Goal: Task Accomplishment & Management: Use online tool/utility

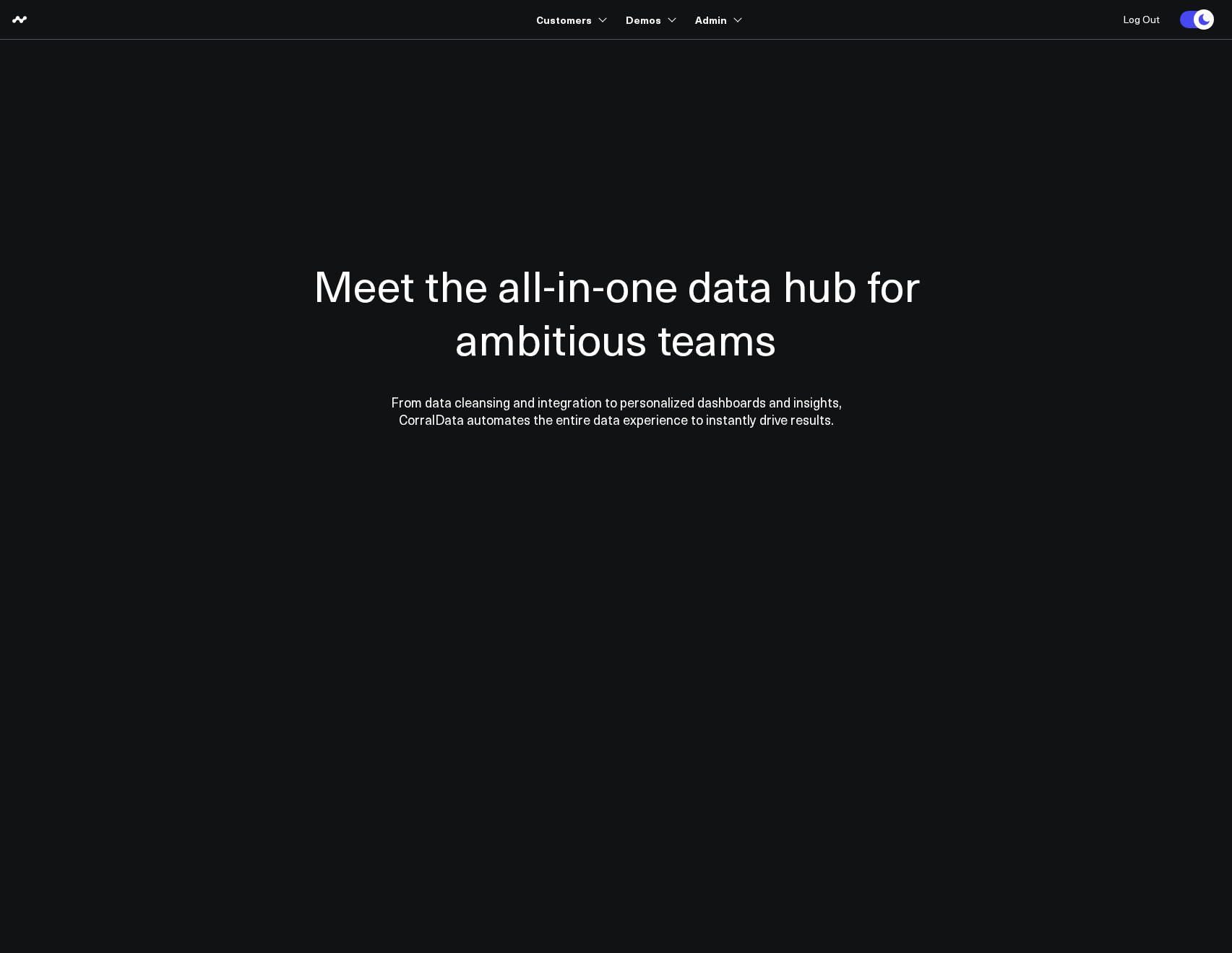
click at [615, 58] on section "Meet the all-in-one data hub for ambitious teams From data cleansing and integr…" at bounding box center [616, 293] width 1041 height 506
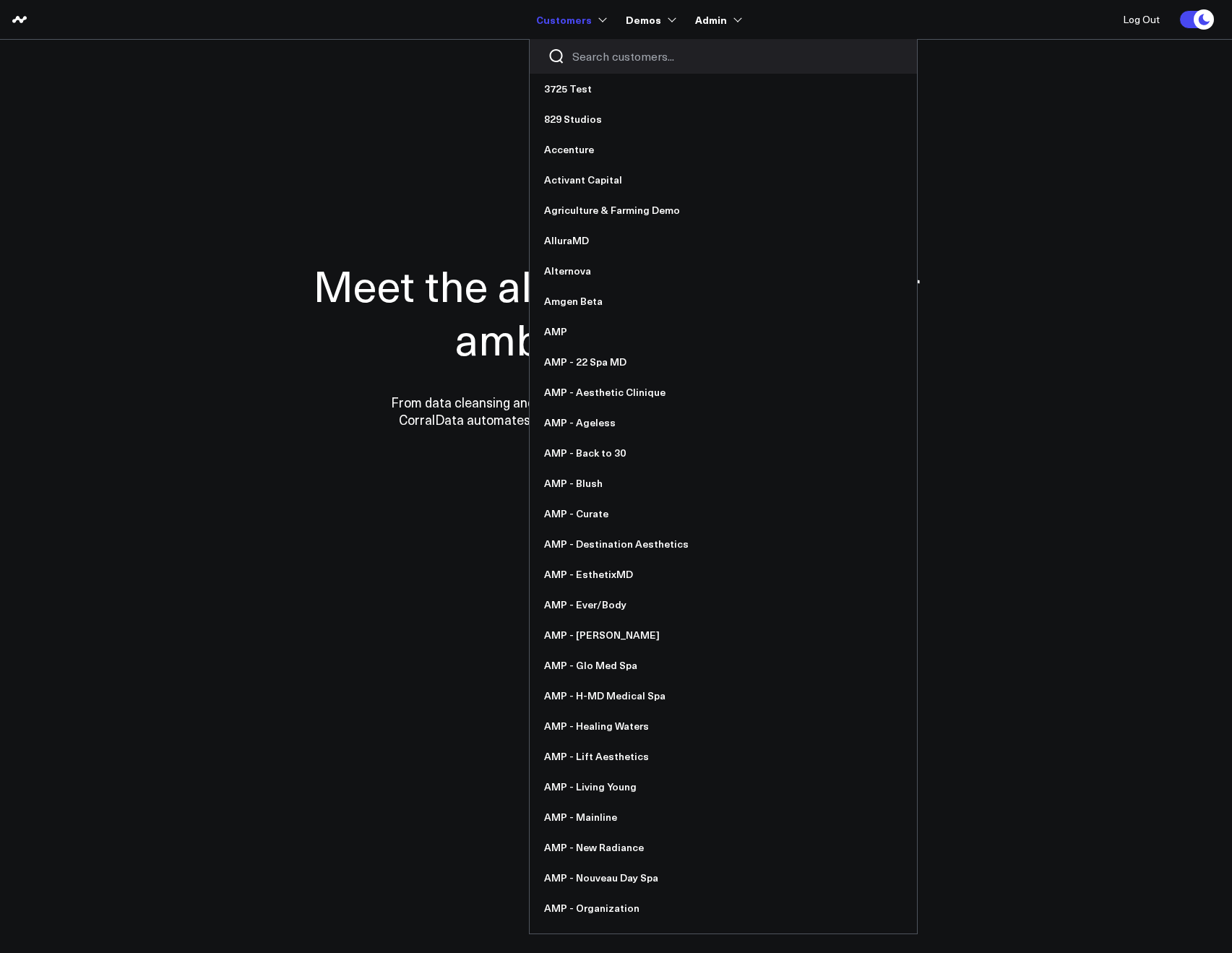
click at [582, 56] on input "Search customers input" at bounding box center [736, 57] width 327 height 16
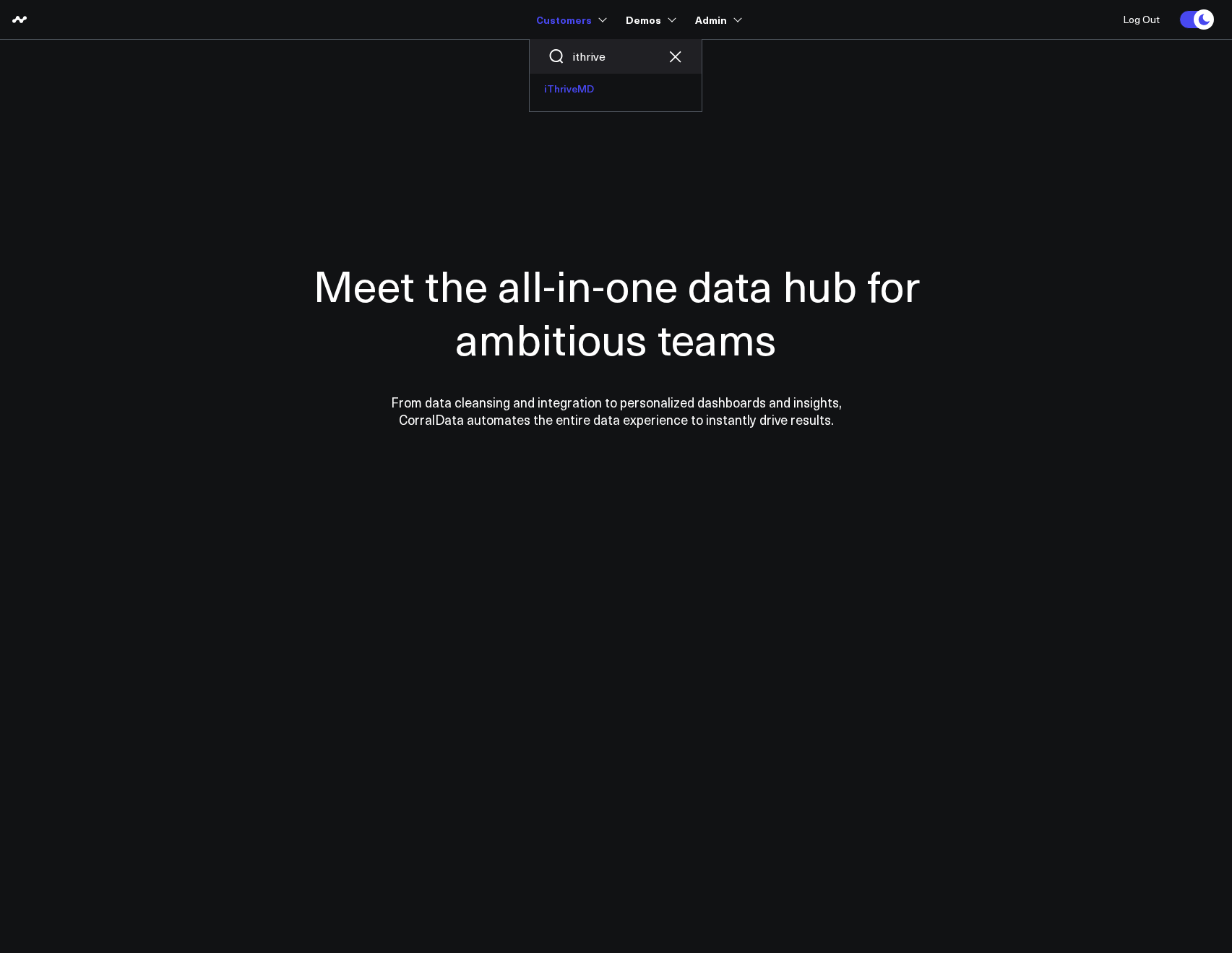
type input "ithrive"
click at [544, 87] on link "iThriveMD" at bounding box center [616, 89] width 172 height 30
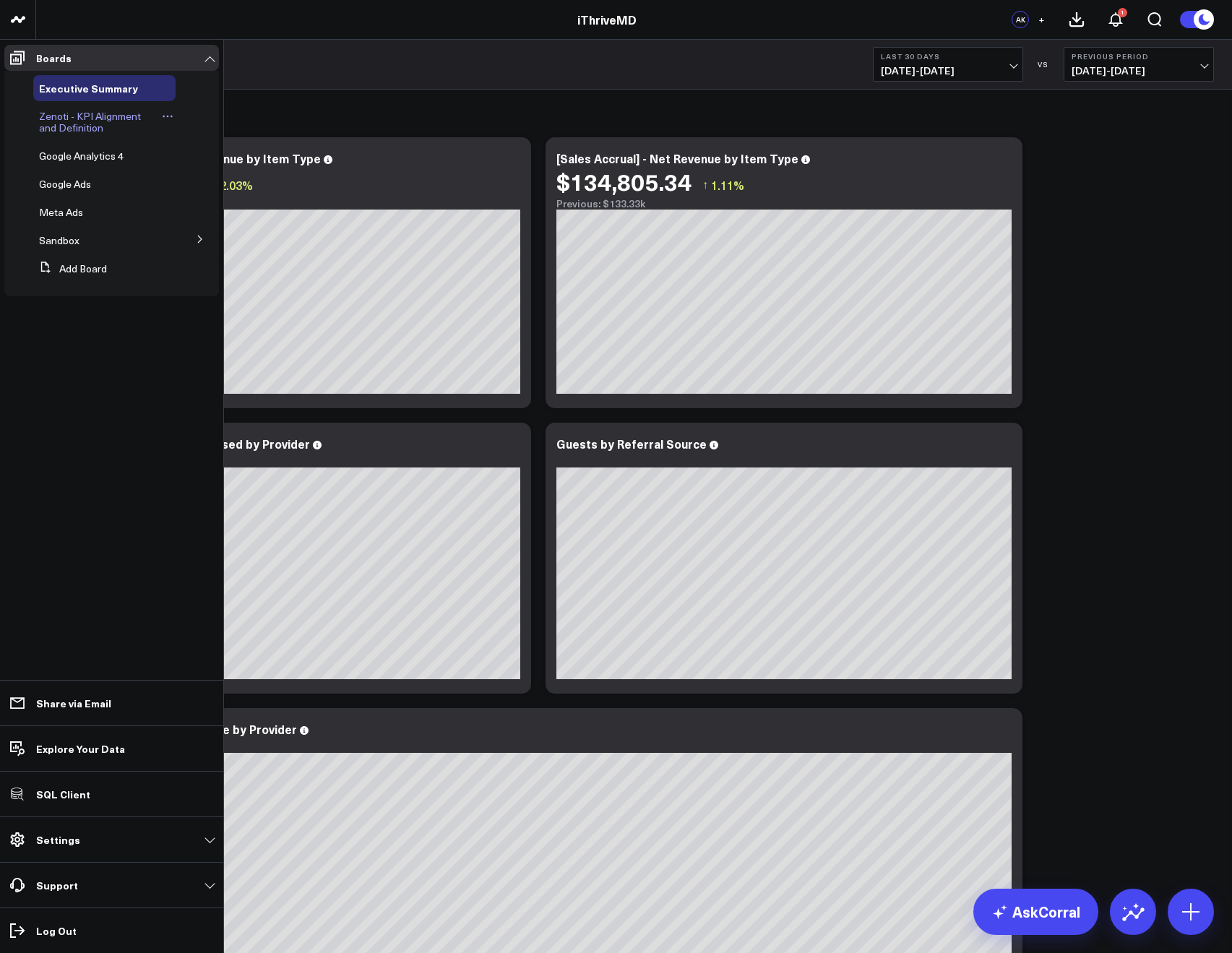
click at [82, 115] on span "Zenoti - KPI Alignment and Definition" at bounding box center [90, 122] width 102 height 26
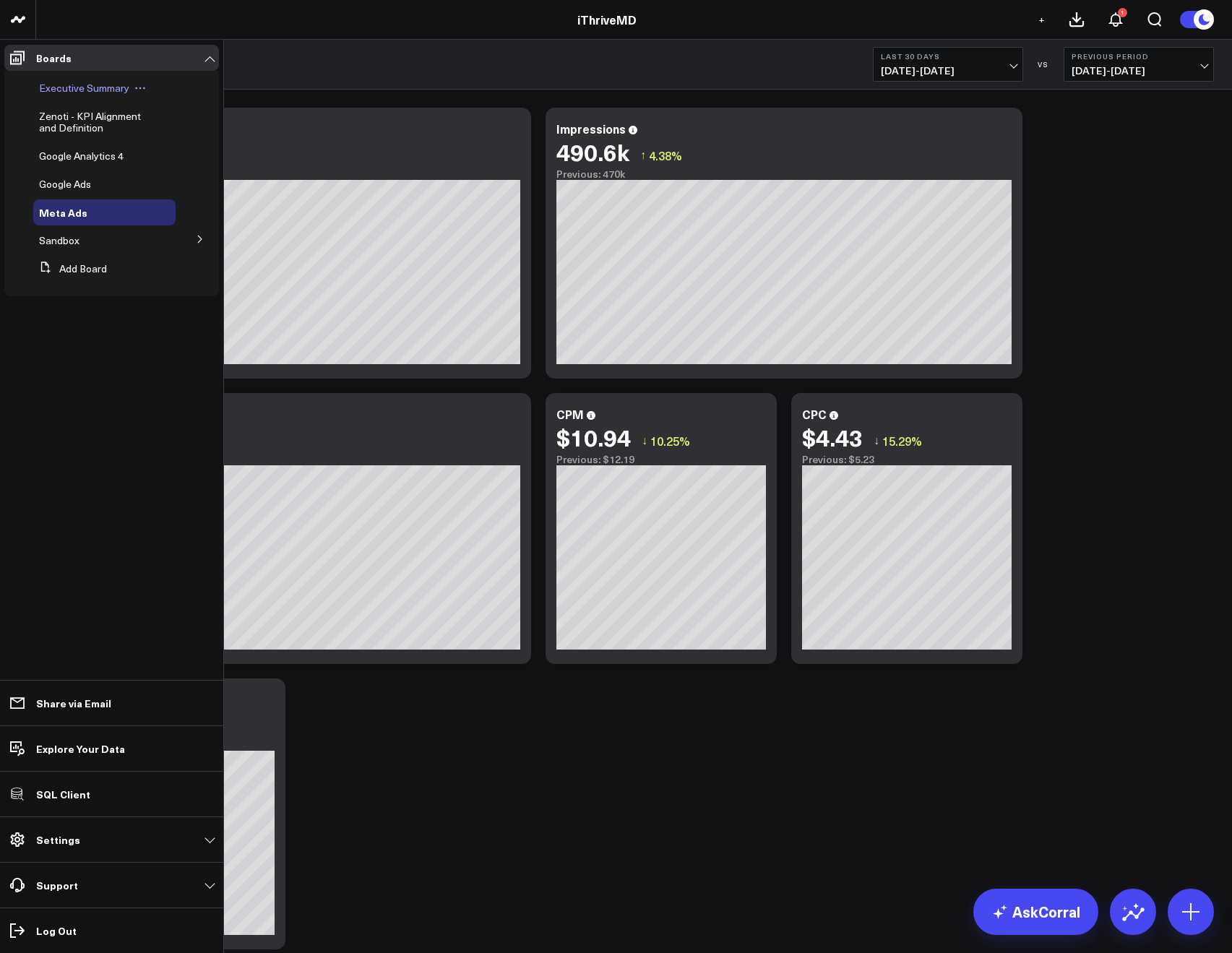
click at [65, 86] on span "Executive Summary" at bounding box center [84, 88] width 90 height 14
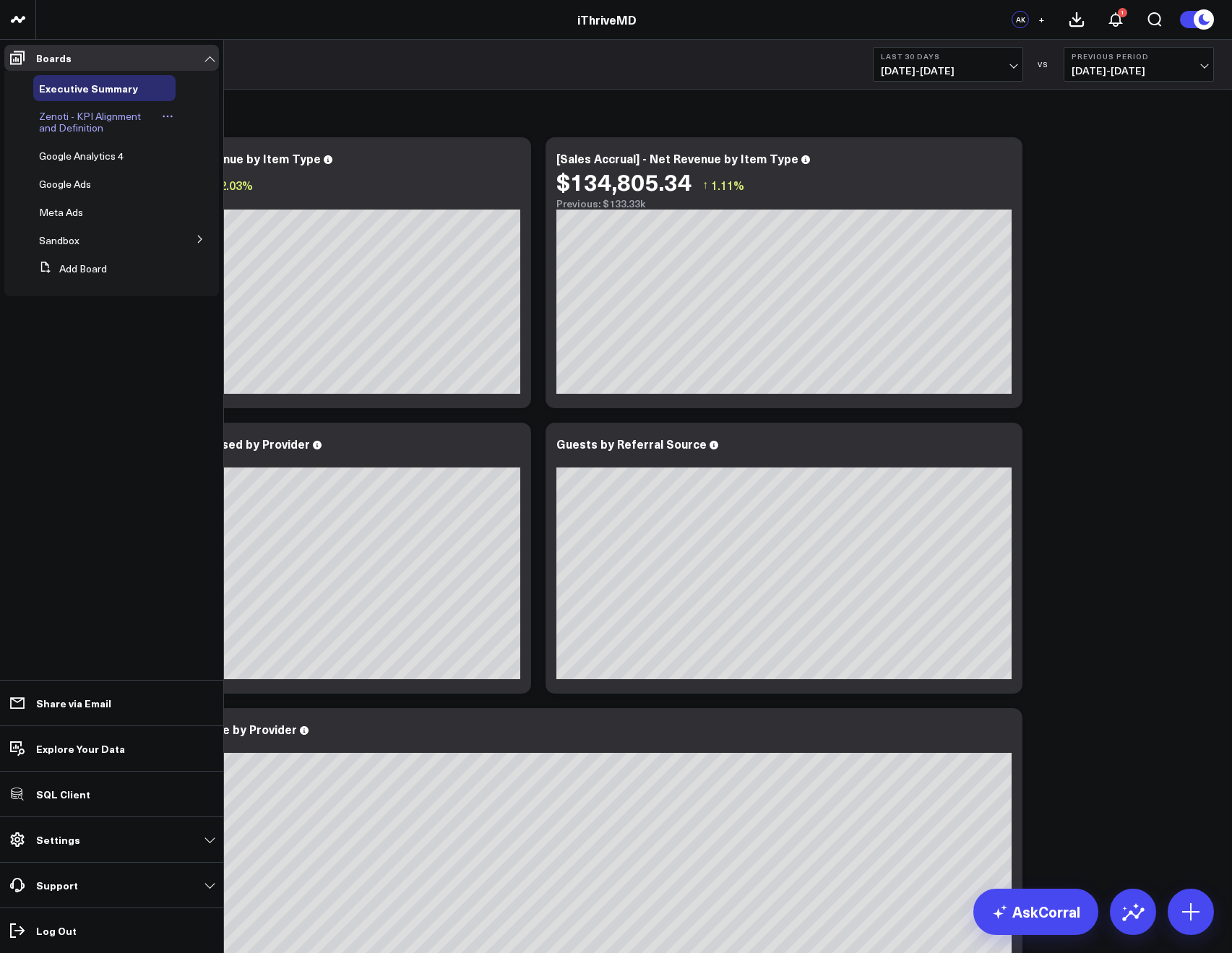
click at [77, 109] on span "Zenoti - KPI Alignment and Definition" at bounding box center [90, 122] width 102 height 26
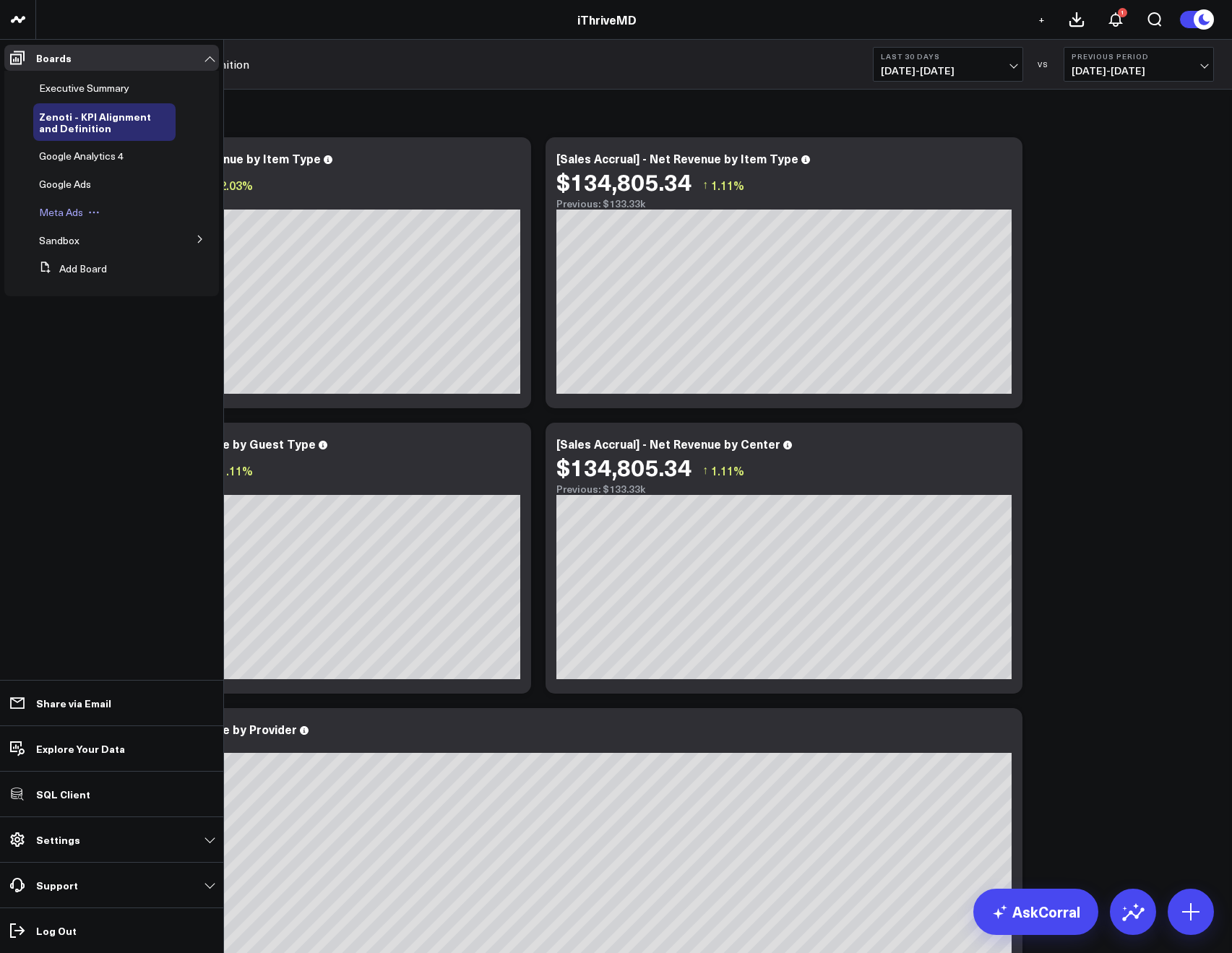
click at [49, 208] on span "Meta Ads" at bounding box center [61, 211] width 44 height 14
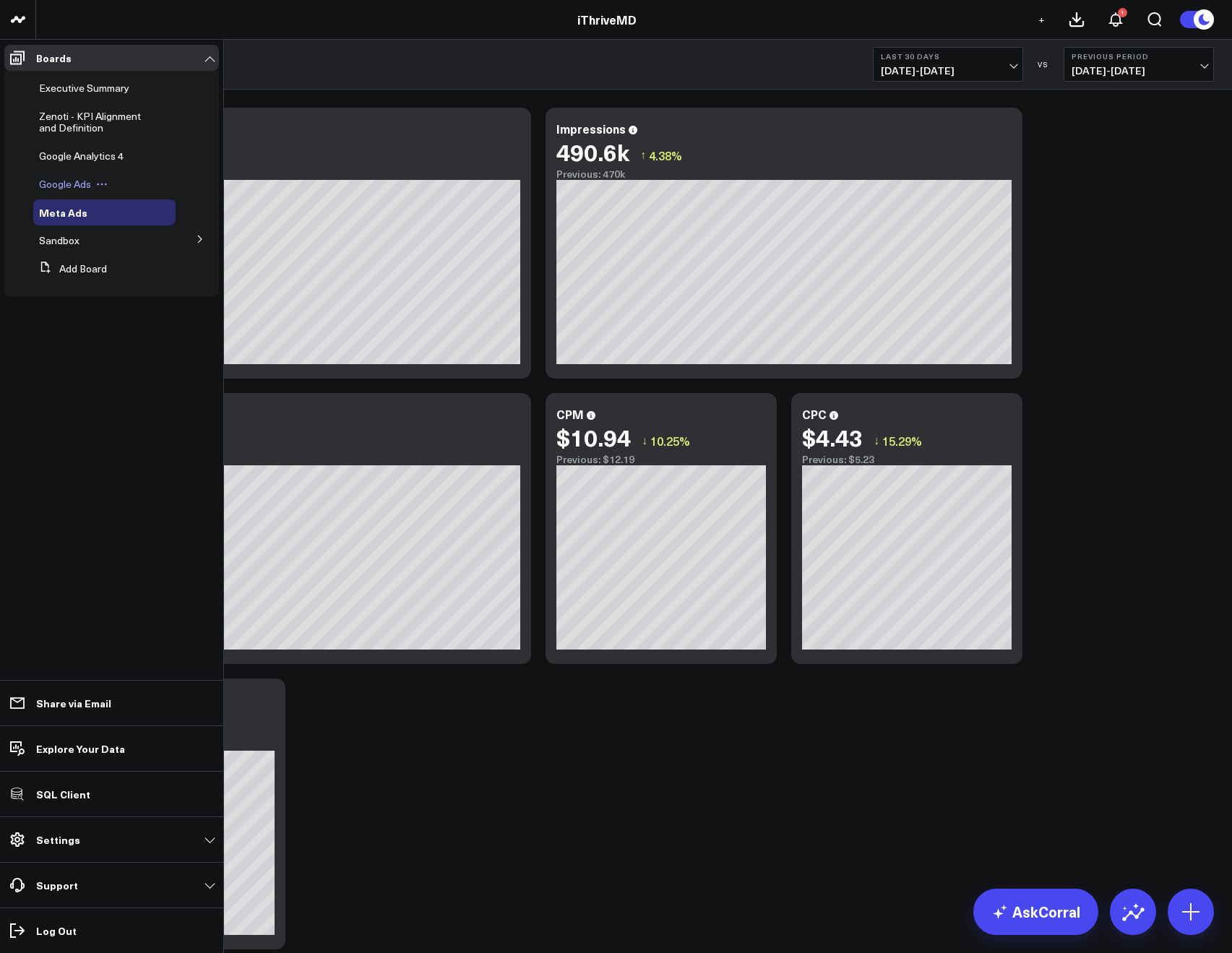
click at [45, 182] on span "Google Ads" at bounding box center [65, 183] width 52 height 14
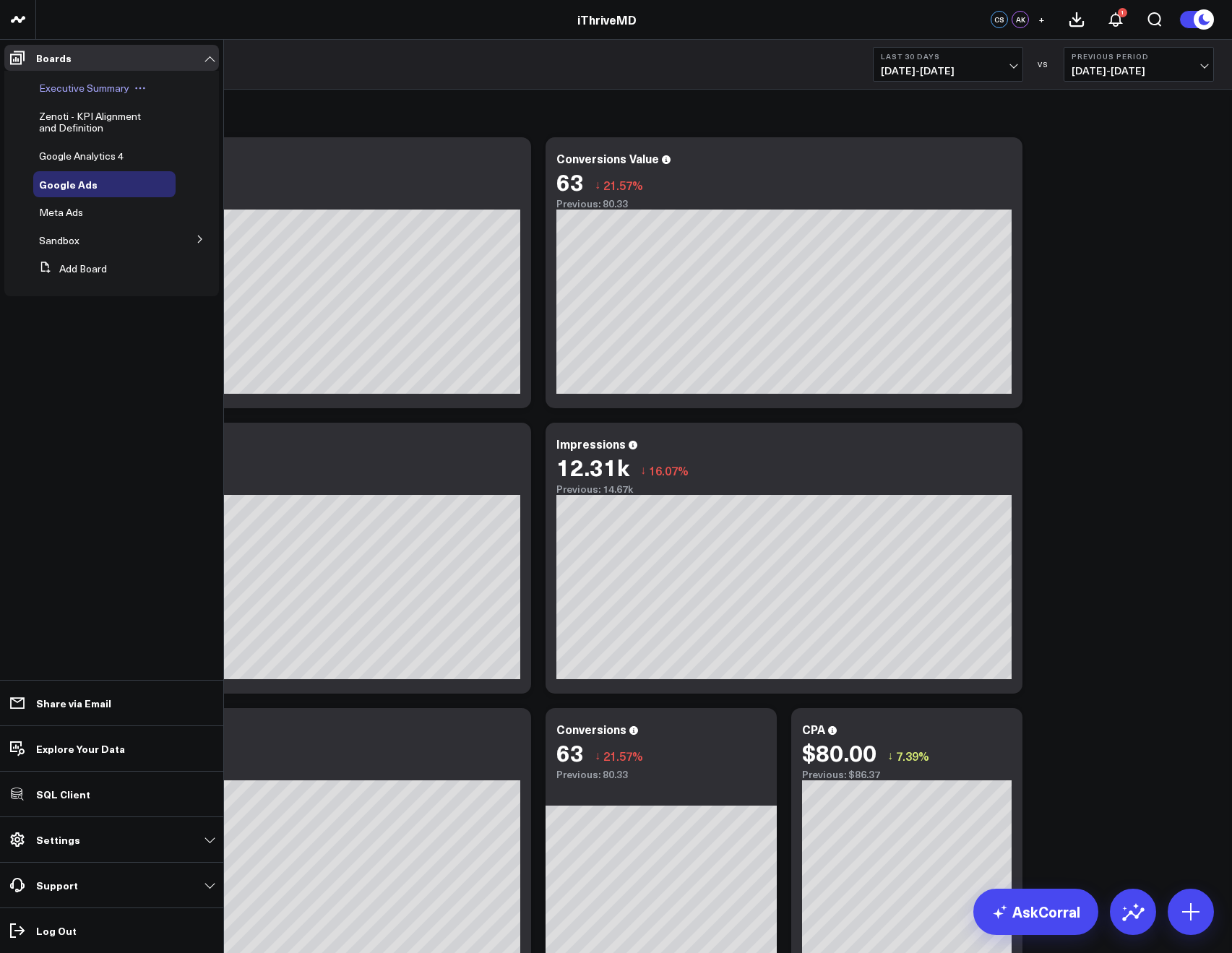
click at [91, 91] on span "Executive Summary" at bounding box center [84, 88] width 90 height 14
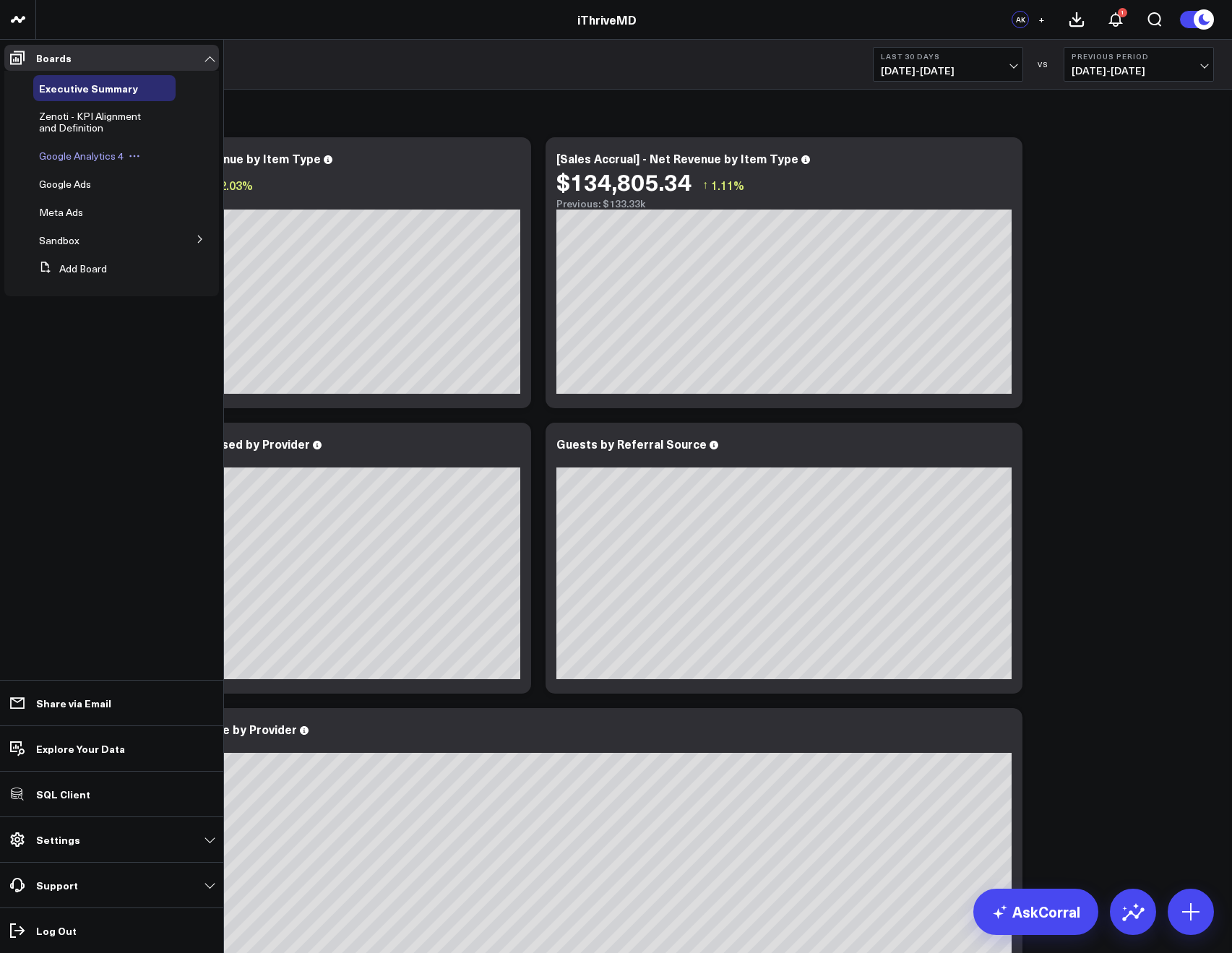
click at [59, 159] on span "Google Analytics 4" at bounding box center [81, 156] width 85 height 14
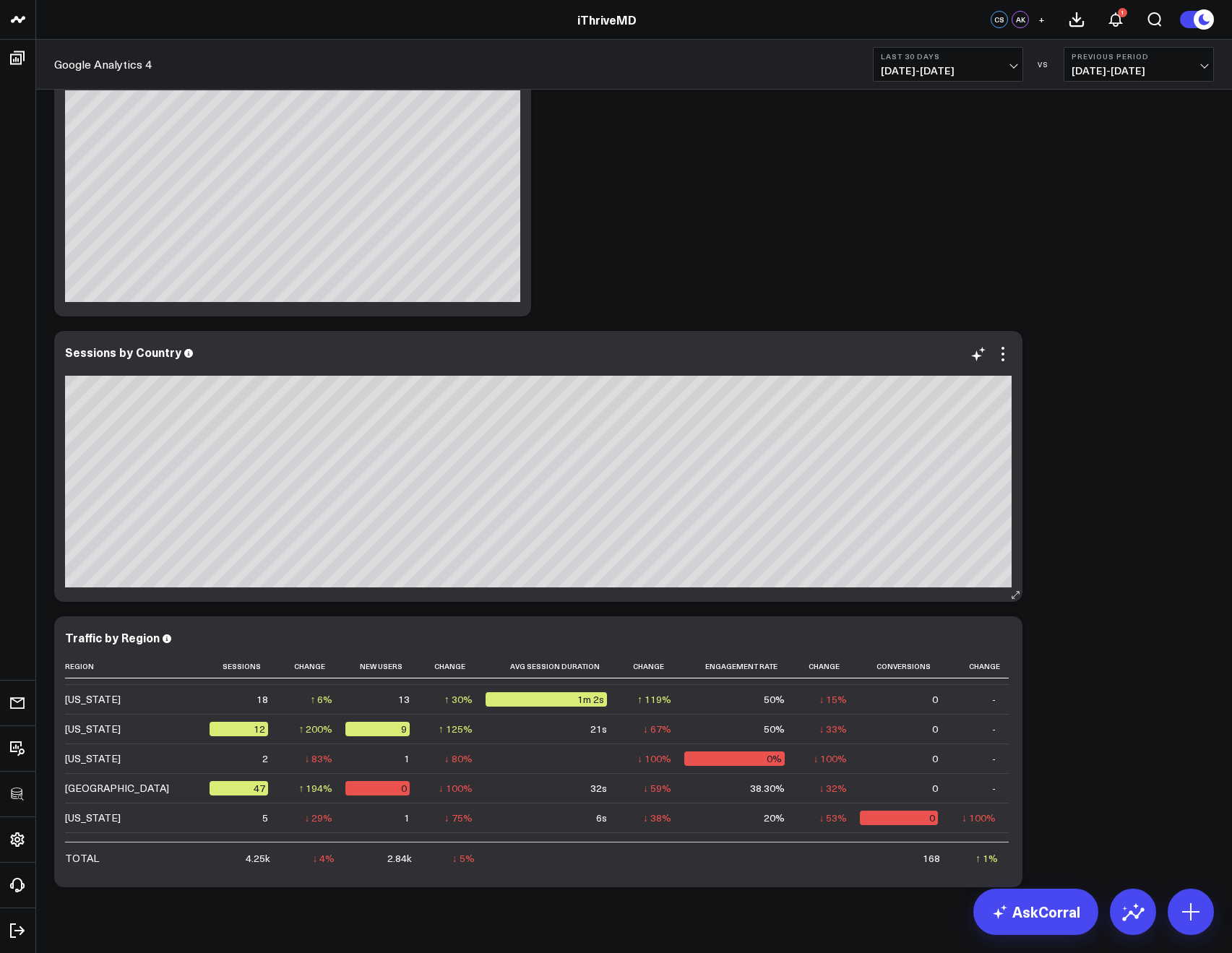
scroll to position [2892, 0]
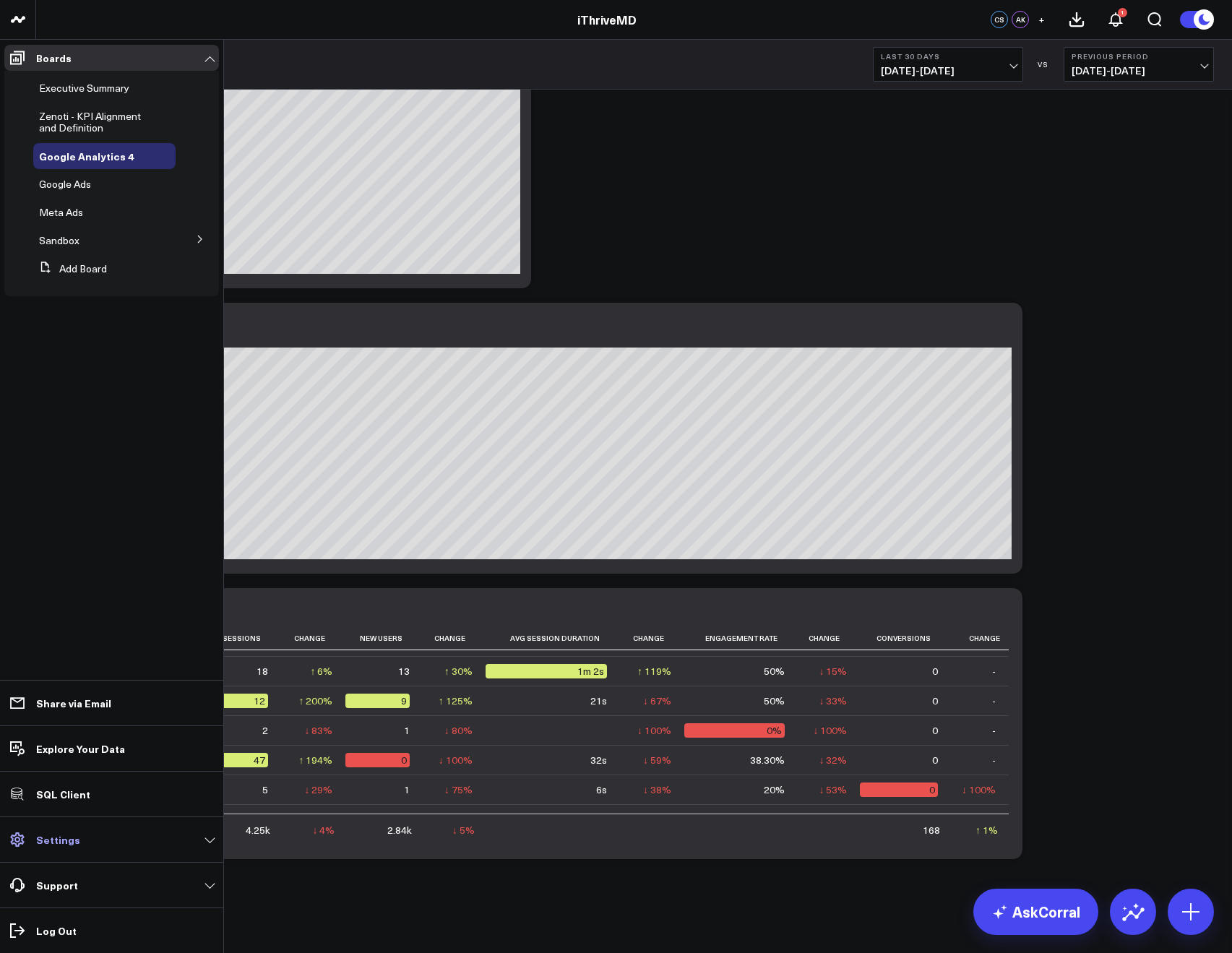
click at [61, 831] on link "Settings" at bounding box center [111, 840] width 215 height 26
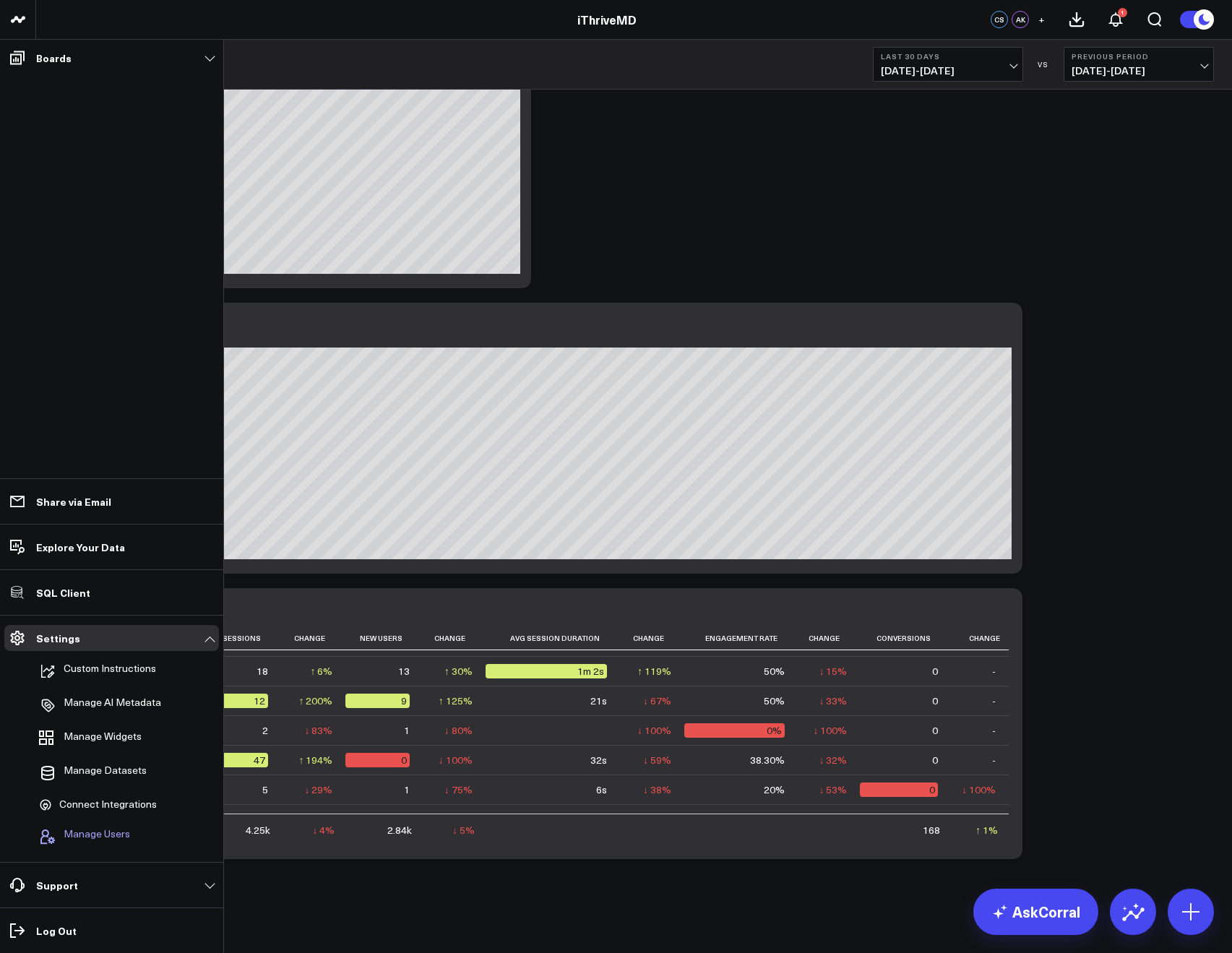
click at [96, 830] on span "Manage Users" at bounding box center [96, 837] width 66 height 18
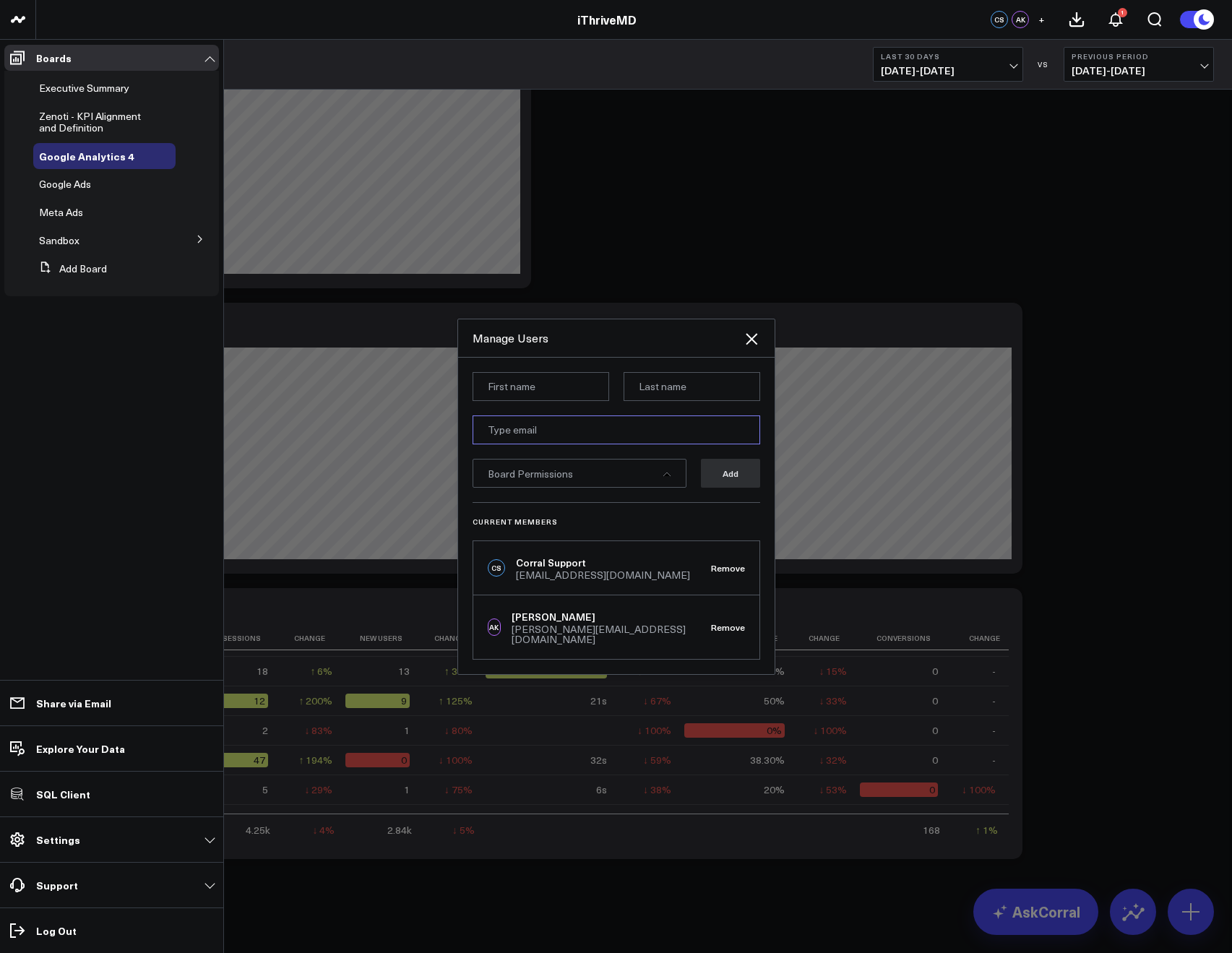
click at [499, 440] on input "email" at bounding box center [616, 430] width 288 height 29
paste input "chooton@ithrivemd.com"
type input "chooton@ithrivemd.com"
click at [497, 400] on input at bounding box center [541, 387] width 136 height 29
type input "Chloe Belle"
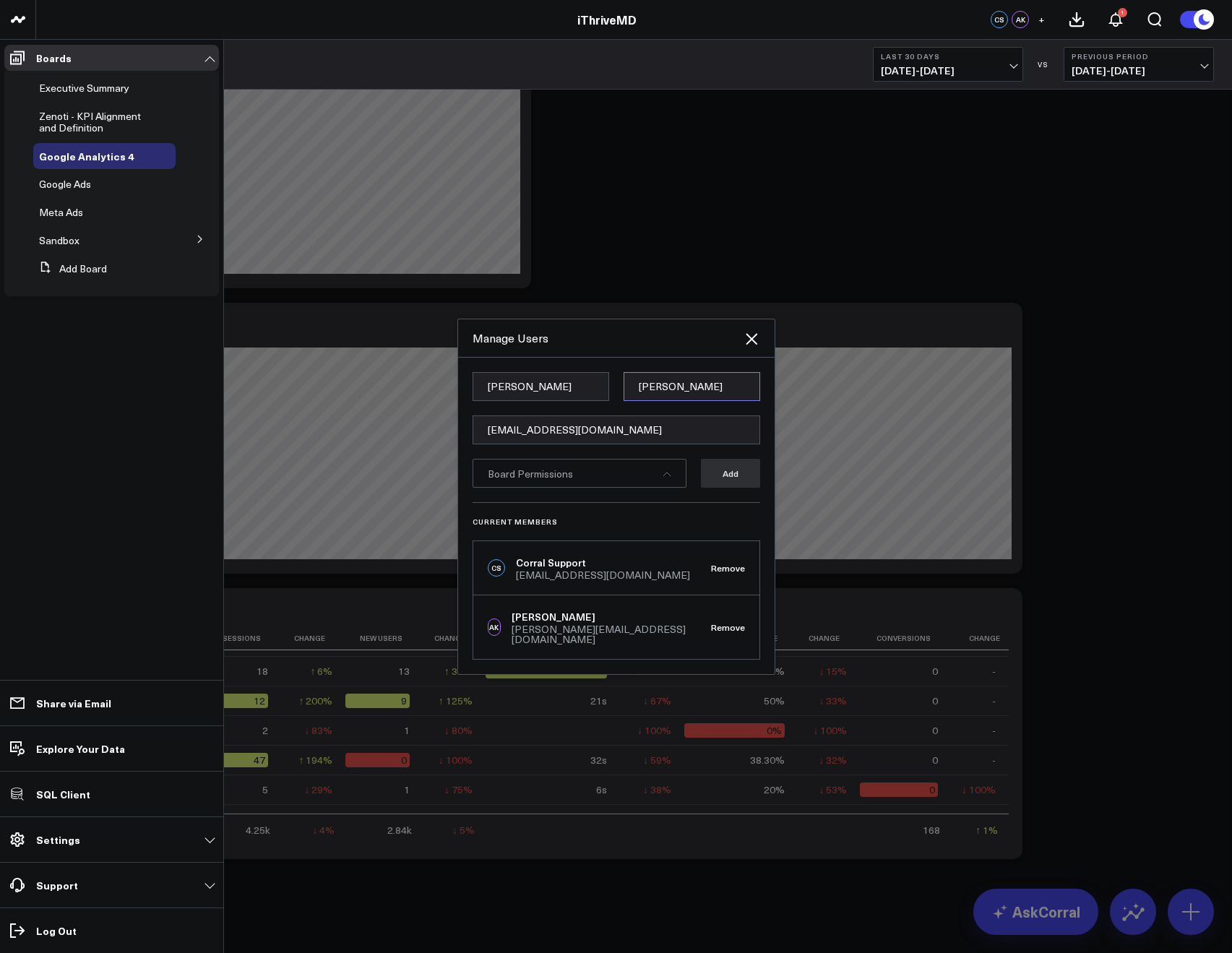
type input "Hooton"
click at [490, 435] on input "chooton@ithrivemd.com" at bounding box center [616, 430] width 288 height 29
click at [601, 496] on form "Chloe Belle Hooton chooton@ithrivemd.com Board Permissions Add" at bounding box center [616, 437] width 288 height 130
click at [557, 481] on span "Board Permissions" at bounding box center [530, 473] width 85 height 14
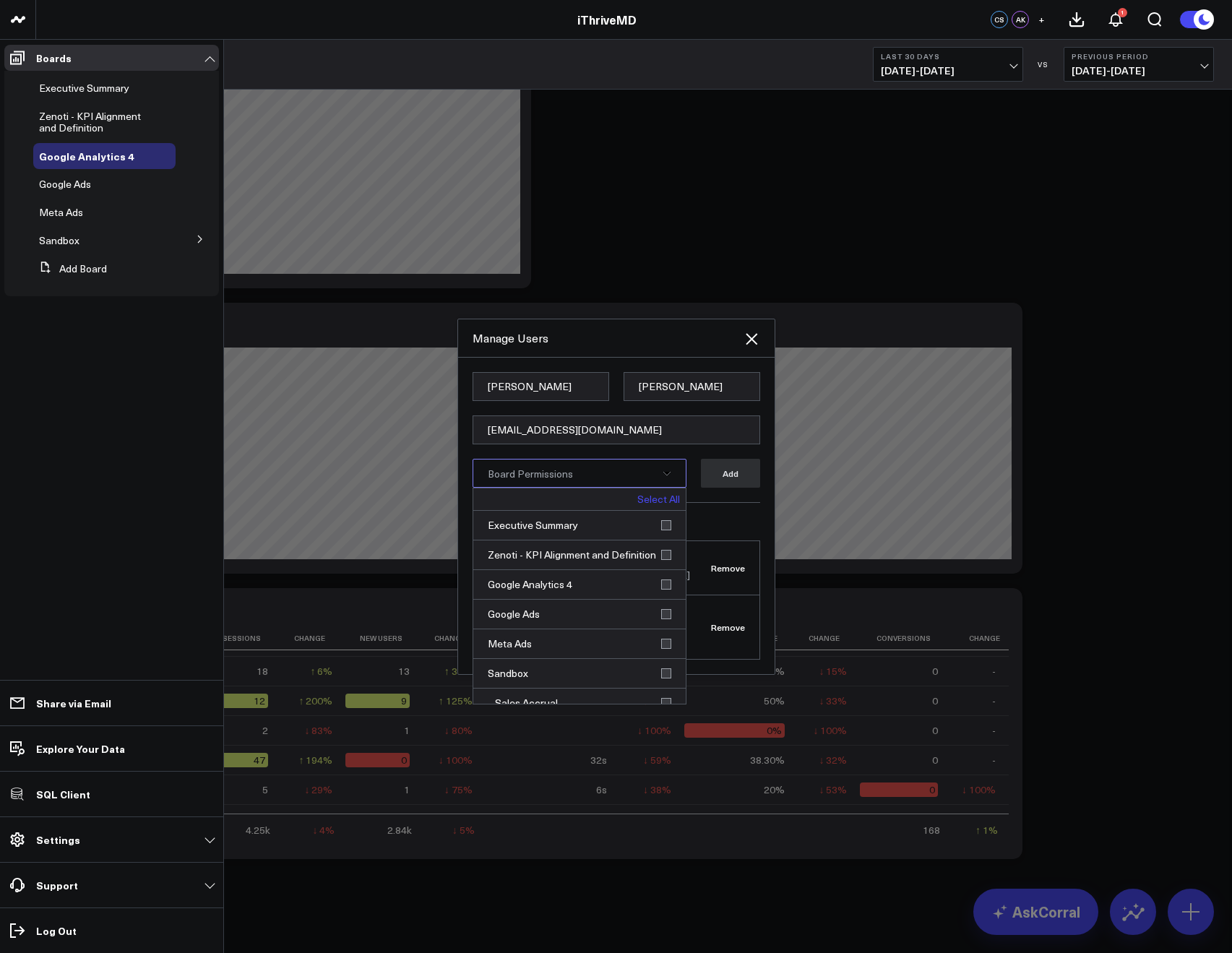
click at [654, 505] on link "Select All" at bounding box center [658, 499] width 42 height 10
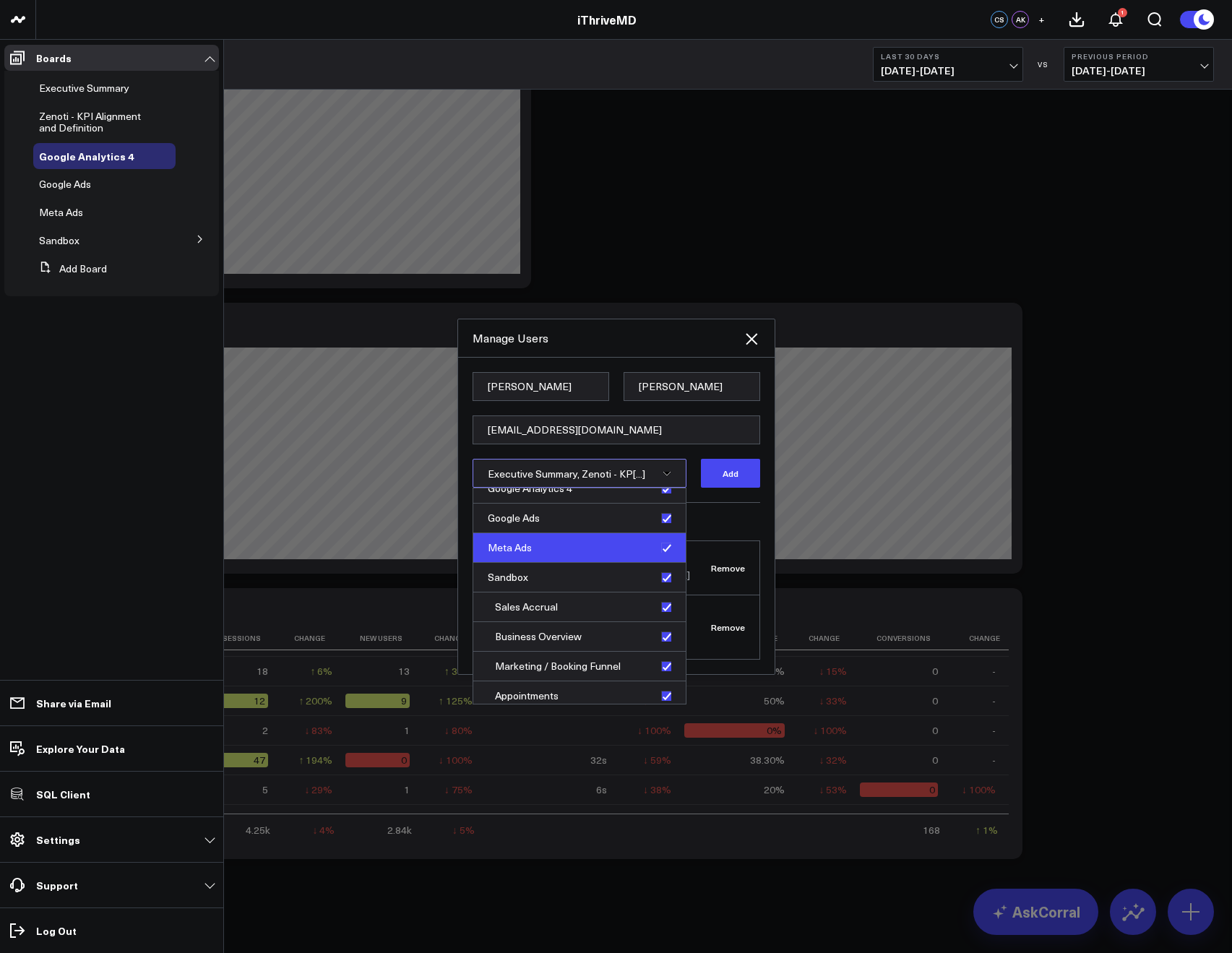
scroll to position [103, 0]
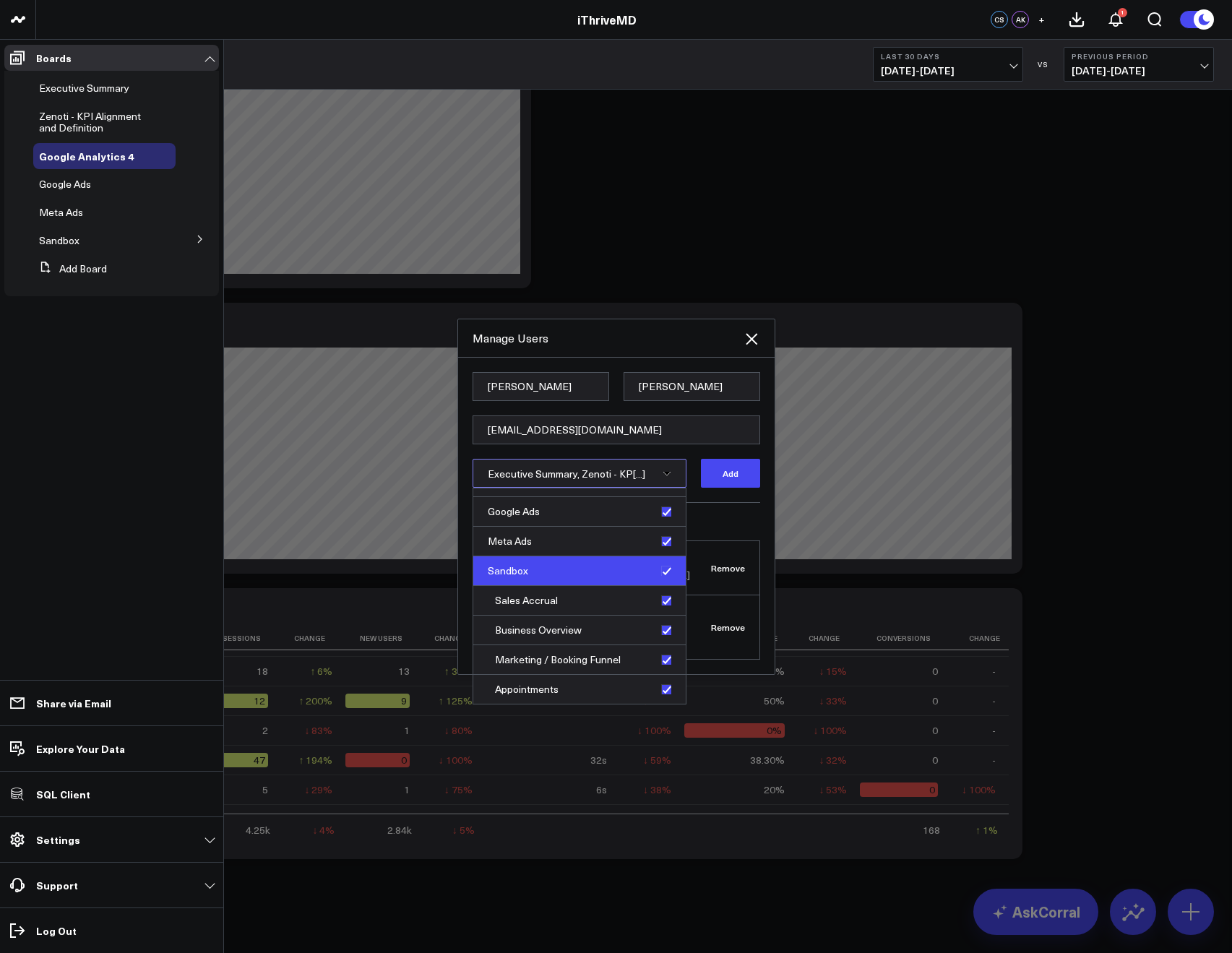
click at [659, 577] on div "Sandbox" at bounding box center [580, 571] width 212 height 30
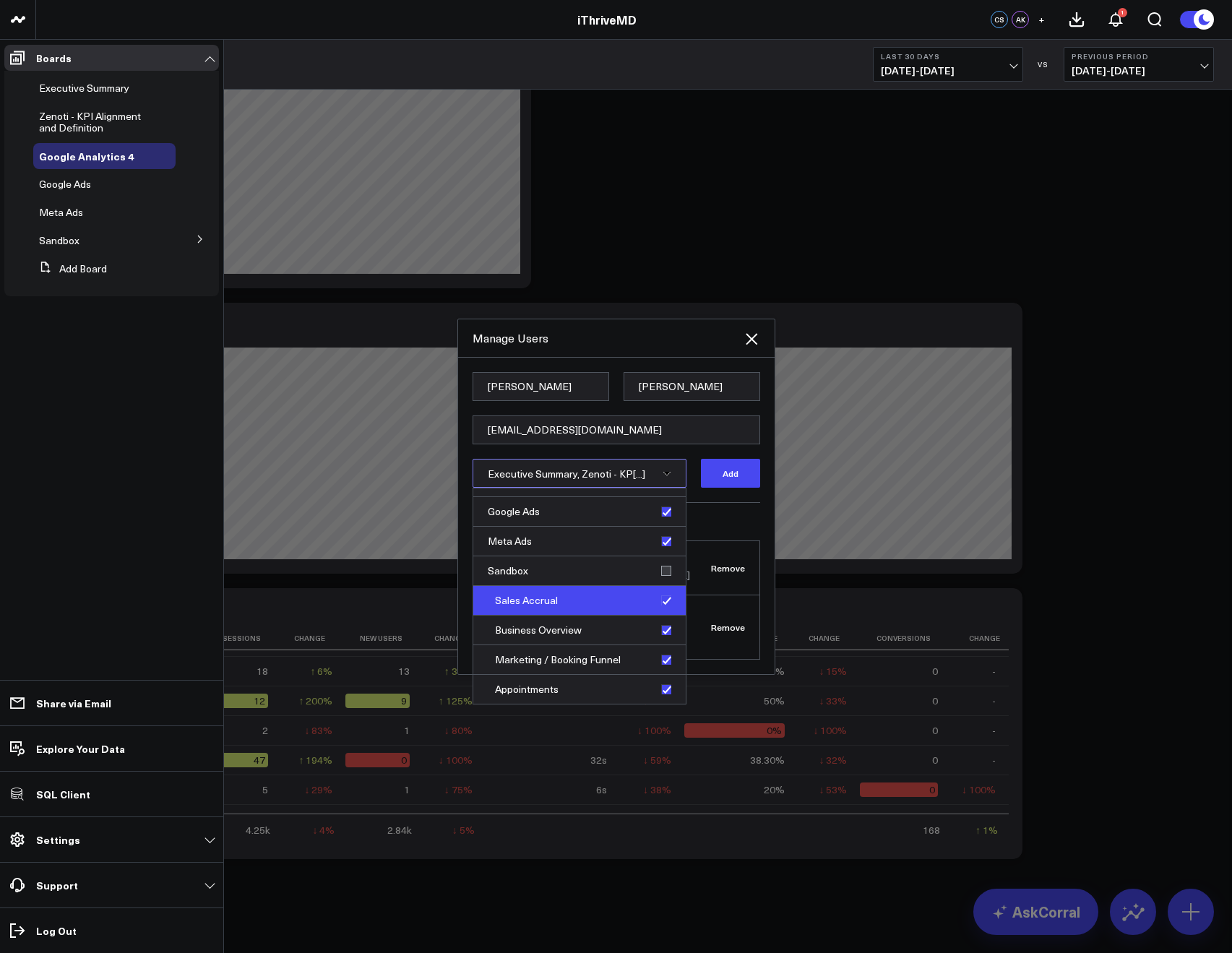
click at [657, 609] on div "Sales Accrual" at bounding box center [580, 601] width 212 height 30
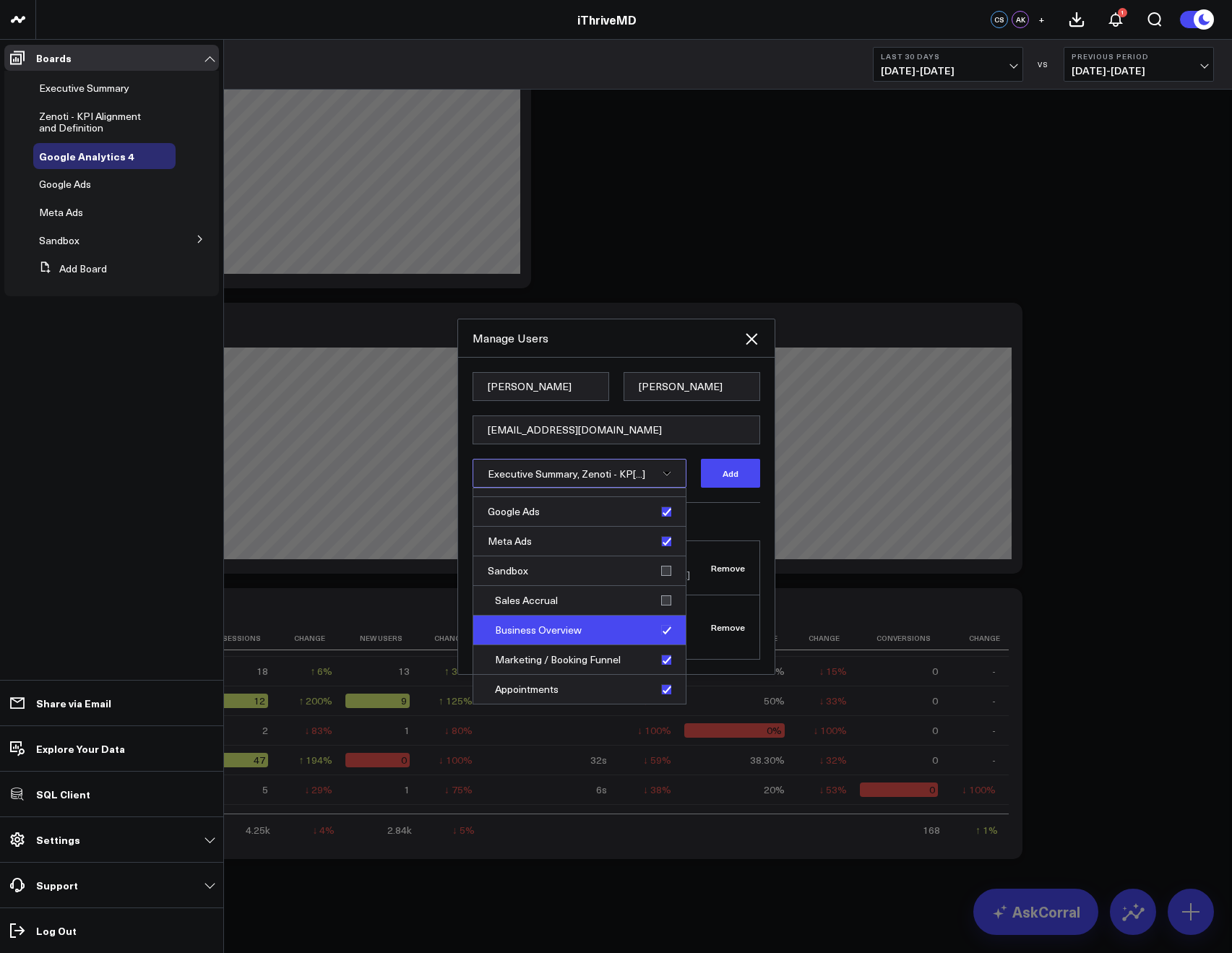
click at [660, 630] on div "Business Overview" at bounding box center [580, 630] width 212 height 30
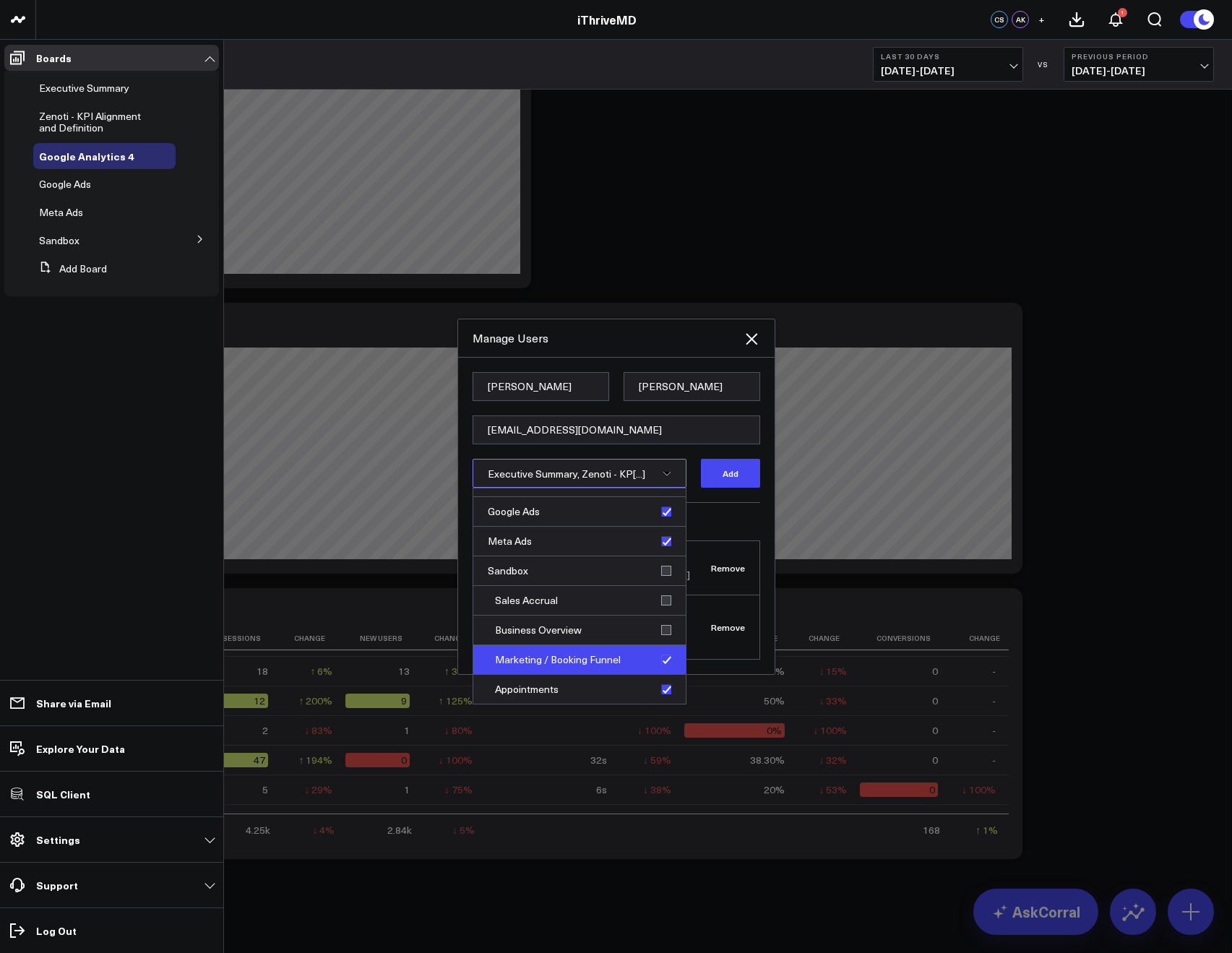
click at [659, 653] on div "Marketing / Booking Funnel" at bounding box center [580, 660] width 212 height 30
click at [660, 698] on div "Appointments" at bounding box center [580, 689] width 212 height 29
click at [740, 526] on h3 "Current Members" at bounding box center [616, 522] width 288 height 9
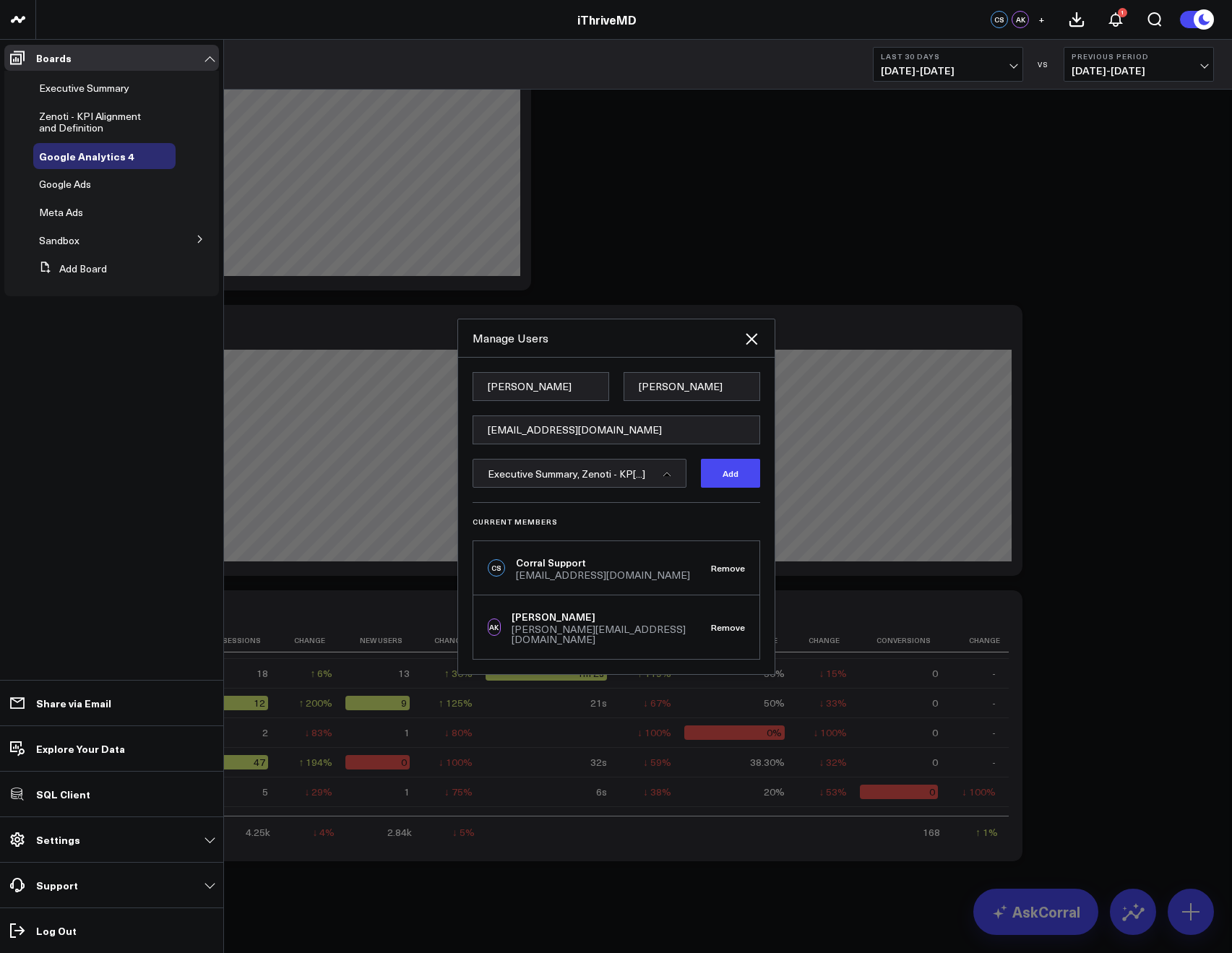
scroll to position [2889, 0]
click at [743, 345] on icon at bounding box center [752, 339] width 18 height 18
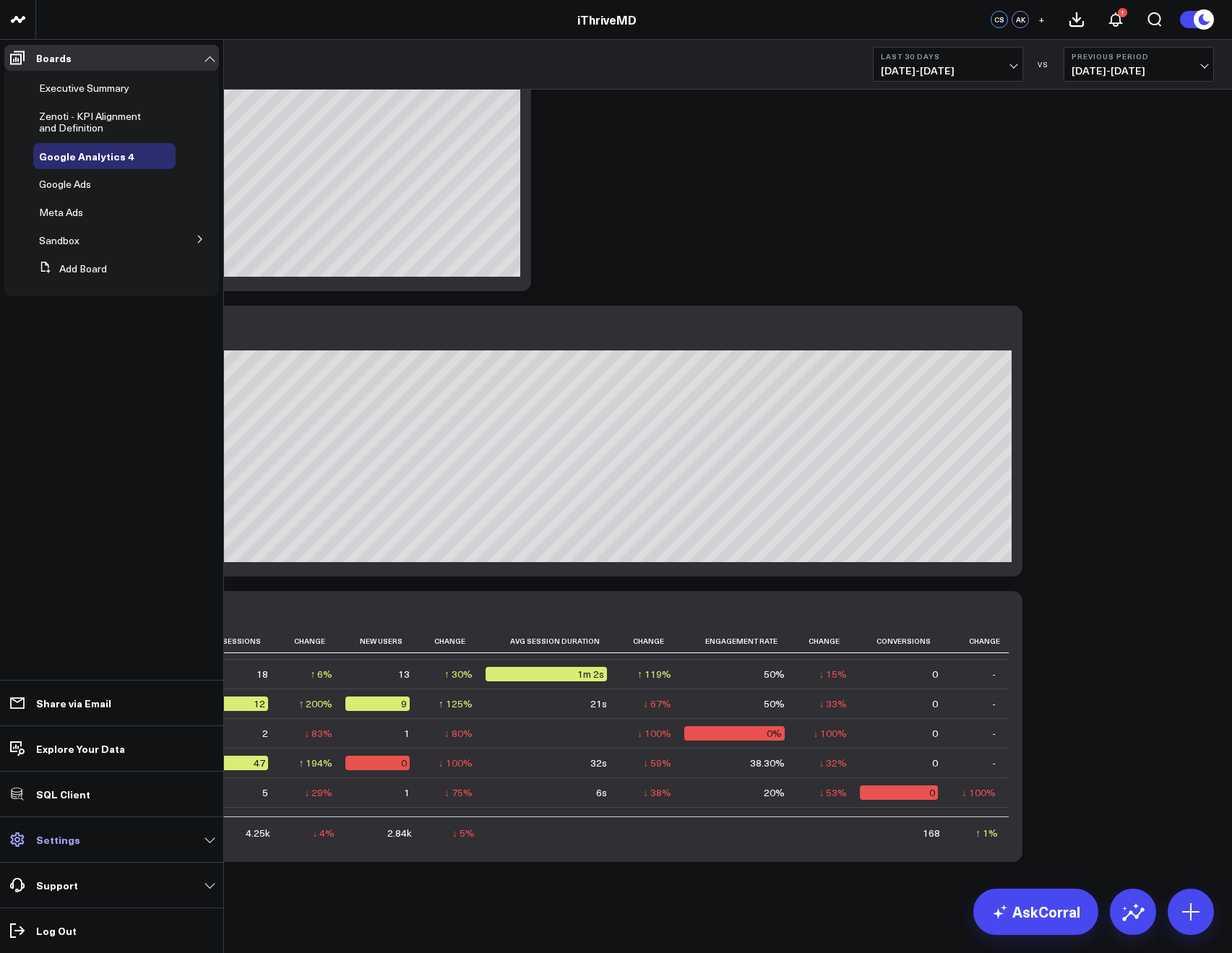
click at [64, 837] on p "Settings" at bounding box center [57, 840] width 44 height 12
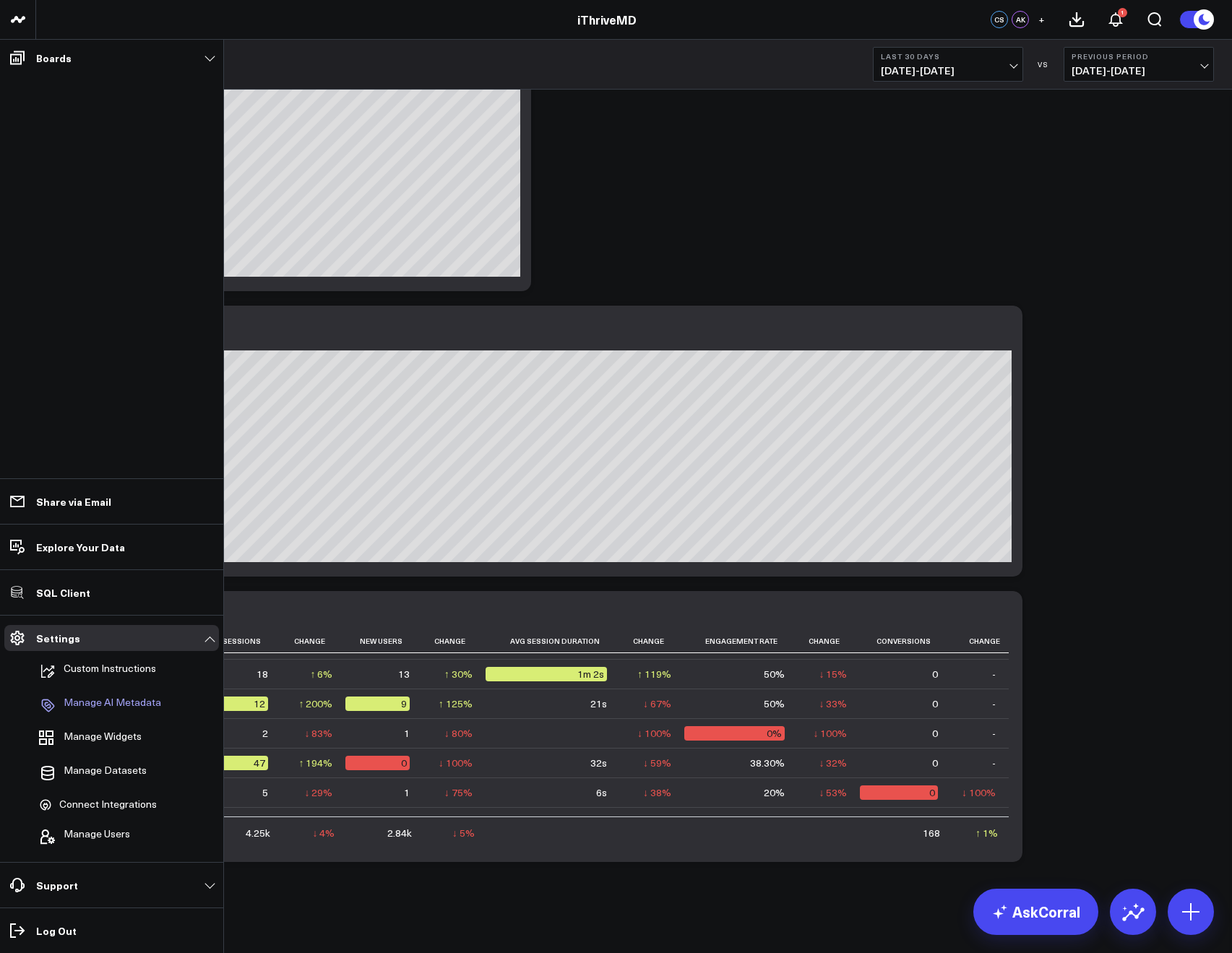
click at [102, 693] on link "Manage AI Metadata" at bounding box center [104, 706] width 143 height 32
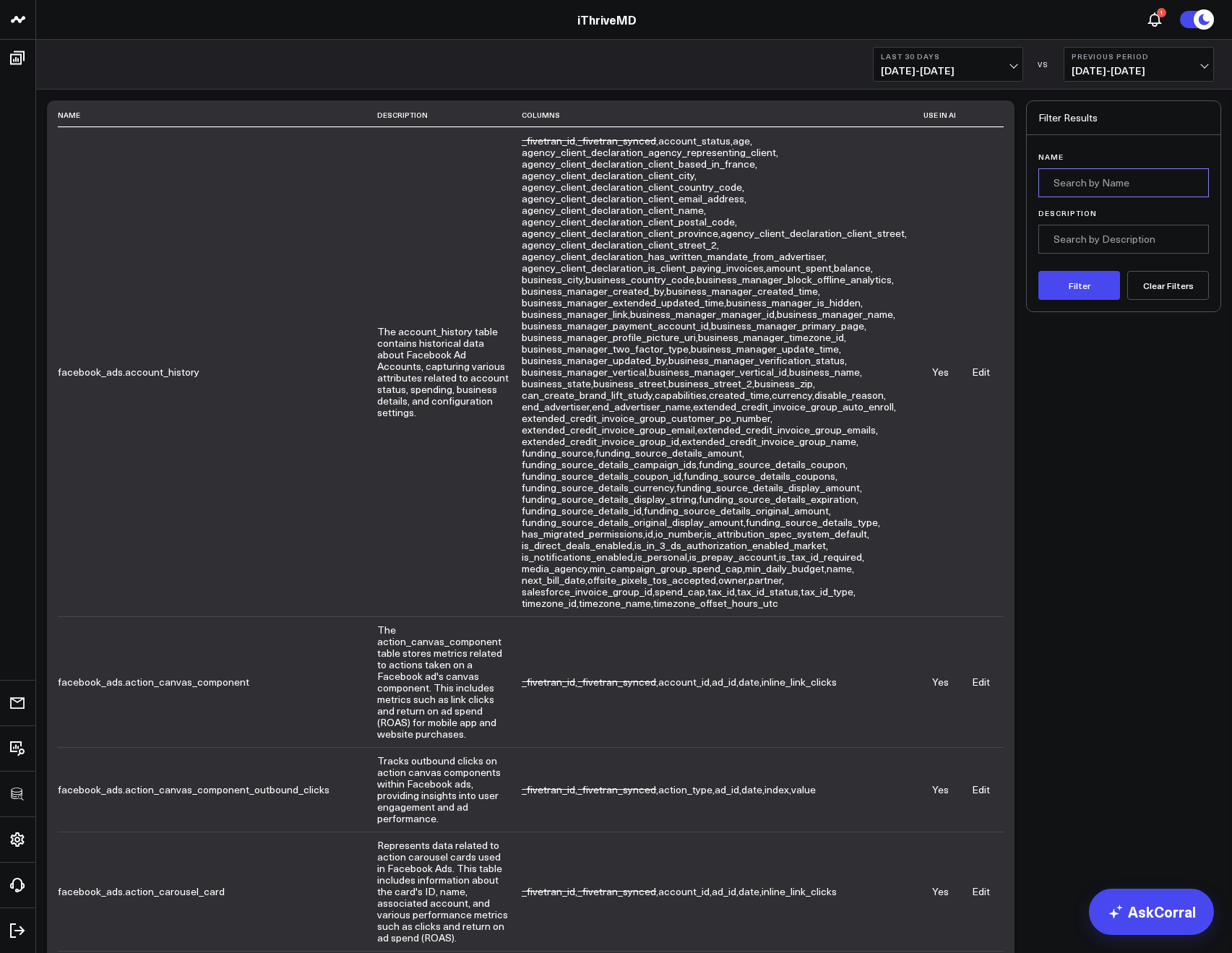
click at [1056, 179] on input "Name" at bounding box center [1124, 183] width 171 height 29
click at [1038, 271] on button "Filter" at bounding box center [1079, 286] width 81 height 29
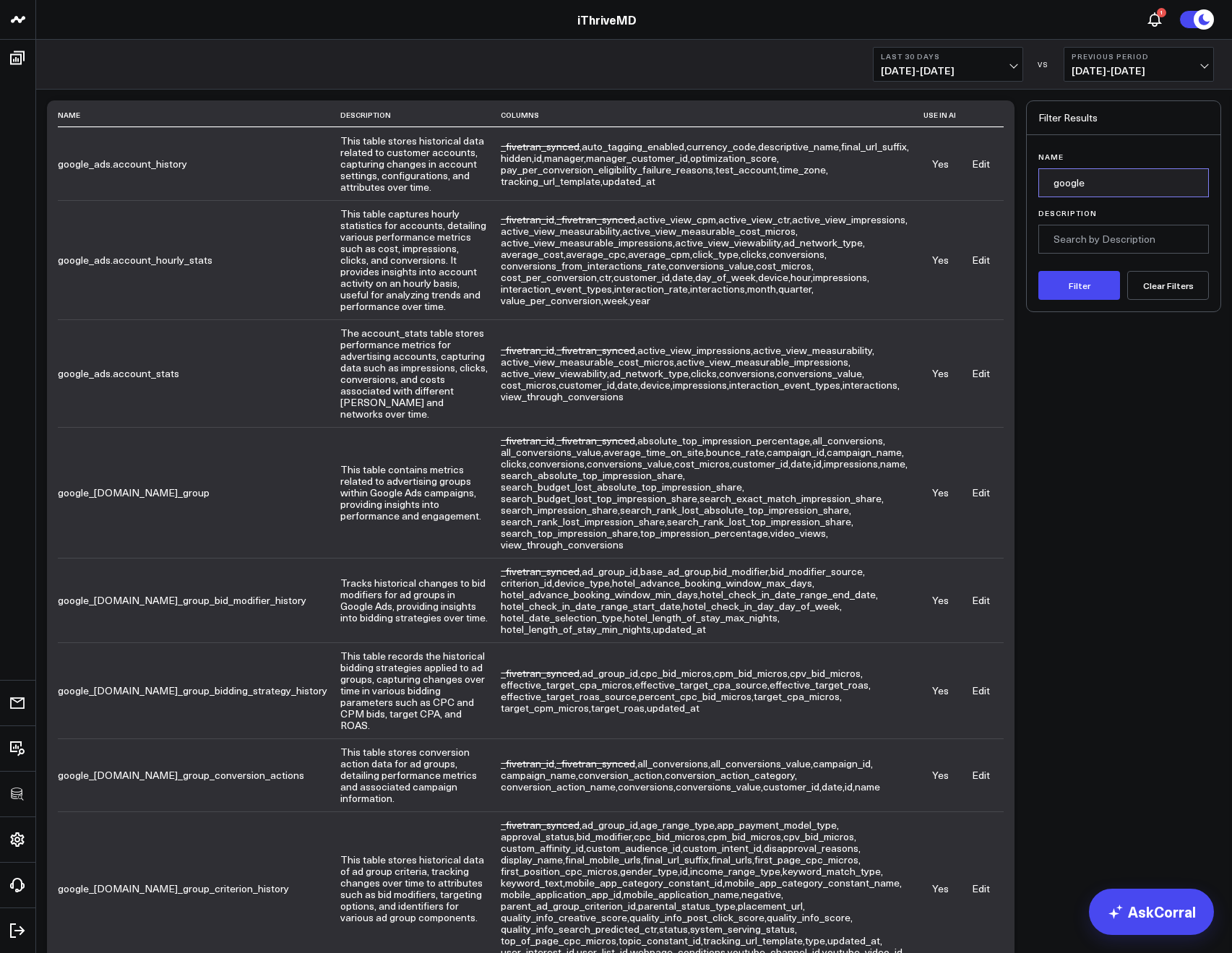
click at [1049, 183] on input "google" at bounding box center [1124, 183] width 171 height 29
click at [1038, 271] on button "Filter" at bounding box center [1079, 286] width 81 height 29
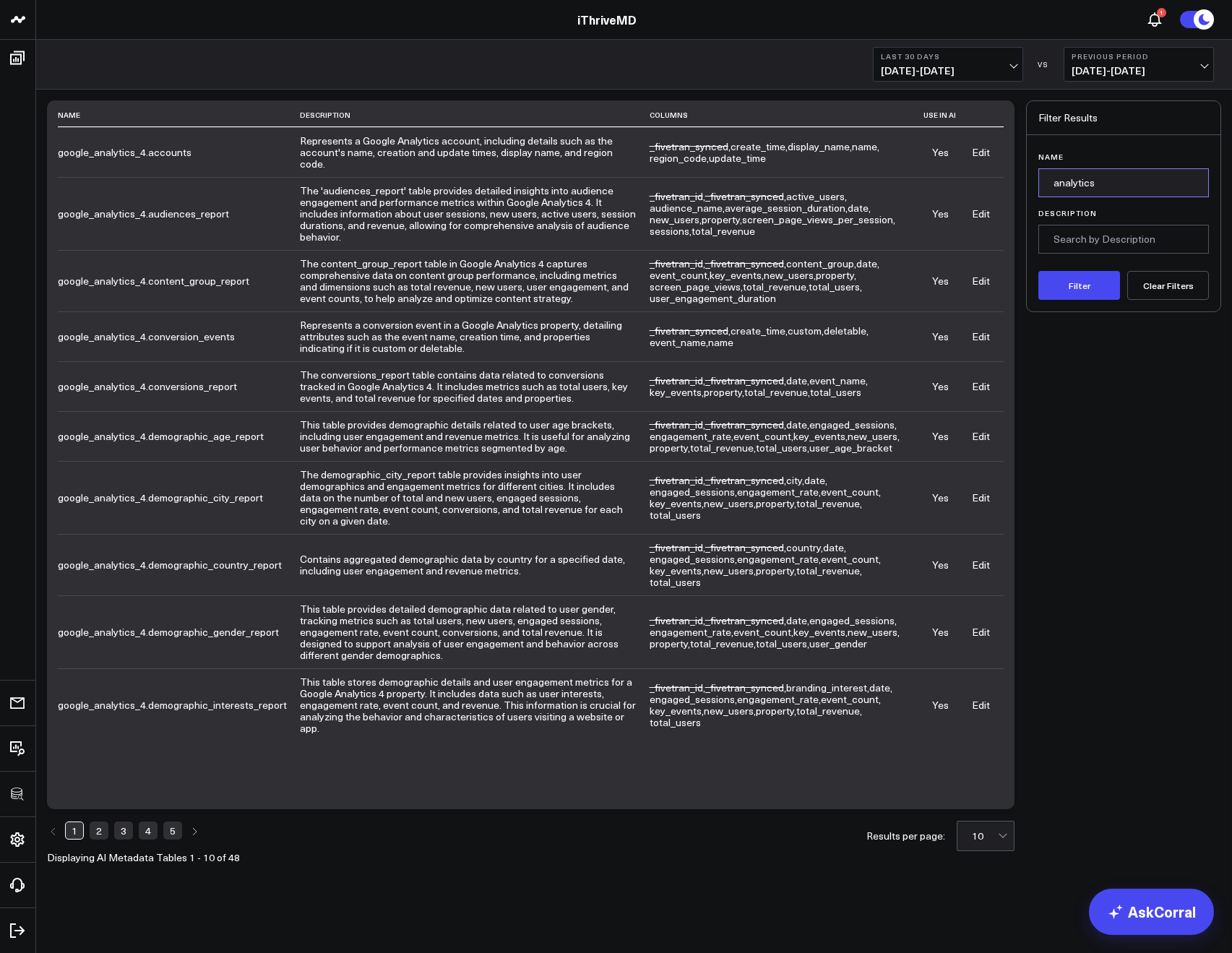
click at [1073, 183] on input "analytics" at bounding box center [1124, 183] width 171 height 29
click at [1038, 271] on button "Filter" at bounding box center [1079, 286] width 81 height 29
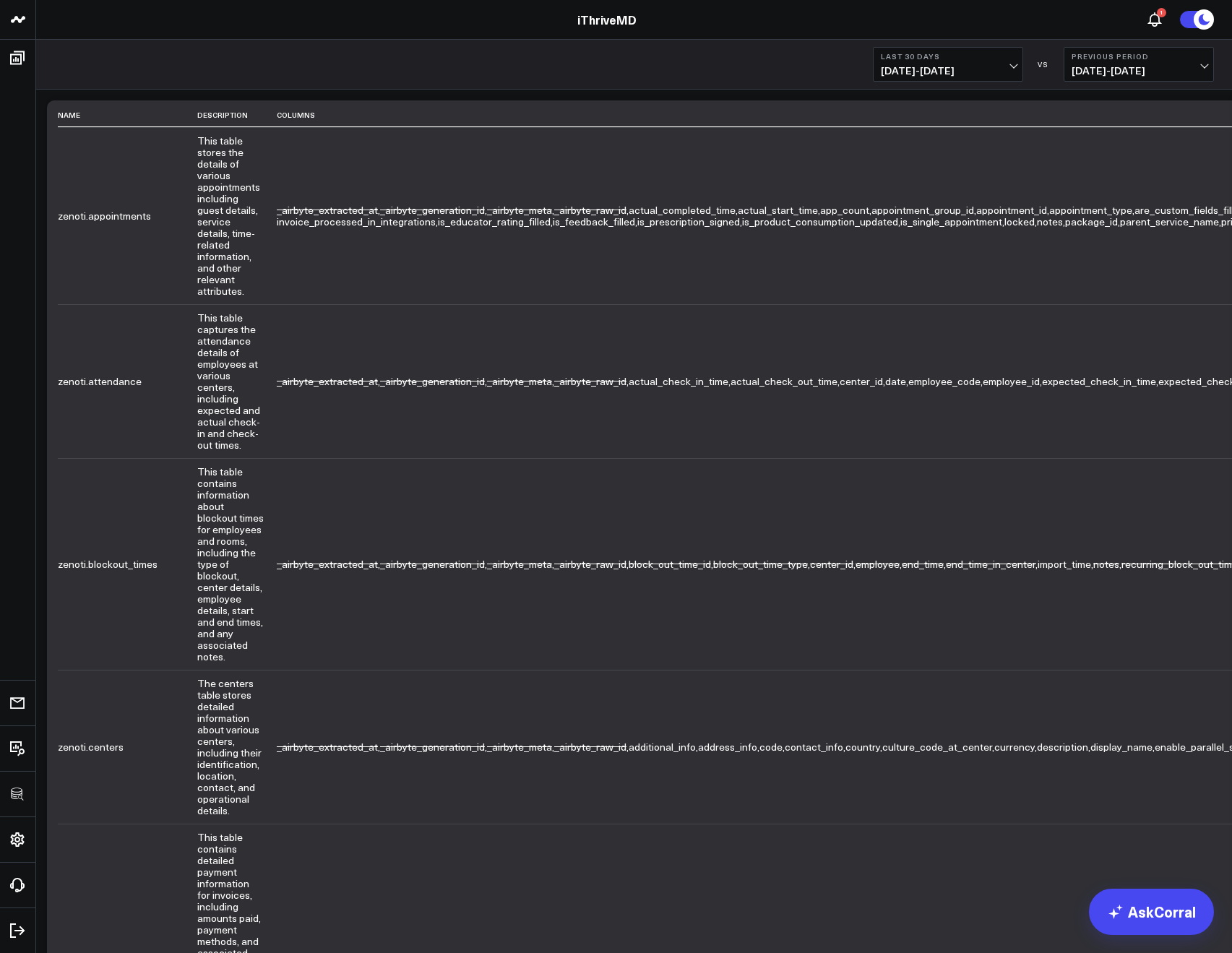
type input "z"
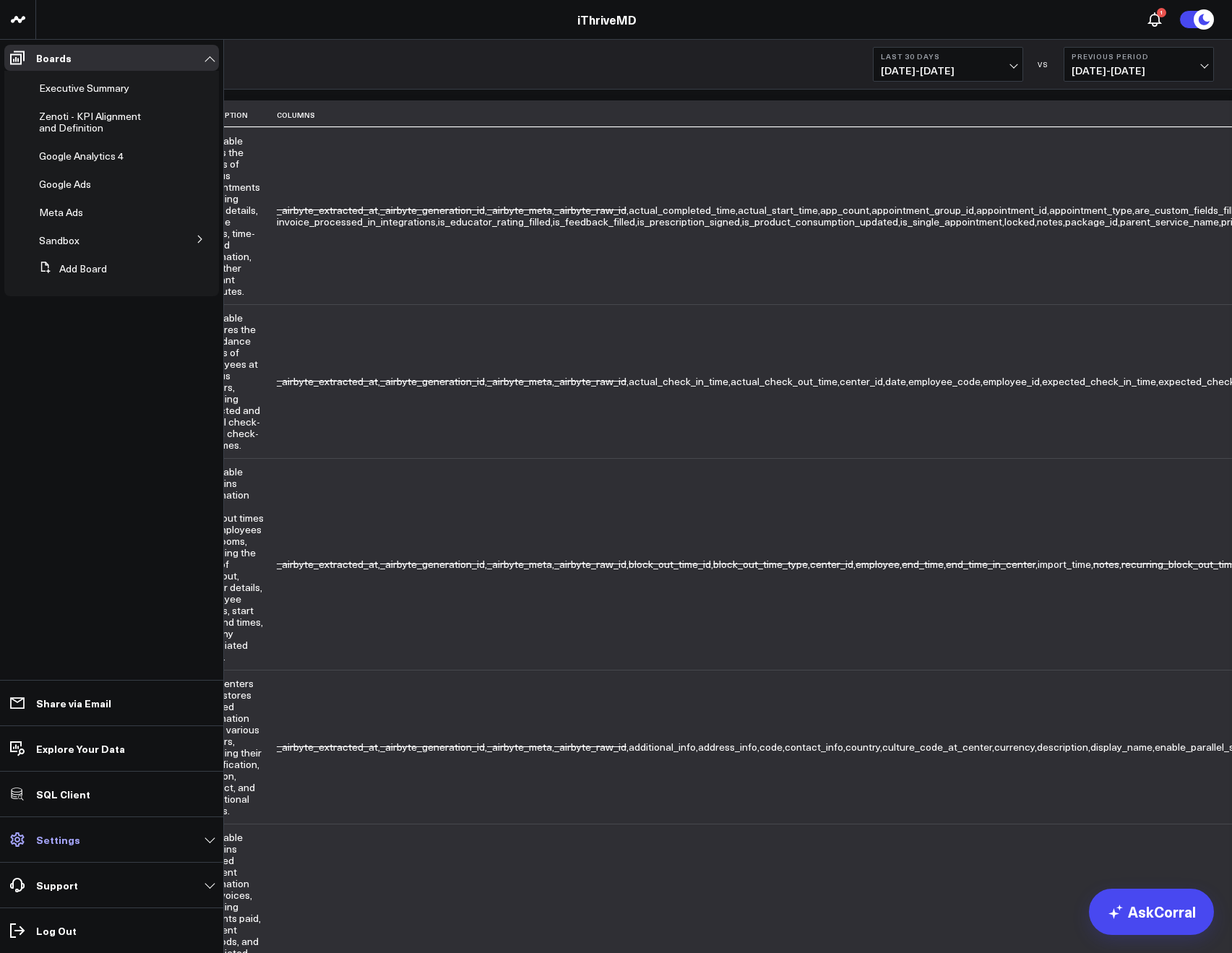
click at [69, 845] on p "Settings" at bounding box center [57, 840] width 44 height 12
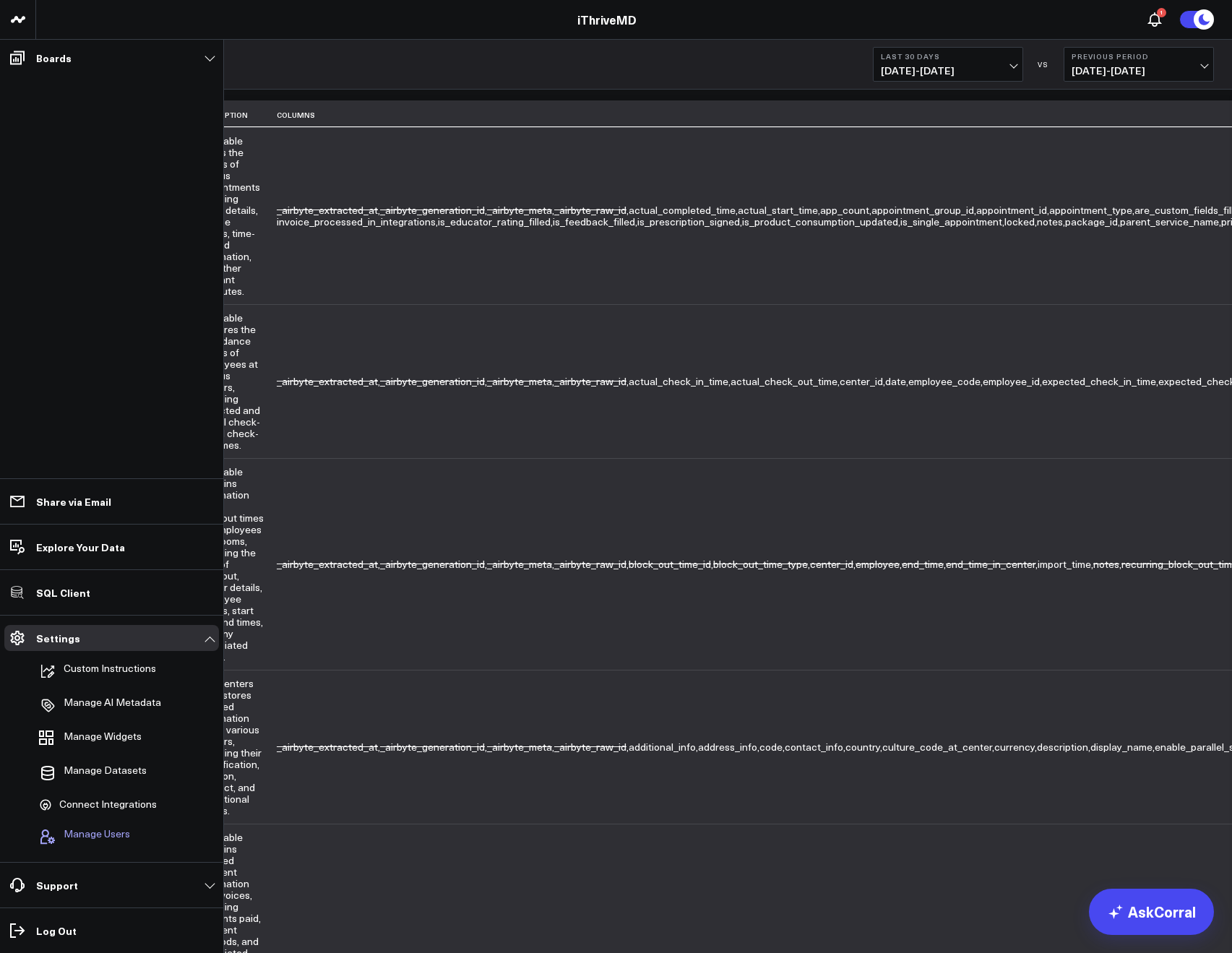
click at [81, 824] on button "Manage Users" at bounding box center [81, 837] width 96 height 32
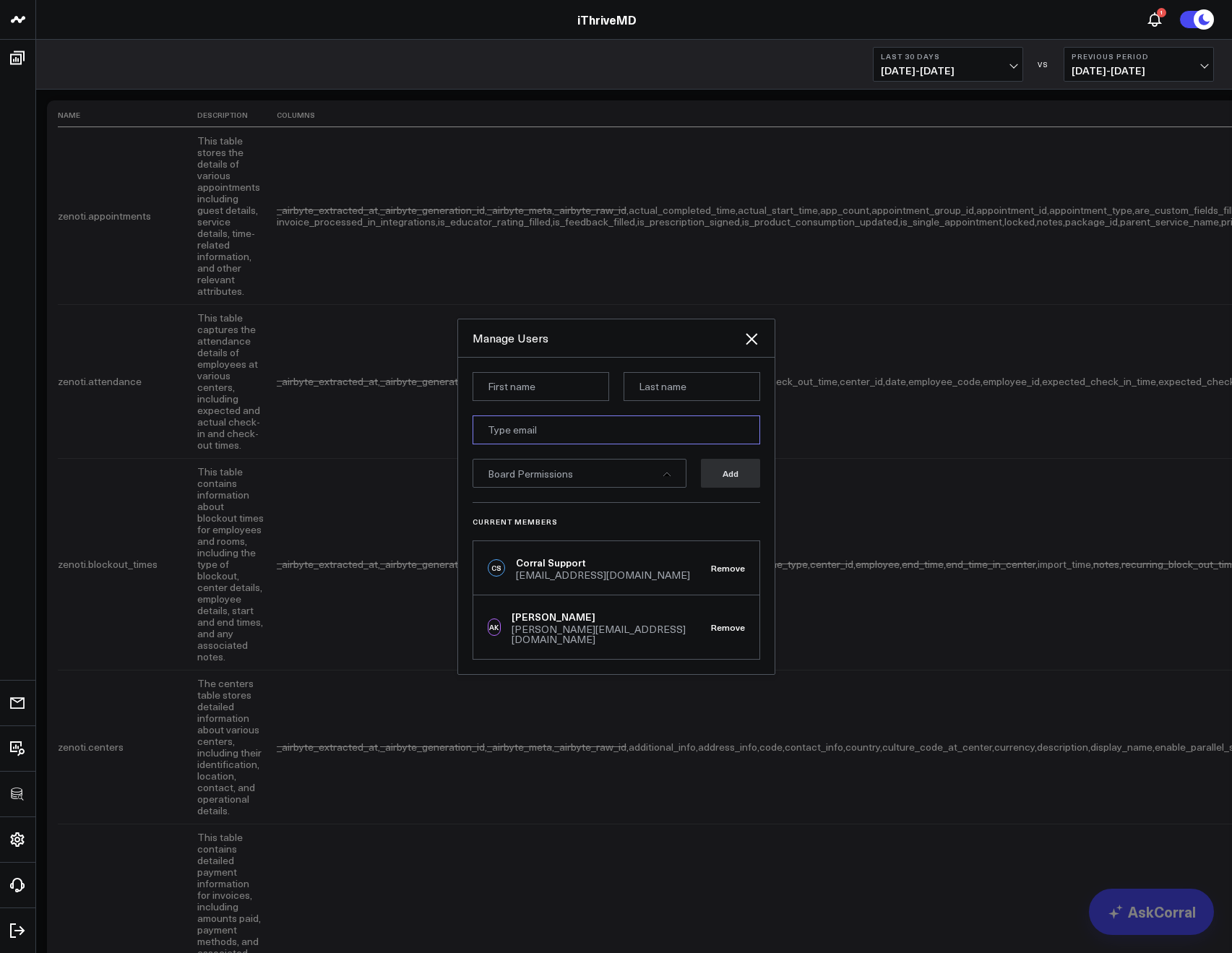
click at [505, 432] on input "email" at bounding box center [616, 430] width 288 height 29
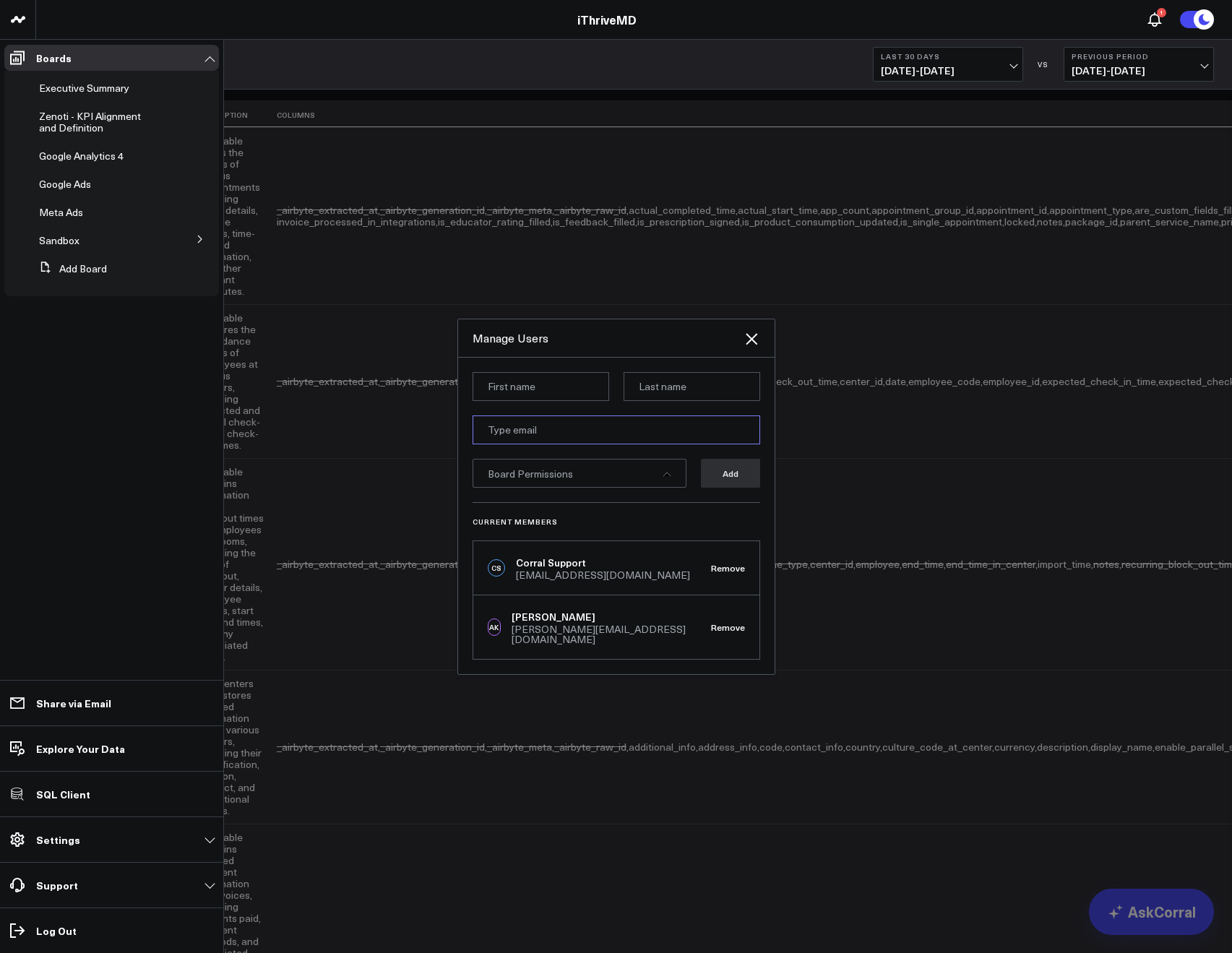
paste input "[EMAIL_ADDRESS][DOMAIN_NAME]"
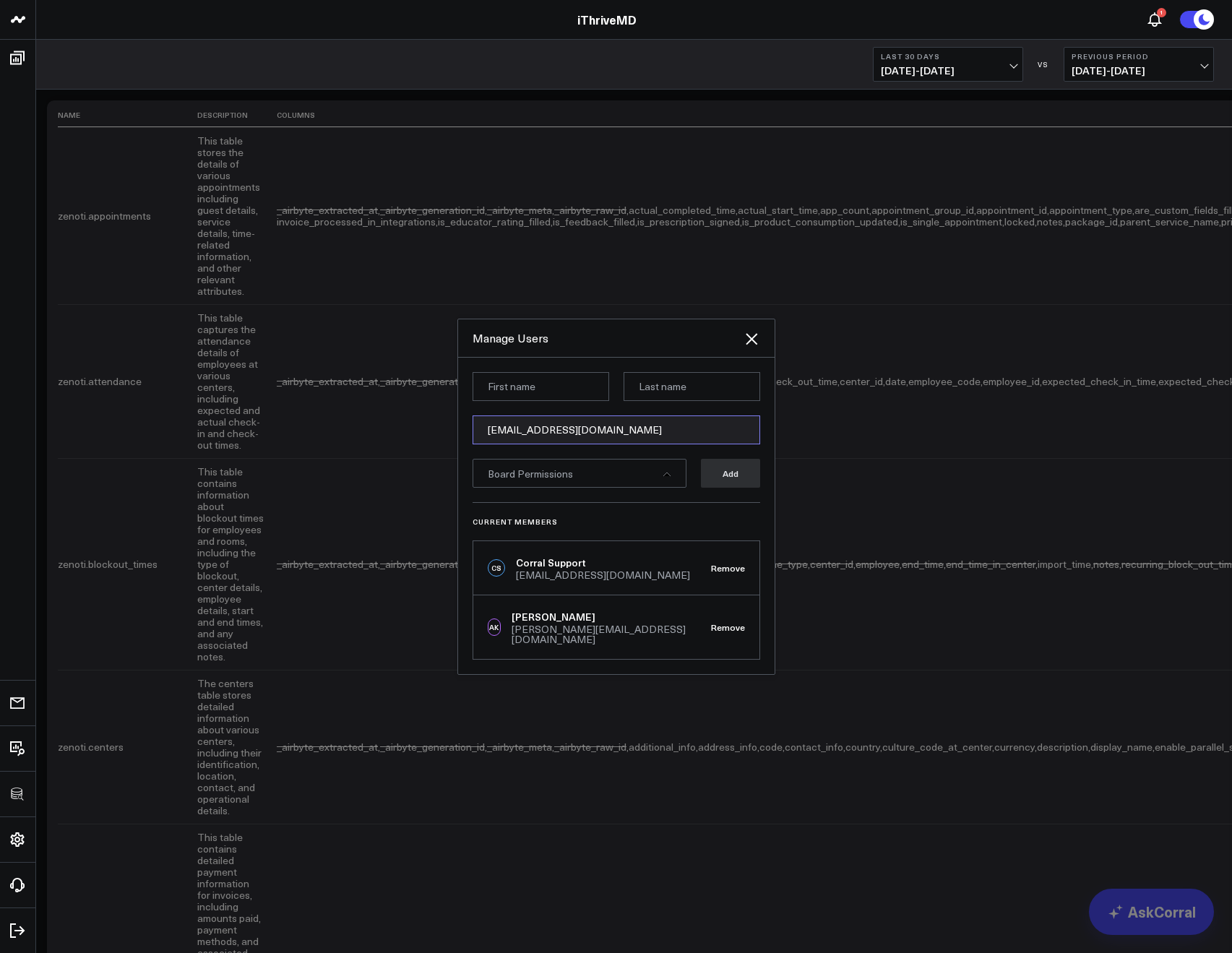
type input "[EMAIL_ADDRESS][DOMAIN_NAME]"
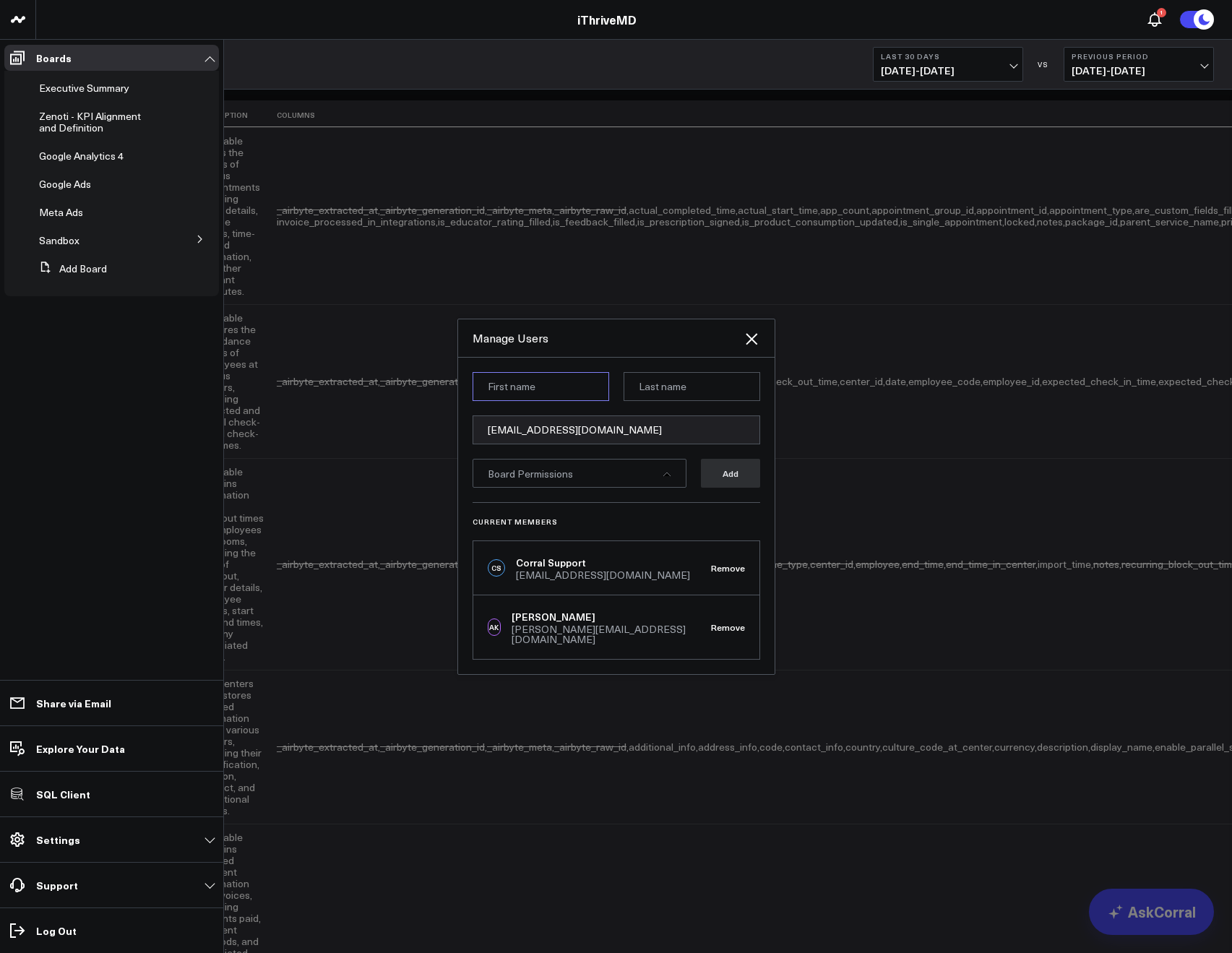
click at [546, 391] on input at bounding box center [541, 387] width 136 height 29
type input "[PERSON_NAME]"
click at [545, 486] on div "Board Permissions" at bounding box center [580, 474] width 214 height 29
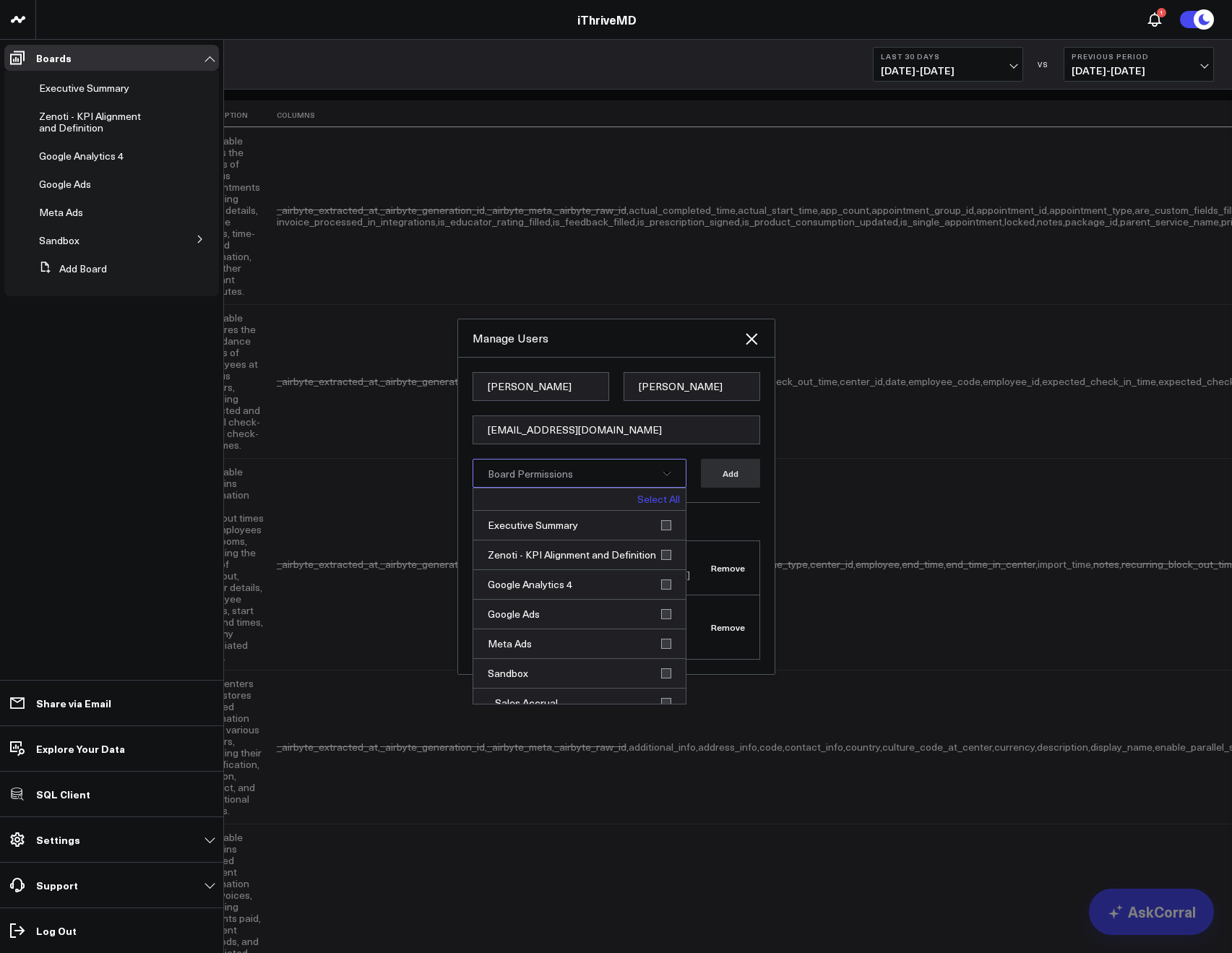
click at [654, 511] on div "Select All" at bounding box center [580, 500] width 212 height 22
click at [629, 511] on div "Select All" at bounding box center [580, 500] width 212 height 22
click at [639, 505] on link "Select All" at bounding box center [658, 499] width 42 height 10
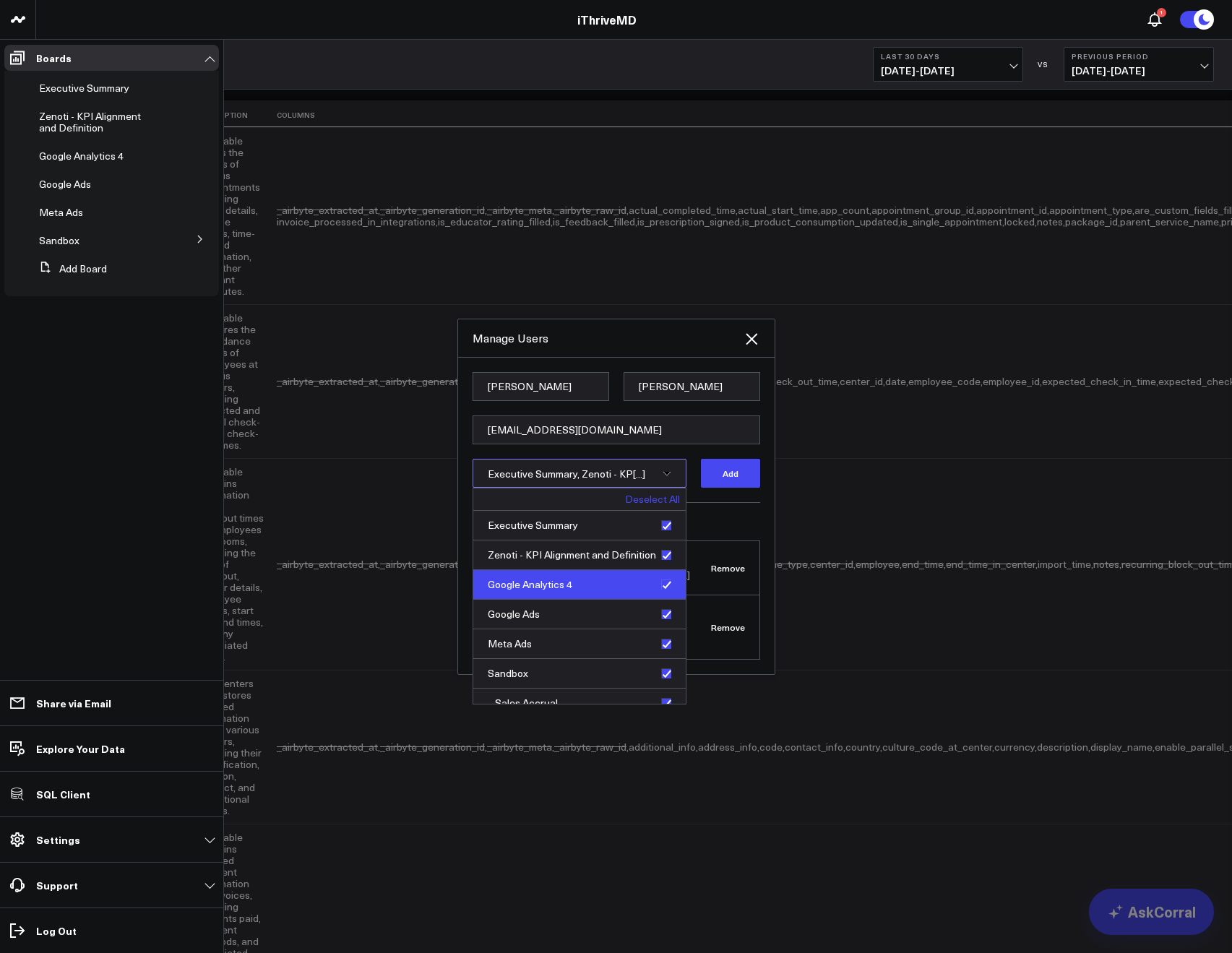
scroll to position [103, 0]
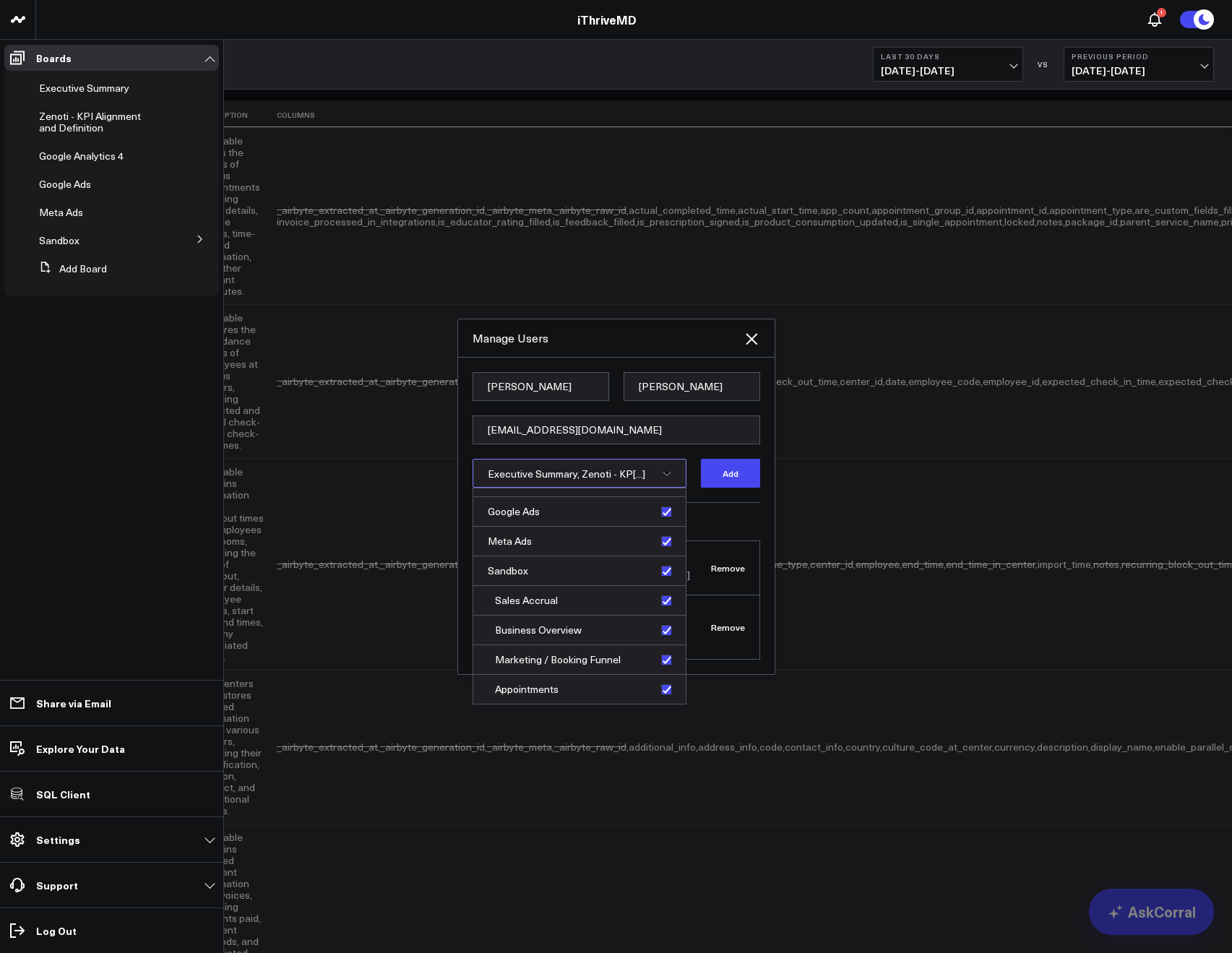
drag, startPoint x: 687, startPoint y: 567, endPoint x: 646, endPoint y: 589, distance: 46.5
click at [685, 567] on div "[PERSON_NAME] Support [EMAIL_ADDRESS][DOMAIN_NAME] Remove" at bounding box center [616, 569] width 286 height 54
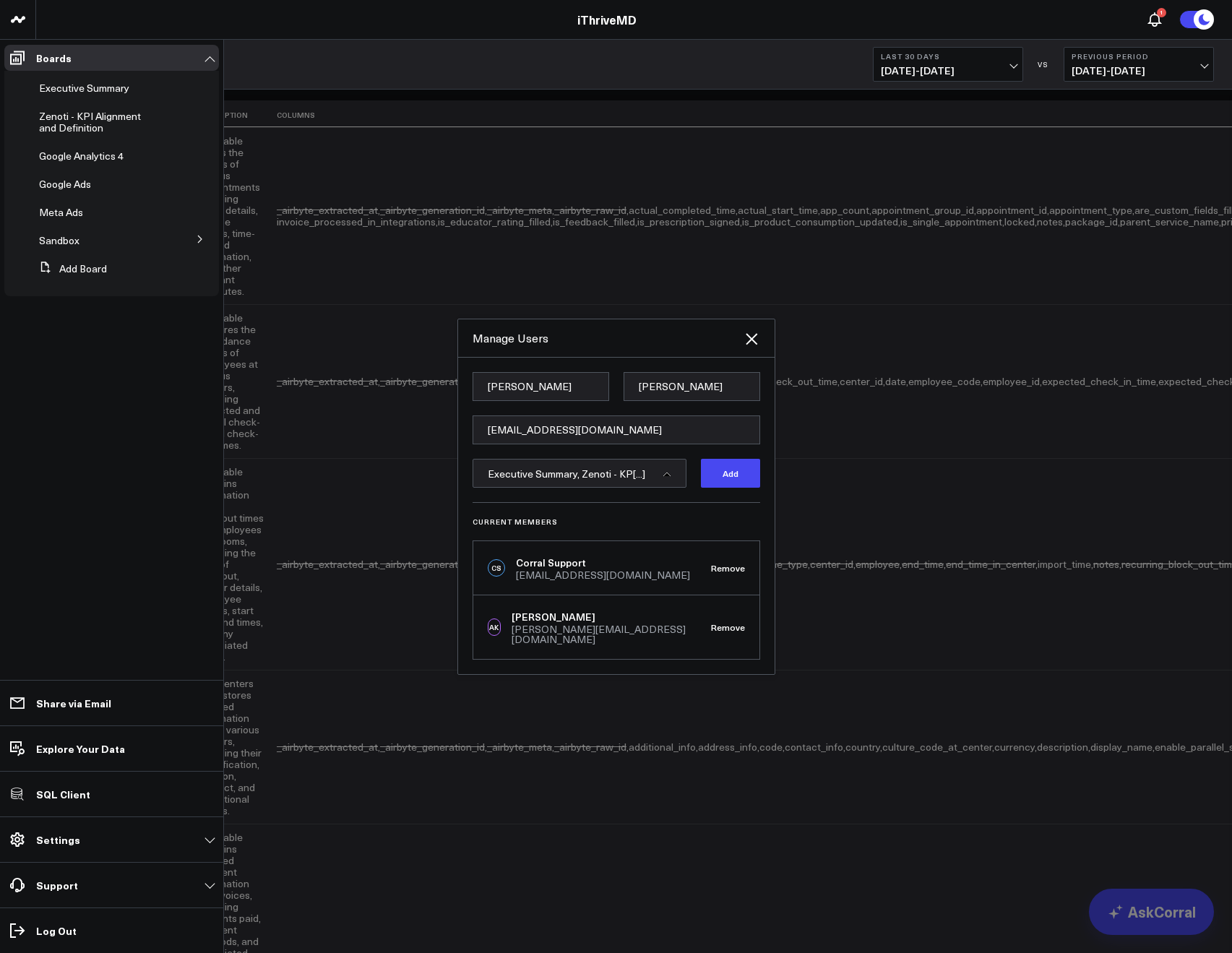
click at [632, 488] on div "Executive Summary, Zenoti - KP[...]" at bounding box center [580, 474] width 214 height 29
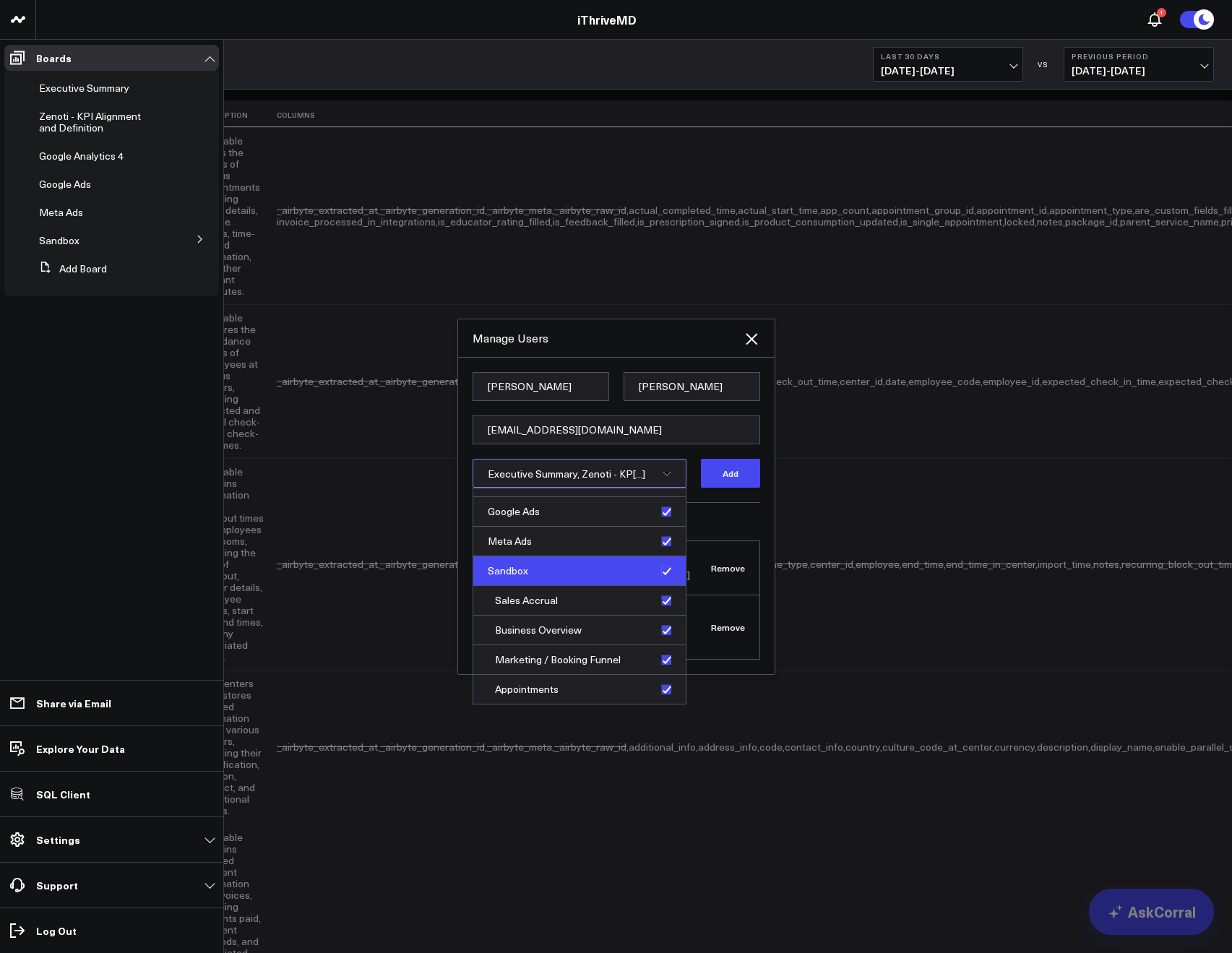
click at [659, 578] on div "Sandbox" at bounding box center [580, 571] width 212 height 30
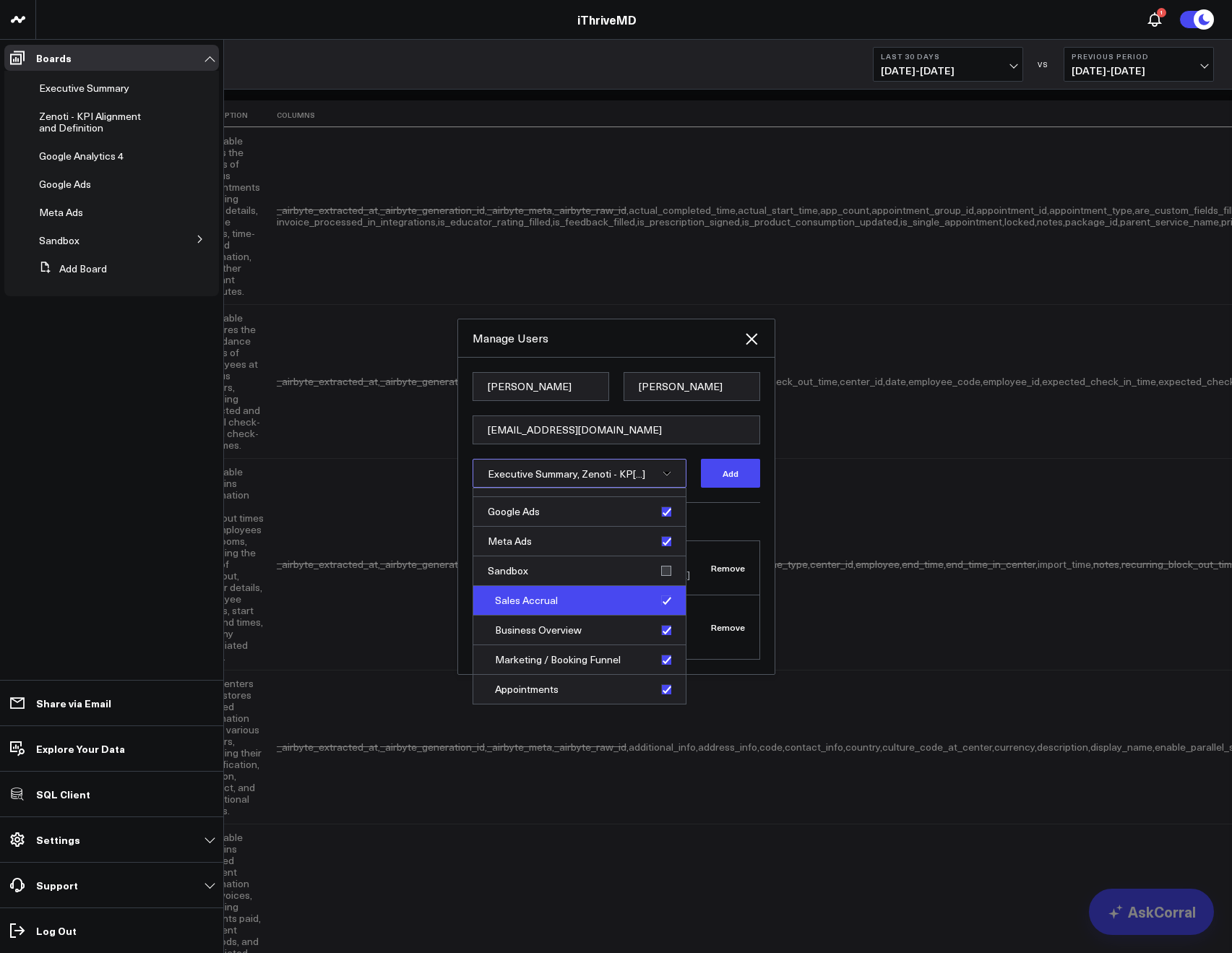
click at [659, 601] on div "Sales Accrual" at bounding box center [580, 601] width 212 height 30
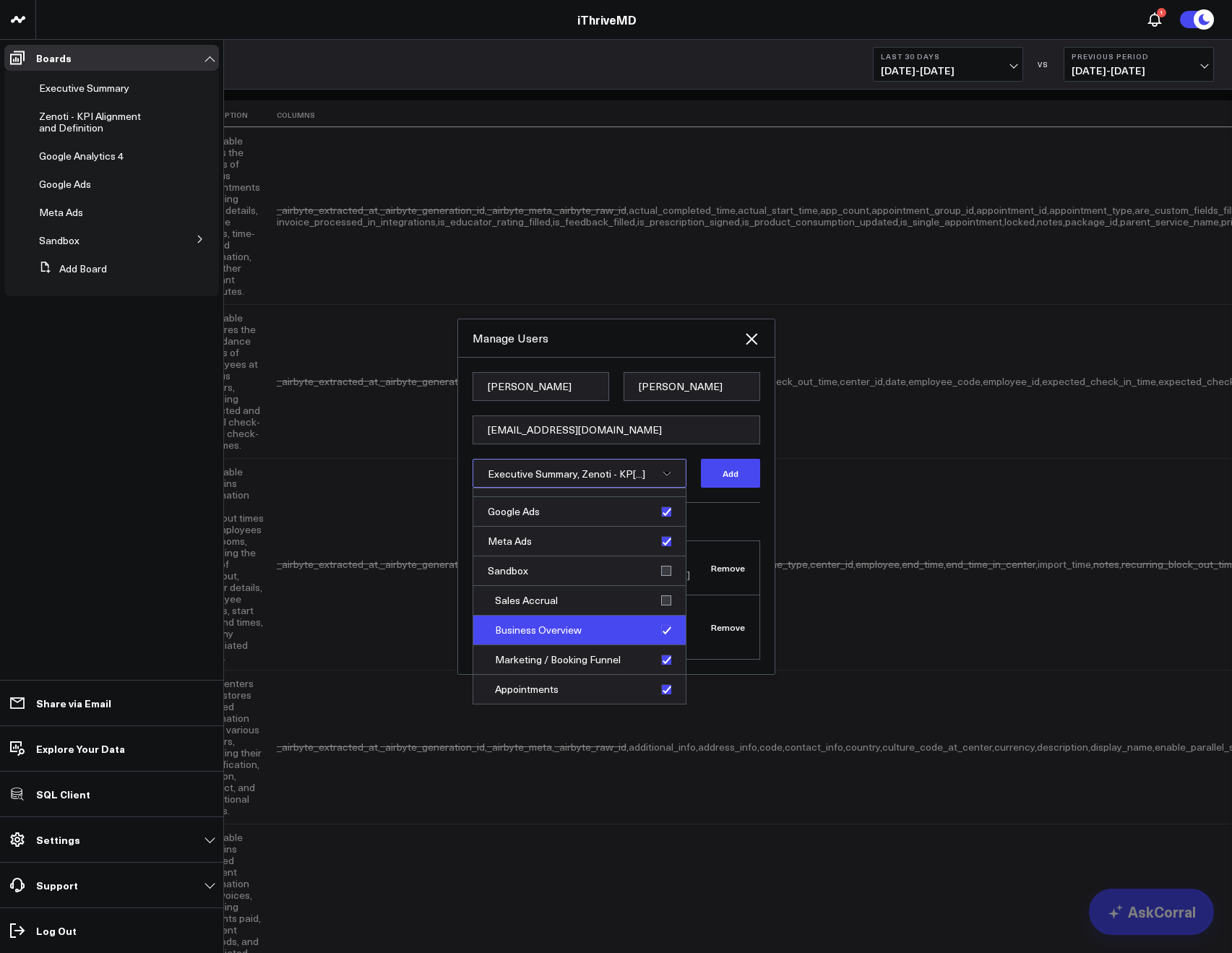
click at [659, 643] on div "Business Overview" at bounding box center [580, 630] width 212 height 30
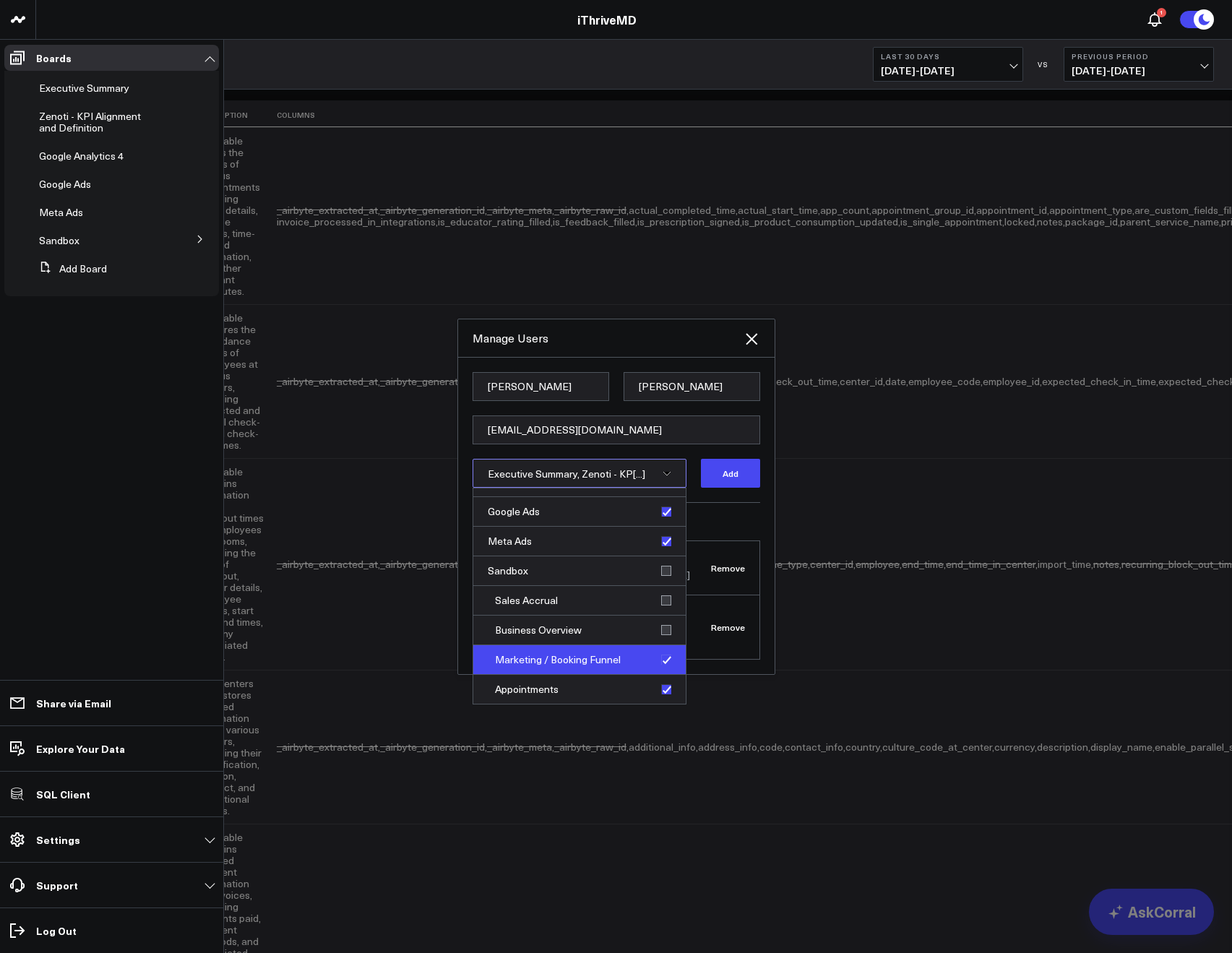
click at [660, 653] on div "Marketing / Booking Funnel" at bounding box center [580, 660] width 212 height 30
click at [655, 694] on div "Appointments" at bounding box center [580, 689] width 212 height 29
click at [716, 526] on h3 "Current Members" at bounding box center [616, 522] width 288 height 9
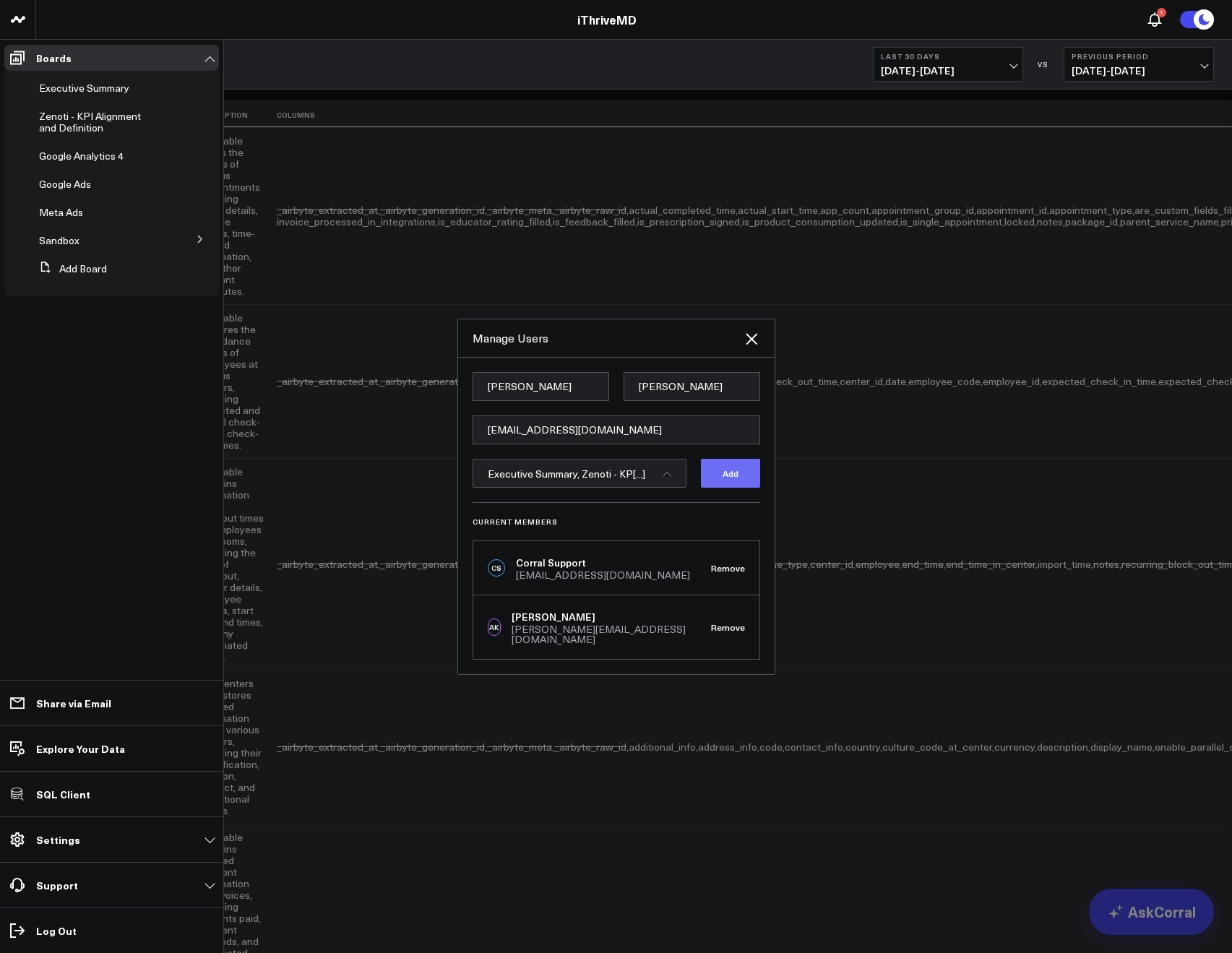
click at [721, 475] on button "Add" at bounding box center [730, 474] width 59 height 29
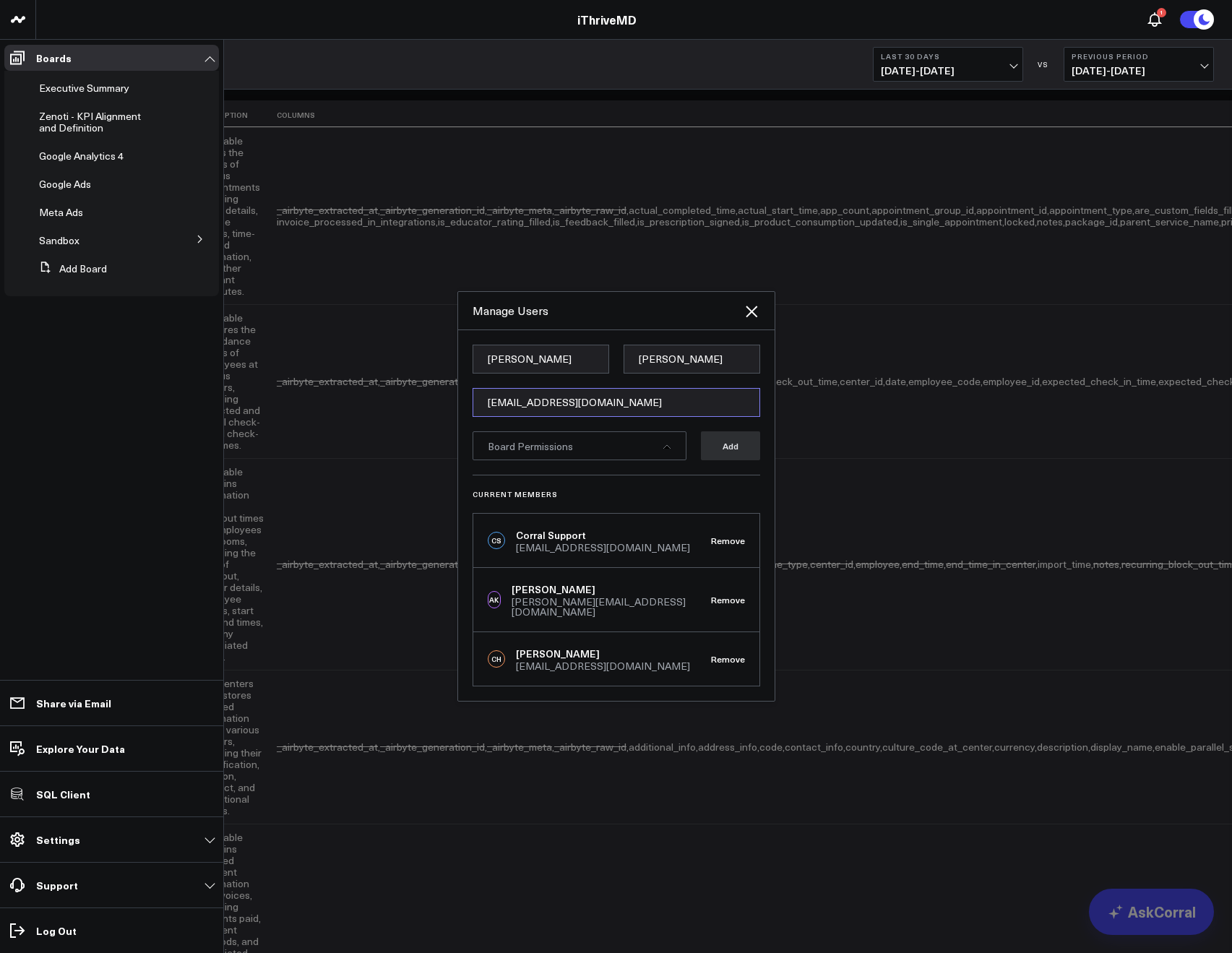
click at [504, 402] on input "chooton@ithrivemd.com" at bounding box center [616, 403] width 288 height 29
paste input "drmacsay@ithrivemd.com"
type input "drmacsay@ithrivemd.com"
click at [506, 366] on input "Chloe Belle" at bounding box center [541, 359] width 136 height 29
type input "Thomas"
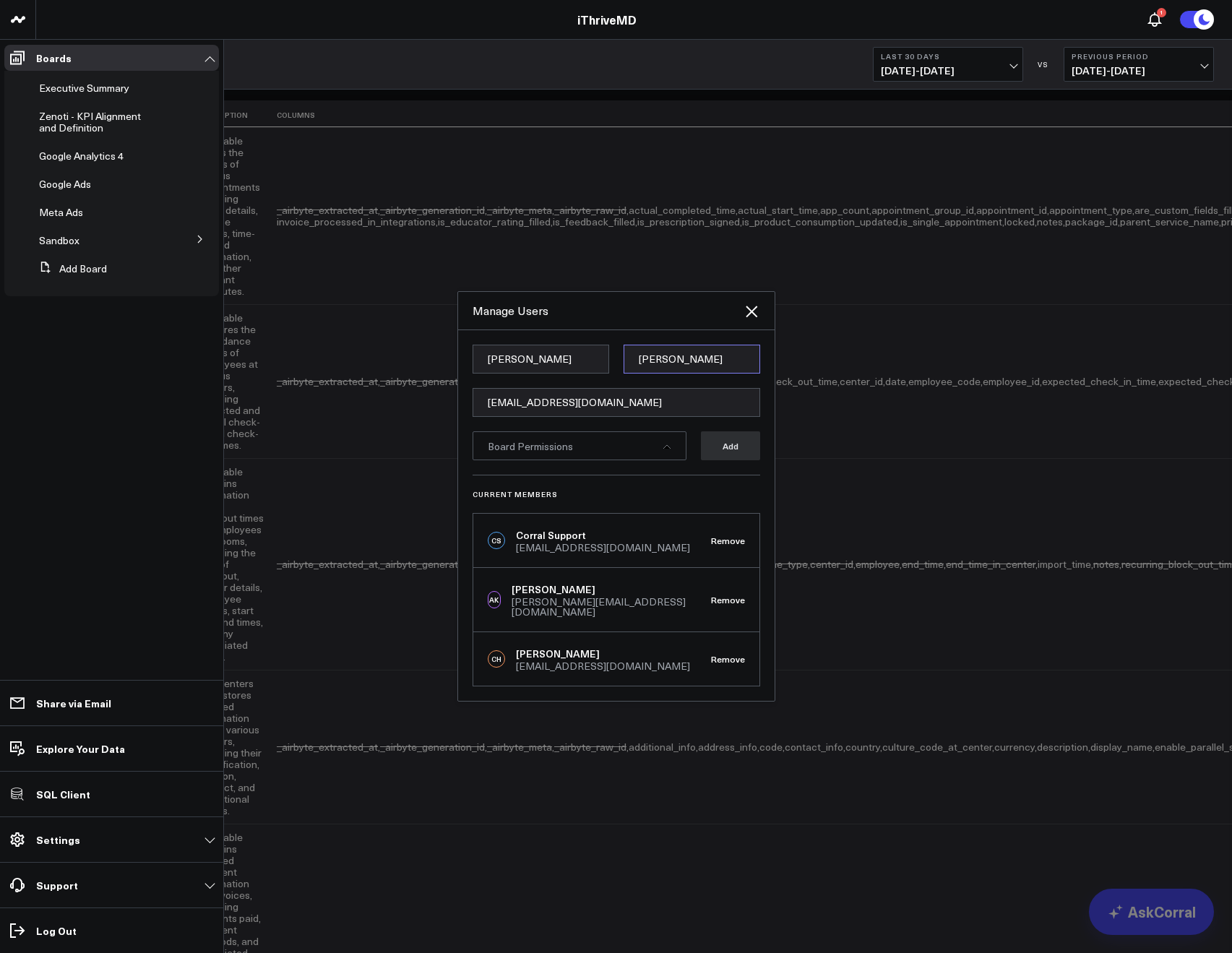
type input "Macsay"
click at [620, 460] on div "Board Permissions" at bounding box center [580, 446] width 214 height 29
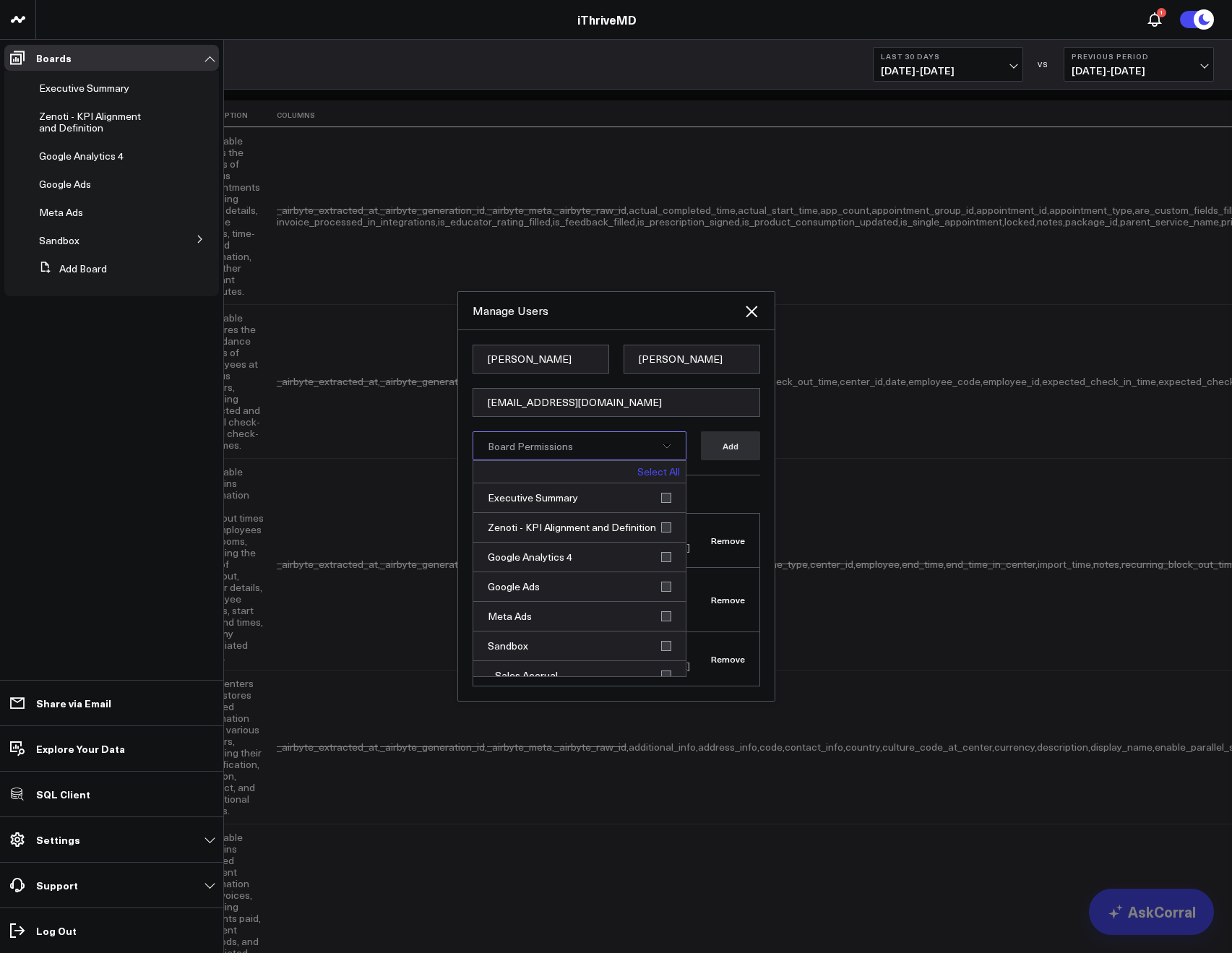
click at [659, 473] on link "Select All" at bounding box center [658, 471] width 42 height 10
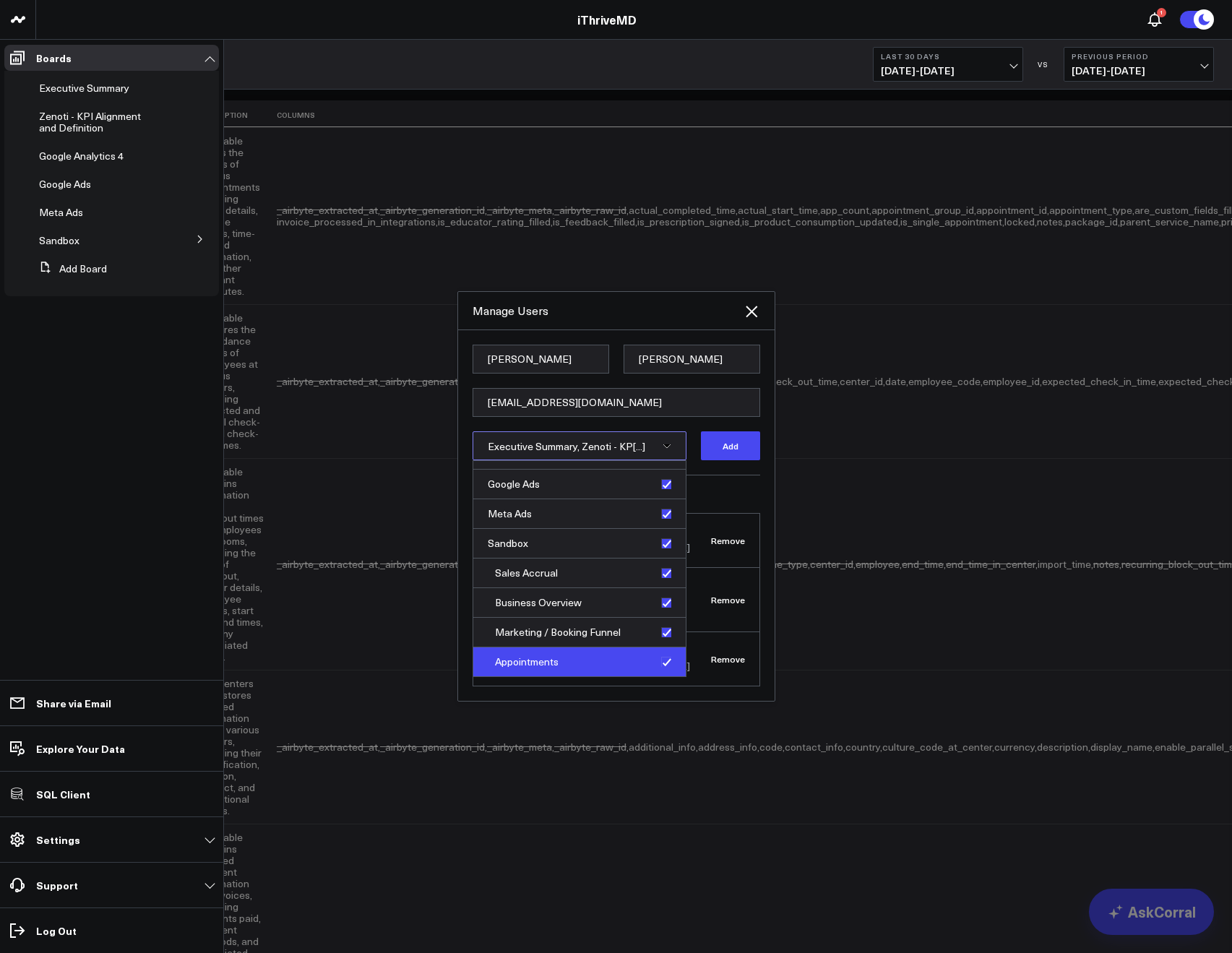
click at [654, 659] on div "Appointments" at bounding box center [580, 662] width 212 height 29
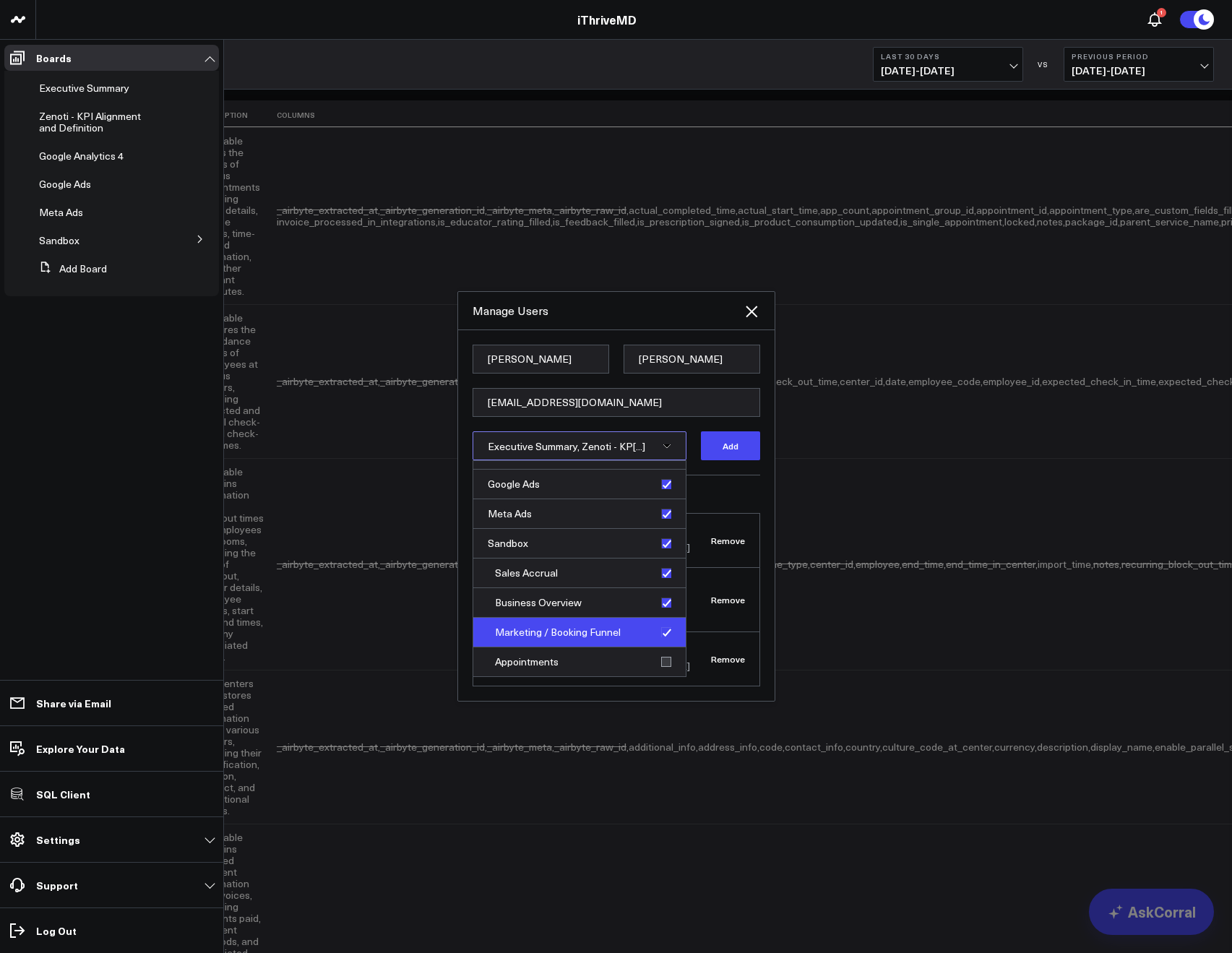
click at [664, 623] on div "Marketing / Booking Funnel" at bounding box center [580, 632] width 212 height 30
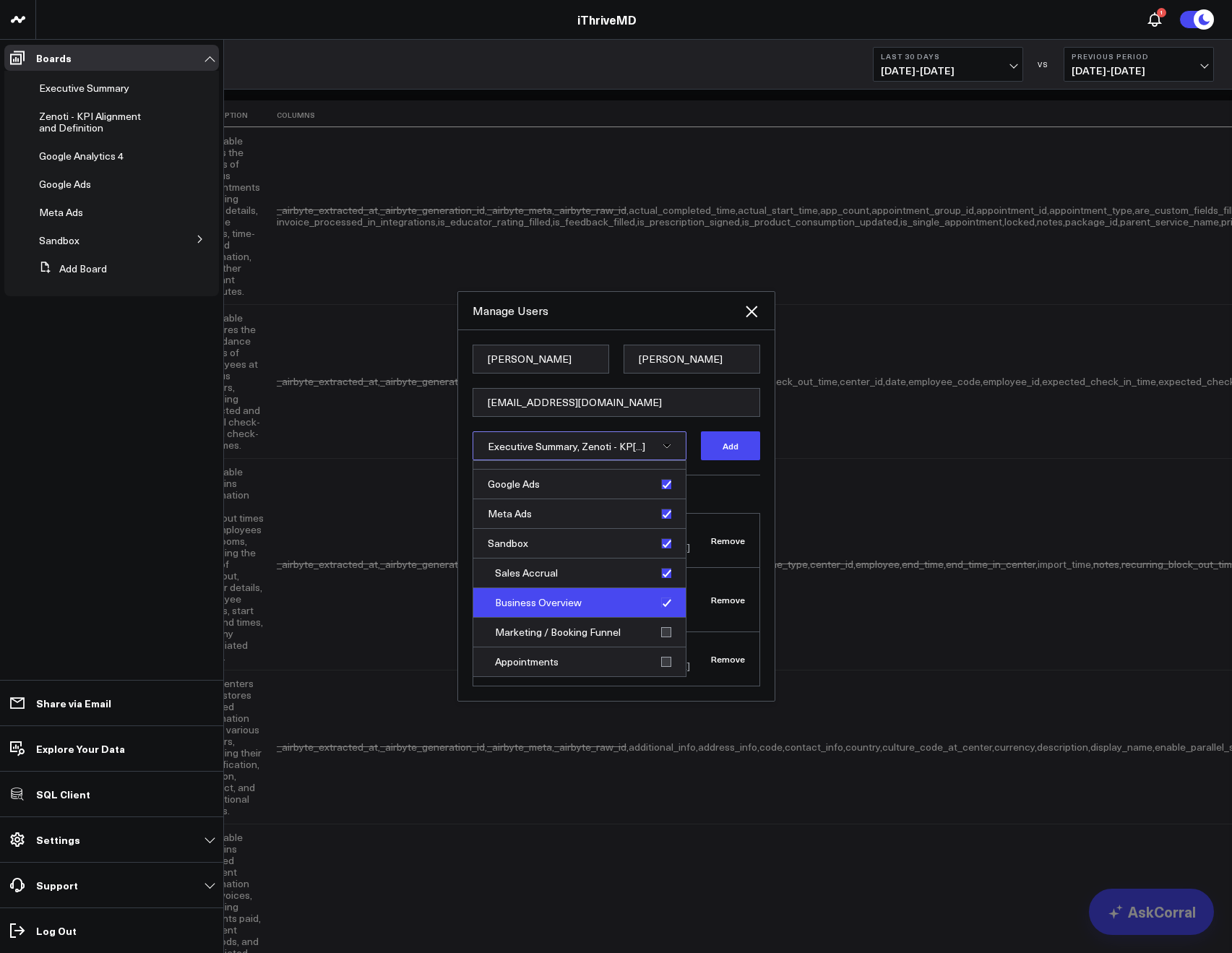
click at [661, 610] on div "Business Overview" at bounding box center [580, 603] width 212 height 30
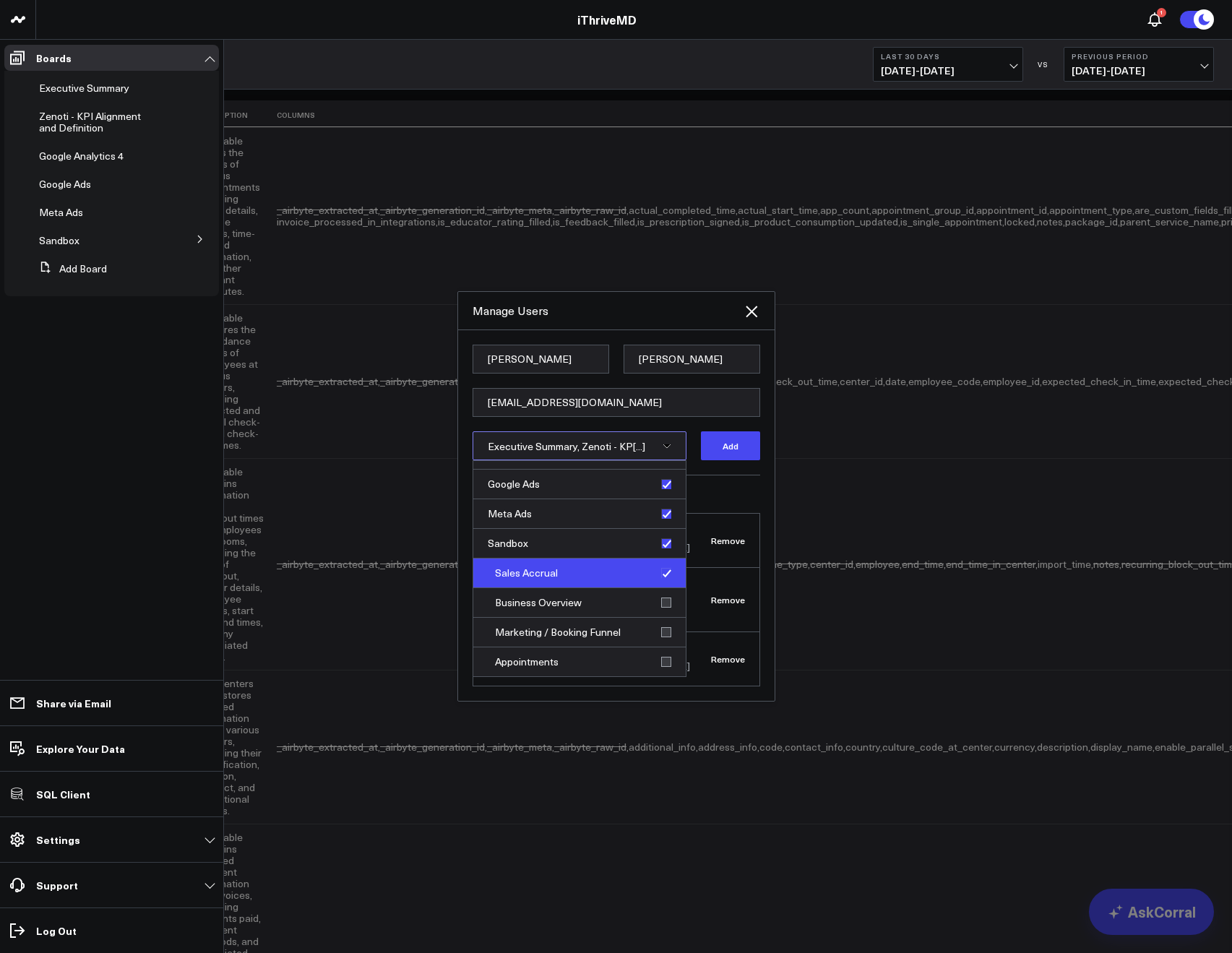
click at [658, 580] on div "Sales Accrual" at bounding box center [580, 573] width 212 height 30
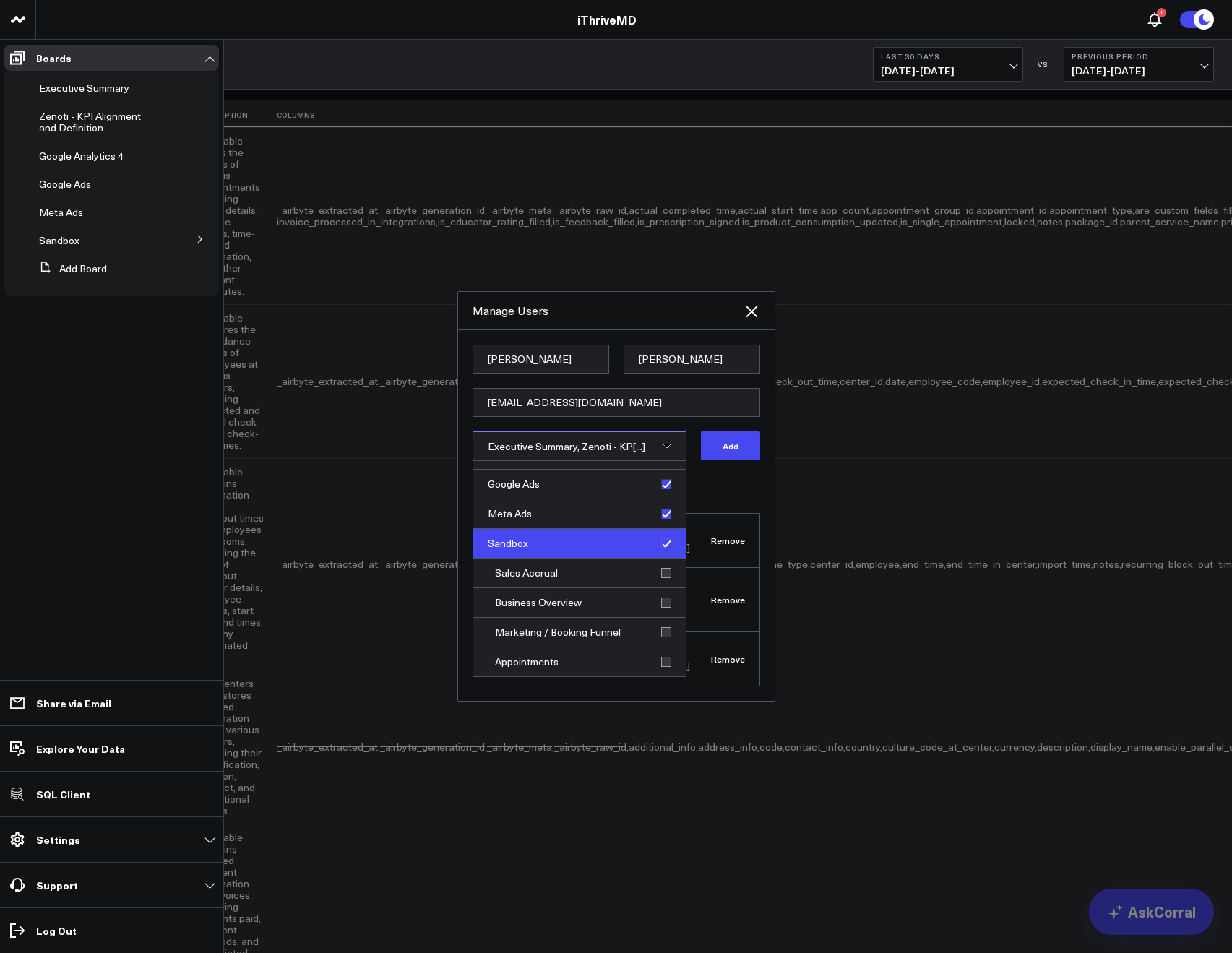
click at [656, 555] on div "Sandbox" at bounding box center [580, 543] width 212 height 30
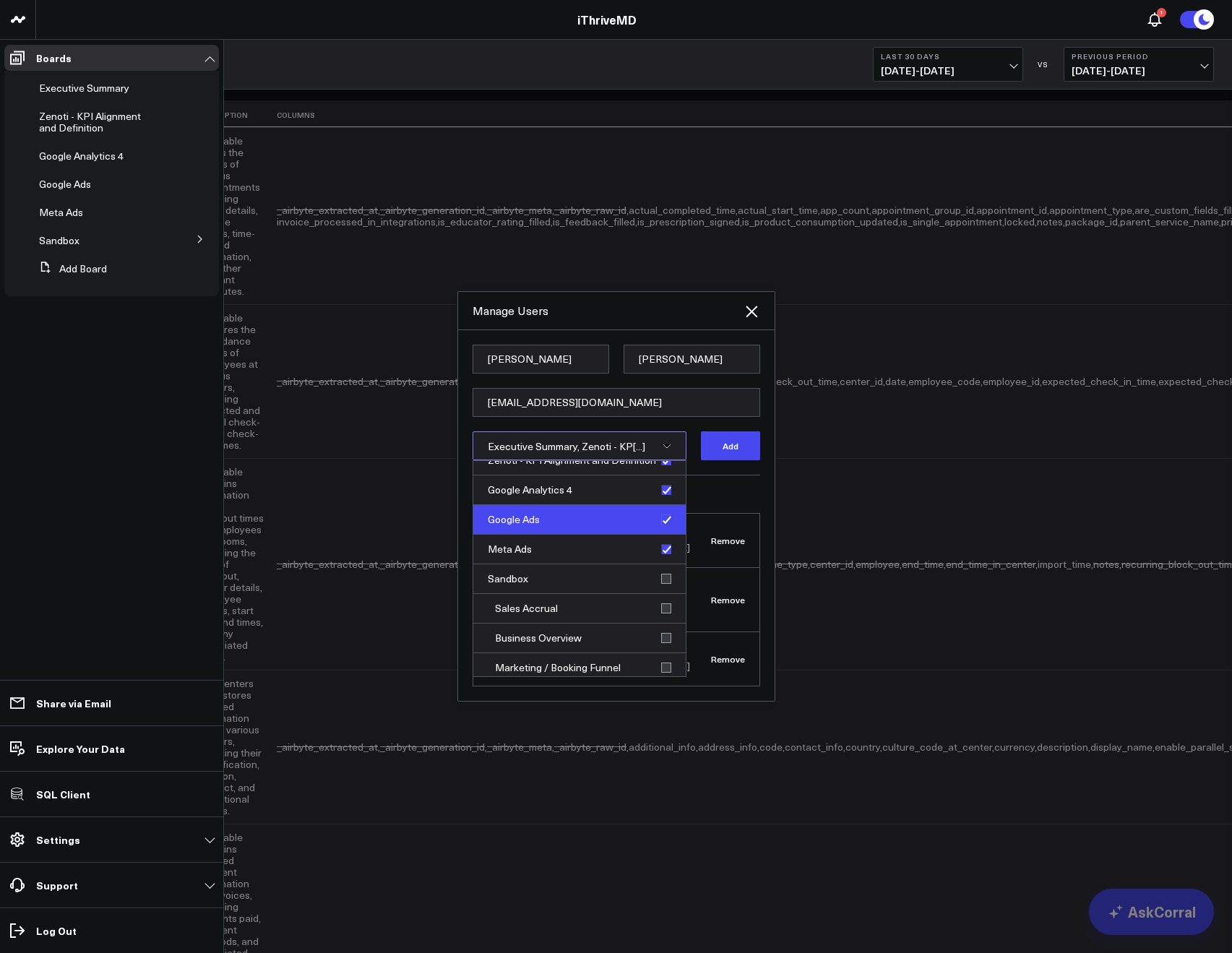
scroll to position [0, 0]
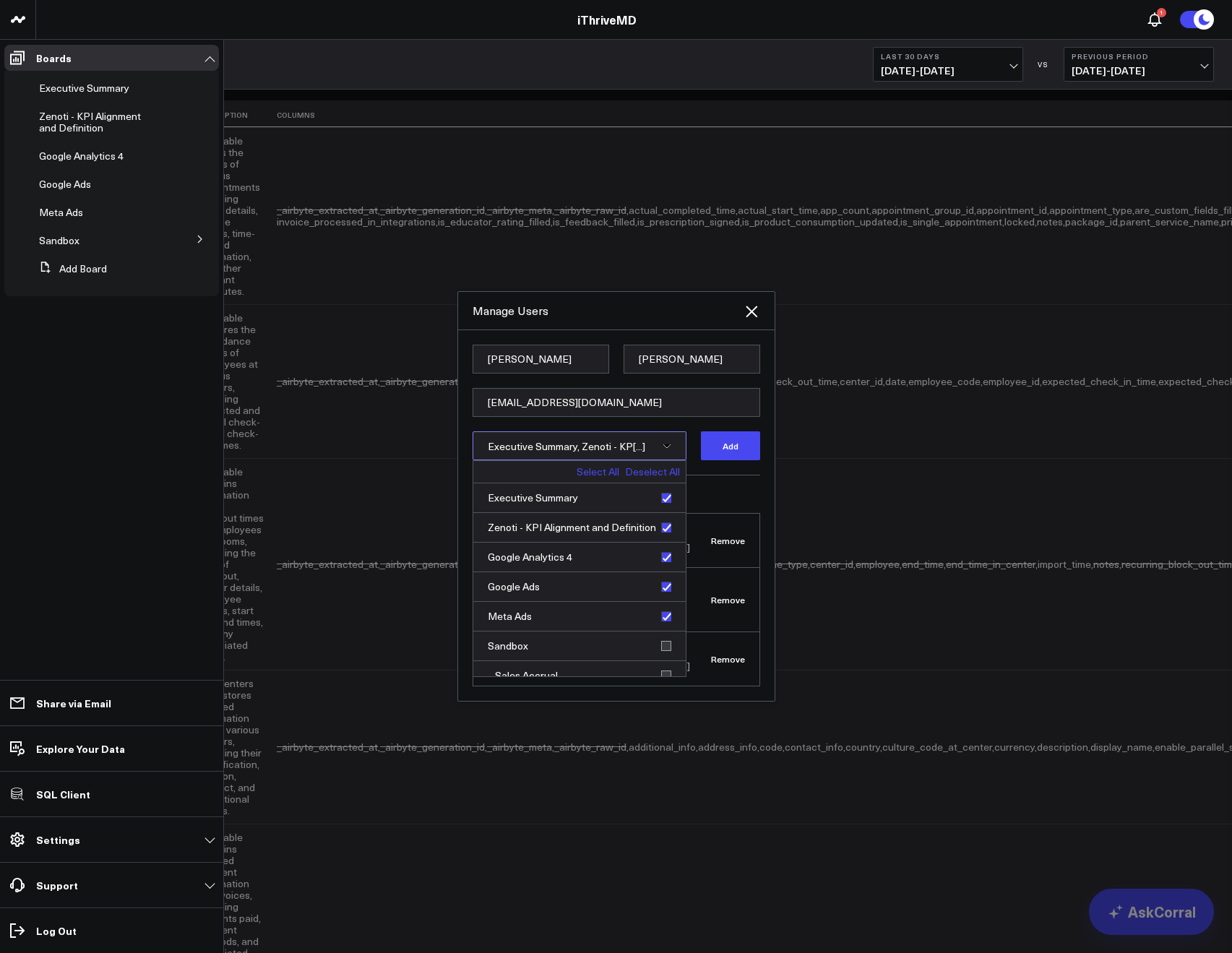
click at [603, 451] on span "Executive Summary, Zenoti - KP[...]" at bounding box center [567, 446] width 158 height 14
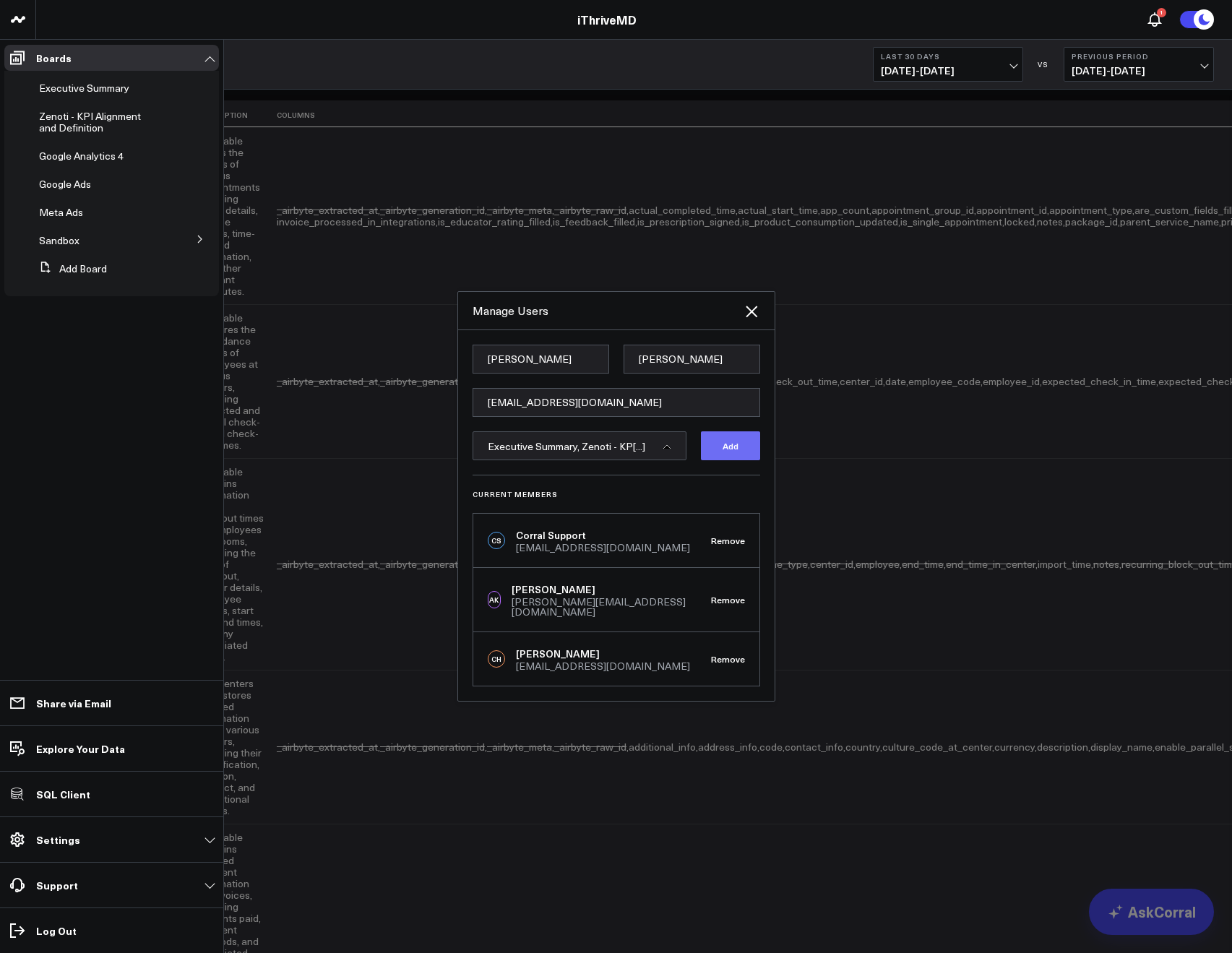
click at [723, 459] on button "Add" at bounding box center [730, 446] width 59 height 29
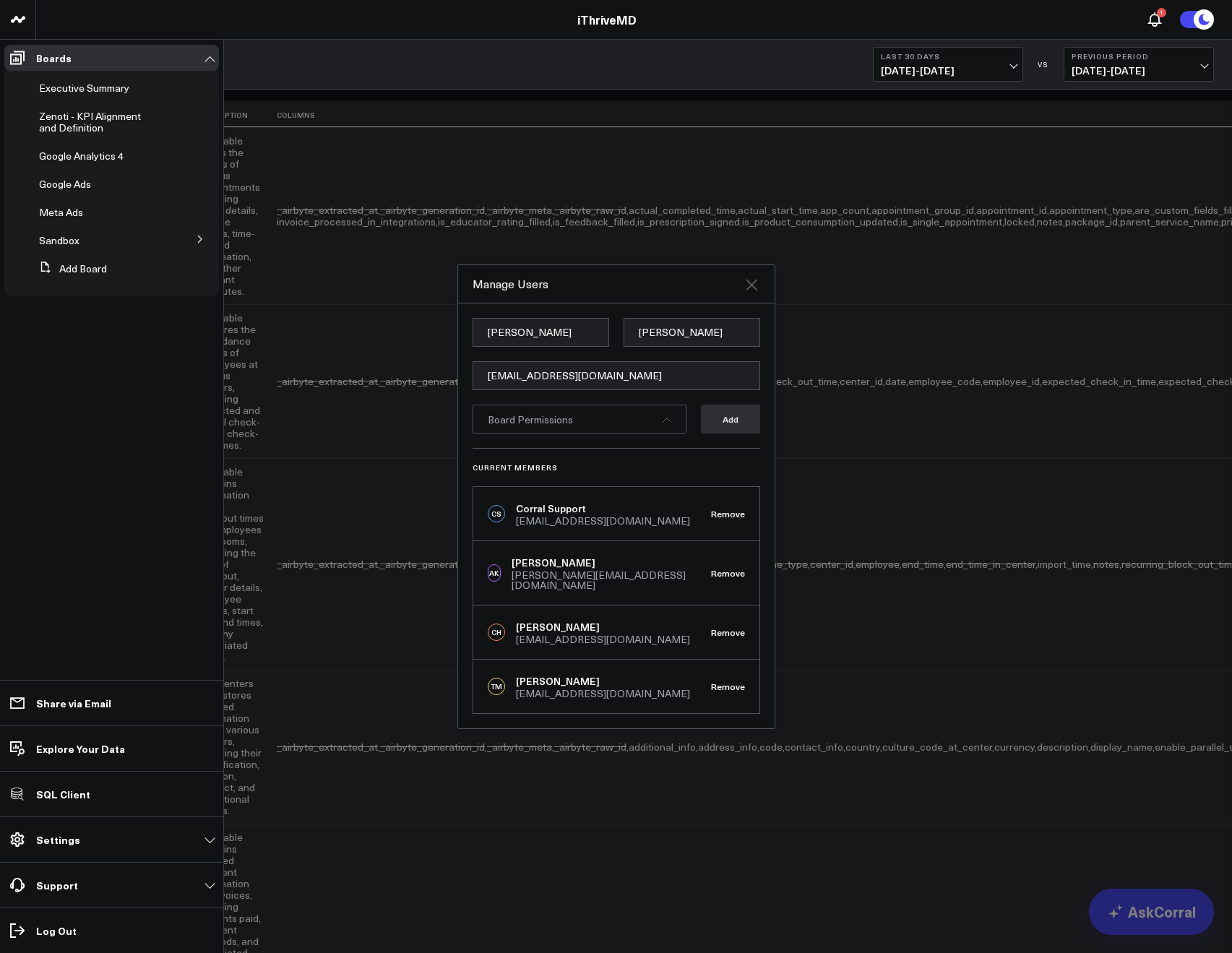
click at [752, 282] on icon at bounding box center [752, 285] width 18 height 18
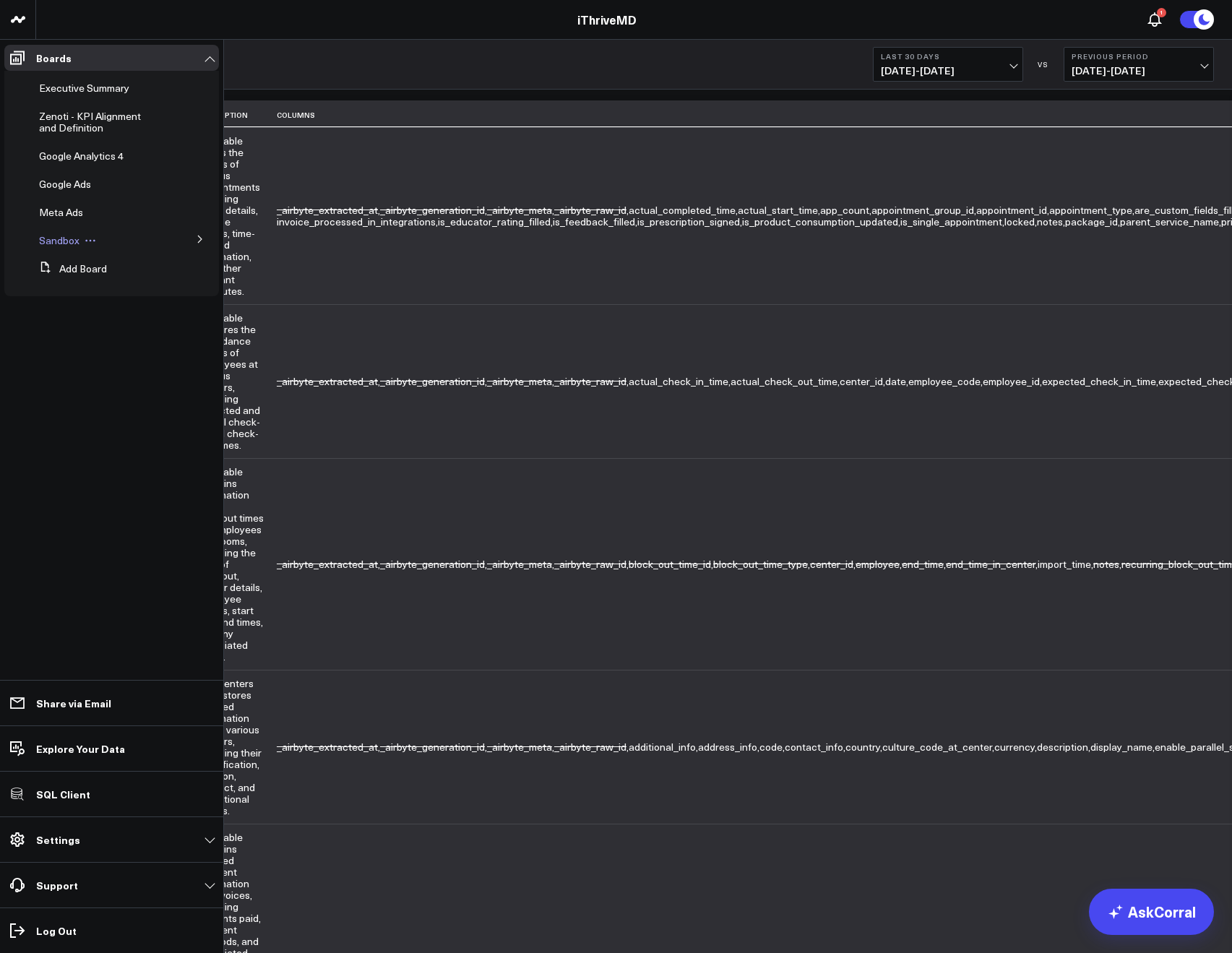
click at [59, 243] on span "Sandbox" at bounding box center [59, 240] width 41 height 14
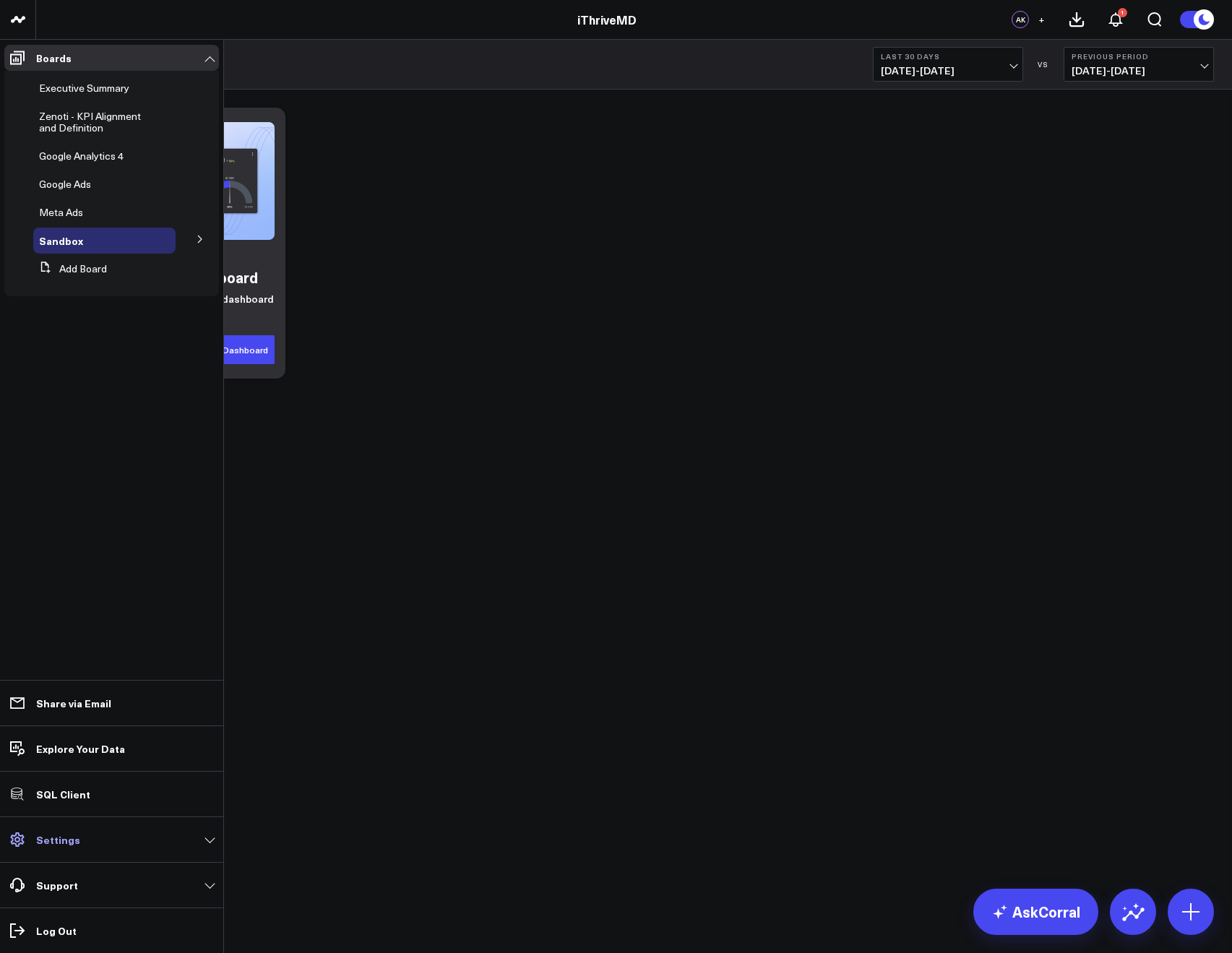
click at [81, 837] on link "Settings" at bounding box center [111, 840] width 215 height 26
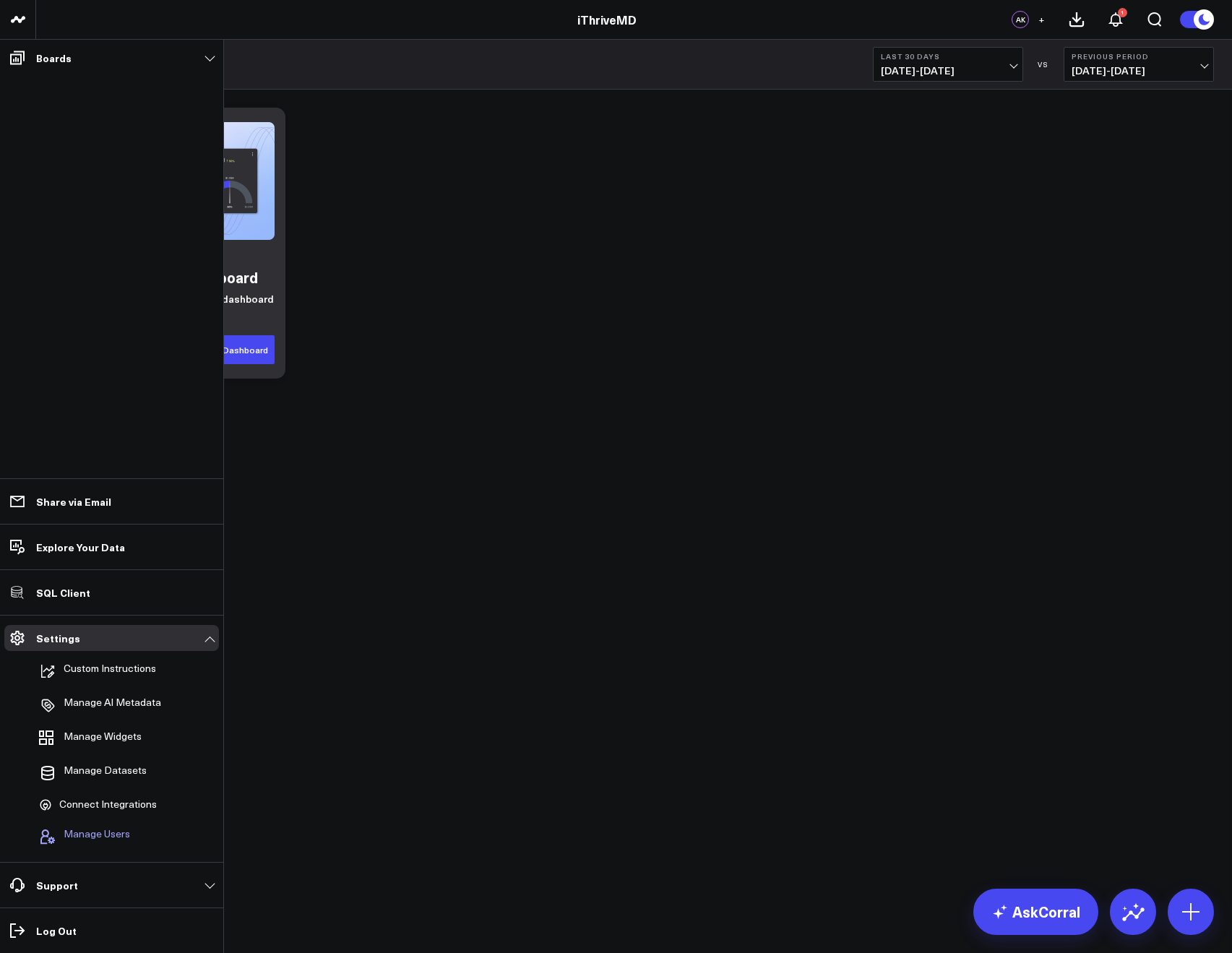
click at [102, 829] on span "Manage Users" at bounding box center [96, 837] width 66 height 18
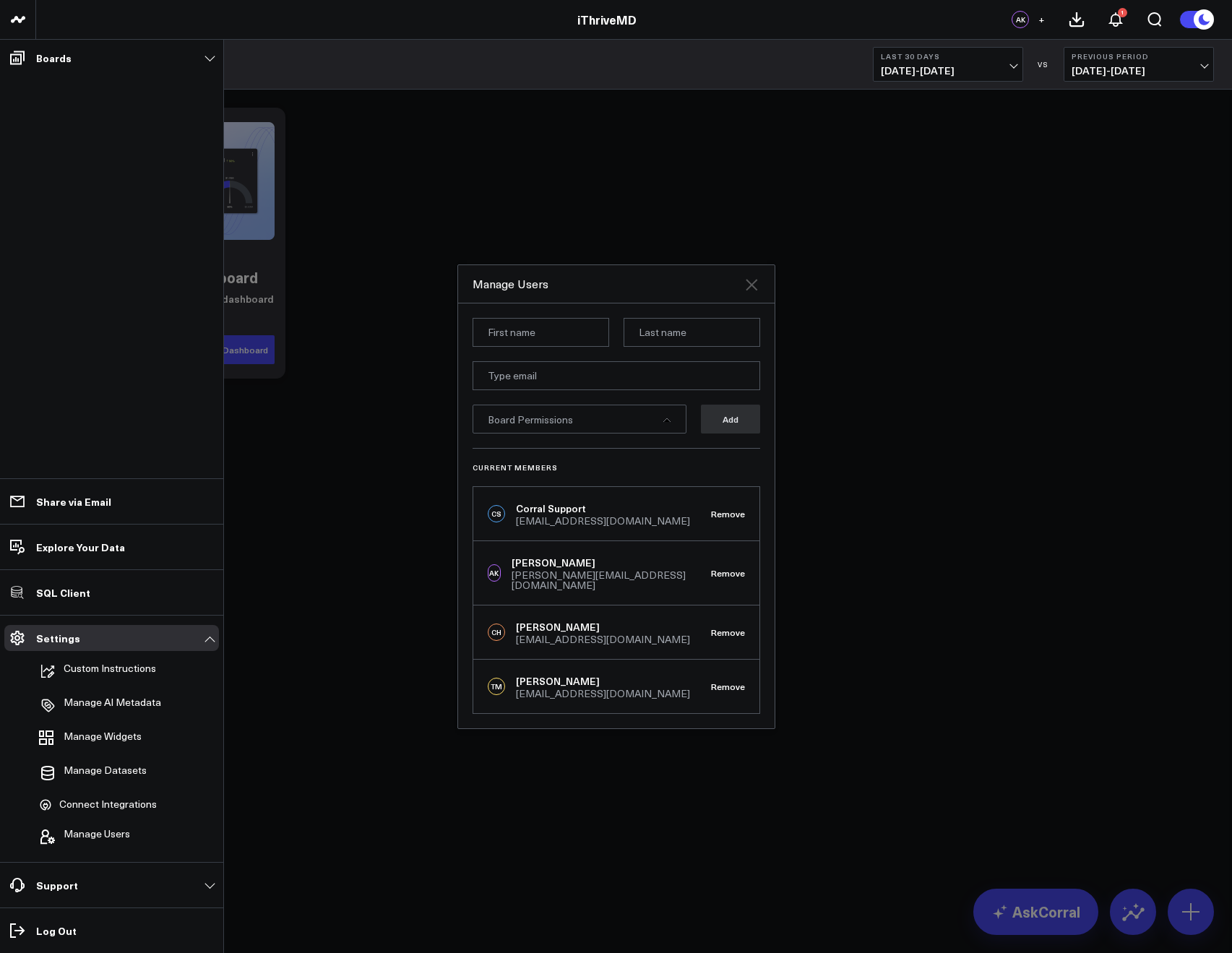
click at [753, 286] on icon at bounding box center [752, 285] width 18 height 18
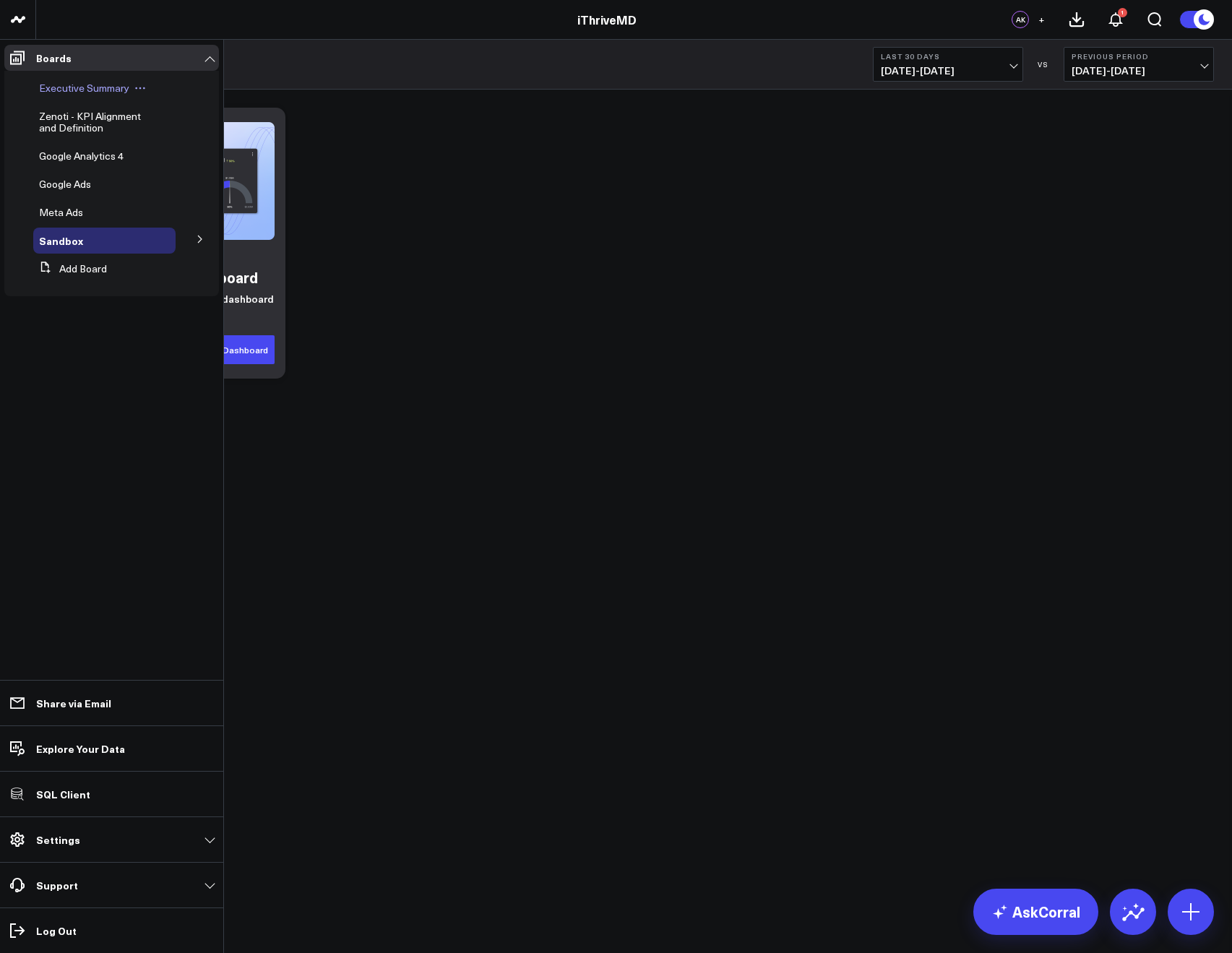
click at [77, 93] on span "Executive Summary" at bounding box center [84, 88] width 90 height 14
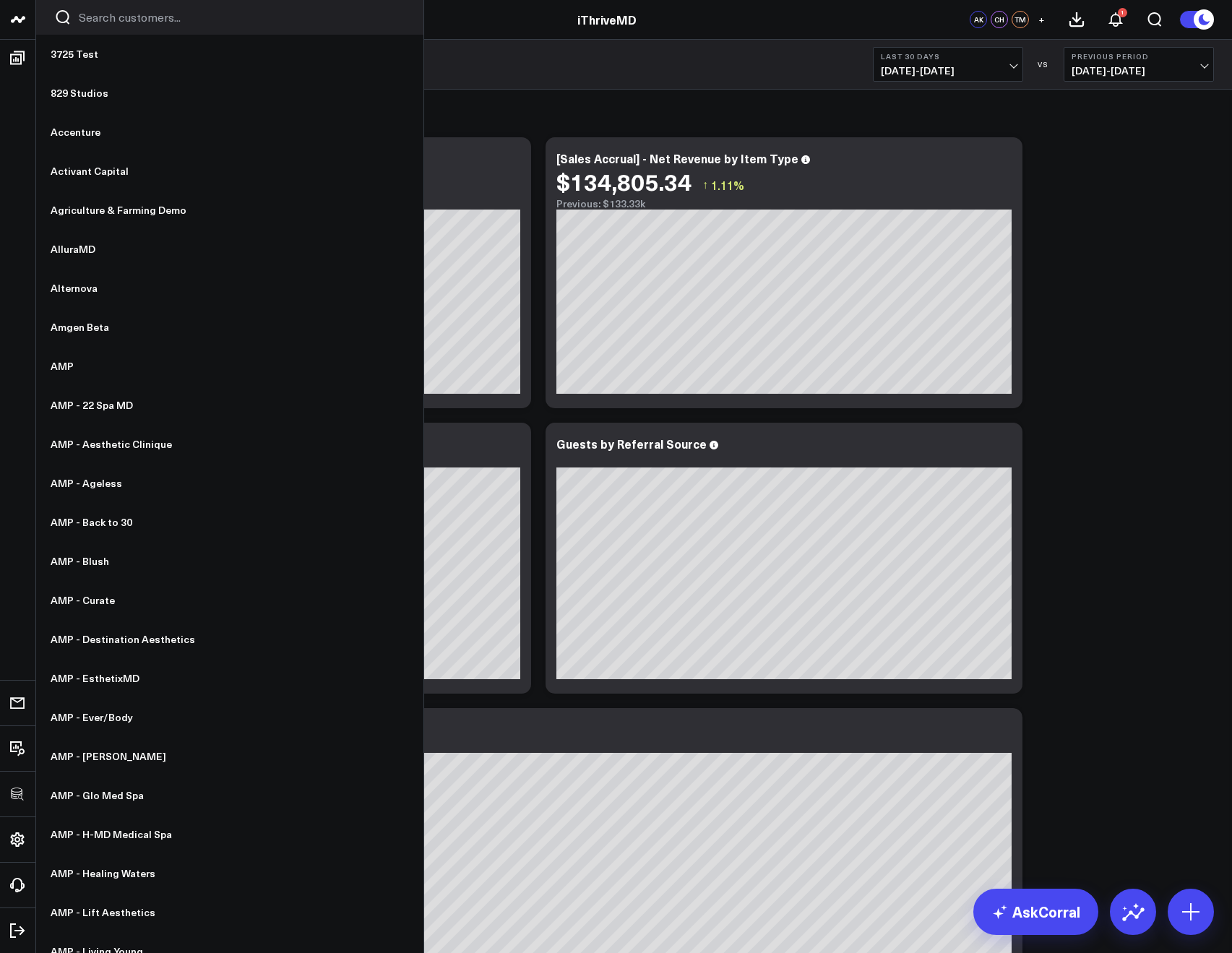
click at [110, 18] on input "Search customers input" at bounding box center [242, 18] width 327 height 16
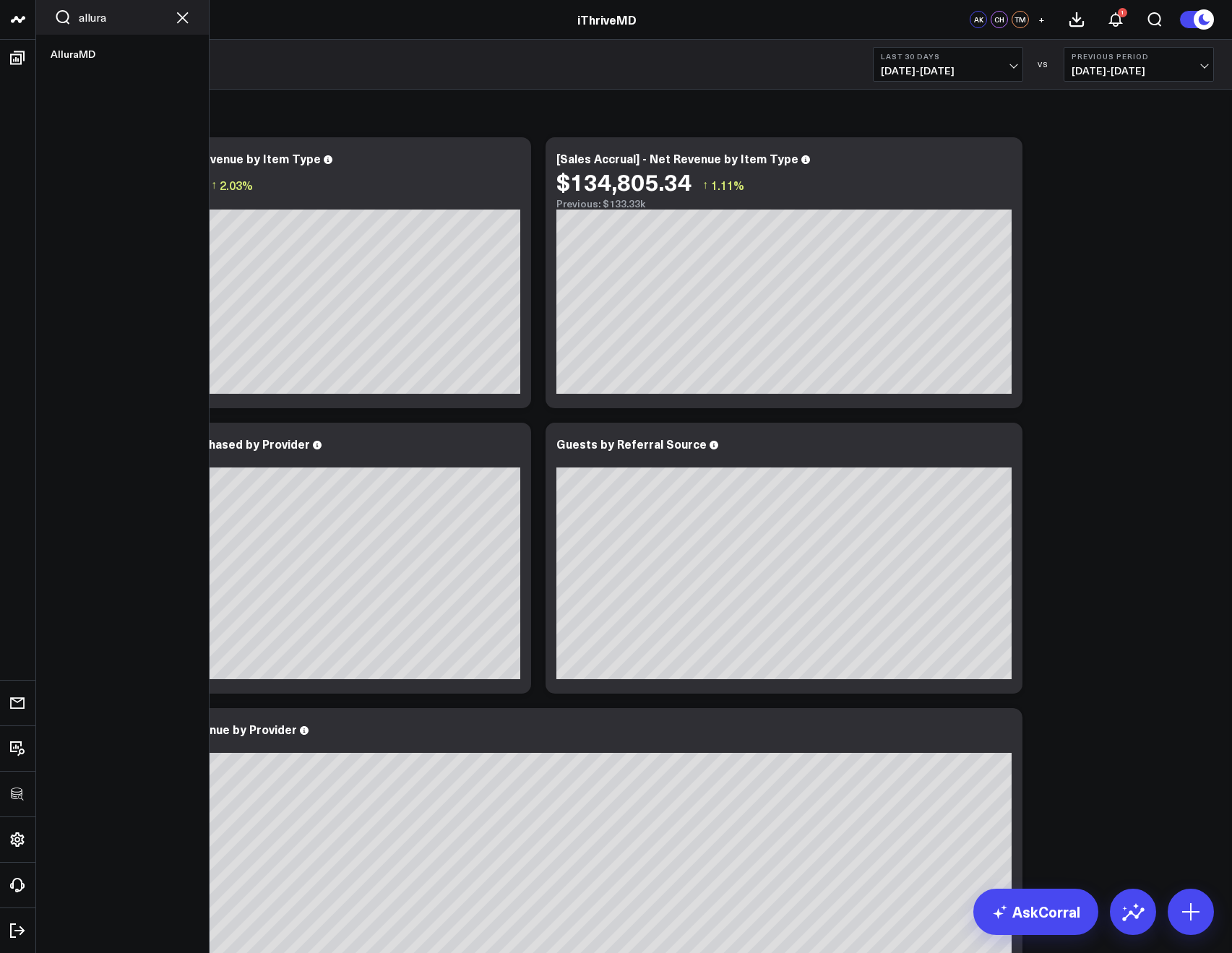
type input "allura"
click at [65, 64] on link "AlluraMD" at bounding box center [122, 54] width 173 height 39
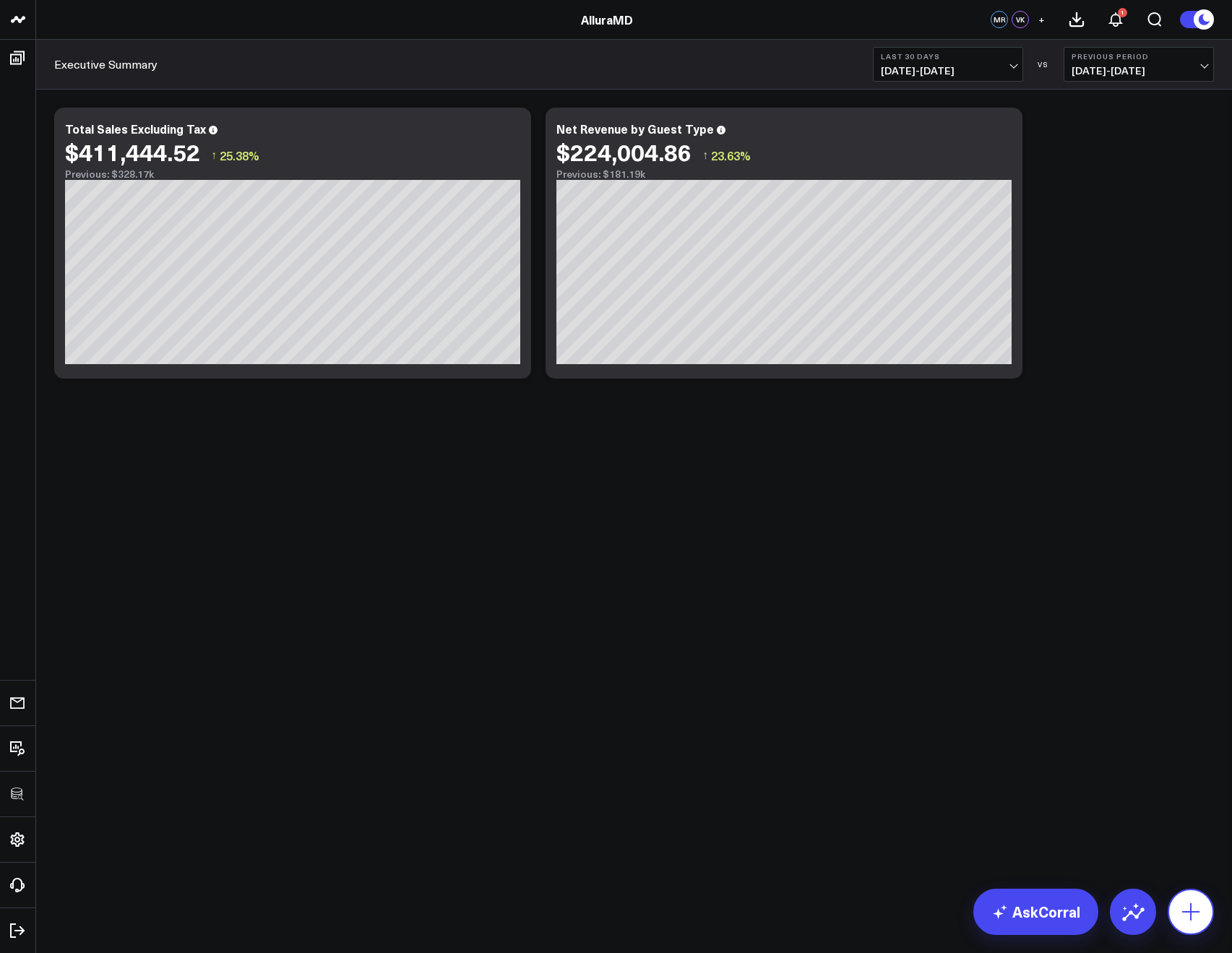
click at [1188, 932] on button at bounding box center [1191, 912] width 46 height 46
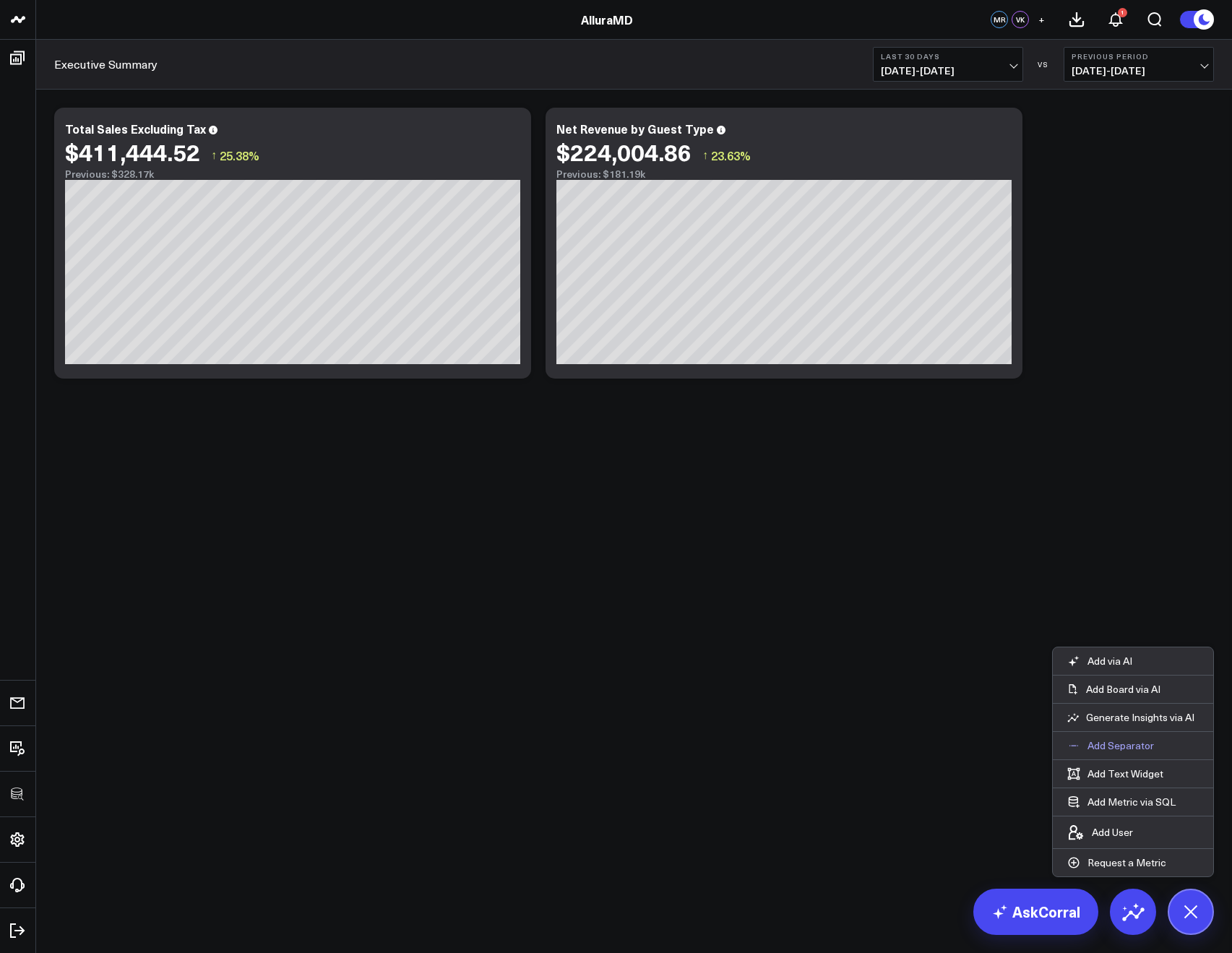
click at [1102, 744] on p "Add Separator" at bounding box center [1120, 746] width 66 height 13
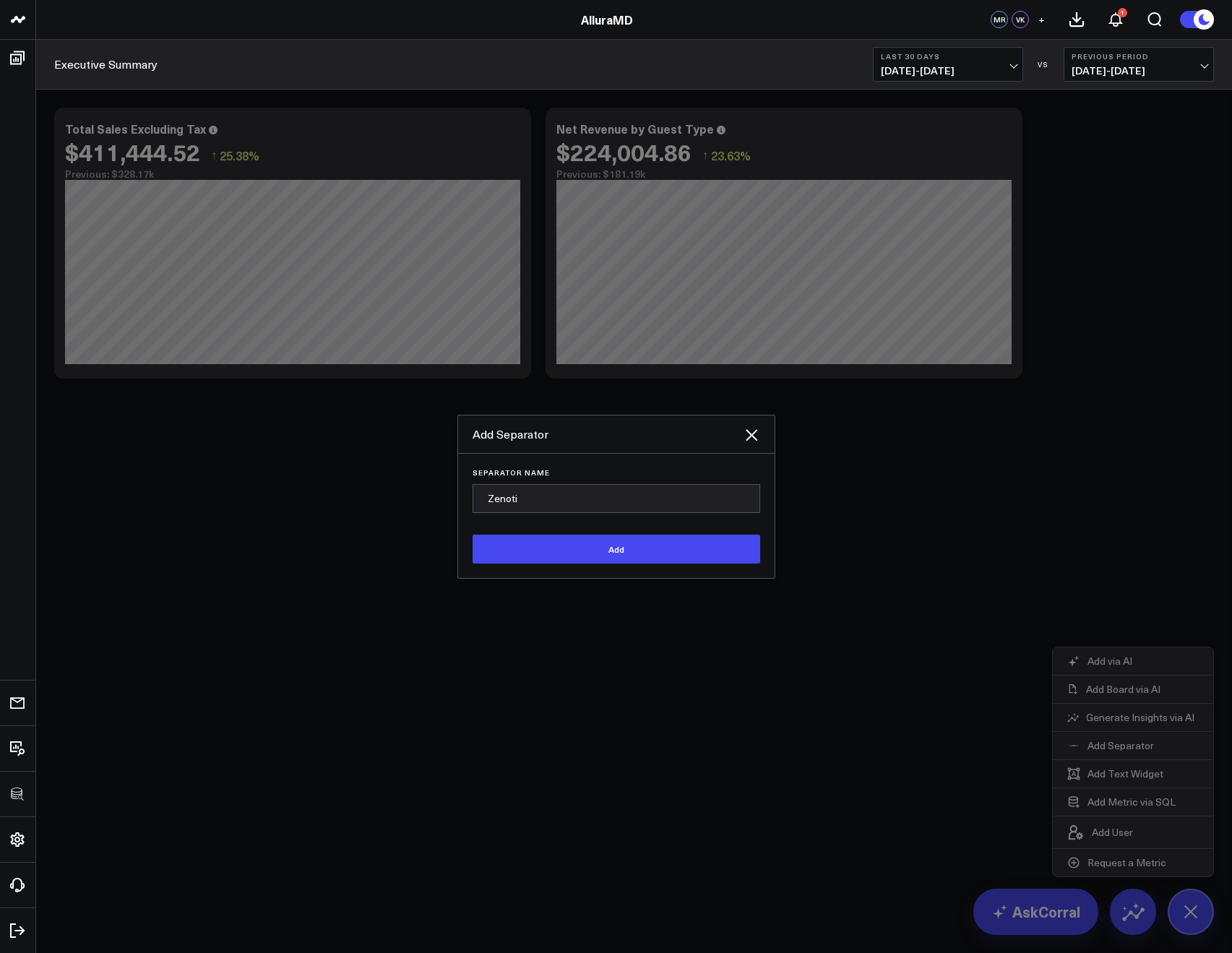
type input "Zenoti"
click at [473, 535] on button "Add" at bounding box center [616, 549] width 288 height 29
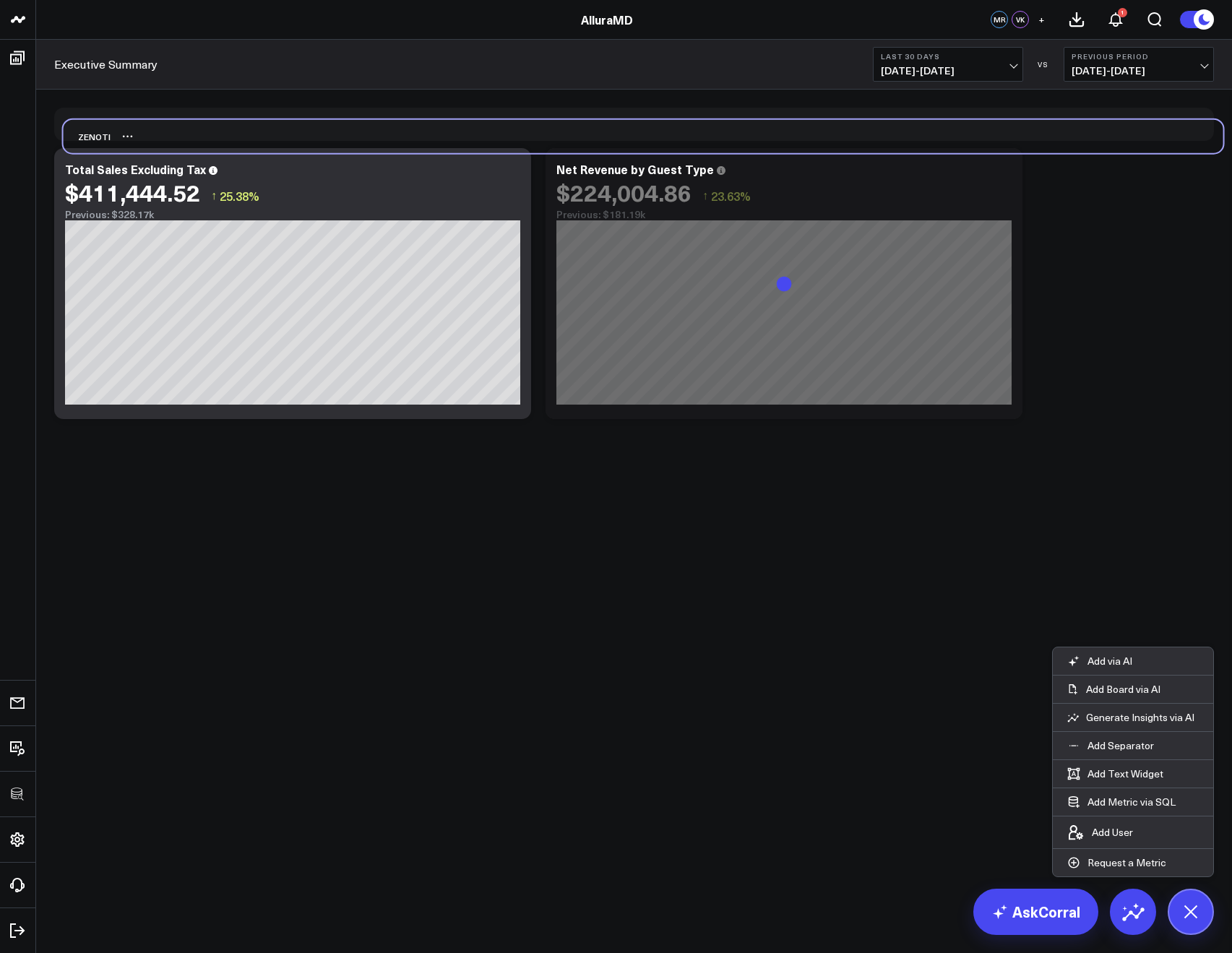
drag, startPoint x: 66, startPoint y: 404, endPoint x: 71, endPoint y: 131, distance: 273.0
click at [71, 131] on div "Zenoti" at bounding box center [87, 136] width 47 height 33
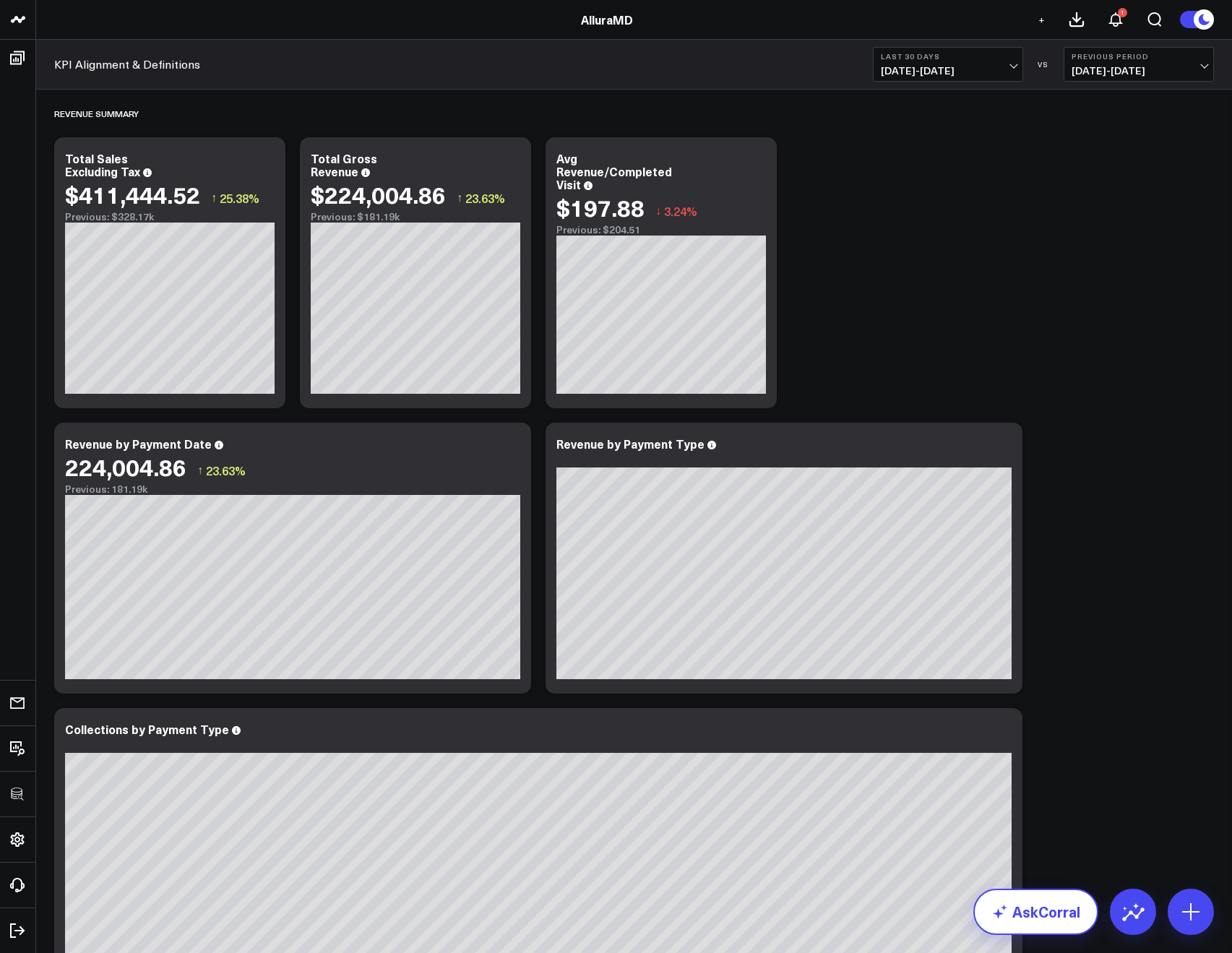
click at [1025, 907] on link "AskCorral" at bounding box center [1036, 912] width 125 height 46
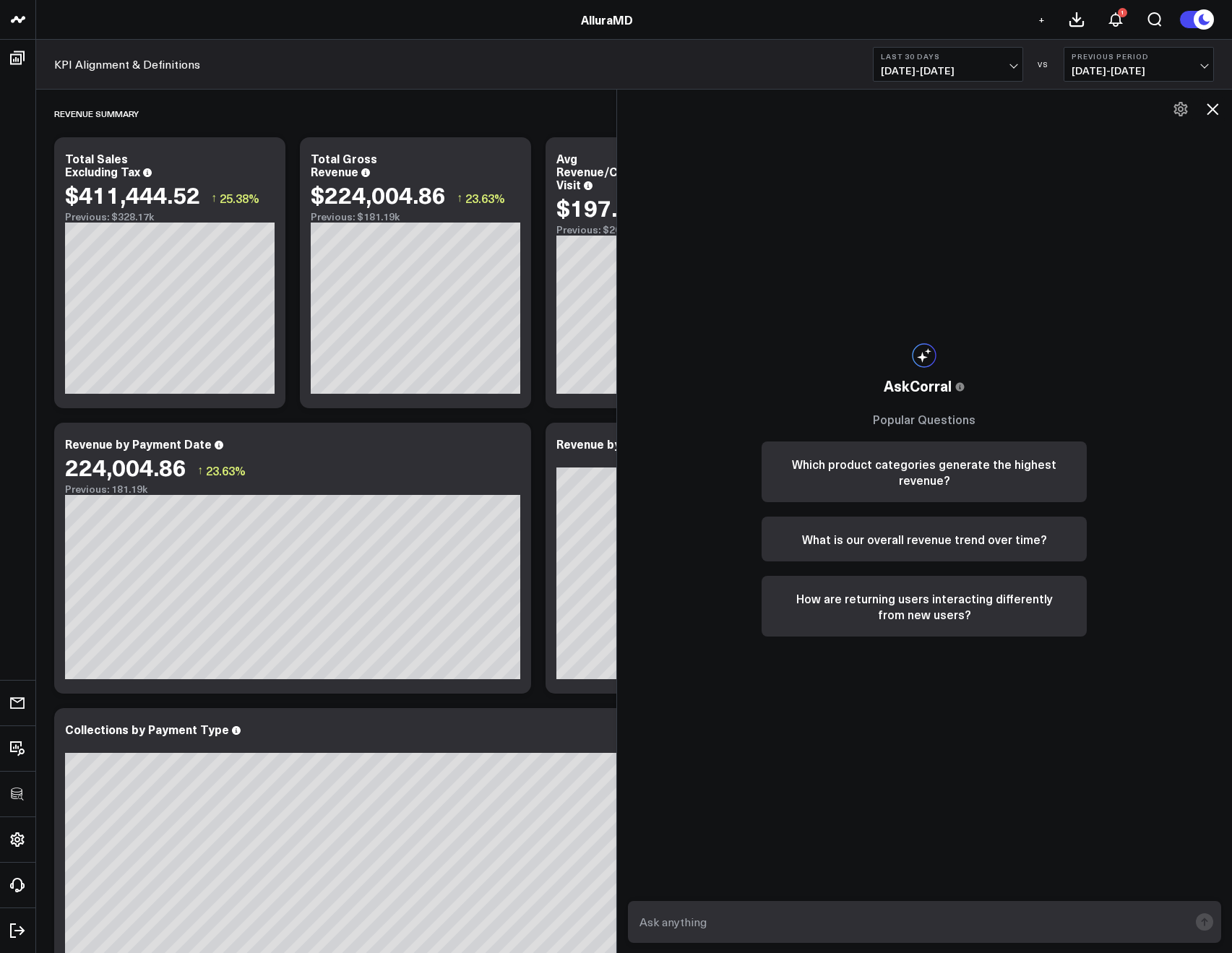
click at [822, 907] on form at bounding box center [925, 922] width 594 height 42
click at [814, 912] on textarea at bounding box center [913, 922] width 553 height 26
type textarea "Can I see revenue by provider?"
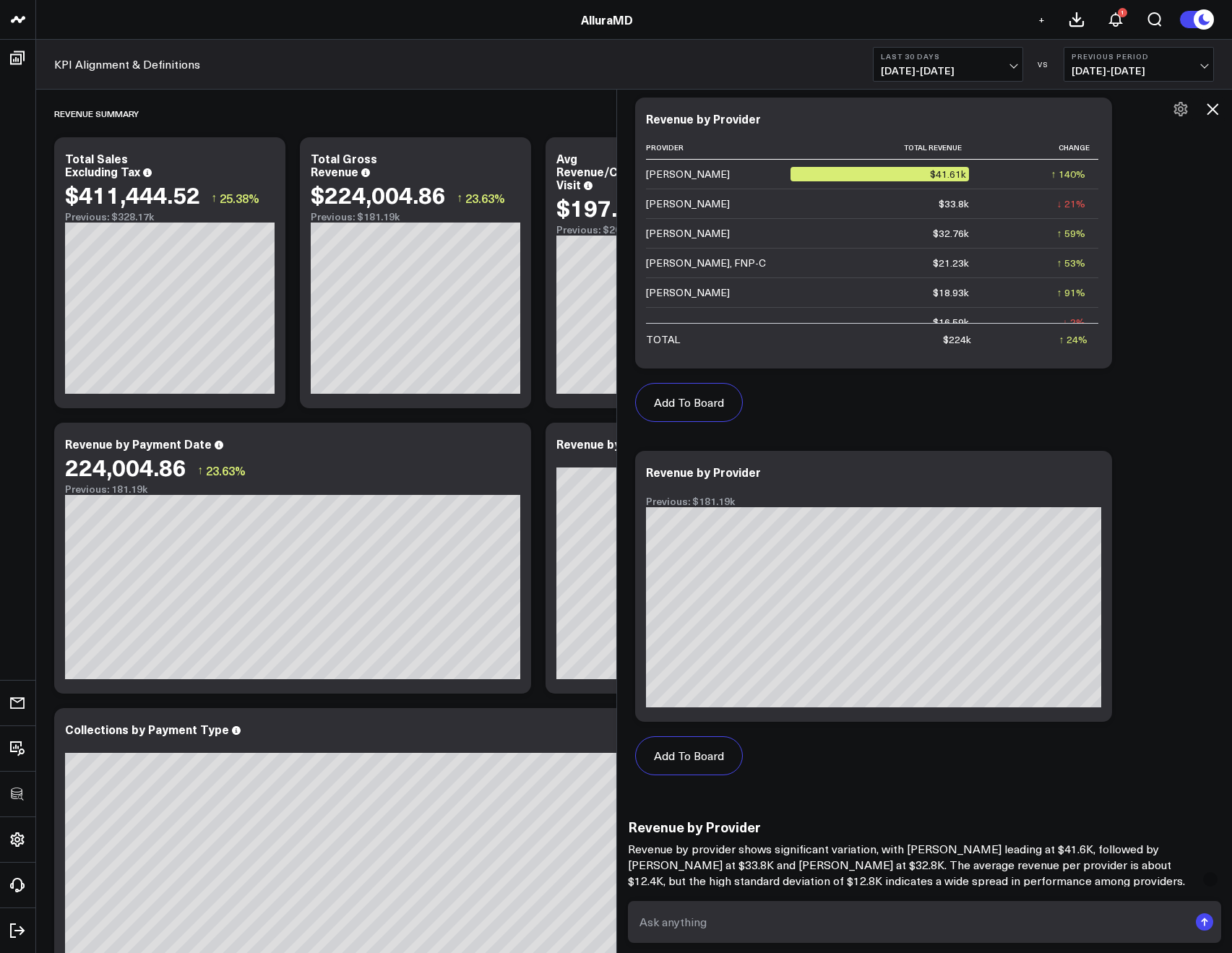
scroll to position [756, 0]
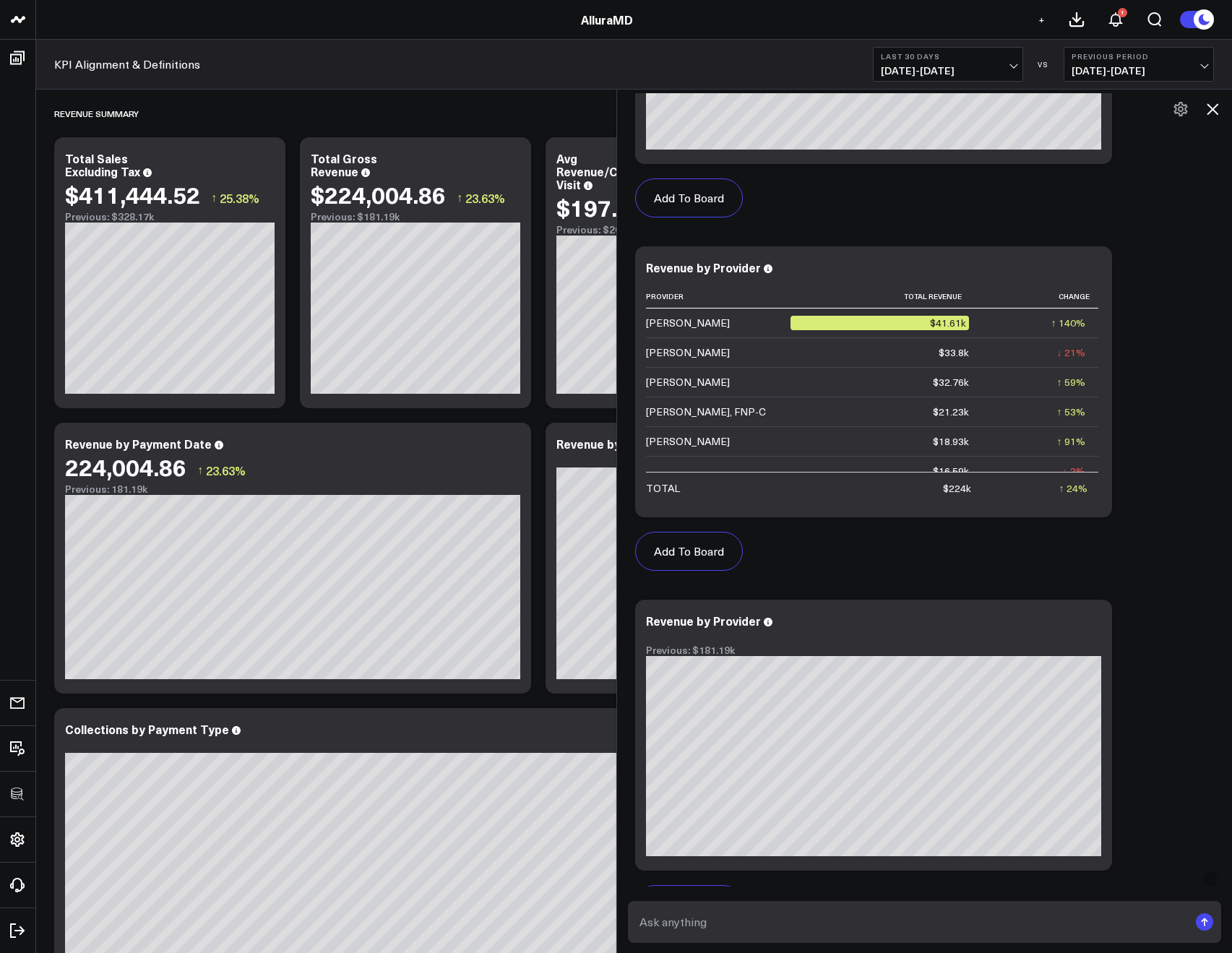
click at [713, 920] on textarea at bounding box center [913, 922] width 553 height 26
type textarea "leverage sold by instead of serviced by"
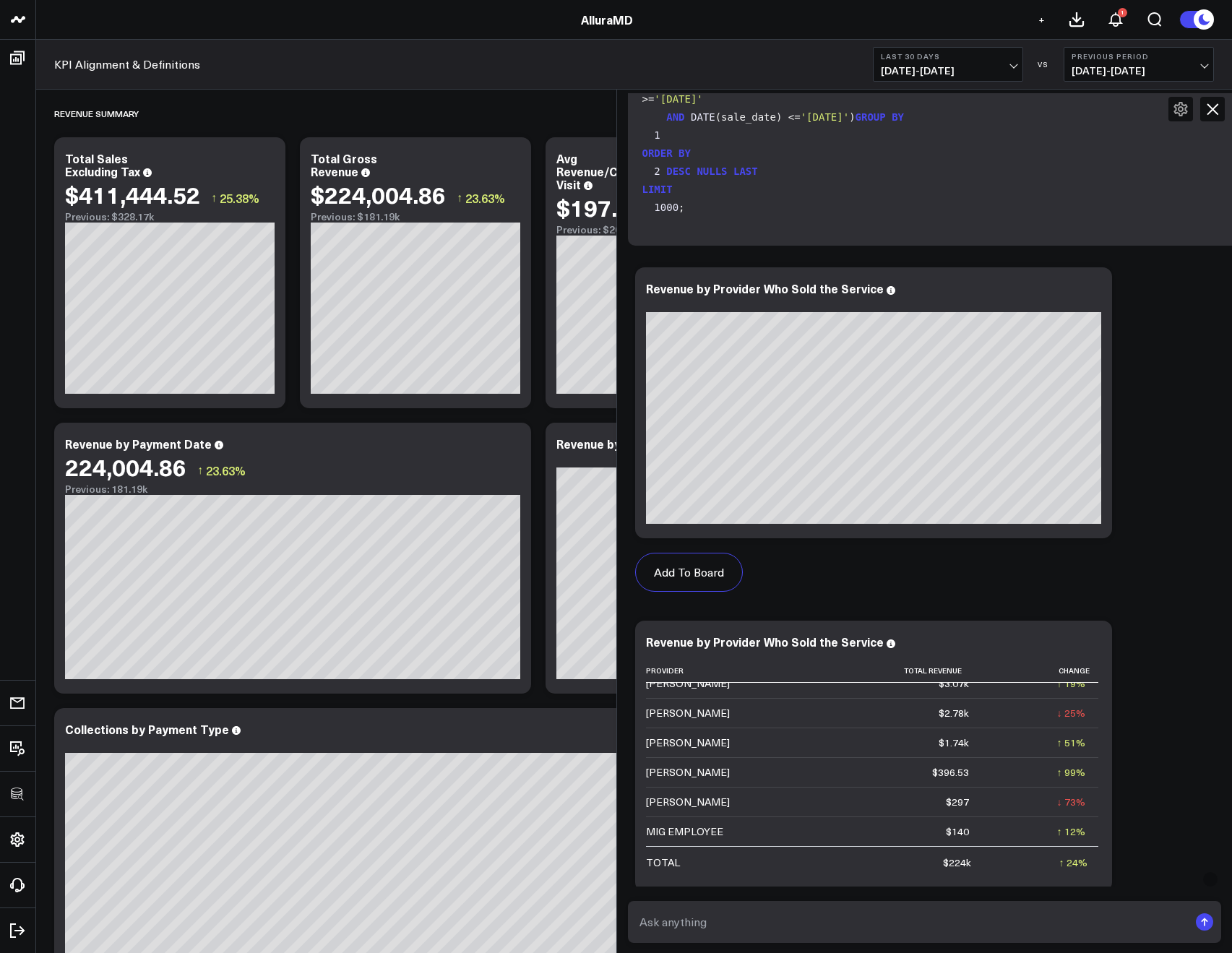
scroll to position [2130, 0]
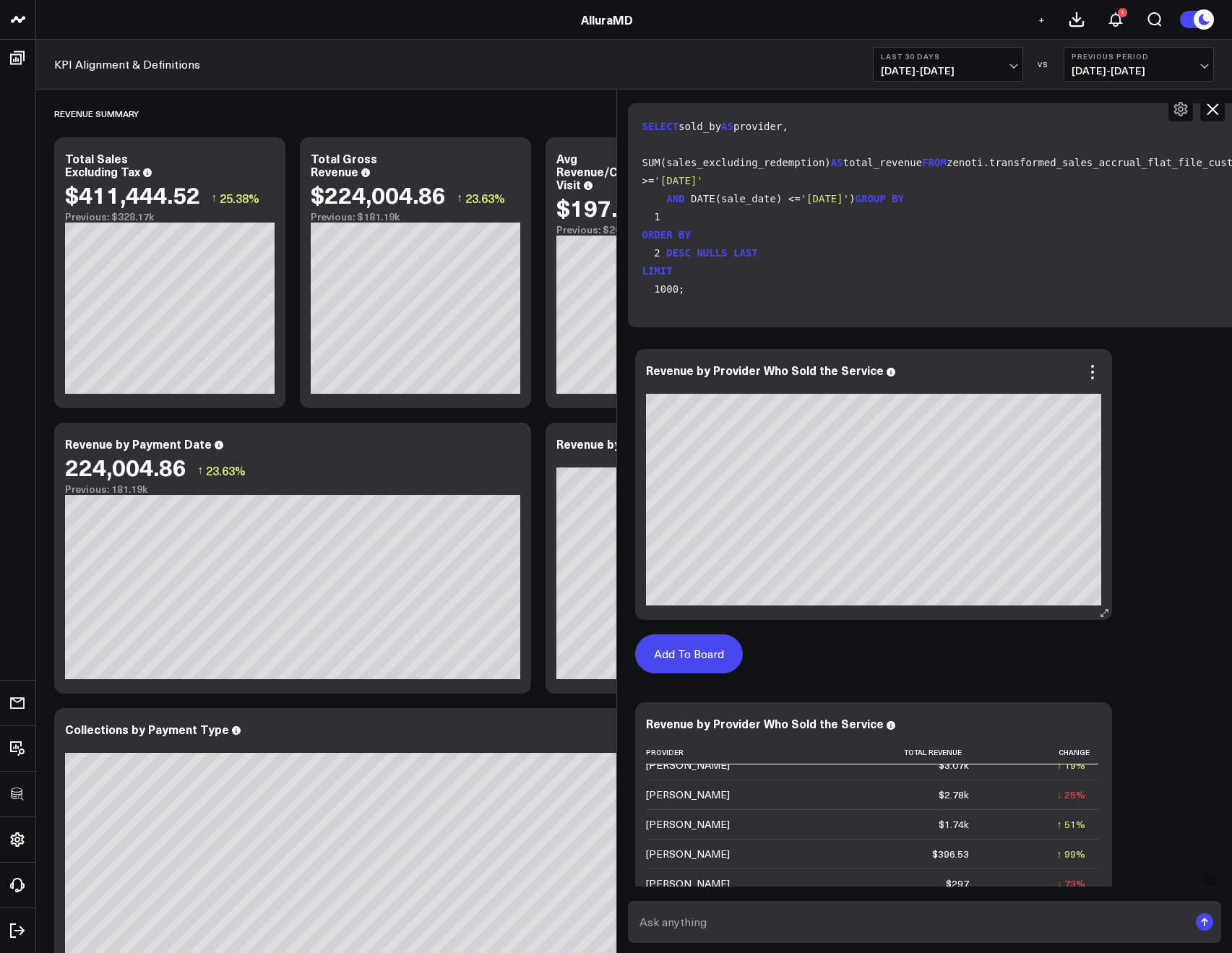
click at [674, 635] on button "Add To Board" at bounding box center [689, 654] width 108 height 39
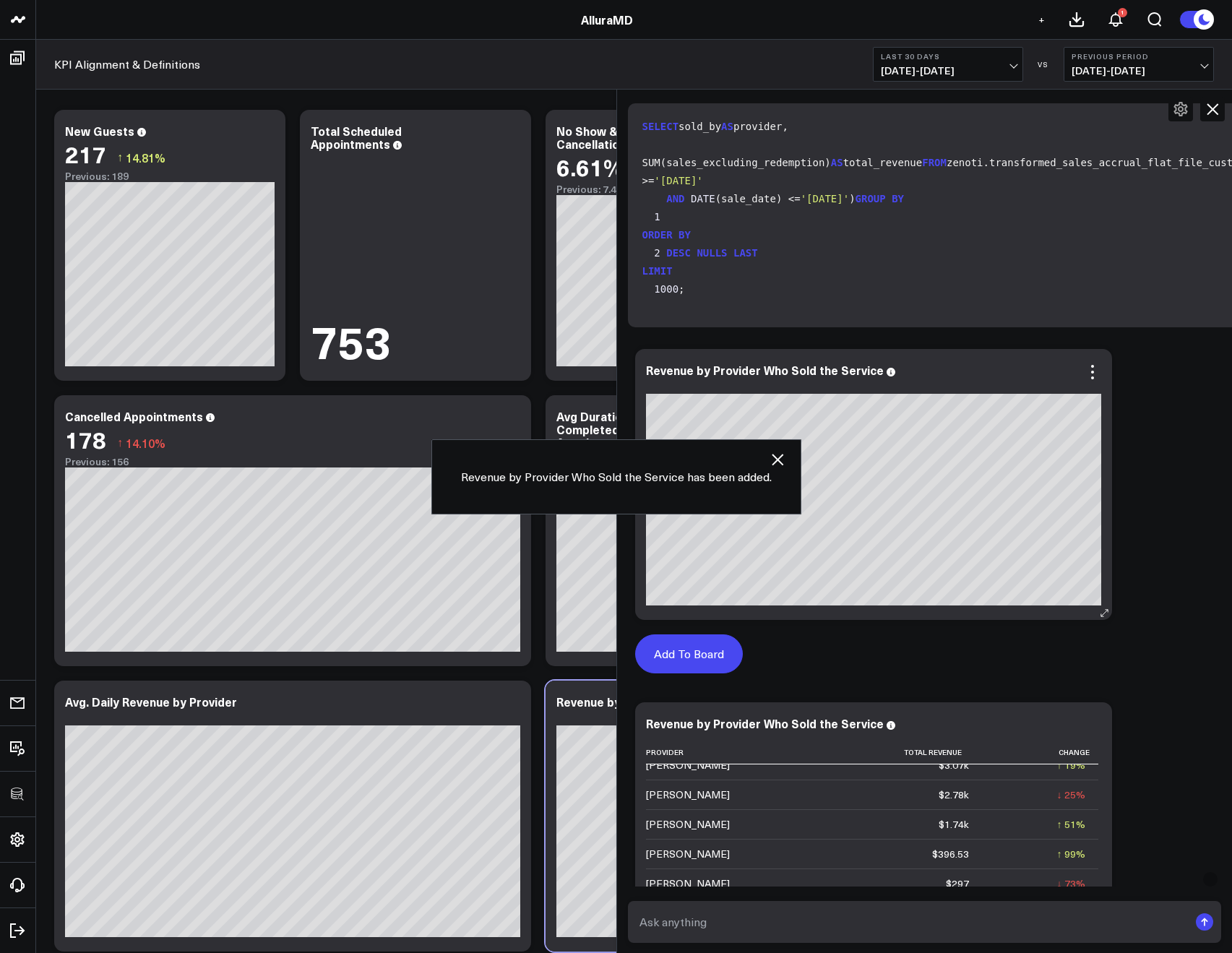
scroll to position [1588, 0]
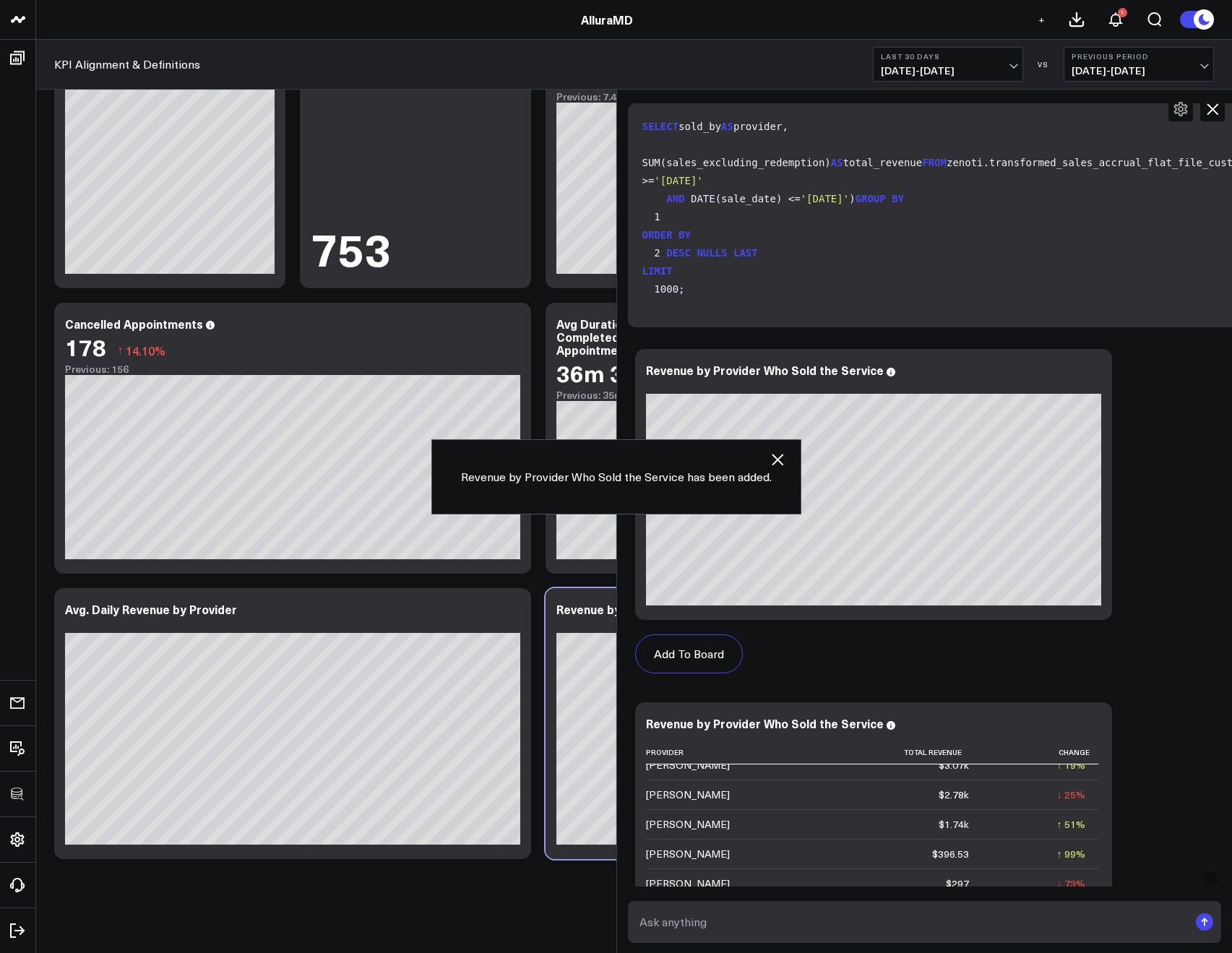
click at [1214, 106] on icon at bounding box center [1213, 109] width 18 height 18
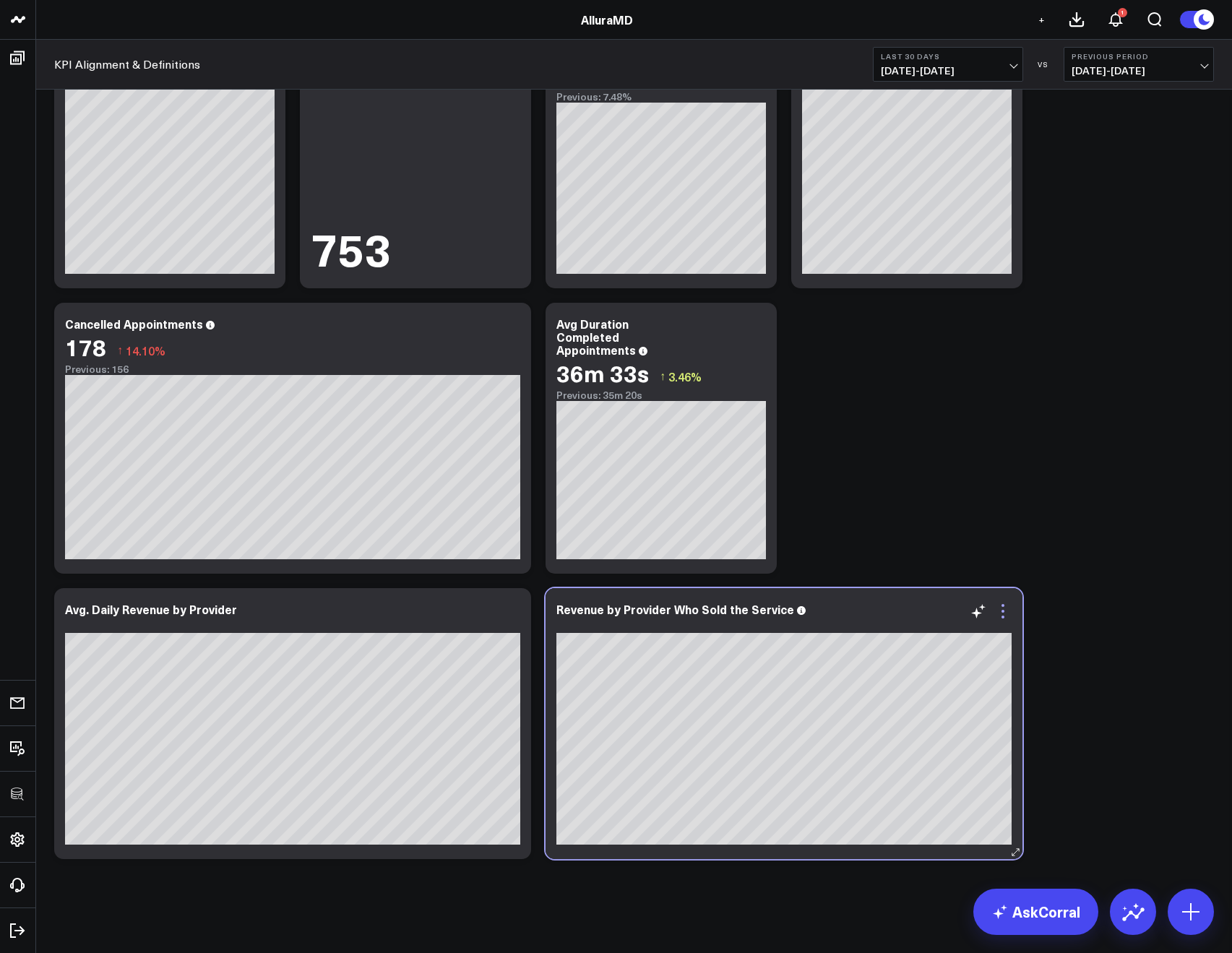
click at [1009, 608] on icon at bounding box center [1003, 612] width 18 height 18
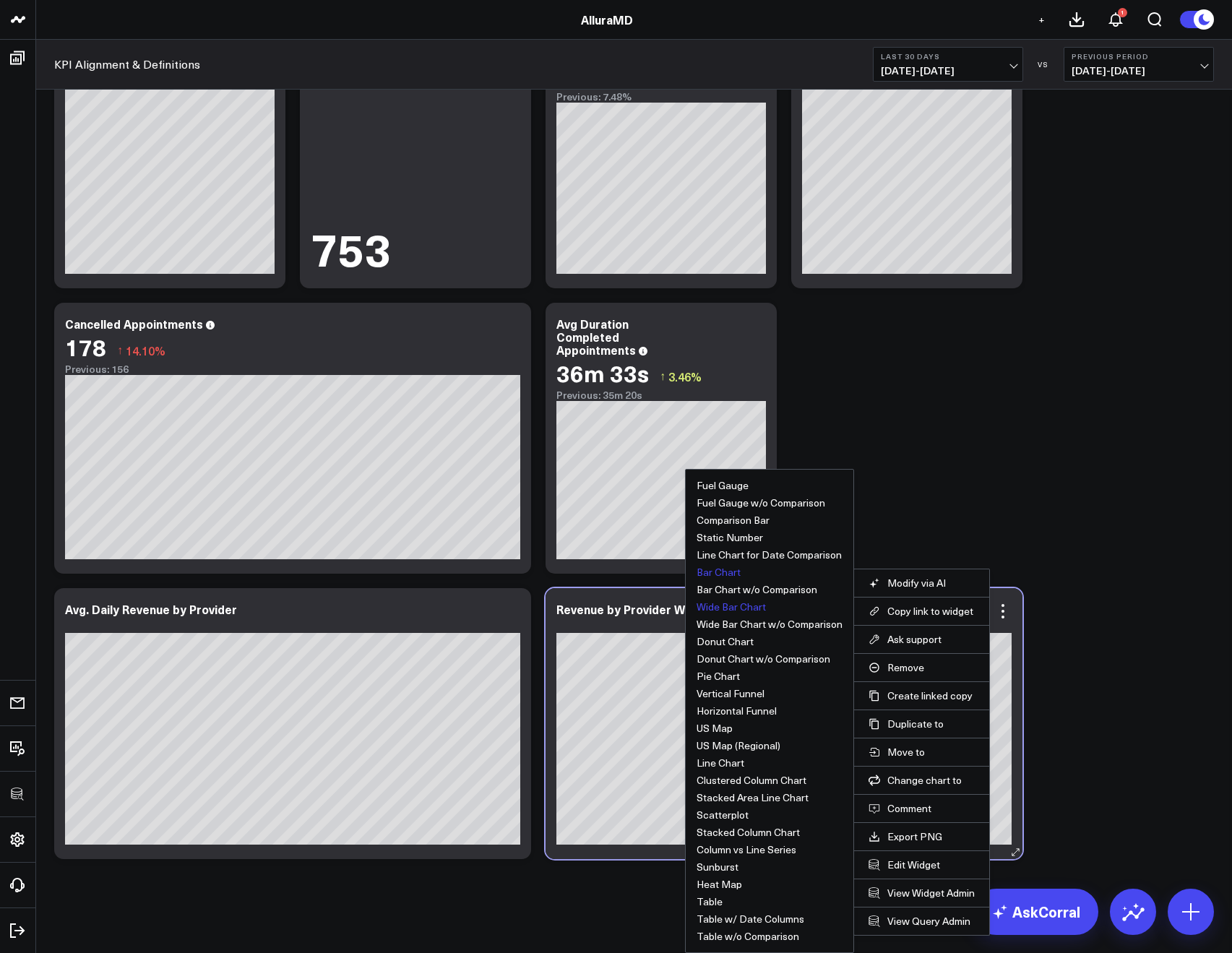
click at [735, 606] on button "Wide Bar Chart" at bounding box center [731, 607] width 69 height 10
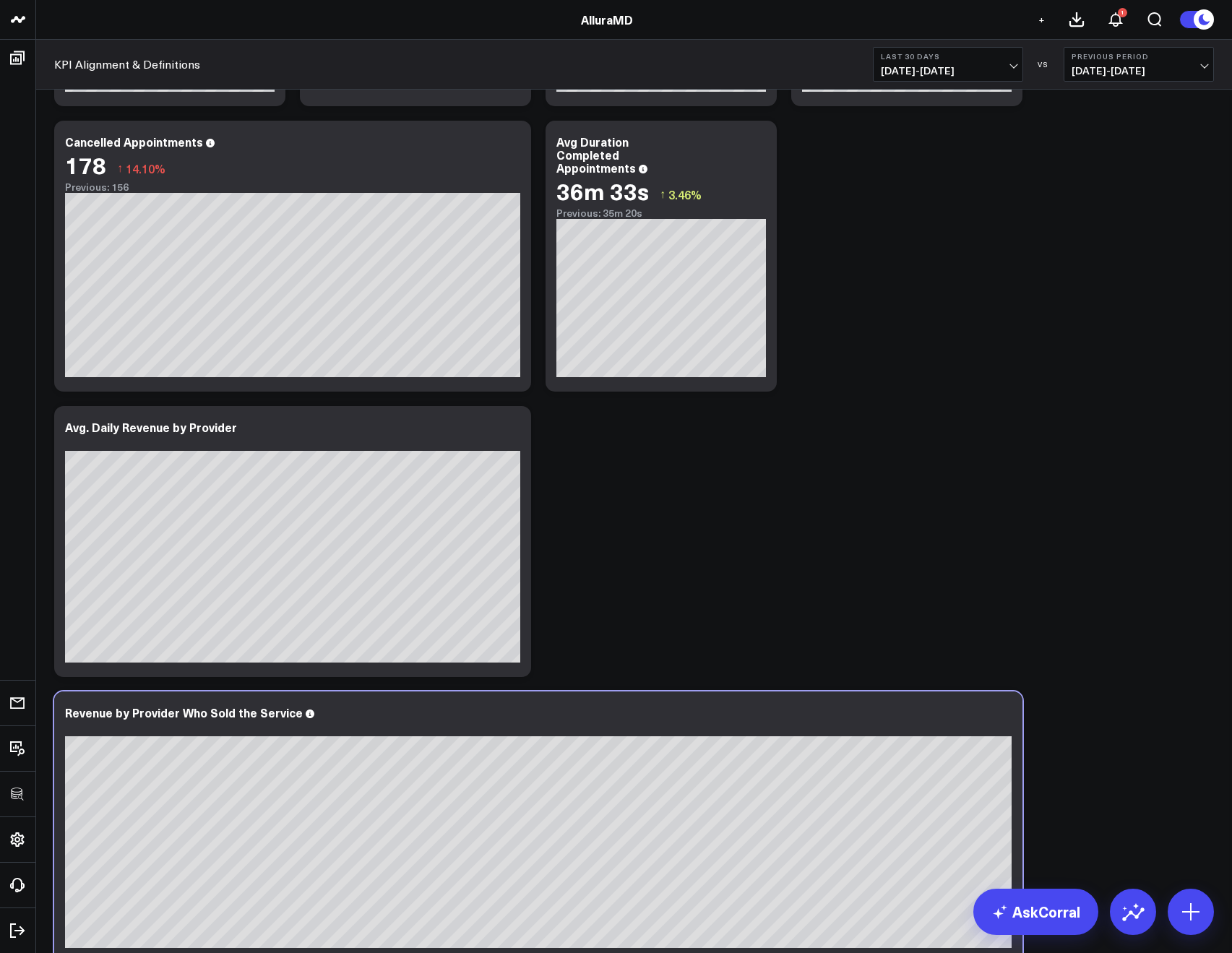
scroll to position [1873, 0]
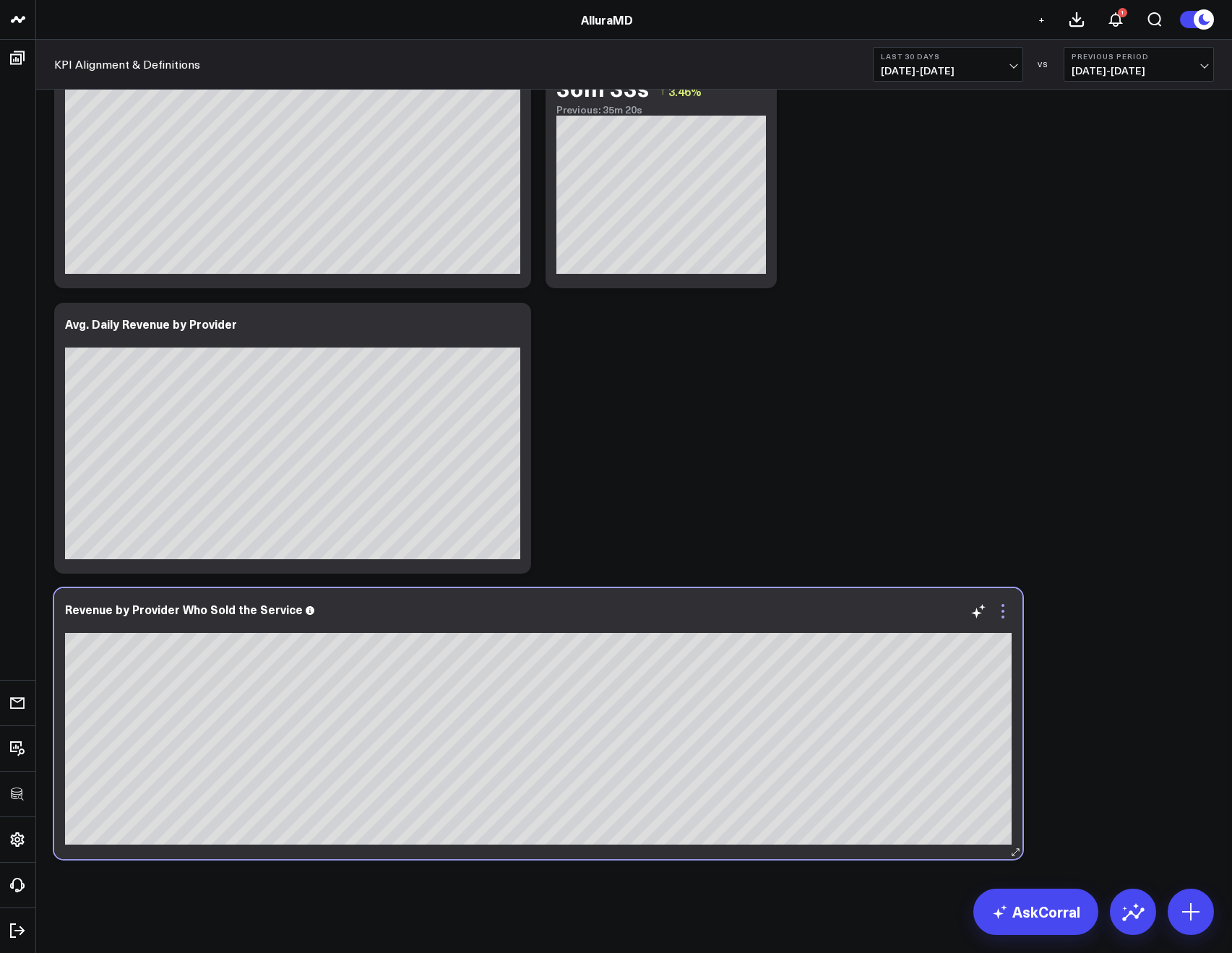
click at [1007, 613] on icon at bounding box center [1003, 612] width 18 height 18
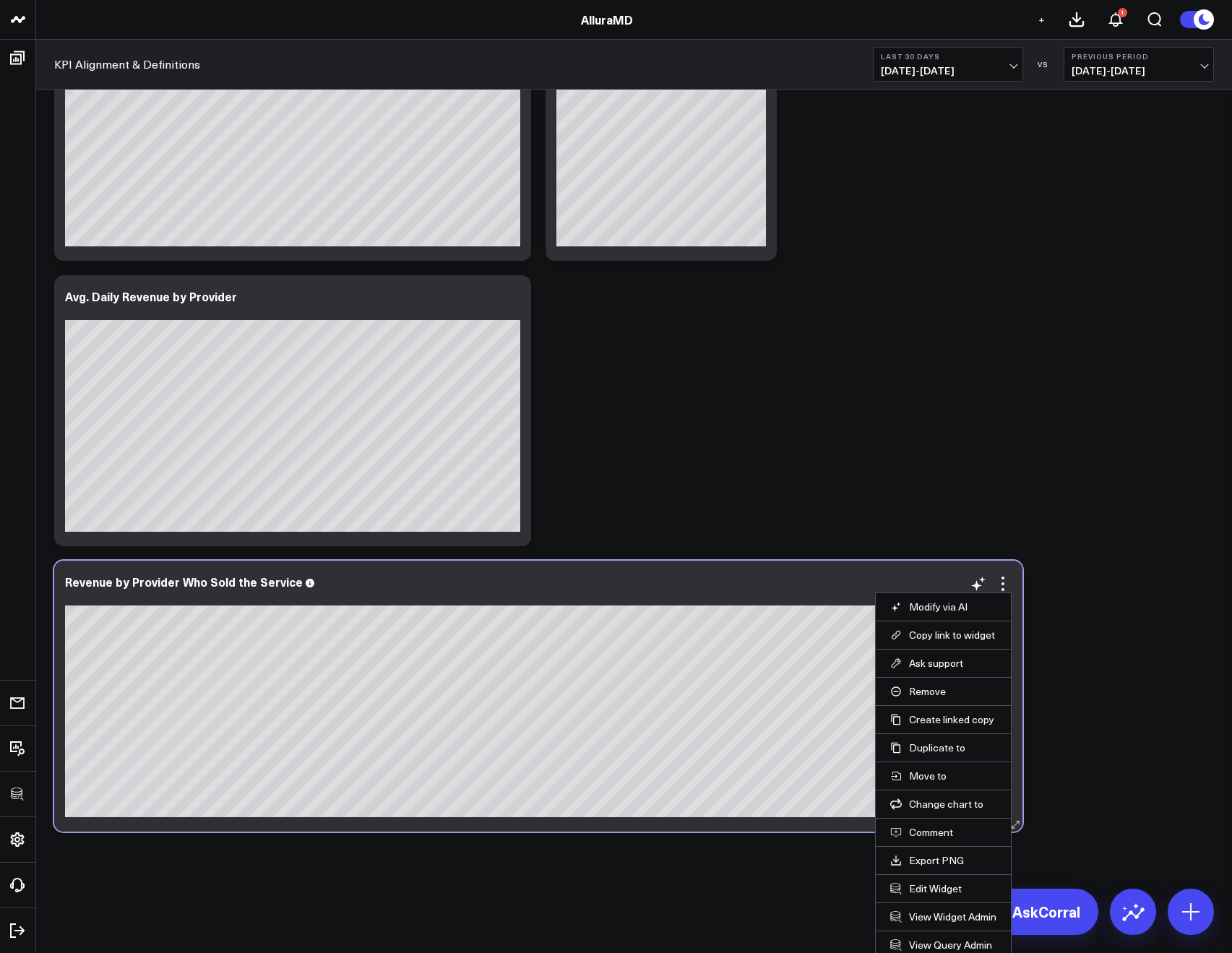
scroll to position [1908, 0]
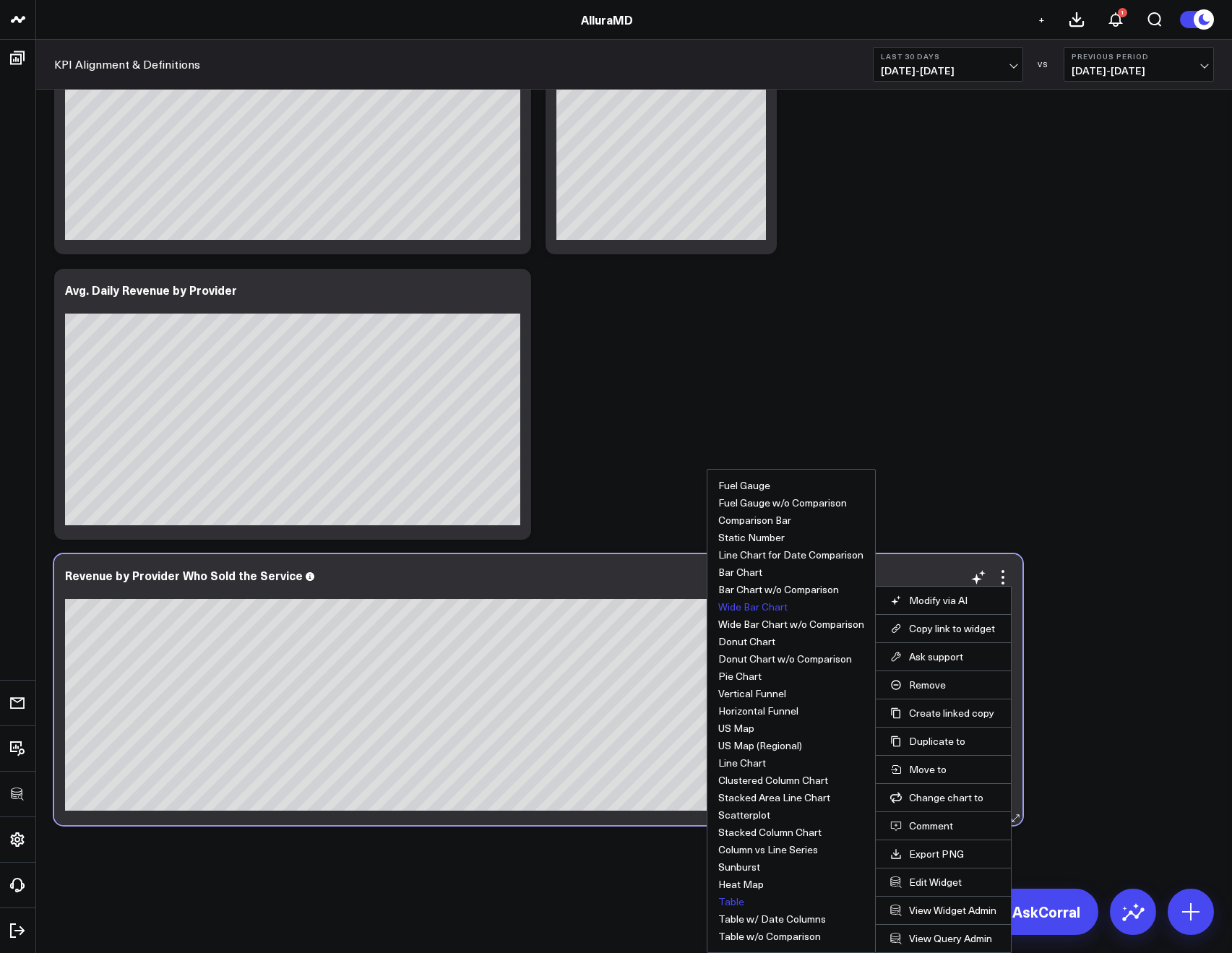
click at [720, 902] on button "Table" at bounding box center [731, 902] width 26 height 10
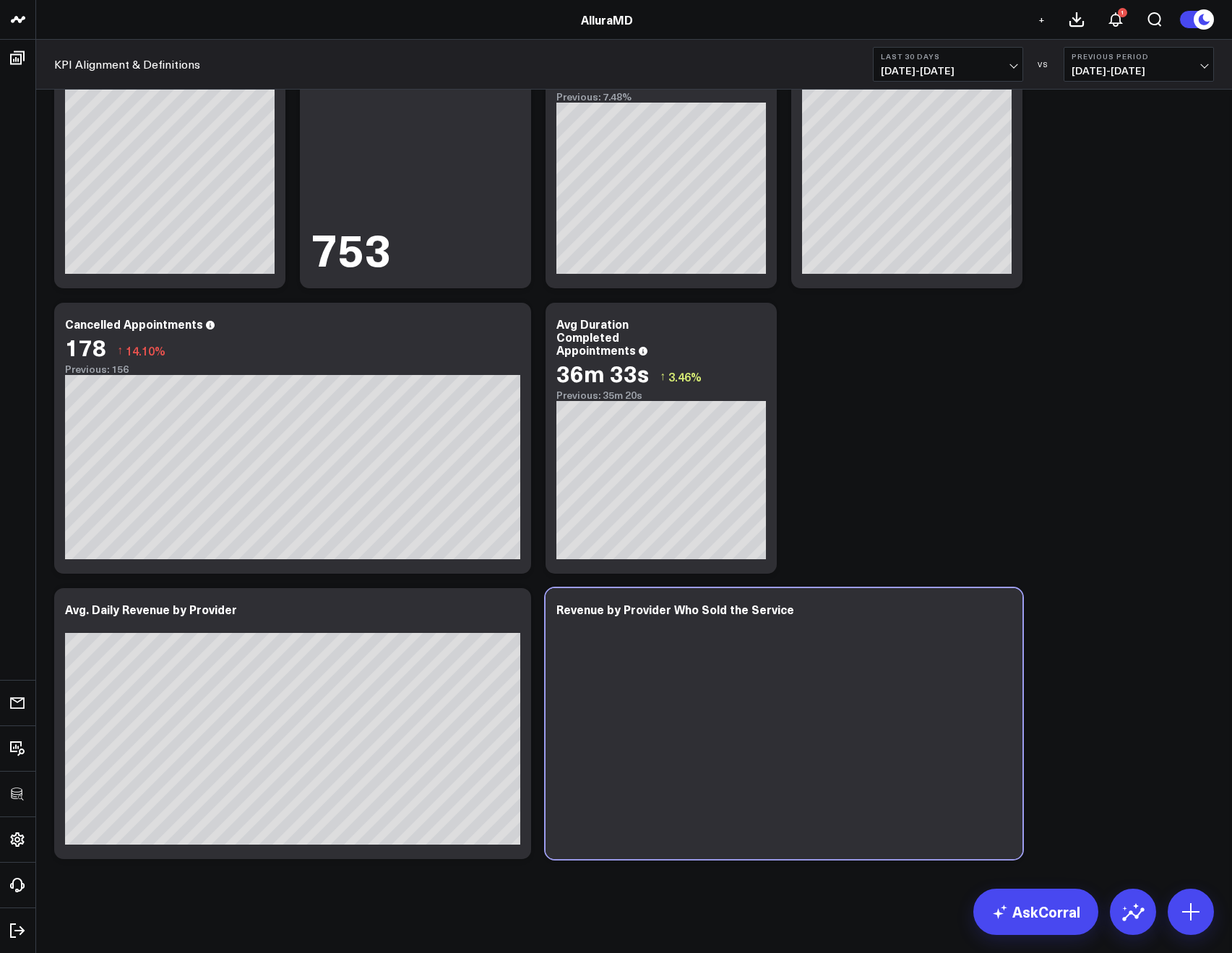
scroll to position [1588, 0]
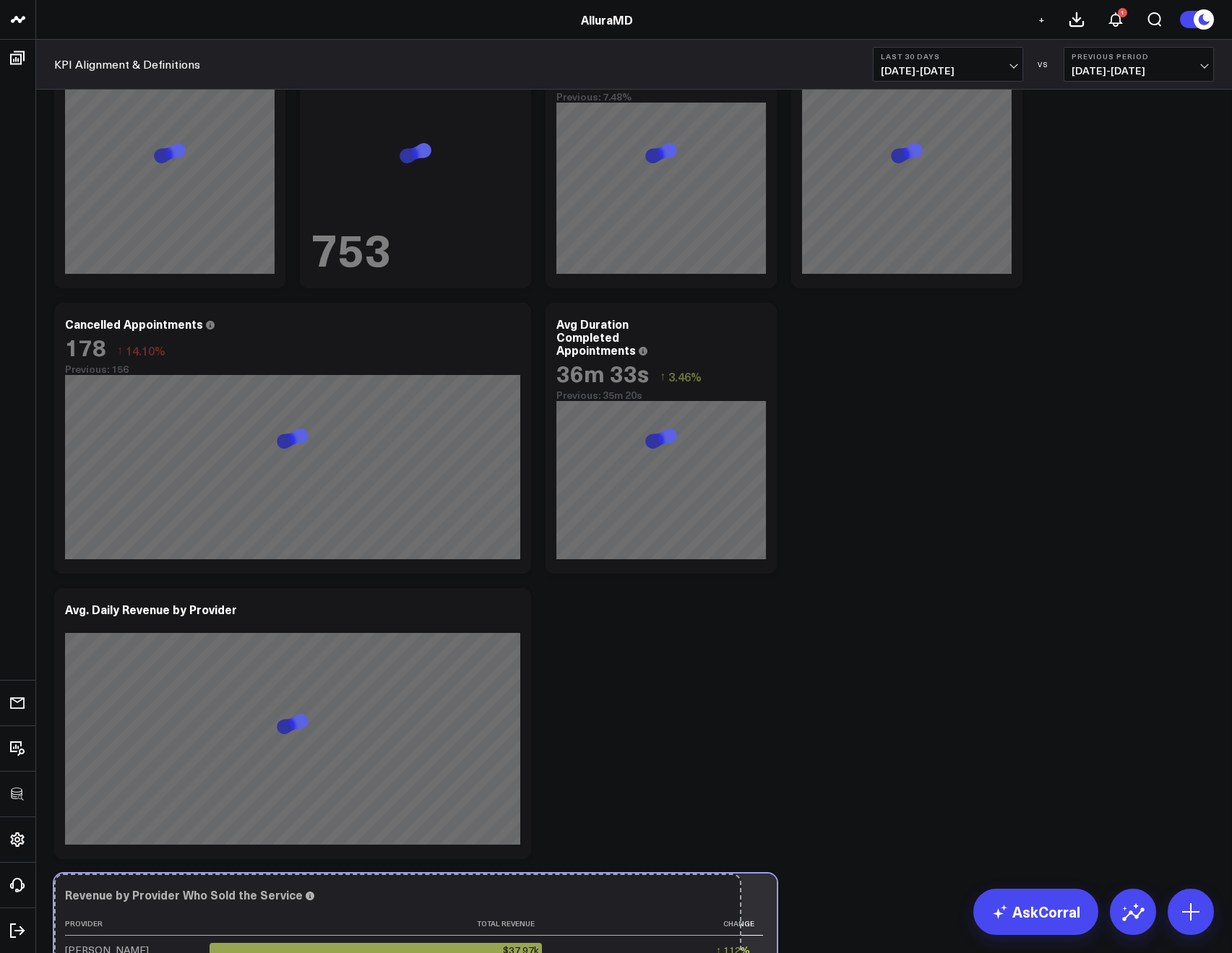
drag, startPoint x: 1010, startPoint y: 855, endPoint x: 1062, endPoint y: 785, distance: 87.2
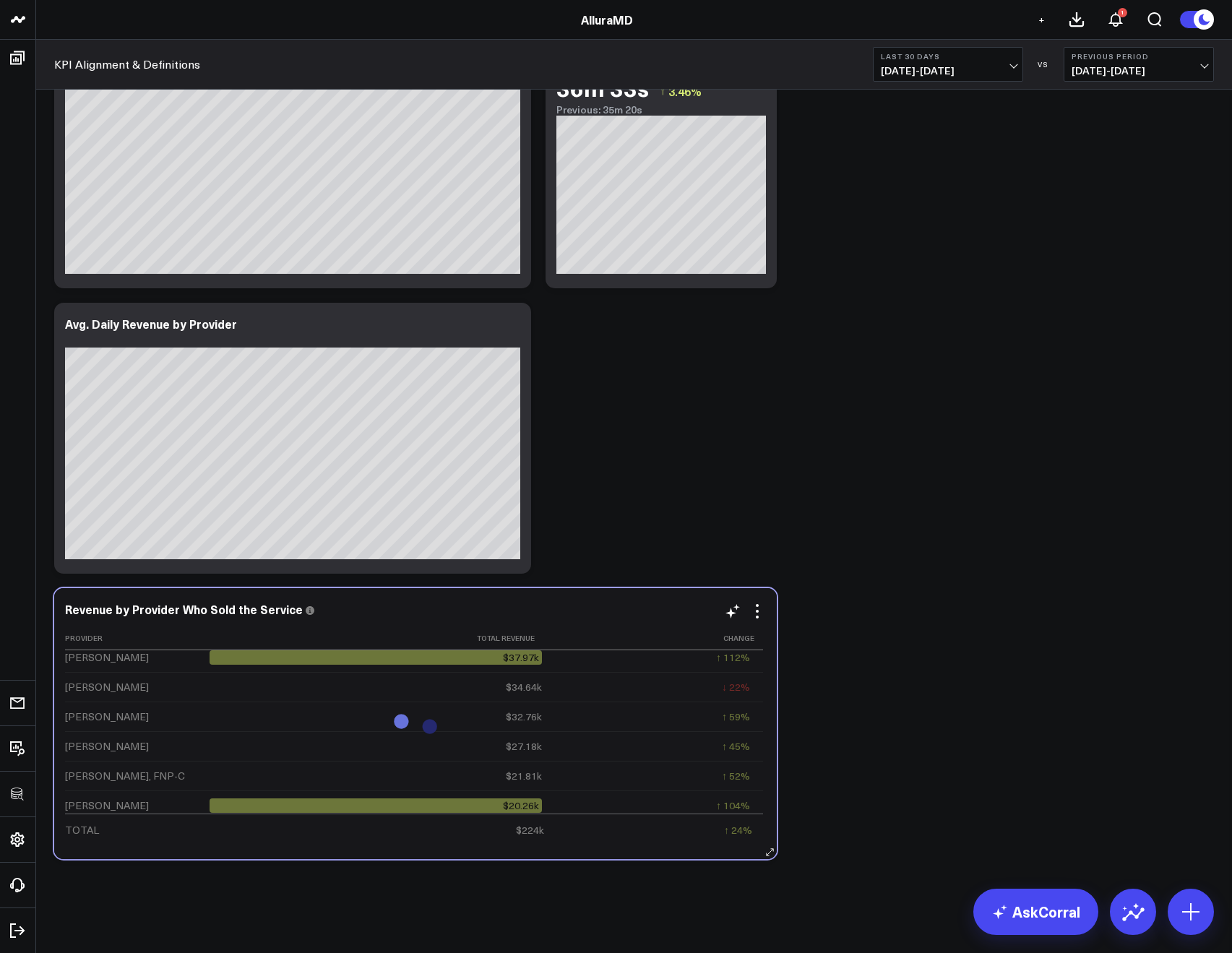
scroll to position [0, 0]
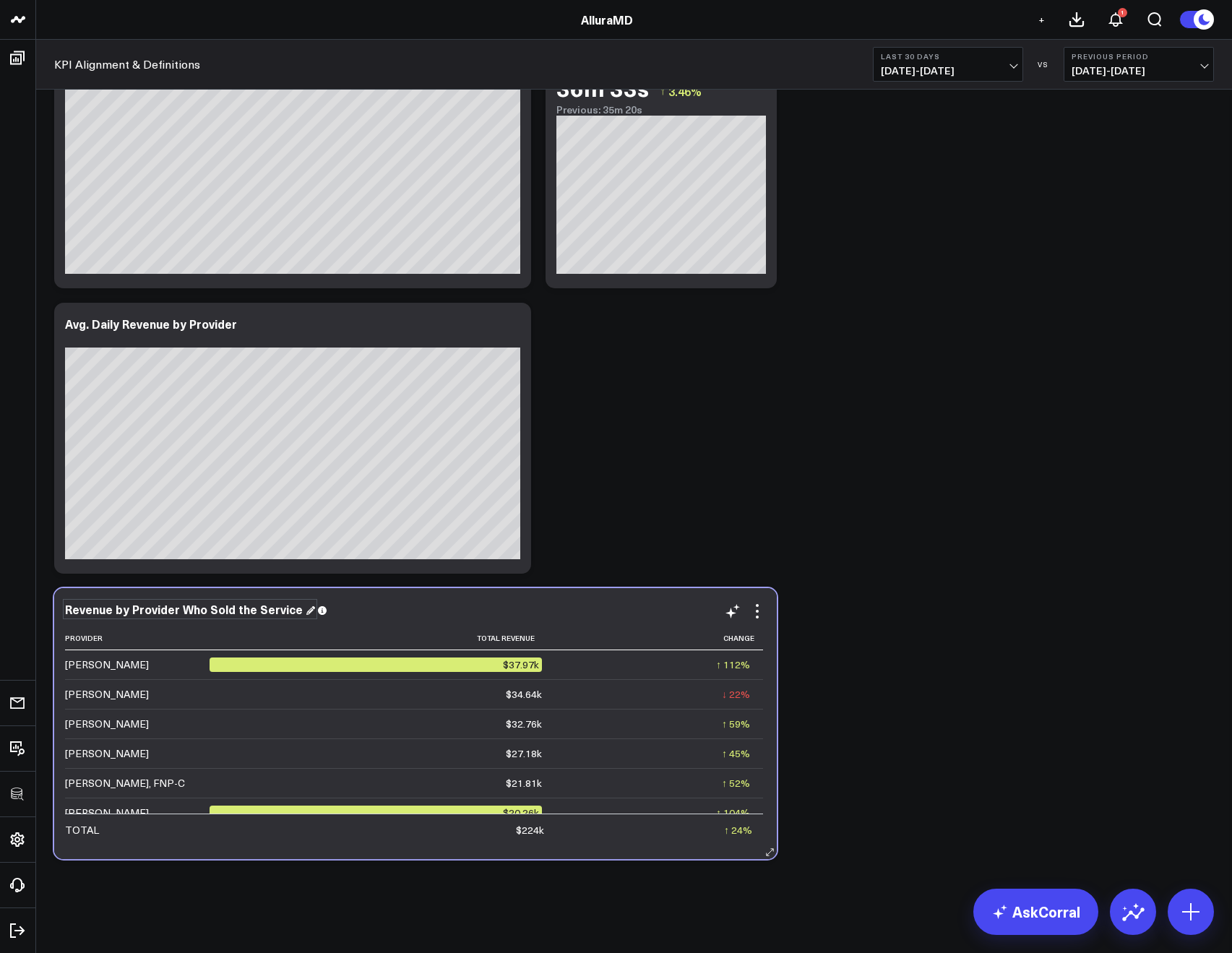
click at [217, 611] on div "Revenue by Provider Who Sold the Service" at bounding box center [191, 609] width 250 height 16
click at [203, 606] on div "Revenue by Provider Who Sold the Service" at bounding box center [191, 609] width 250 height 16
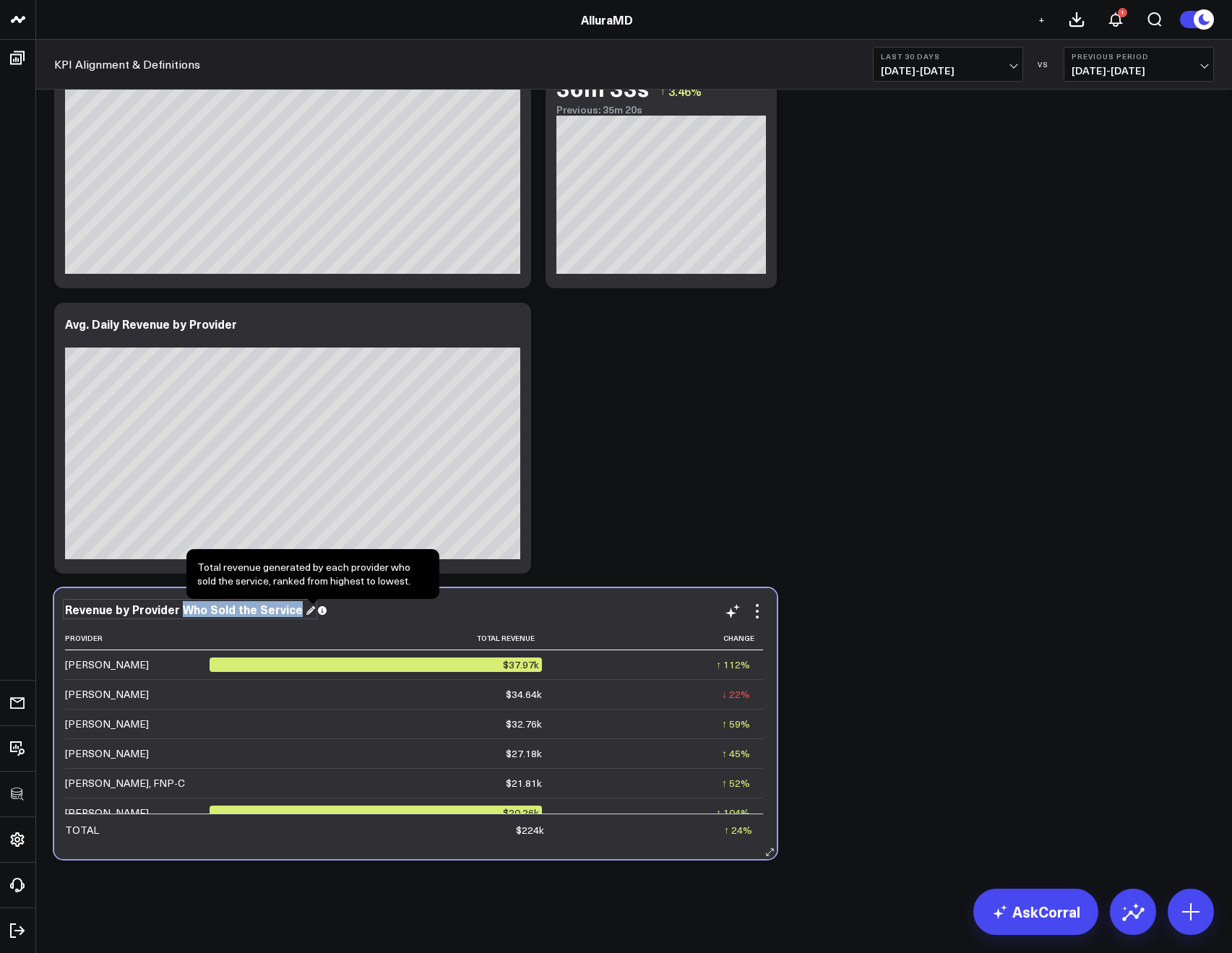
drag, startPoint x: 179, startPoint y: 607, endPoint x: 310, endPoint y: 611, distance: 131.1
click at [310, 611] on div "Revenue by Provider Who Sold the Service" at bounding box center [415, 609] width 701 height 13
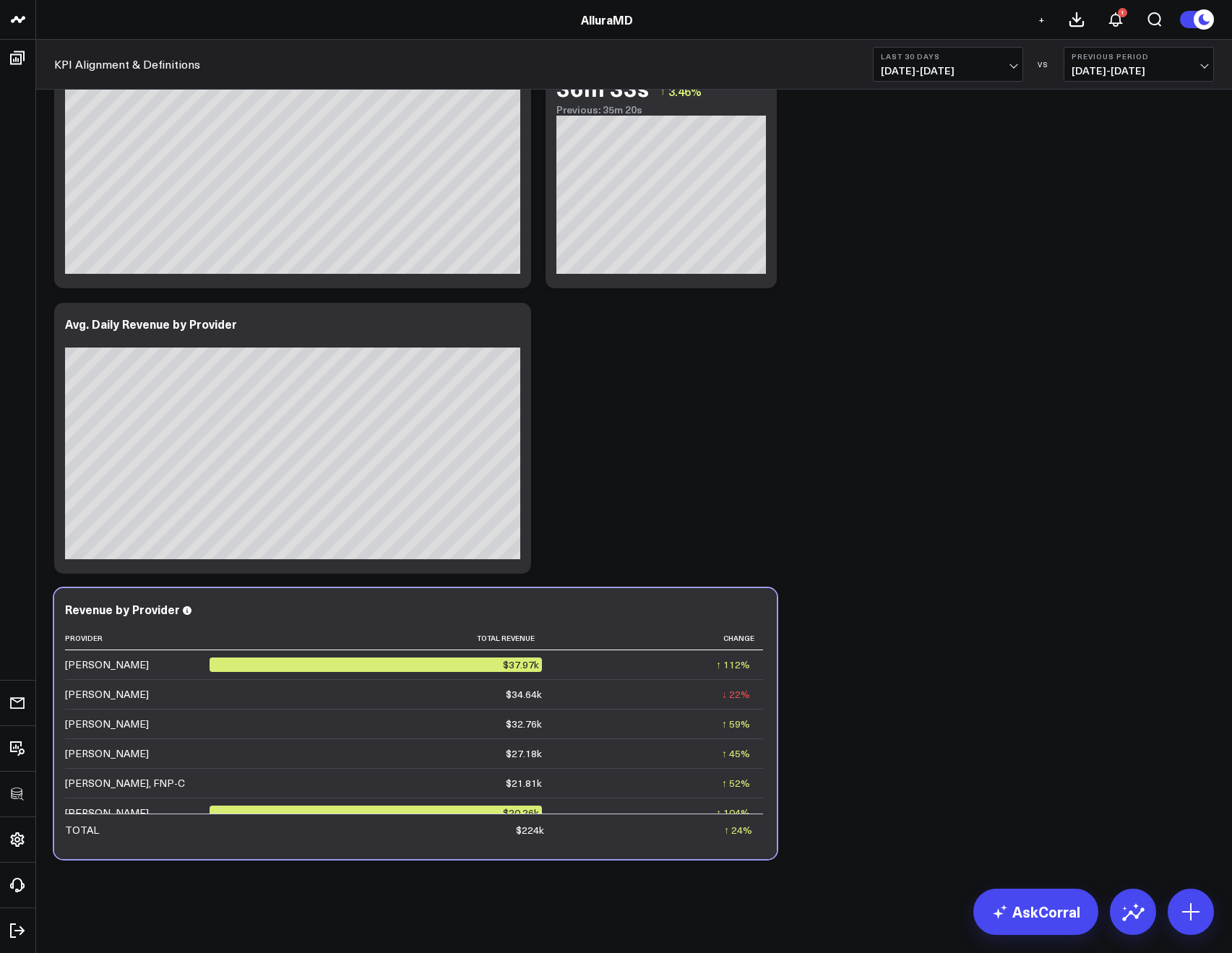
click at [386, 613] on div "Revenue by Provider" at bounding box center [415, 609] width 701 height 13
drag, startPoint x: 718, startPoint y: 538, endPoint x: 747, endPoint y: 544, distance: 29.6
click at [752, 614] on icon at bounding box center [758, 612] width 18 height 18
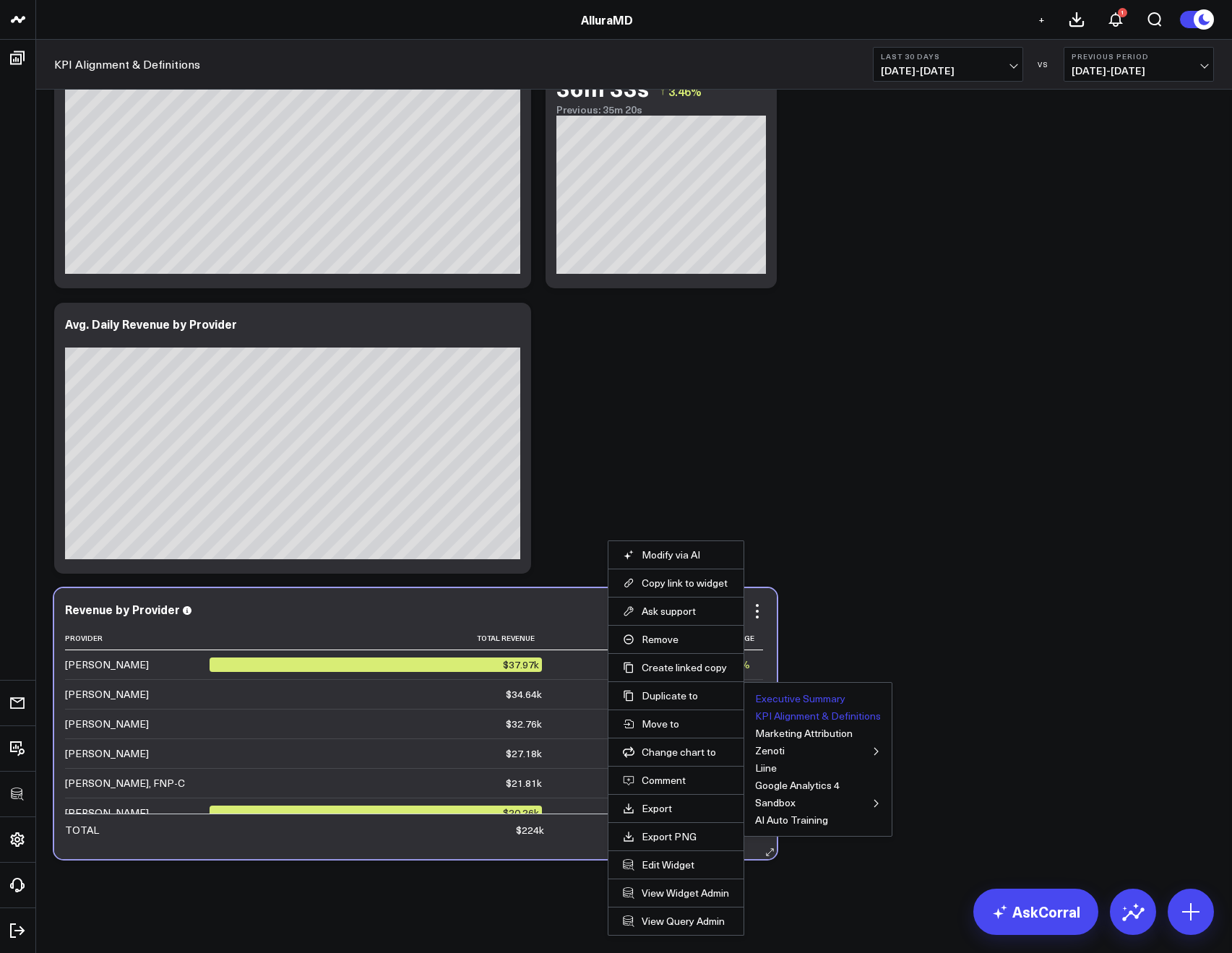
click at [762, 694] on button "Executive Summary" at bounding box center [800, 699] width 90 height 10
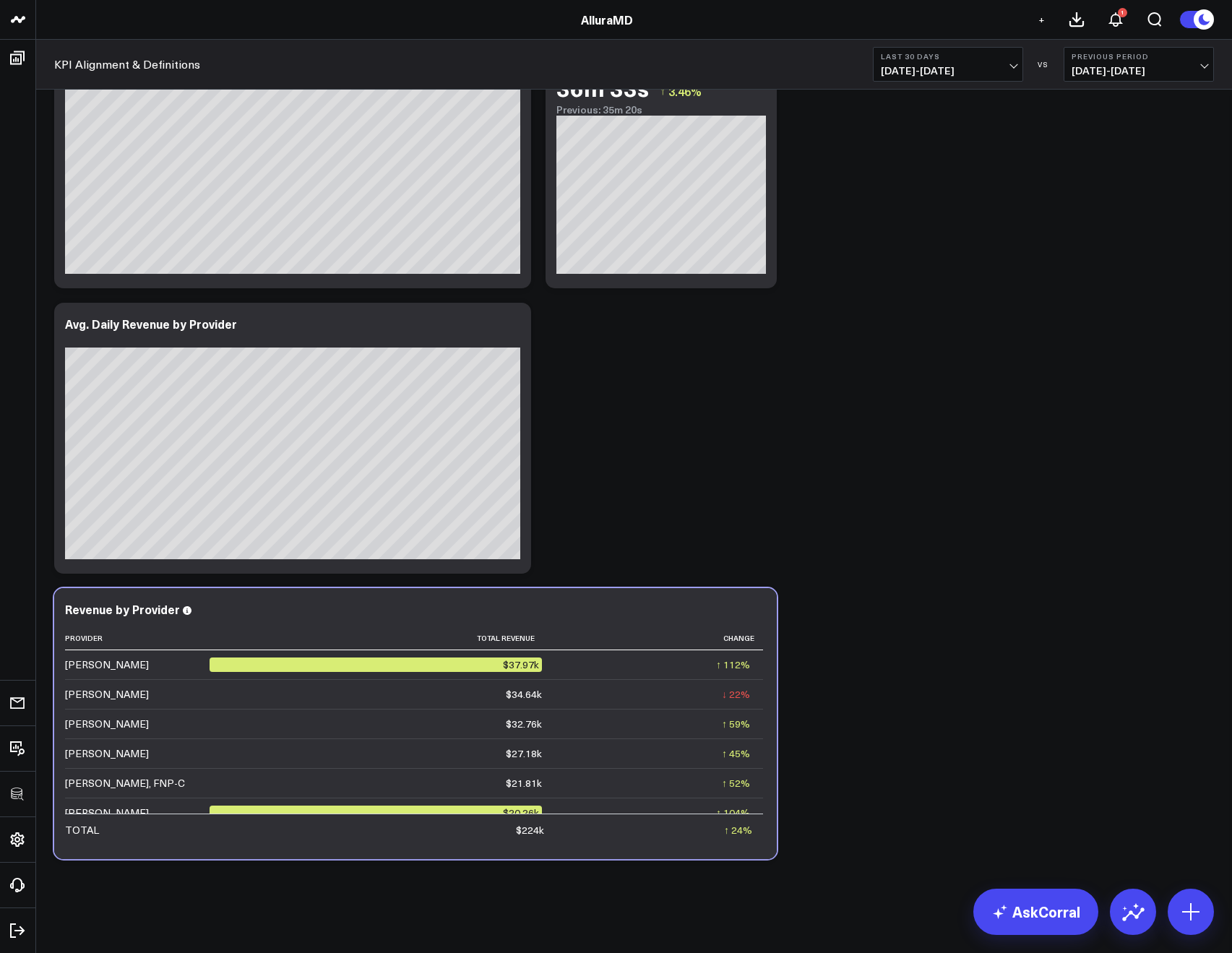
scroll to position [1606, 0]
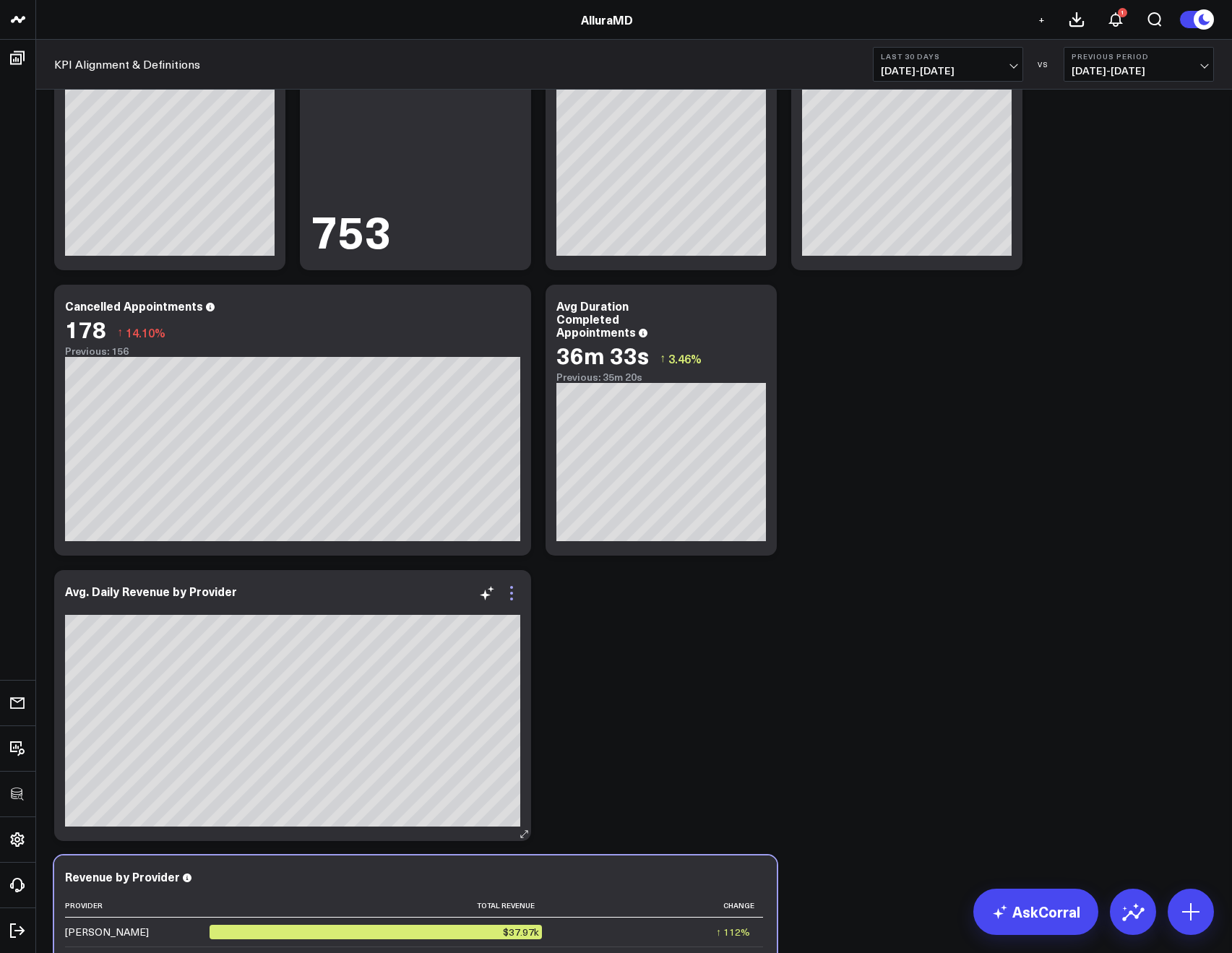
click at [520, 589] on icon at bounding box center [512, 593] width 18 height 18
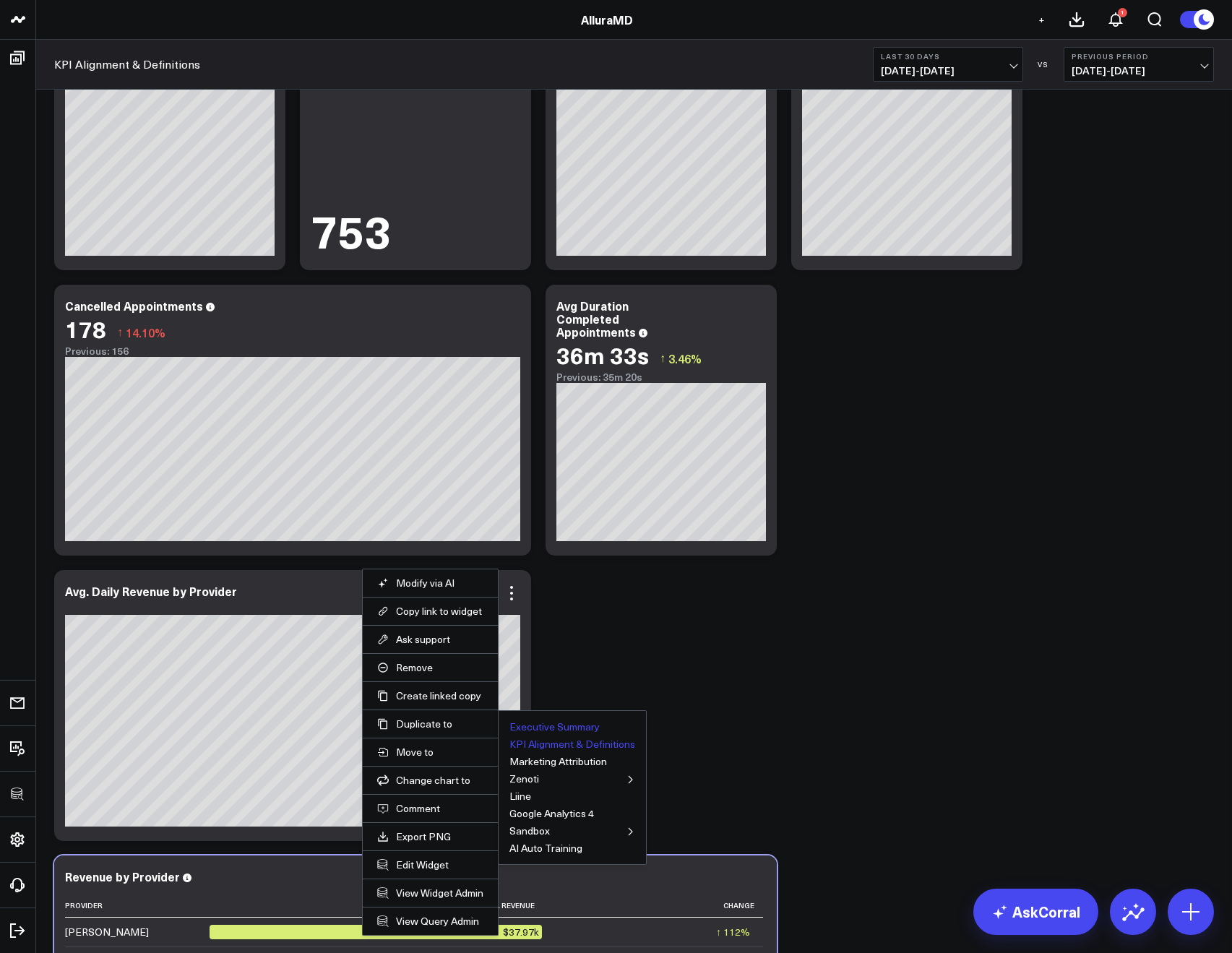
click at [516, 727] on button "Executive Summary" at bounding box center [554, 727] width 90 height 10
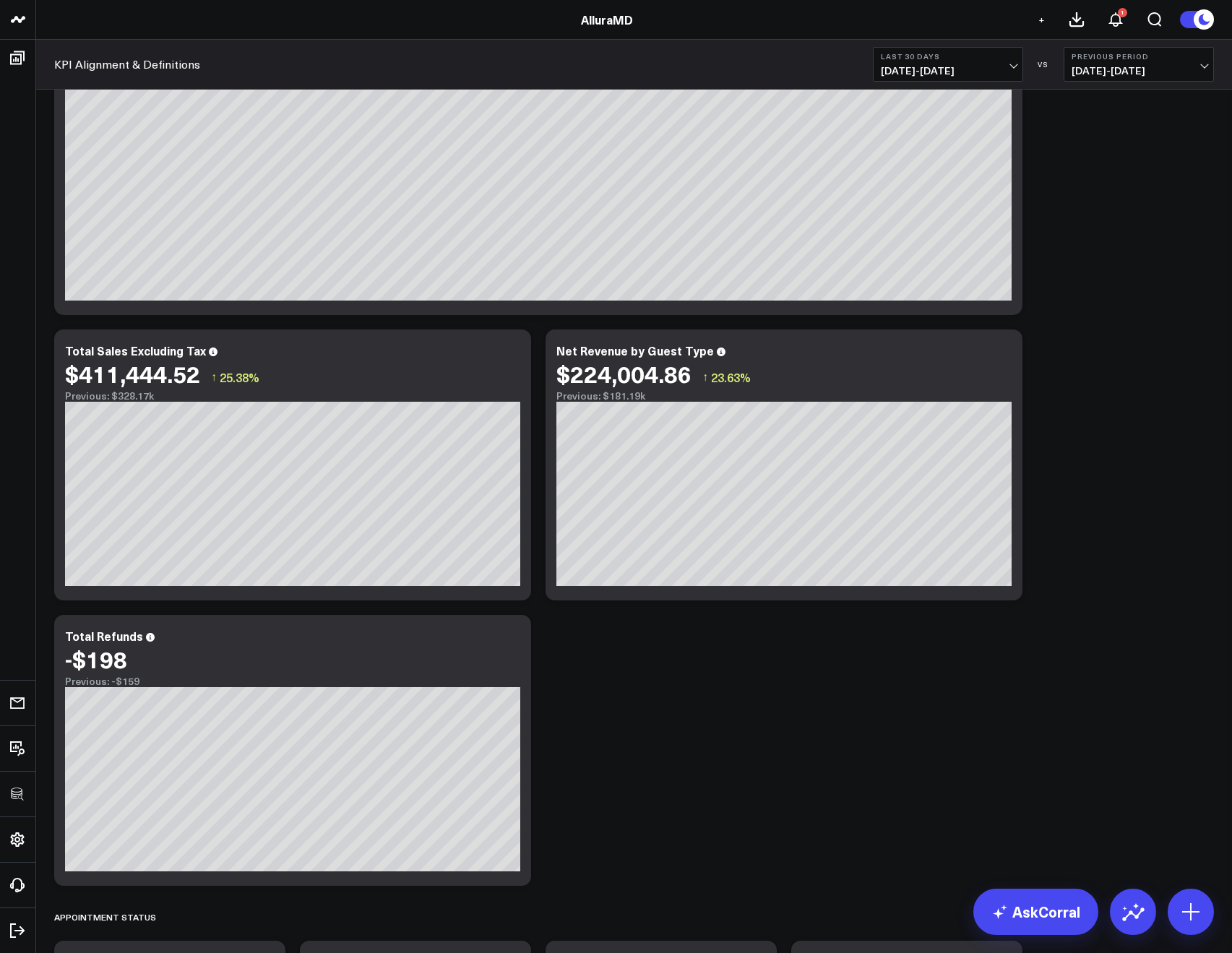
scroll to position [254, 0]
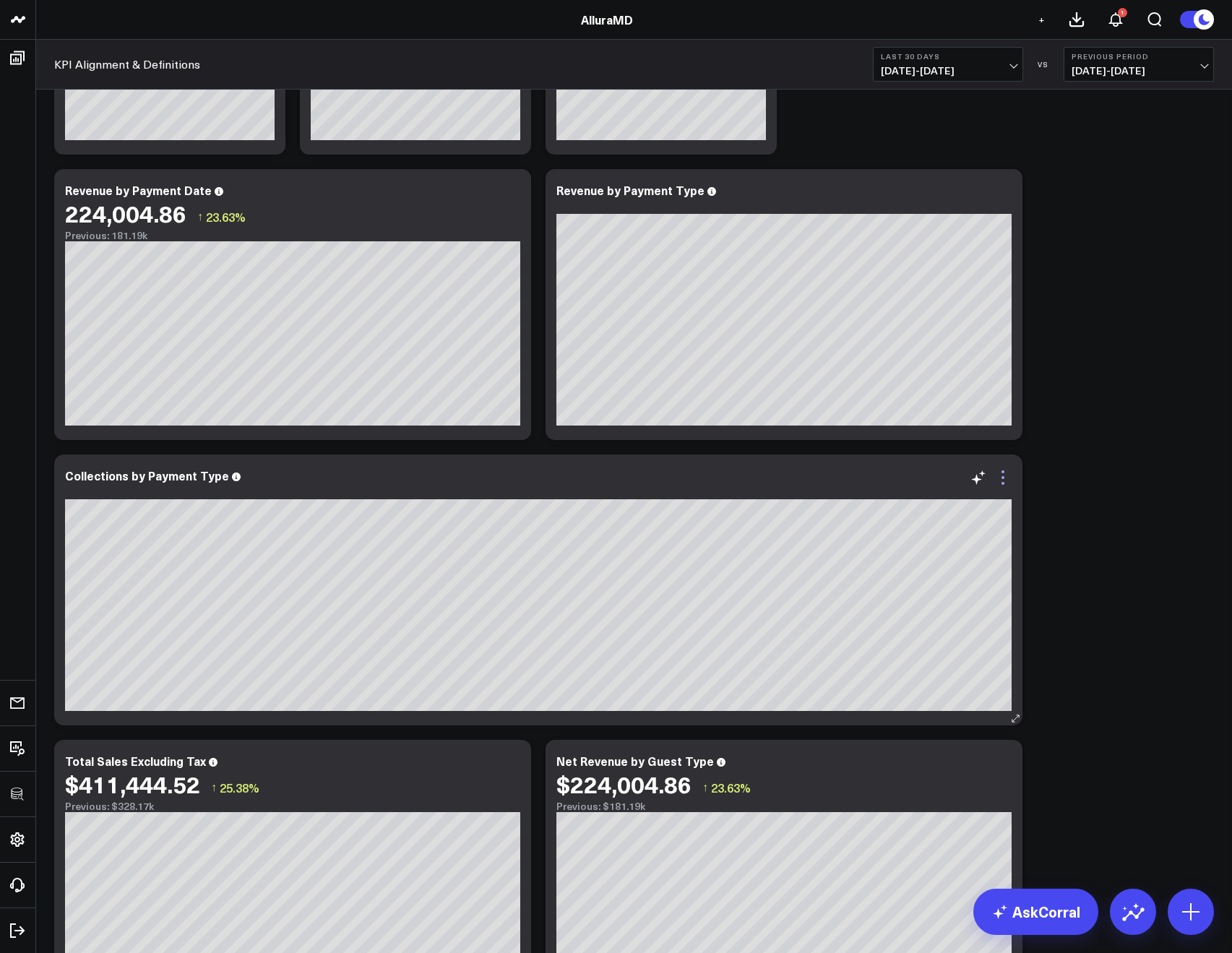
click at [998, 476] on icon at bounding box center [1003, 478] width 18 height 18
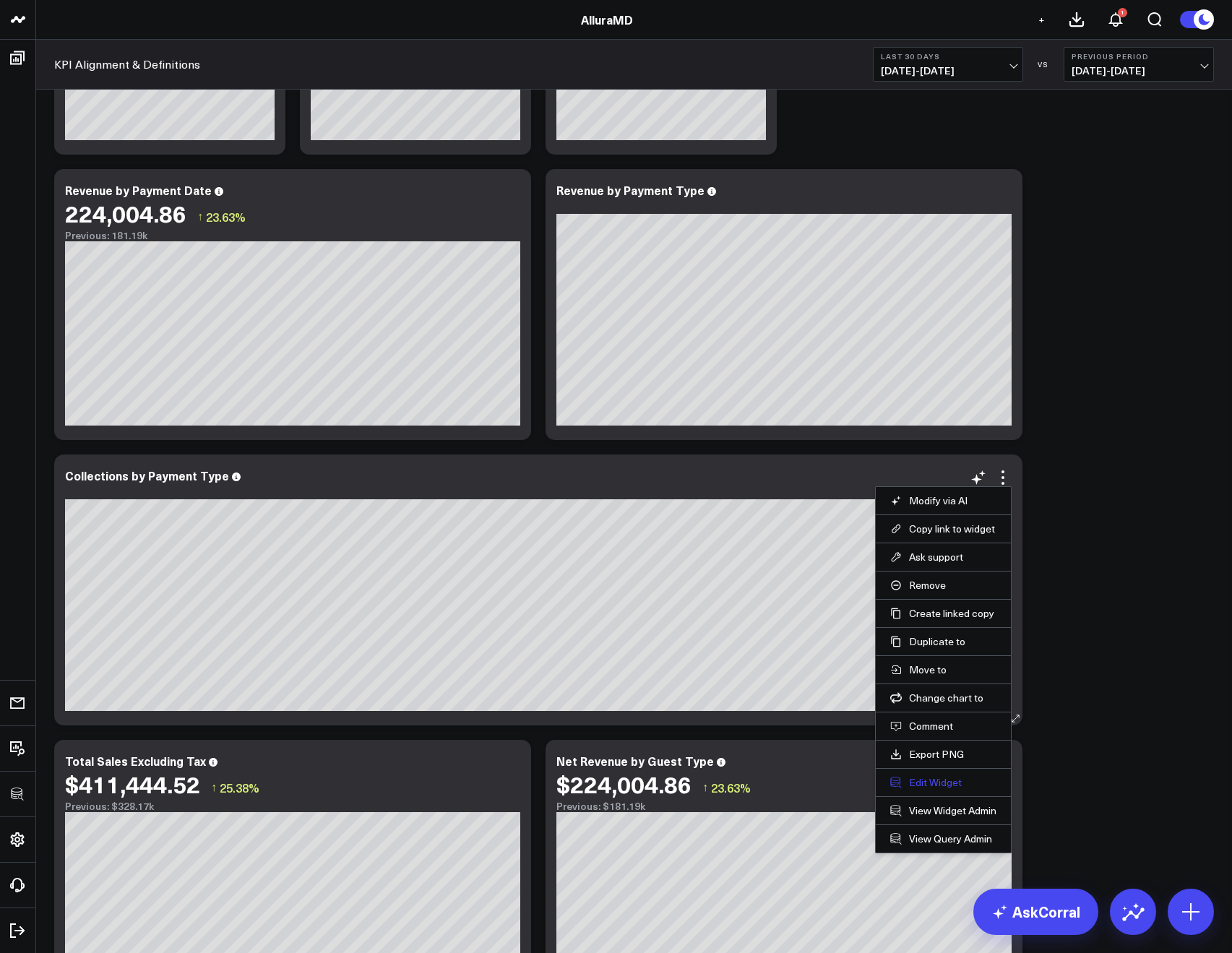
click at [934, 782] on button "Edit Widget" at bounding box center [943, 782] width 106 height 13
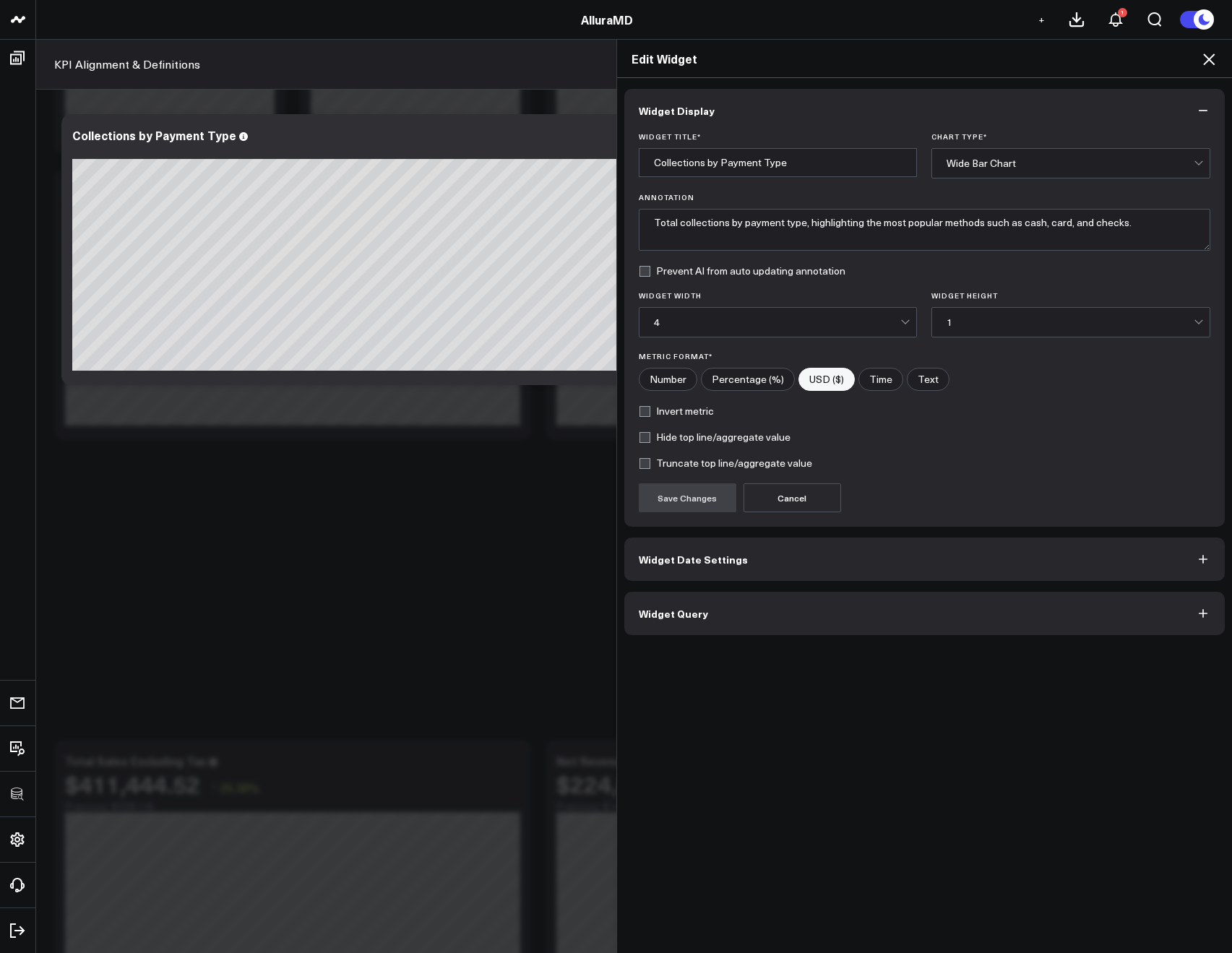
click at [718, 615] on button "Widget Query" at bounding box center [925, 613] width 601 height 43
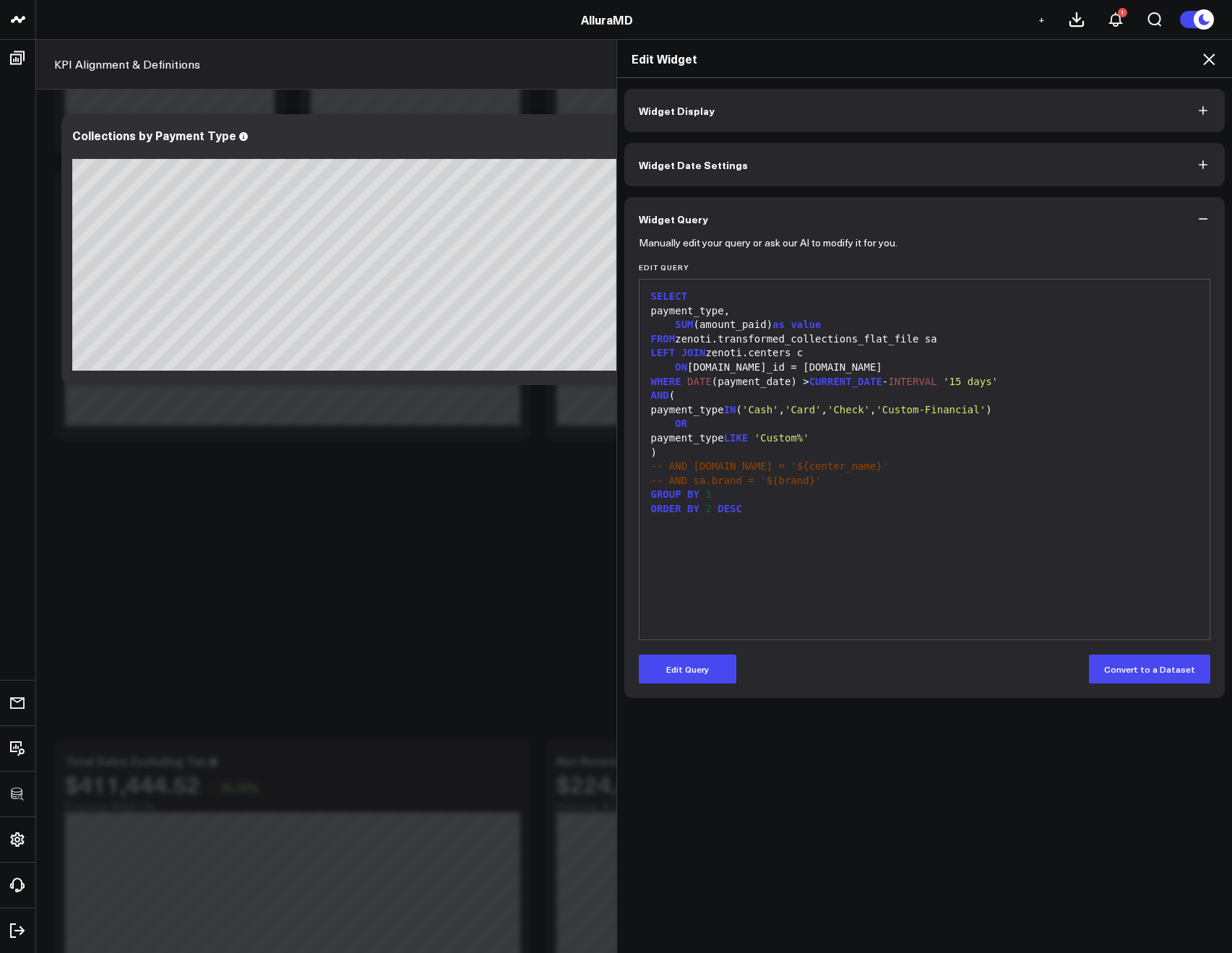
click at [1207, 60] on icon at bounding box center [1209, 59] width 18 height 18
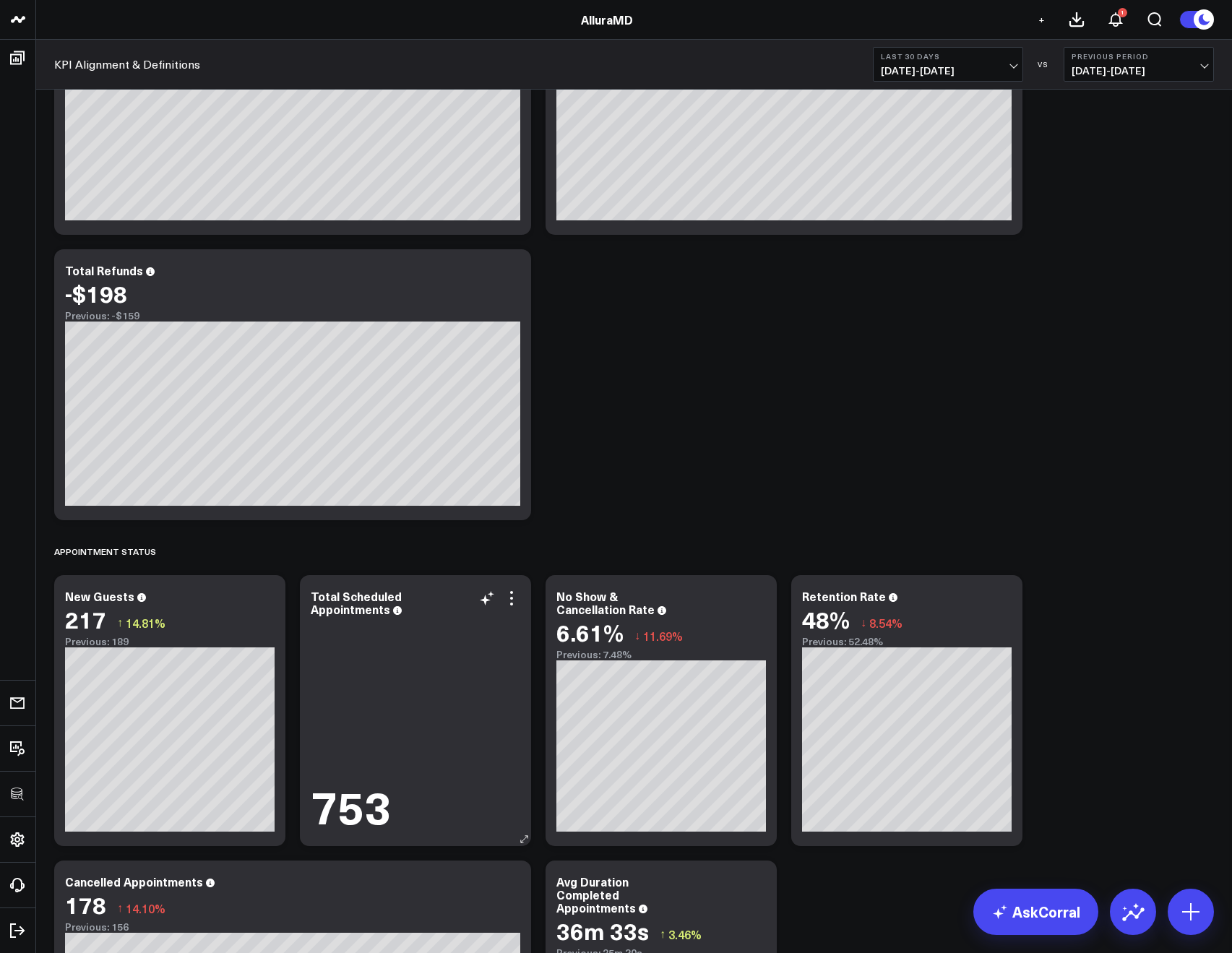
scroll to position [1053, 0]
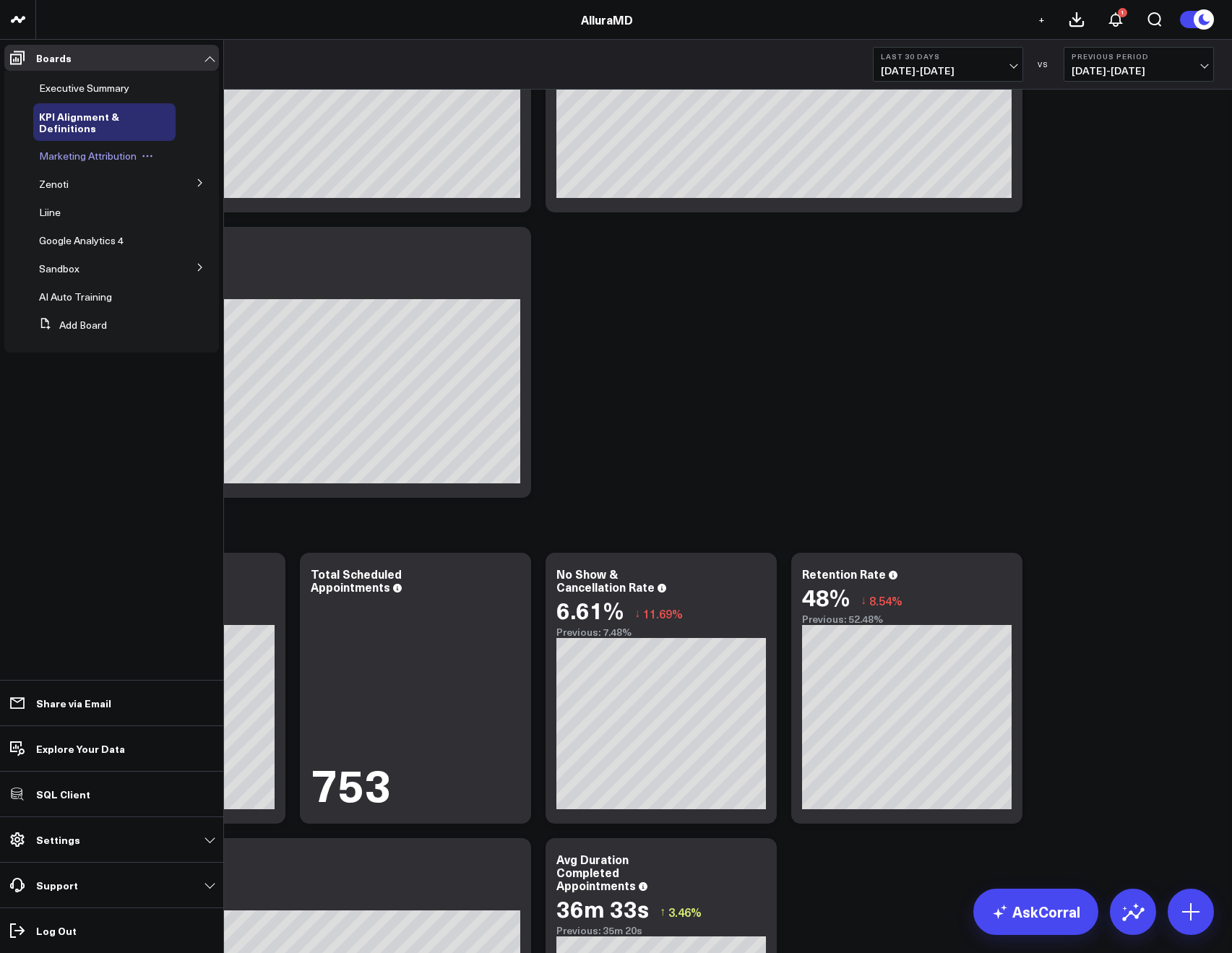
click at [56, 158] on span "Marketing Attribution" at bounding box center [88, 156] width 97 height 14
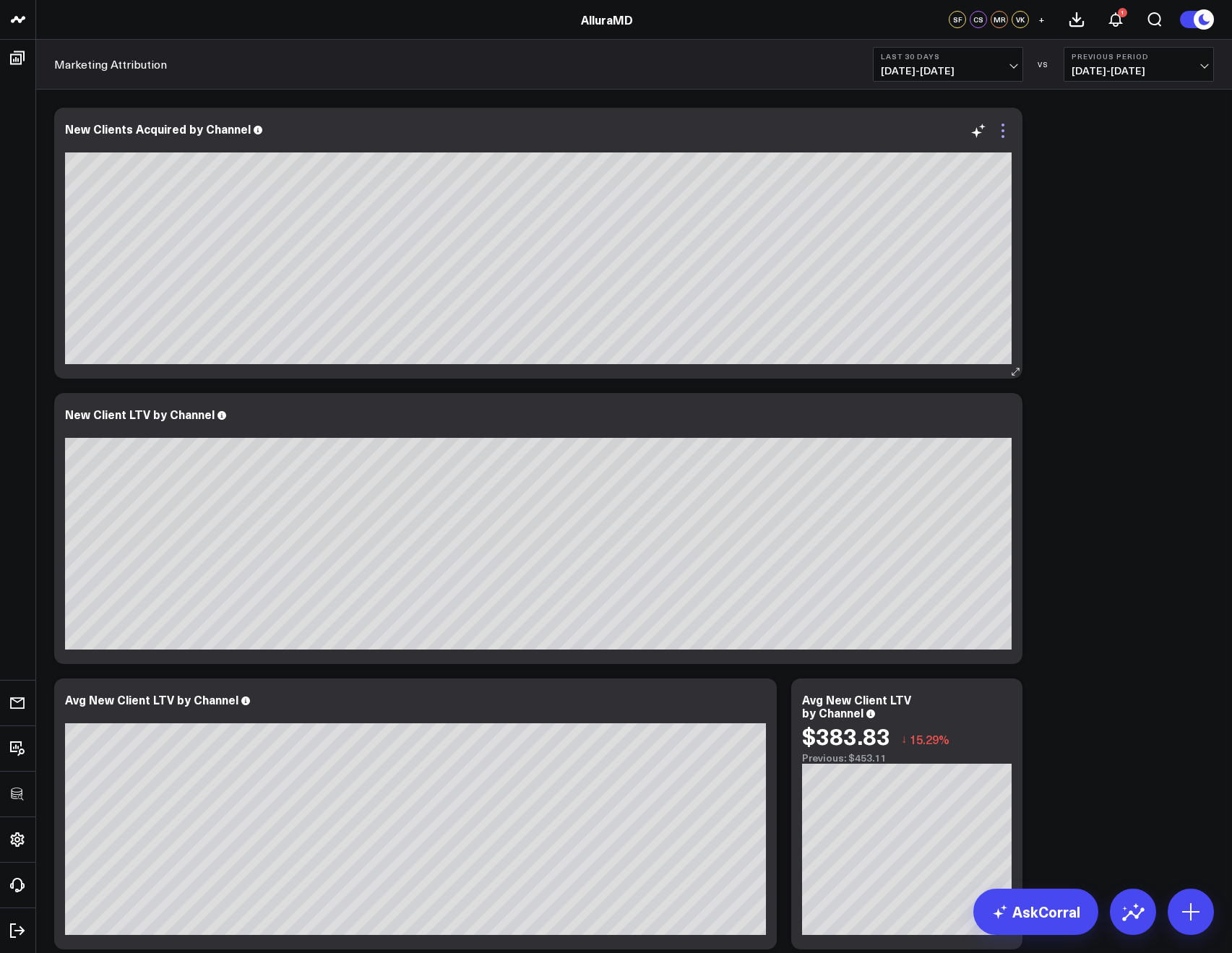
click at [1006, 128] on icon at bounding box center [1003, 131] width 18 height 18
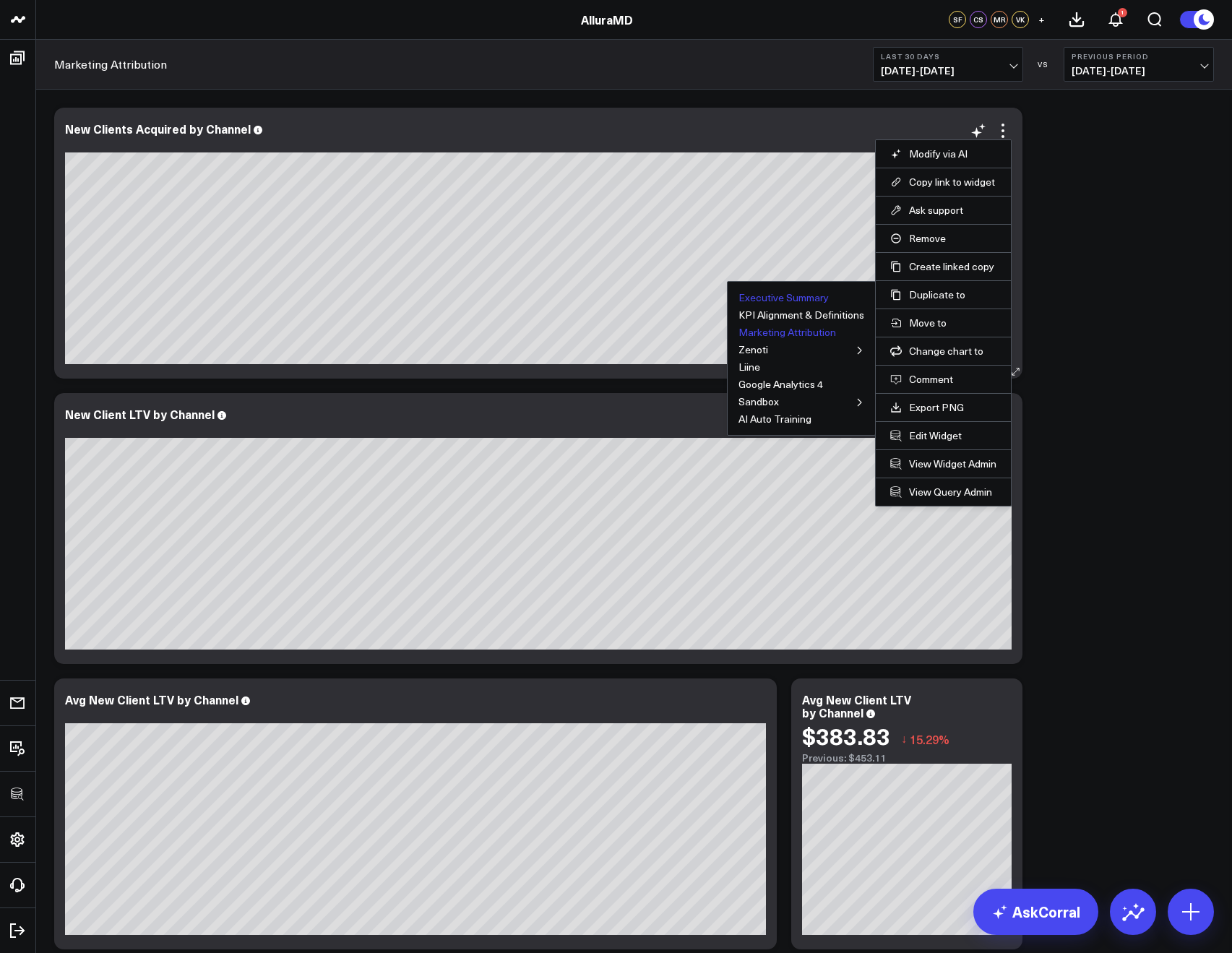
click at [749, 301] on button "Executive Summary" at bounding box center [783, 297] width 90 height 10
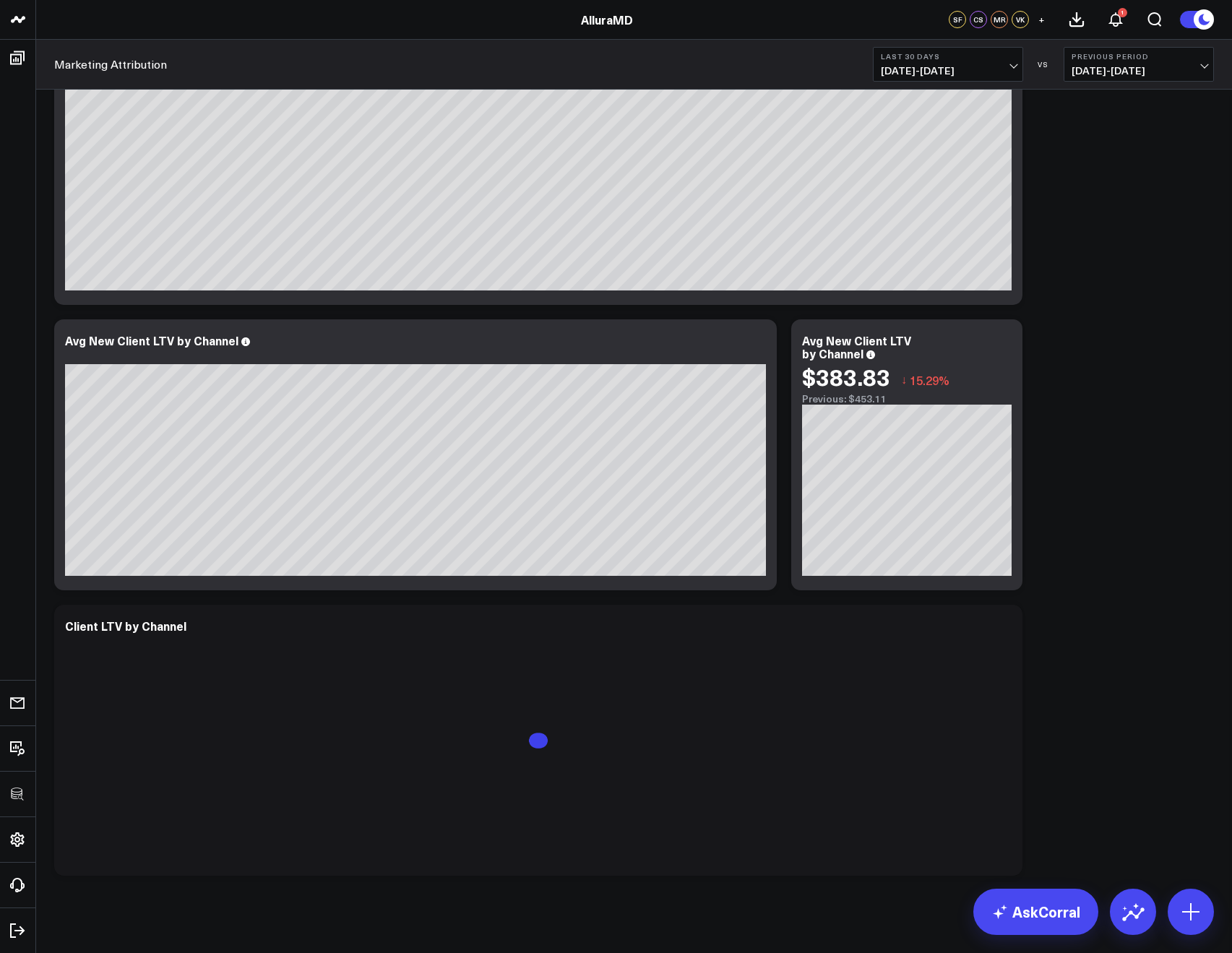
scroll to position [376, 0]
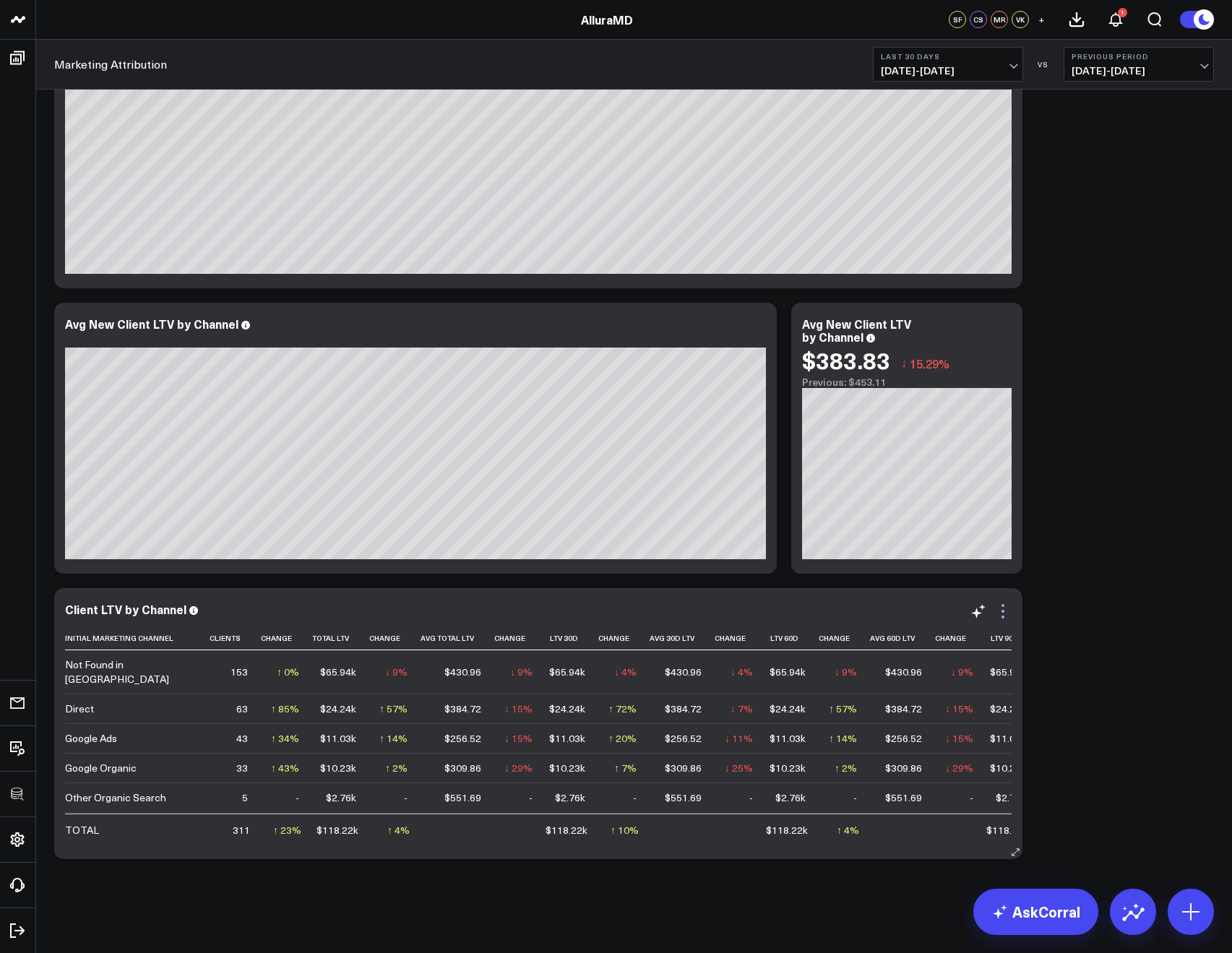
click at [999, 614] on icon at bounding box center [1003, 612] width 18 height 18
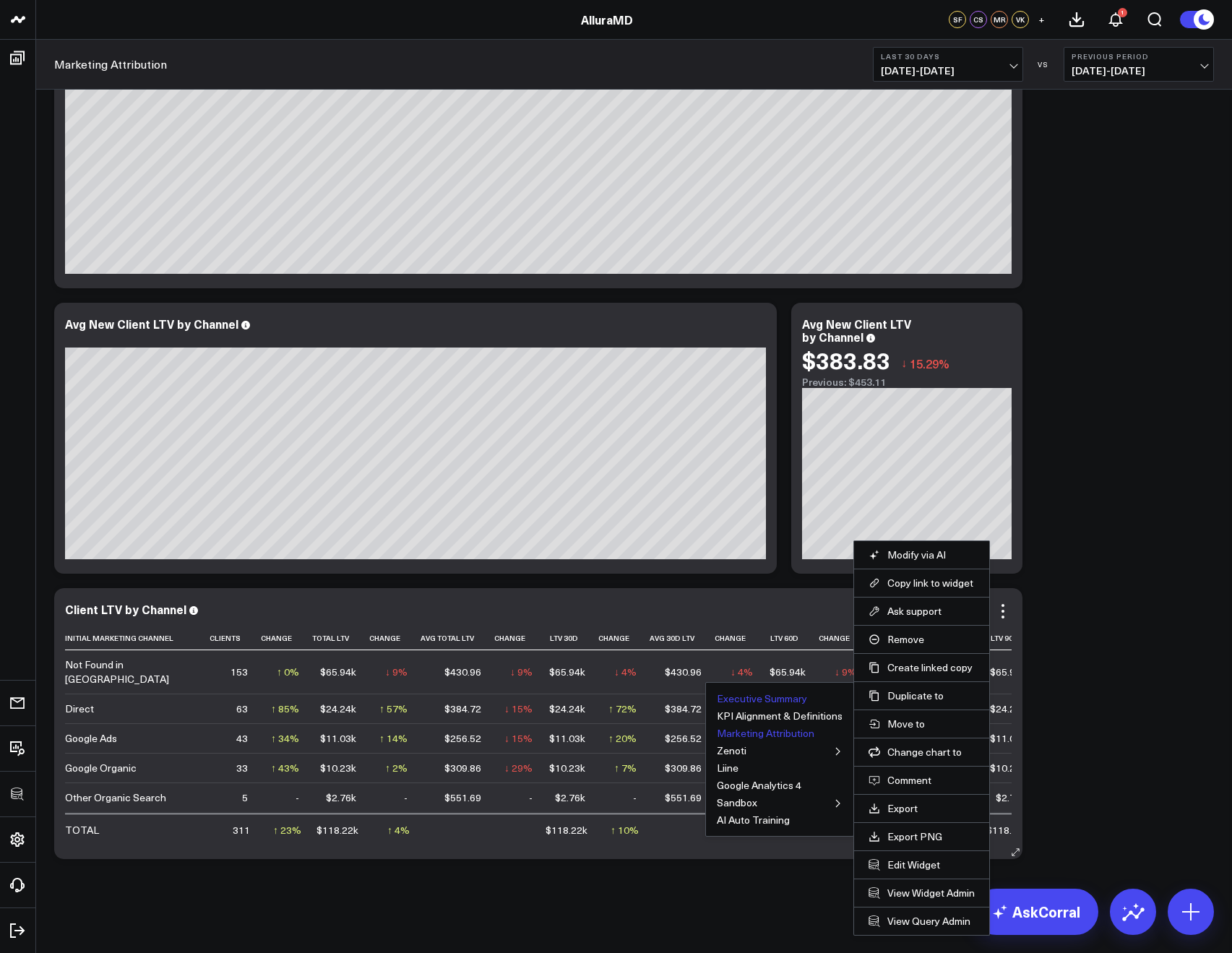
click at [762, 695] on button "Executive Summary" at bounding box center [762, 699] width 90 height 10
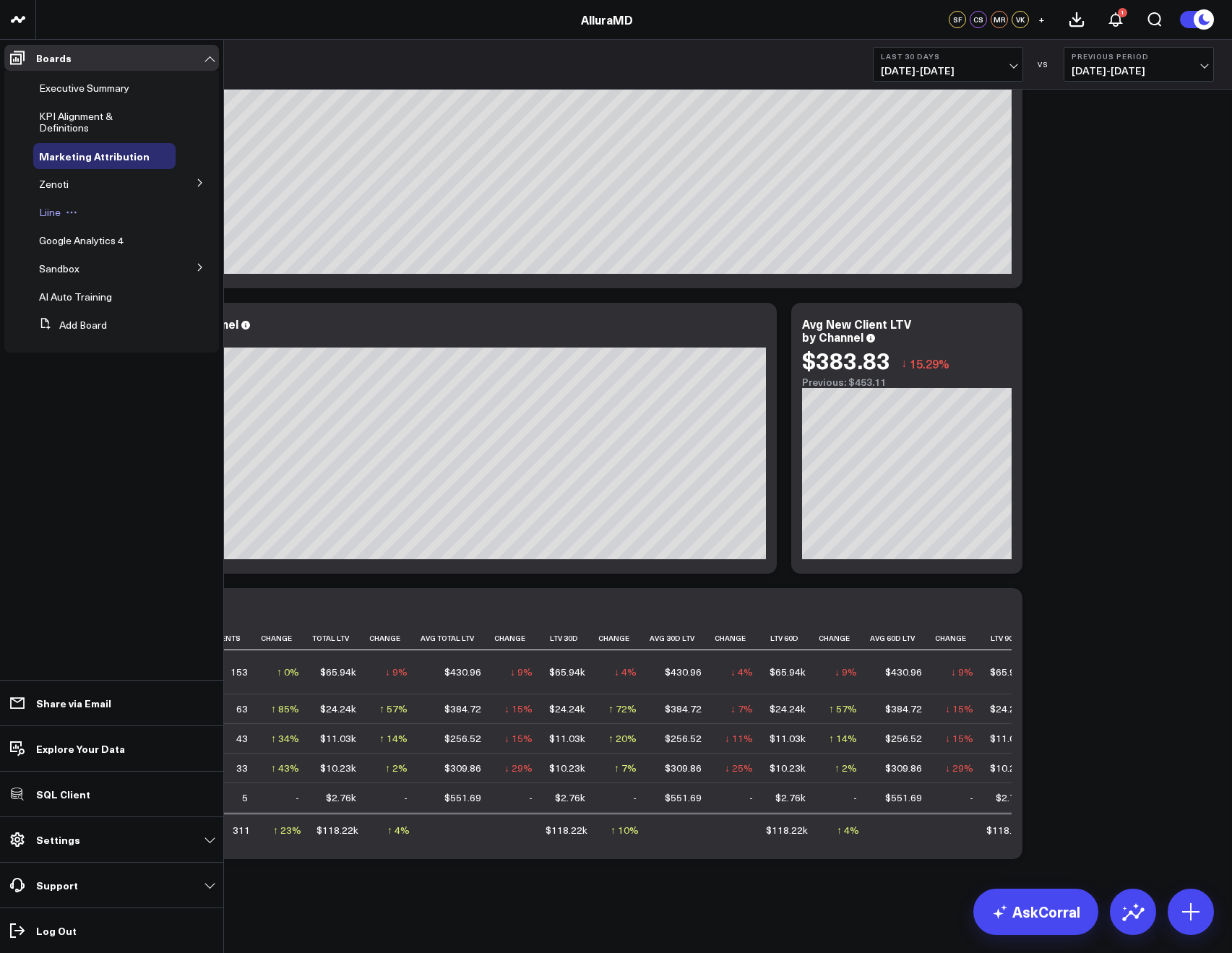
click at [53, 213] on span "Liine" at bounding box center [49, 211] width 22 height 14
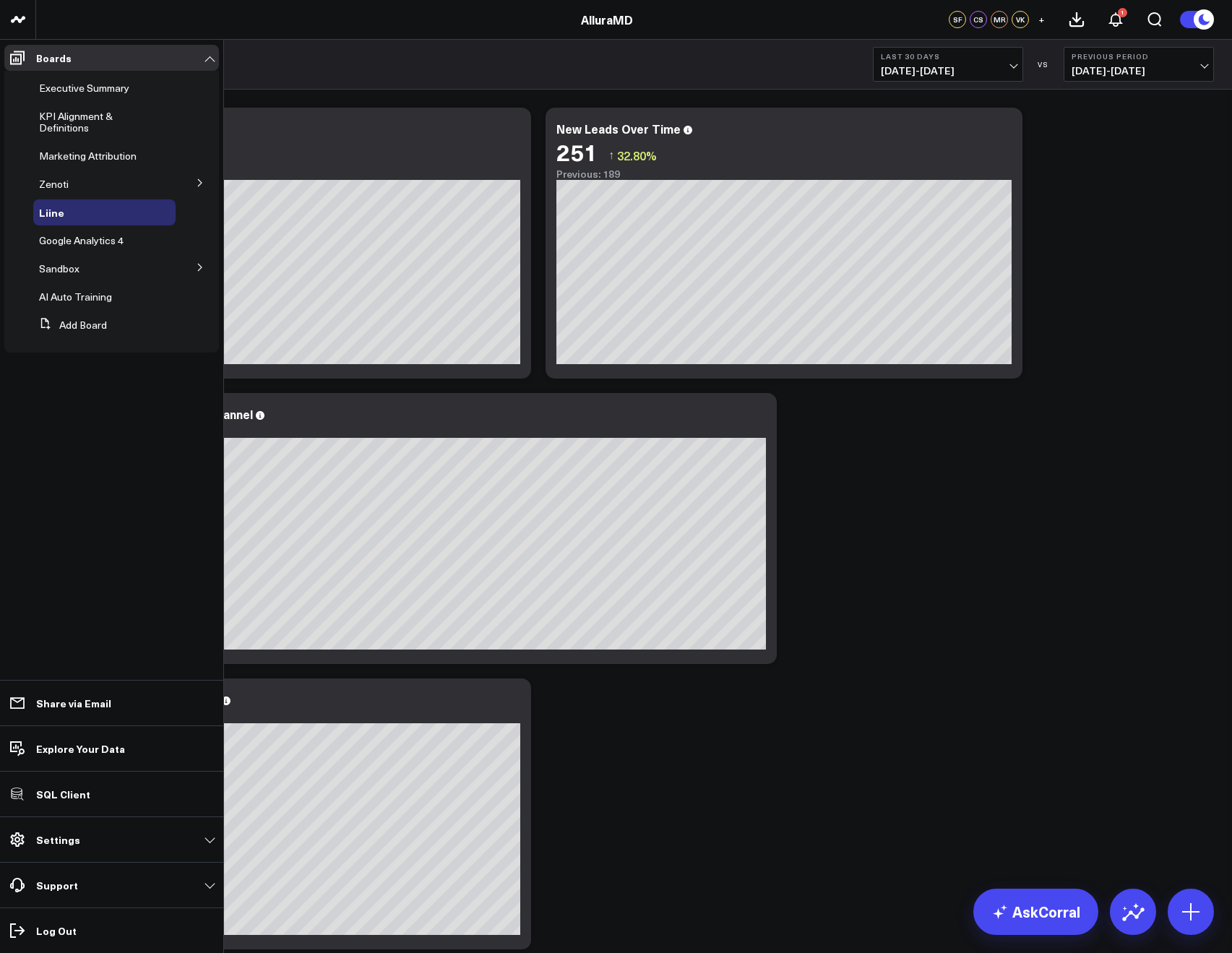
click at [196, 266] on icon at bounding box center [200, 267] width 9 height 9
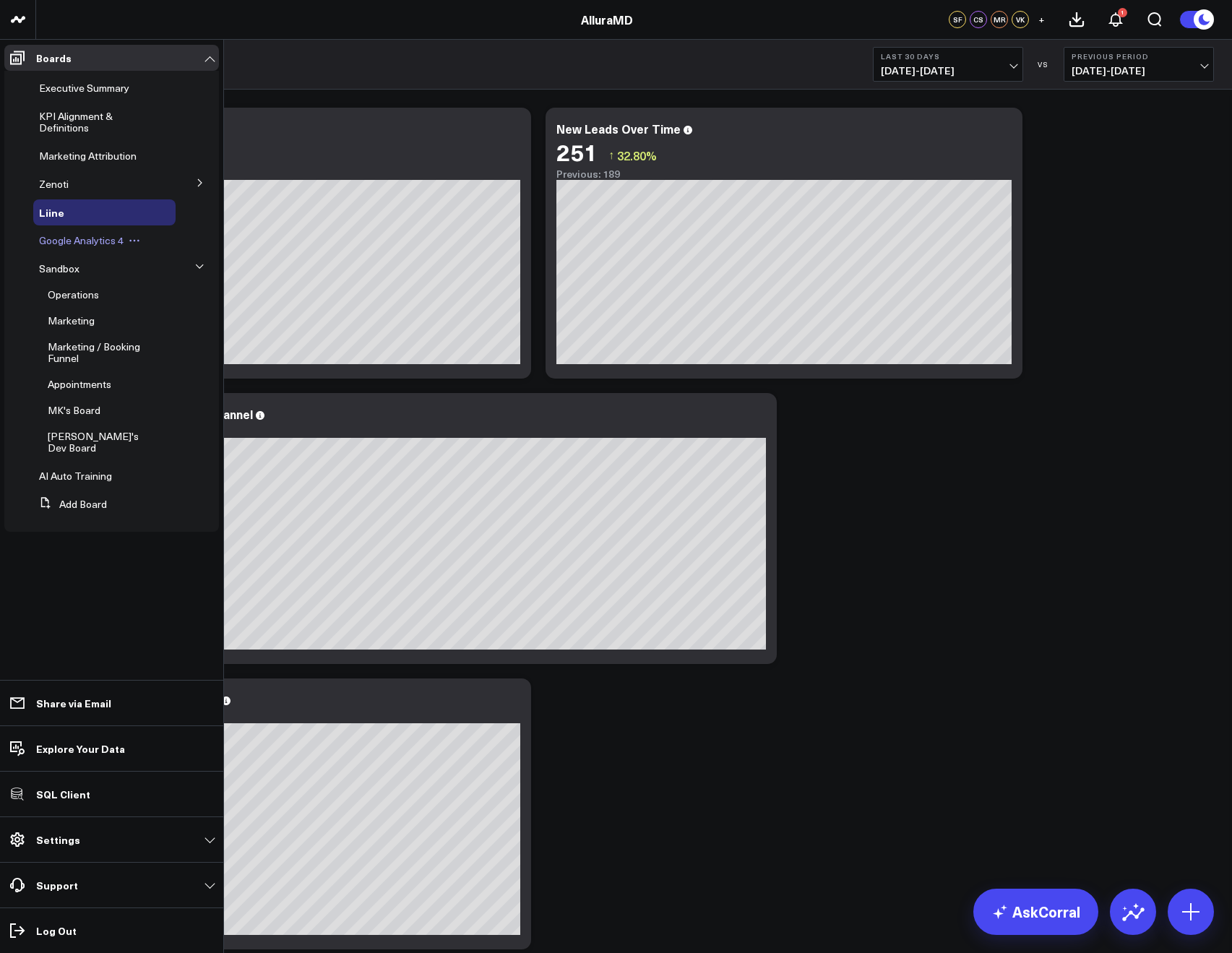
click at [69, 244] on span "Google Analytics 4" at bounding box center [81, 240] width 85 height 14
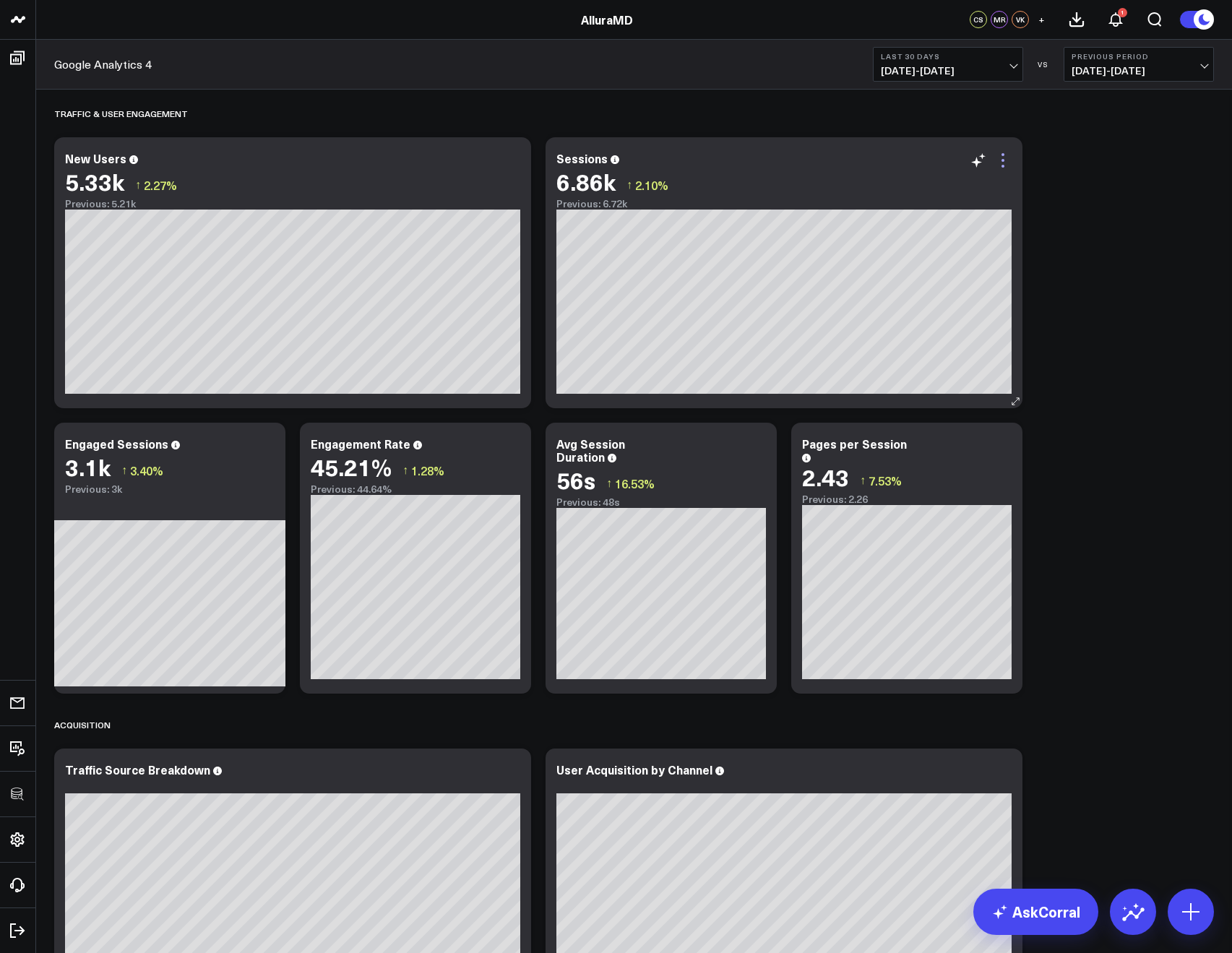
click at [999, 161] on icon at bounding box center [1003, 160] width 18 height 18
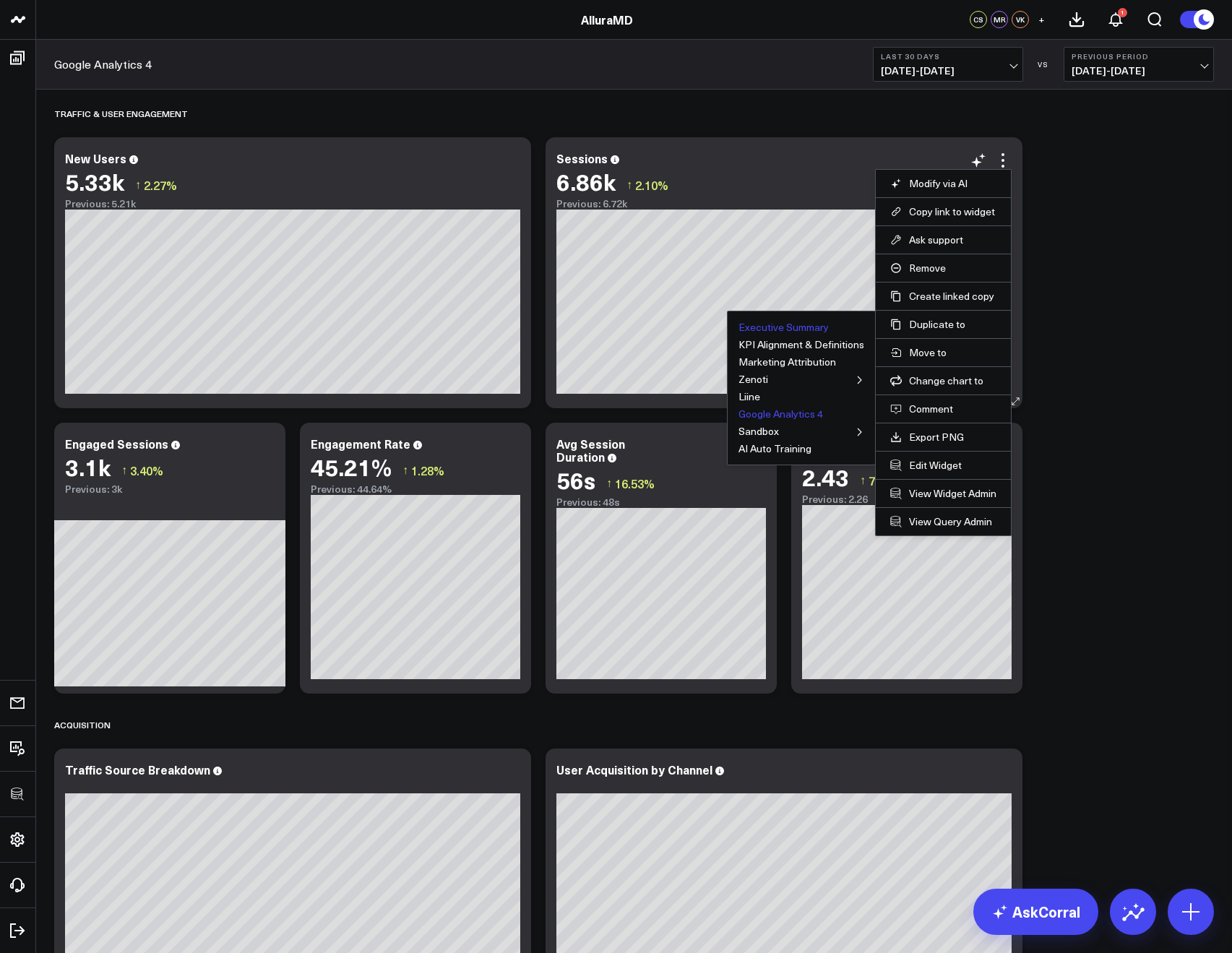
click at [813, 322] on button "Executive Summary" at bounding box center [783, 327] width 90 height 10
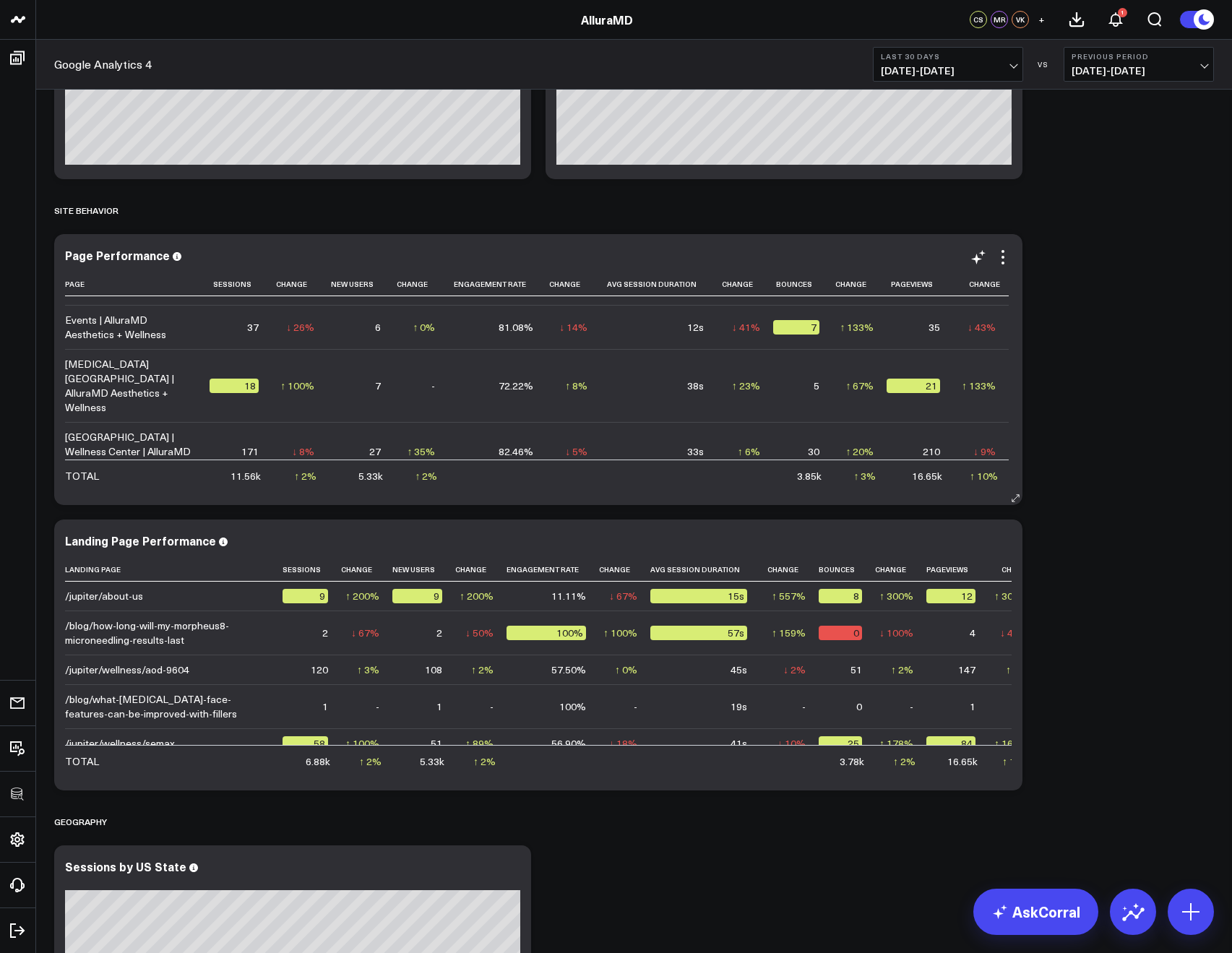
scroll to position [1928, 0]
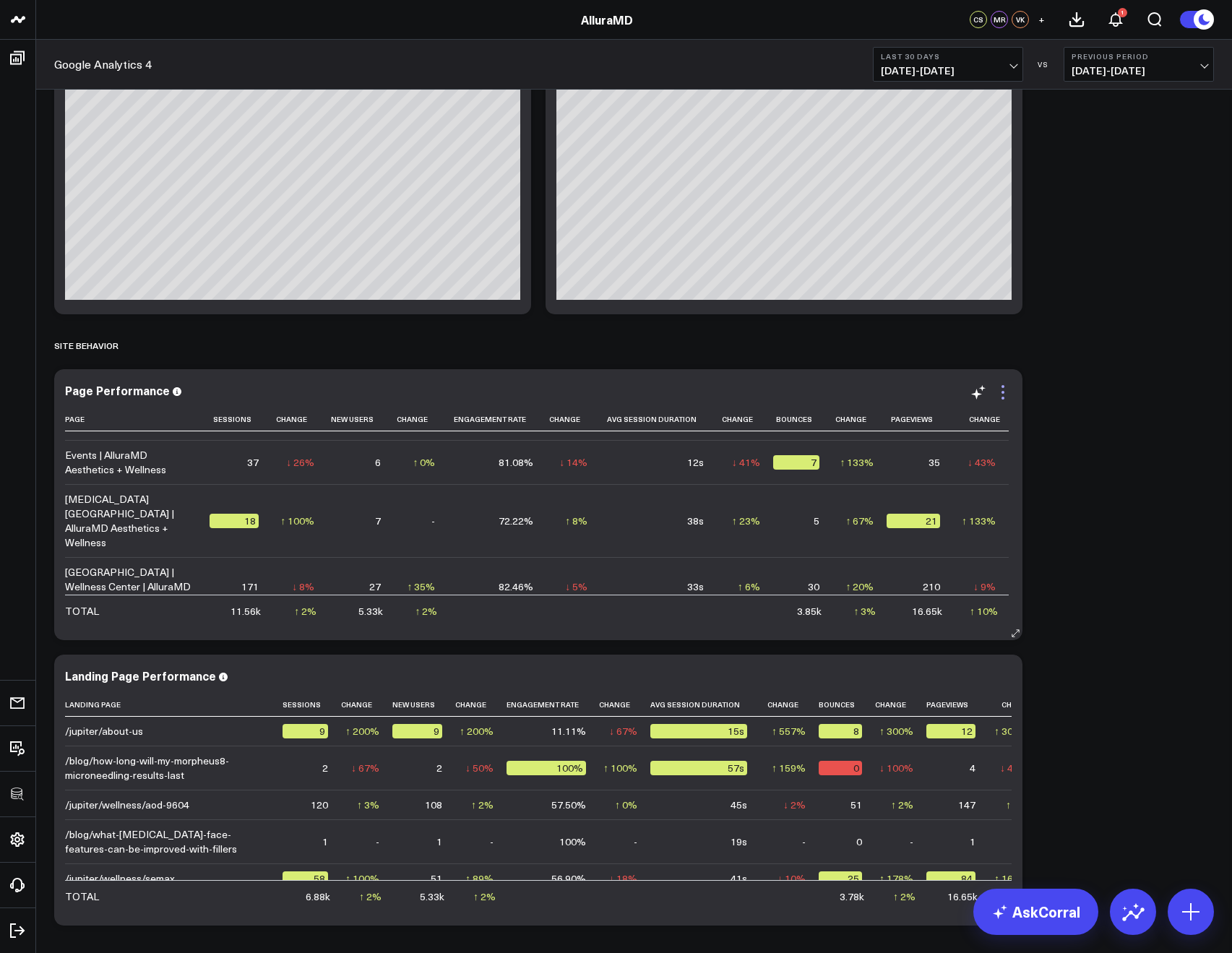
click at [1002, 396] on icon at bounding box center [1003, 392] width 18 height 18
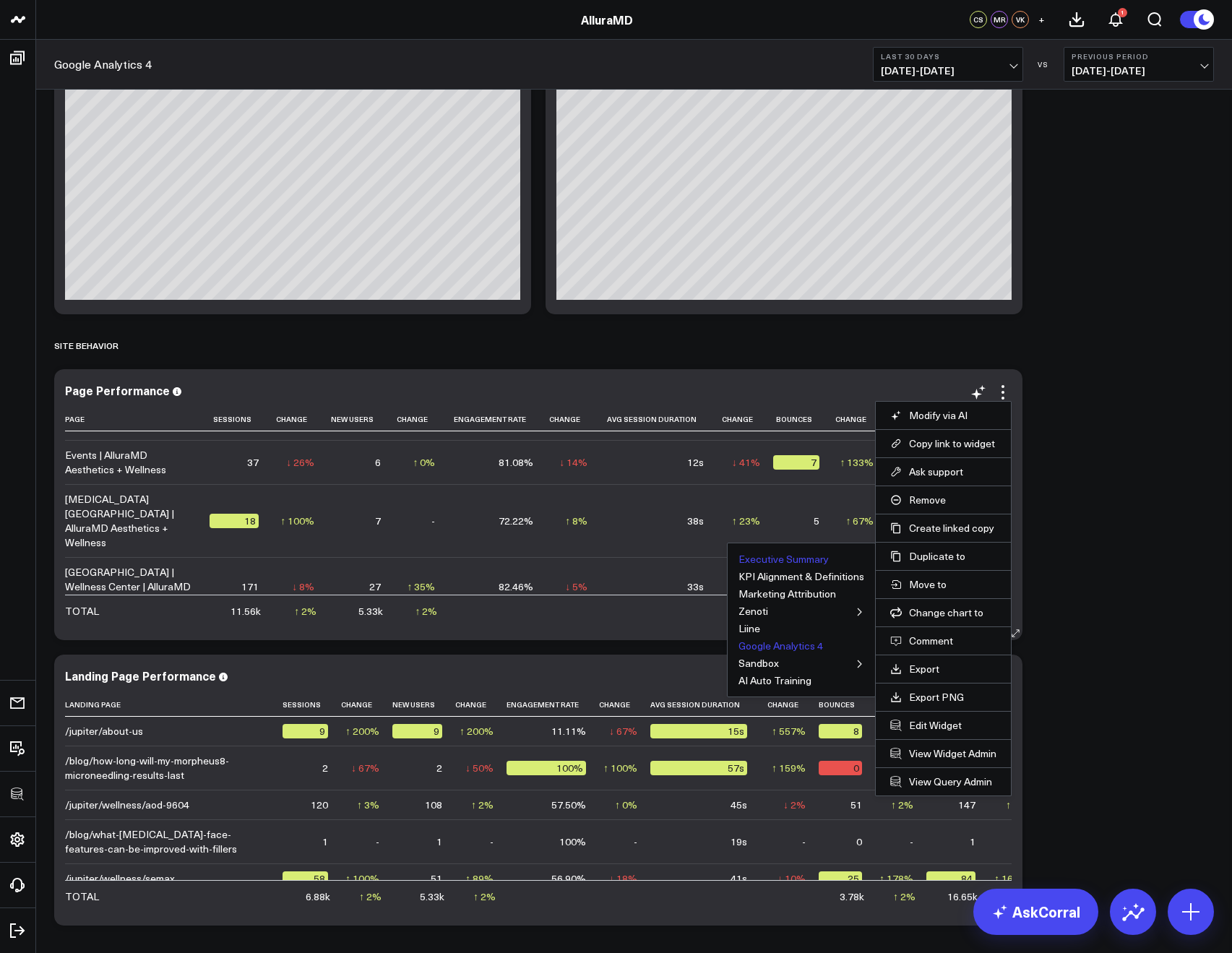
click at [765, 559] on button "Executive Summary" at bounding box center [783, 559] width 90 height 10
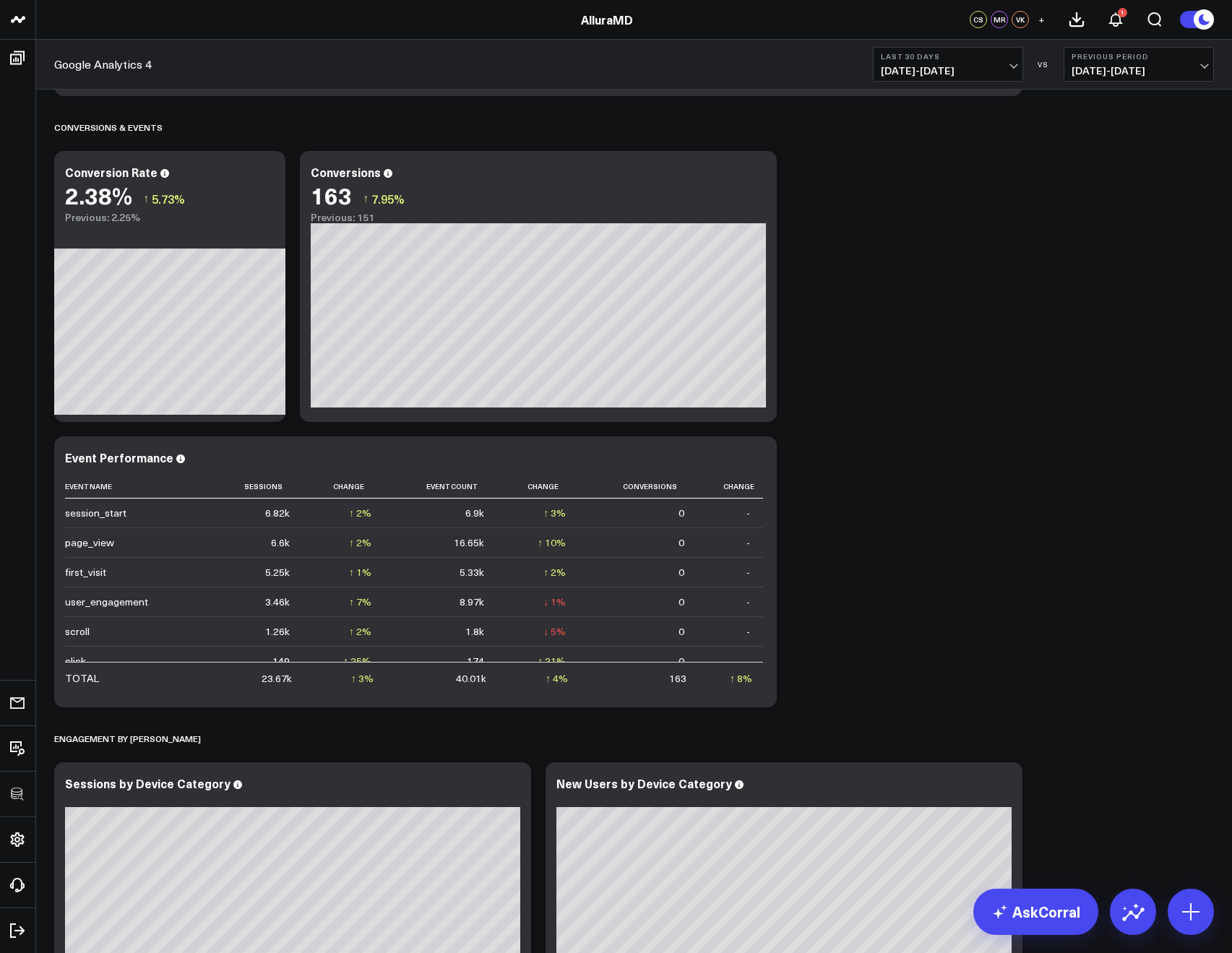
scroll to position [1593, 0]
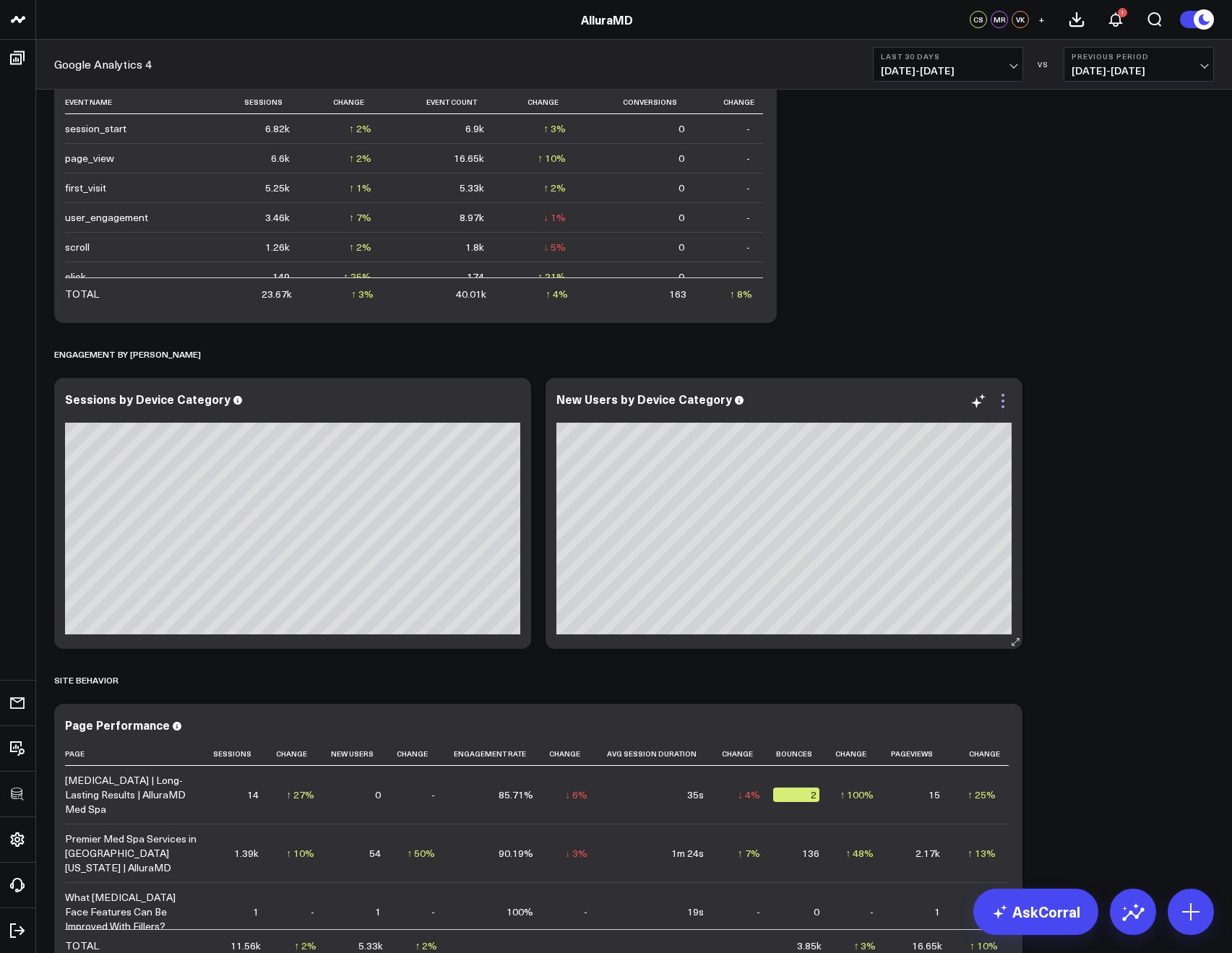
click at [994, 401] on icon at bounding box center [1003, 401] width 18 height 18
click at [509, 396] on icon at bounding box center [512, 401] width 18 height 18
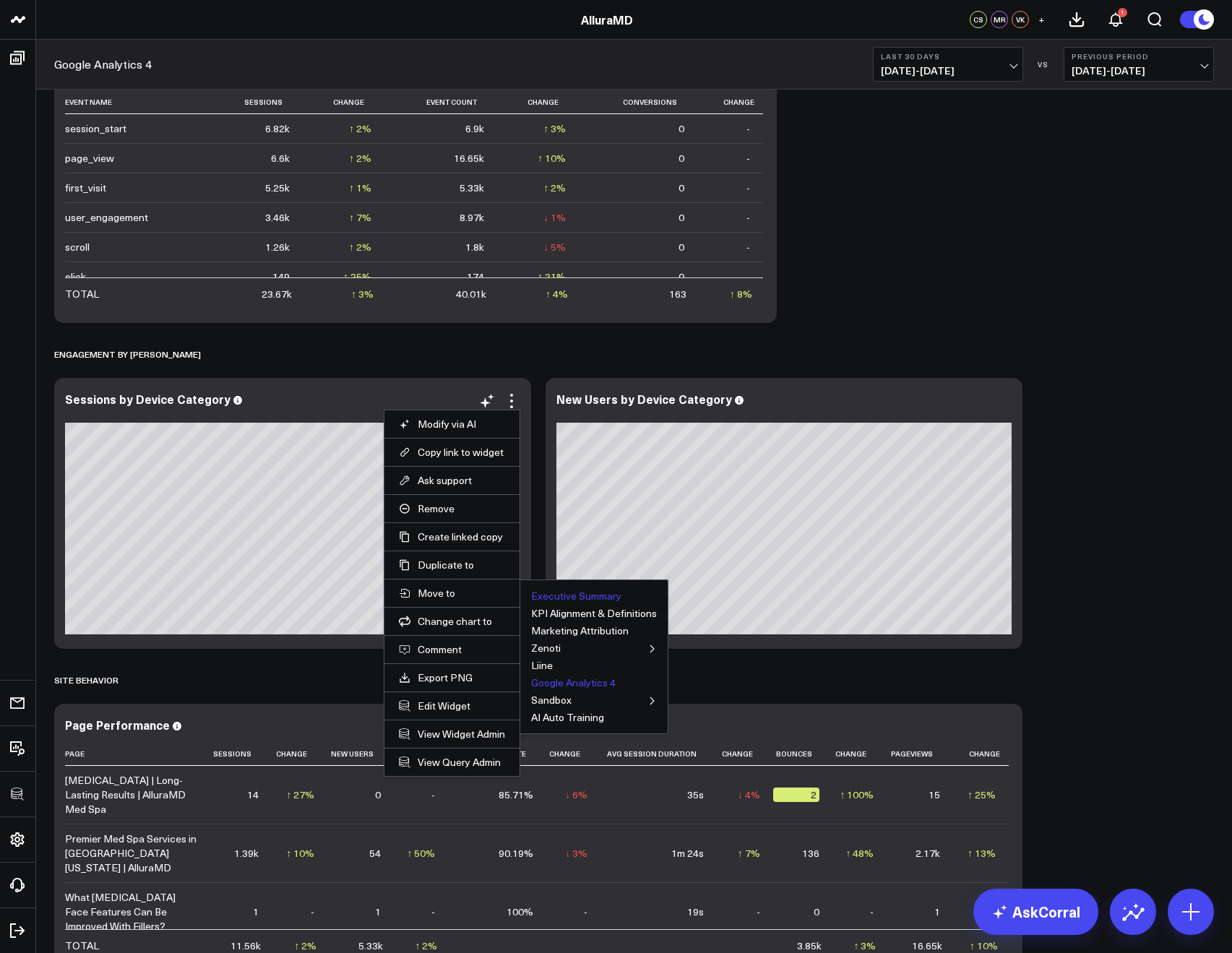
click at [549, 591] on button "Executive Summary" at bounding box center [576, 596] width 90 height 10
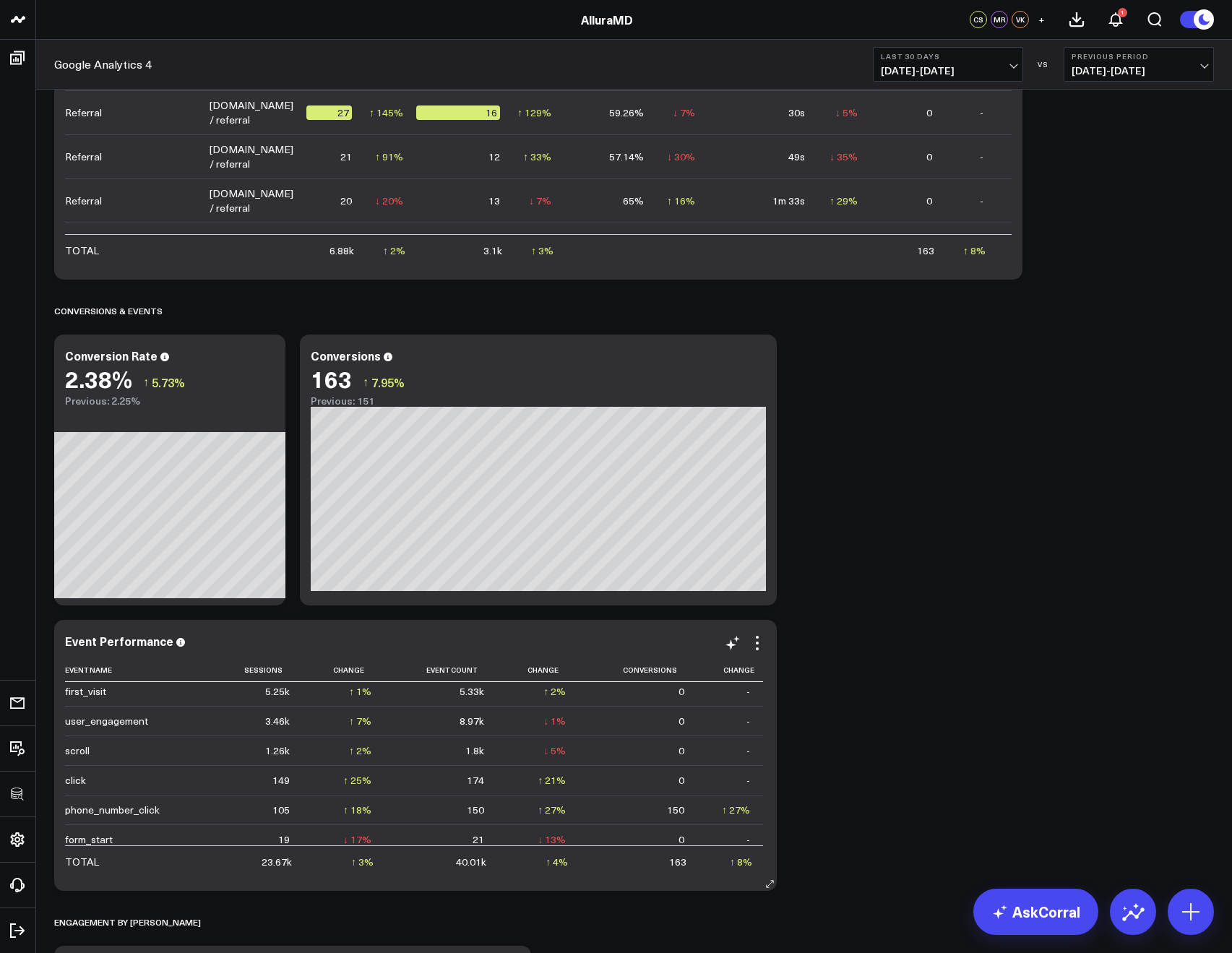
scroll to position [0, 0]
click at [753, 353] on icon at bounding box center [758, 358] width 18 height 18
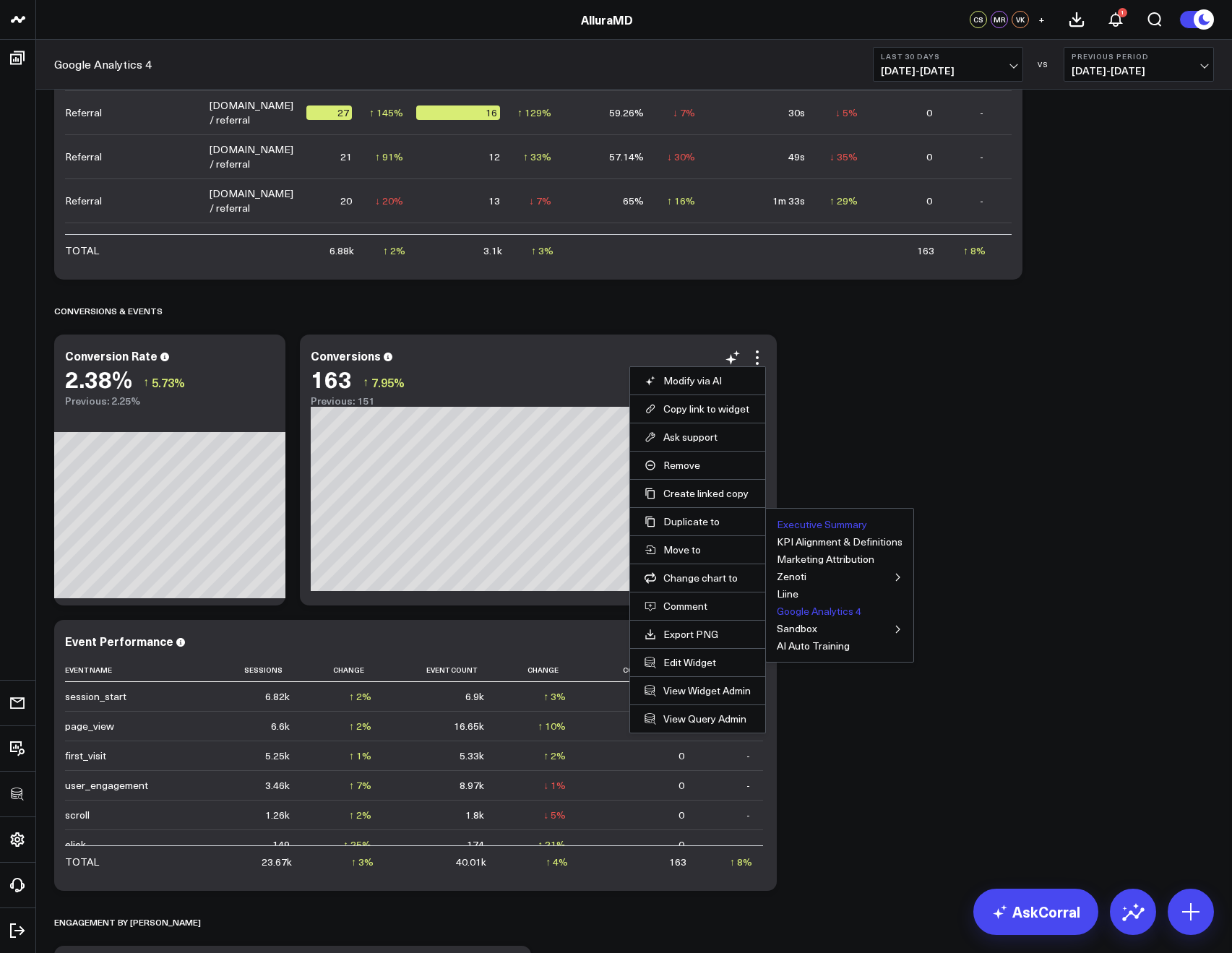
click at [789, 522] on button "Executive Summary" at bounding box center [821, 525] width 90 height 10
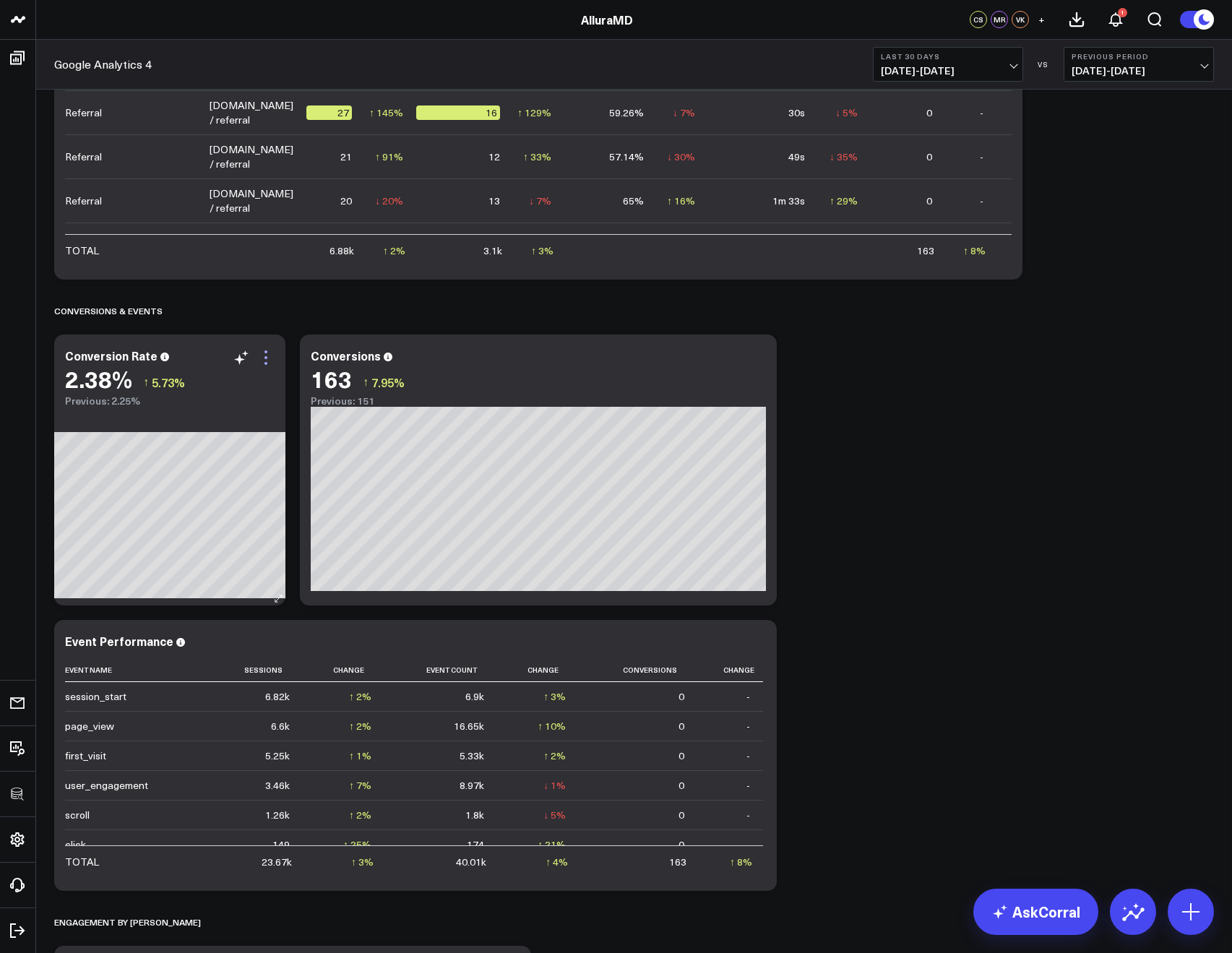
click at [269, 356] on icon at bounding box center [266, 358] width 18 height 18
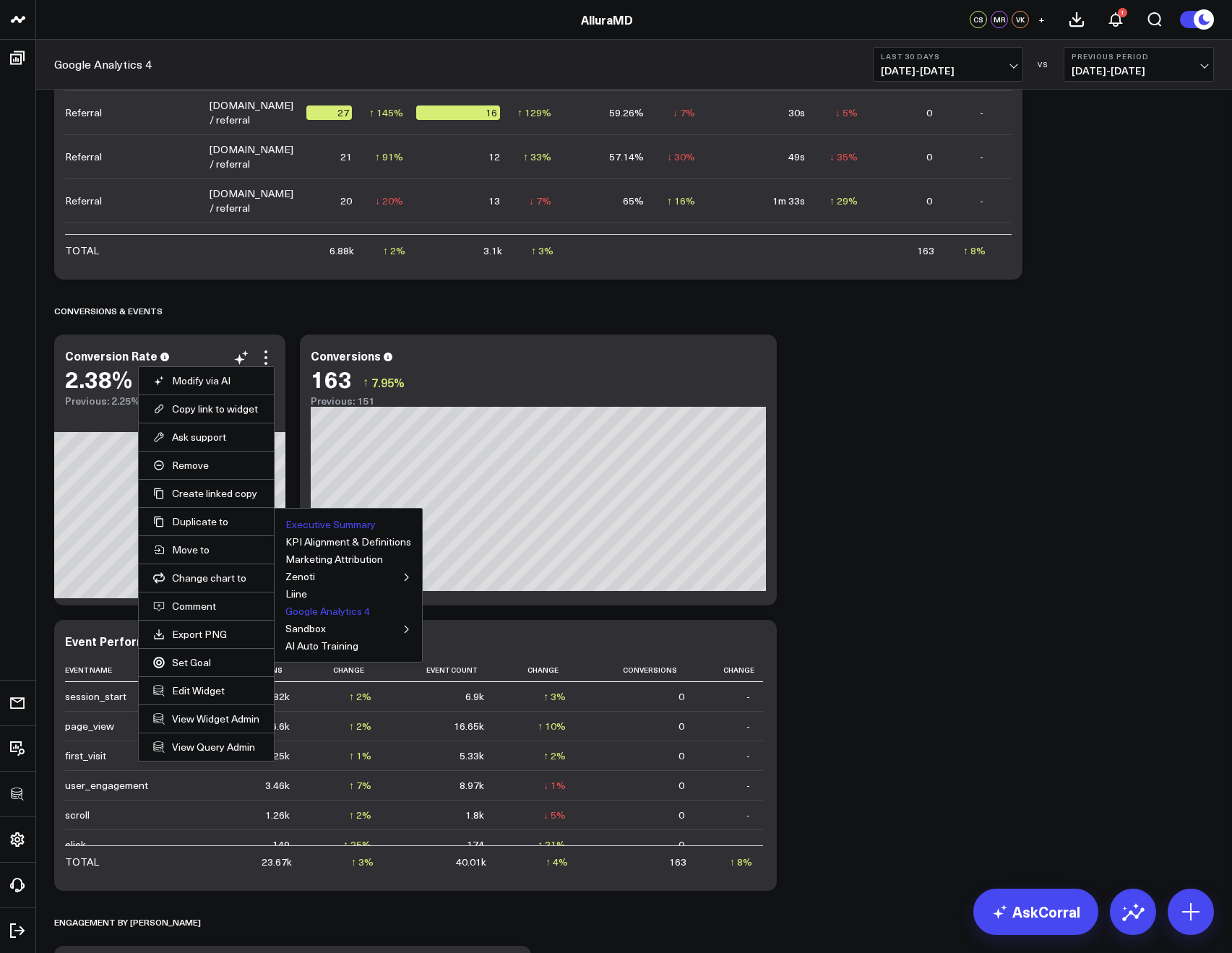
click at [289, 525] on button "Executive Summary" at bounding box center [330, 525] width 90 height 10
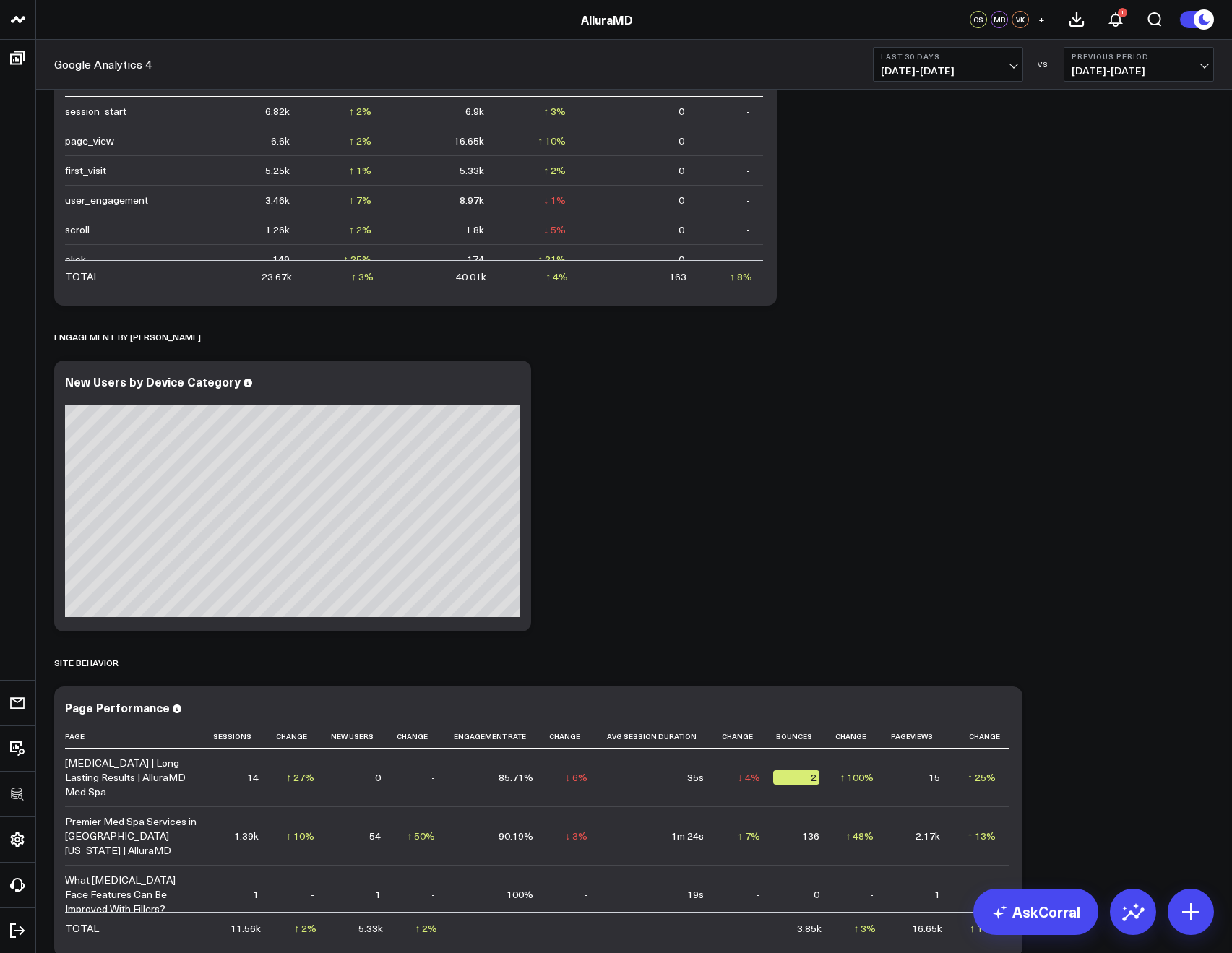
scroll to position [1869, 0]
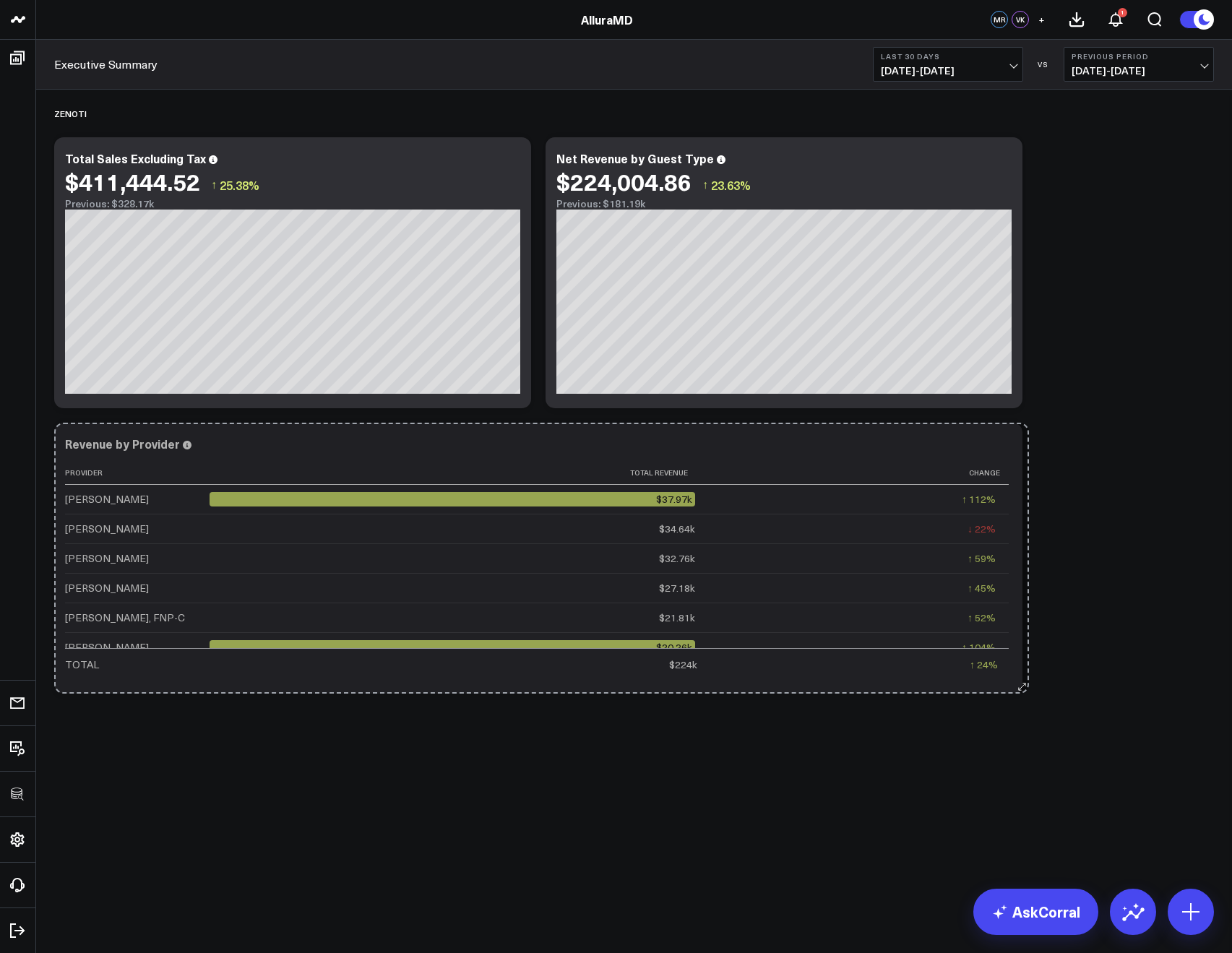
drag, startPoint x: 774, startPoint y: 685, endPoint x: 1026, endPoint y: 656, distance: 253.7
click at [1026, 656] on div "Zenoti Modify via AI Copy link to widget Ask support Remove Create linked copy …" at bounding box center [634, 395] width 1175 height 612
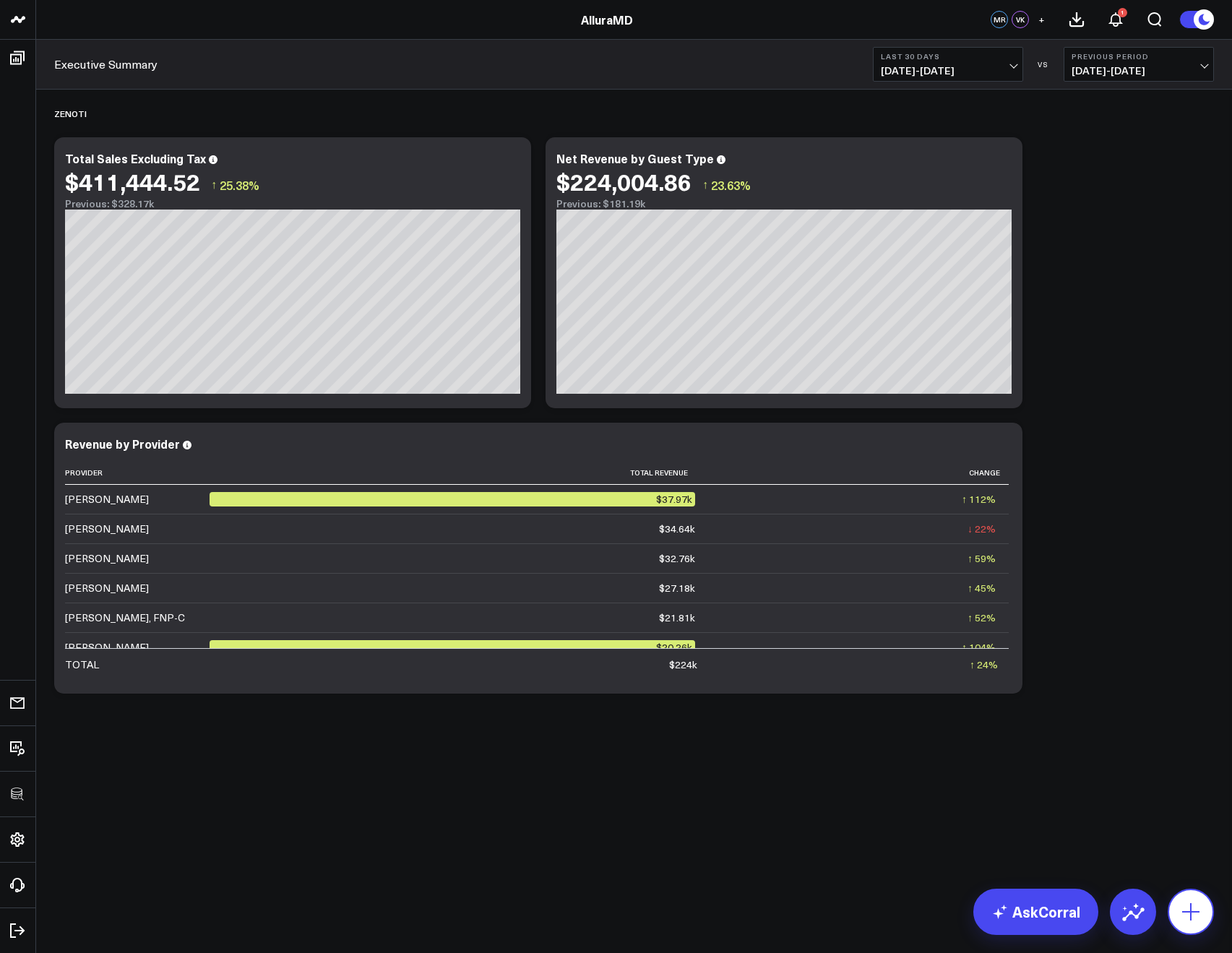
click at [1195, 912] on icon at bounding box center [1191, 912] width 18 height 18
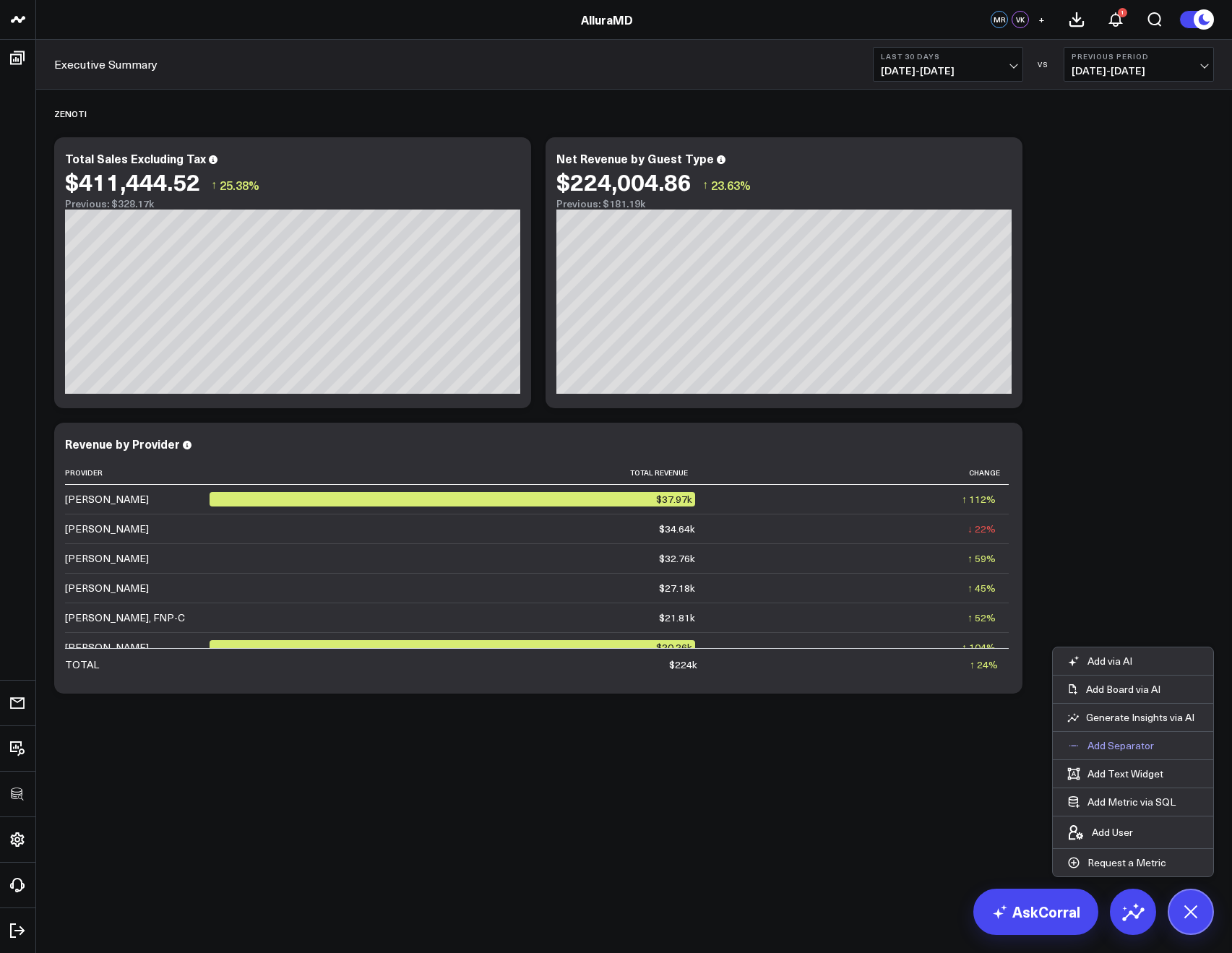
click at [1114, 746] on p "Add Separator" at bounding box center [1120, 746] width 66 height 13
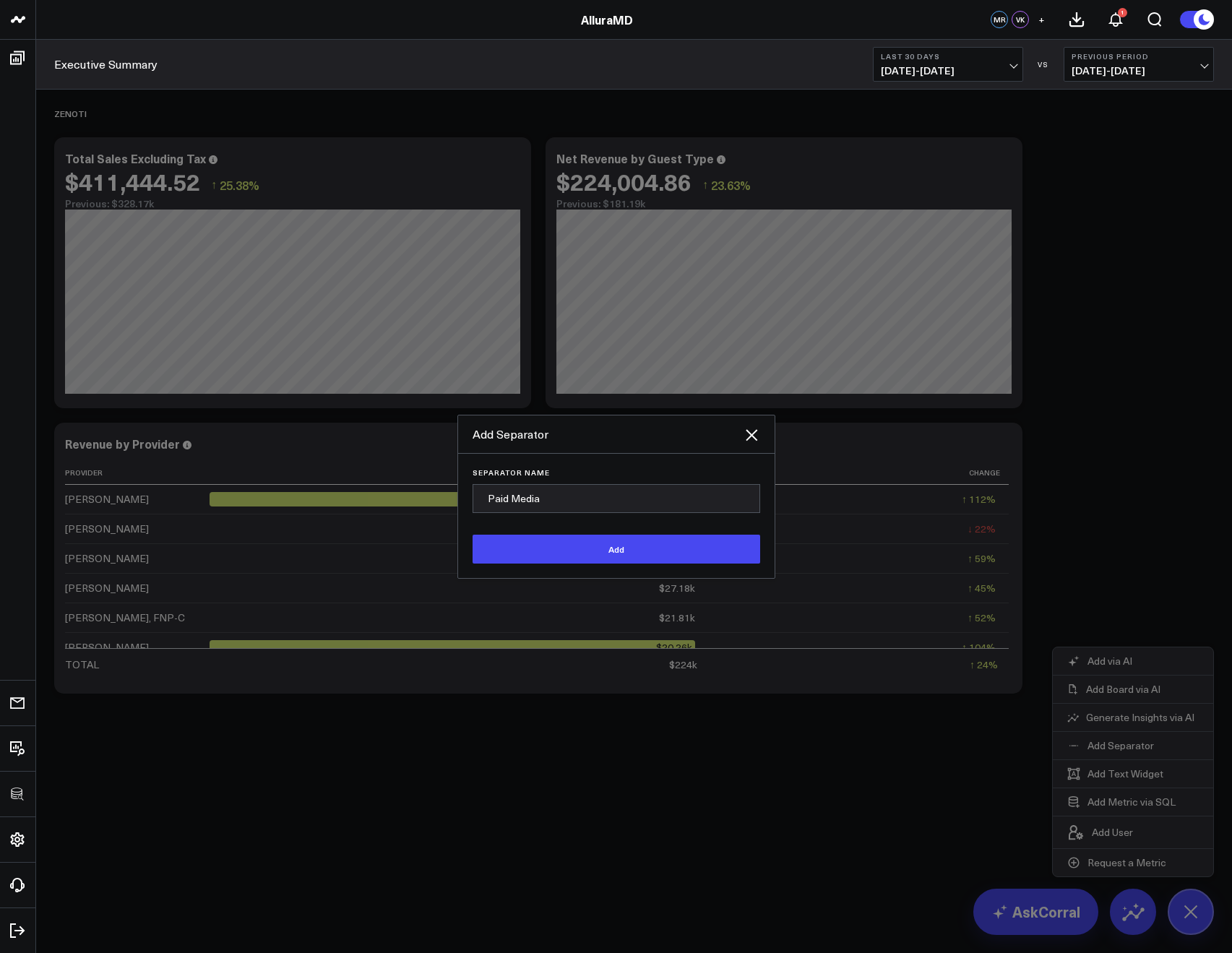
type input "Paid Media"
click at [473, 535] on button "Add" at bounding box center [616, 549] width 288 height 29
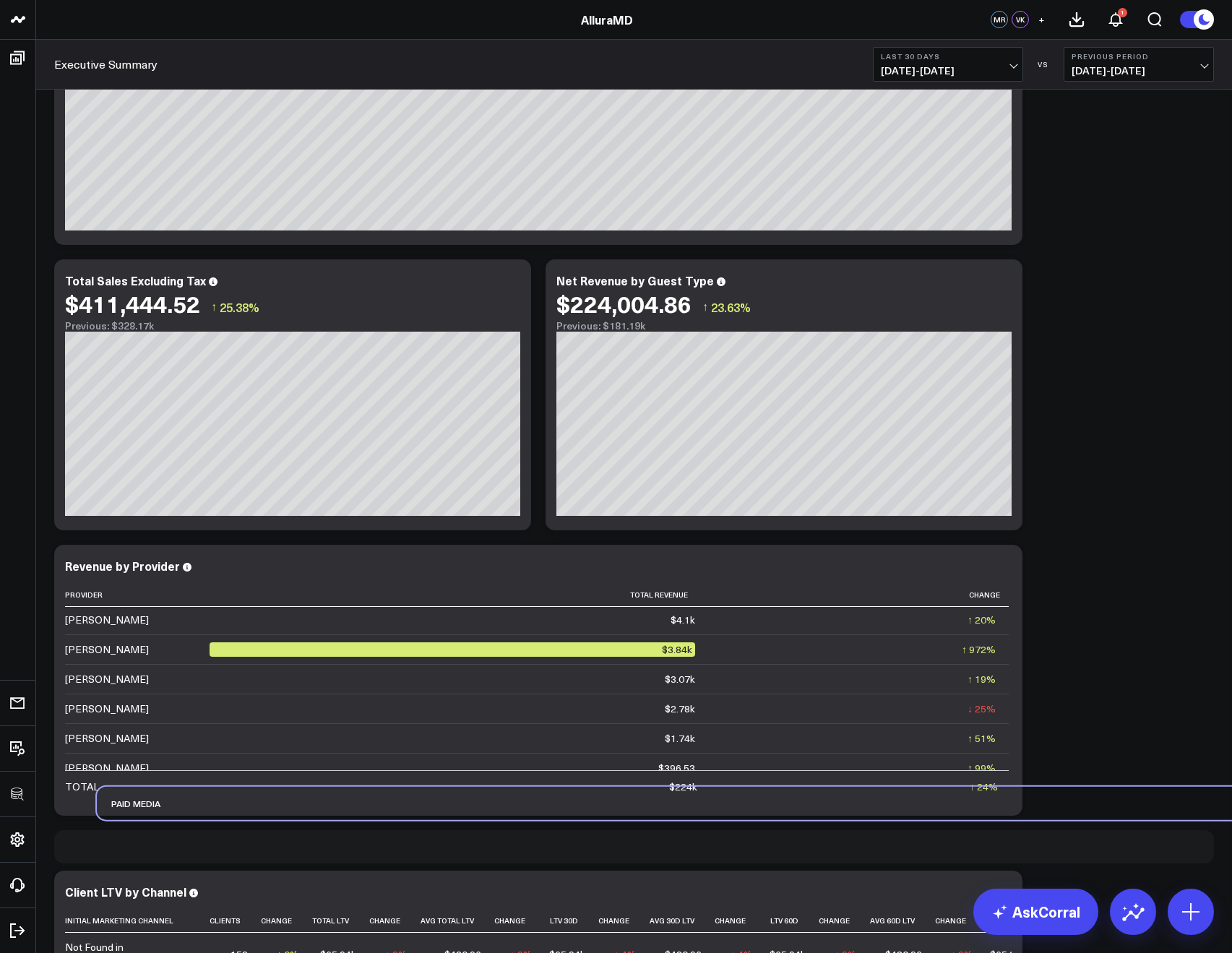
scroll to position [313, 0]
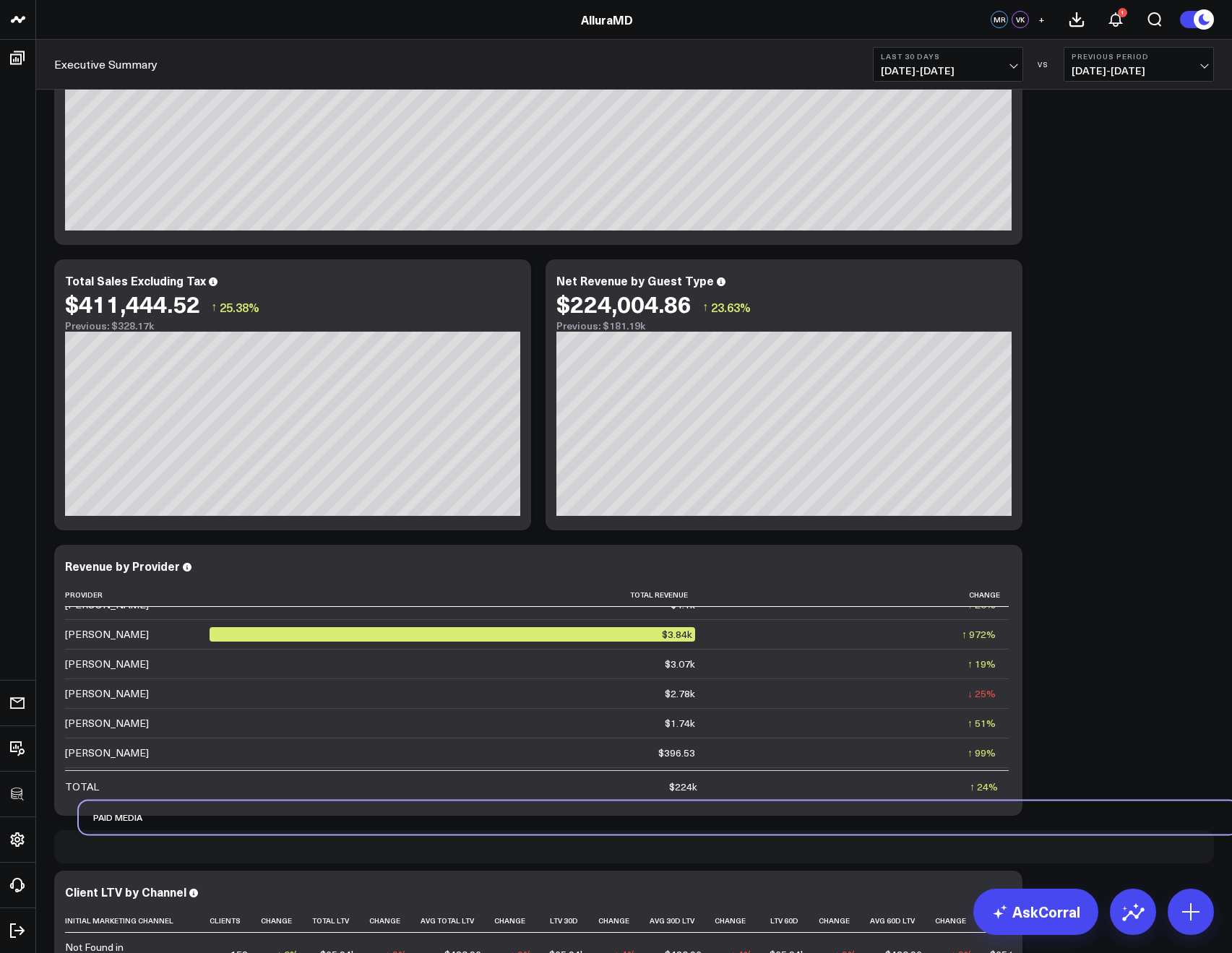
drag, startPoint x: 90, startPoint y: 883, endPoint x: 108, endPoint y: 846, distance: 41.1
click at [108, 846] on div "Zenoti Modify via AI Copy link to widget Ask support Remove Create linked copy …" at bounding box center [634, 680] width 1175 height 1508
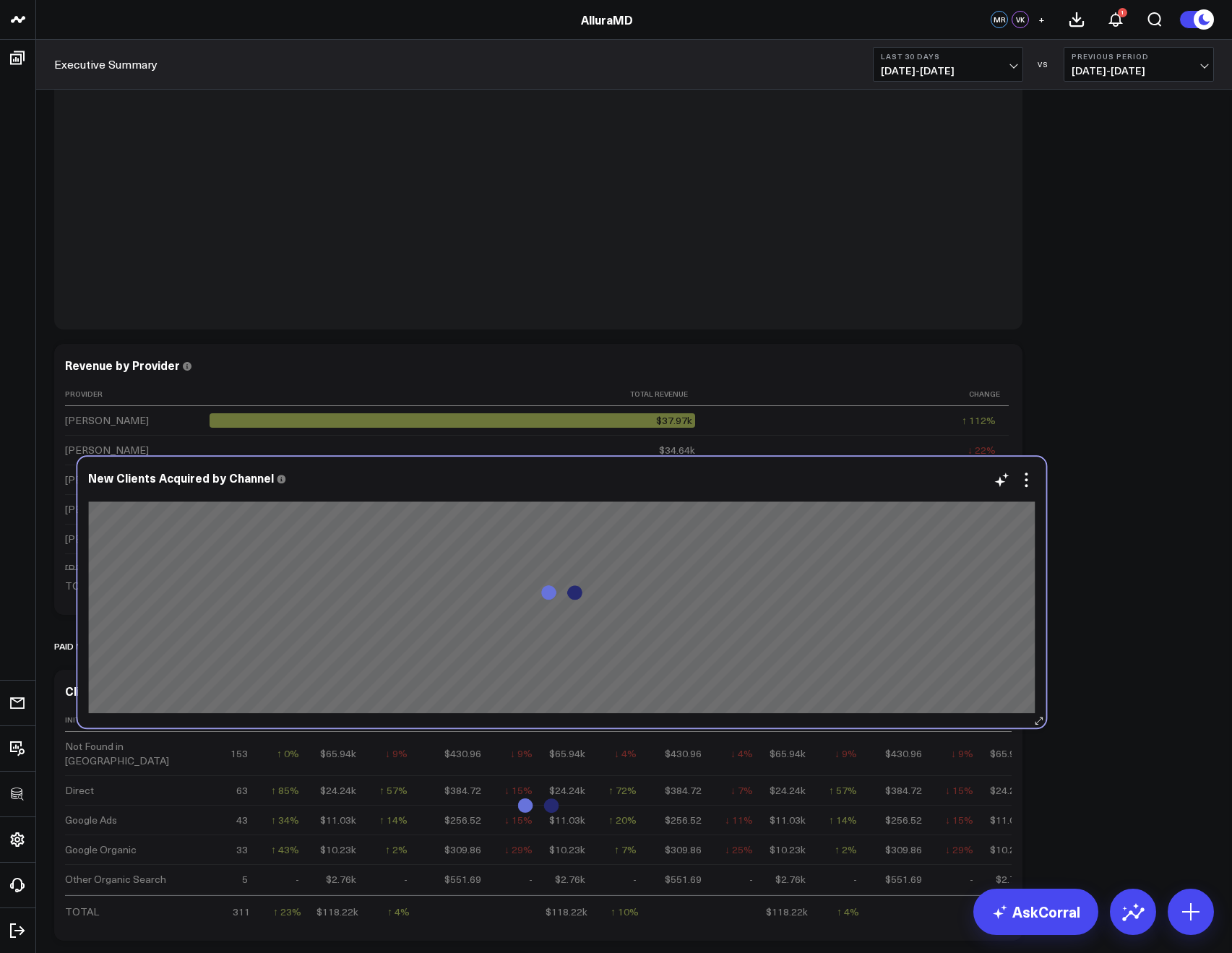
scroll to position [365, 0]
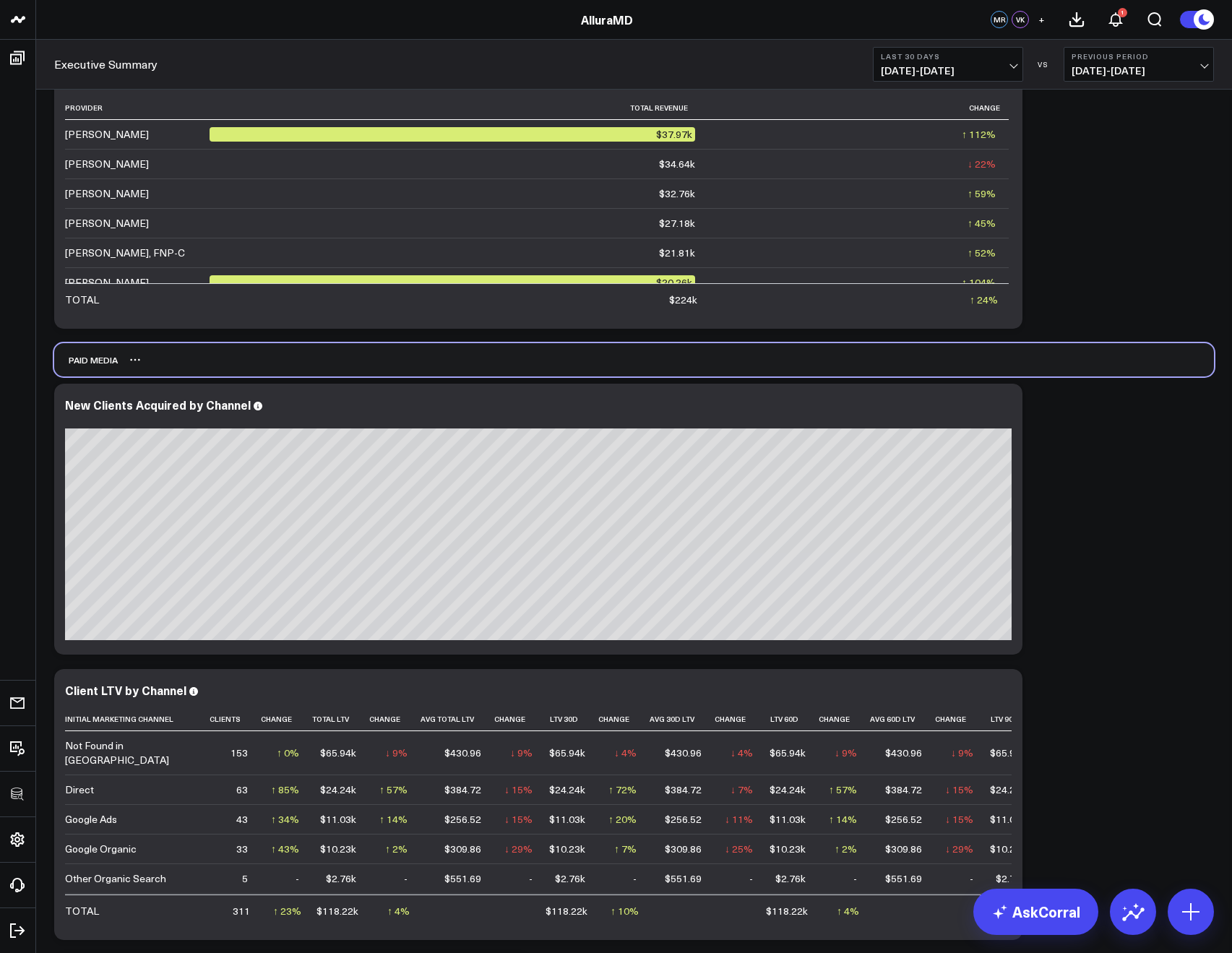
click at [64, 366] on div "Paid Media" at bounding box center [86, 360] width 64 height 33
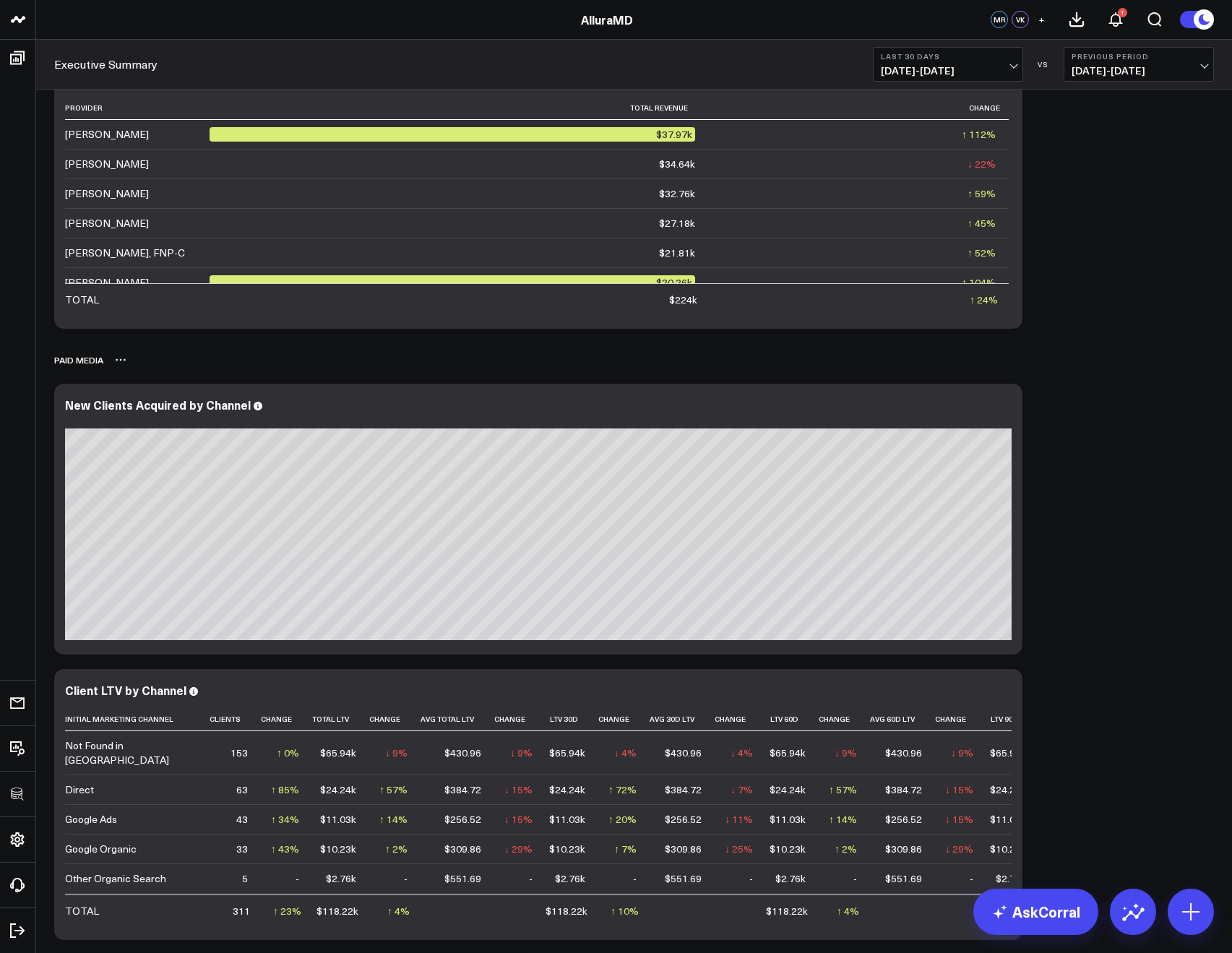
click at [120, 362] on icon at bounding box center [120, 360] width 12 height 12
click at [158, 380] on button "Rename" at bounding box center [159, 376] width 63 height 25
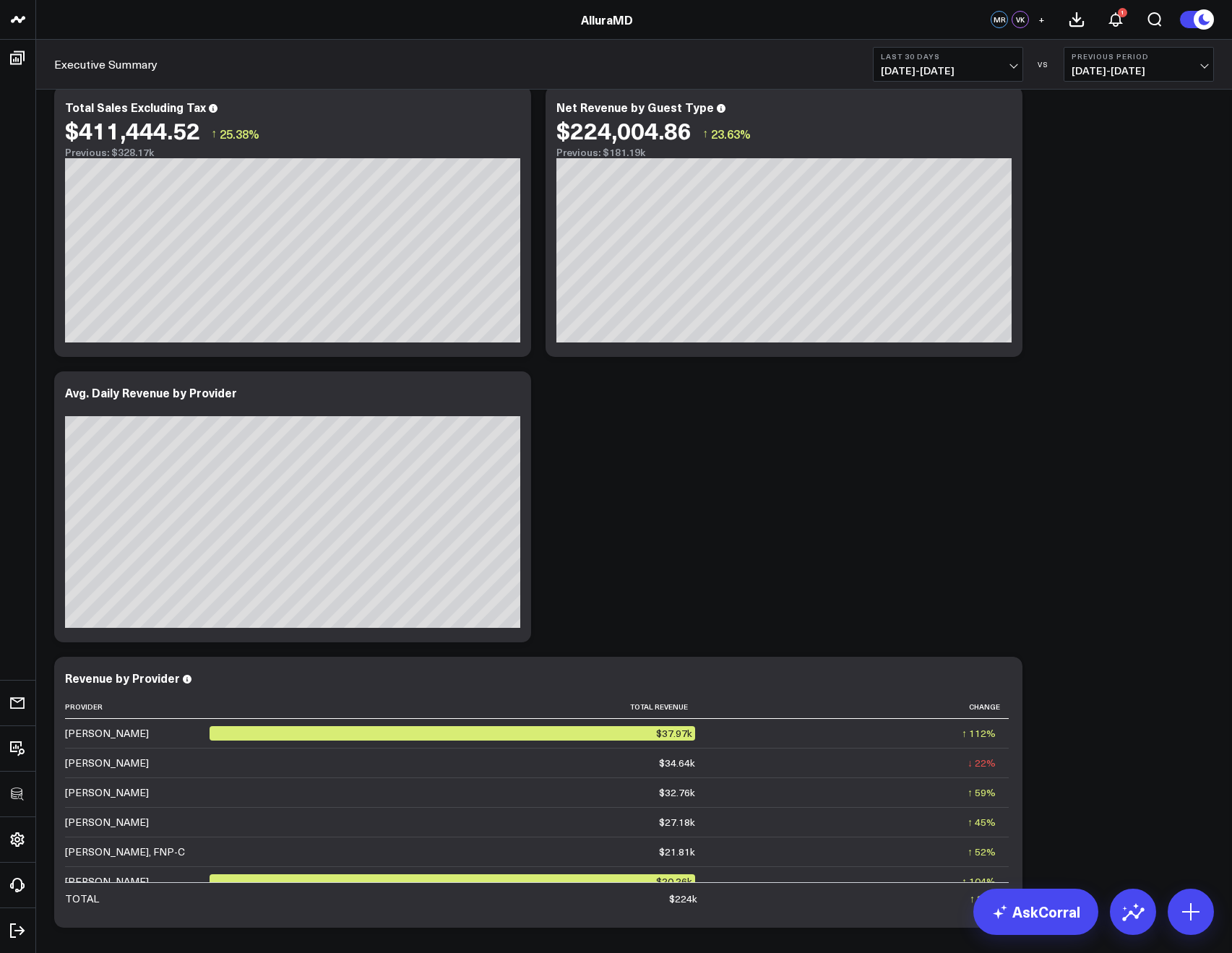
scroll to position [333, 0]
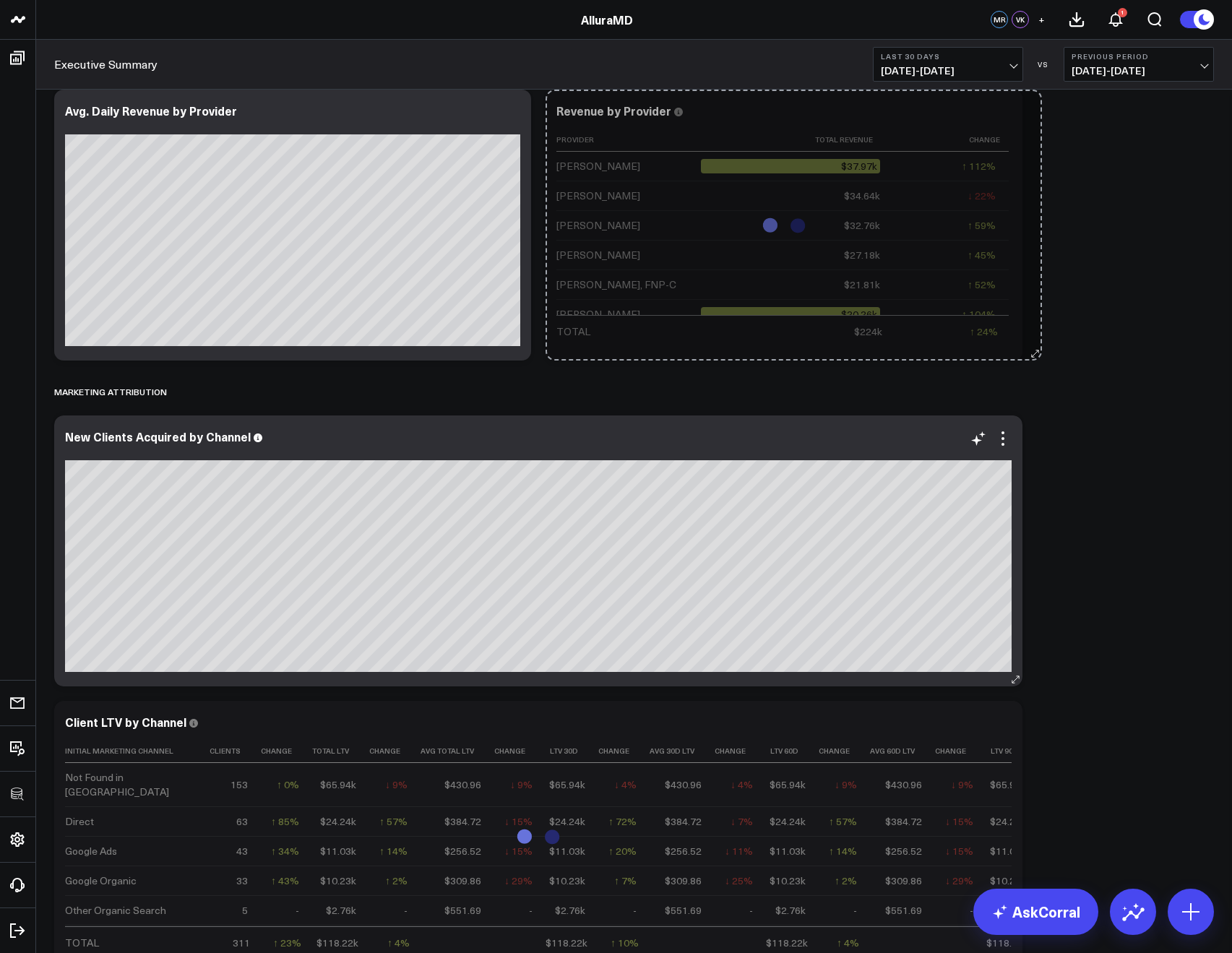
click at [539, 607] on div "Zenoti Modify via AI Copy link to widget Ask support Remove Create linked copy …" at bounding box center [634, 368] width 1175 height 1223
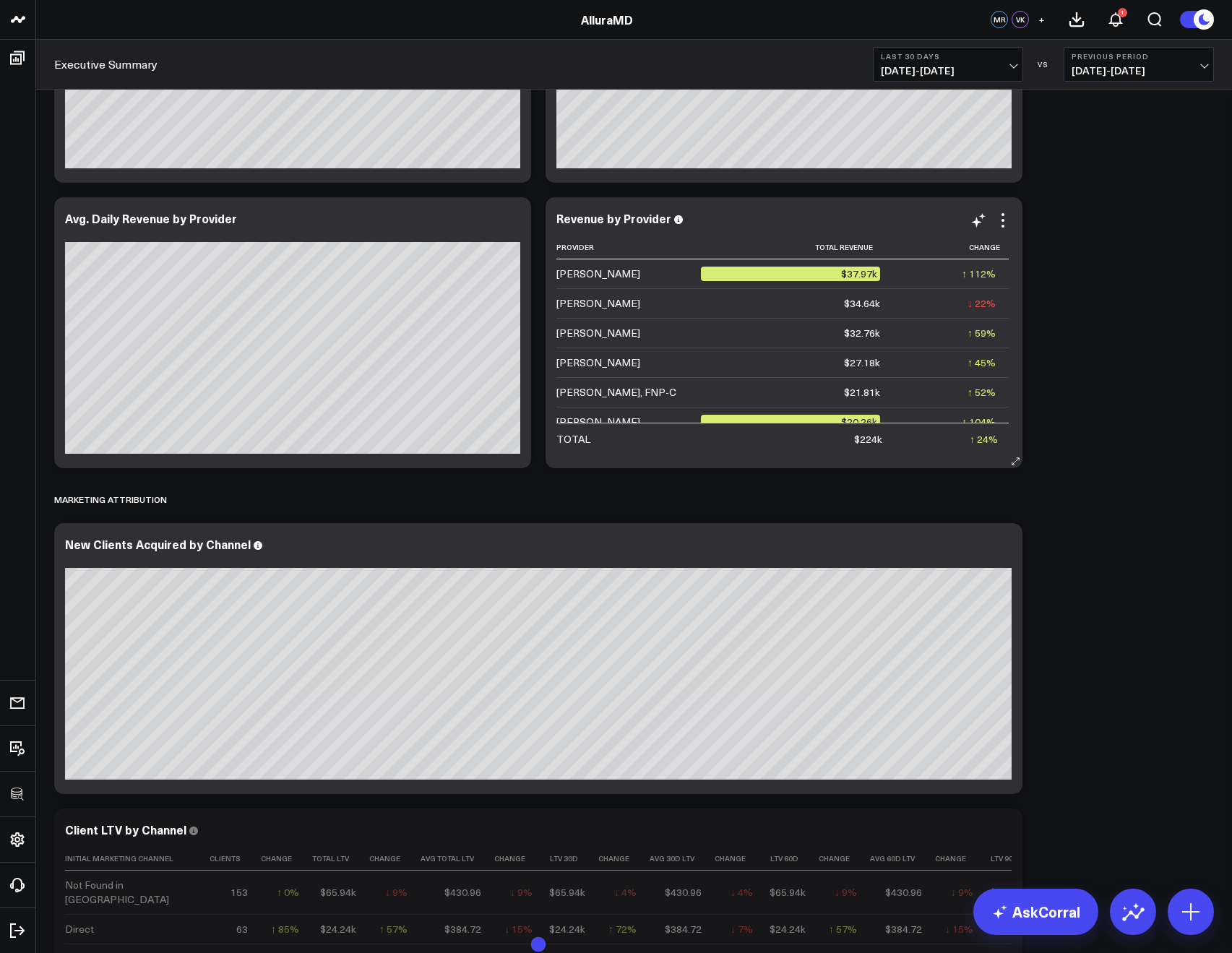
scroll to position [51, 0]
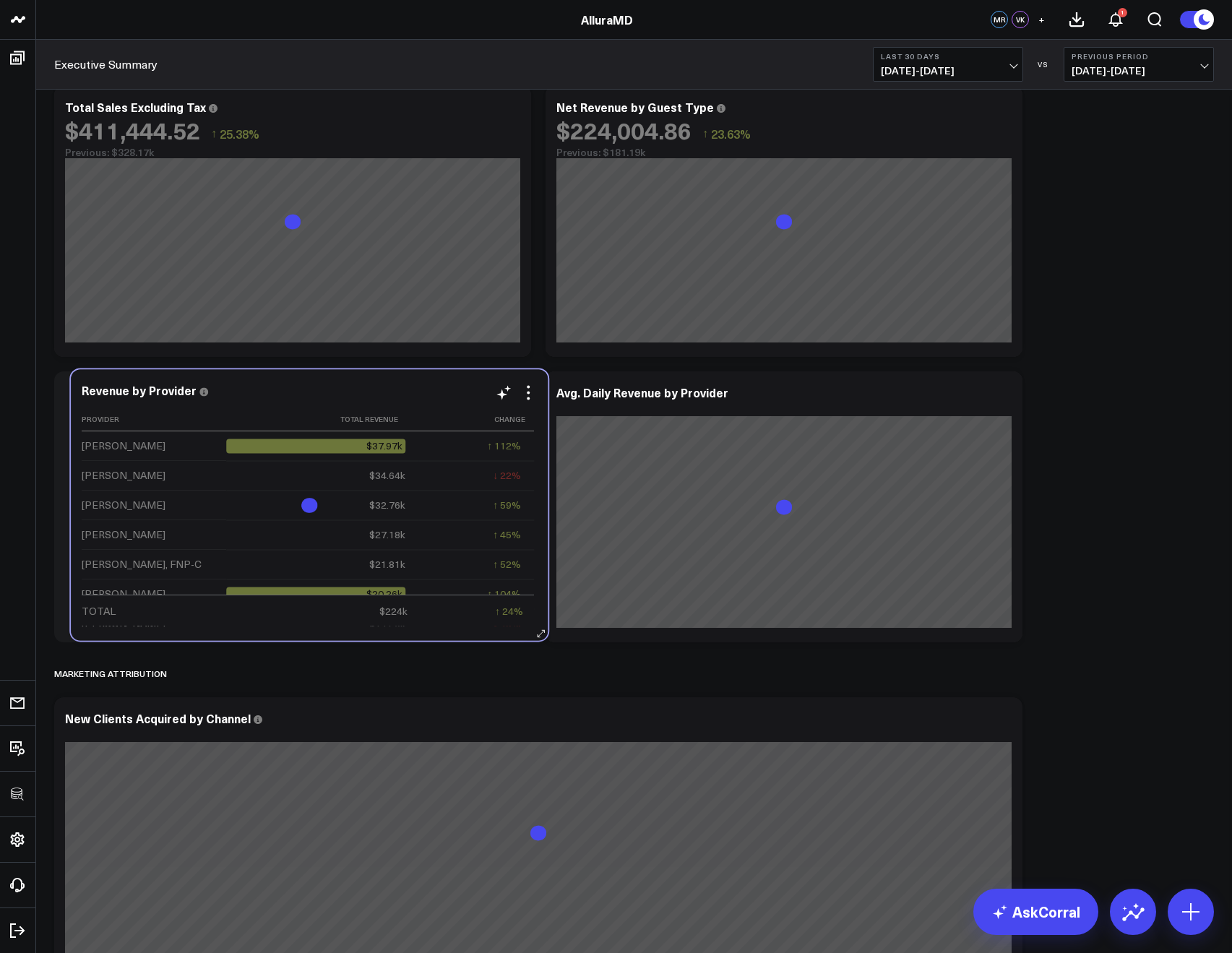
drag, startPoint x: 703, startPoint y: 391, endPoint x: 227, endPoint y: 390, distance: 476.0
click at [227, 390] on div "Revenue by Provider" at bounding box center [309, 390] width 455 height 13
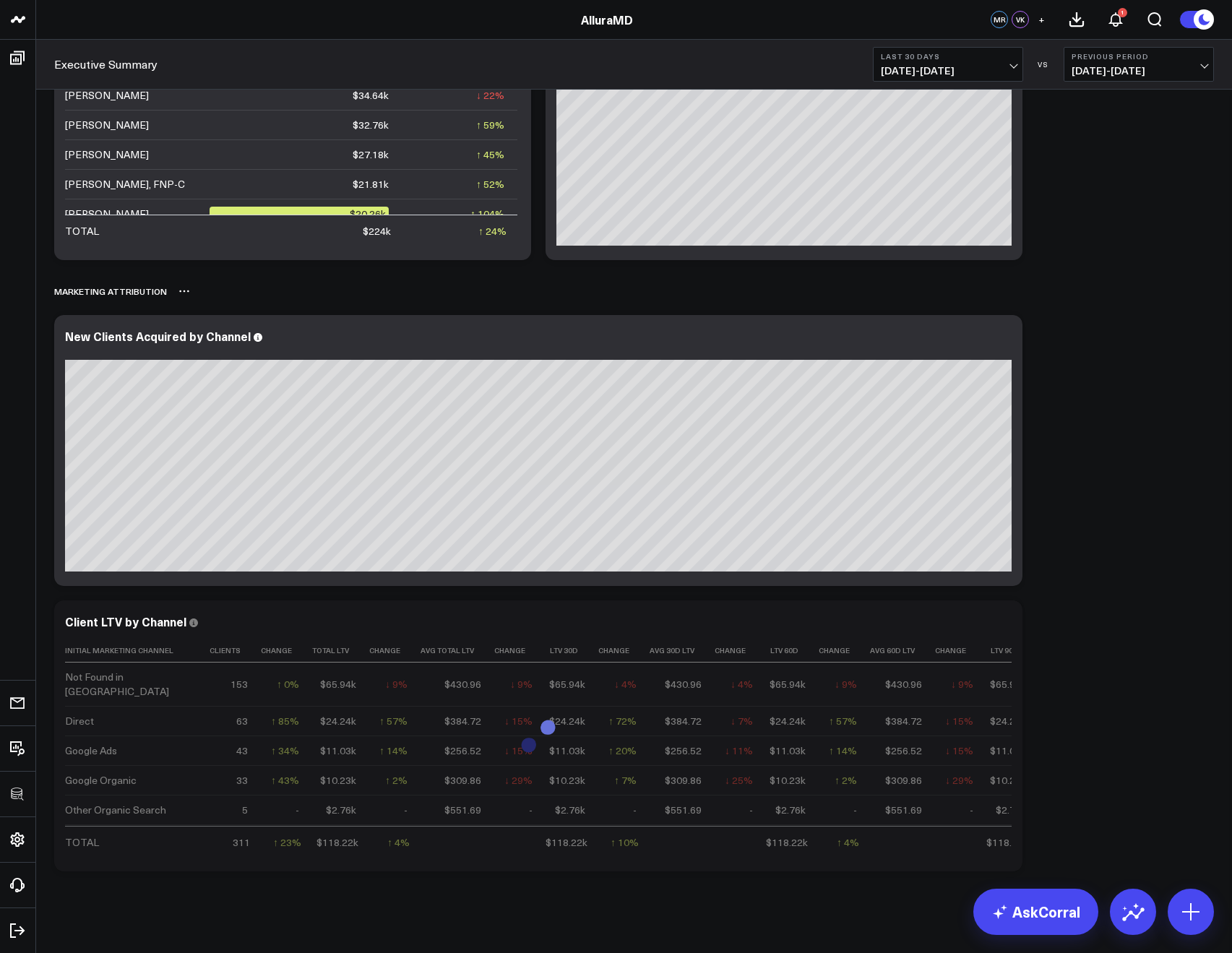
scroll to position [446, 0]
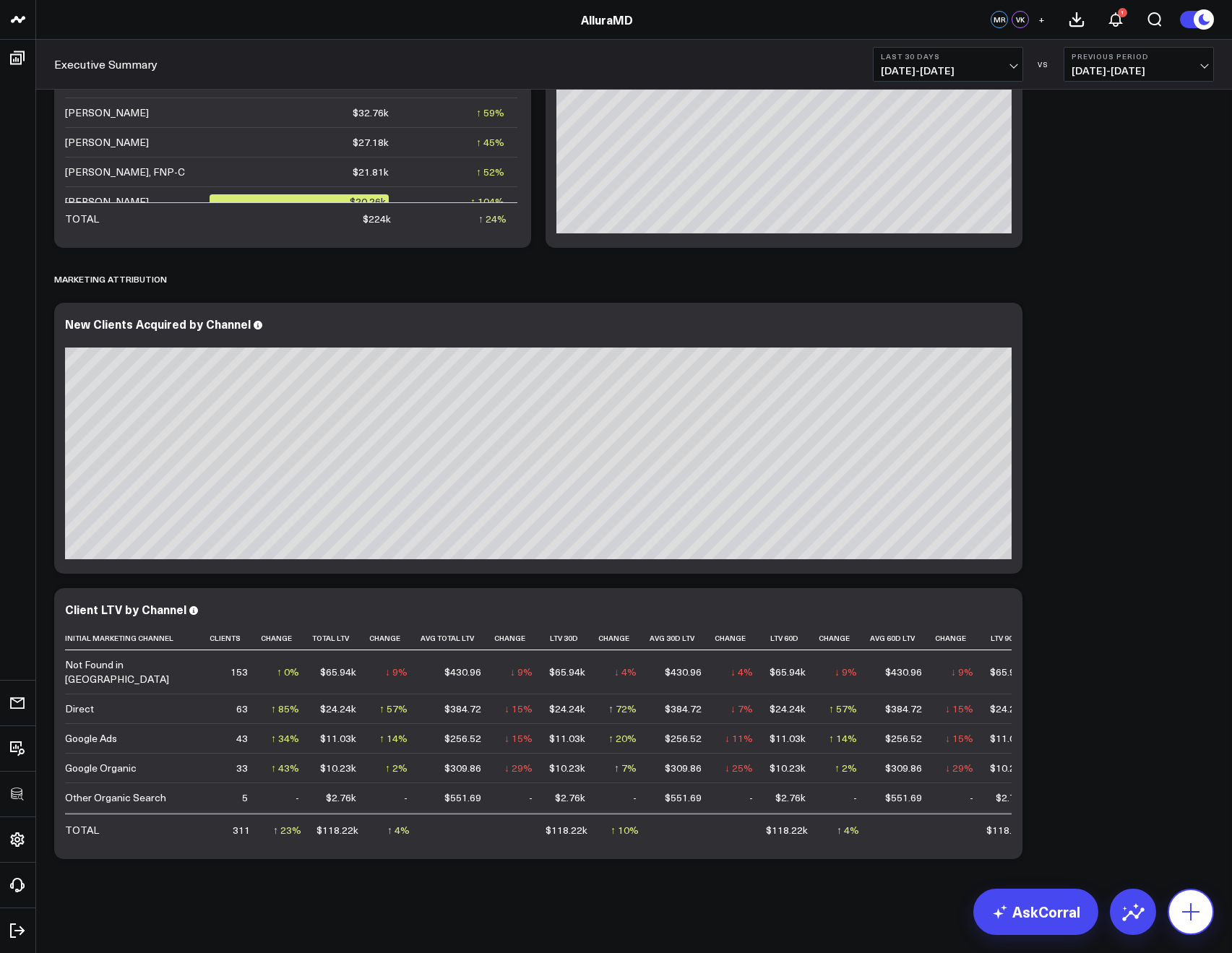
click at [1187, 899] on button at bounding box center [1191, 912] width 46 height 46
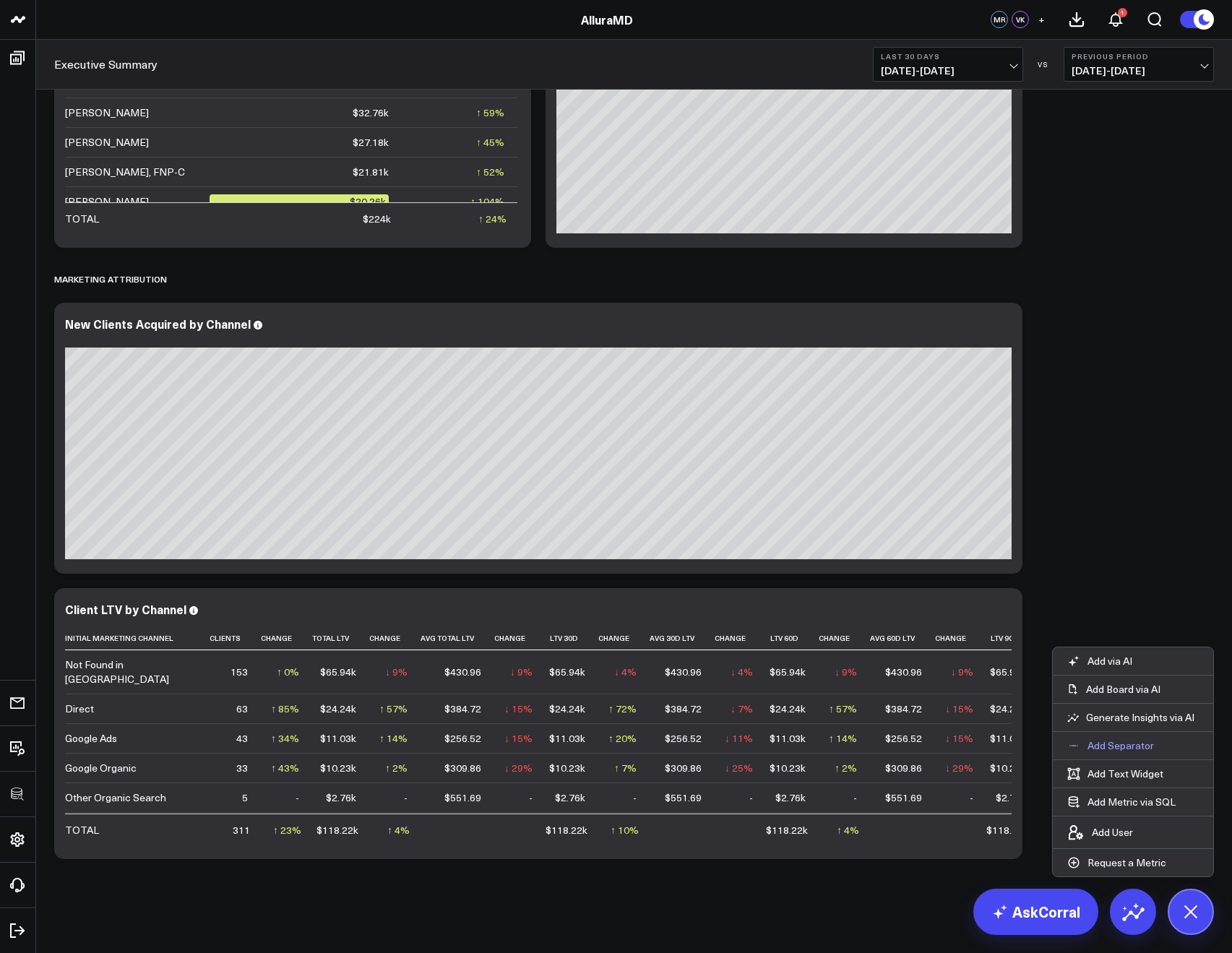
click at [1100, 744] on p "Add Separator" at bounding box center [1120, 746] width 66 height 13
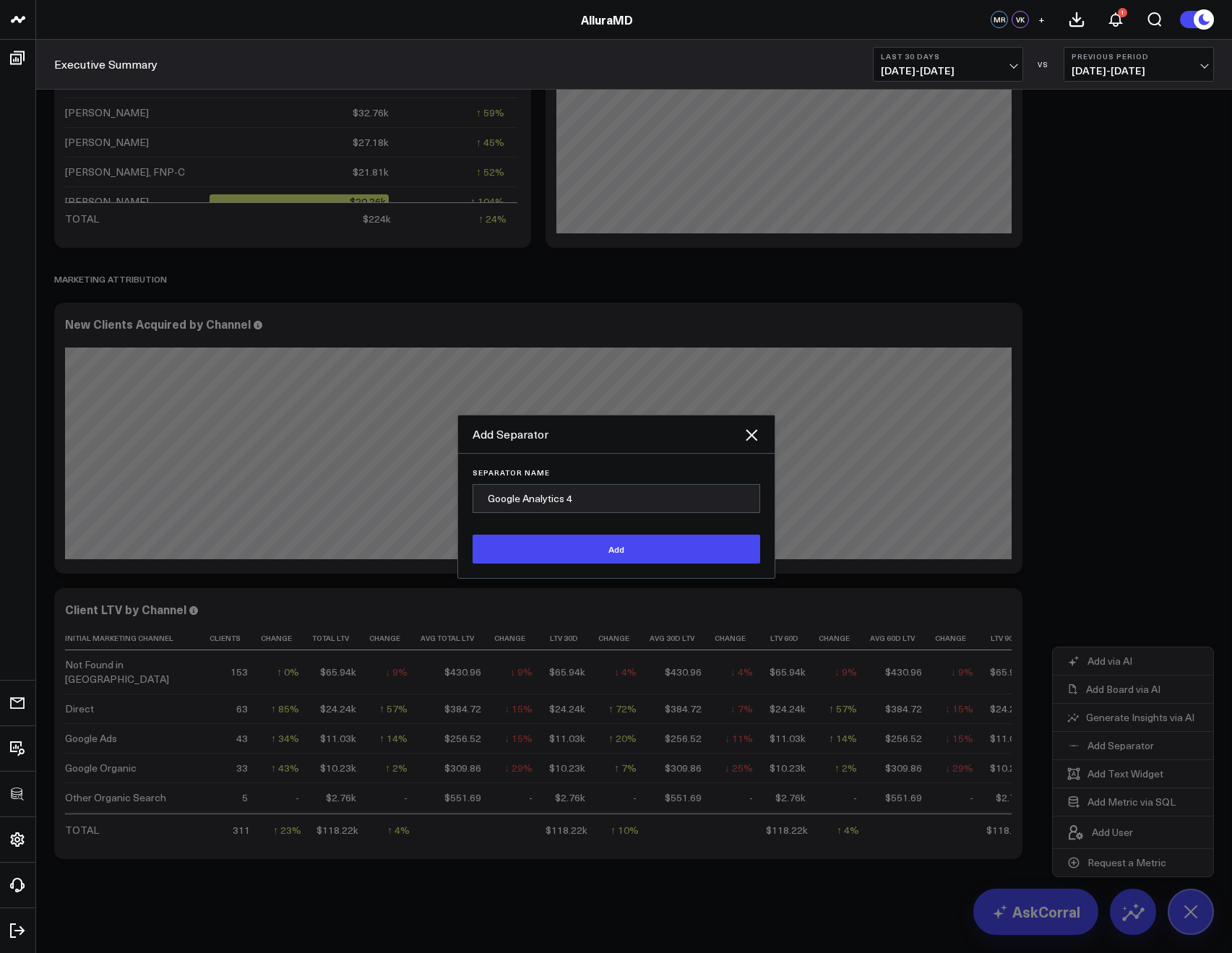
type input "Google Analytics 4"
click at [473, 535] on button "Add" at bounding box center [616, 549] width 288 height 29
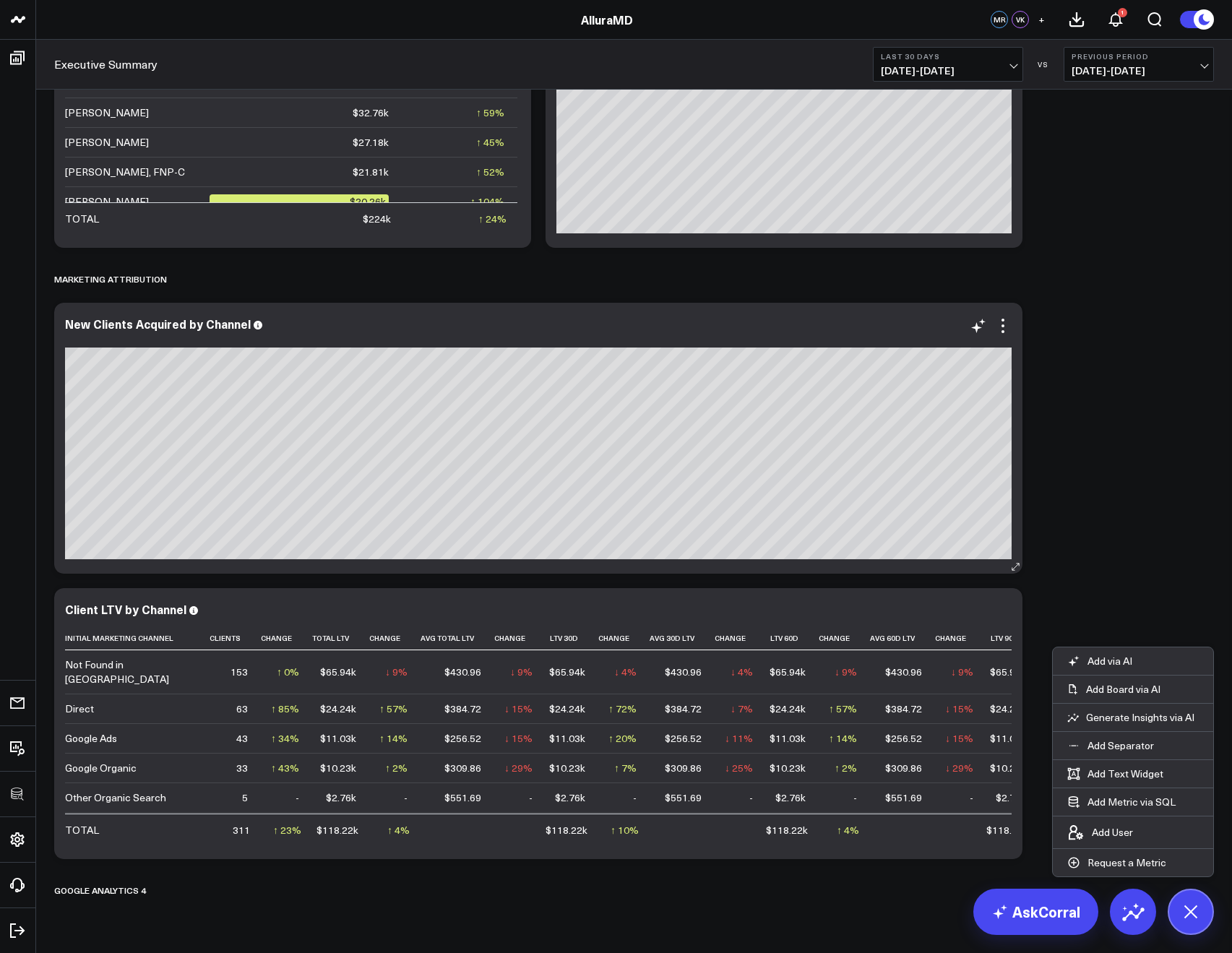
scroll to position [486, 0]
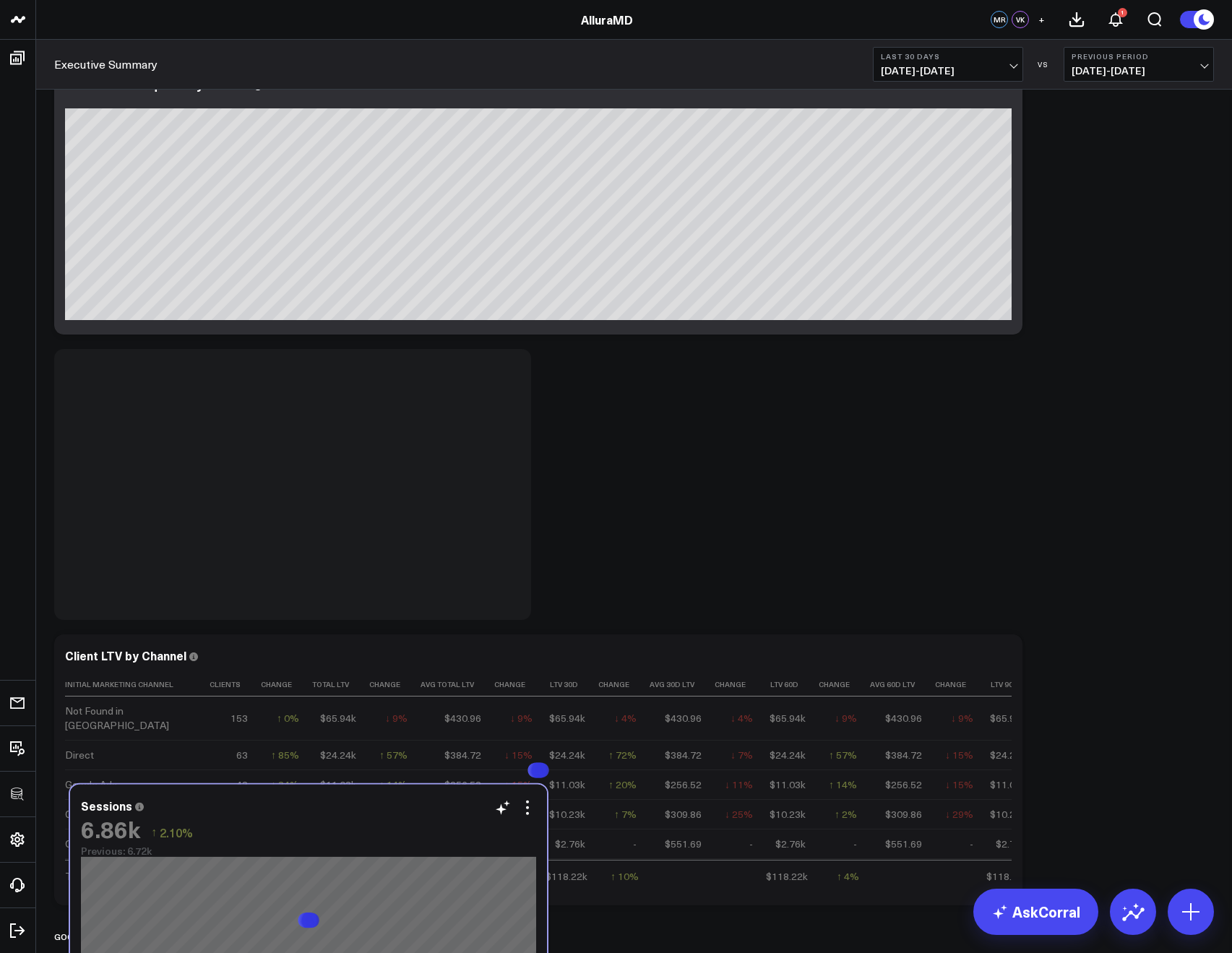
scroll to position [1305, 0]
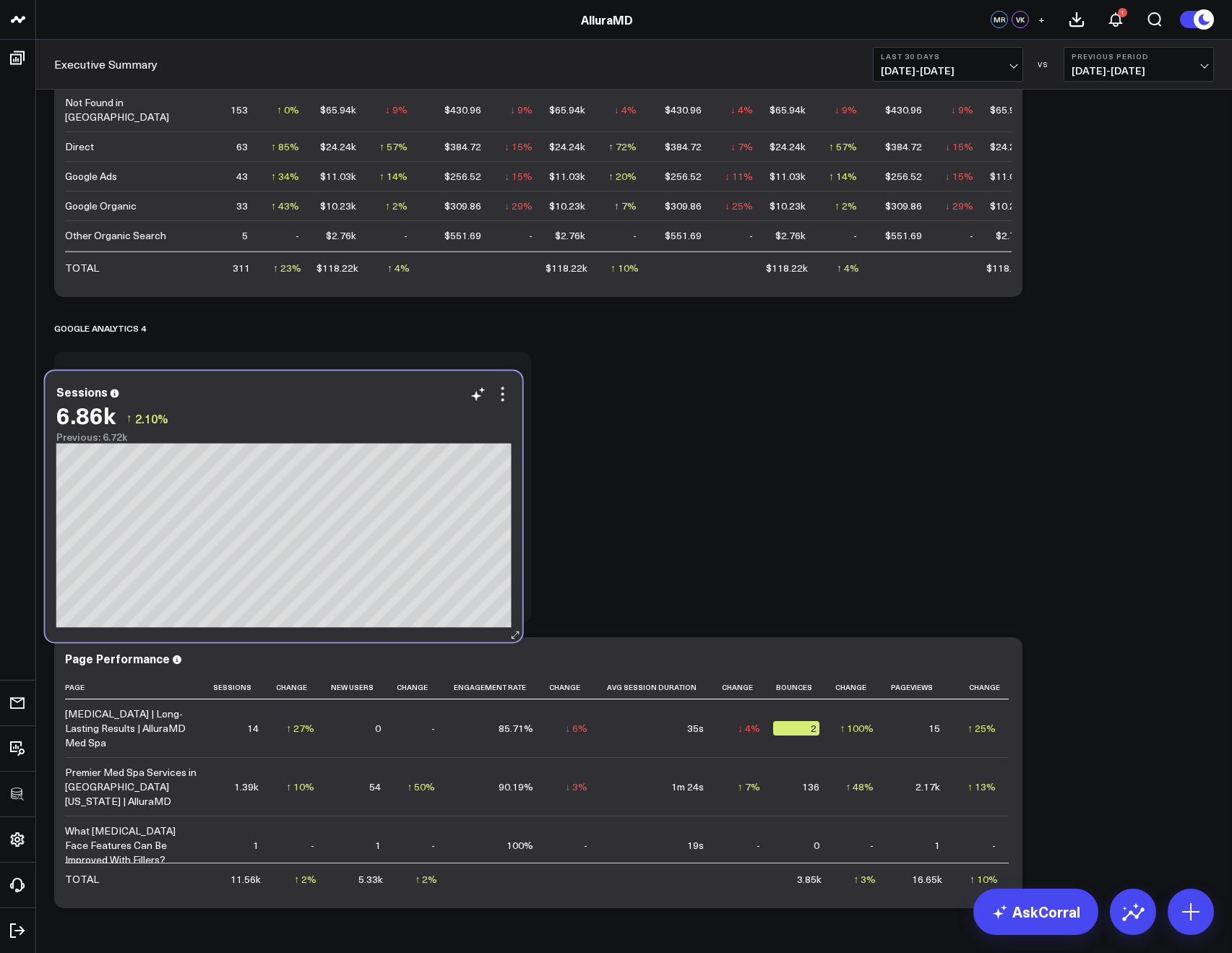
drag, startPoint x: 279, startPoint y: 464, endPoint x: 270, endPoint y: 408, distance: 56.7
click at [270, 408] on div "6.86k ↑ 2.10%" at bounding box center [284, 415] width 455 height 26
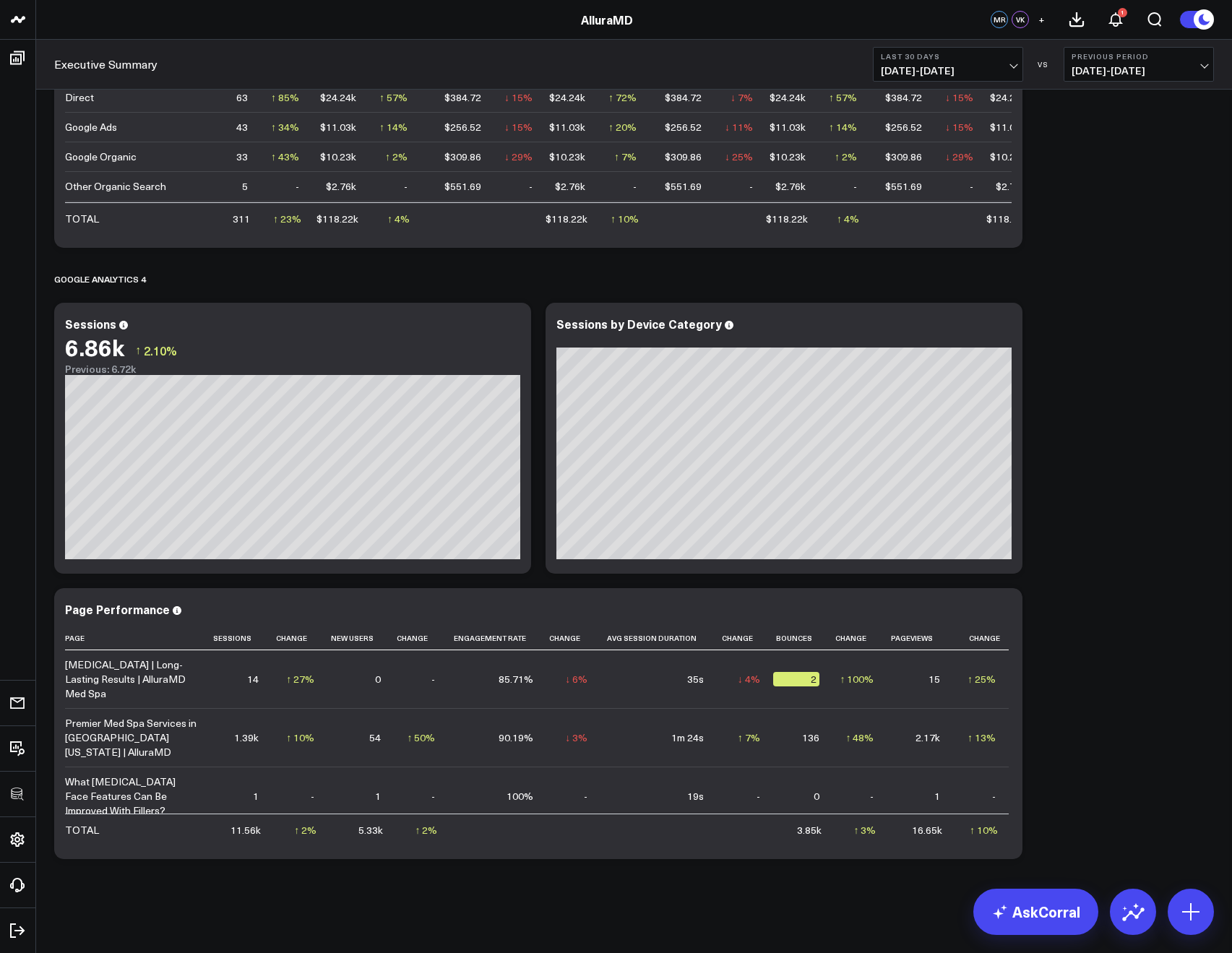
scroll to position [1057, 0]
click at [998, 327] on icon at bounding box center [1003, 326] width 18 height 18
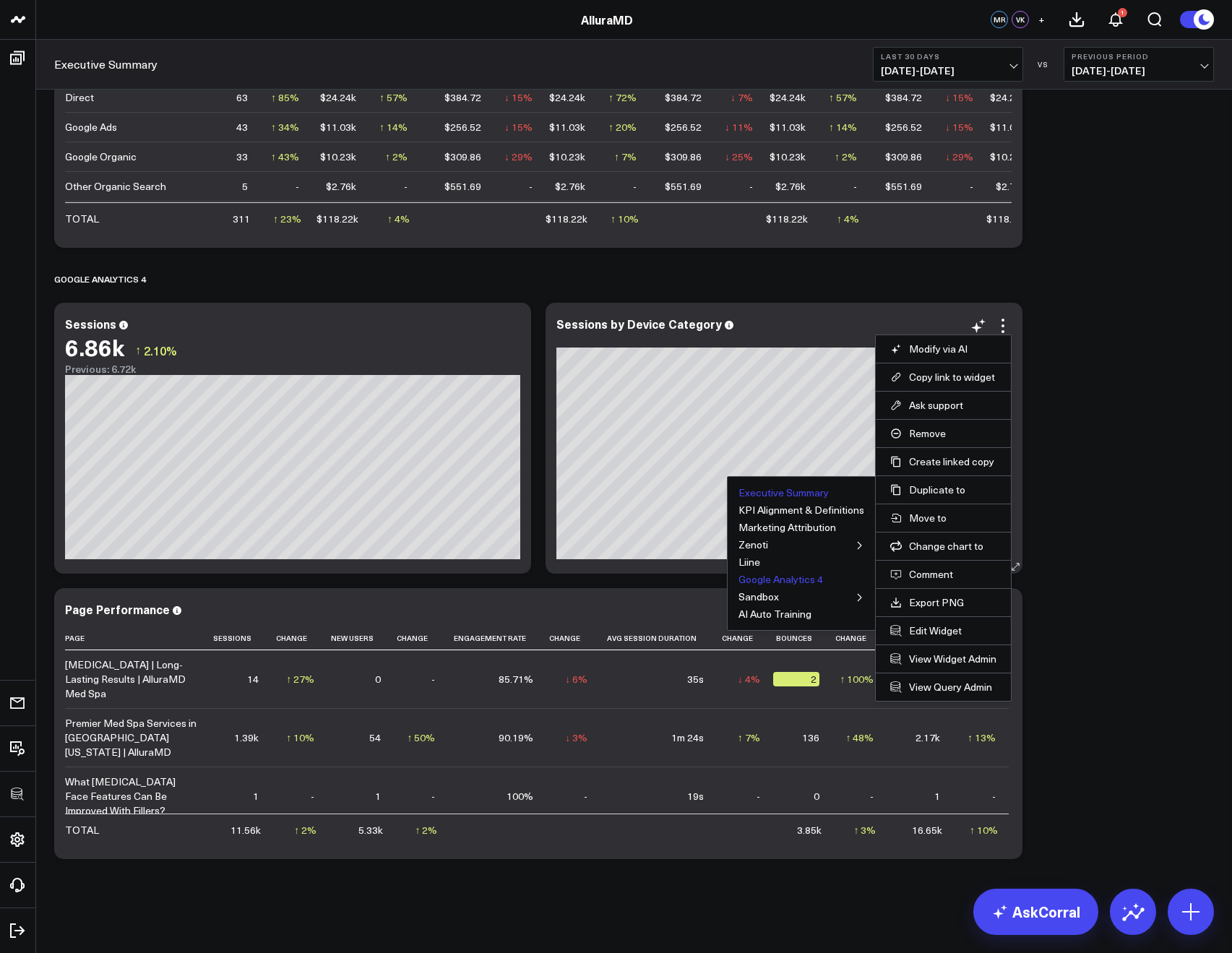
click at [760, 579] on button "Google Analytics 4" at bounding box center [781, 580] width 85 height 10
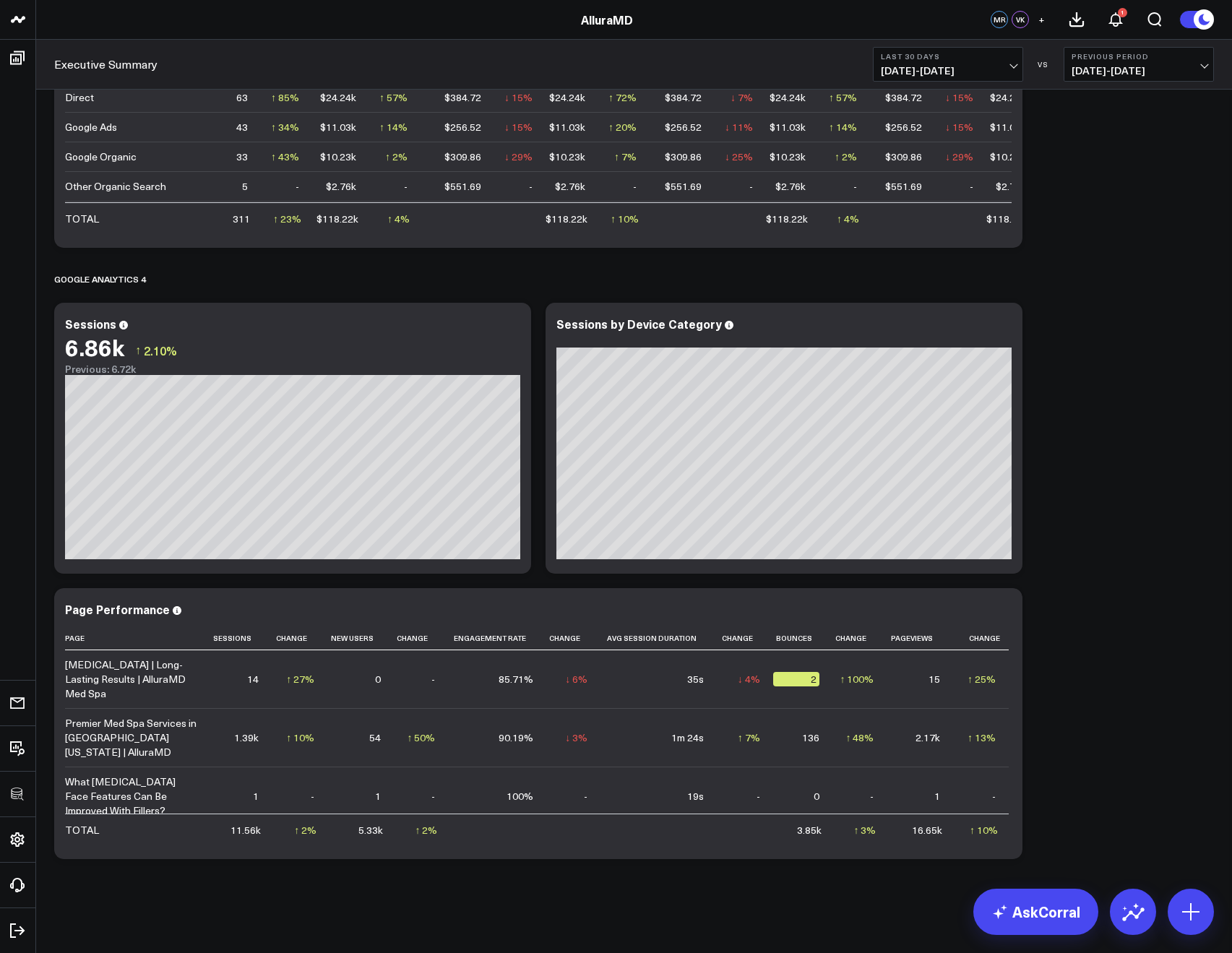
scroll to position [916, 0]
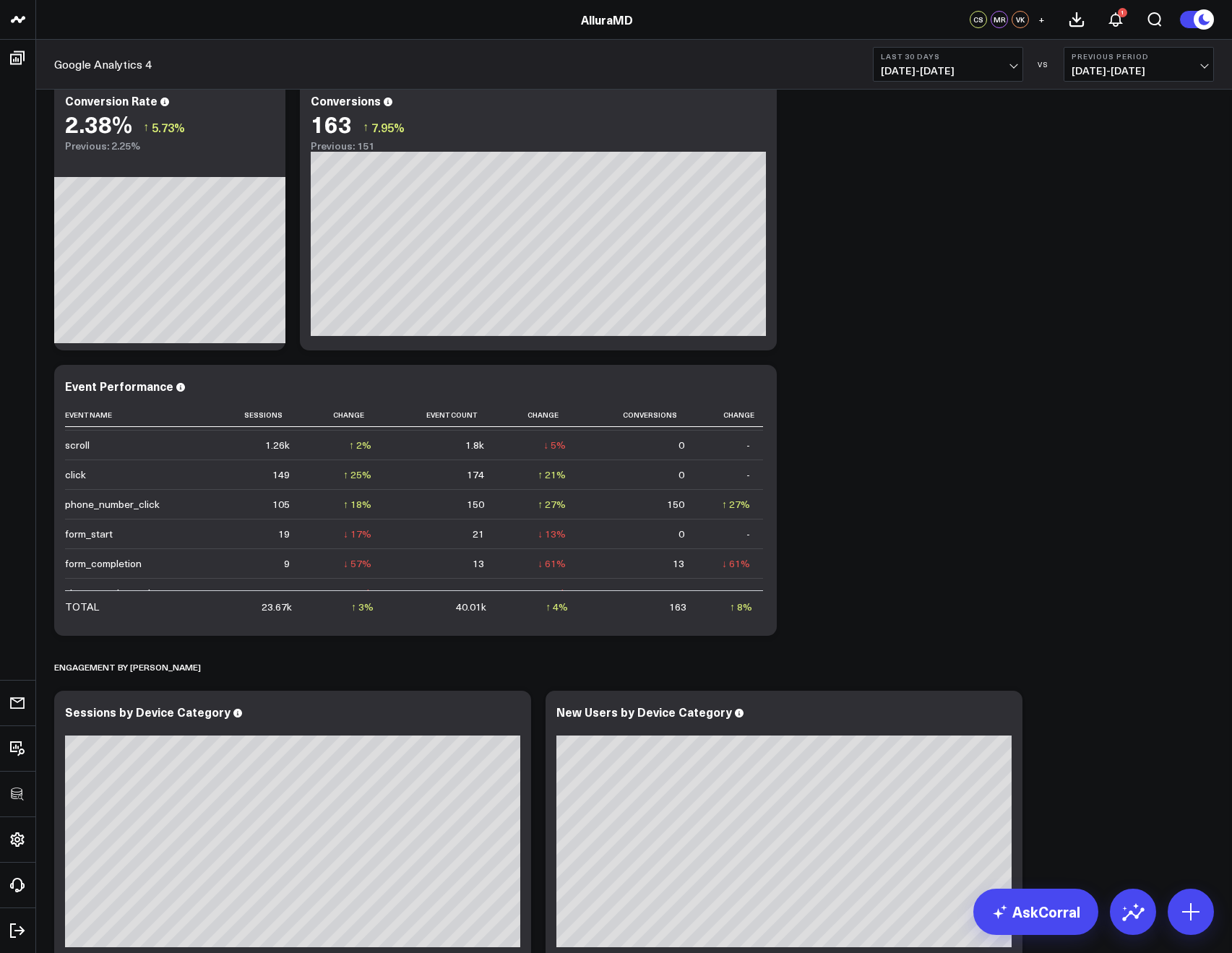
scroll to position [103, 0]
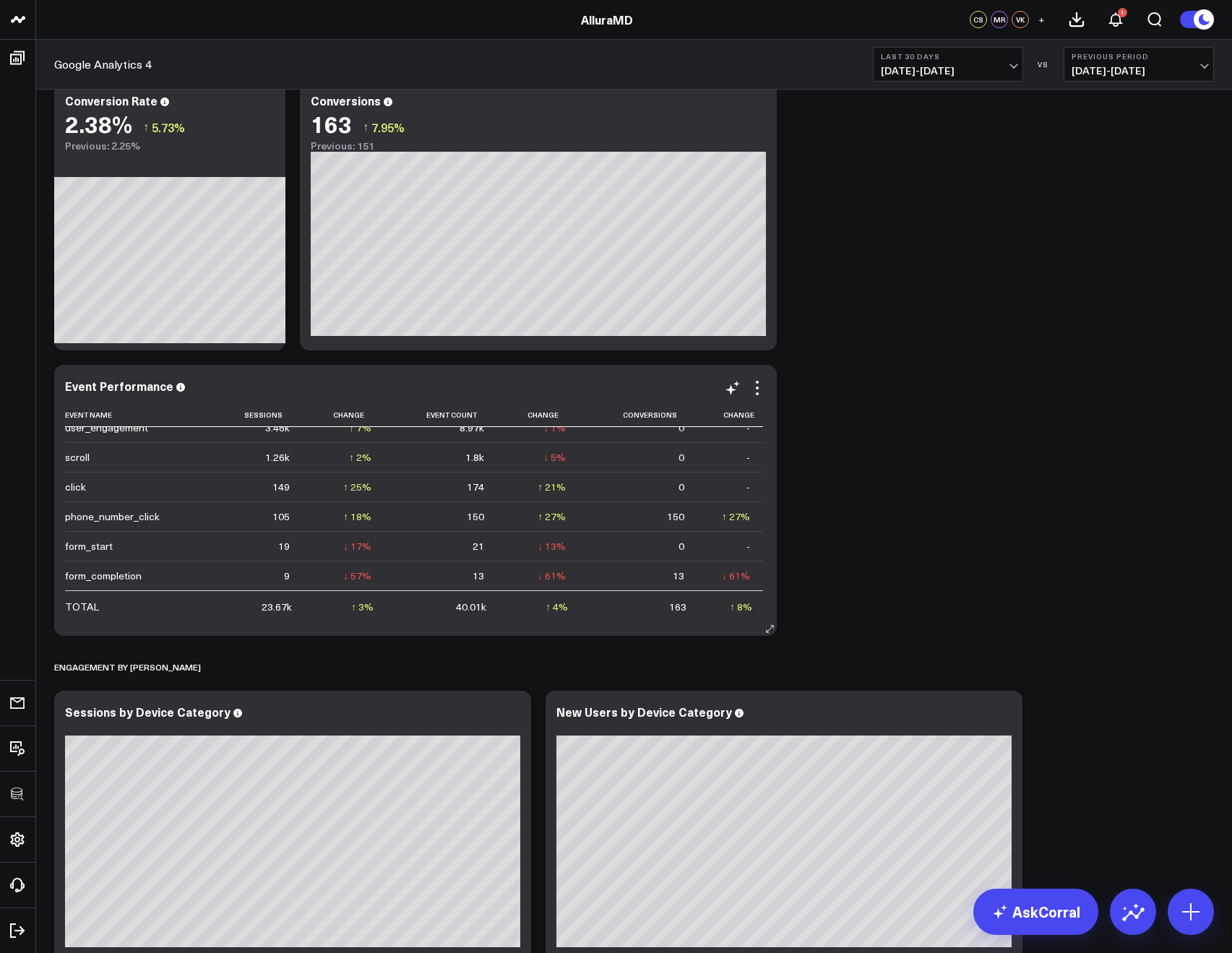
click at [754, 385] on icon at bounding box center [758, 388] width 18 height 18
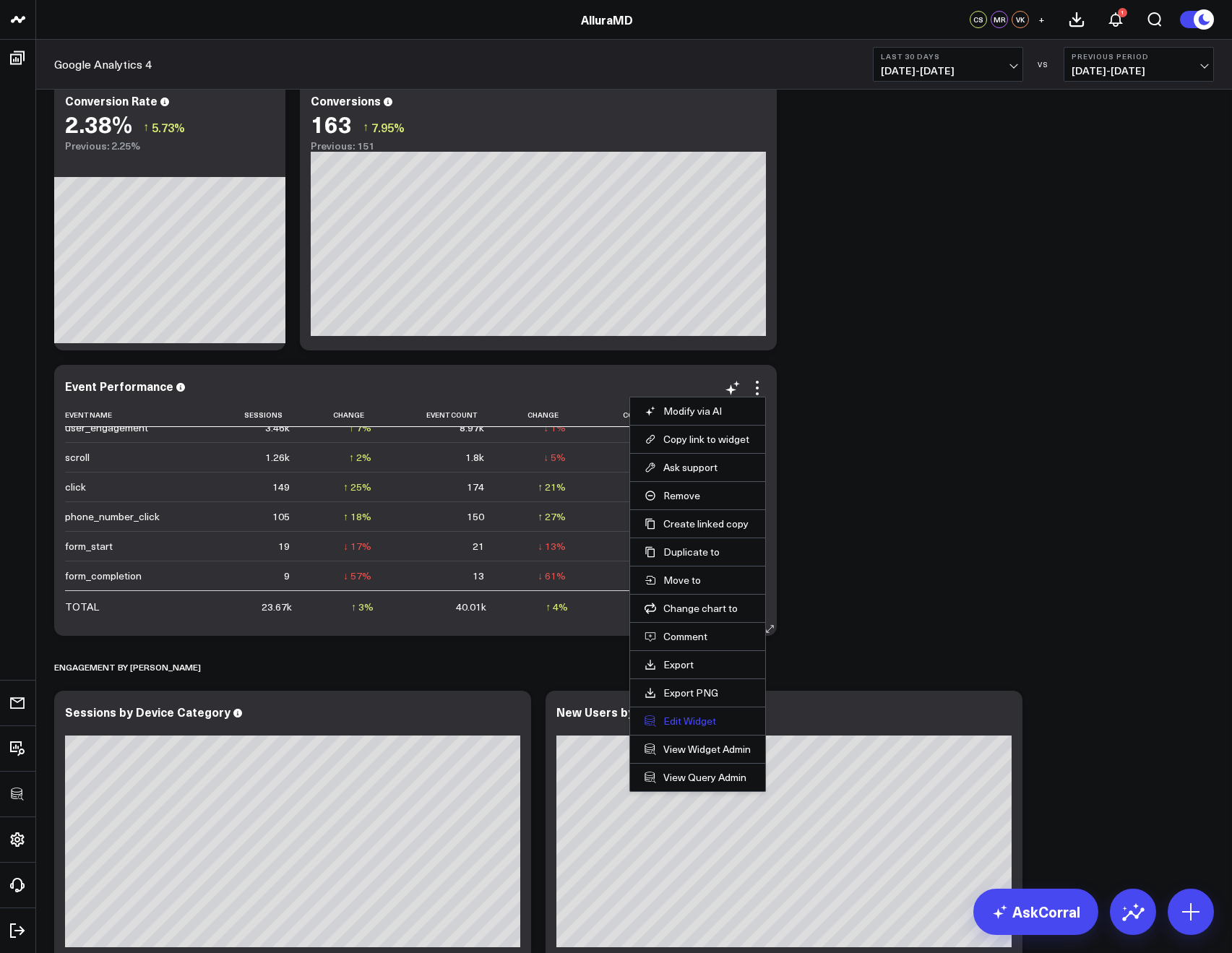
click at [680, 719] on button "Edit Widget" at bounding box center [697, 721] width 106 height 13
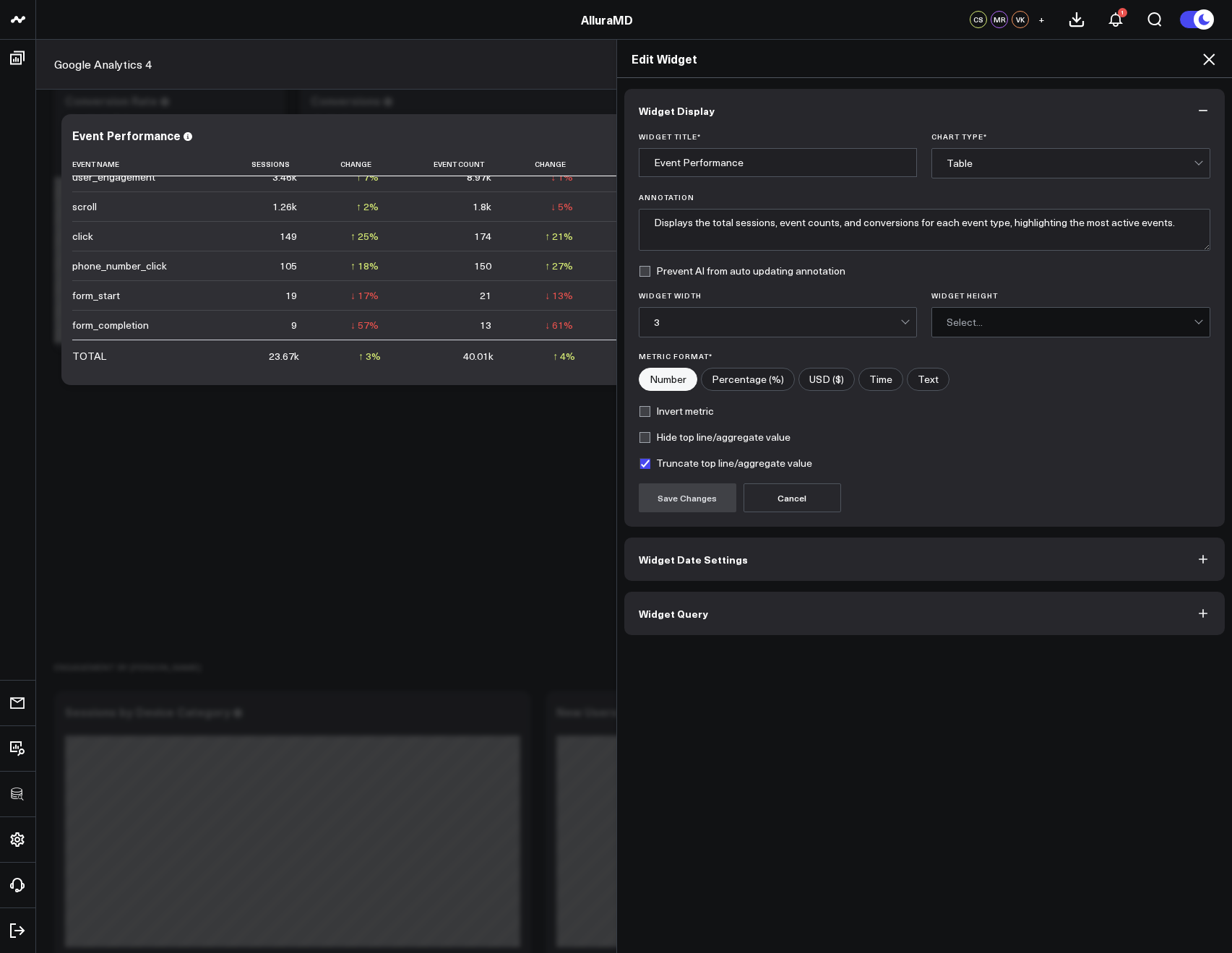
click at [752, 597] on button "Widget Query" at bounding box center [925, 613] width 601 height 43
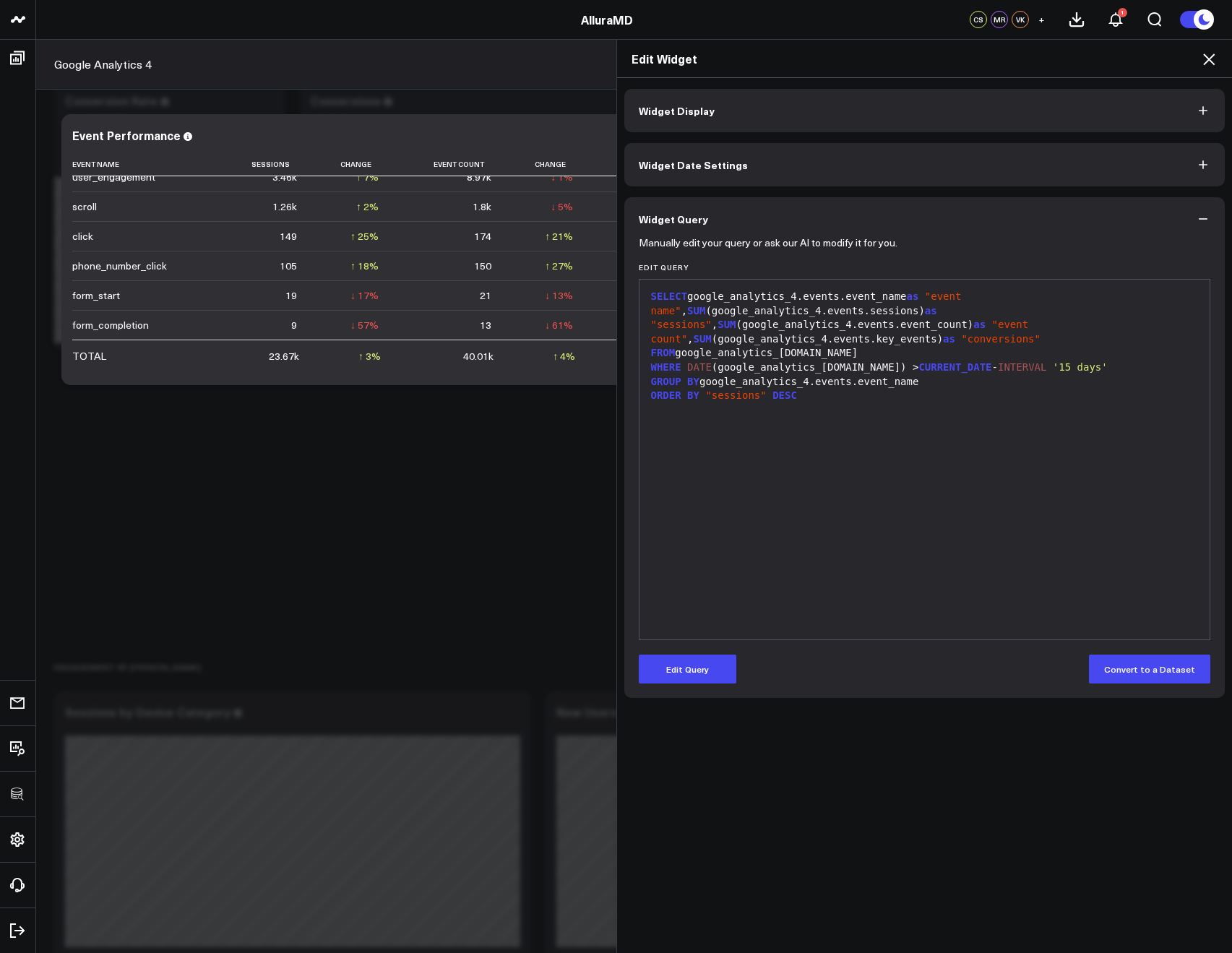
click at [1206, 57] on icon at bounding box center [1209, 59] width 12 height 12
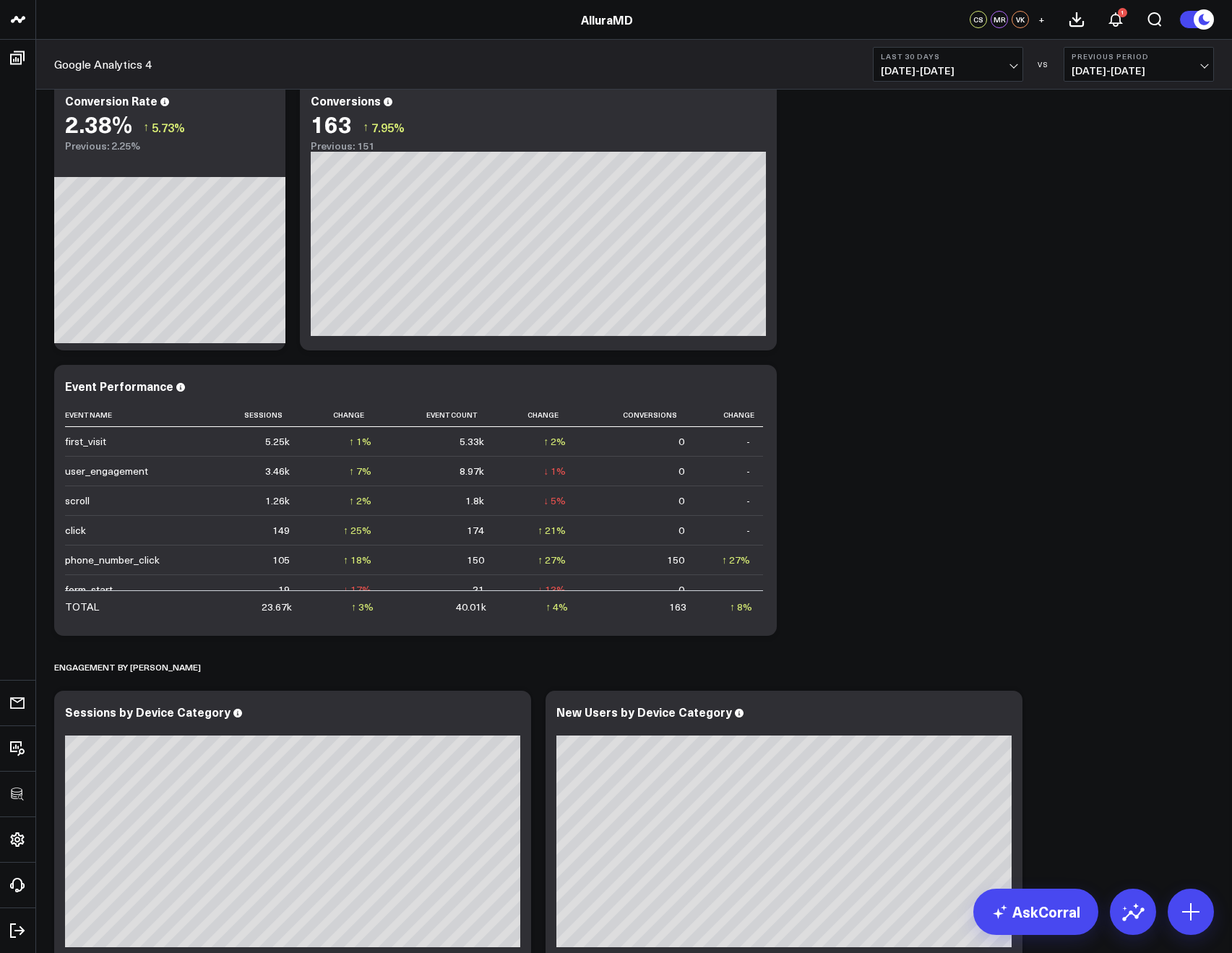
scroll to position [73, 0]
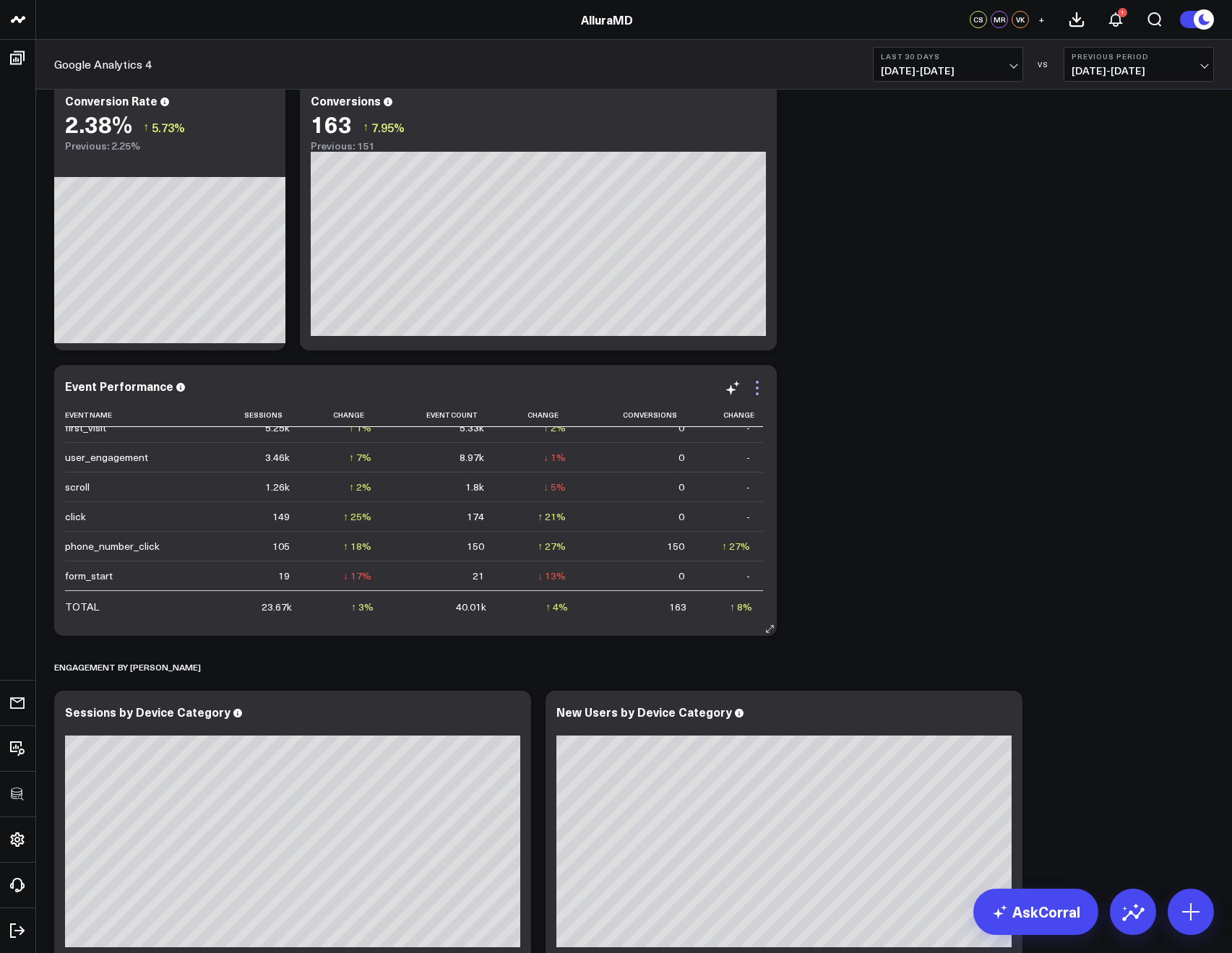
click at [761, 381] on icon at bounding box center [758, 388] width 18 height 18
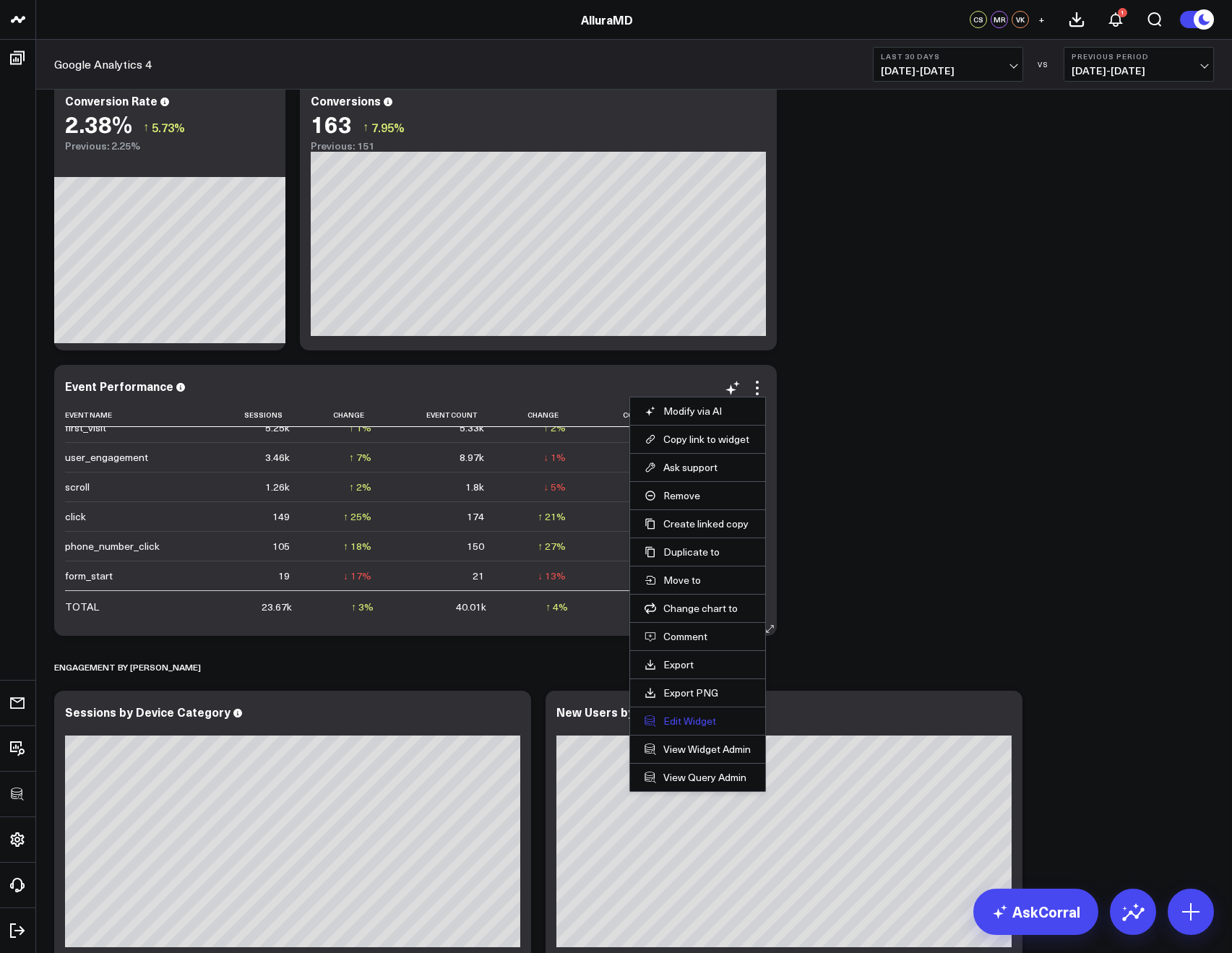
click at [698, 715] on button "Edit Widget" at bounding box center [697, 721] width 106 height 13
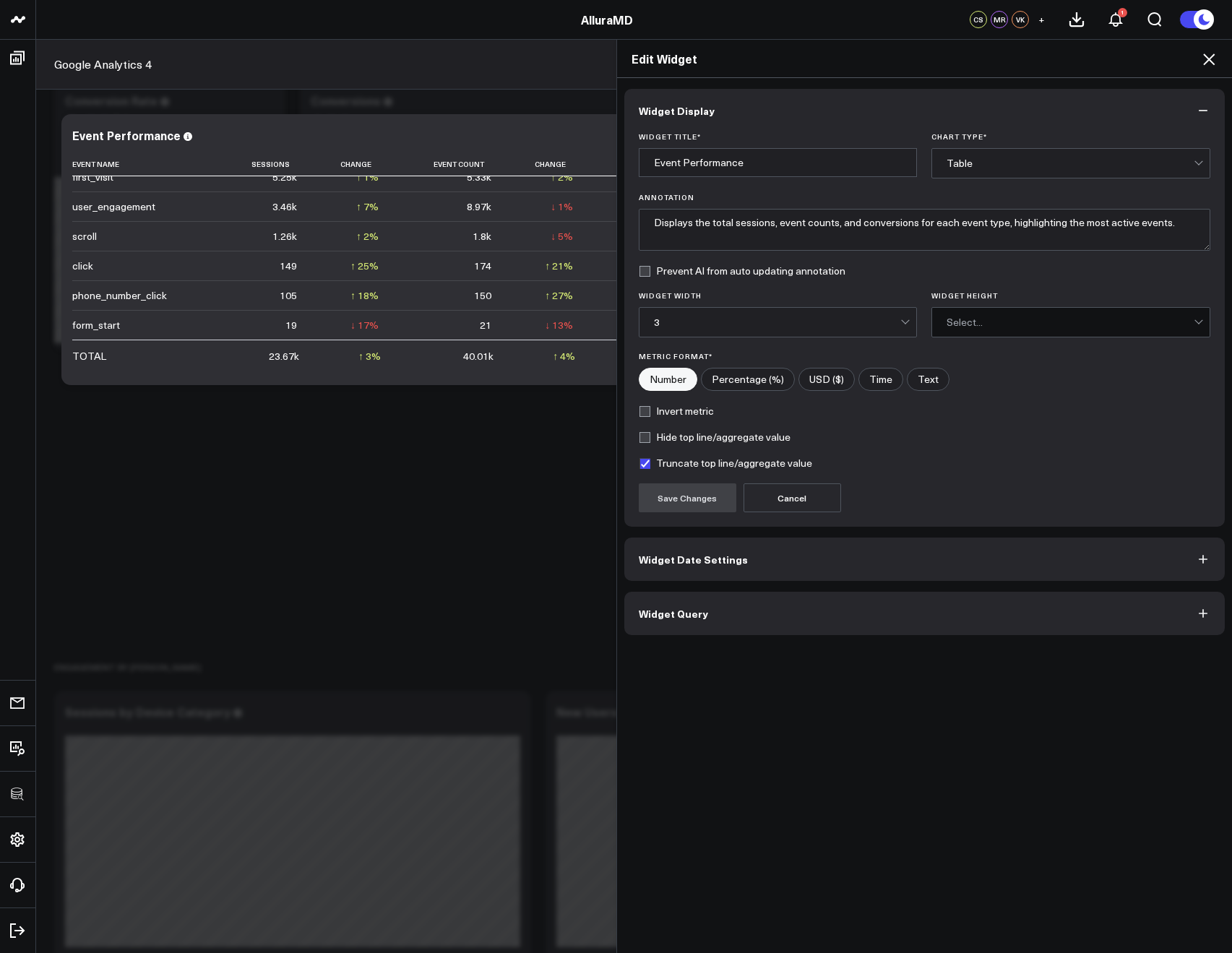
click at [787, 604] on button "Widget Query" at bounding box center [925, 613] width 601 height 43
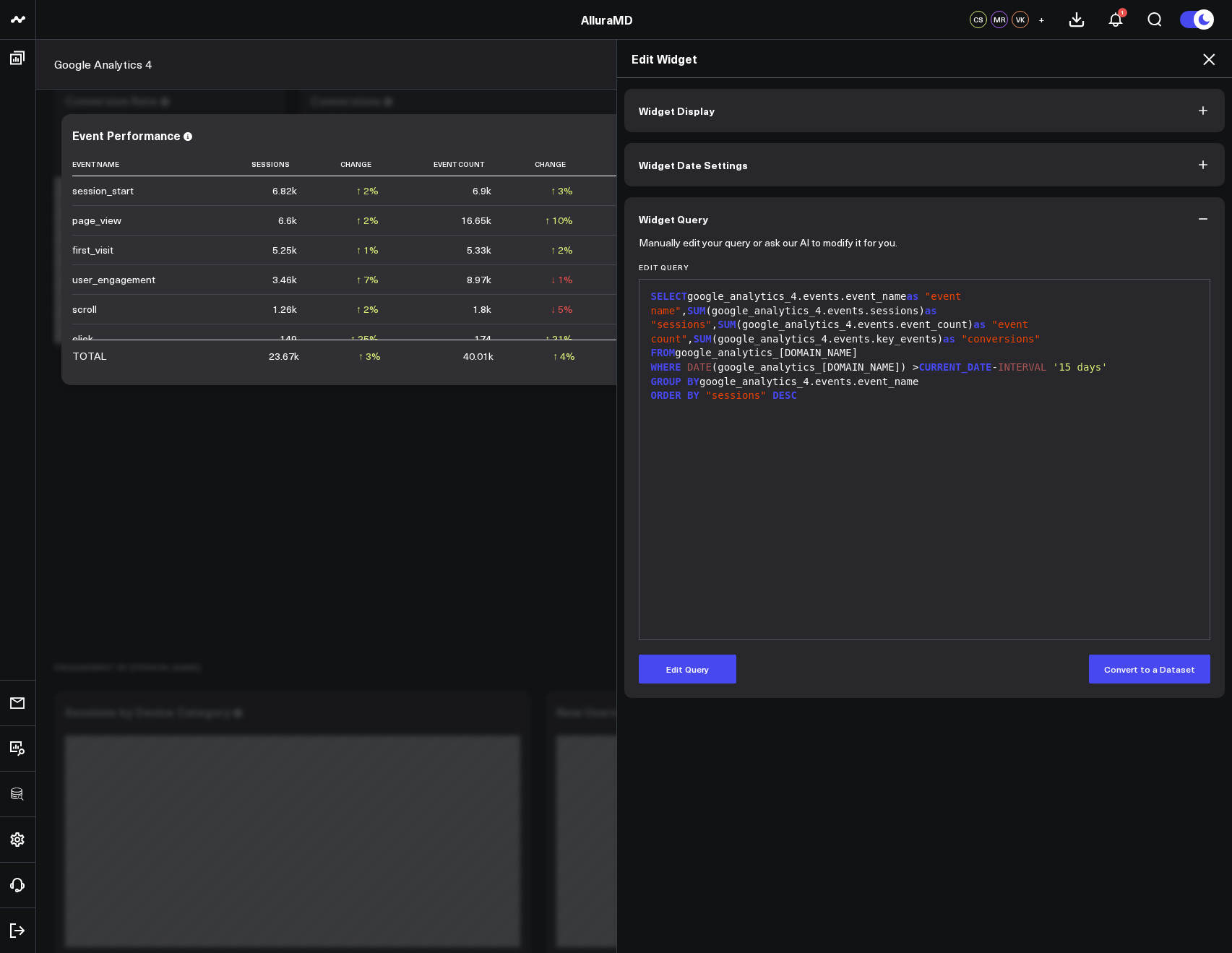
click at [1204, 56] on icon at bounding box center [1209, 59] width 18 height 18
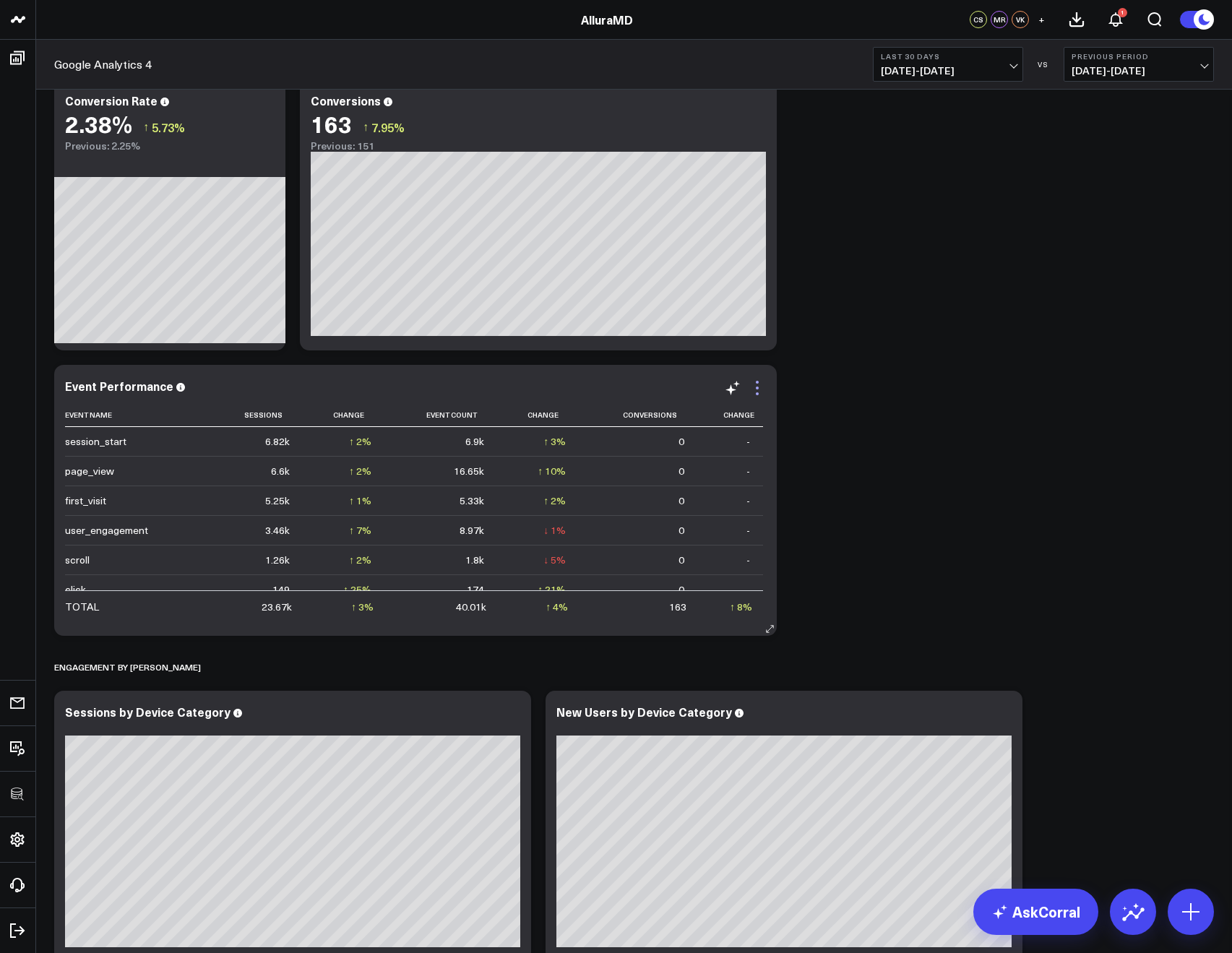
click at [759, 384] on icon at bounding box center [758, 388] width 18 height 18
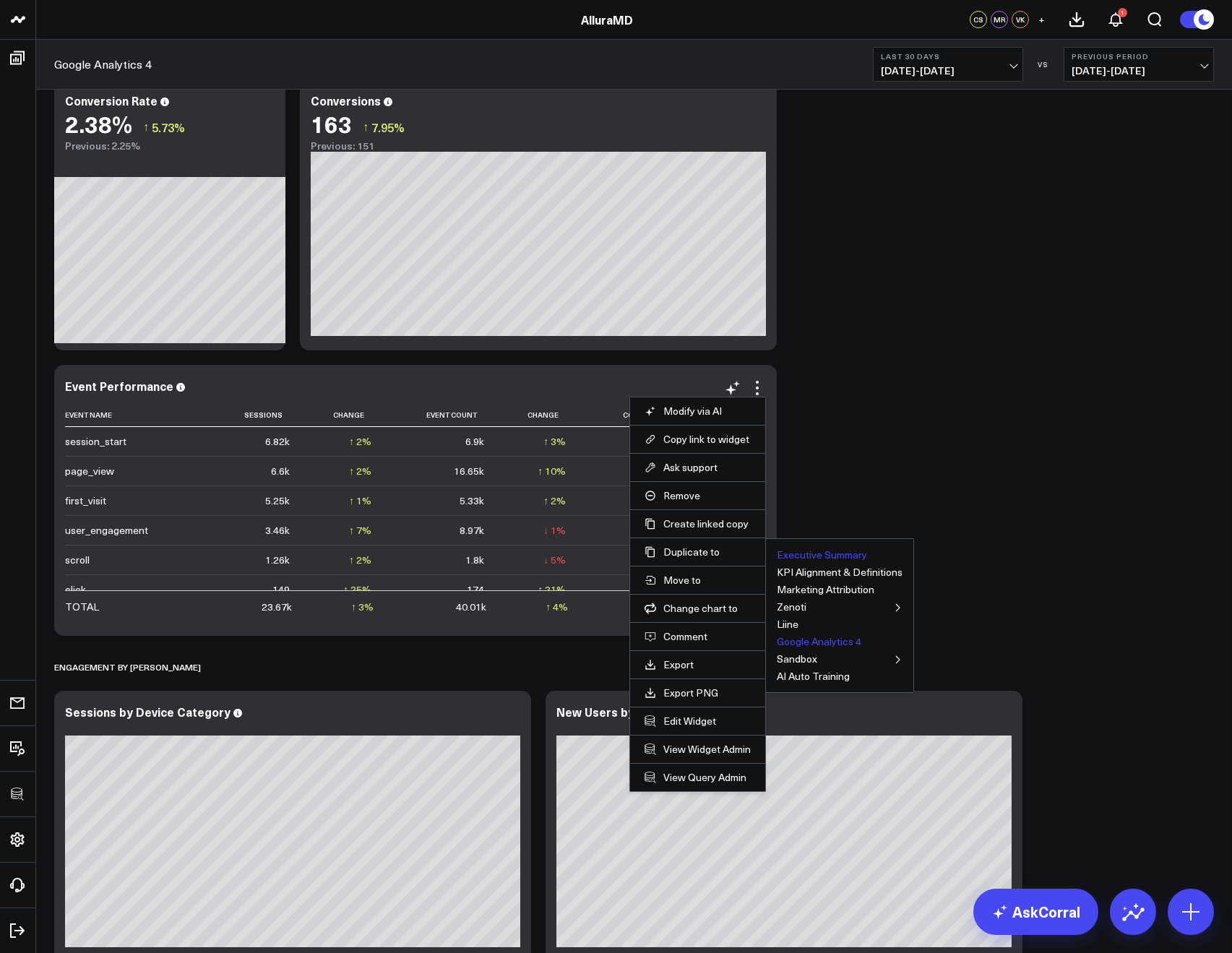
click at [784, 555] on button "Executive Summary" at bounding box center [821, 555] width 90 height 10
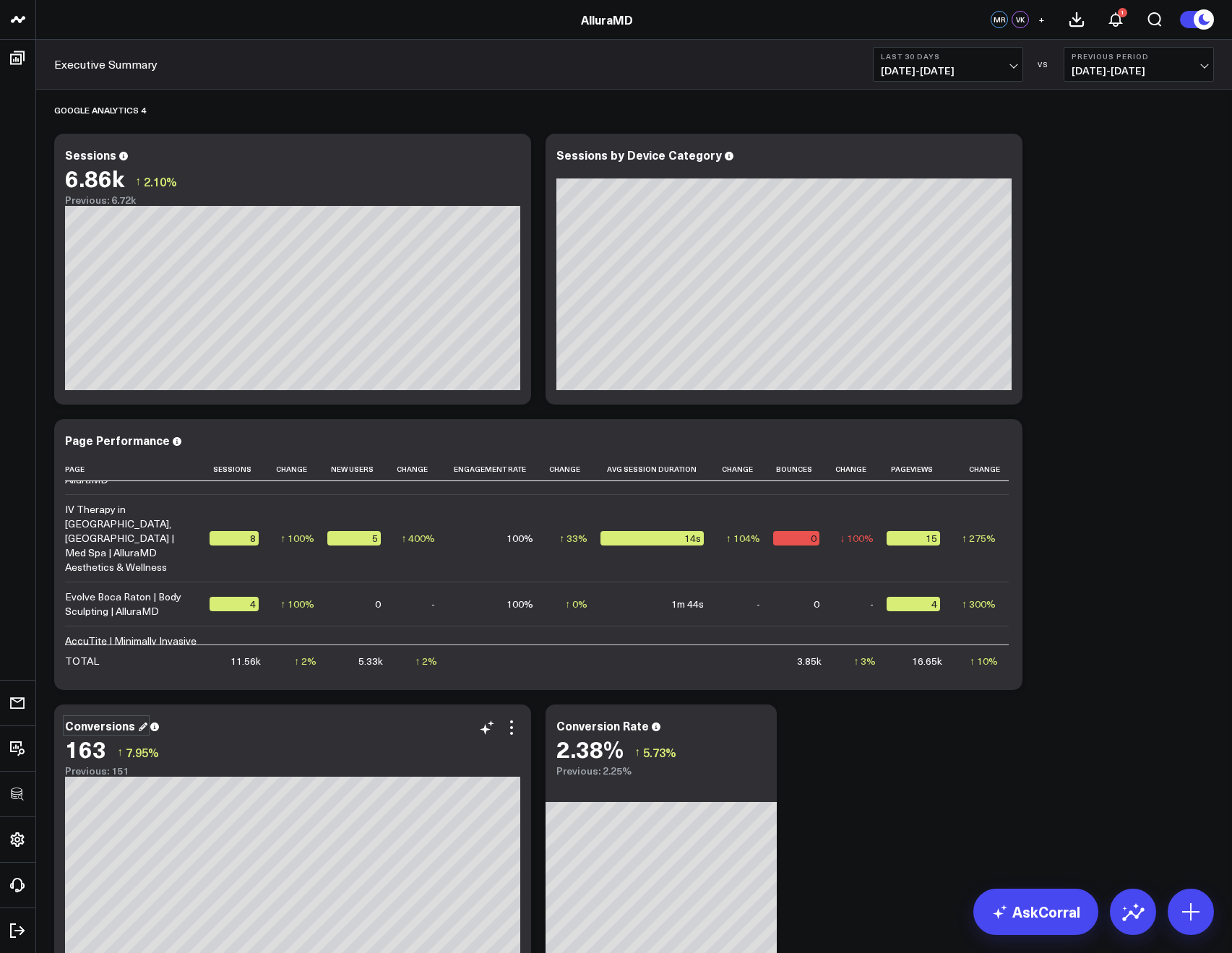
scroll to position [1336, 0]
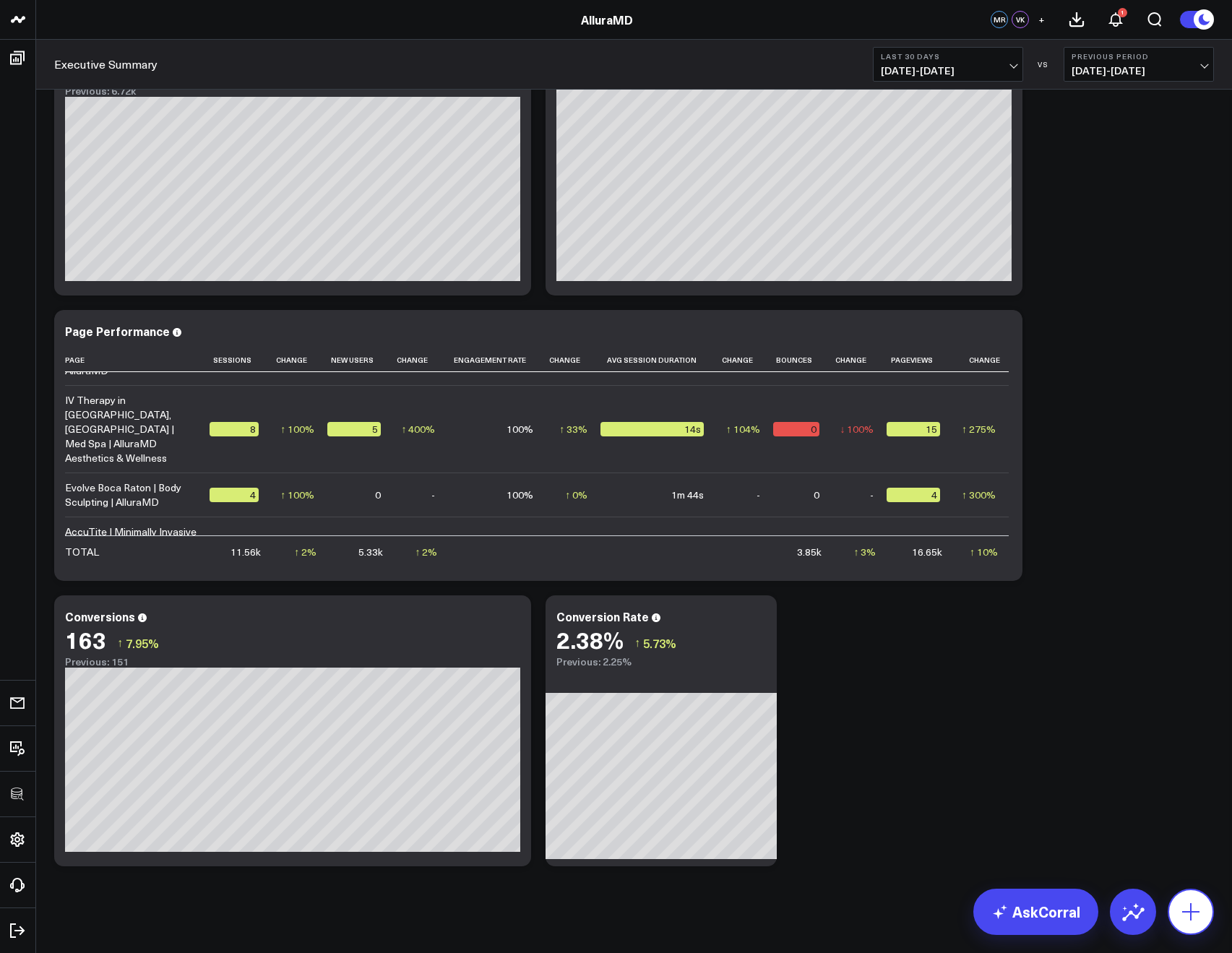
click at [1171, 912] on button at bounding box center [1191, 912] width 46 height 46
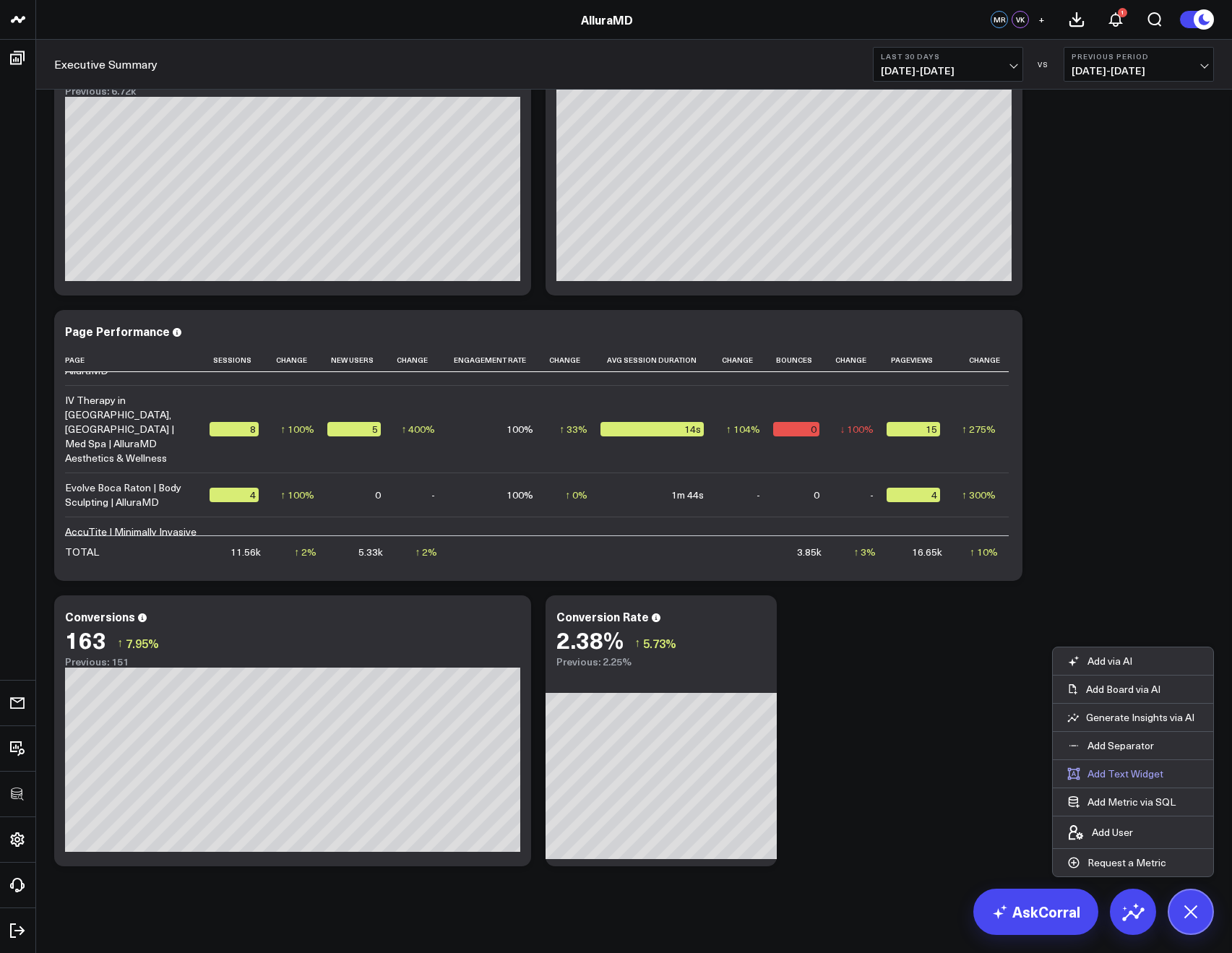
click at [1104, 773] on button "Add Text Widget" at bounding box center [1115, 774] width 125 height 27
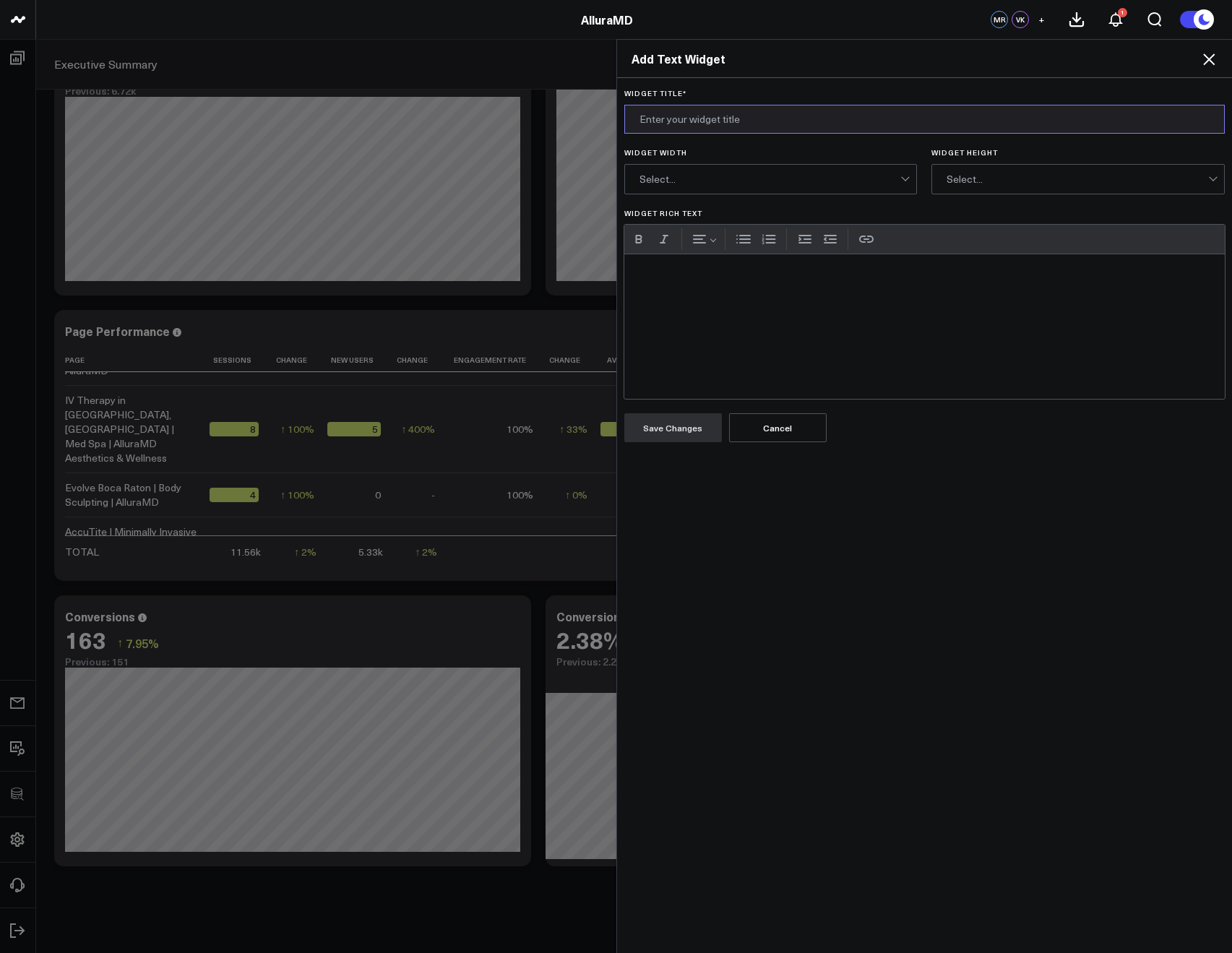
click at [637, 124] on input "Widget Title *" at bounding box center [925, 119] width 601 height 29
type input "Conversion Events"
click at [672, 262] on div "Widget Rich Text" at bounding box center [925, 326] width 601 height 144
click at [733, 238] on button "Bulleted list" at bounding box center [743, 238] width 22 height 22
click at [733, 242] on button "Bulleted list" at bounding box center [743, 238] width 22 height 22
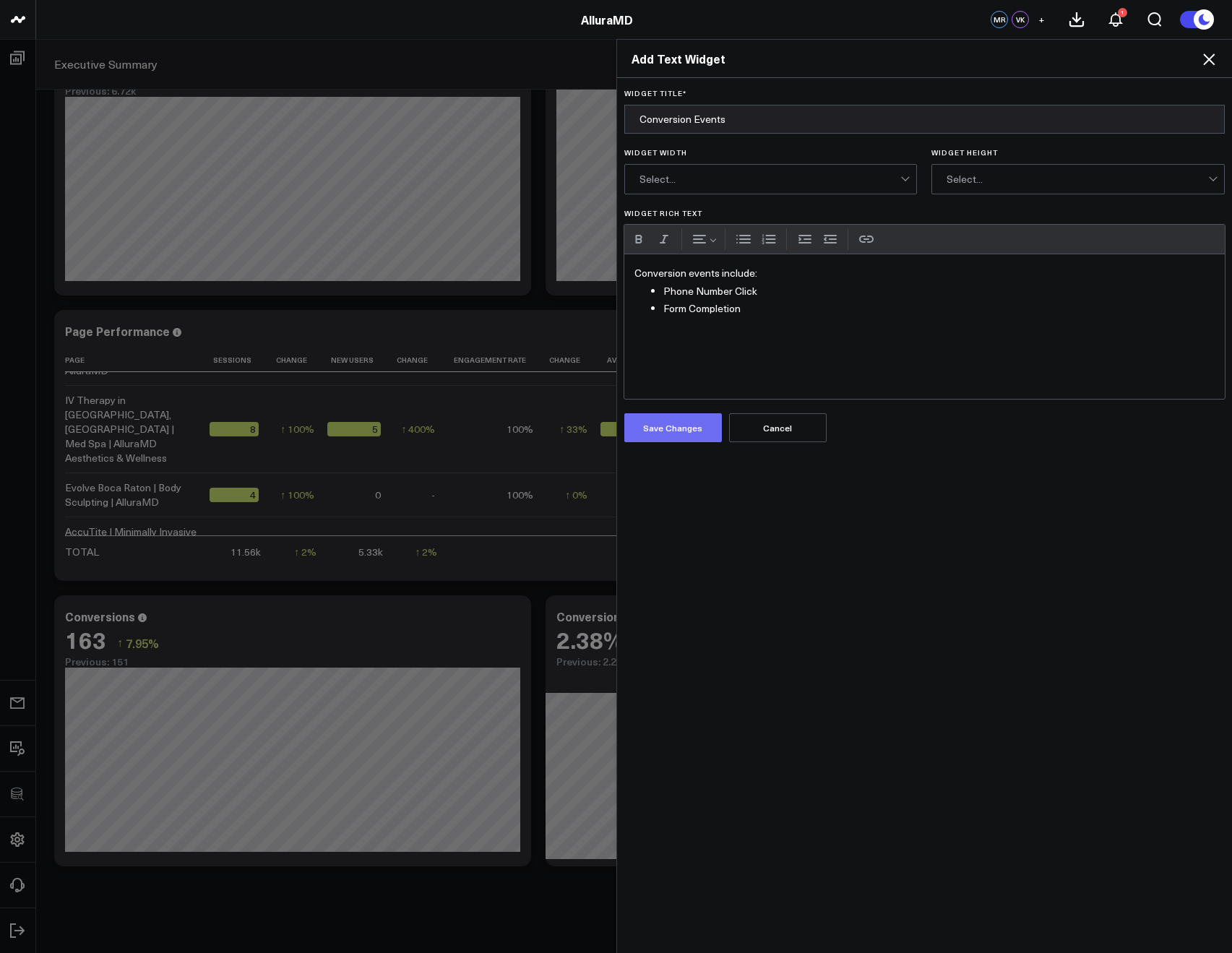
click at [637, 427] on button "Save Changes" at bounding box center [673, 427] width 97 height 29
click at [659, 167] on div "Select..." at bounding box center [770, 179] width 262 height 29
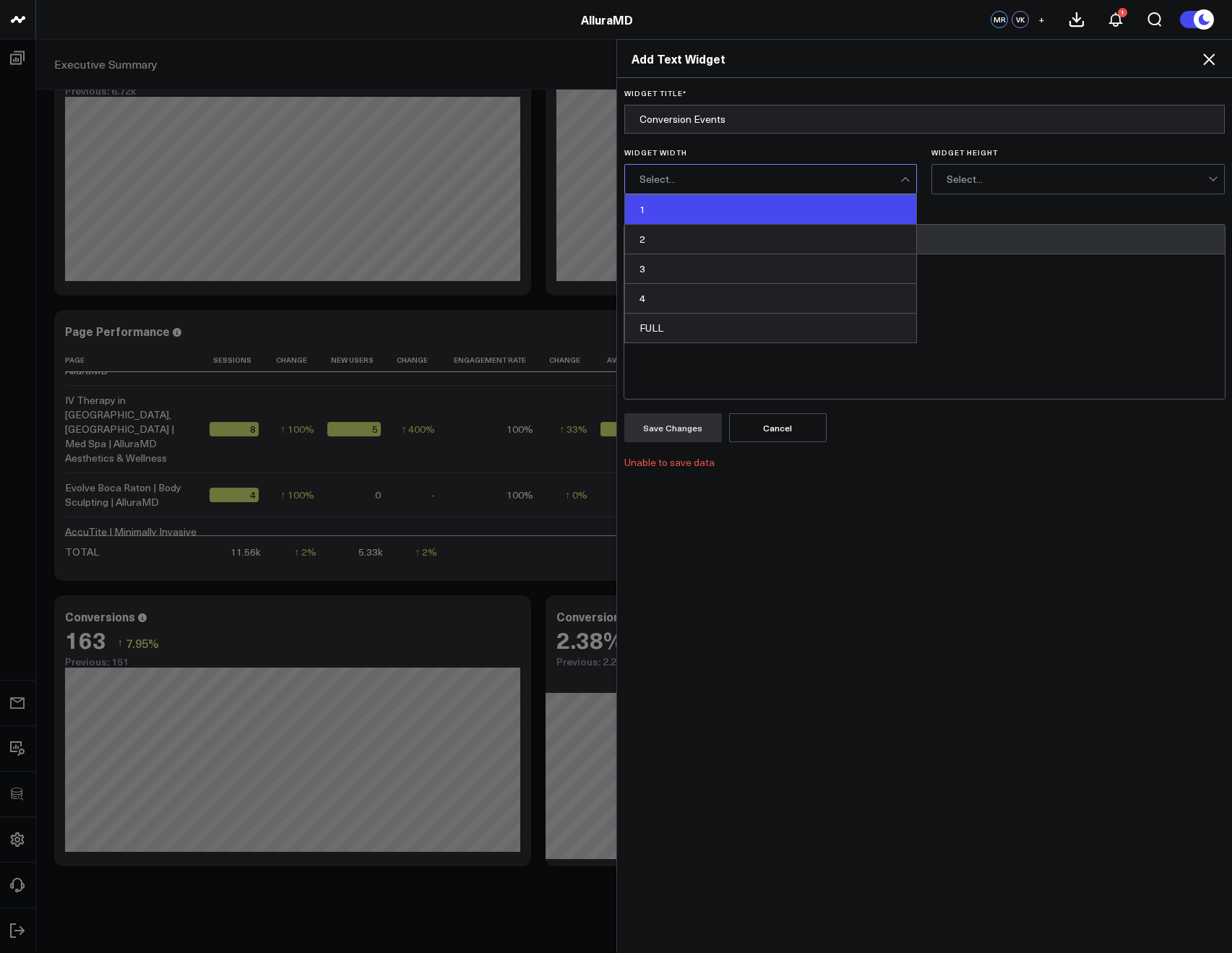
click at [659, 204] on div "1" at bounding box center [771, 210] width 292 height 30
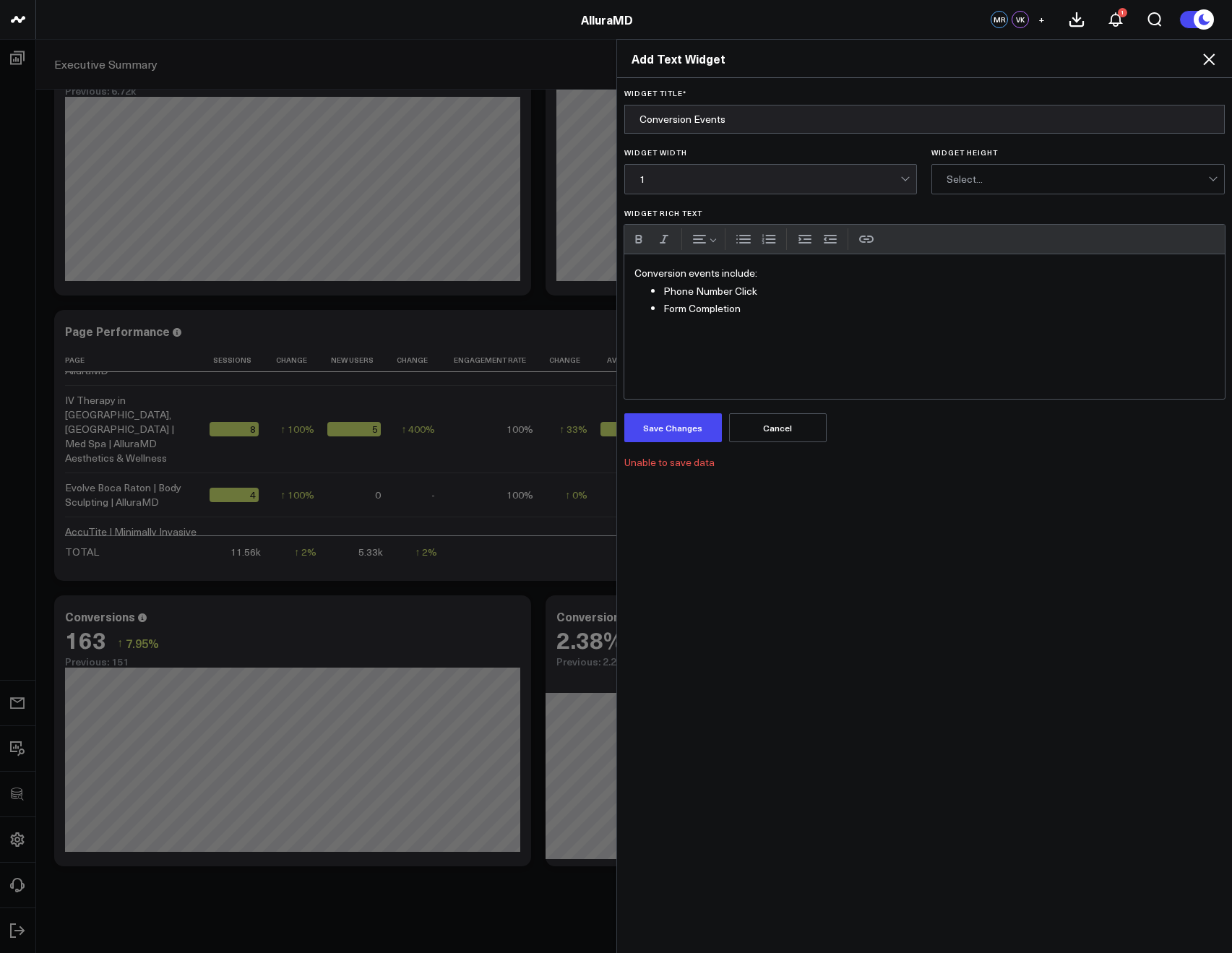
click at [963, 189] on div "Select..." at bounding box center [1077, 179] width 262 height 29
click at [960, 209] on div "1" at bounding box center [1078, 210] width 292 height 30
click at [639, 443] on form "Widget Title * Conversion Events Widget Width 1 Widget Height option 1, selecte…" at bounding box center [925, 278] width 601 height 380
click at [638, 430] on button "Save Changes" at bounding box center [673, 427] width 97 height 29
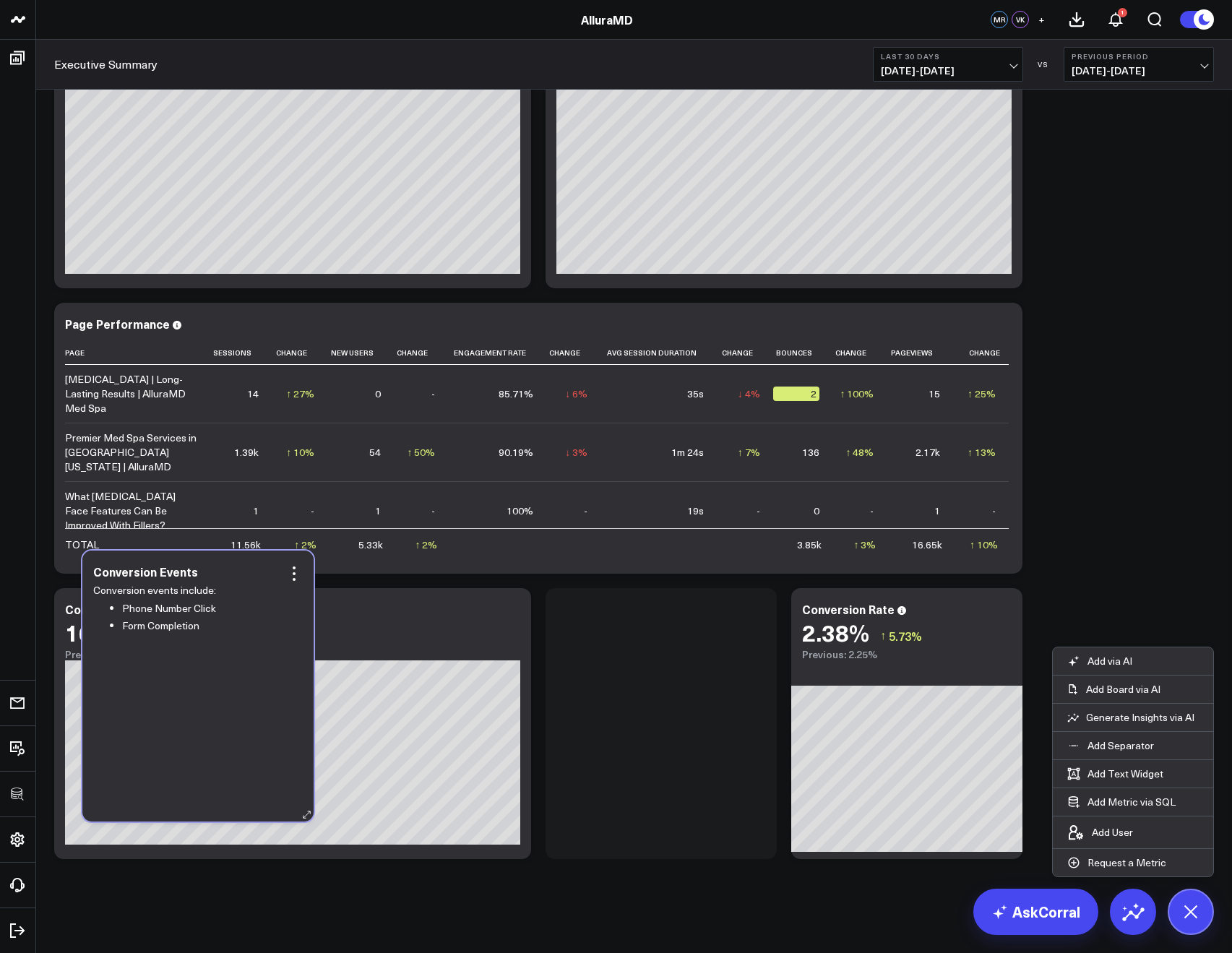
scroll to position [1354, 0]
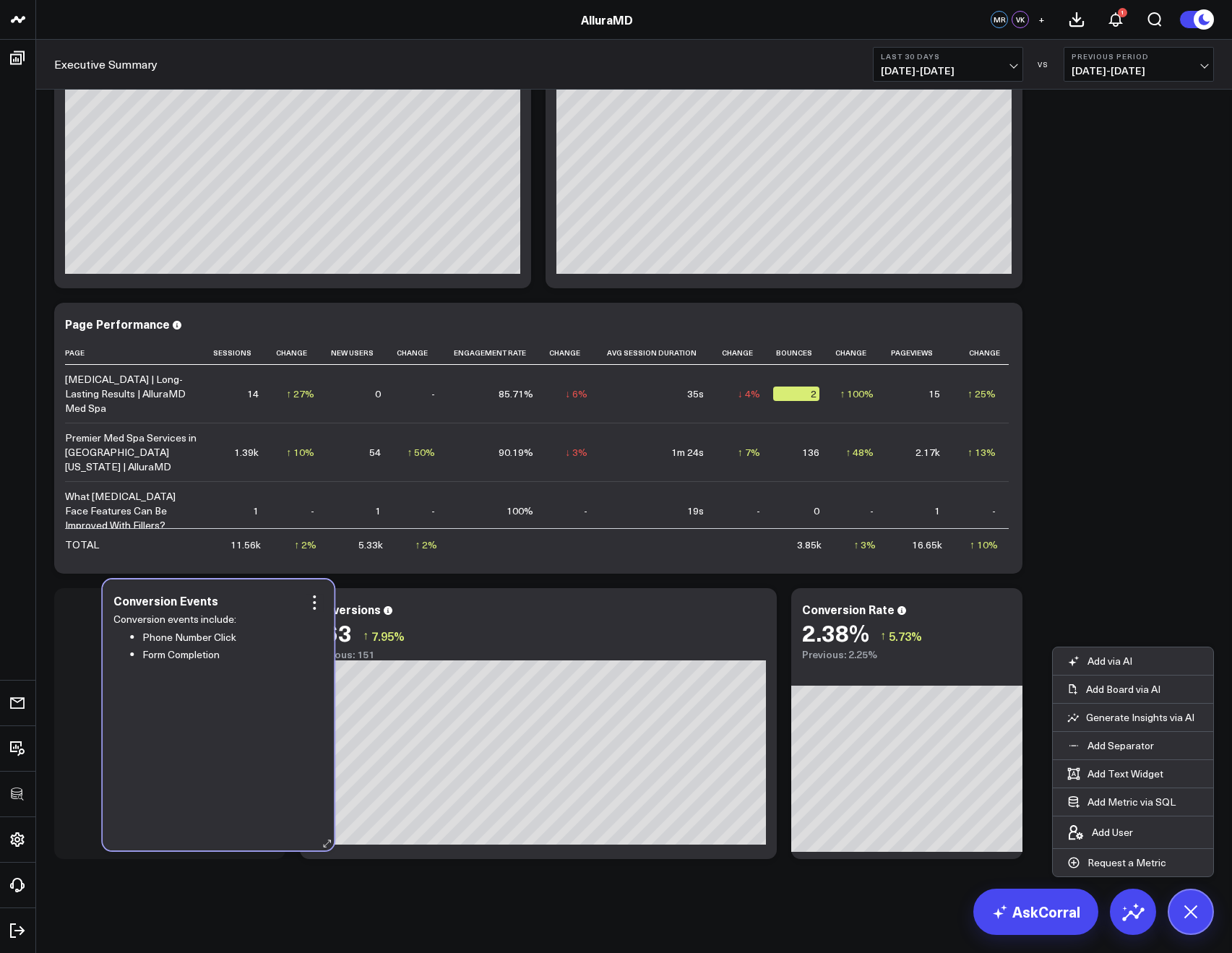
drag, startPoint x: 207, startPoint y: 263, endPoint x: 254, endPoint y: 734, distance: 473.3
click at [254, 734] on div "Conversion events include: Phone Number Click Form Completion" at bounding box center [218, 723] width 210 height 226
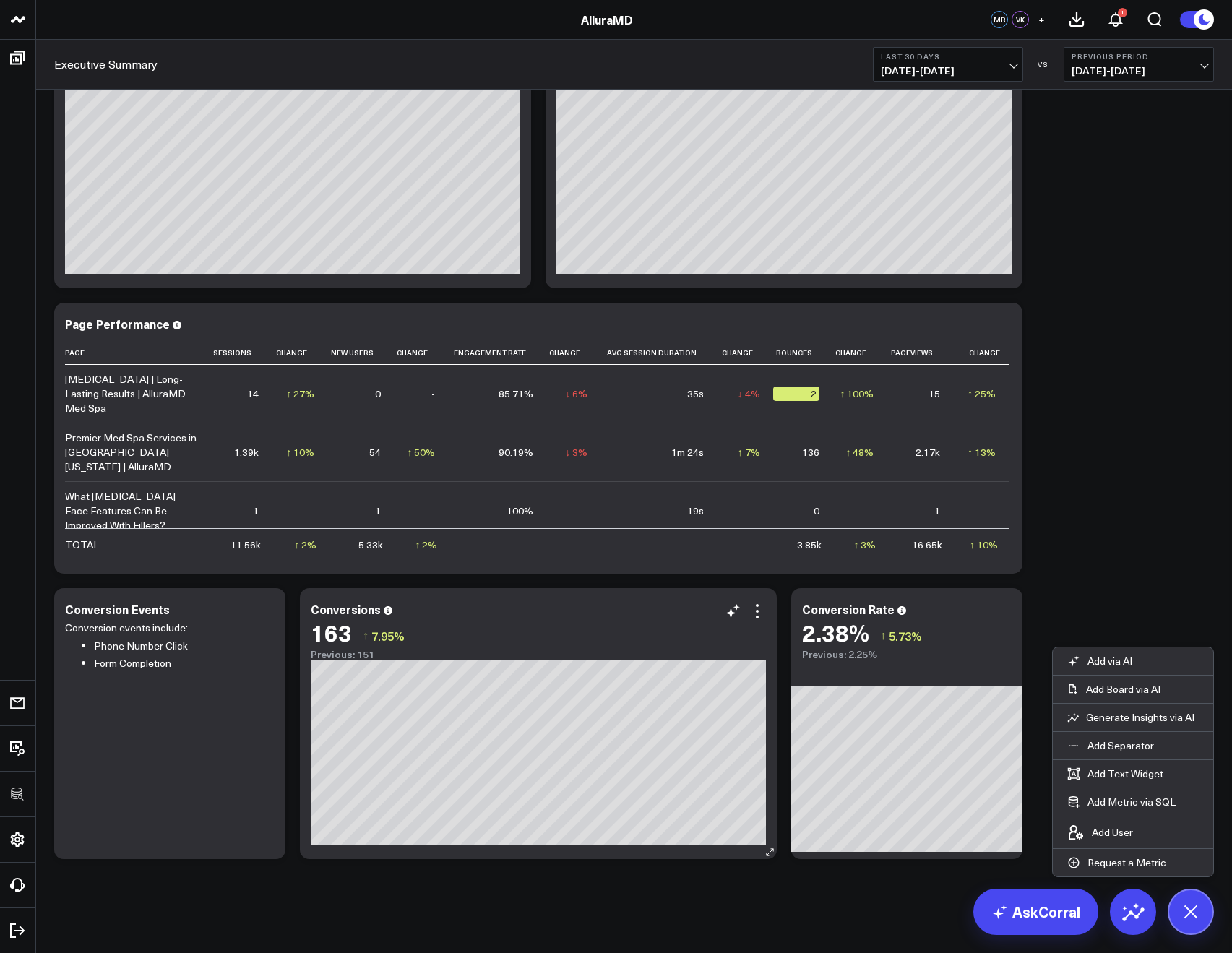
scroll to position [1343, 0]
click at [155, 648] on li "Phone Number Click" at bounding box center [179, 646] width 170 height 18
click at [267, 613] on icon at bounding box center [266, 612] width 18 height 18
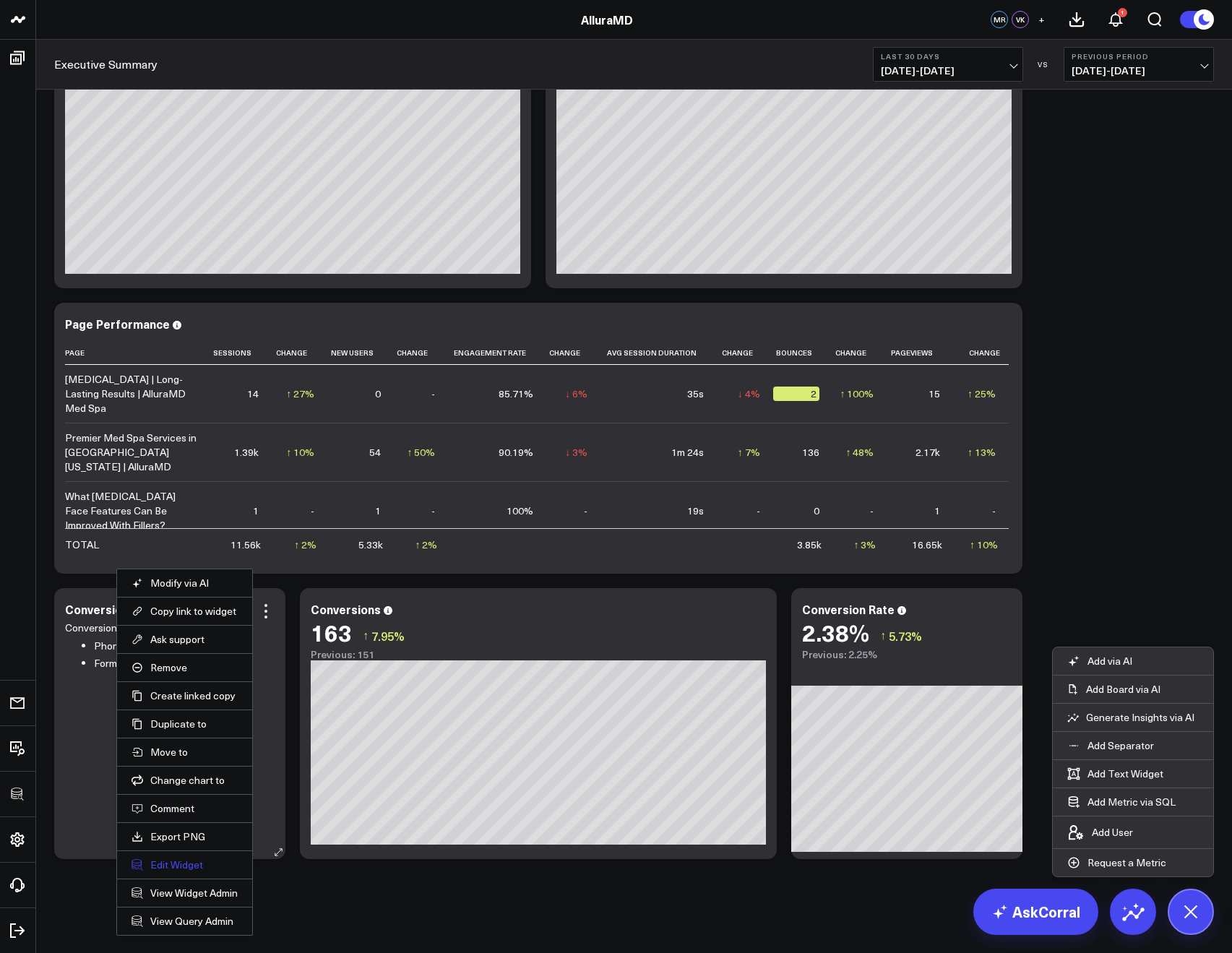
click at [192, 860] on button "Edit Widget" at bounding box center [184, 865] width 106 height 13
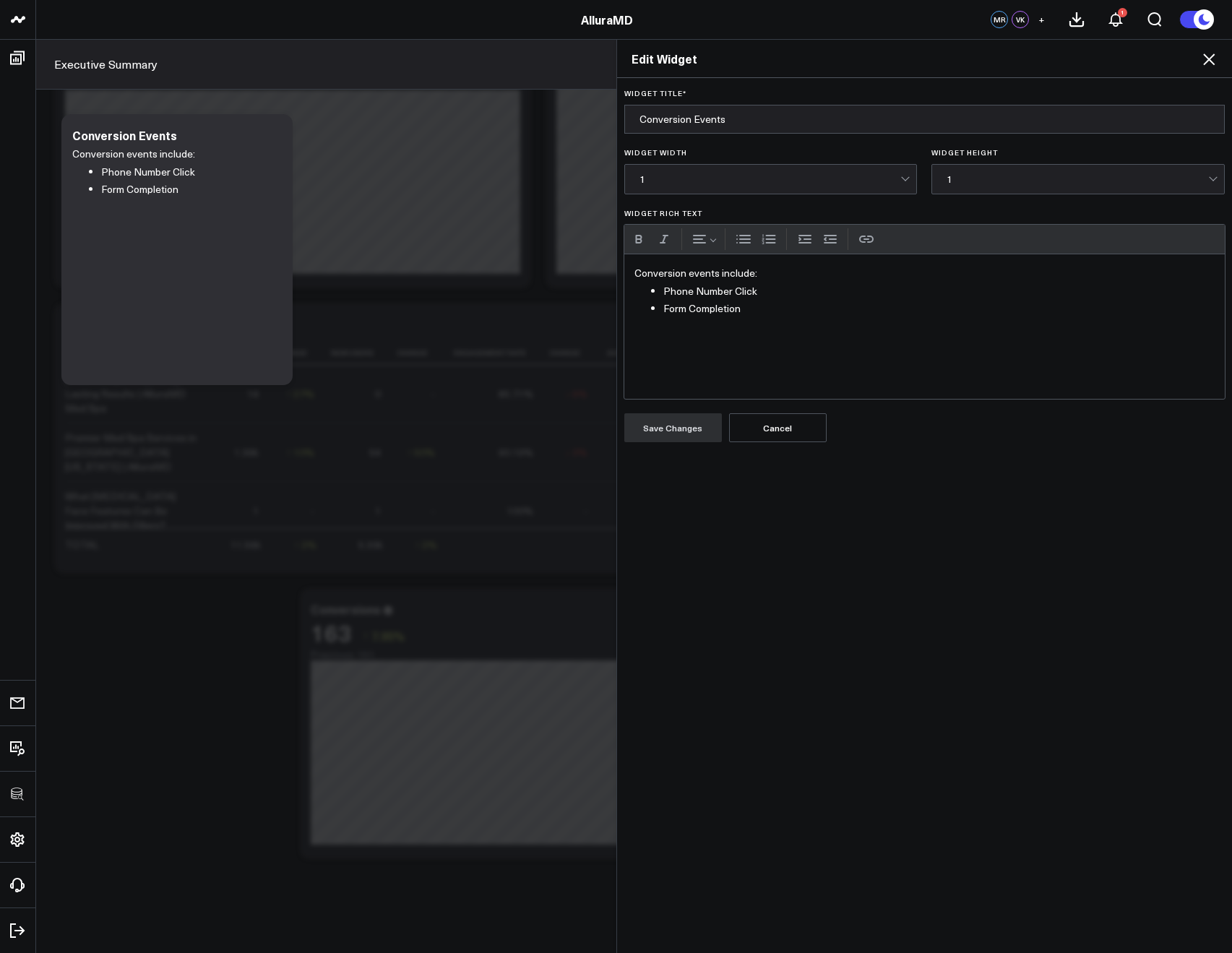
click at [635, 275] on p "Conversion events include:" at bounding box center [925, 274] width 581 height 18
click at [635, 274] on p "Conversion events include:" at bounding box center [925, 274] width 581 height 18
click at [635, 432] on button "Save Changes" at bounding box center [673, 427] width 97 height 29
click at [1206, 63] on icon at bounding box center [1209, 59] width 12 height 12
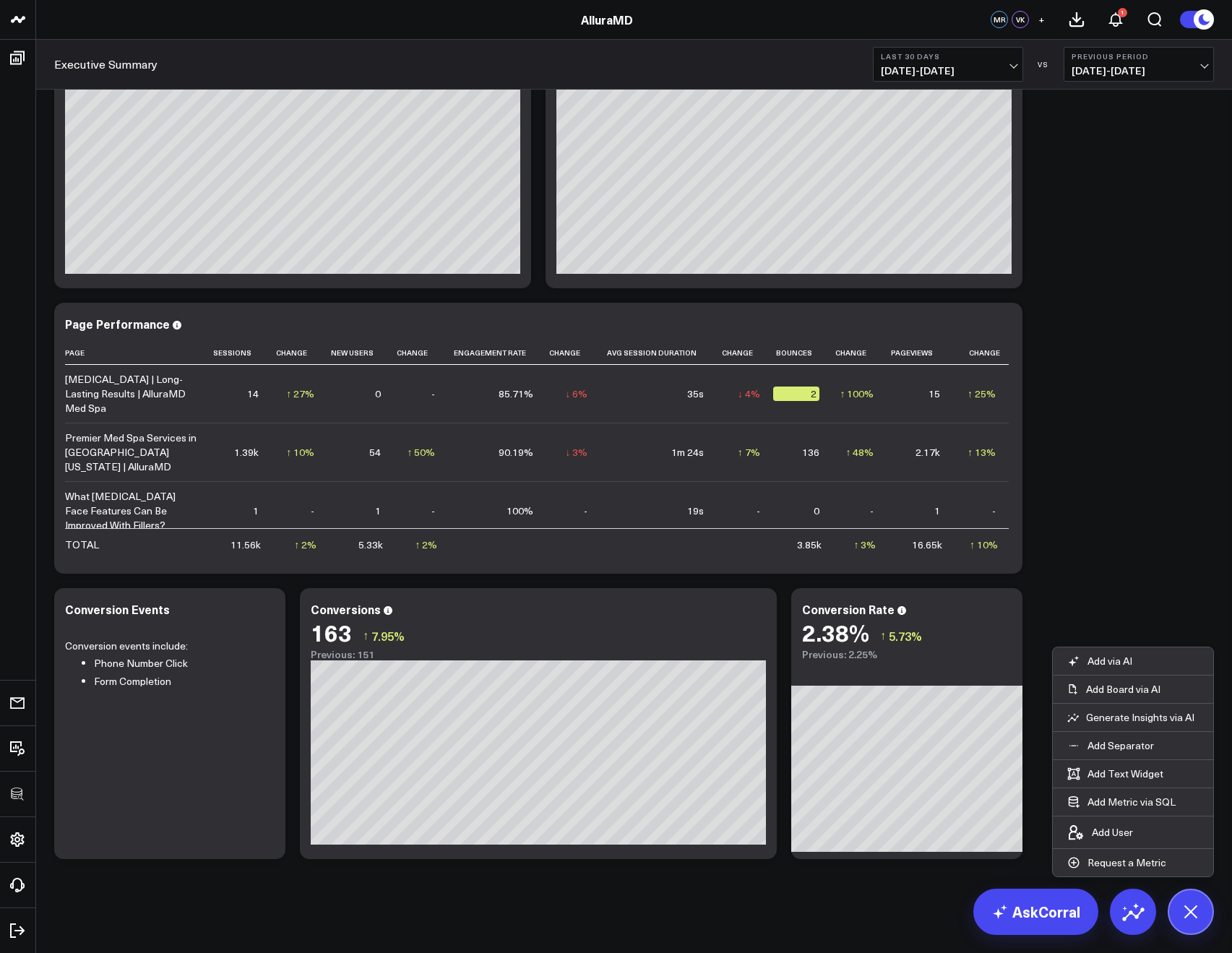
click at [1189, 900] on icon at bounding box center [1191, 912] width 33 height 33
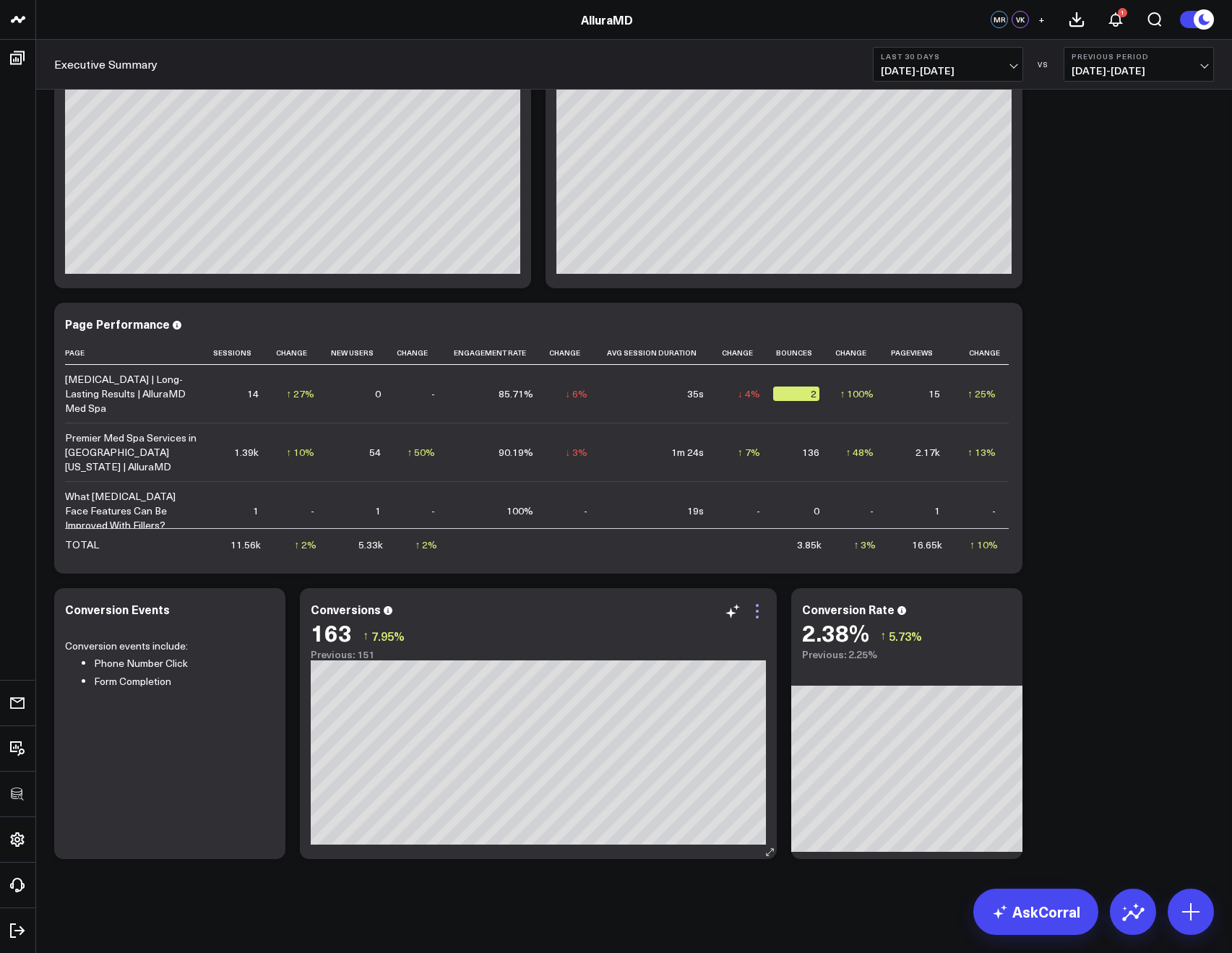
click at [754, 613] on icon at bounding box center [758, 612] width 18 height 18
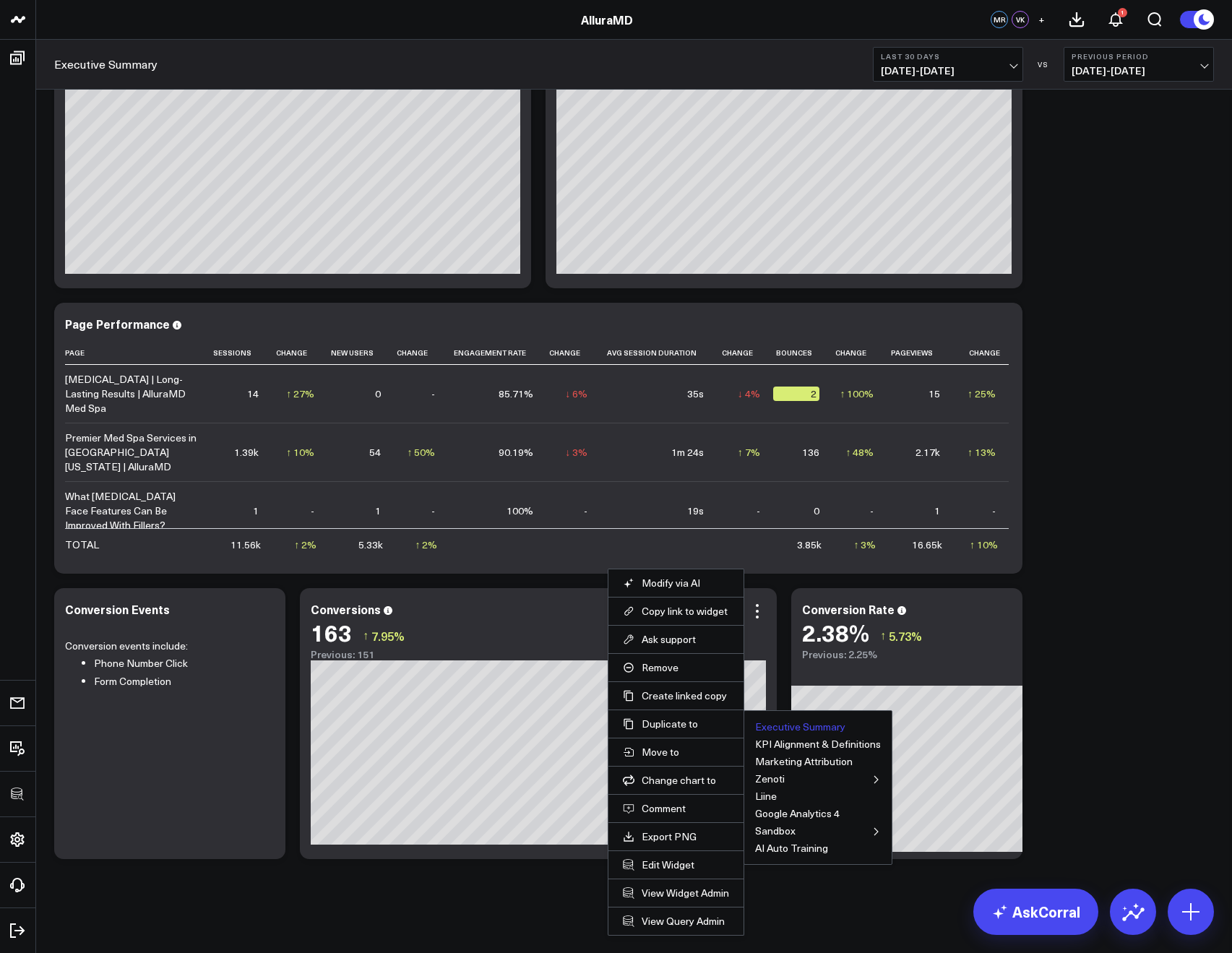
click at [809, 723] on button "Executive Summary" at bounding box center [800, 727] width 90 height 10
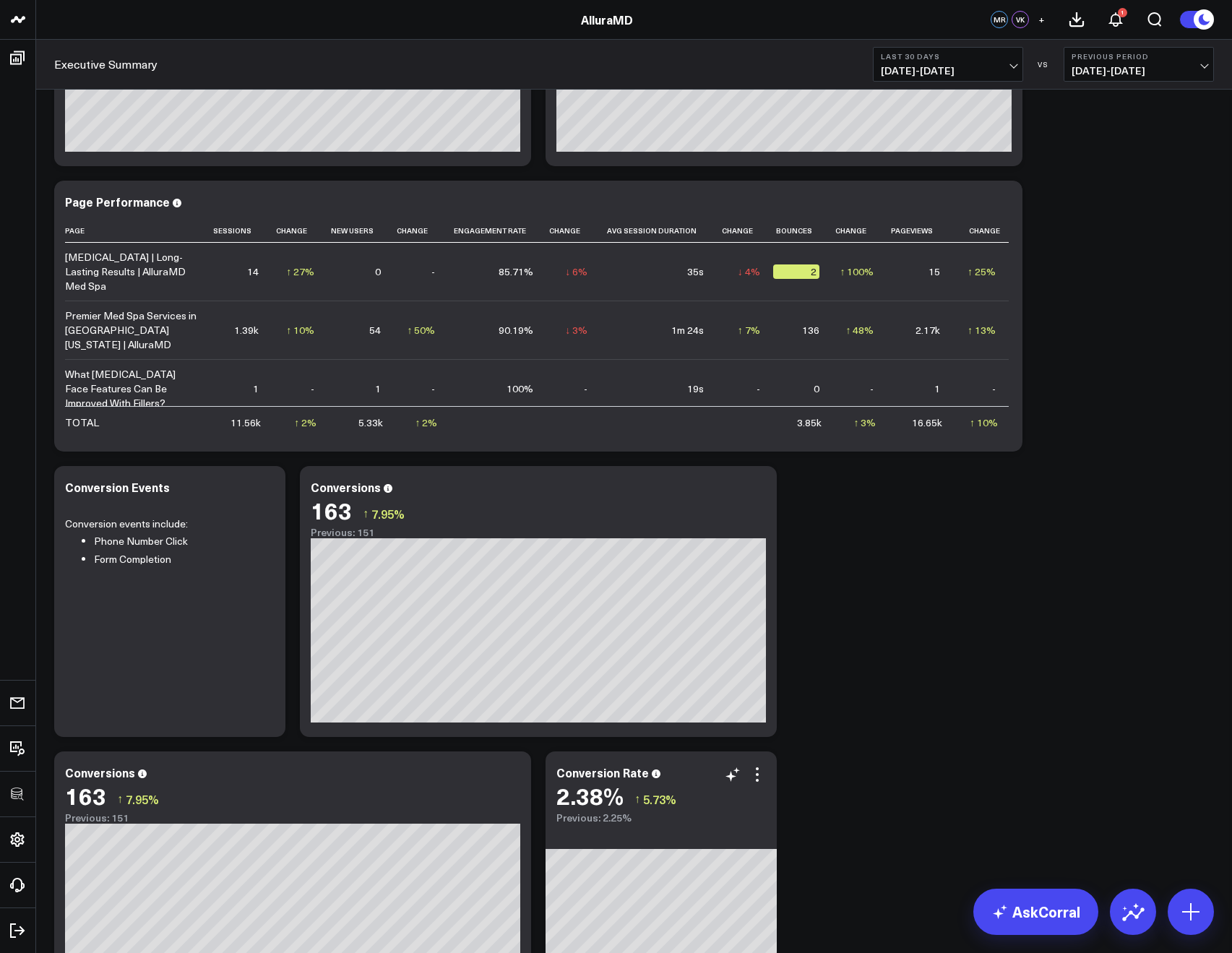
scroll to position [1593, 0]
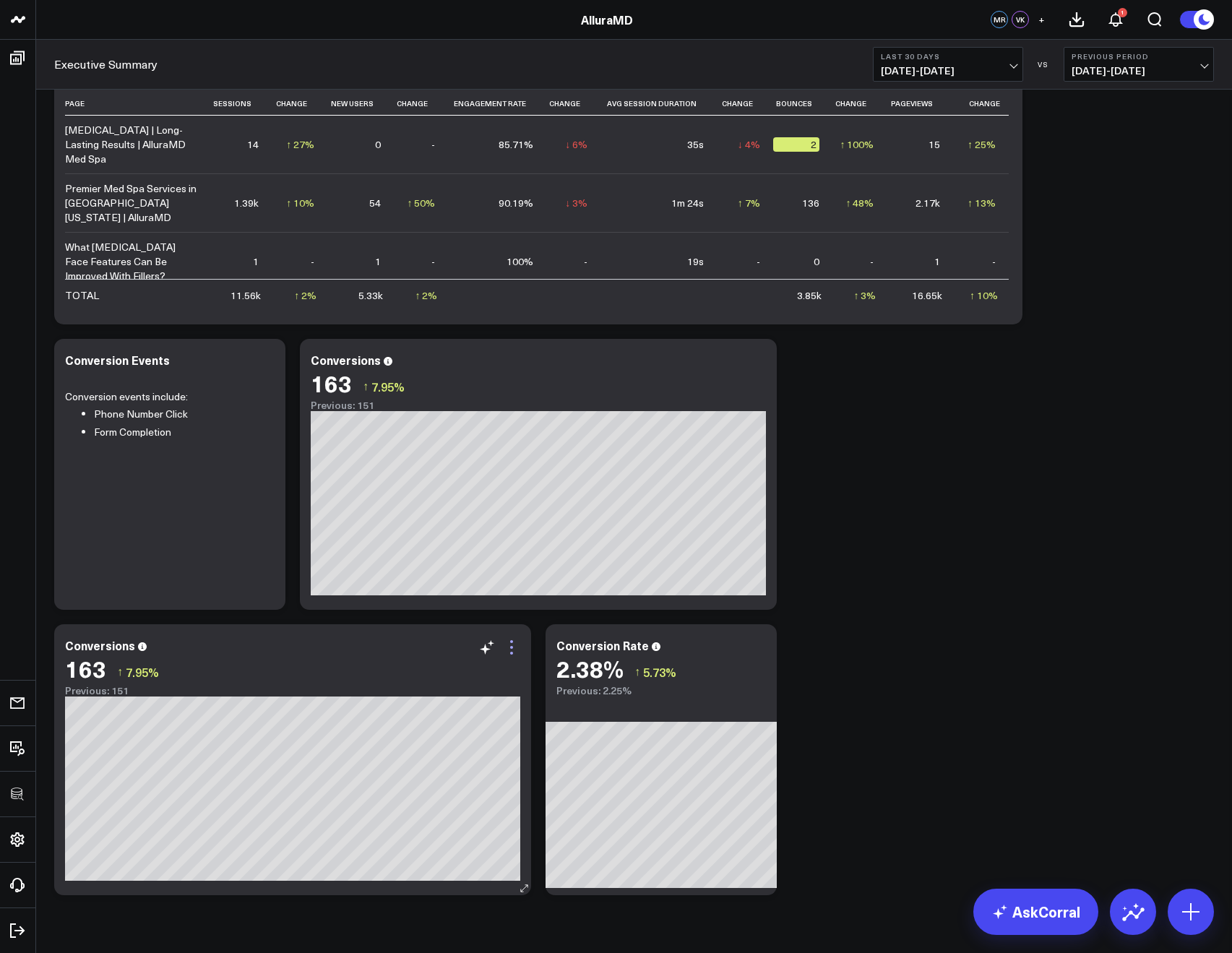
click at [514, 655] on icon at bounding box center [512, 648] width 18 height 18
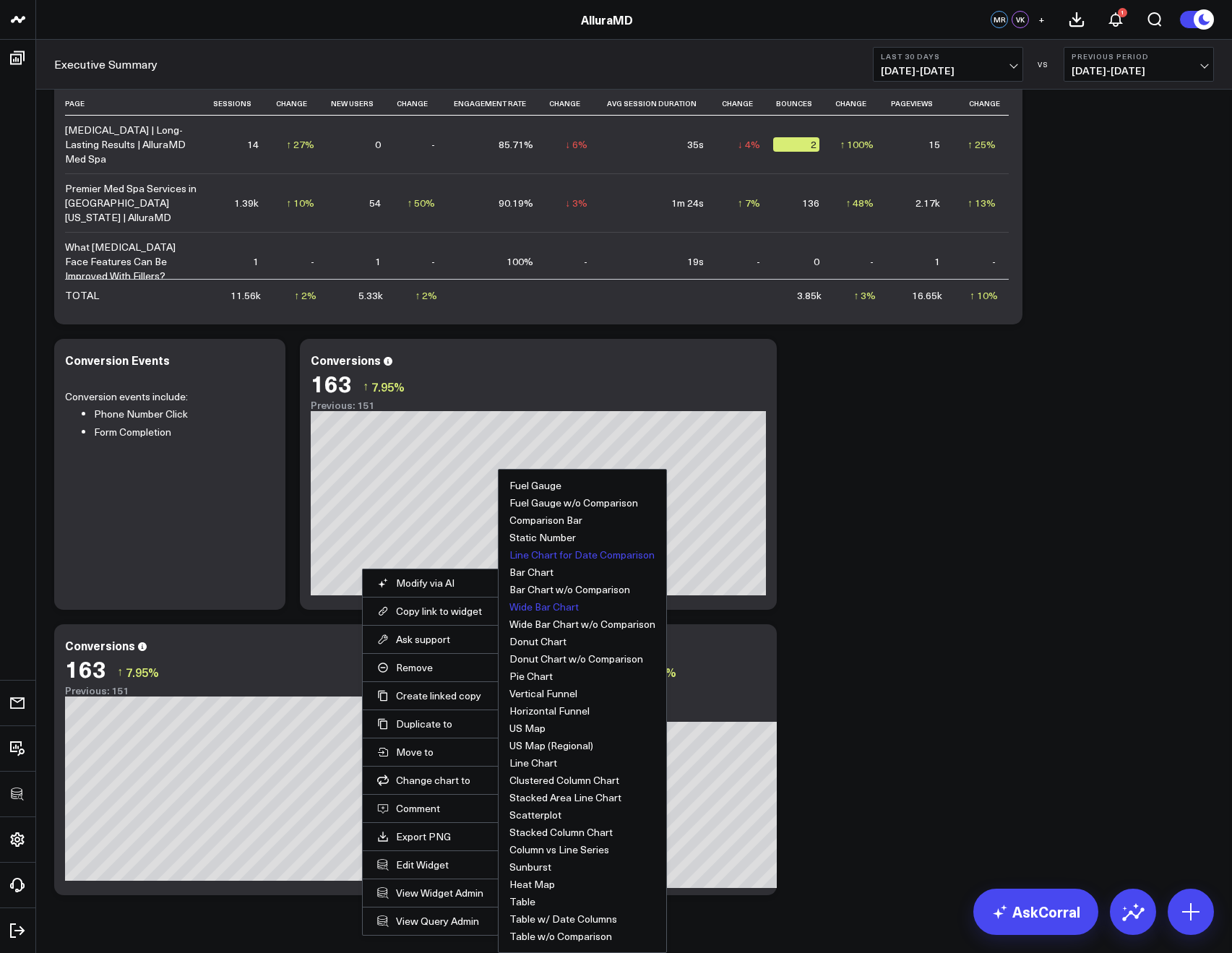
click at [531, 611] on button "Wide Bar Chart" at bounding box center [544, 607] width 69 height 10
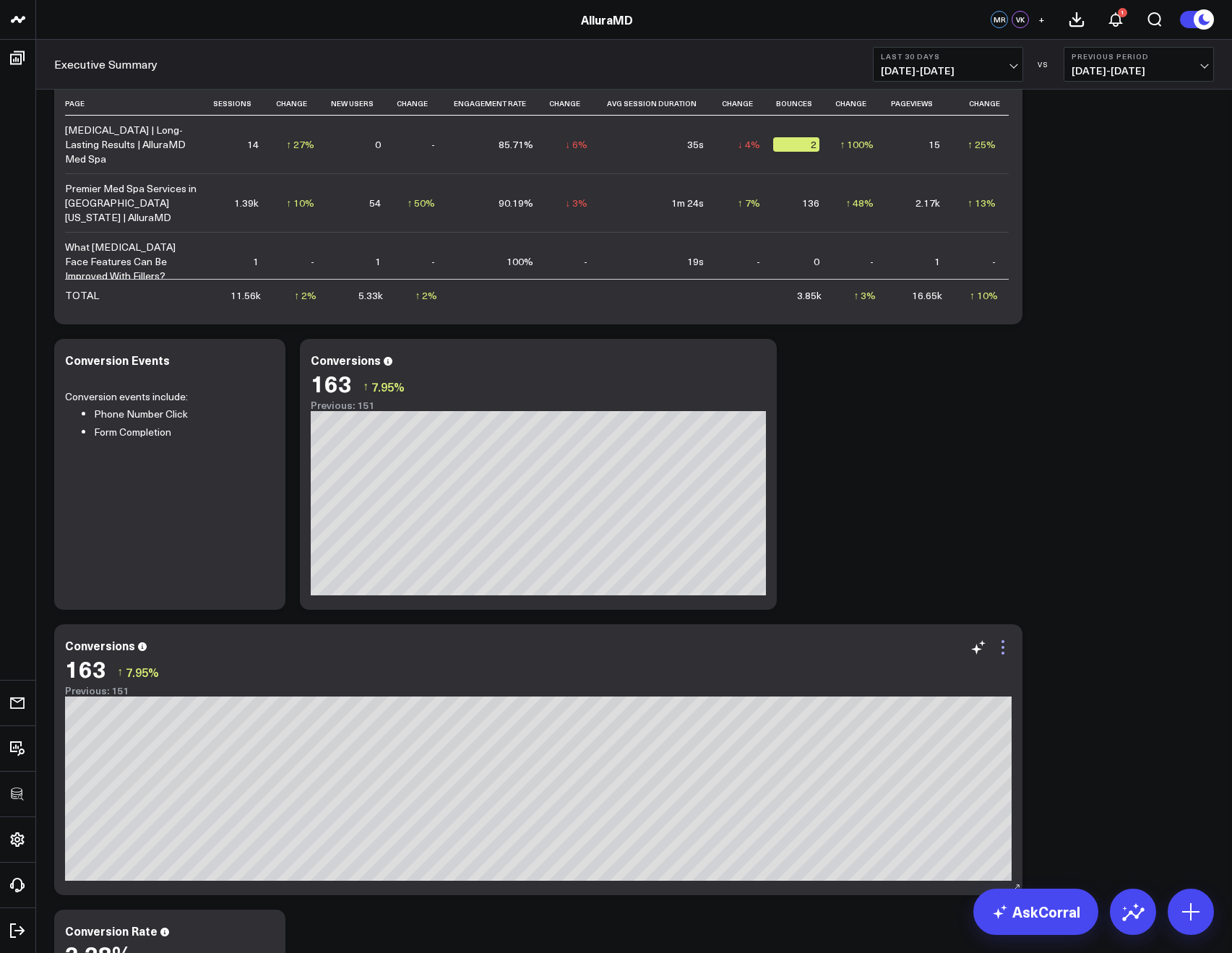
click at [999, 652] on icon at bounding box center [1003, 648] width 18 height 18
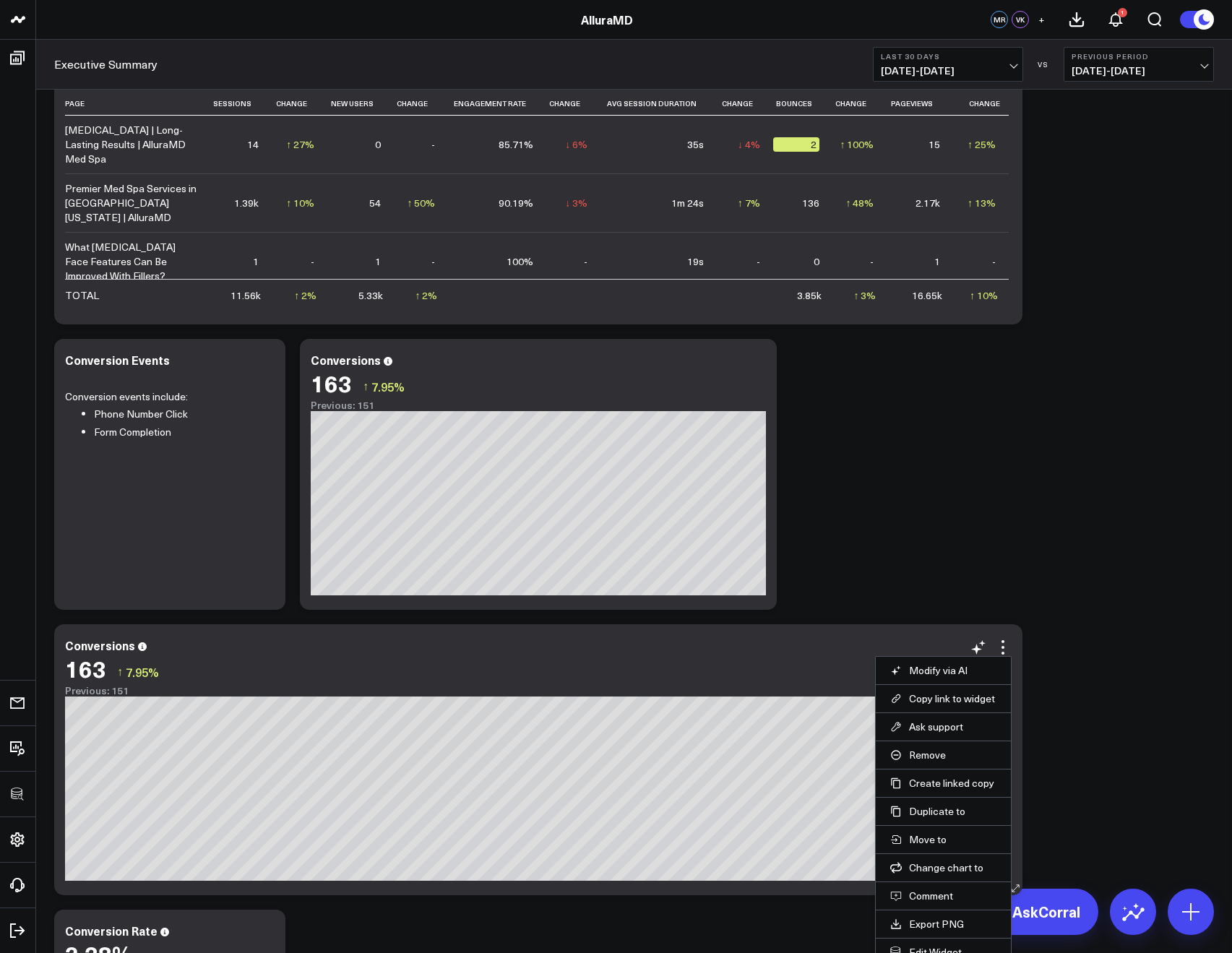
scroll to position [1731, 0]
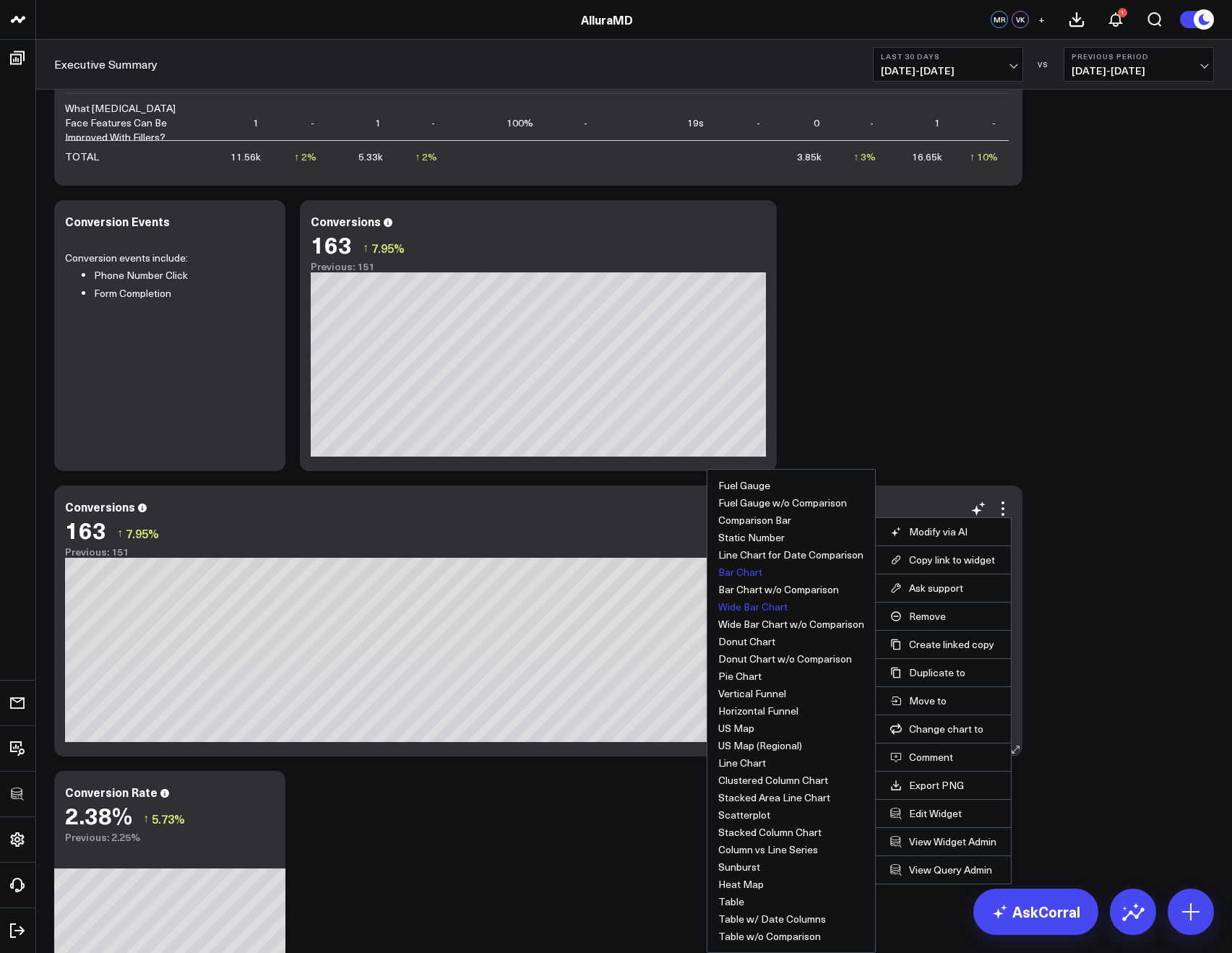
click at [736, 577] on button "Bar Chart" at bounding box center [740, 572] width 44 height 10
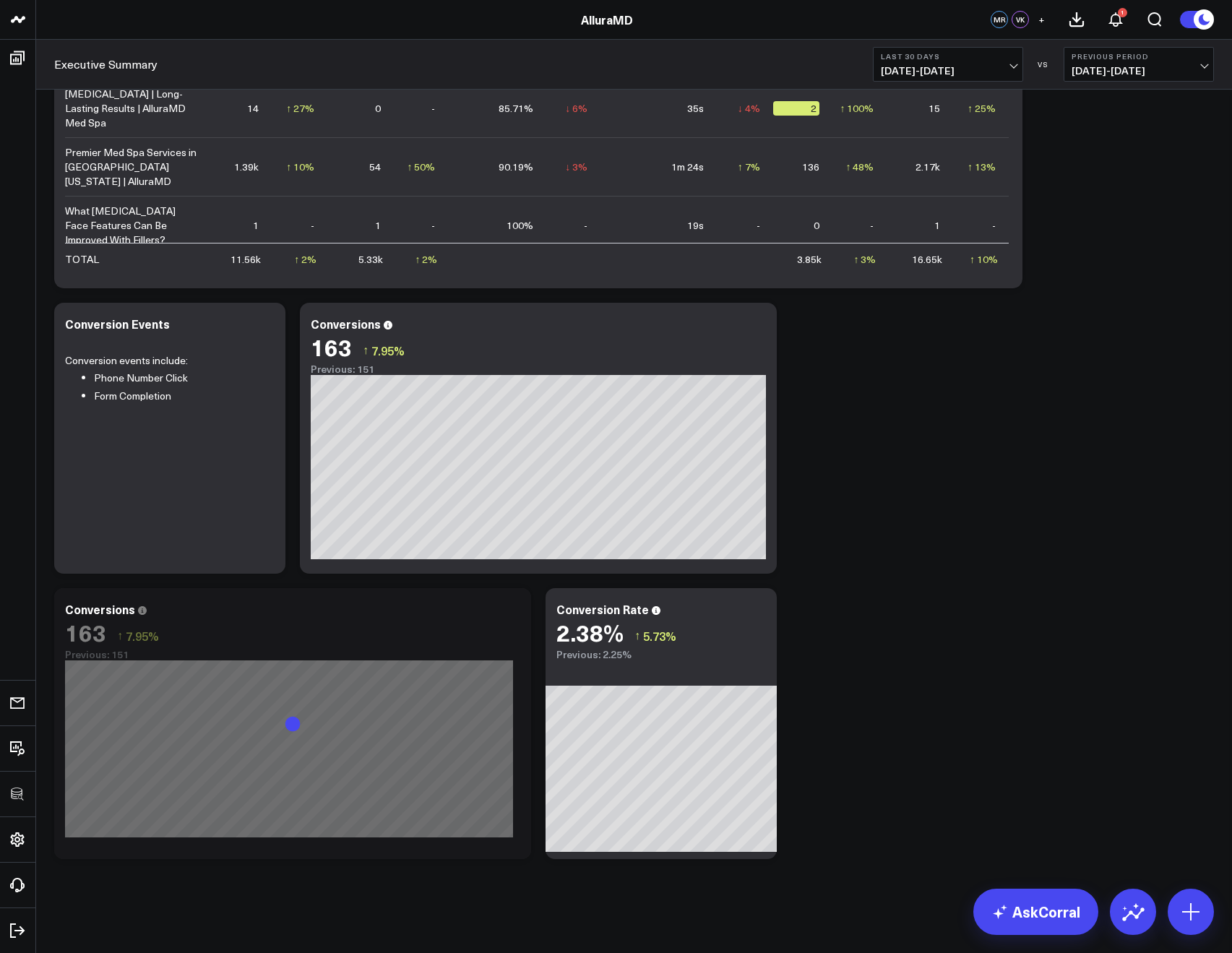
scroll to position [1628, 0]
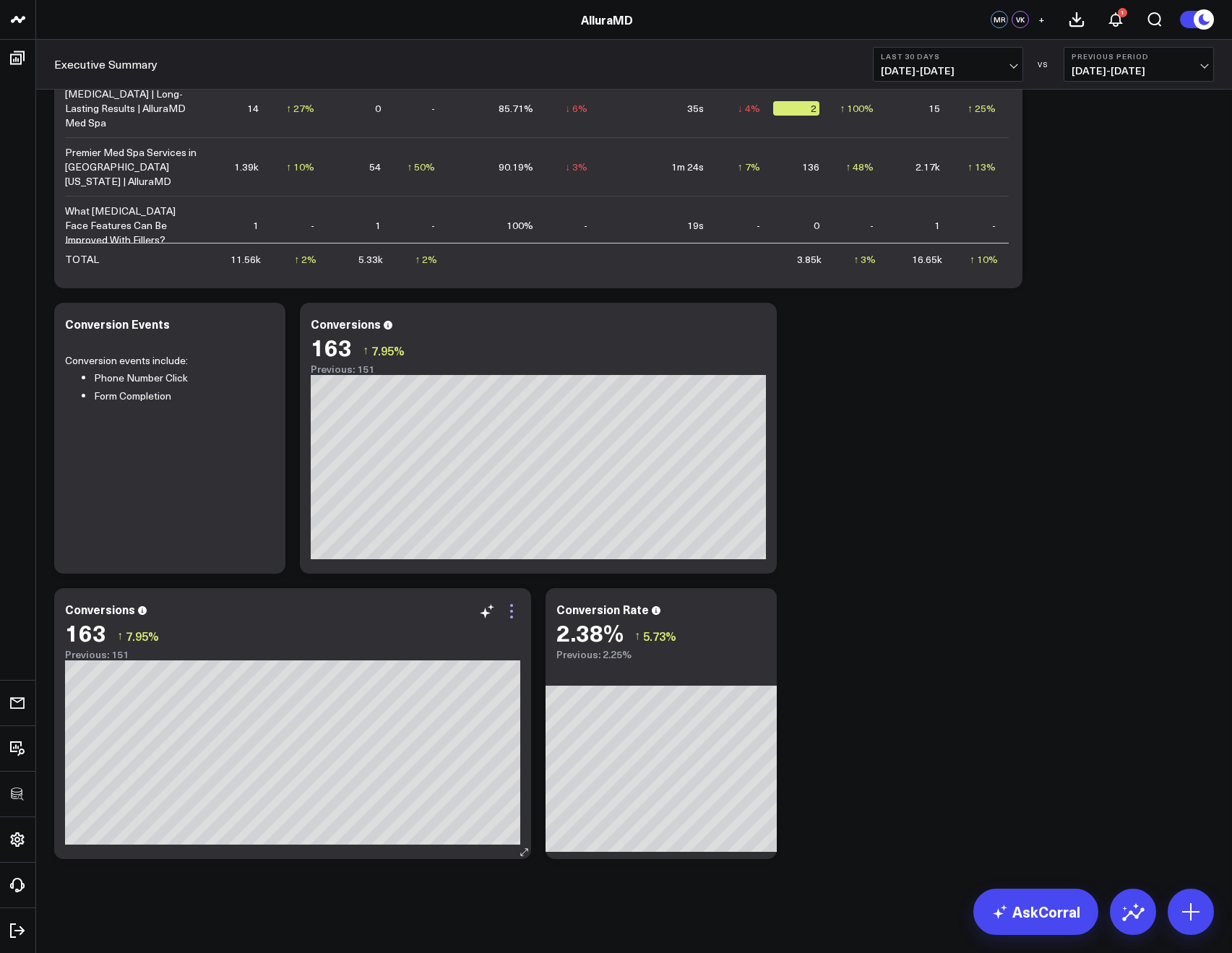
click at [505, 613] on icon at bounding box center [512, 612] width 18 height 18
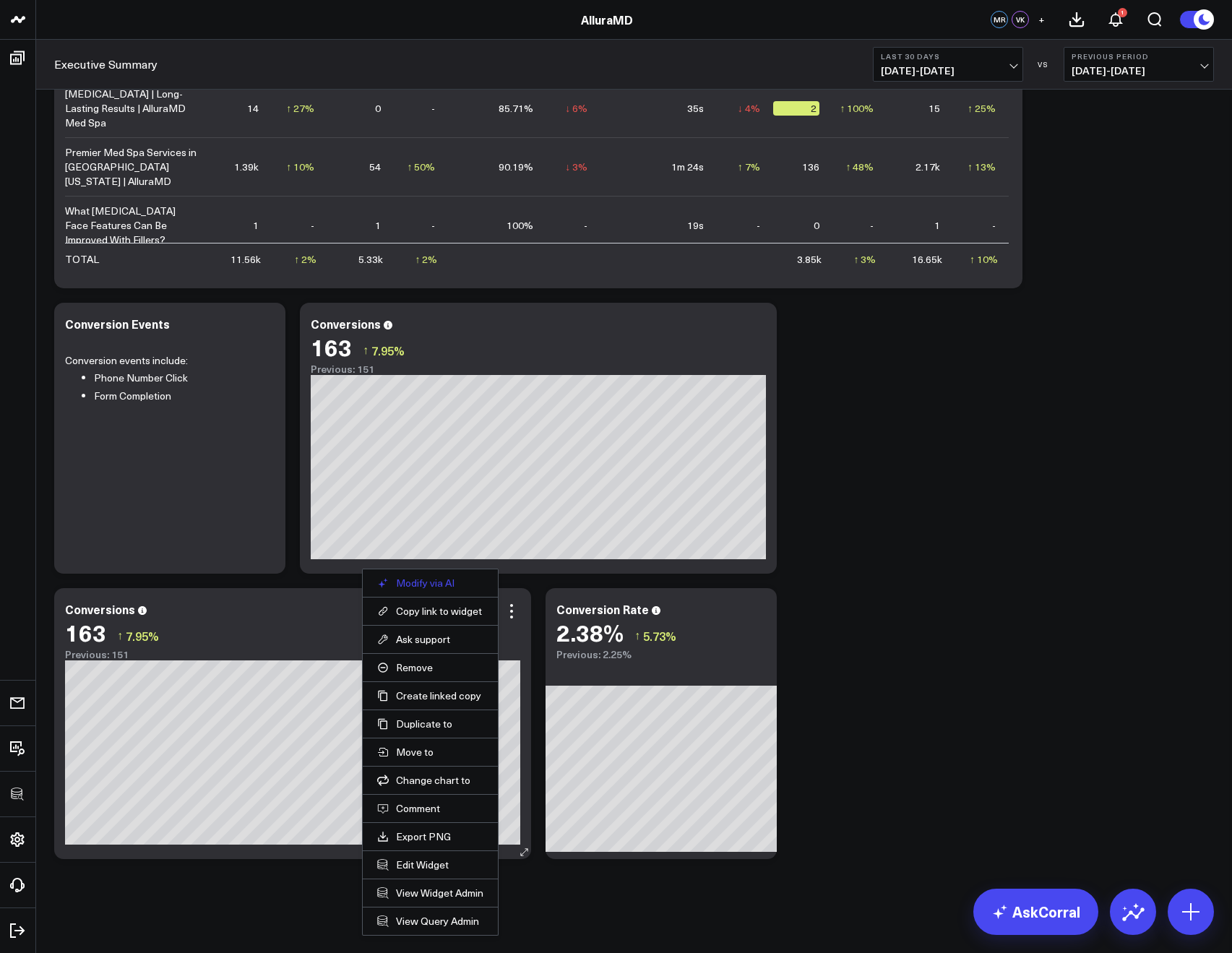
click at [390, 579] on button "Modify via AI" at bounding box center [430, 583] width 106 height 13
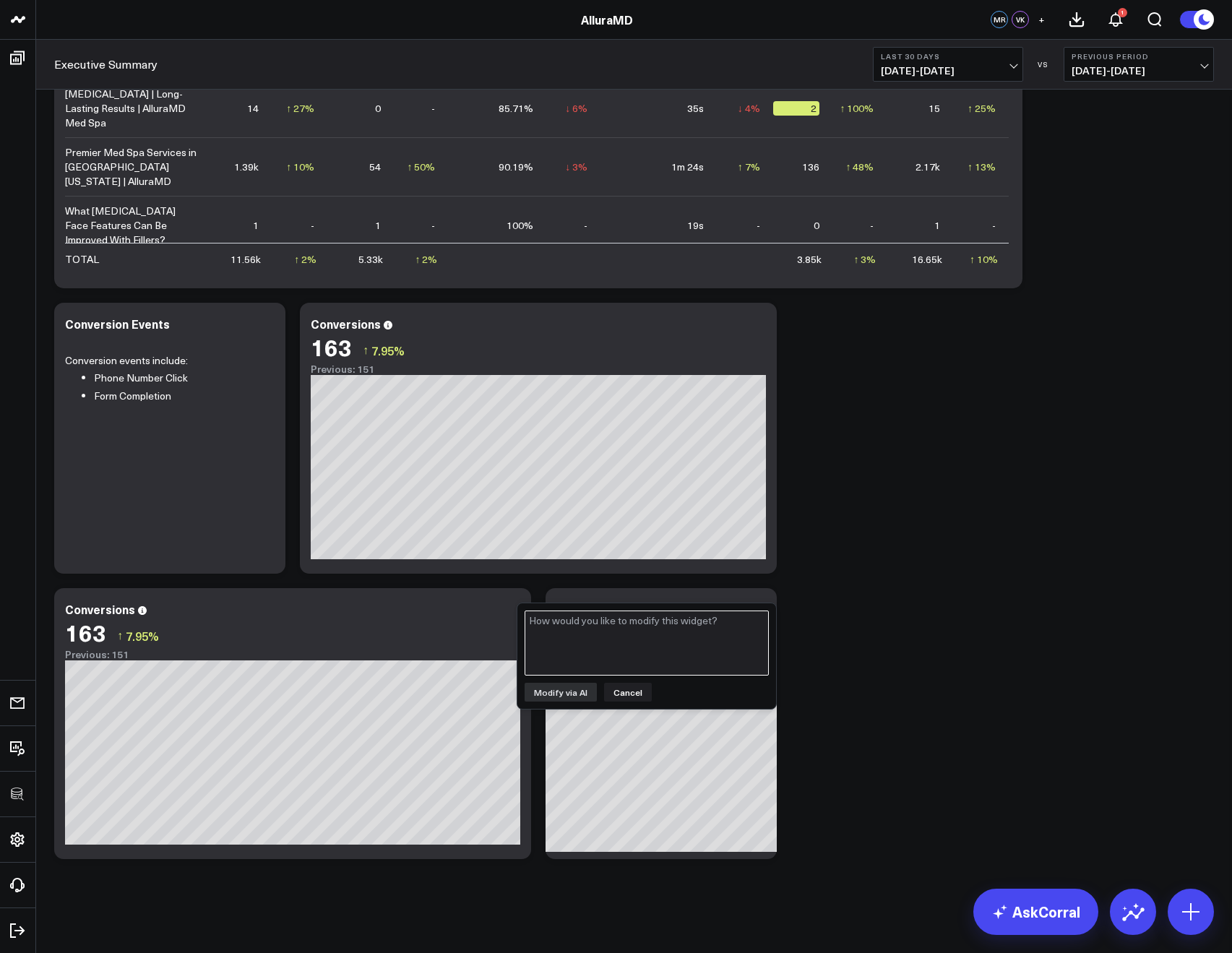
click at [529, 621] on textarea at bounding box center [647, 644] width 244 height 65
type textarea "can you group this by event name?"
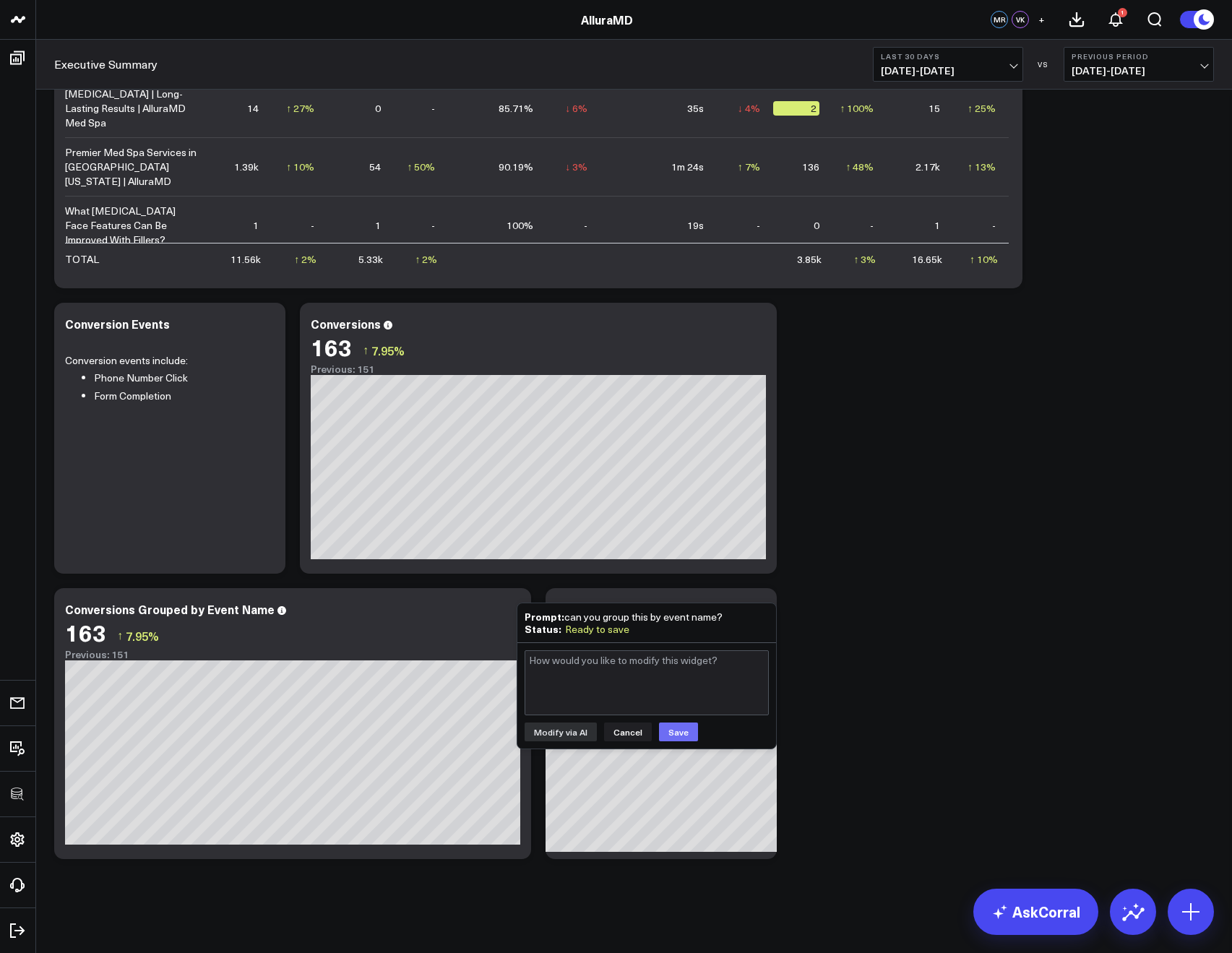
click at [682, 727] on button "Save" at bounding box center [679, 732] width 39 height 19
click at [542, 685] on textarea at bounding box center [647, 683] width 244 height 65
type textarea "i don't need for this to be a date based chart, i'd like to change it so that i…"
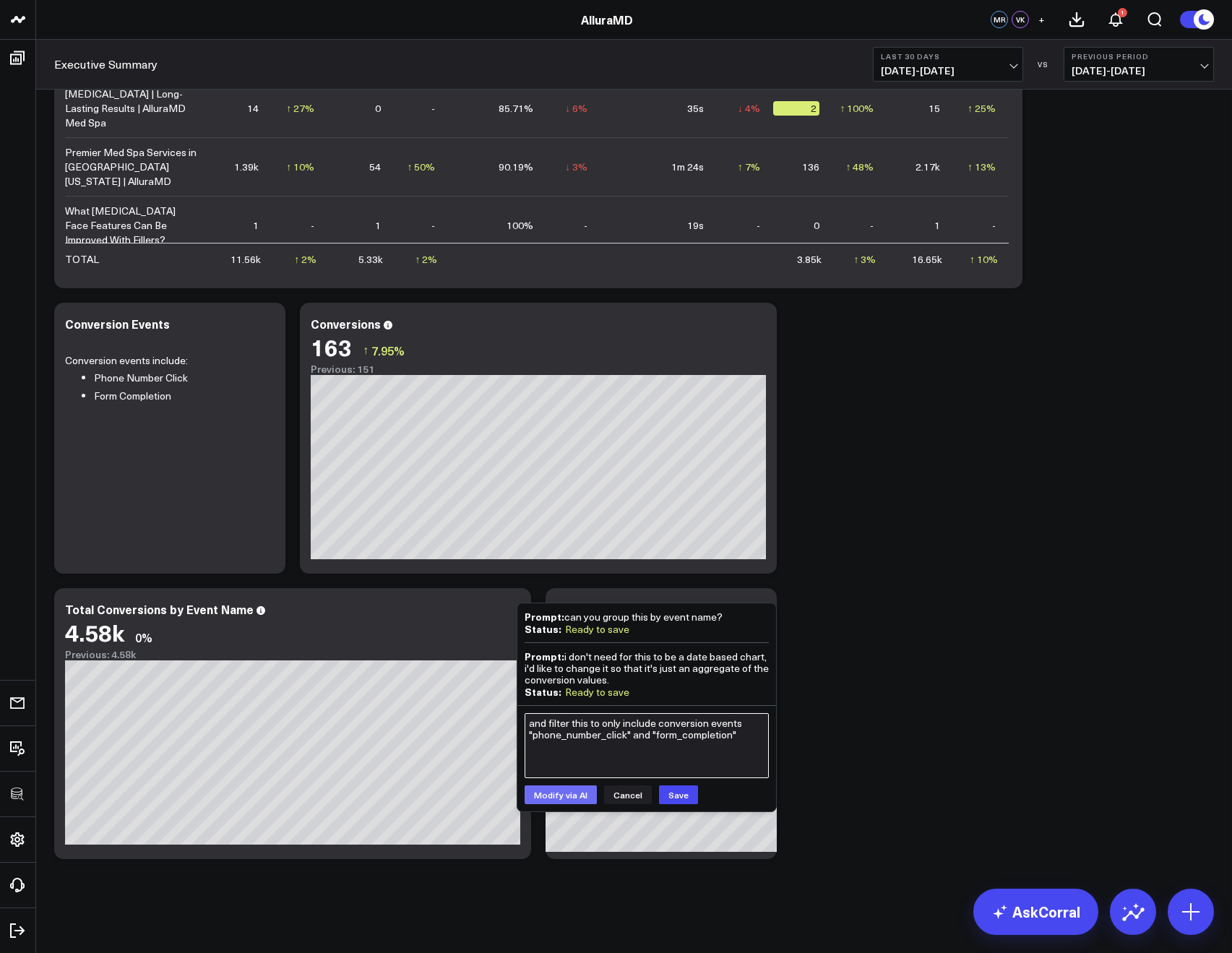
type textarea "and filter this to only include conversion events "phone_number_click" and "for…"
click at [572, 791] on button "Modify via AI" at bounding box center [561, 795] width 73 height 19
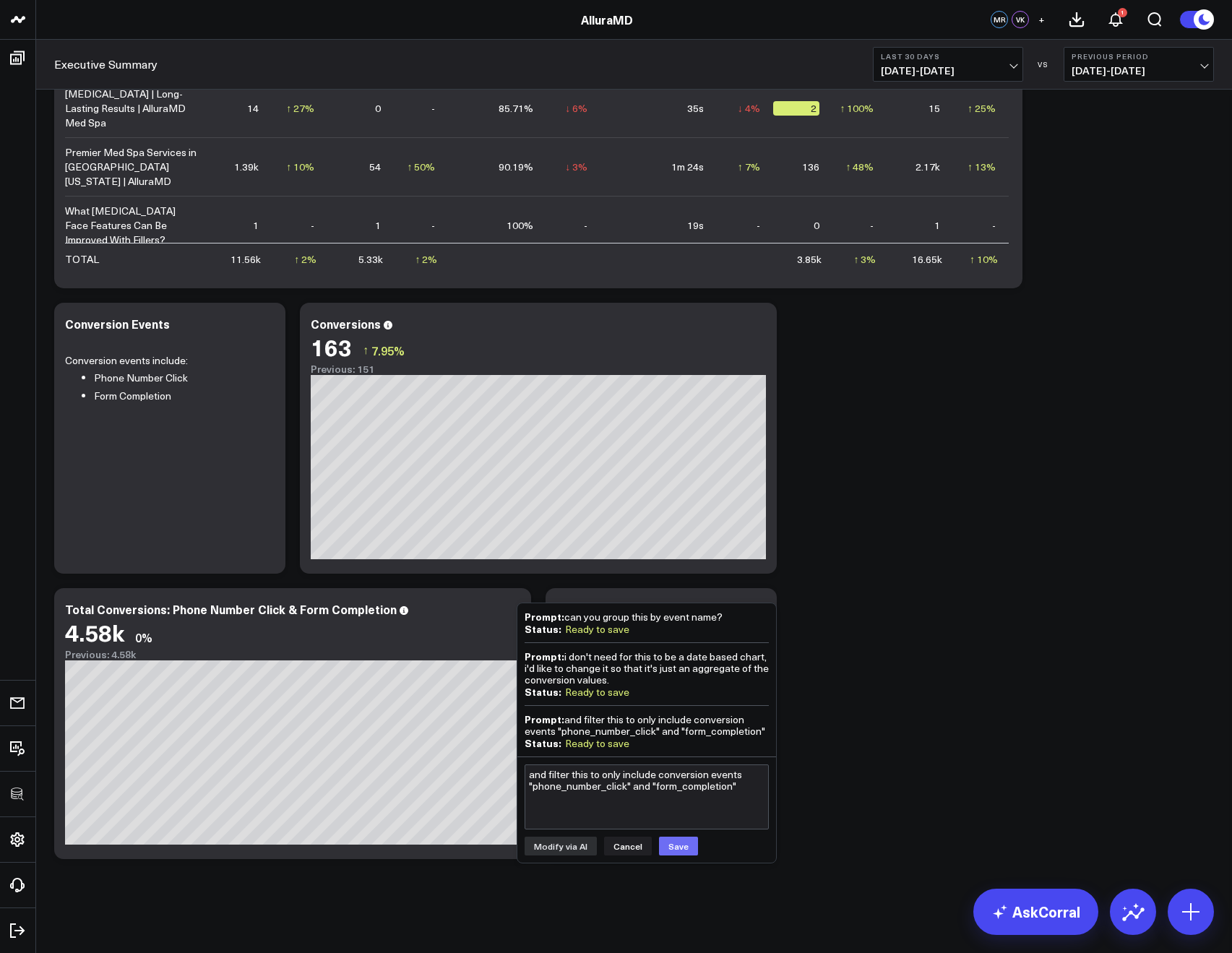
click at [687, 851] on button "Save" at bounding box center [679, 847] width 39 height 19
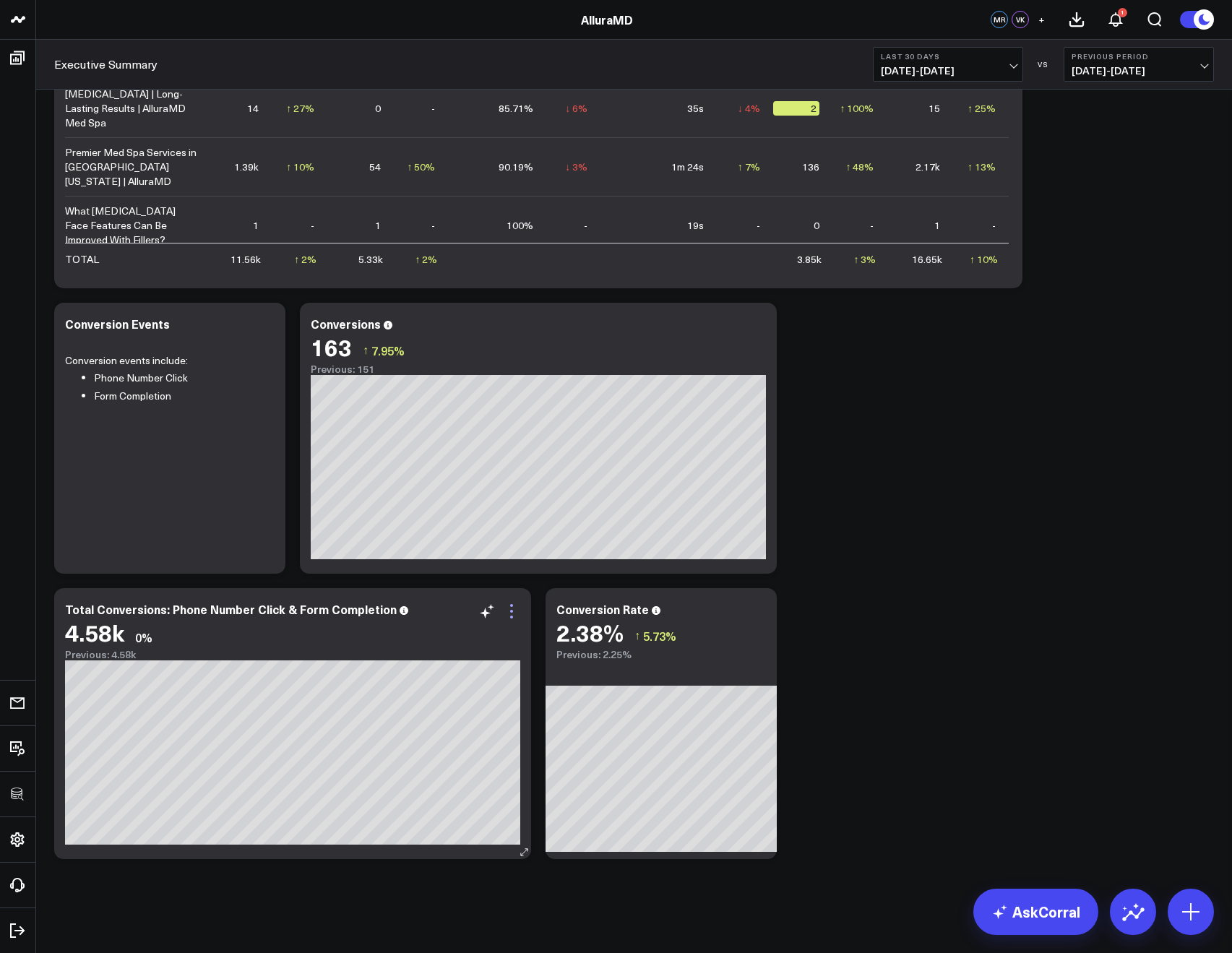
click at [513, 613] on icon at bounding box center [512, 612] width 18 height 18
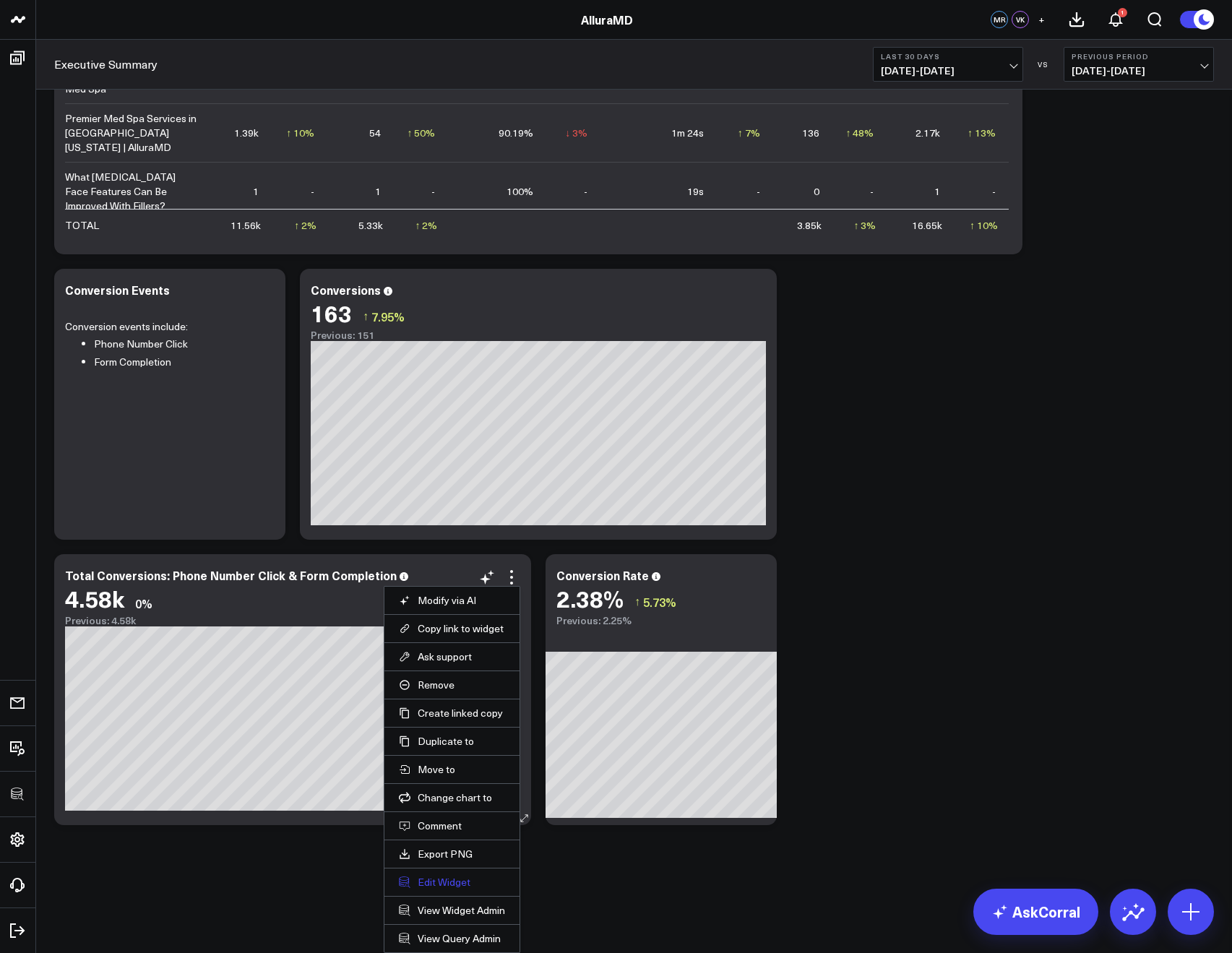
click at [427, 882] on button "Edit Widget" at bounding box center [451, 882] width 106 height 13
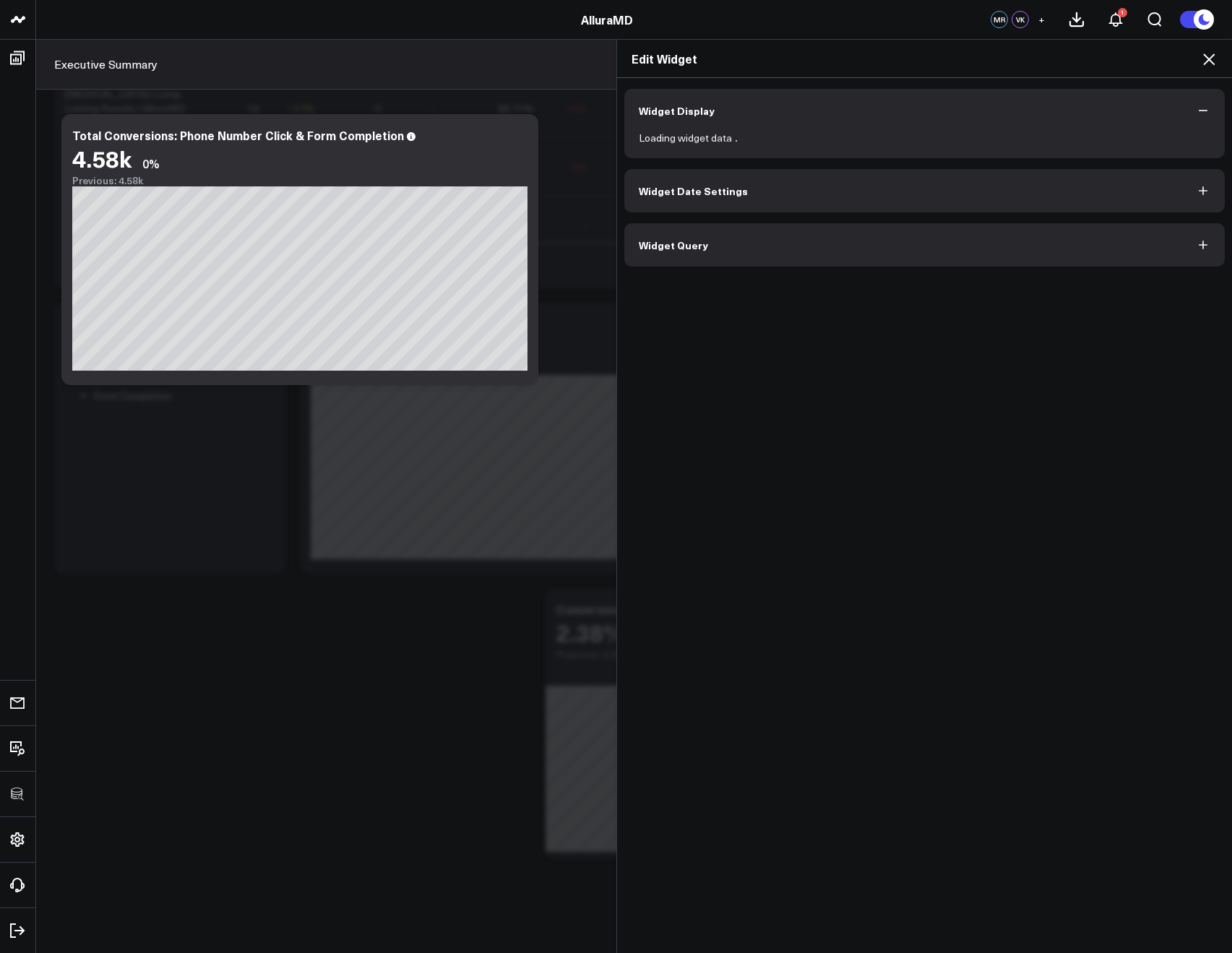
scroll to position [1628, 0]
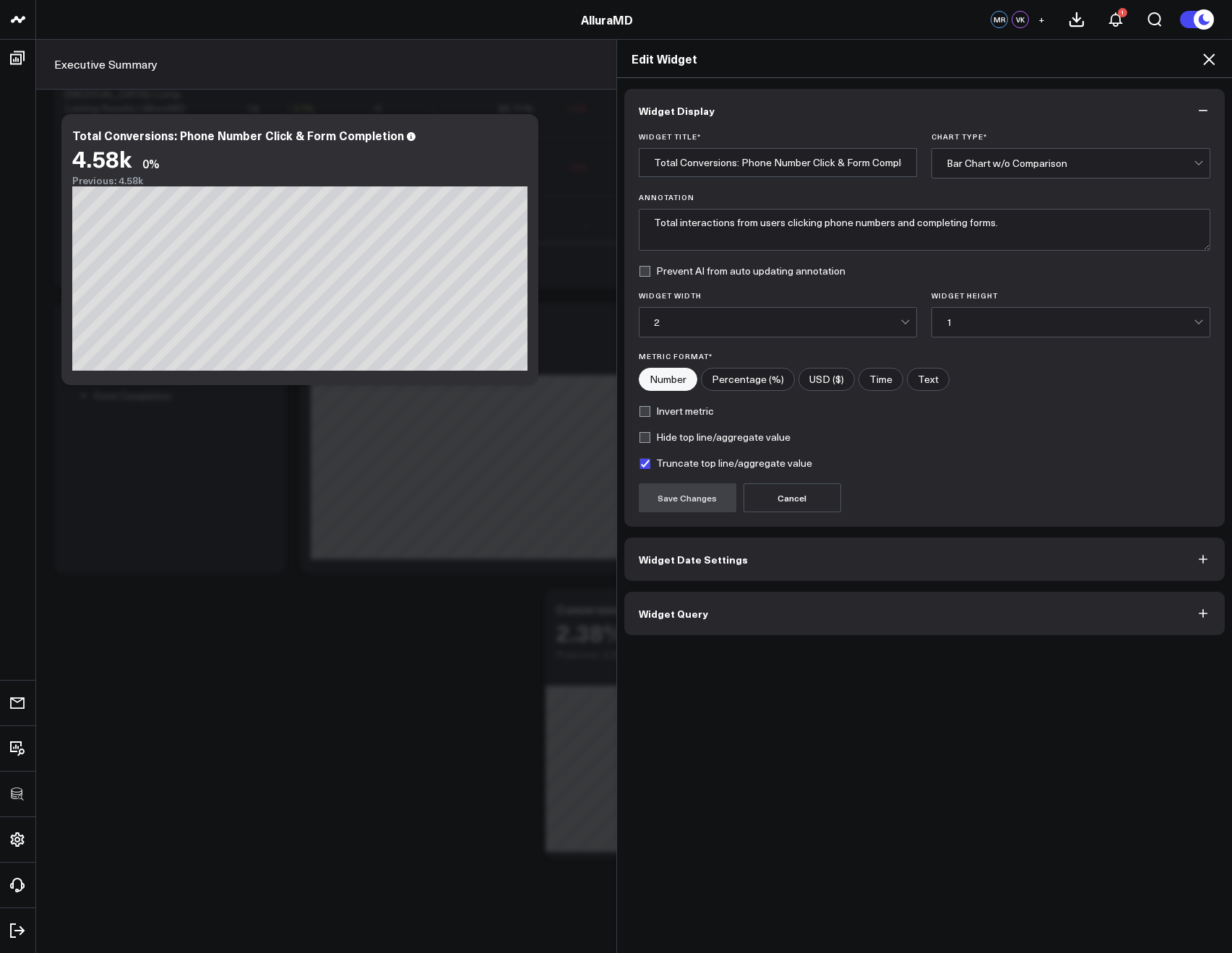
click at [708, 619] on button "Widget Query" at bounding box center [925, 613] width 601 height 43
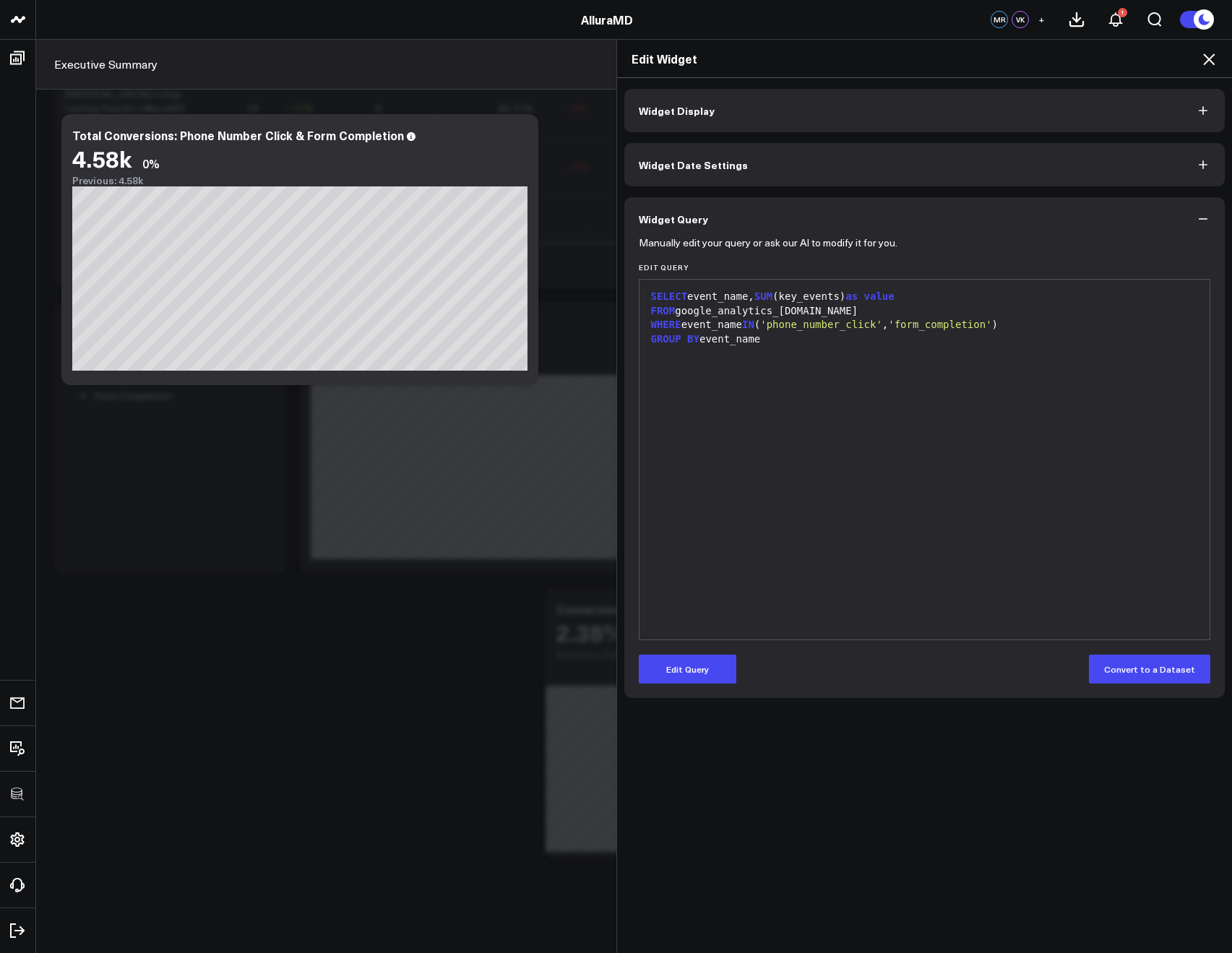
click at [1206, 61] on icon at bounding box center [1209, 59] width 12 height 12
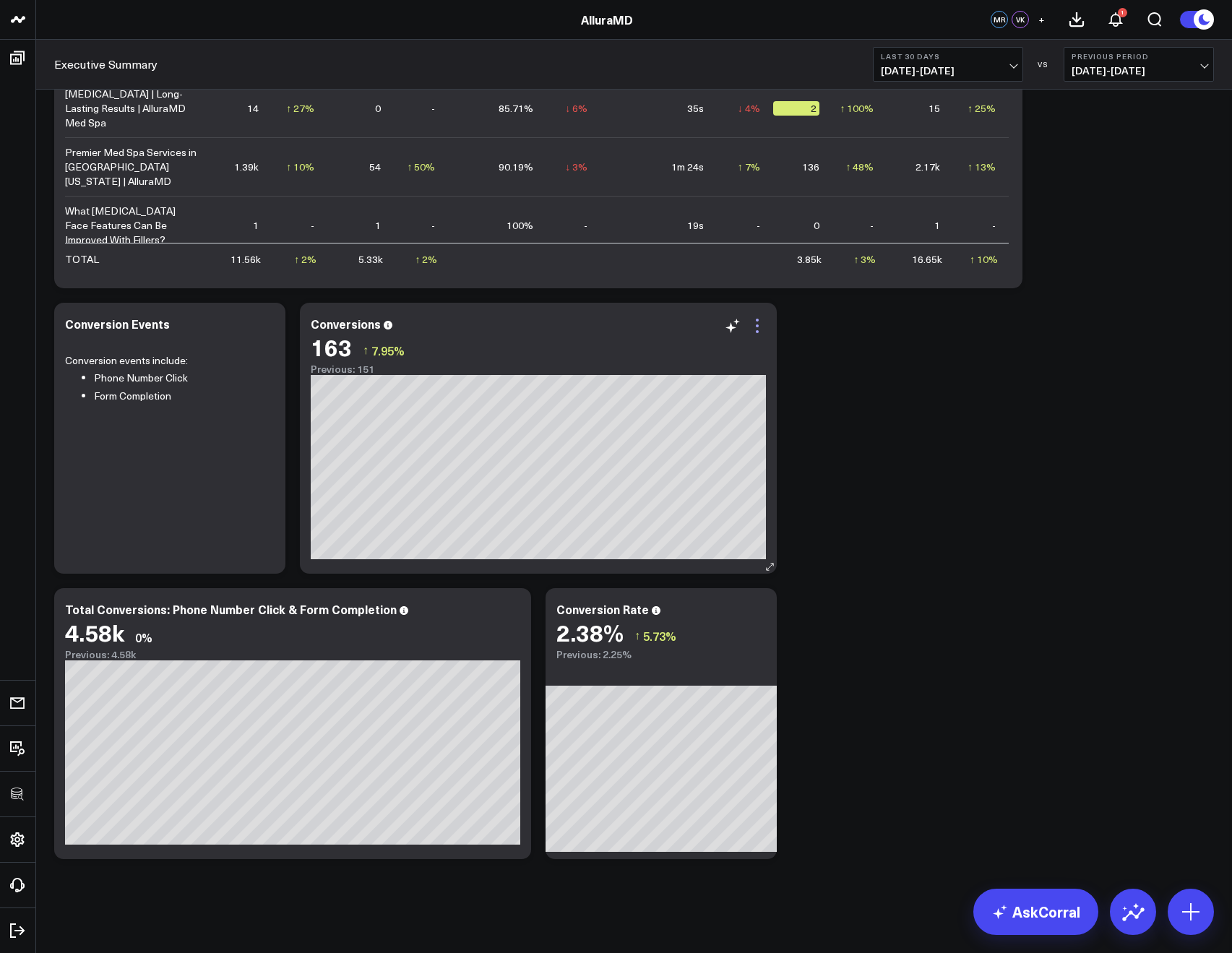
click at [759, 332] on icon at bounding box center [758, 326] width 18 height 18
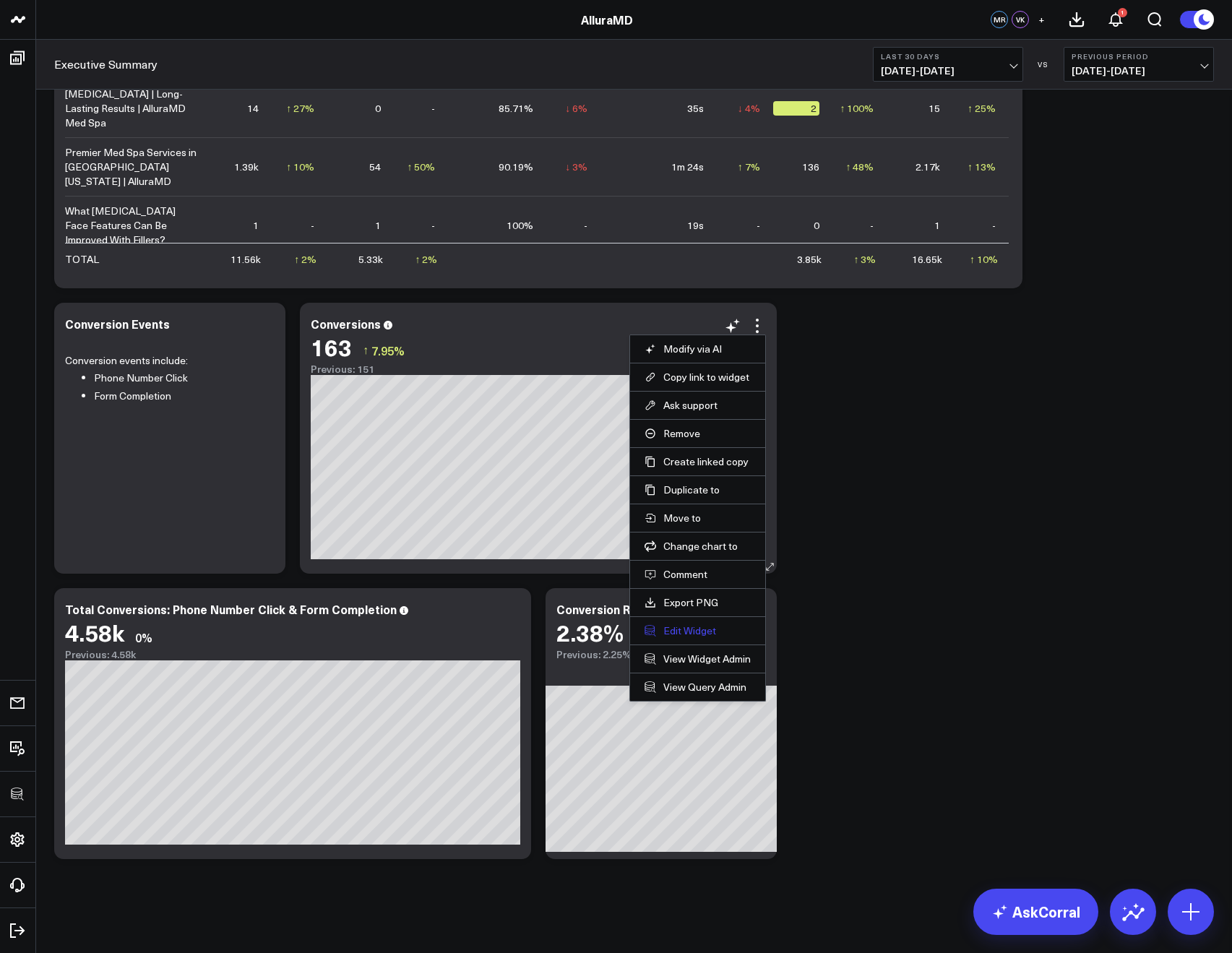
click at [686, 624] on button "Edit Widget" at bounding box center [697, 631] width 106 height 13
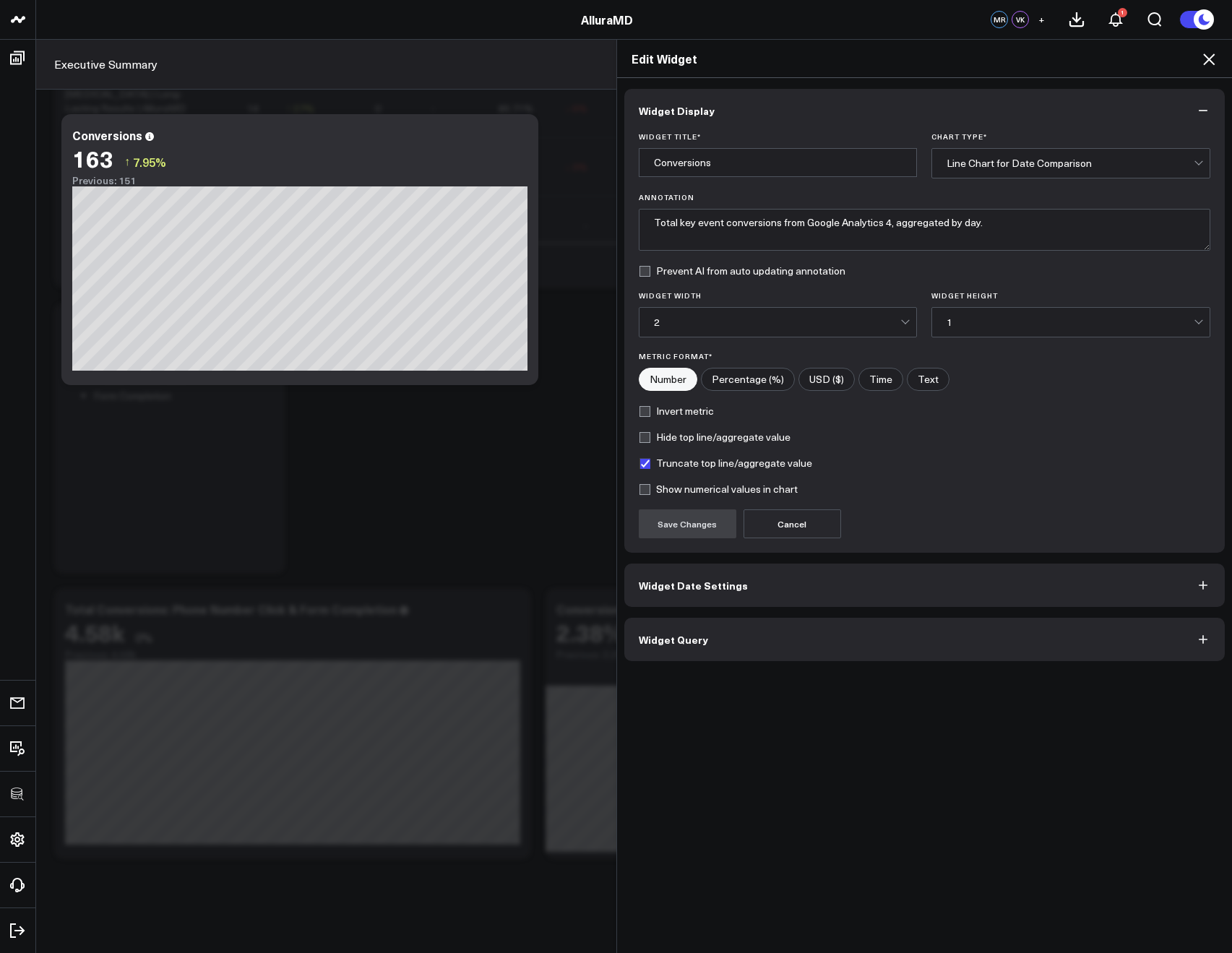
click at [678, 634] on span "Widget Query" at bounding box center [673, 640] width 69 height 12
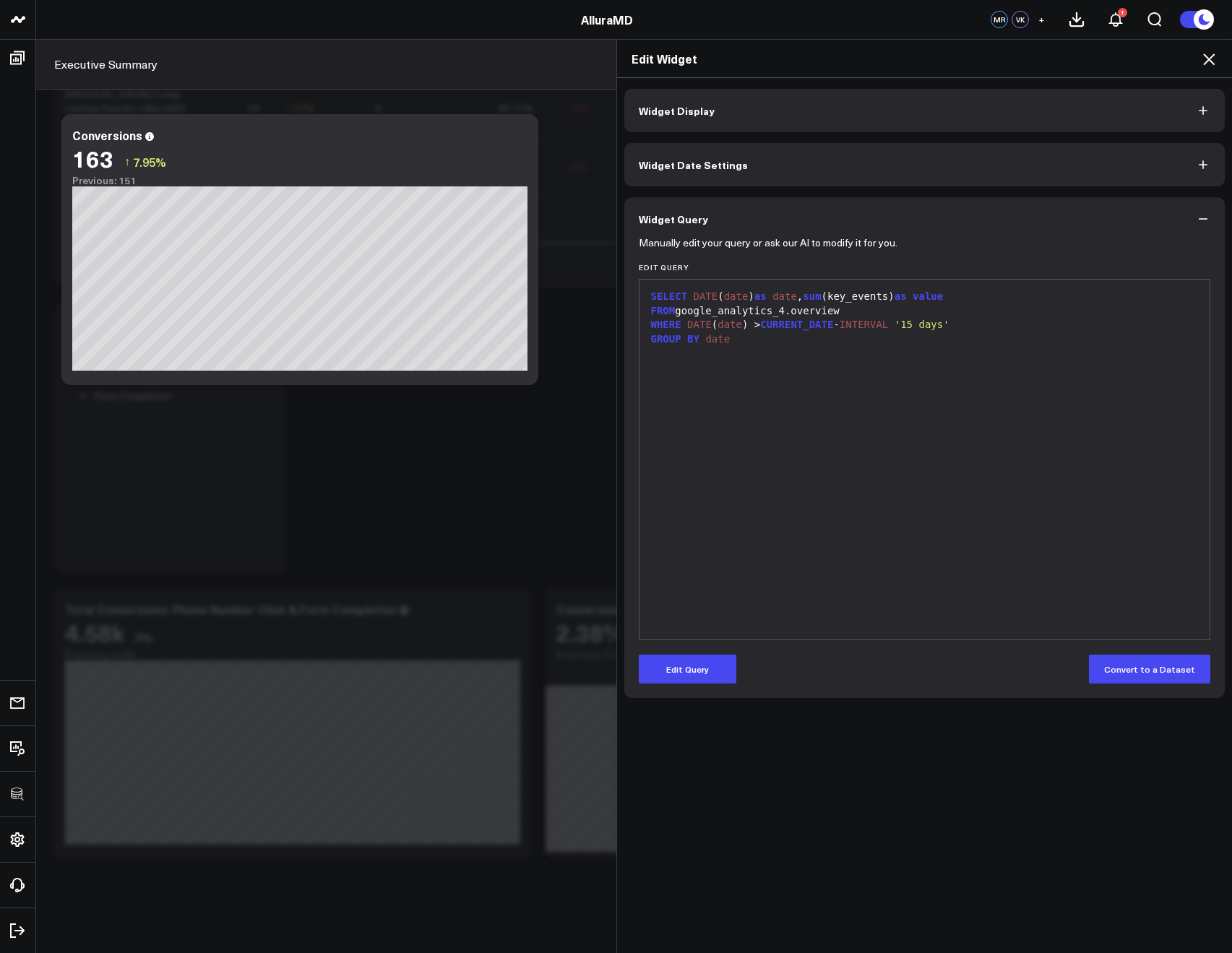
click at [1212, 61] on icon at bounding box center [1209, 59] width 18 height 18
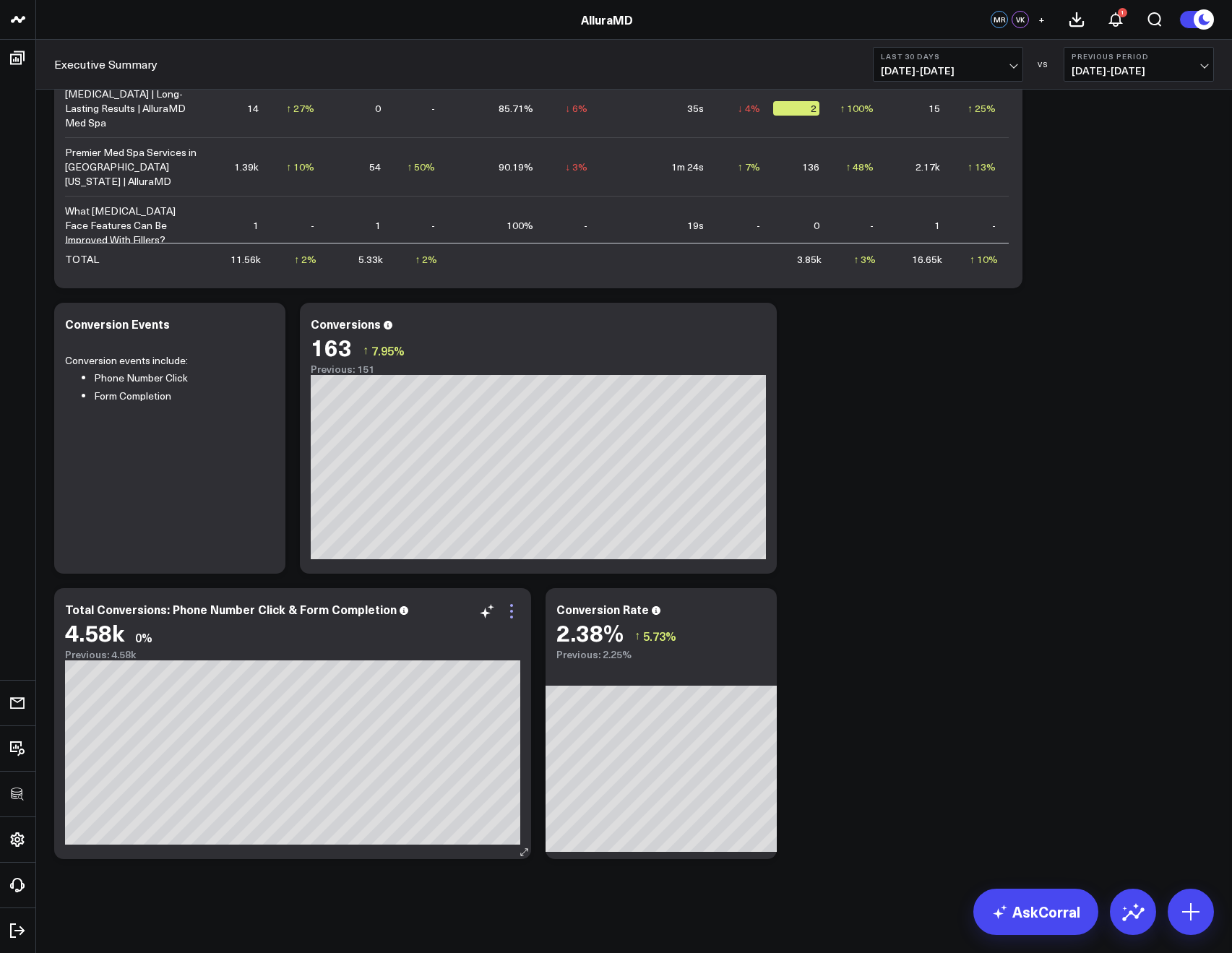
click at [514, 610] on icon at bounding box center [512, 612] width 18 height 18
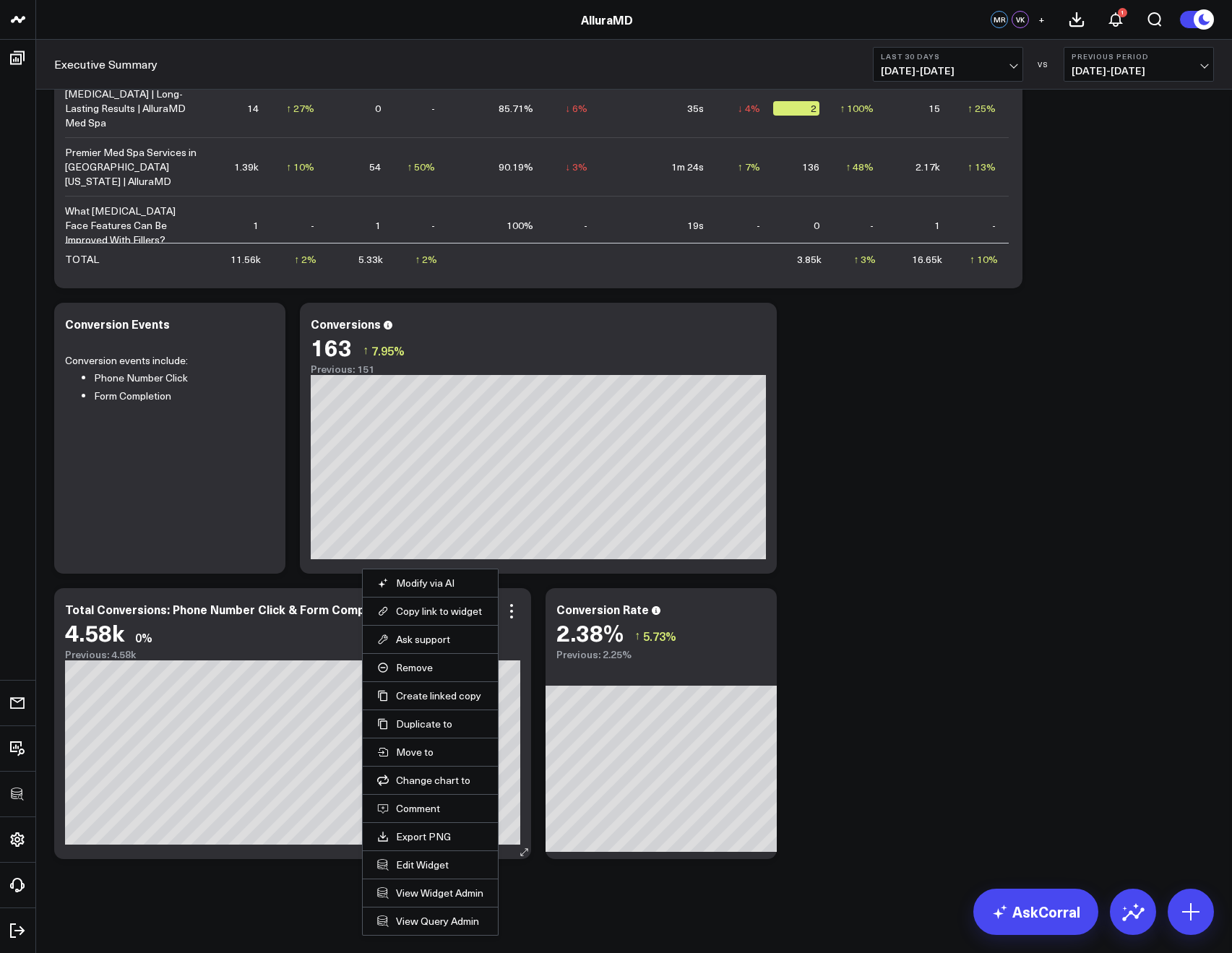
click at [425, 856] on li "Edit Widget" at bounding box center [430, 864] width 135 height 28
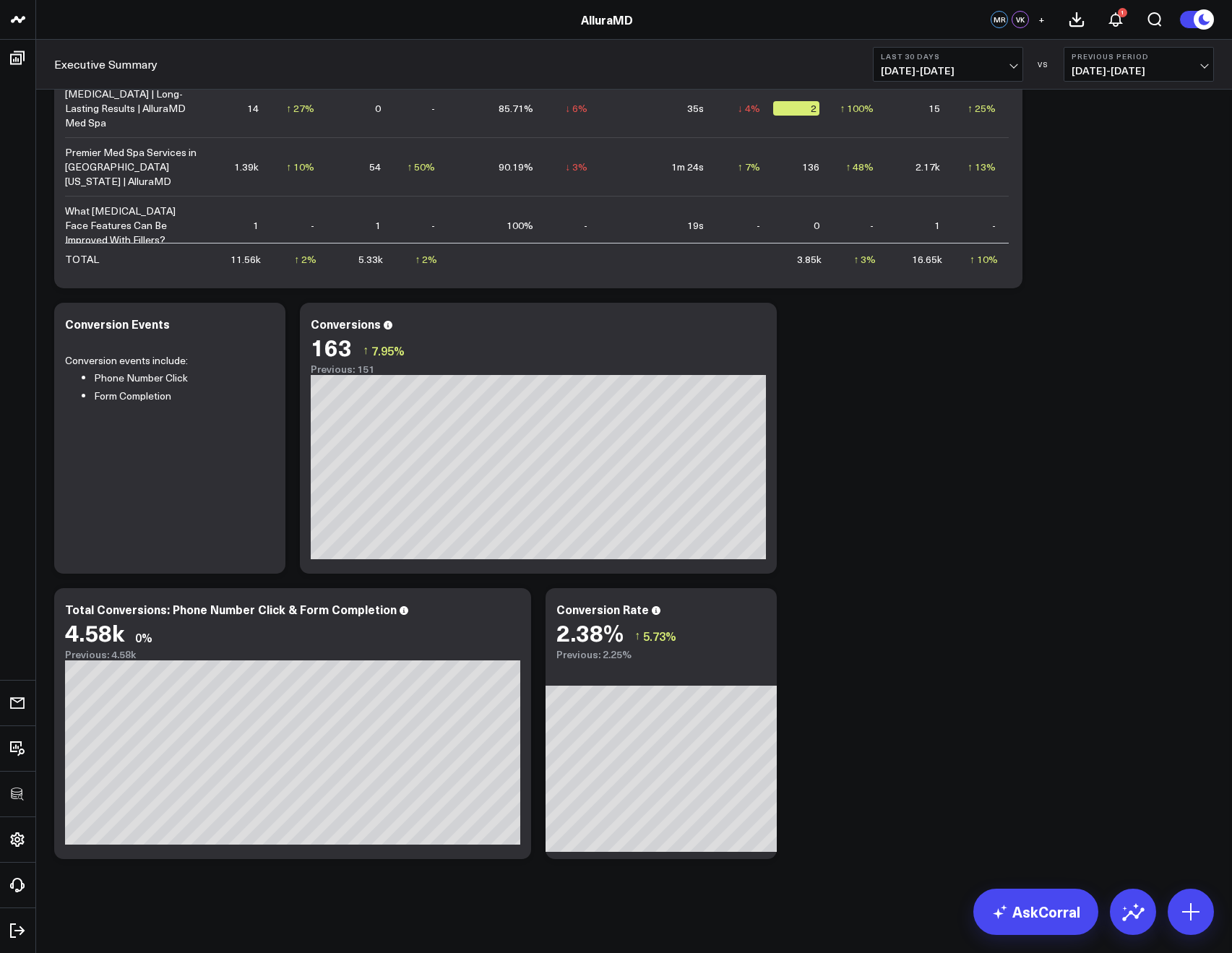
click at [511, 612] on icon at bounding box center [512, 612] width 3 height 3
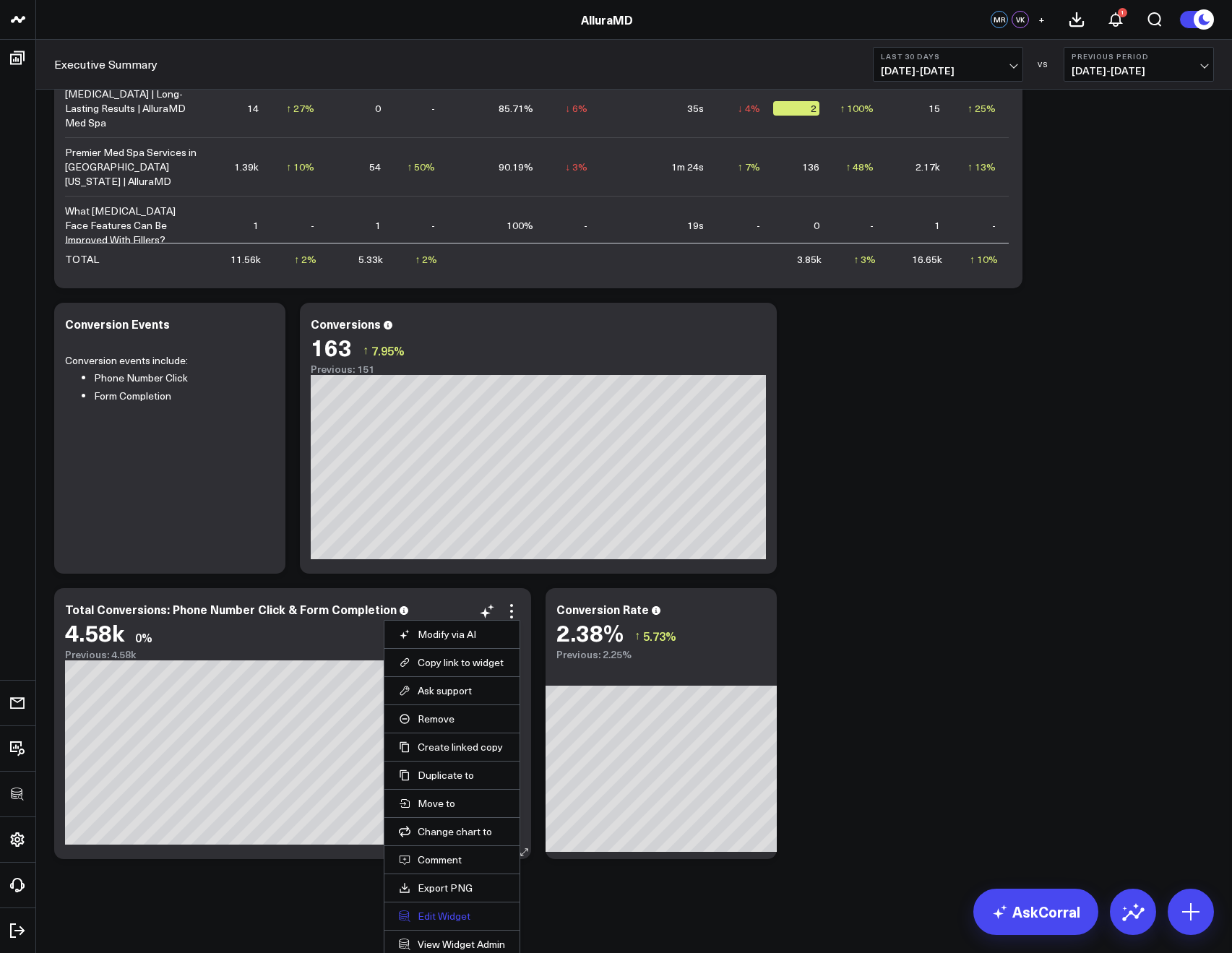
click at [451, 910] on button "Edit Widget" at bounding box center [451, 916] width 106 height 13
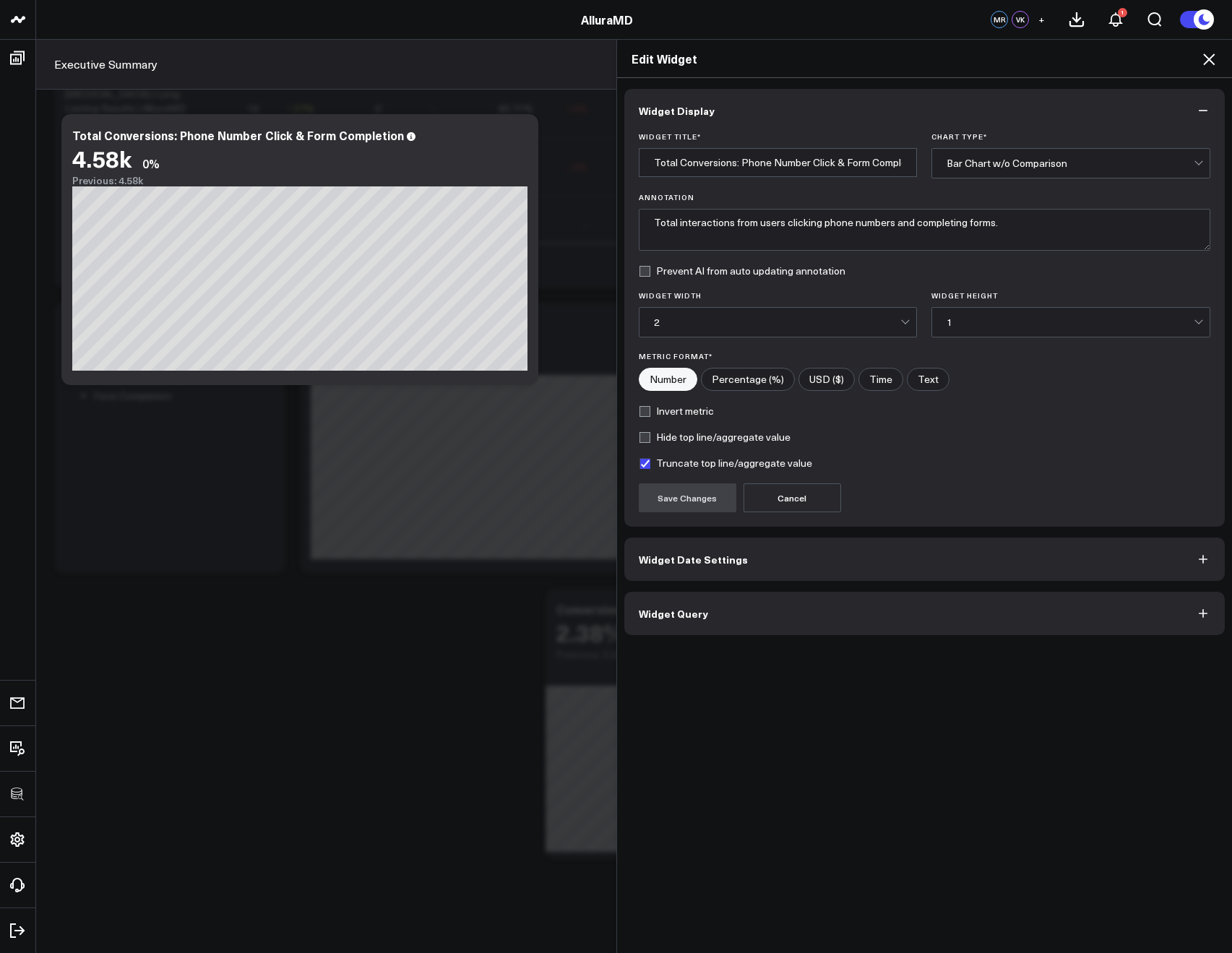
click at [729, 607] on button "Widget Query" at bounding box center [925, 613] width 601 height 43
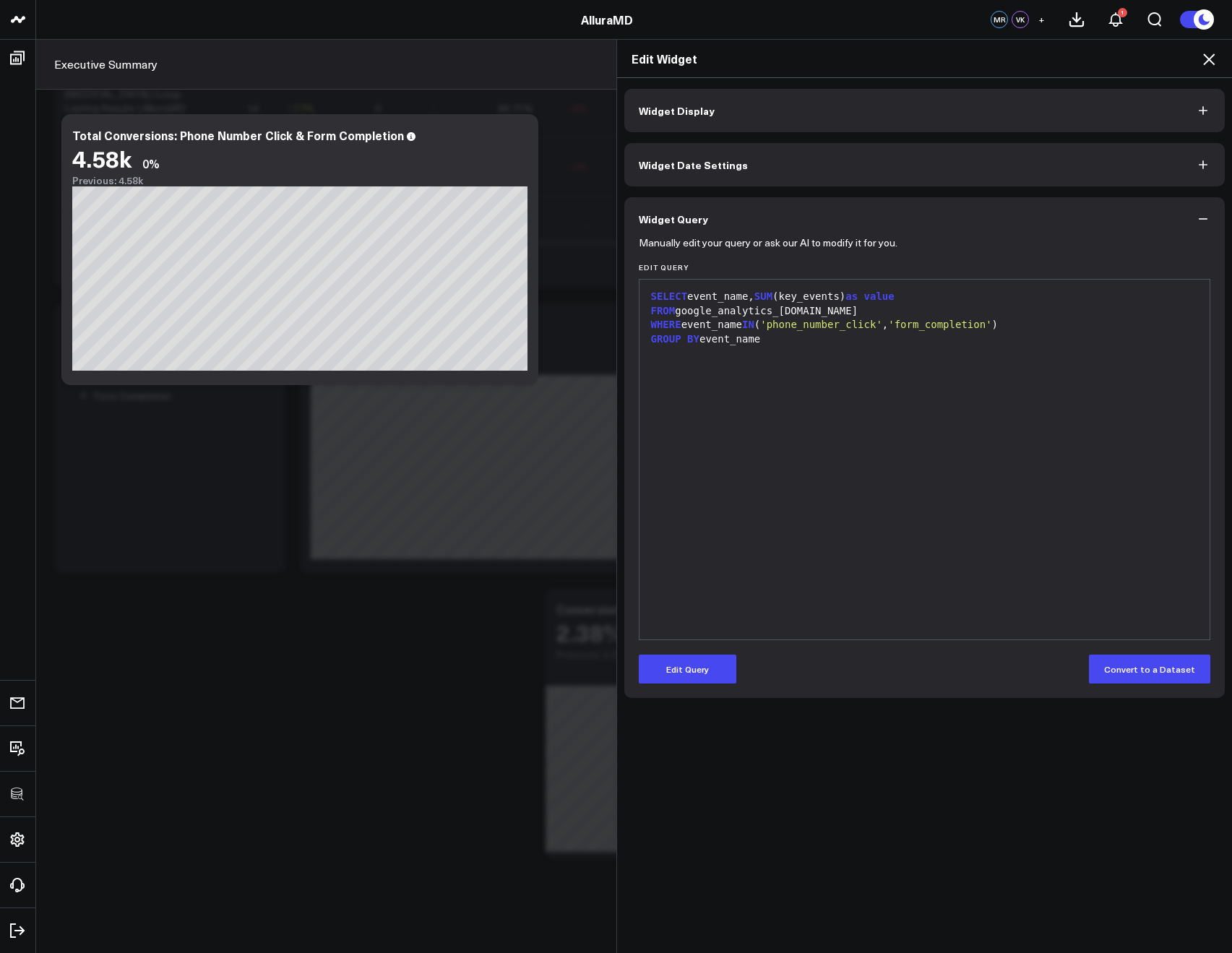
click at [1220, 48] on div "Edit Widget" at bounding box center [925, 59] width 616 height 38
click at [1208, 71] on div "Edit Widget" at bounding box center [925, 59] width 616 height 38
click at [1207, 65] on icon at bounding box center [1209, 59] width 18 height 18
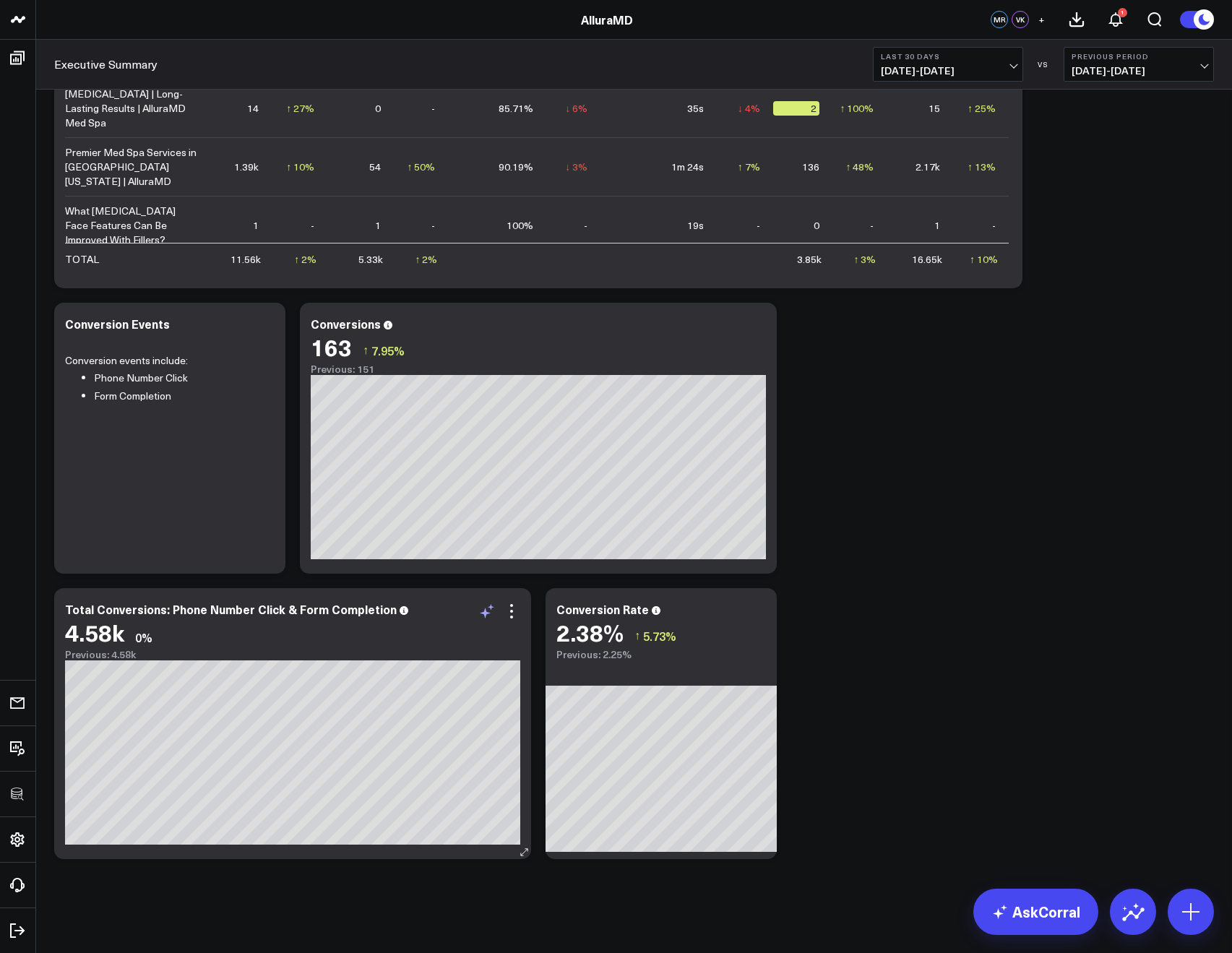
click at [494, 614] on icon at bounding box center [487, 612] width 18 height 18
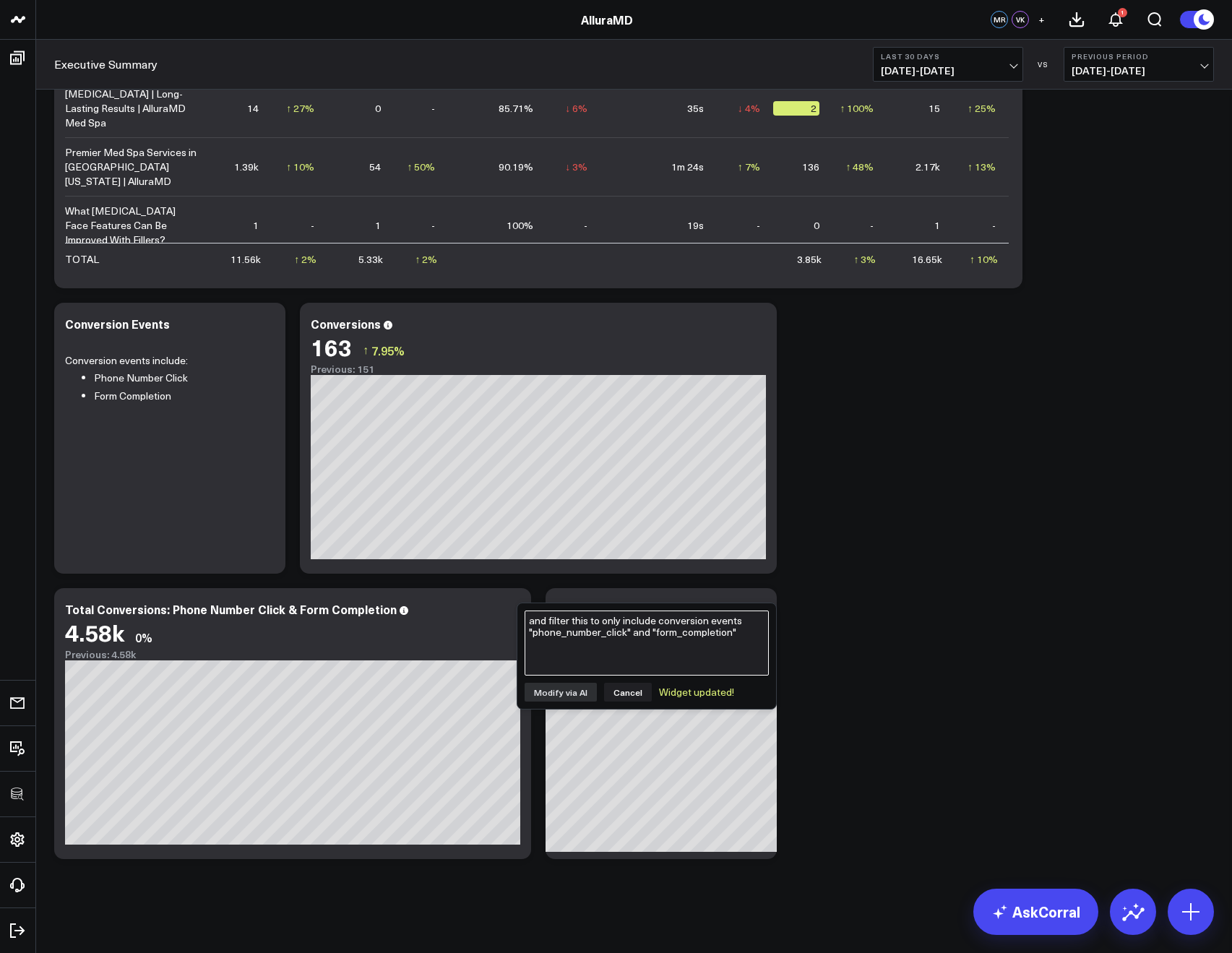
click at [536, 625] on textarea "and filter this to only include conversion events "phone_number_click" and "for…" at bounding box center [647, 644] width 244 height 65
type textarea "use the google analytics overview tables instead of events for this"
click at [561, 698] on button "Modify via AI" at bounding box center [561, 692] width 73 height 19
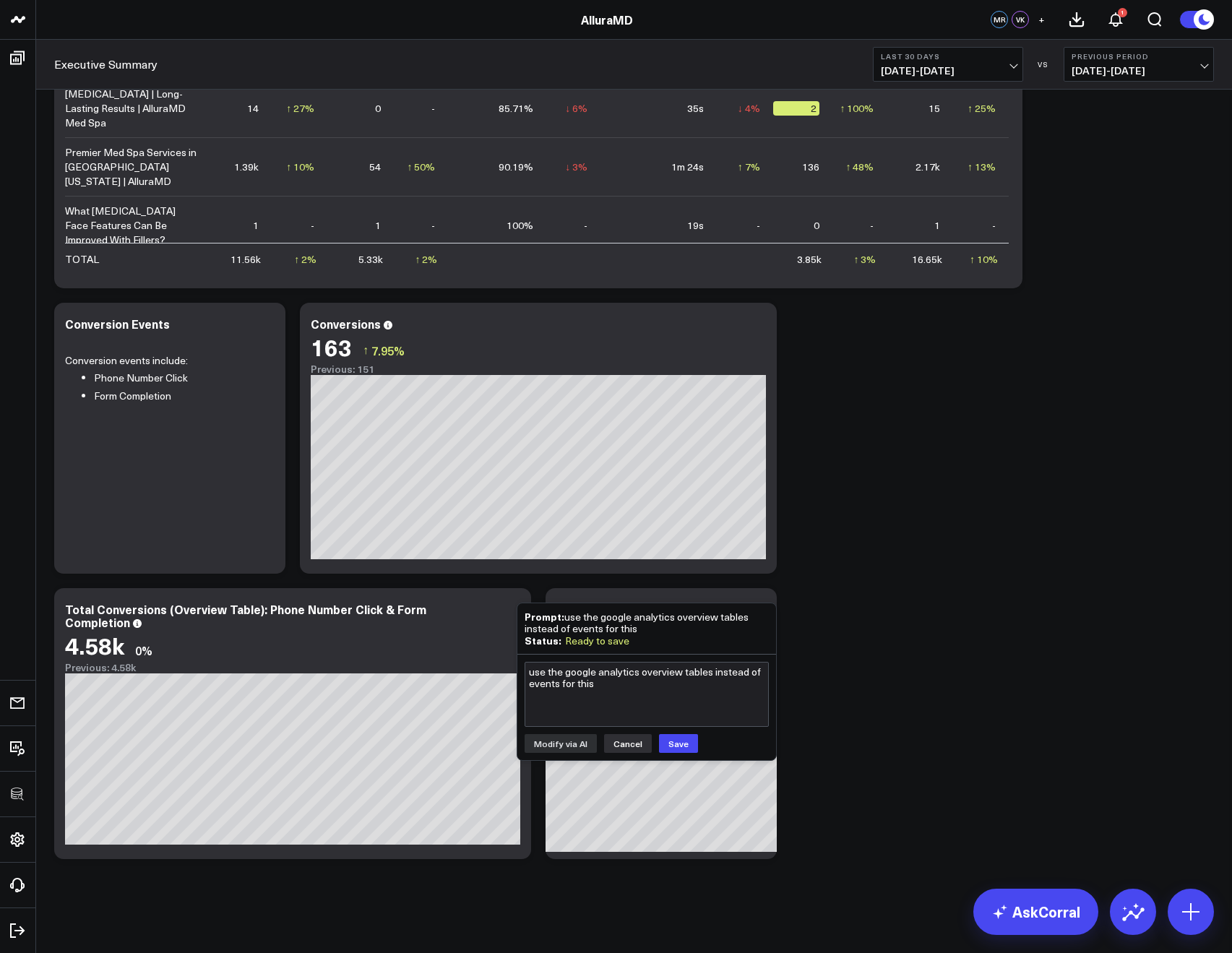
click at [612, 744] on button "Cancel" at bounding box center [628, 744] width 48 height 19
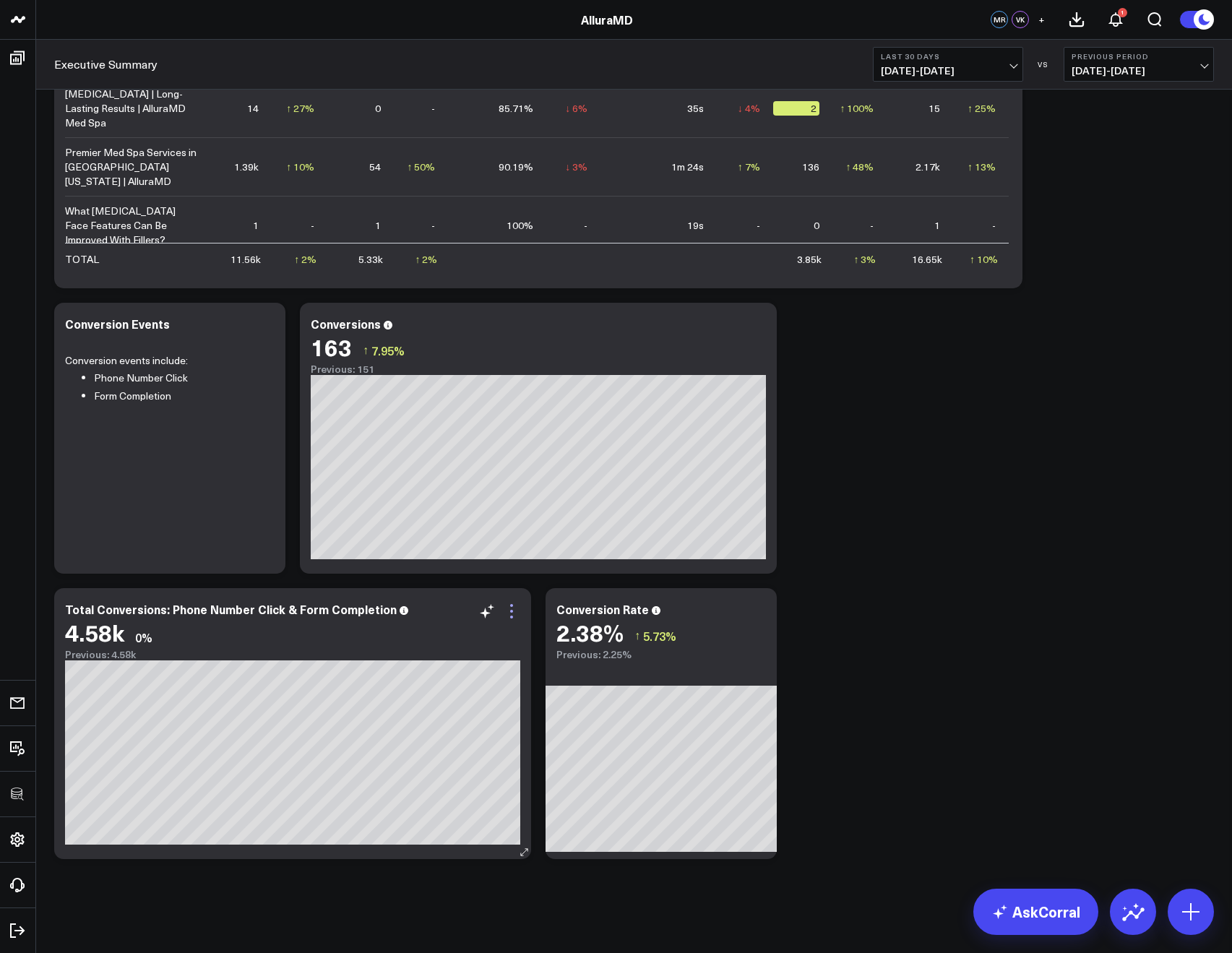
click at [513, 613] on icon at bounding box center [512, 612] width 18 height 18
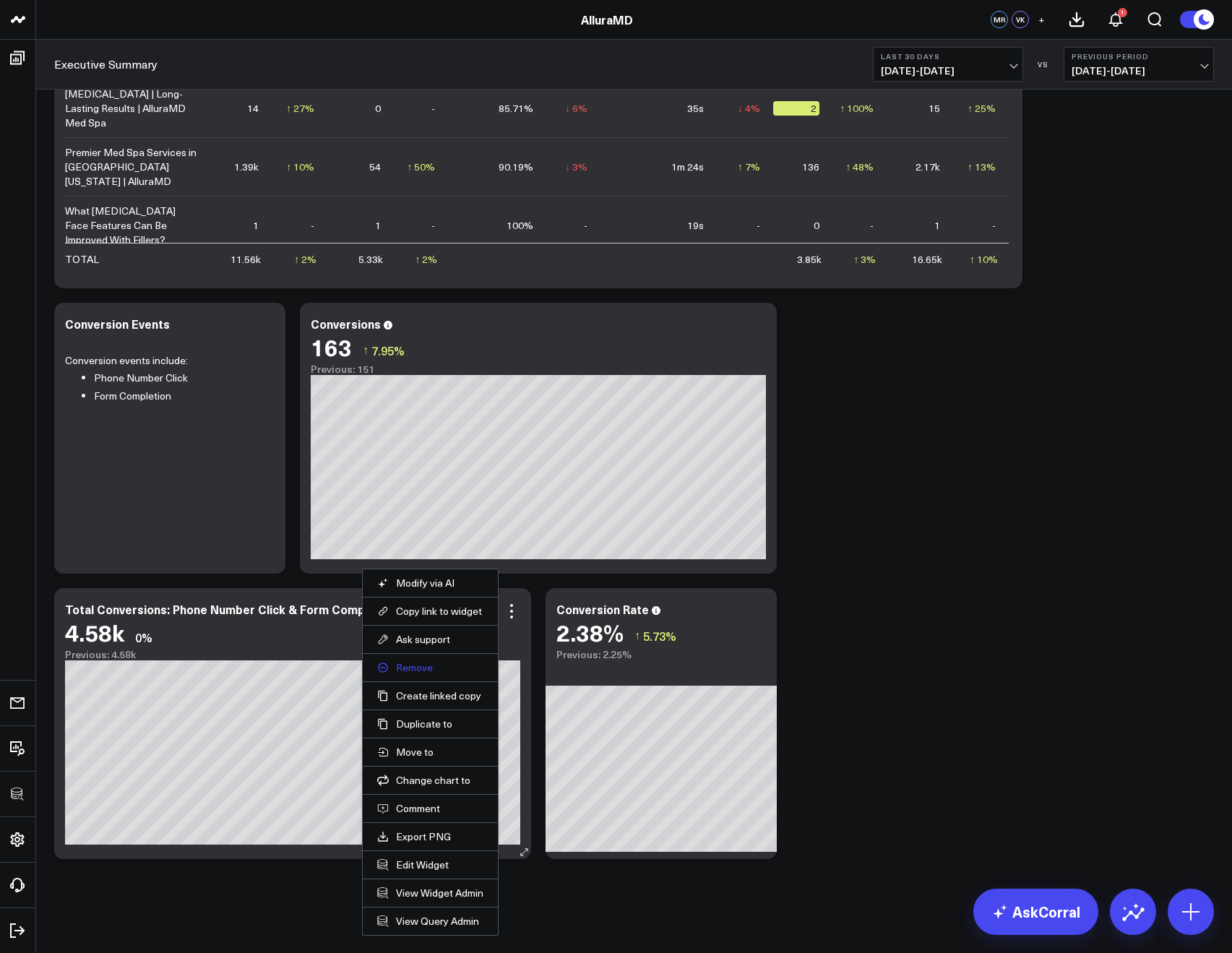
click at [420, 668] on button "Remove" at bounding box center [430, 667] width 106 height 13
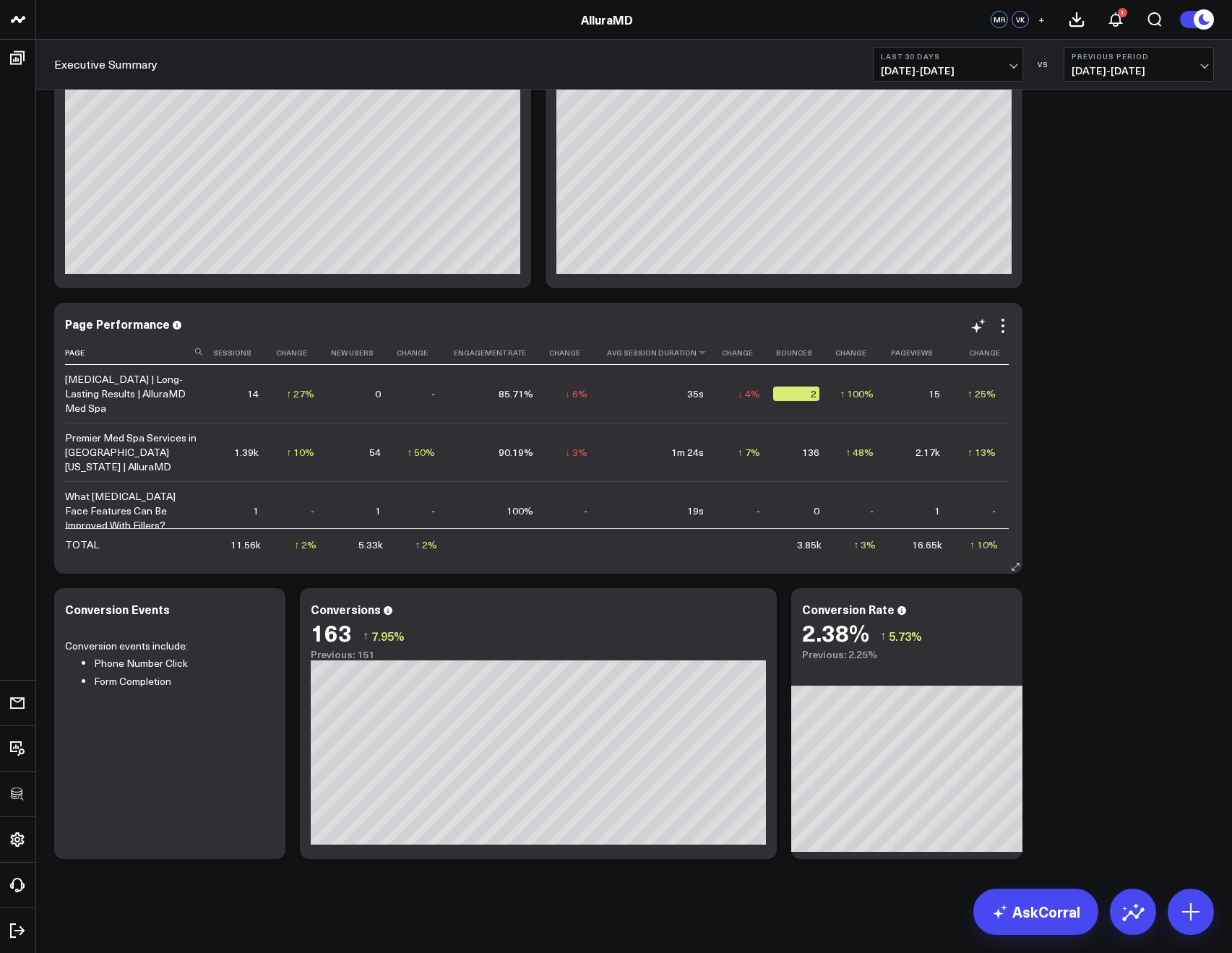
scroll to position [1343, 0]
click at [758, 616] on icon at bounding box center [758, 617] width 3 height 3
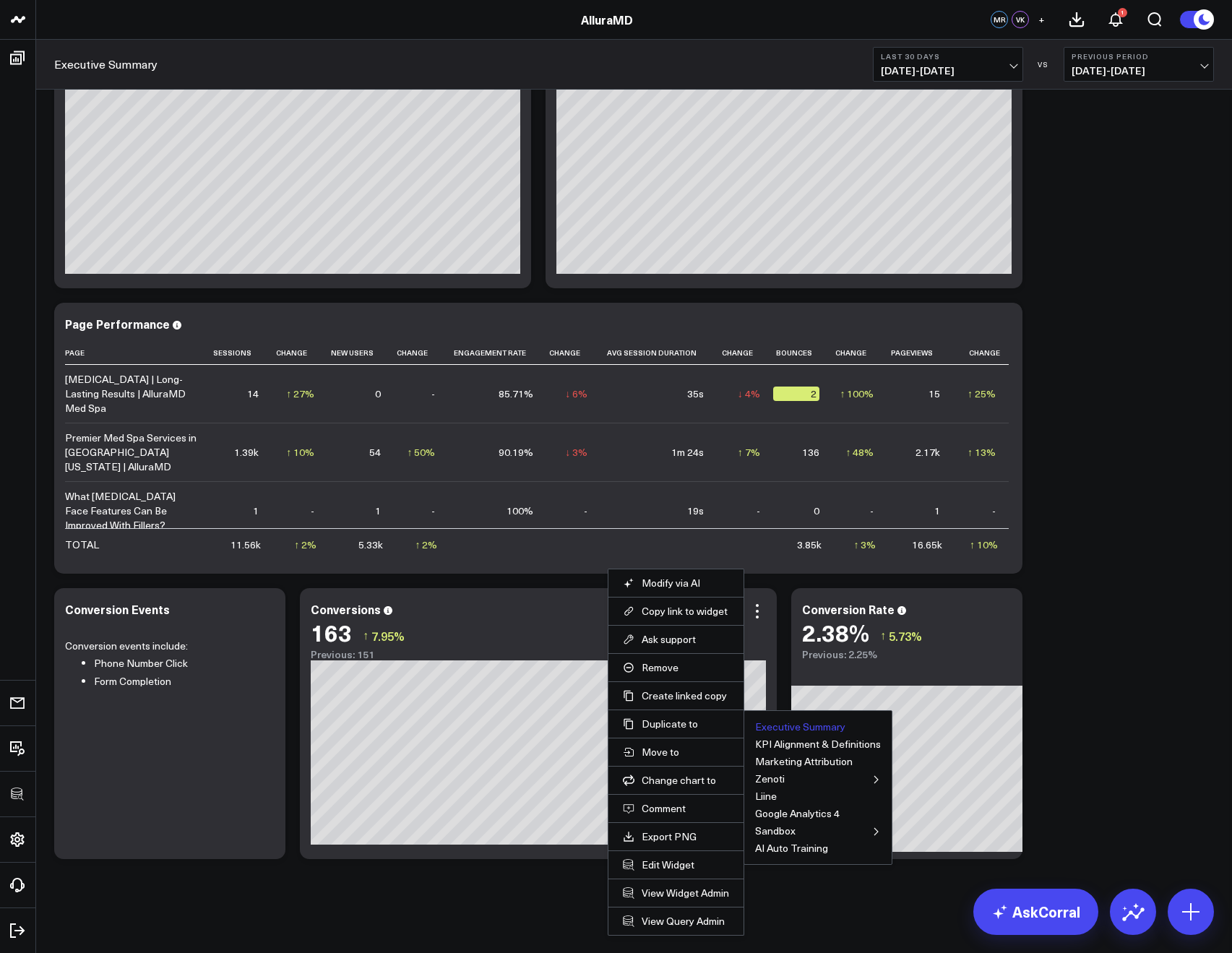
click at [774, 723] on button "Executive Summary" at bounding box center [800, 727] width 90 height 10
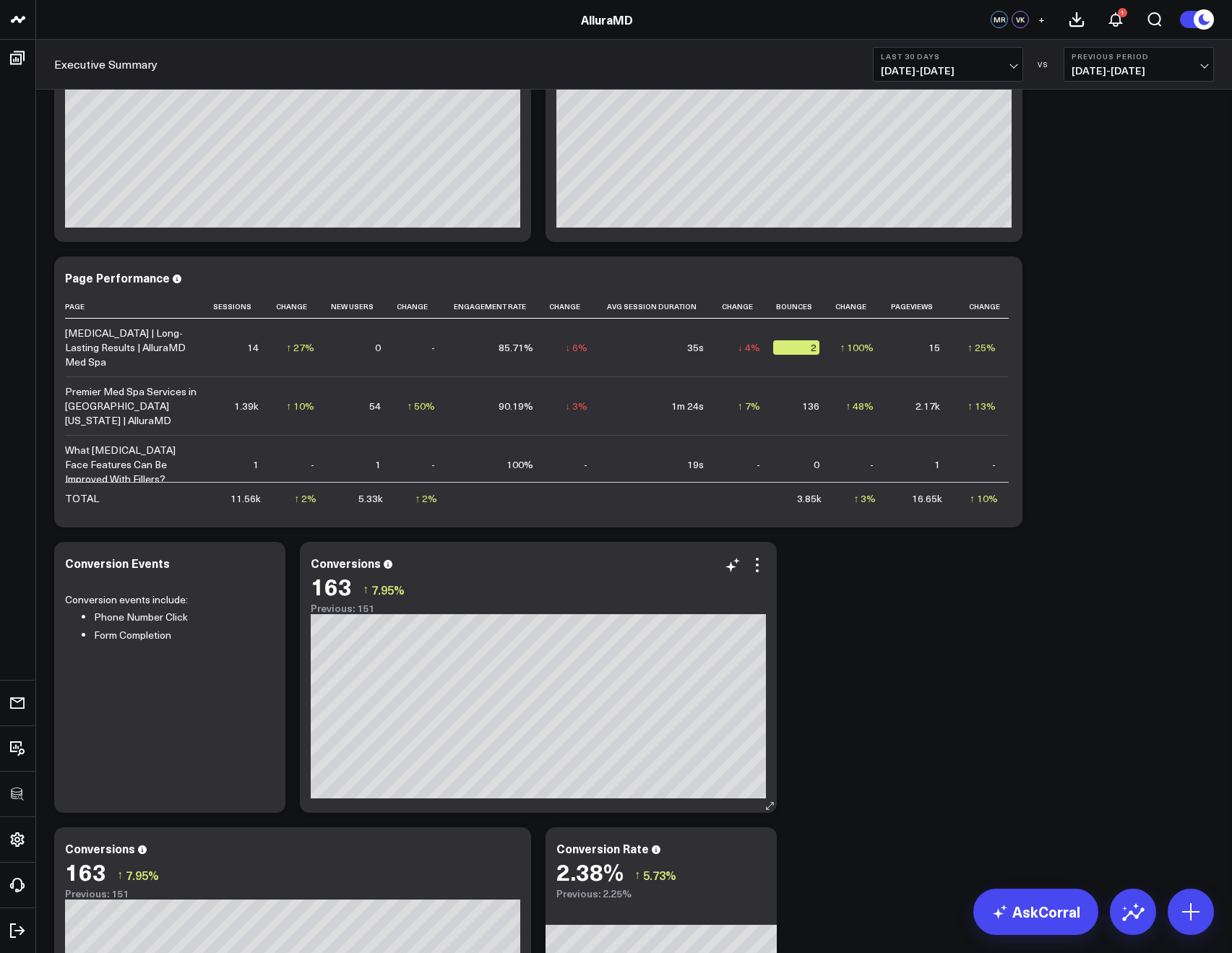
scroll to position [1628, 0]
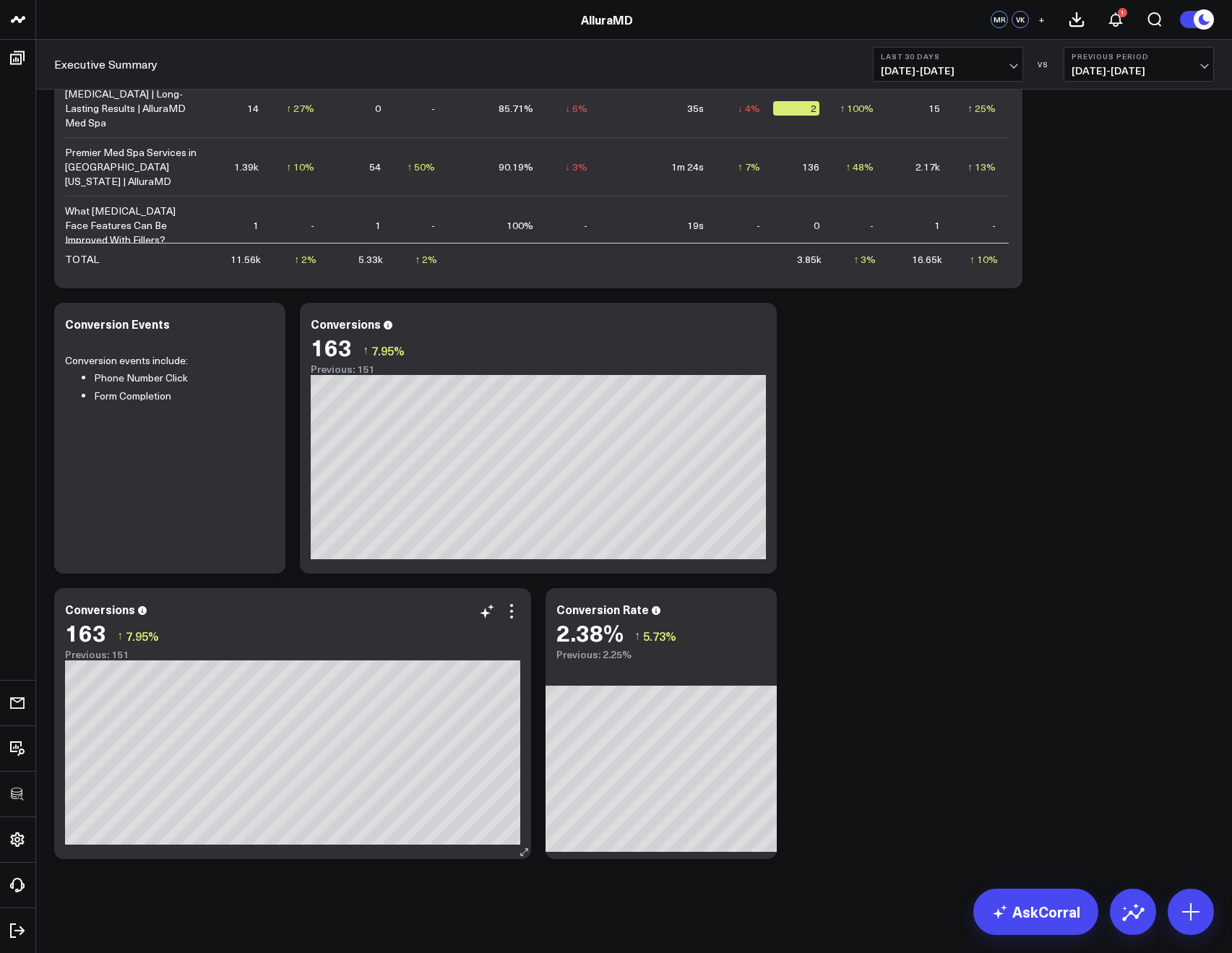
click at [510, 621] on div "163 ↑ 7.95%" at bounding box center [293, 632] width 455 height 26
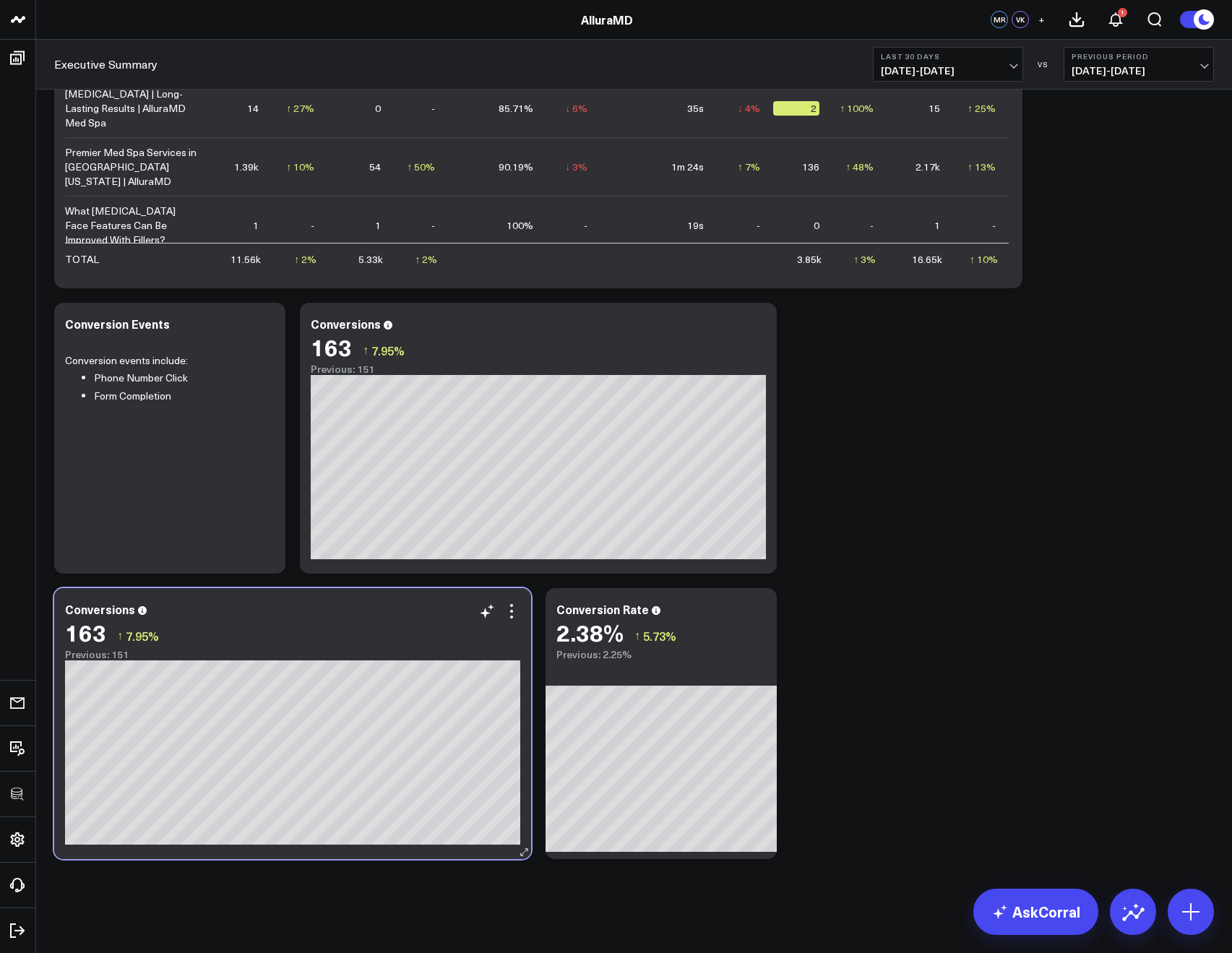
click at [510, 620] on div "163 ↑ 7.95%" at bounding box center [293, 632] width 455 height 26
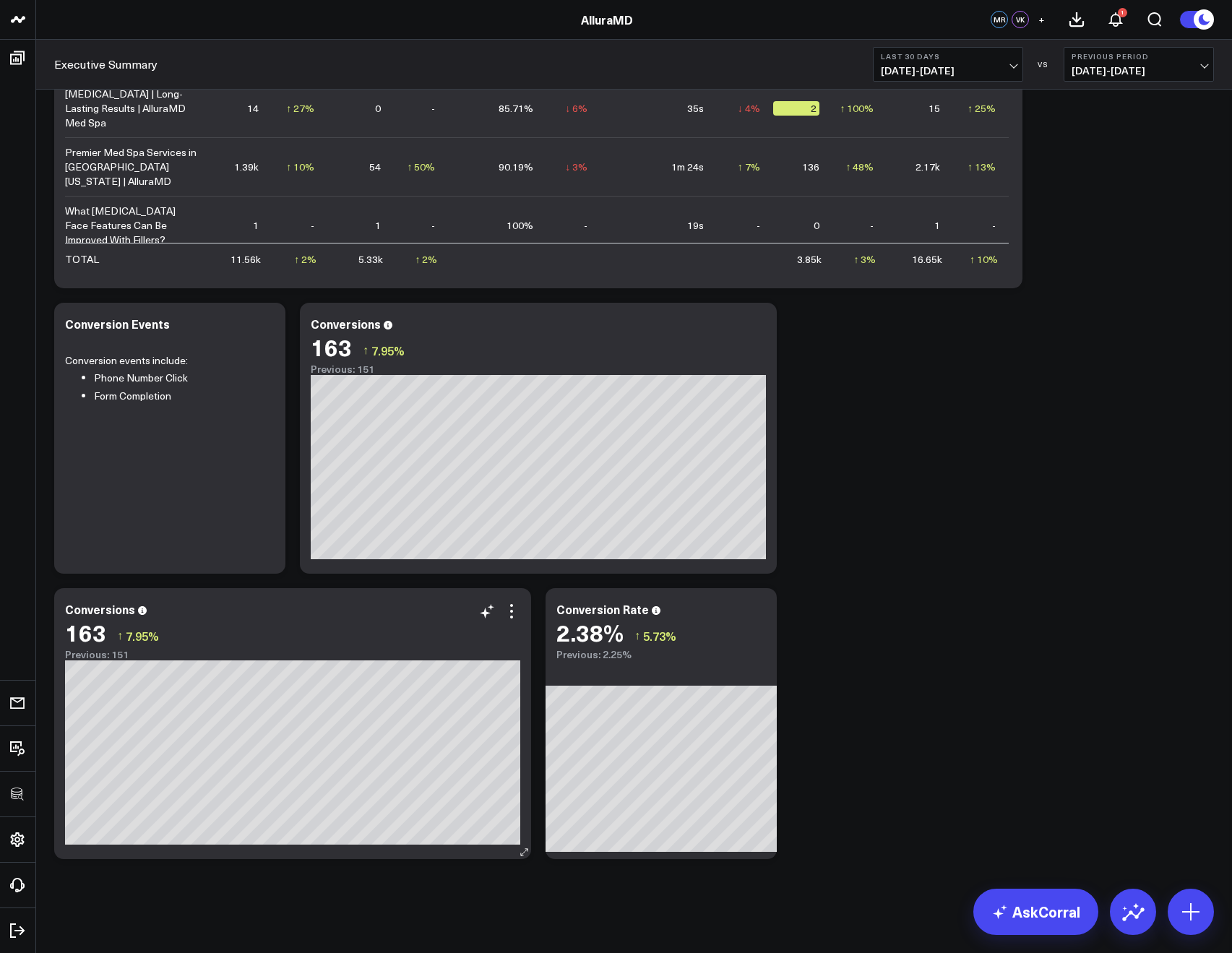
click at [497, 616] on div "Modify via AI Copy link to widget Ask support Remove Create linked copy Executi…" at bounding box center [499, 612] width 42 height 18
click at [488, 613] on icon at bounding box center [486, 613] width 11 height 11
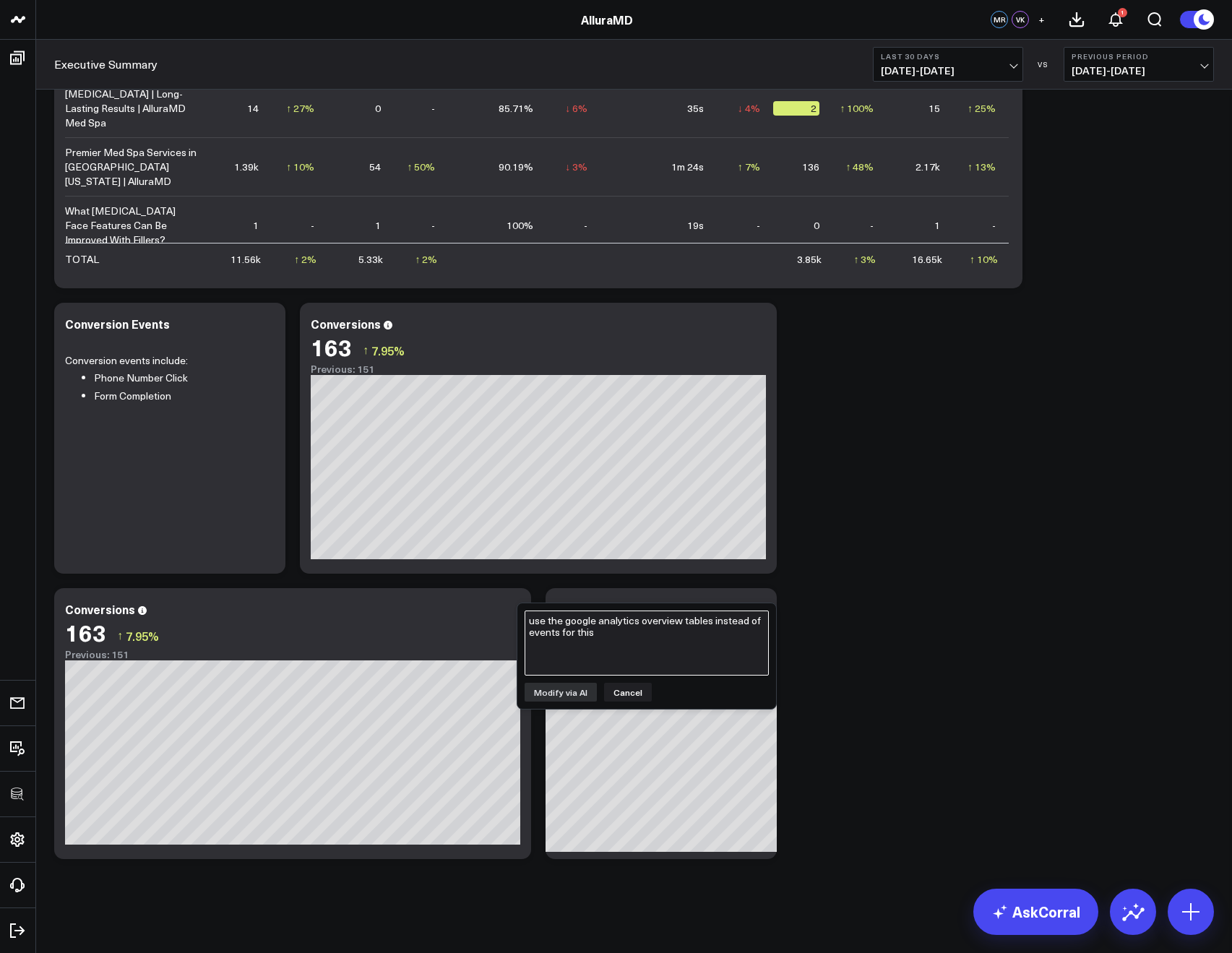
click at [545, 621] on textarea "use the google analytics overview tables instead of events for this" at bounding box center [647, 644] width 244 height 65
type textarea "Turn this into a bar chart that just groups by the conversion events"
click at [579, 690] on button "Modify via AI" at bounding box center [561, 692] width 73 height 19
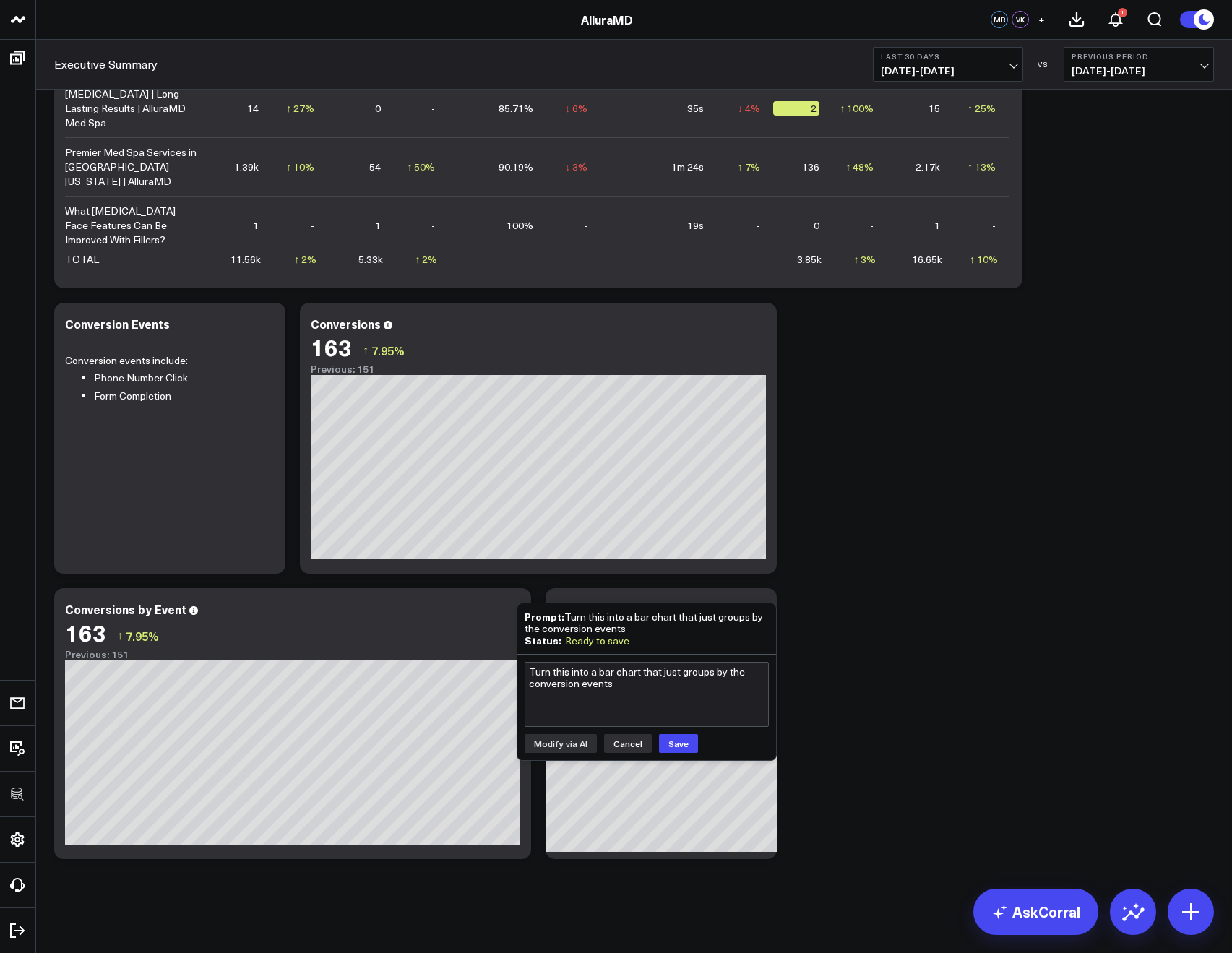
click at [608, 745] on button "Cancel" at bounding box center [628, 744] width 48 height 19
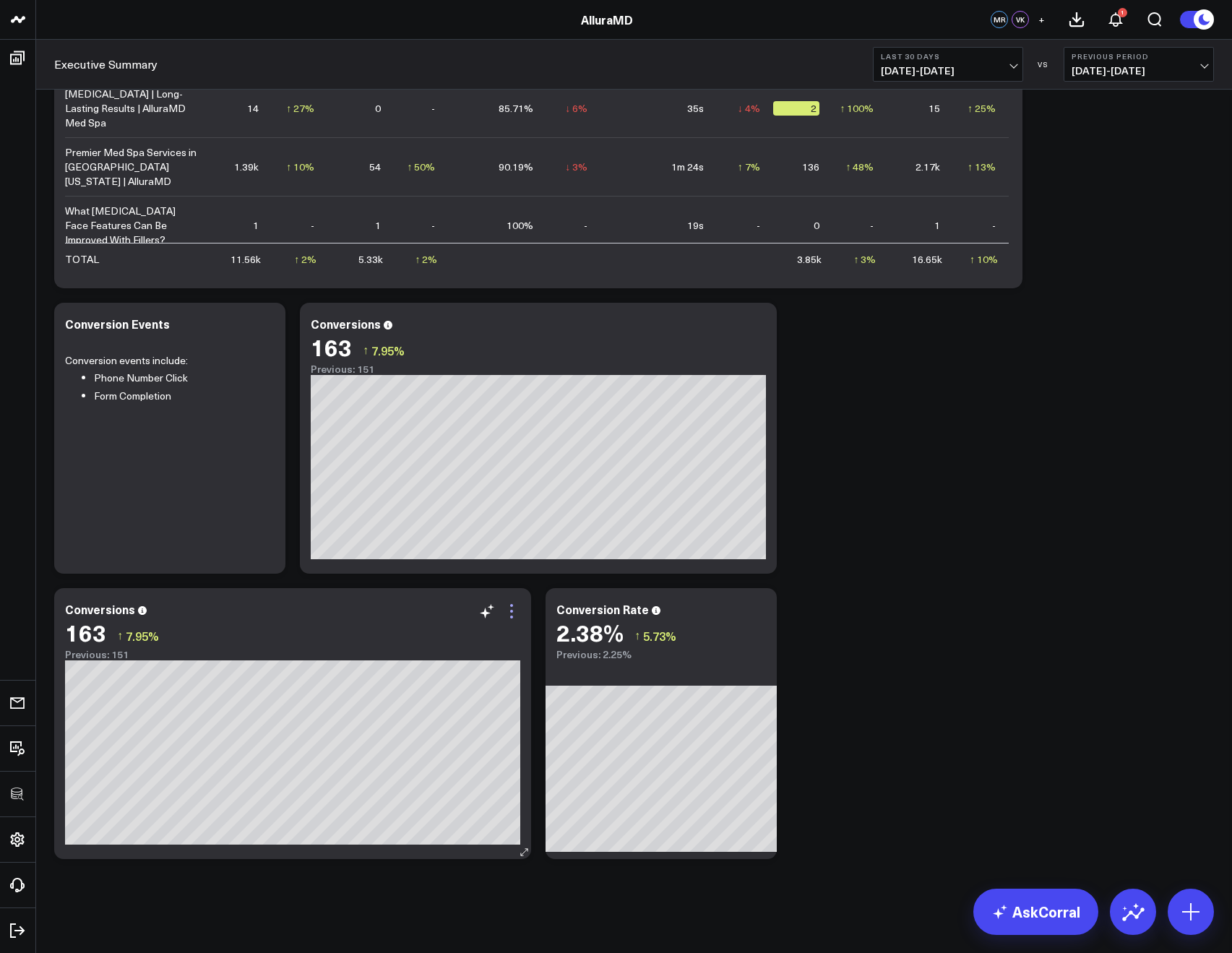
click at [516, 610] on icon at bounding box center [512, 612] width 18 height 18
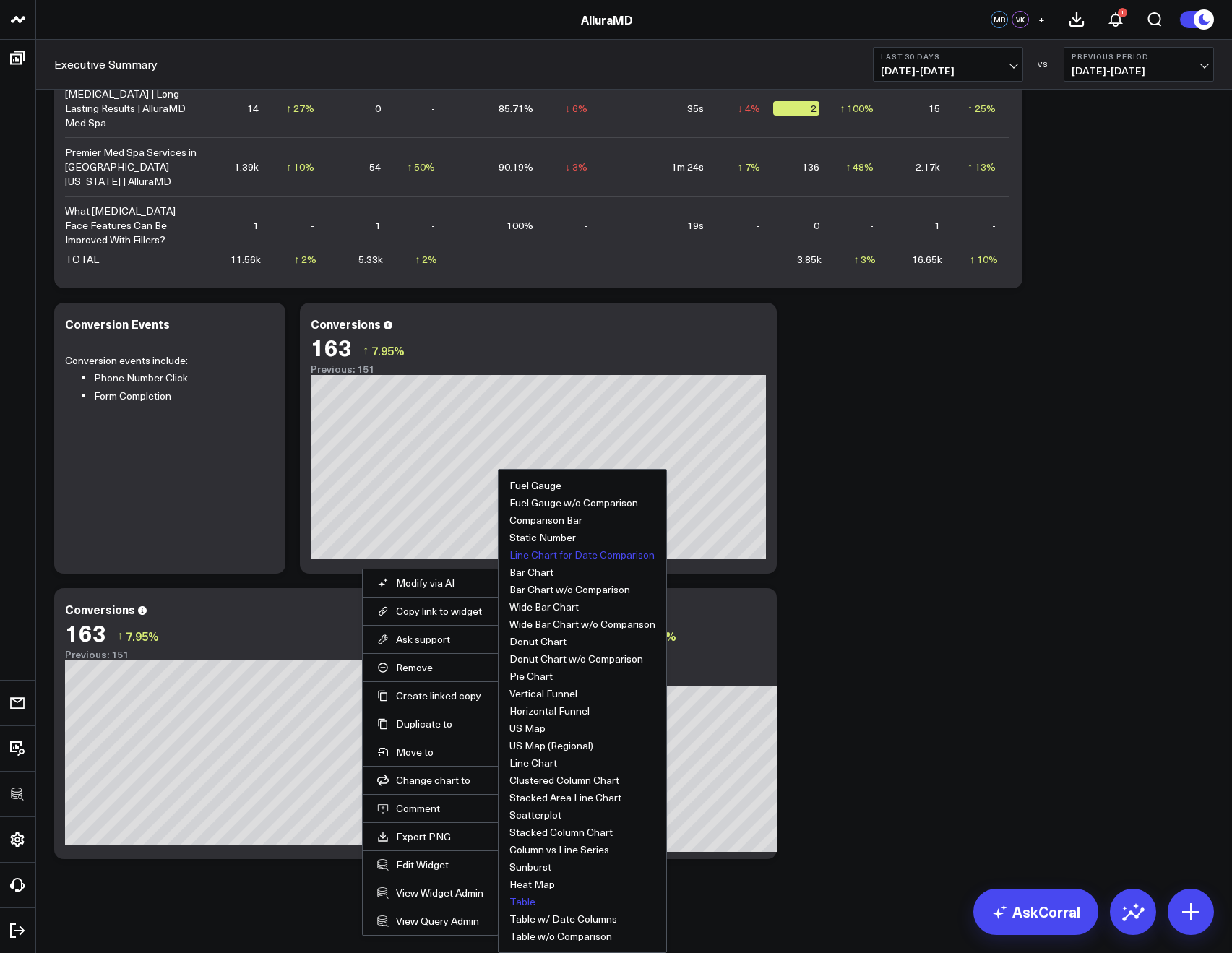
click at [529, 905] on button "Table" at bounding box center [522, 902] width 26 height 10
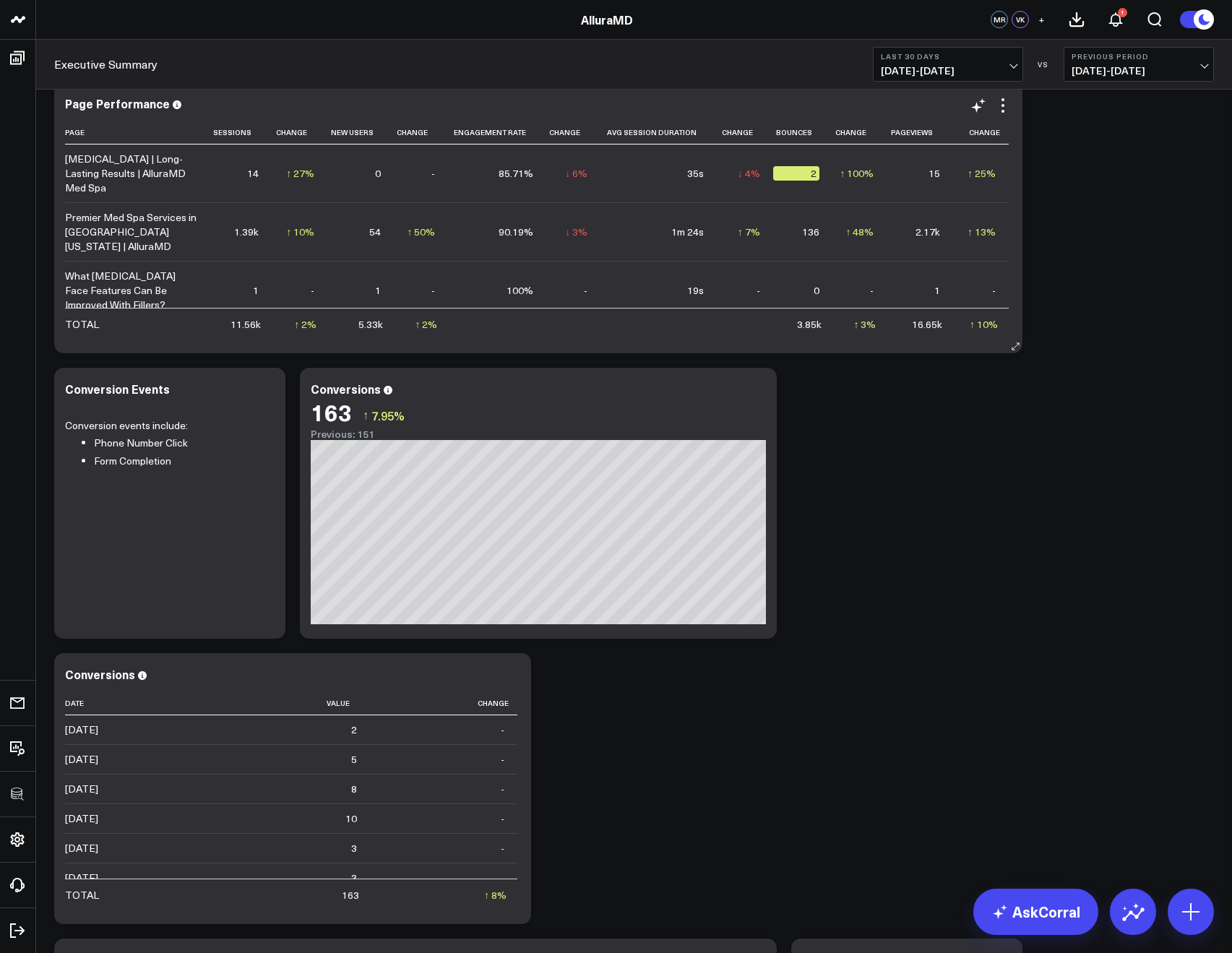
scroll to position [1914, 0]
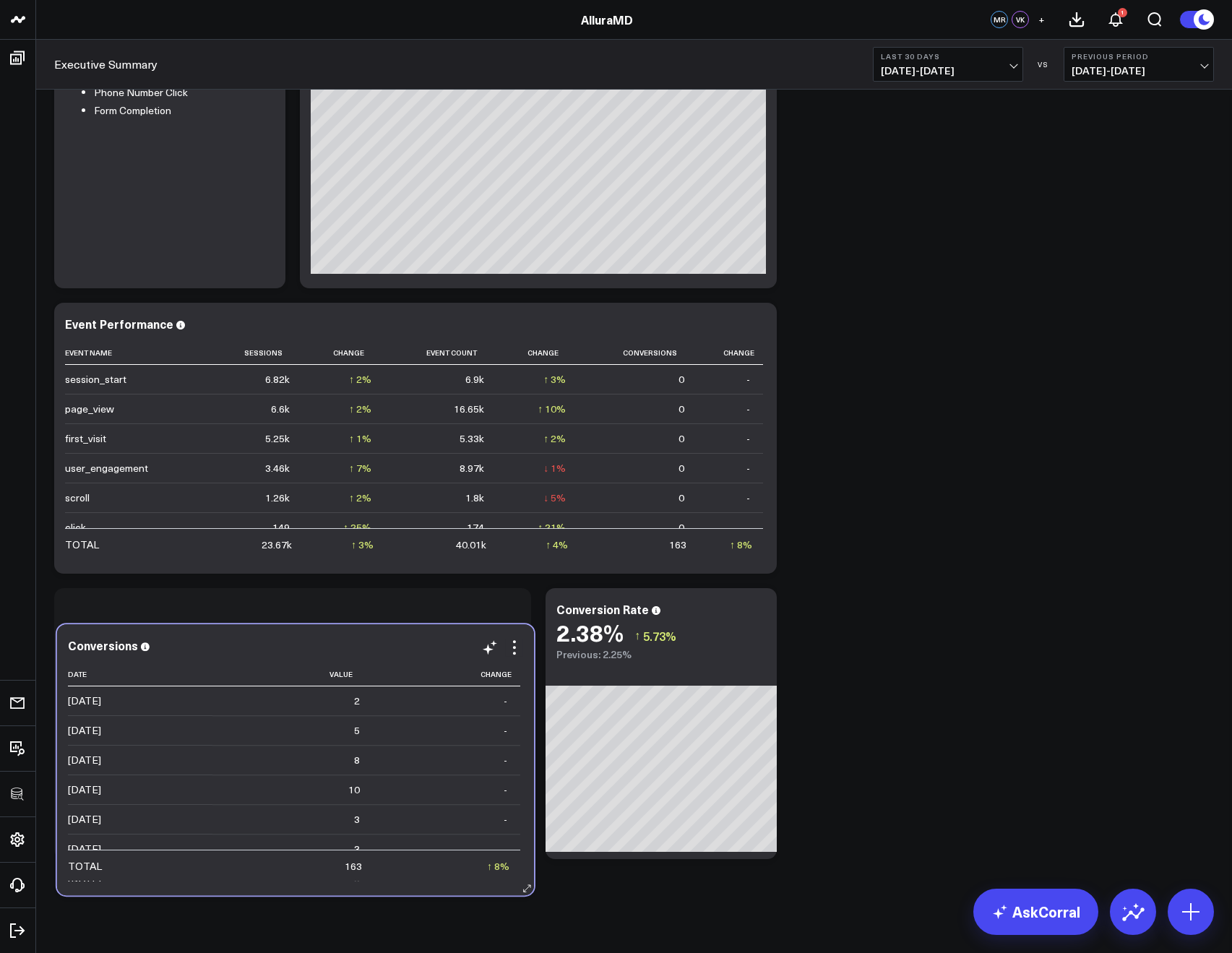
drag, startPoint x: 376, startPoint y: 336, endPoint x: 377, endPoint y: 656, distance: 320.0
click at [377, 656] on div "Conversions Date Value Change [DATE] 2 - [DATE] 5 - [DATE] 8 - [DATE] 10 - [DAT…" at bounding box center [295, 760] width 455 height 242
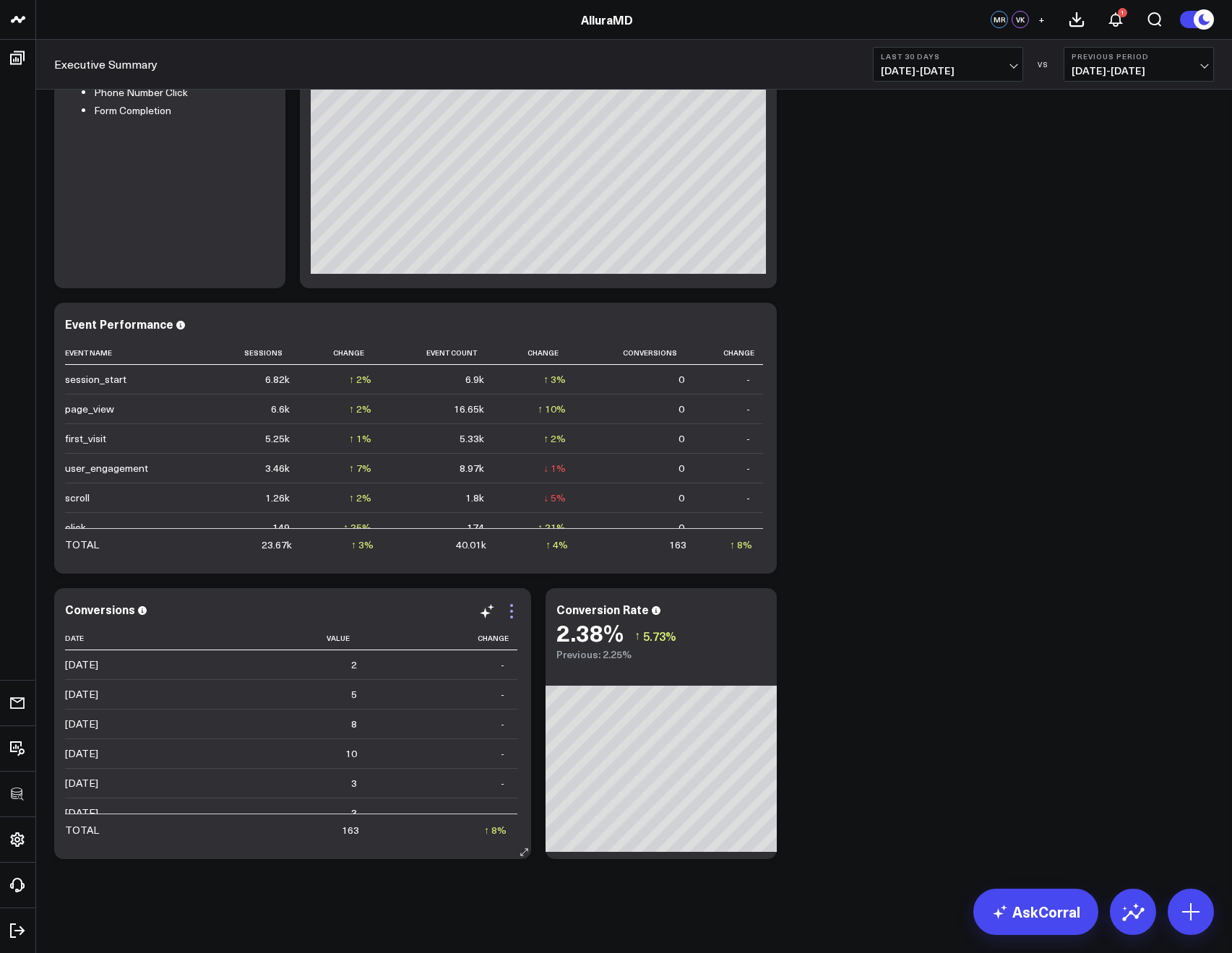
click at [510, 611] on icon at bounding box center [512, 612] width 18 height 18
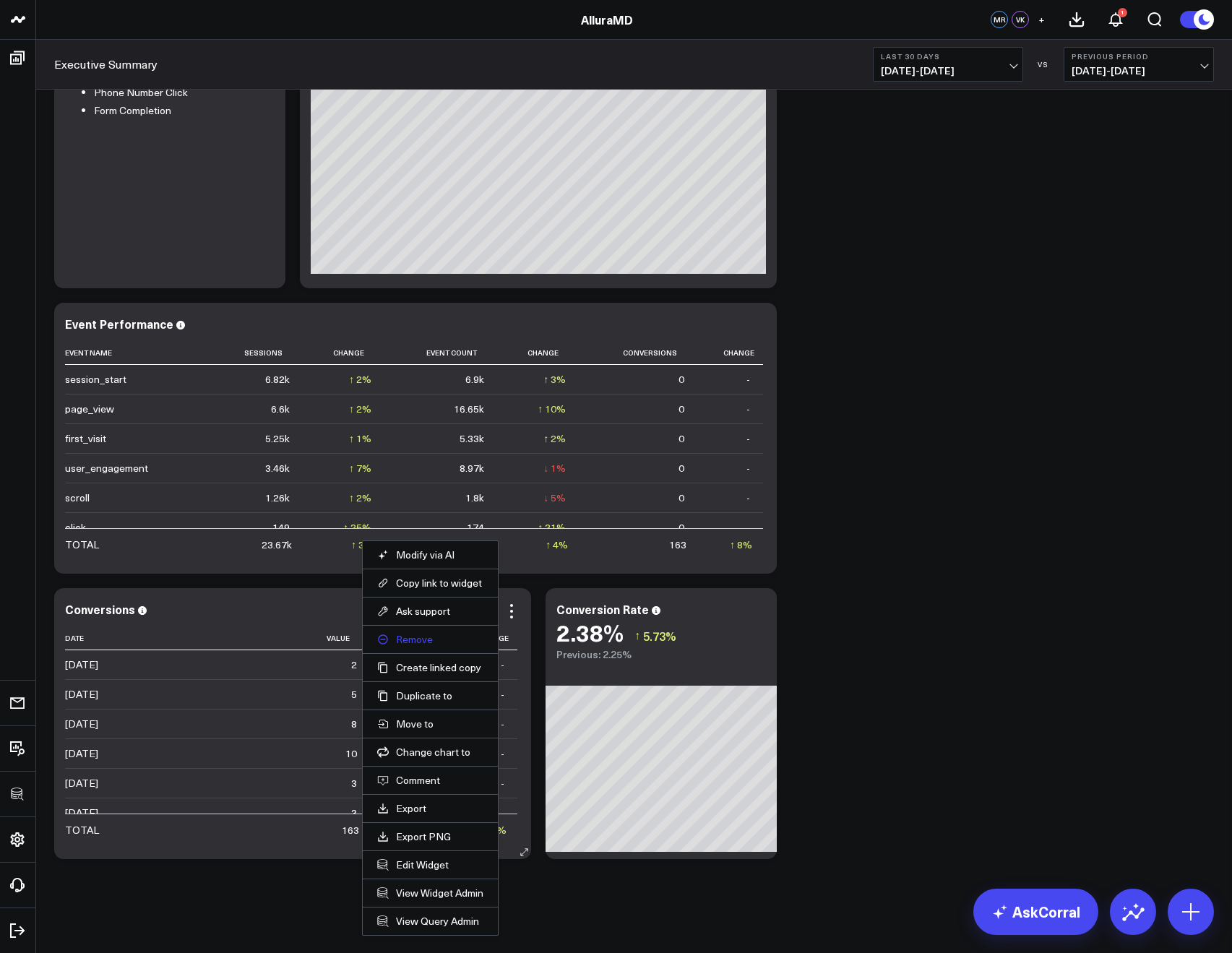
click at [427, 644] on button "Remove" at bounding box center [430, 640] width 106 height 13
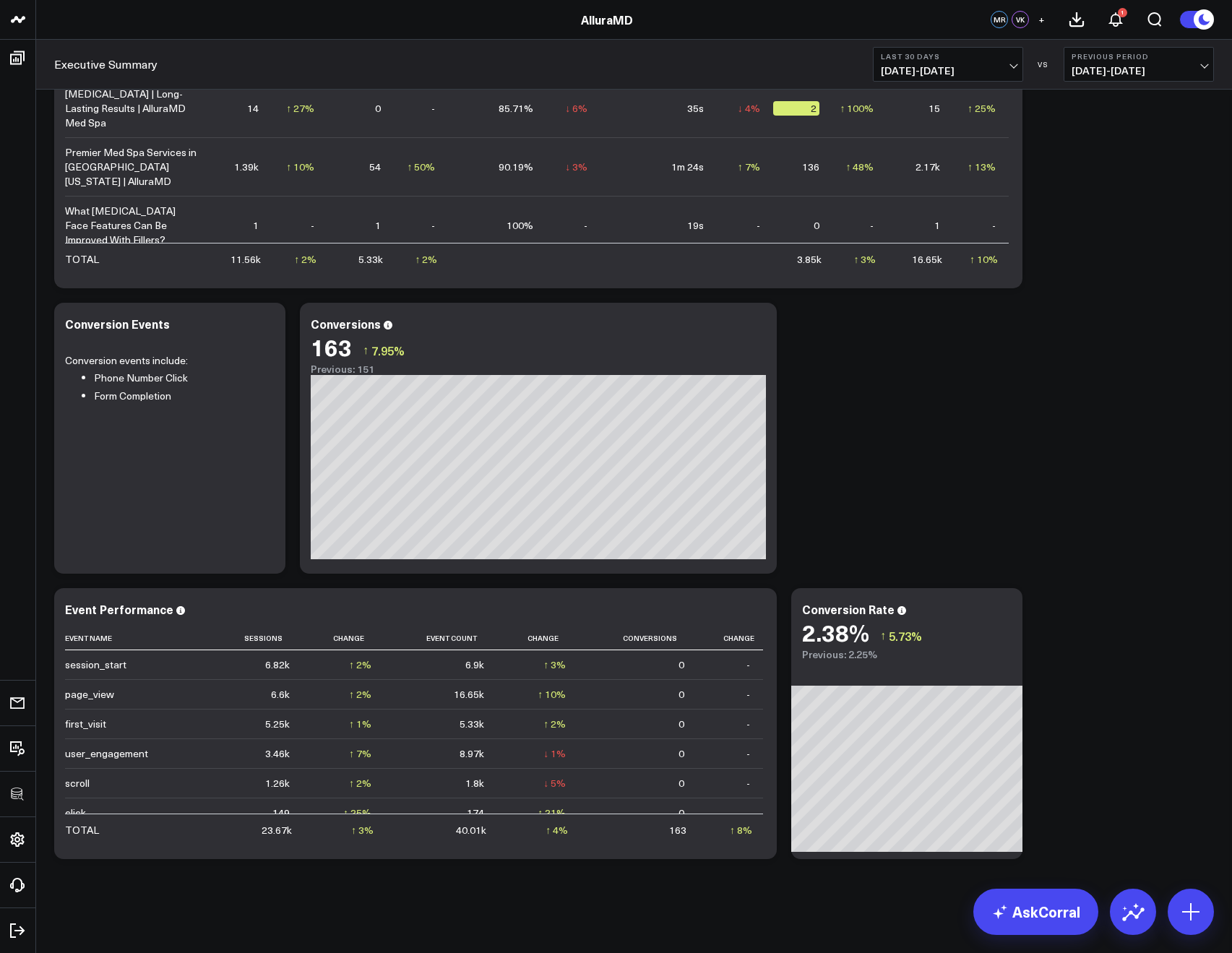
scroll to position [1628, 0]
drag, startPoint x: 829, startPoint y: 611, endPoint x: 847, endPoint y: 585, distance: 31.6
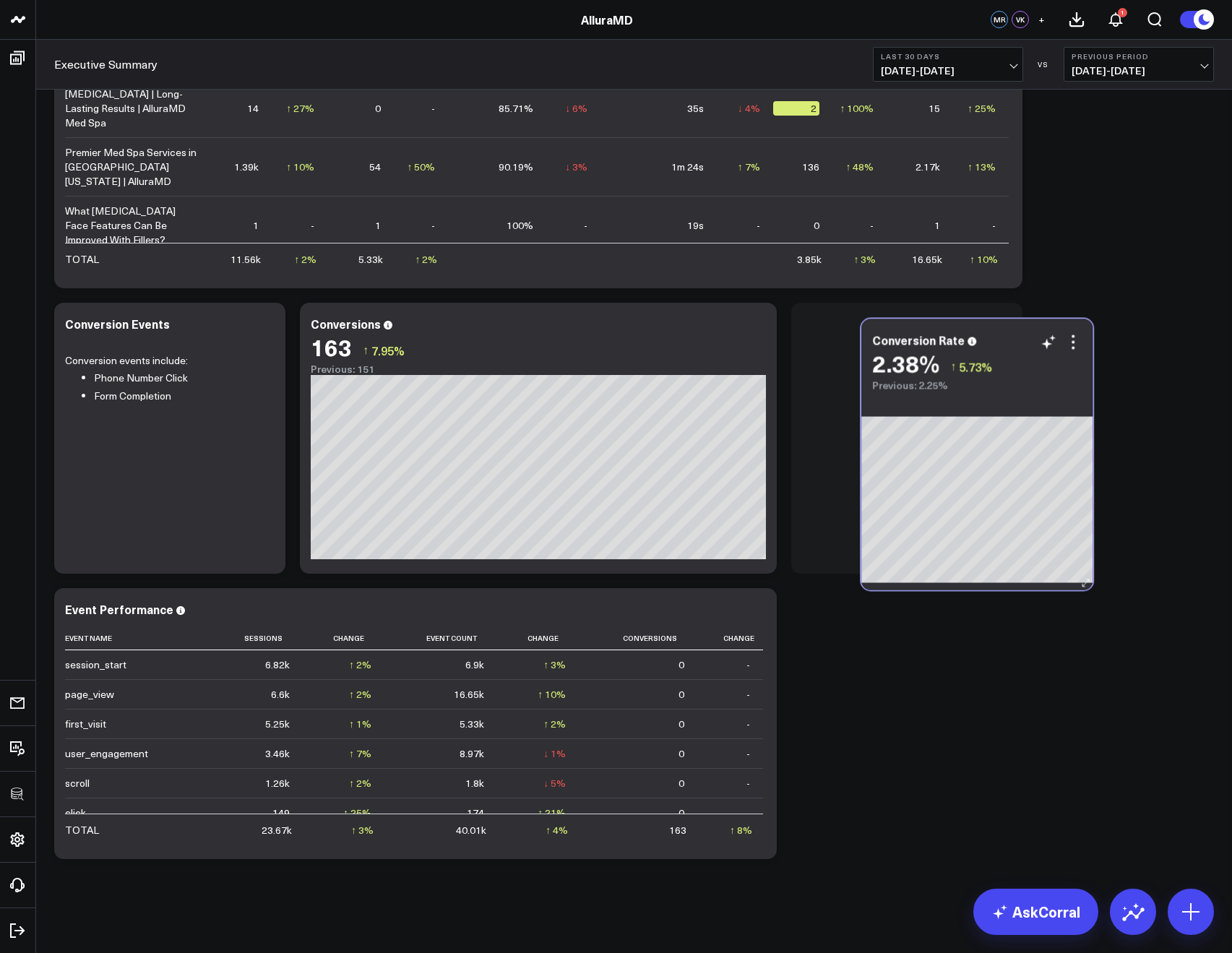
drag, startPoint x: 840, startPoint y: 595, endPoint x: 911, endPoint y: 326, distance: 278.2
click at [911, 326] on div "Conversion Rate 2.38% ↑ 5.73% Previous: 2.25%" at bounding box center [977, 355] width 231 height 73
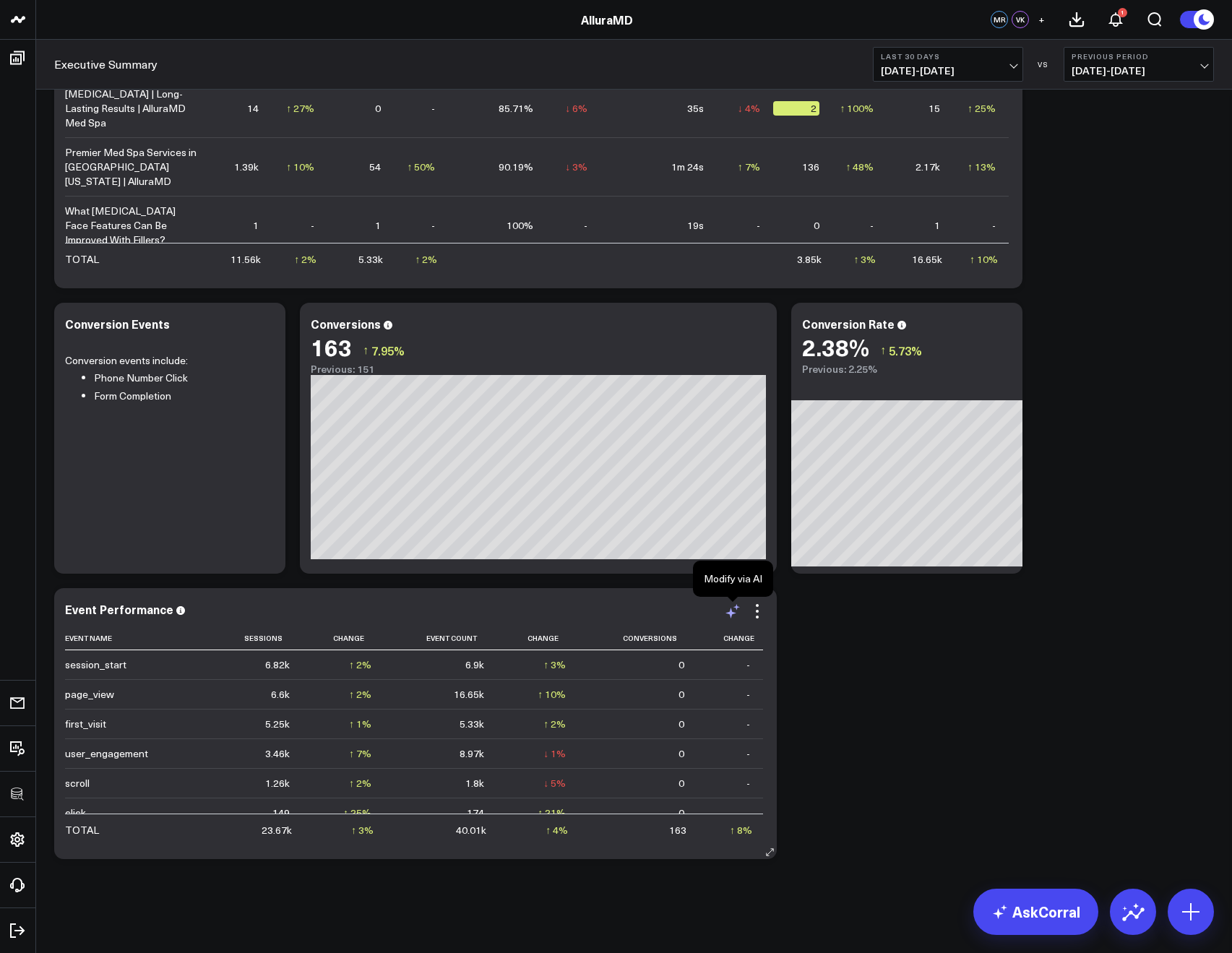
click at [733, 615] on icon at bounding box center [733, 612] width 18 height 18
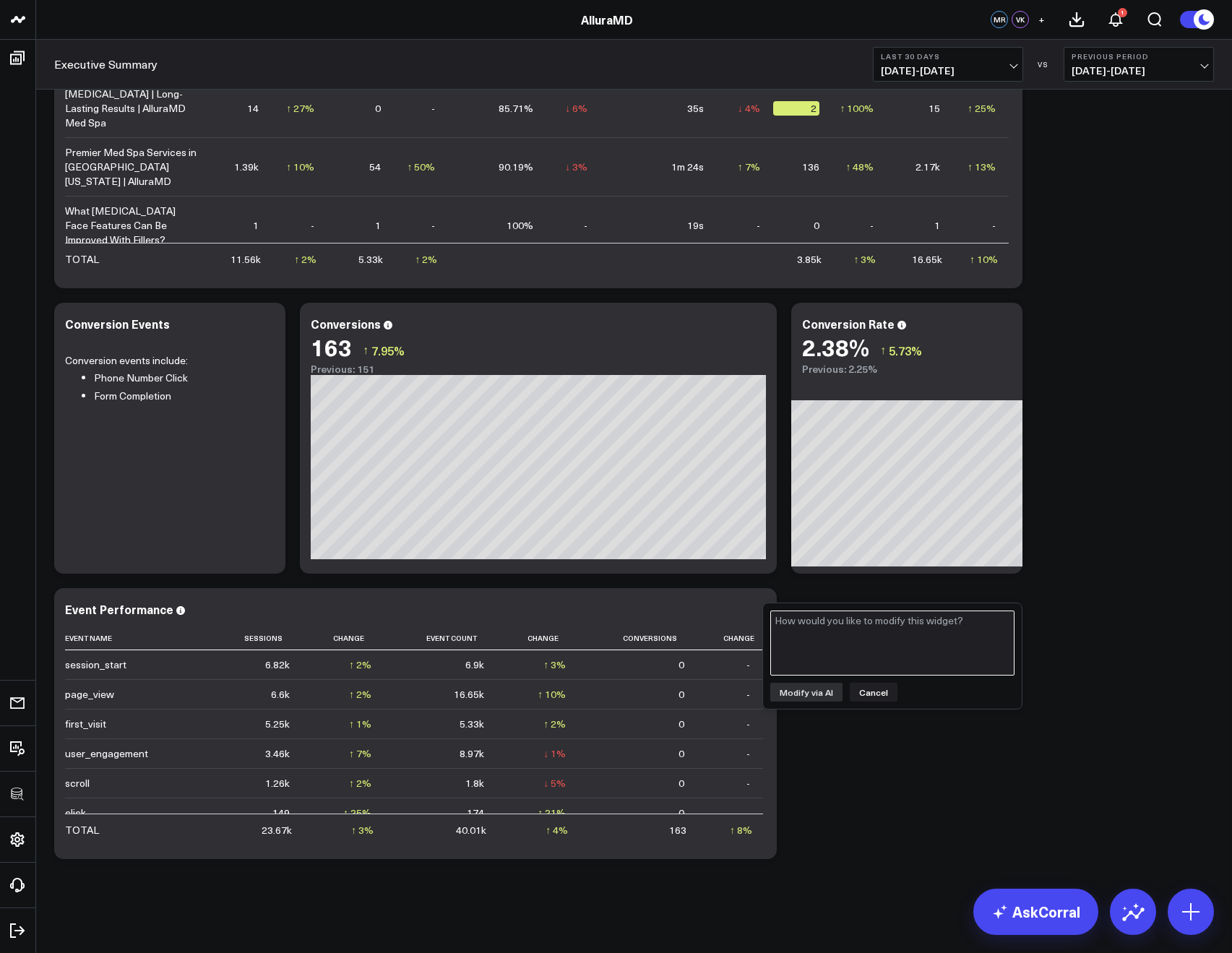
click at [795, 644] on textarea at bounding box center [892, 644] width 244 height 65
type textarea "adjust this to only include the event name column and the conversions column an…"
click at [797, 687] on button "Modify via AI" at bounding box center [806, 692] width 73 height 19
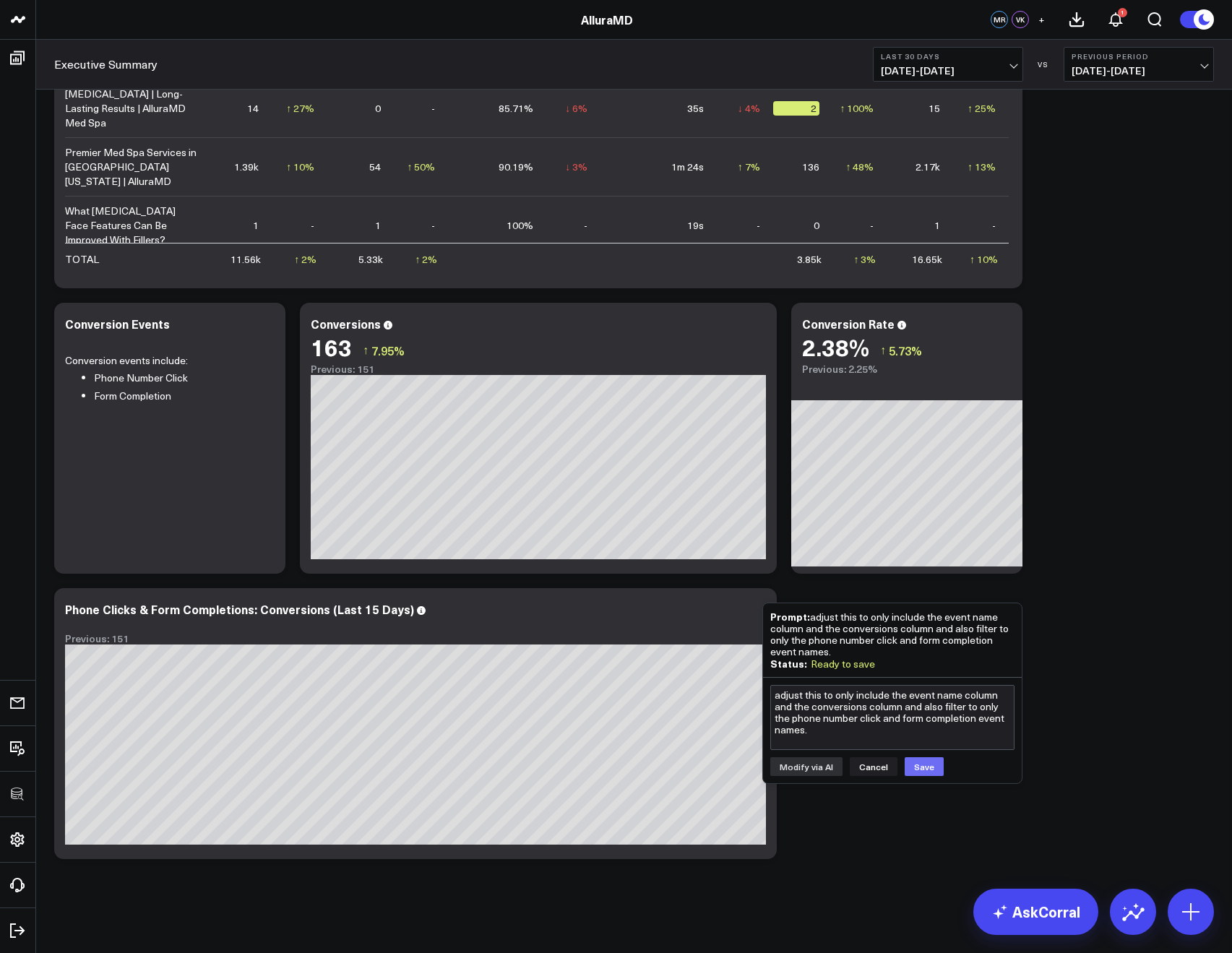
click at [919, 766] on button "Save" at bounding box center [924, 767] width 39 height 19
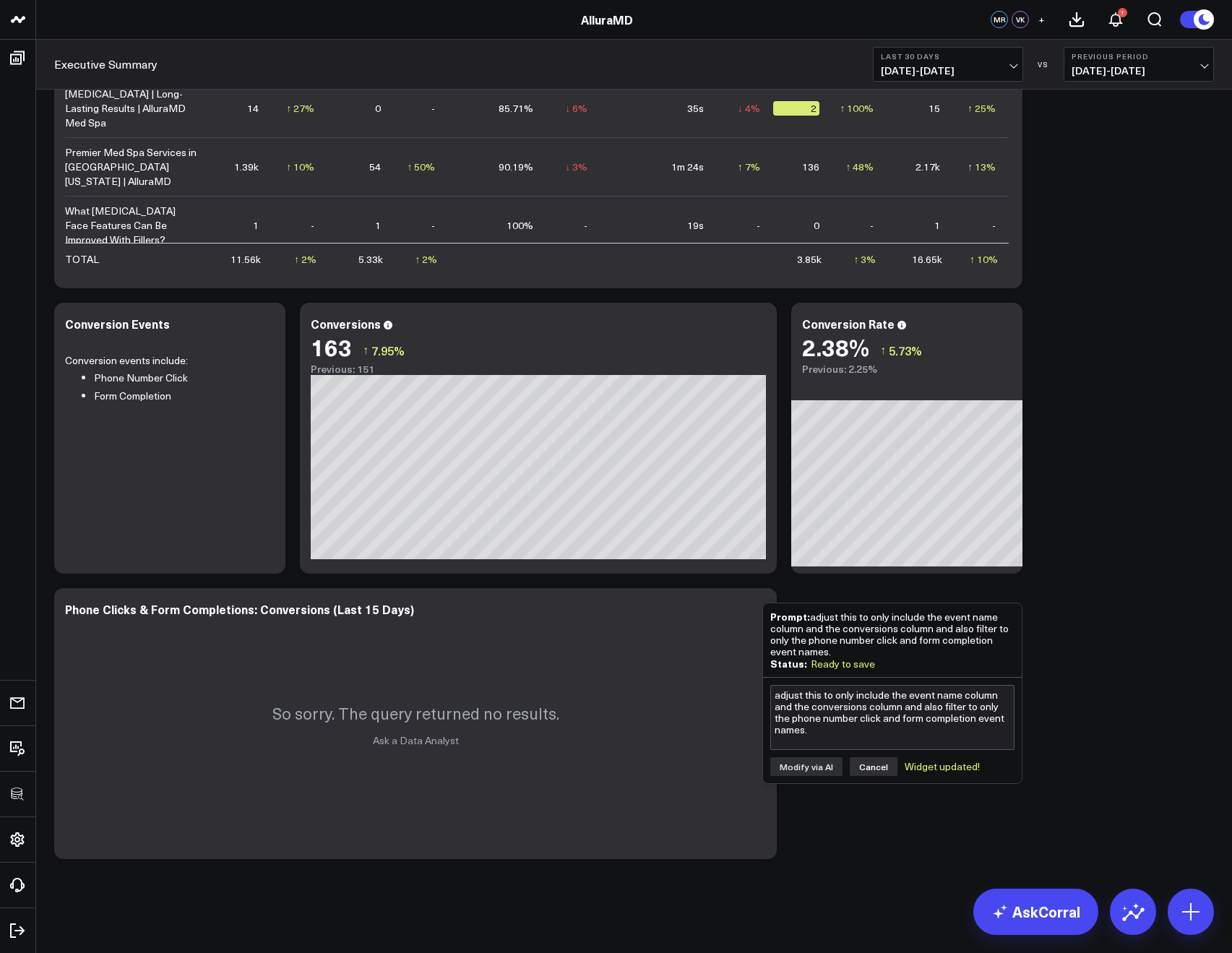
click at [865, 770] on button "Cancel" at bounding box center [874, 767] width 48 height 19
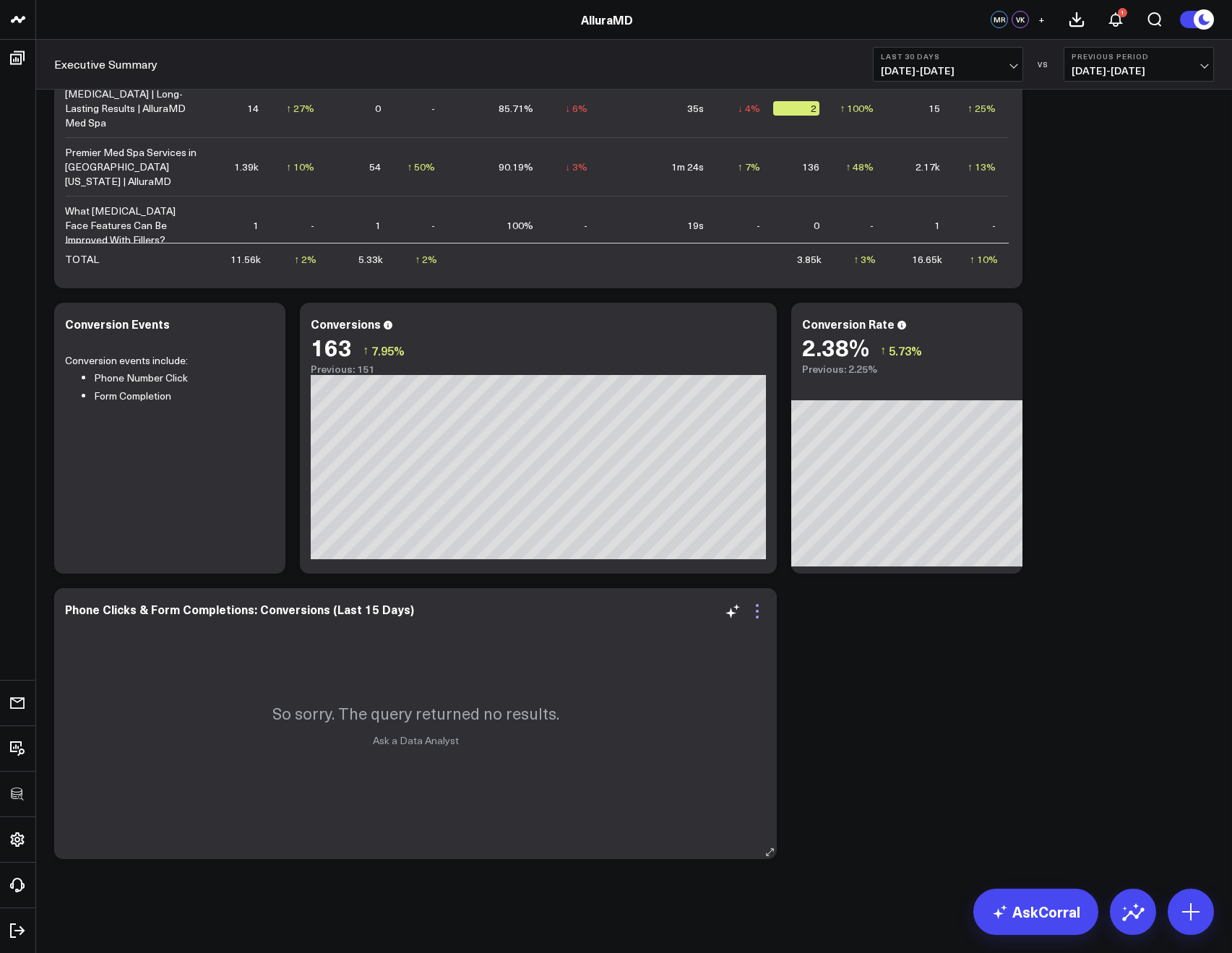
click at [763, 619] on icon at bounding box center [758, 612] width 18 height 18
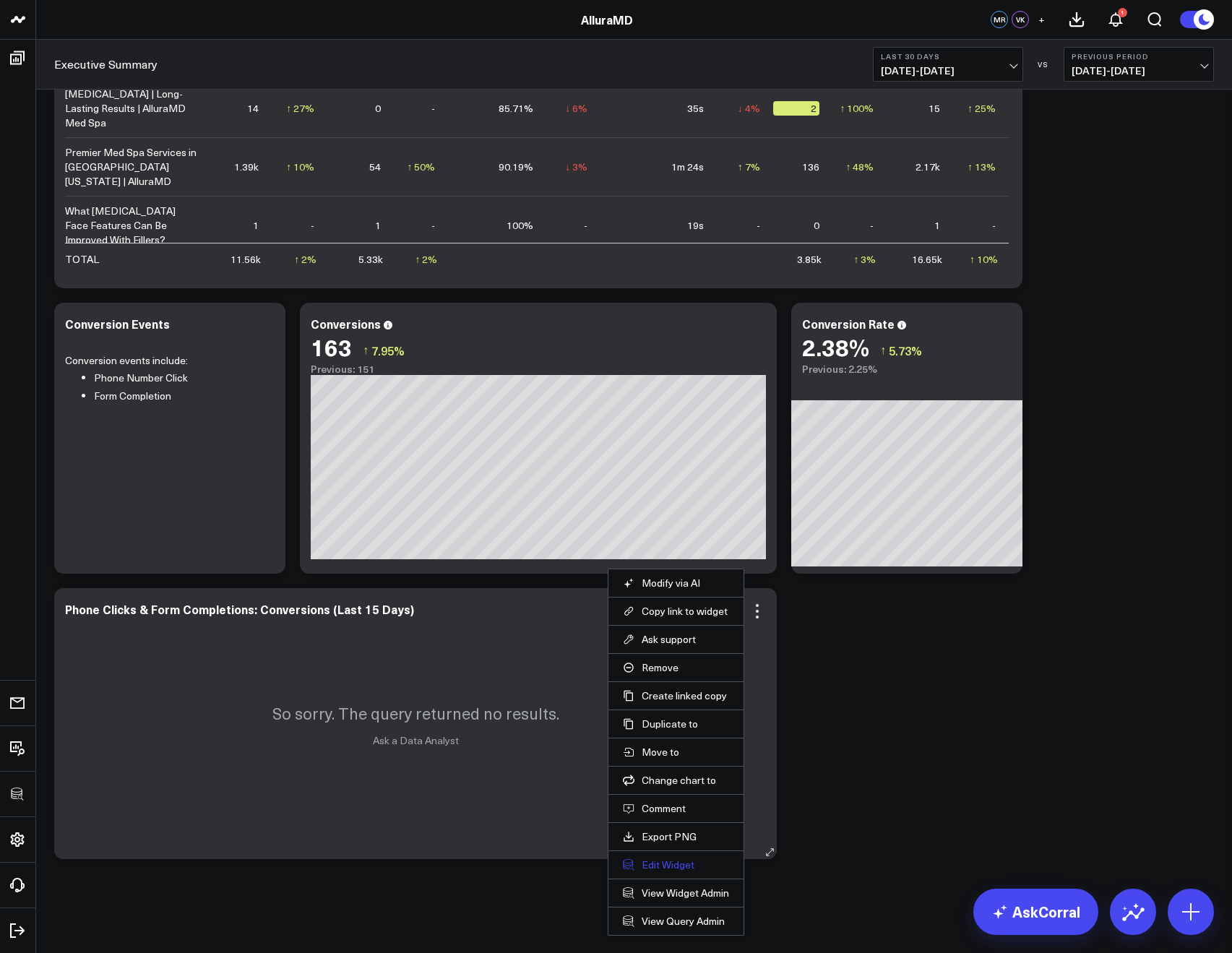
click at [659, 862] on button "Edit Widget" at bounding box center [675, 865] width 106 height 13
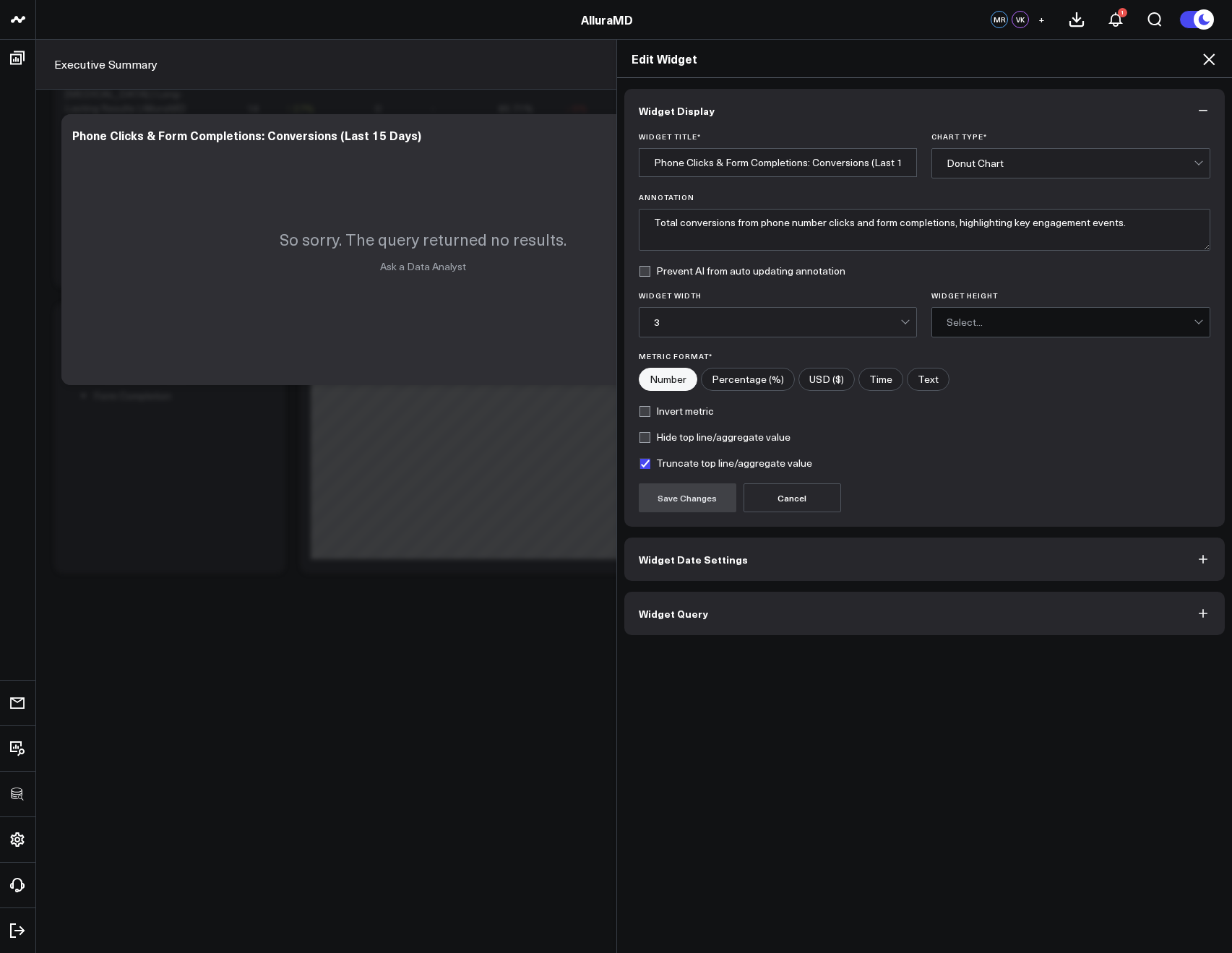
click at [731, 626] on button "Widget Query" at bounding box center [925, 613] width 601 height 43
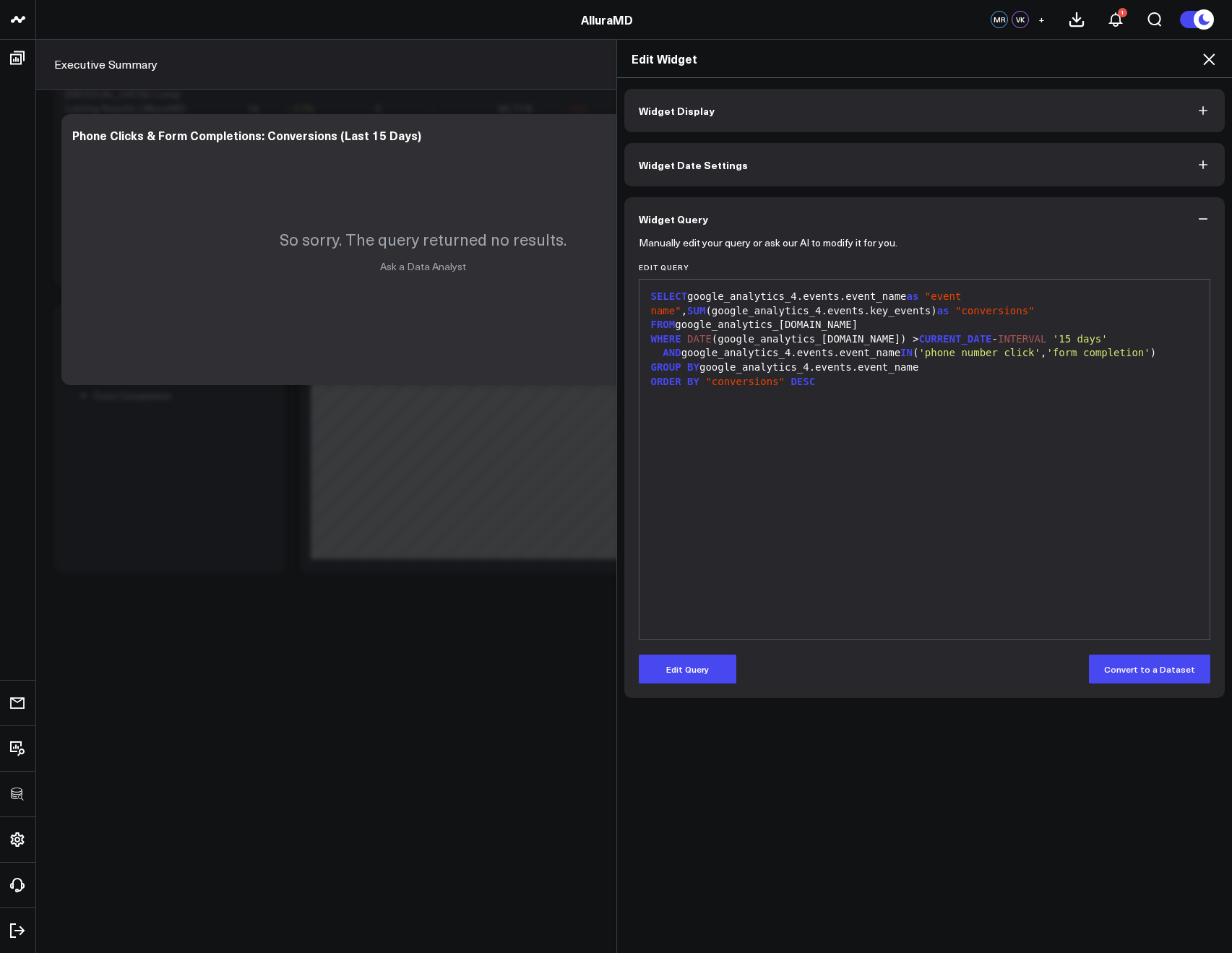
drag, startPoint x: 1207, startPoint y: 56, endPoint x: 1029, endPoint y: 70, distance: 178.5
click at [1207, 56] on icon at bounding box center [1209, 59] width 18 height 18
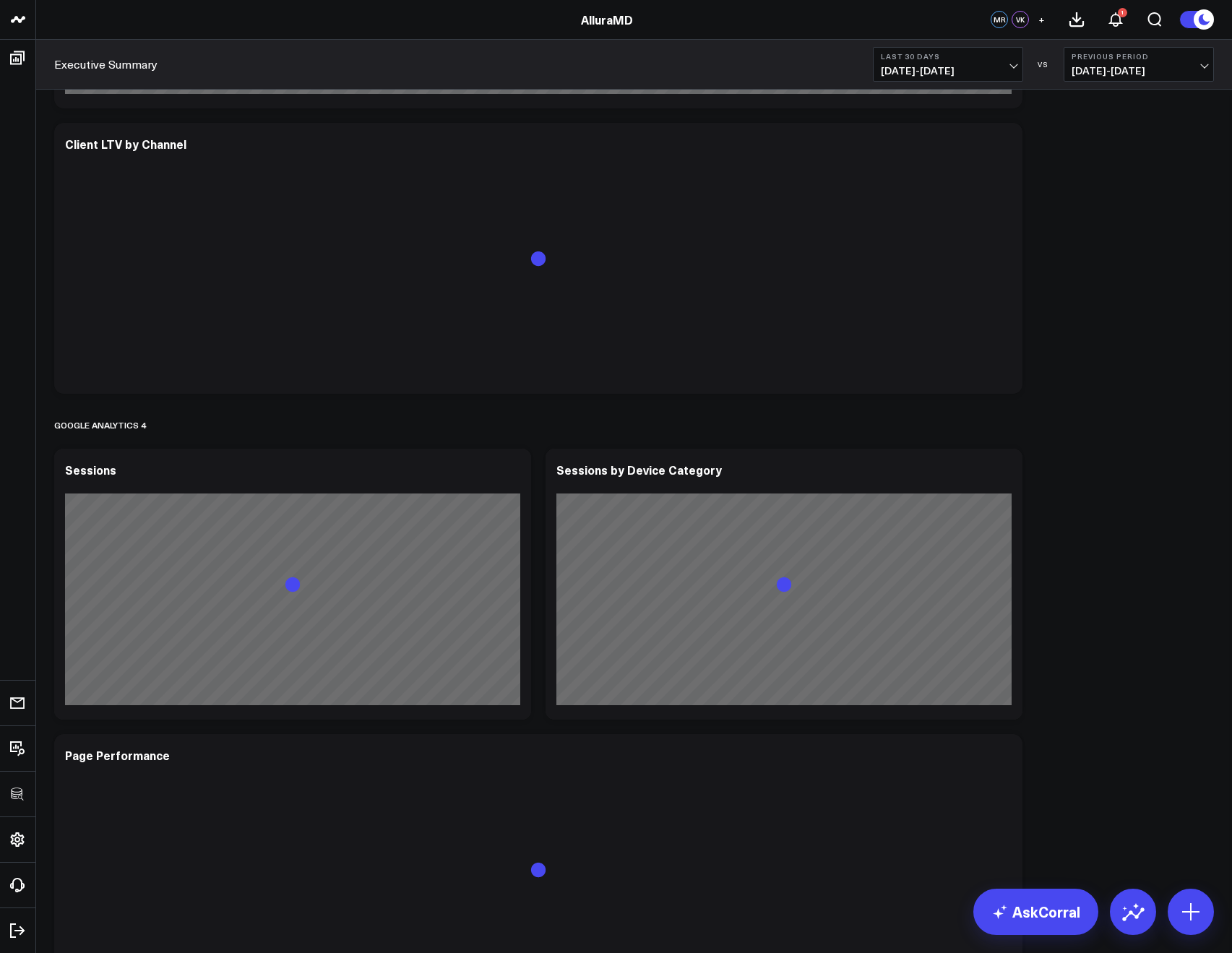
scroll to position [1628, 0]
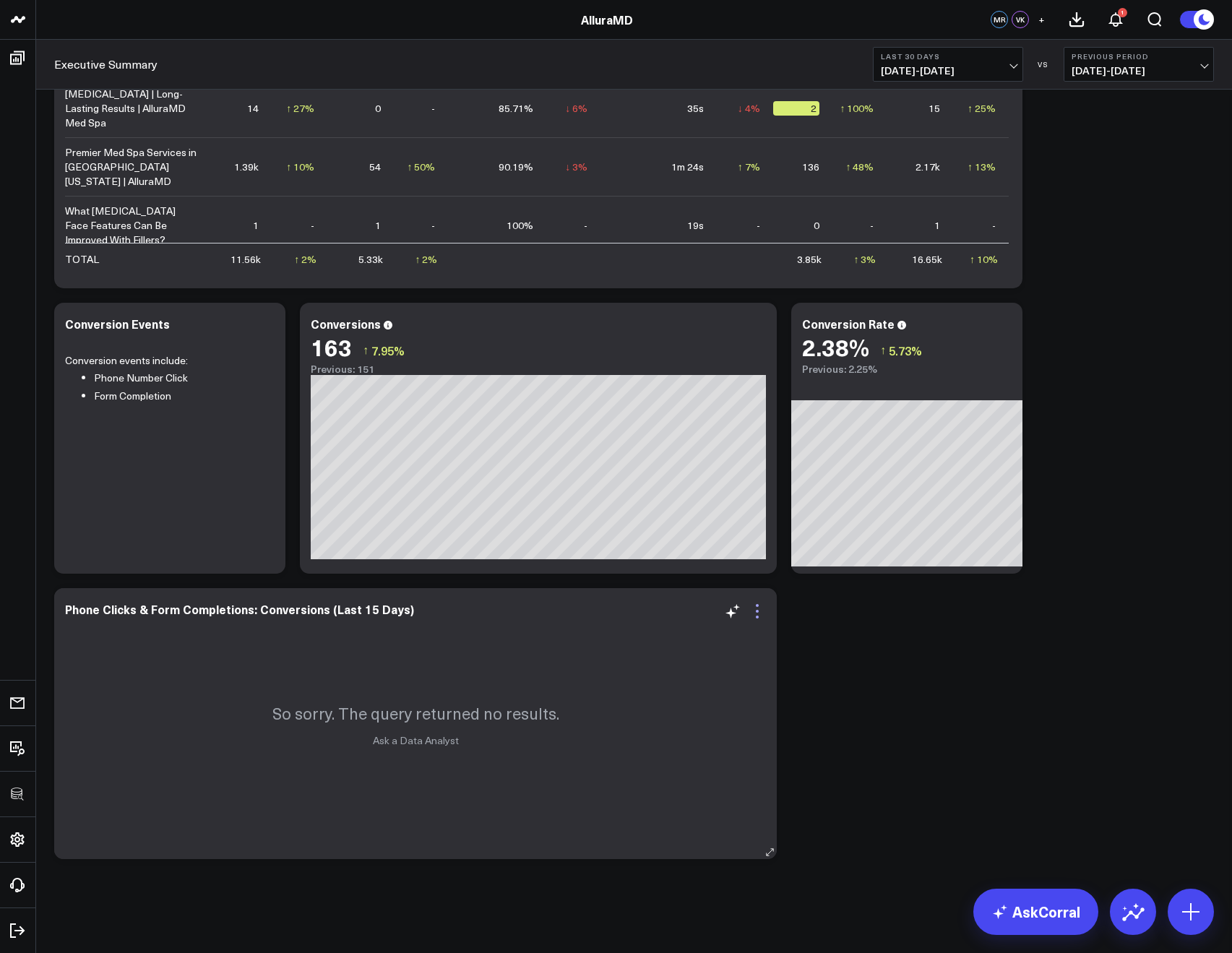
click at [750, 615] on icon at bounding box center [758, 612] width 18 height 18
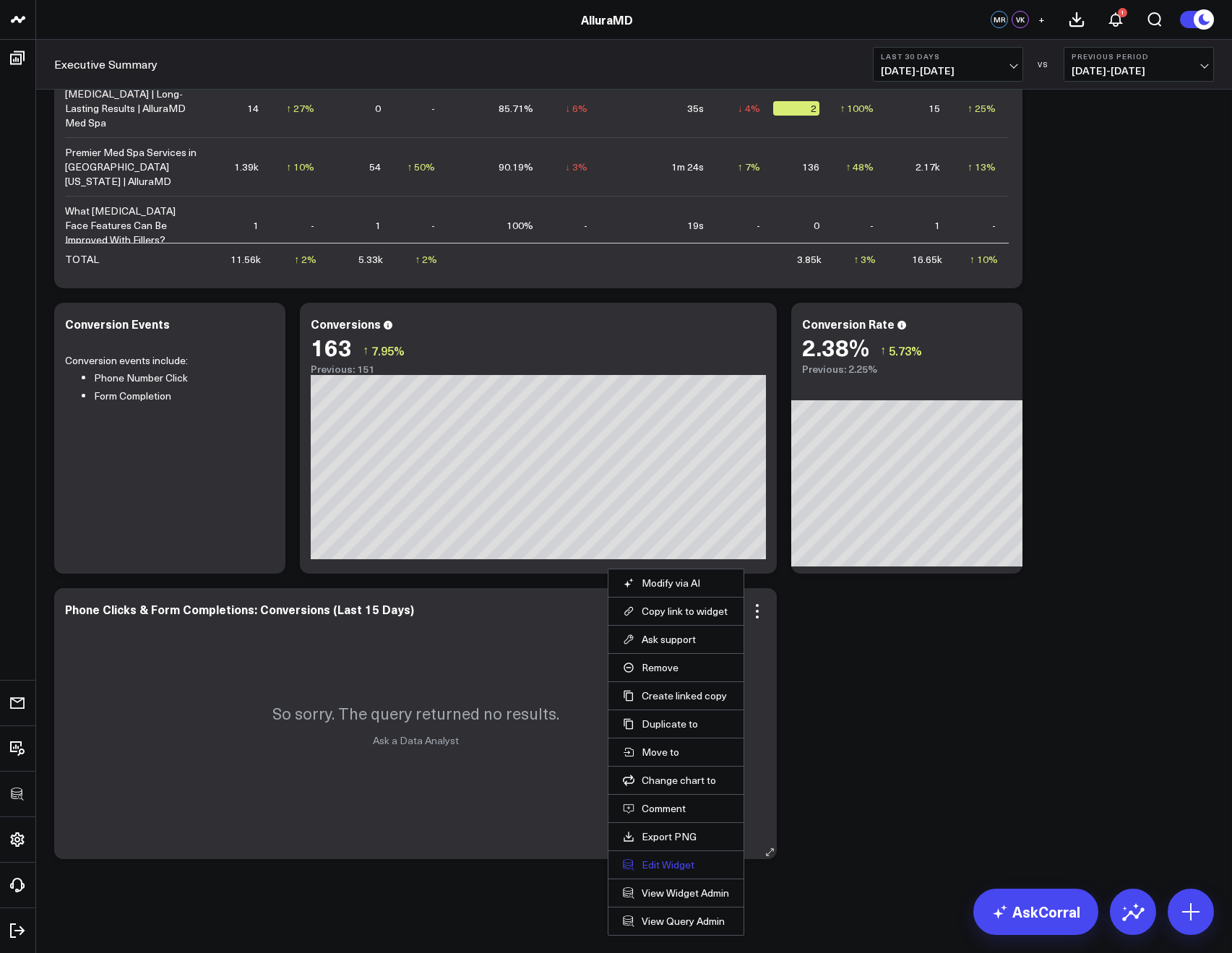
click at [663, 869] on button "Edit Widget" at bounding box center [675, 865] width 106 height 13
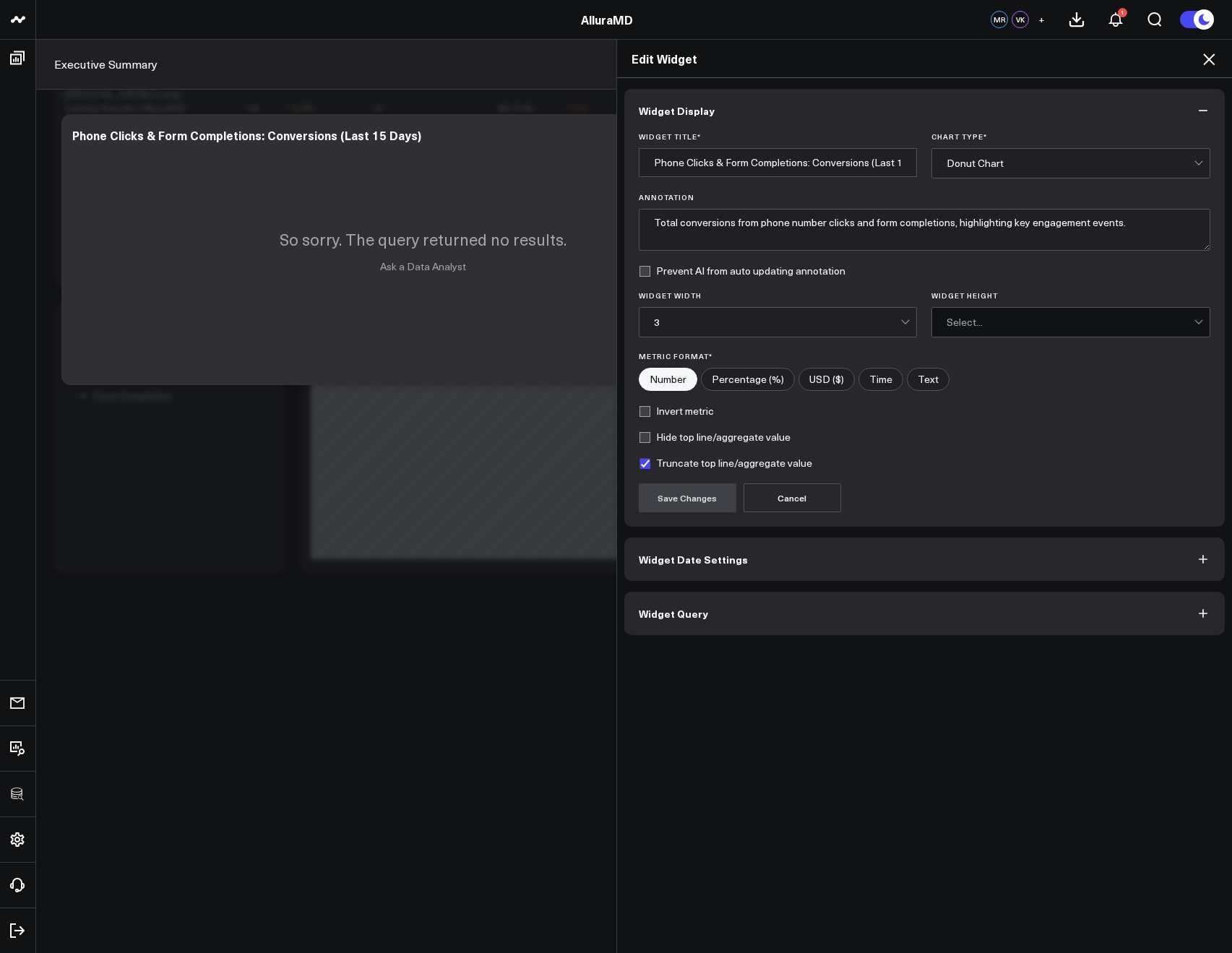
click at [1206, 67] on icon at bounding box center [1209, 59] width 18 height 18
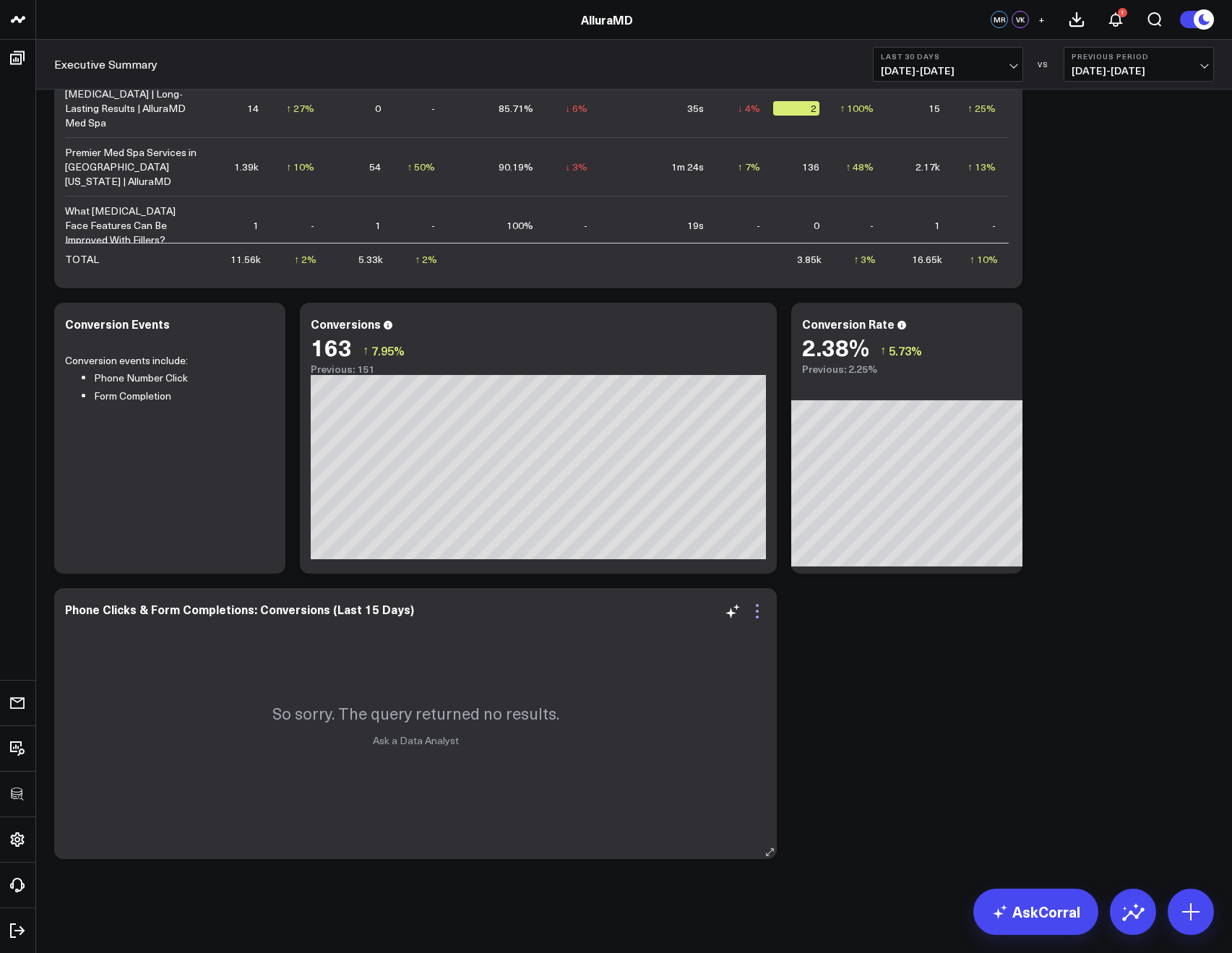
click at [754, 609] on icon at bounding box center [758, 612] width 18 height 18
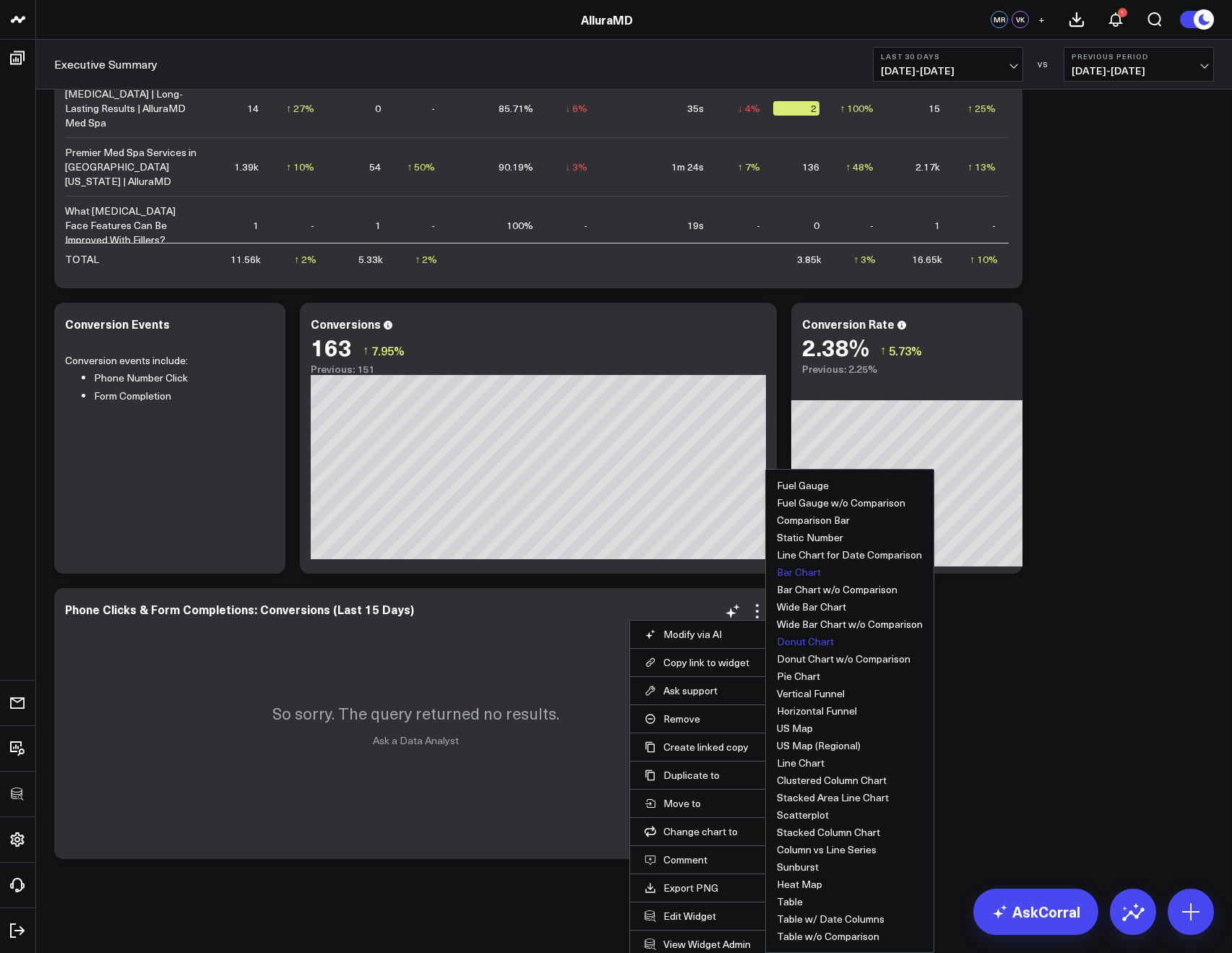
click at [791, 577] on button "Bar Chart" at bounding box center [798, 572] width 44 height 10
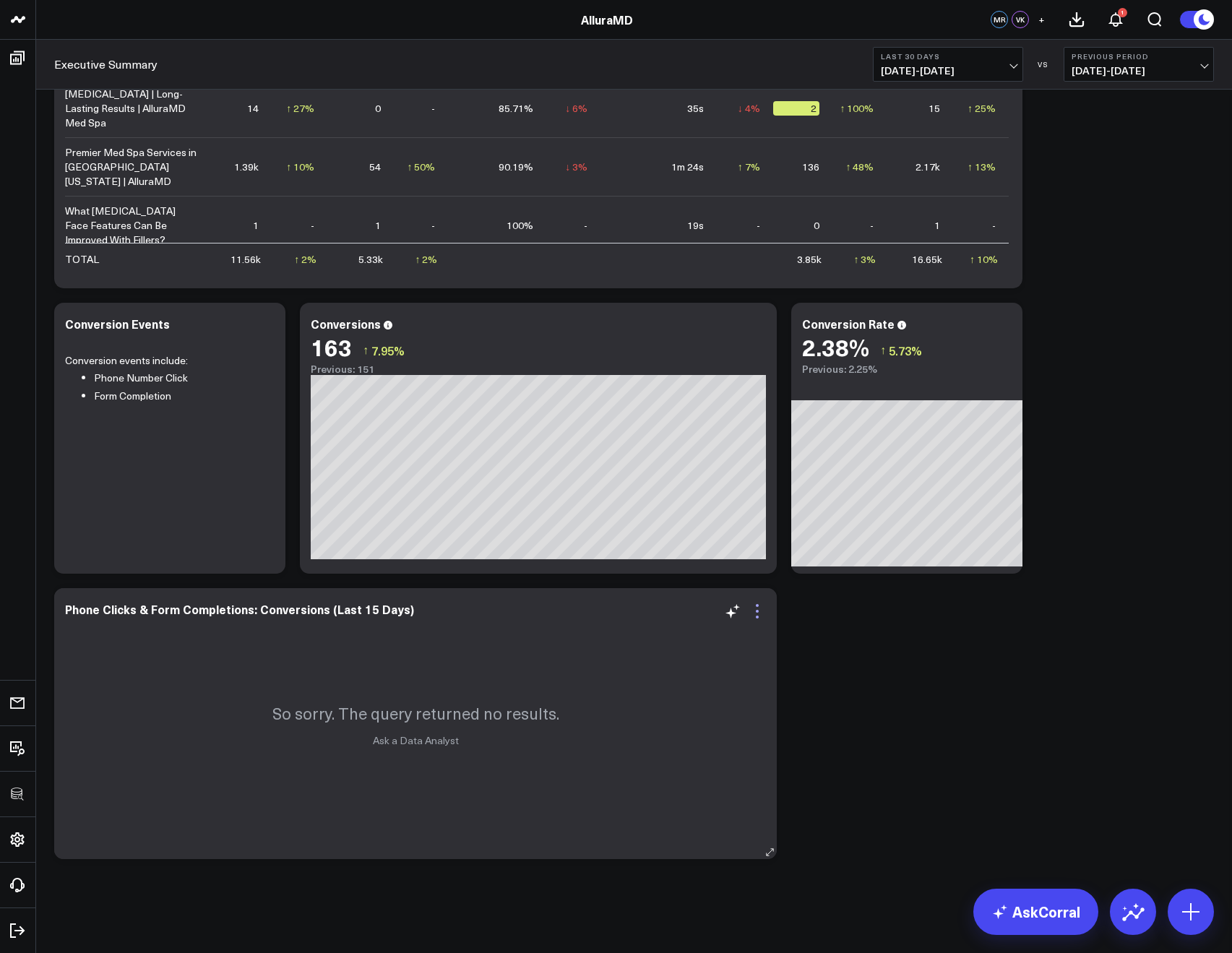
click at [759, 608] on icon at bounding box center [758, 612] width 18 height 18
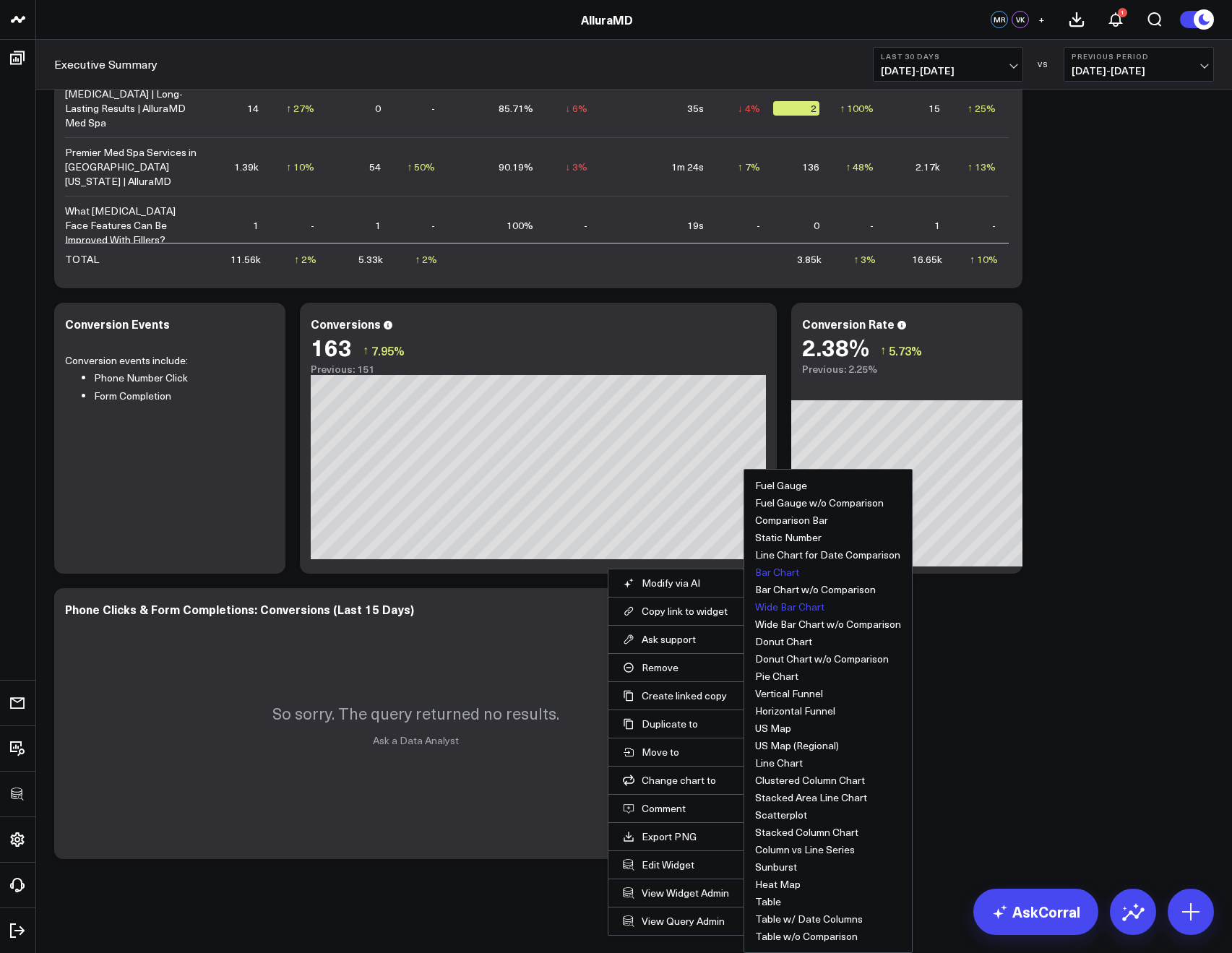
click at [788, 603] on button "Wide Bar Chart" at bounding box center [789, 607] width 69 height 10
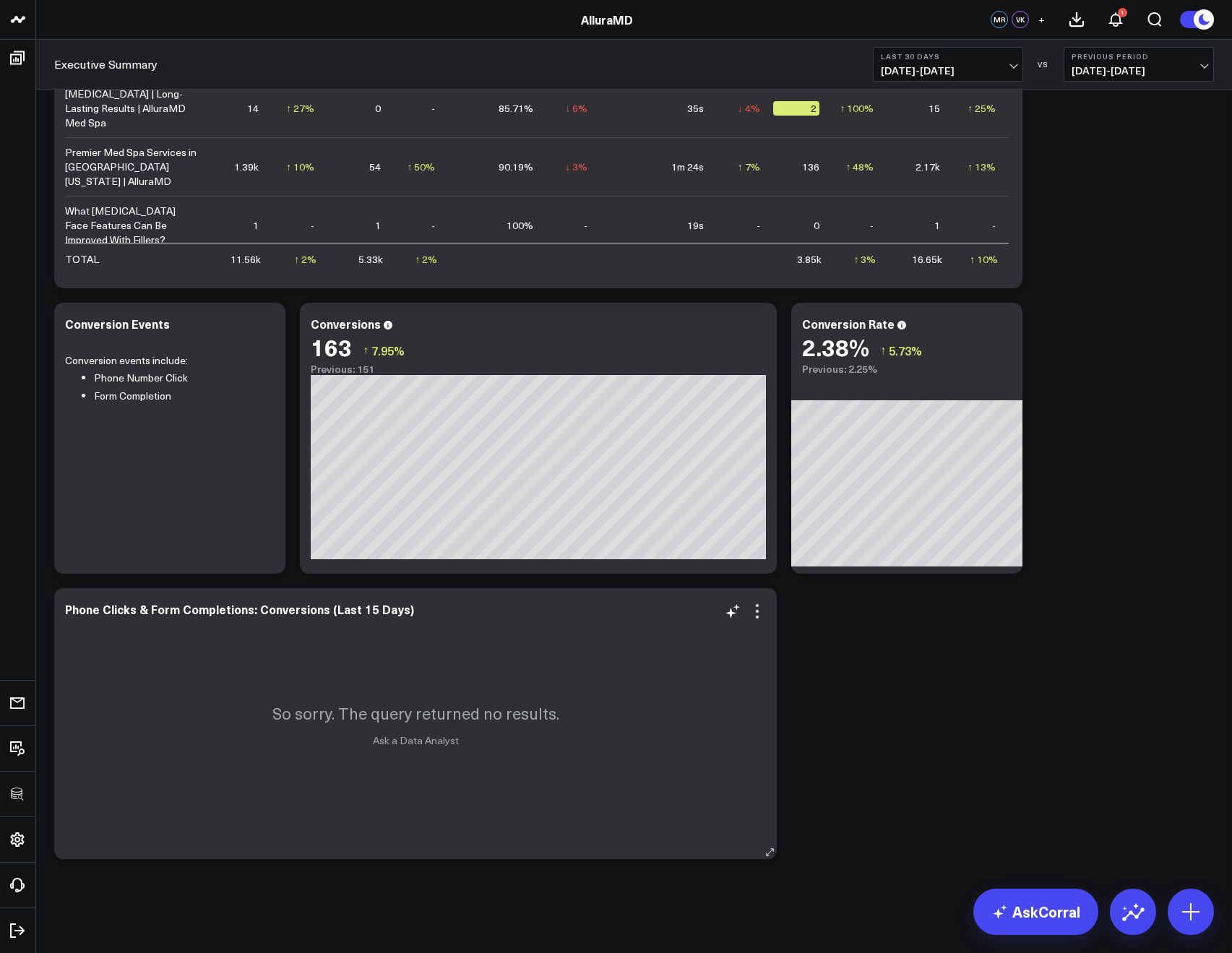
click at [768, 613] on div "So sorry. The query returned no results. Ask a Data Analyst" at bounding box center [415, 724] width 722 height 271
click at [764, 612] on icon at bounding box center [758, 612] width 18 height 18
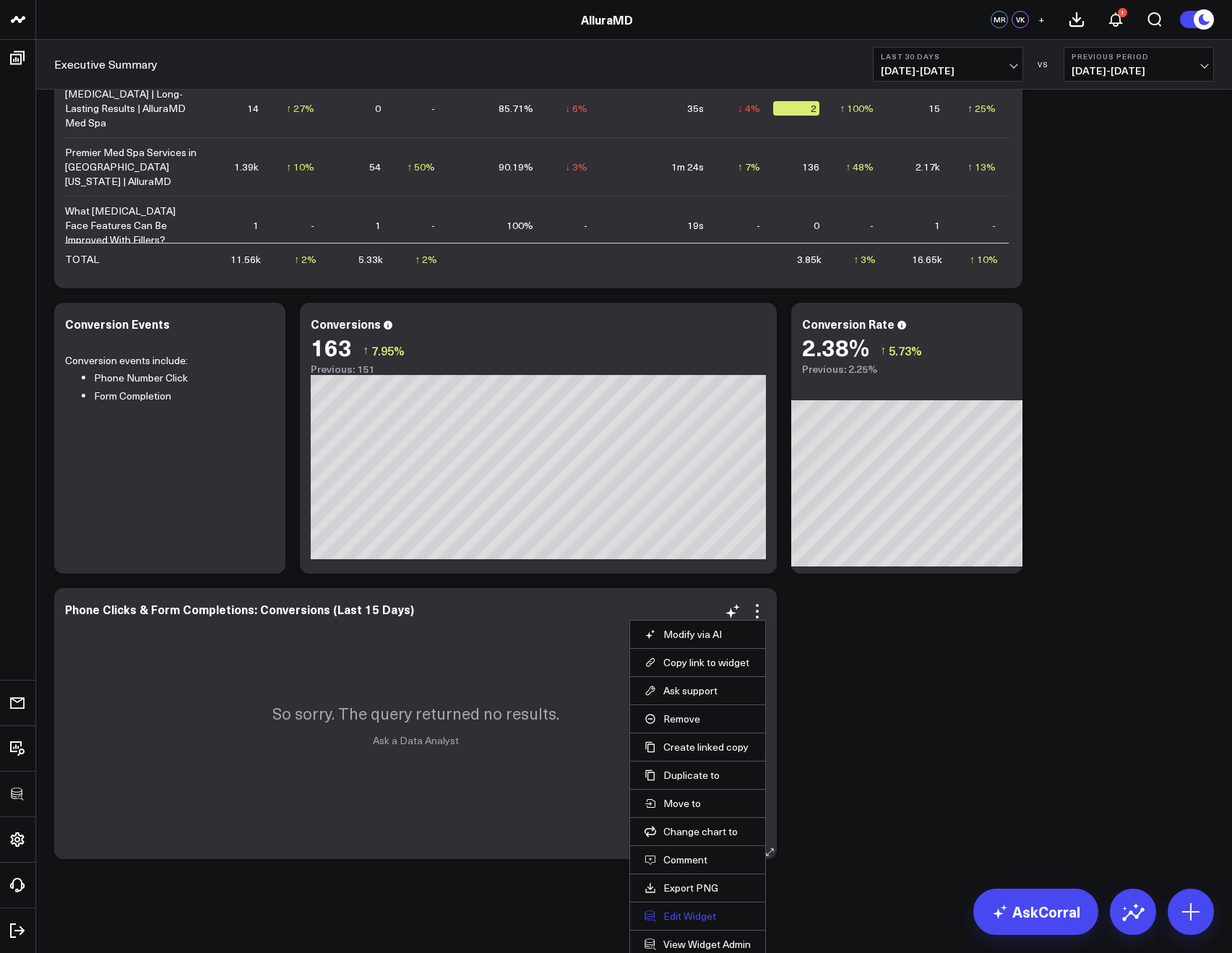
click at [676, 910] on button "Edit Widget" at bounding box center [697, 916] width 106 height 13
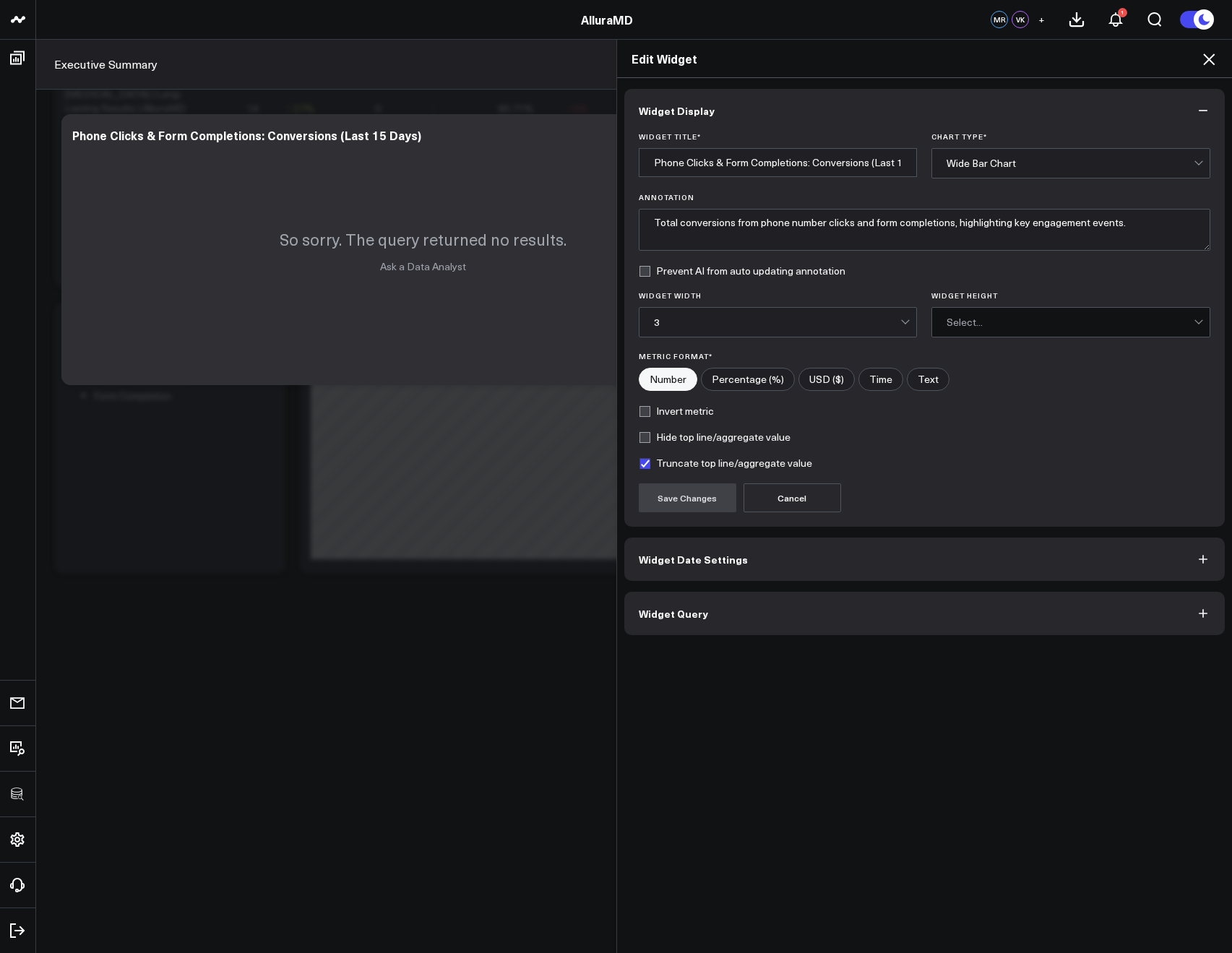
click at [670, 625] on button "Widget Query" at bounding box center [925, 613] width 601 height 43
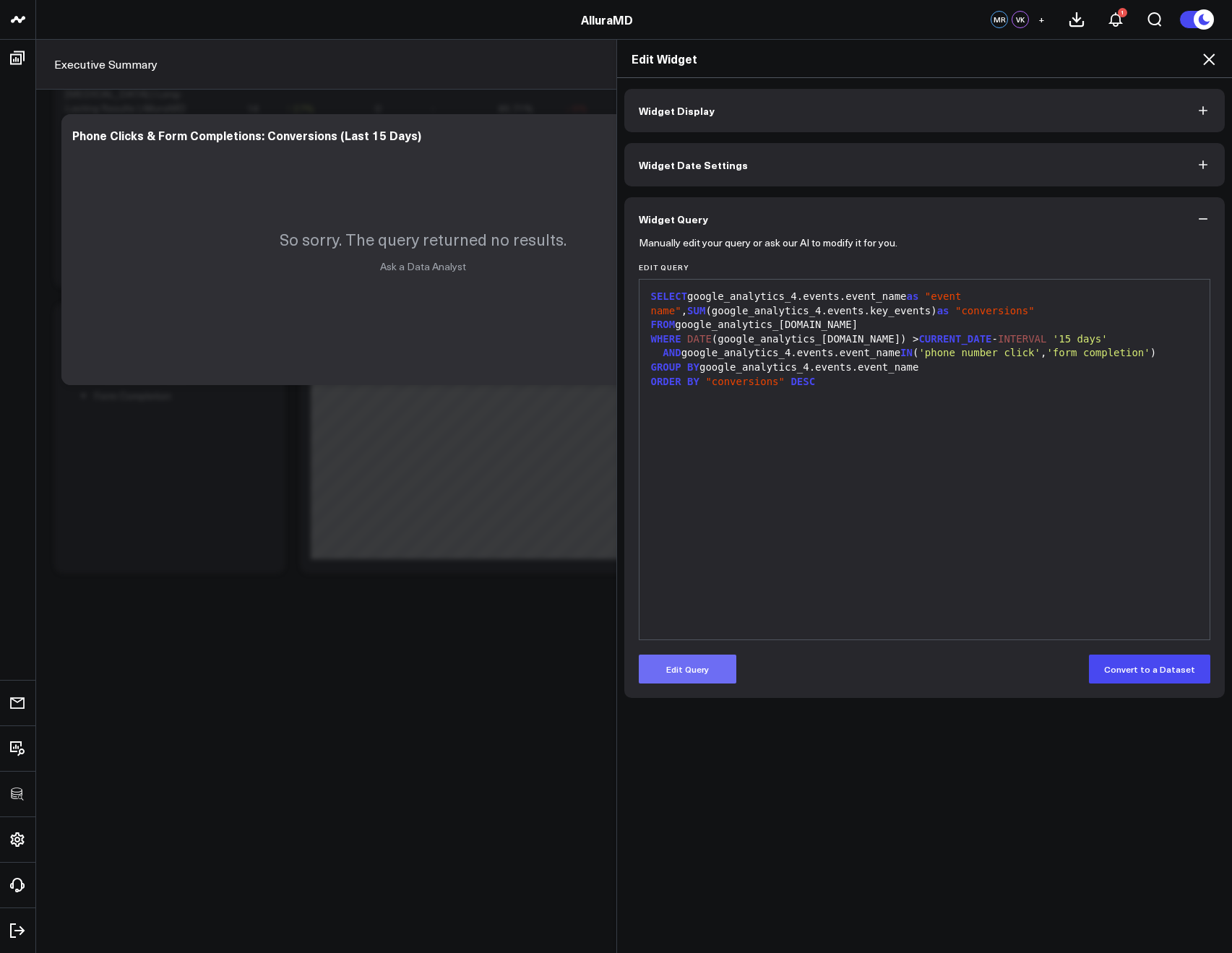
click at [699, 679] on button "Edit Query" at bounding box center [687, 669] width 97 height 29
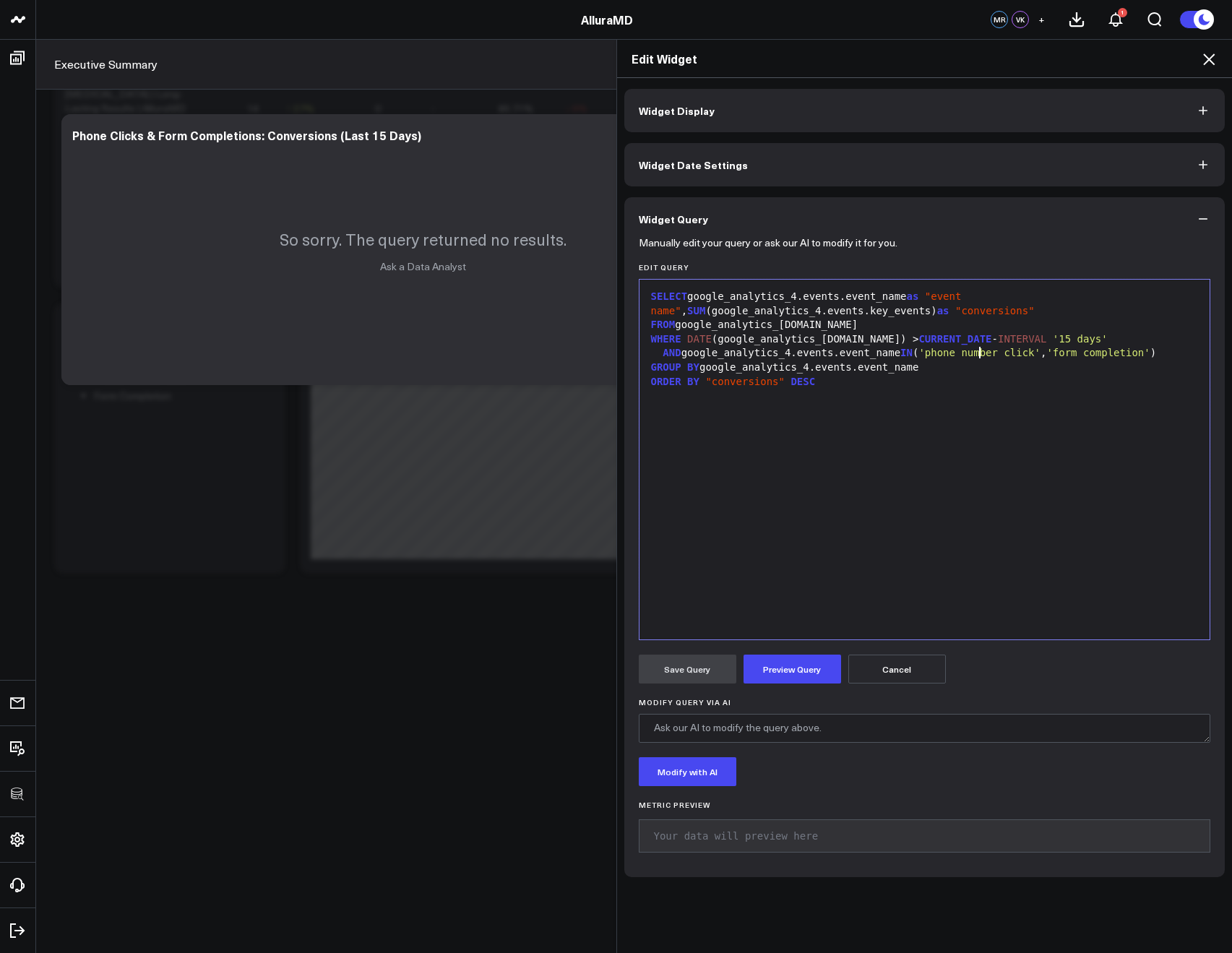
click at [974, 354] on span "'phone number click'" at bounding box center [979, 352] width 122 height 12
click at [1018, 351] on span "'phone_number click'" at bounding box center [979, 352] width 122 height 12
click at [1104, 351] on span "'form completion'" at bounding box center [1098, 352] width 104 height 12
click at [798, 663] on button "Preview Query" at bounding box center [793, 669] width 97 height 29
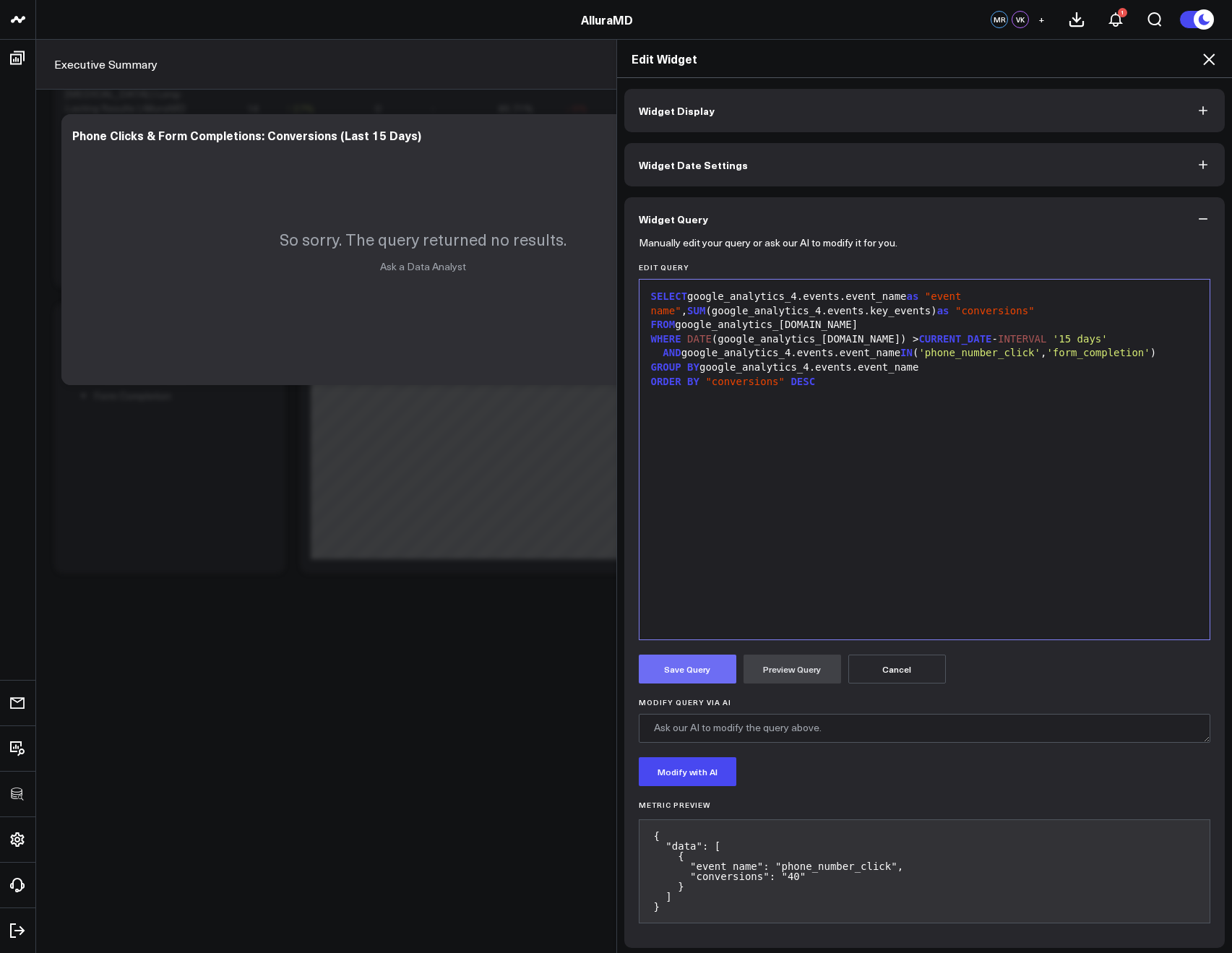
click at [670, 666] on button "Save Query" at bounding box center [687, 669] width 97 height 29
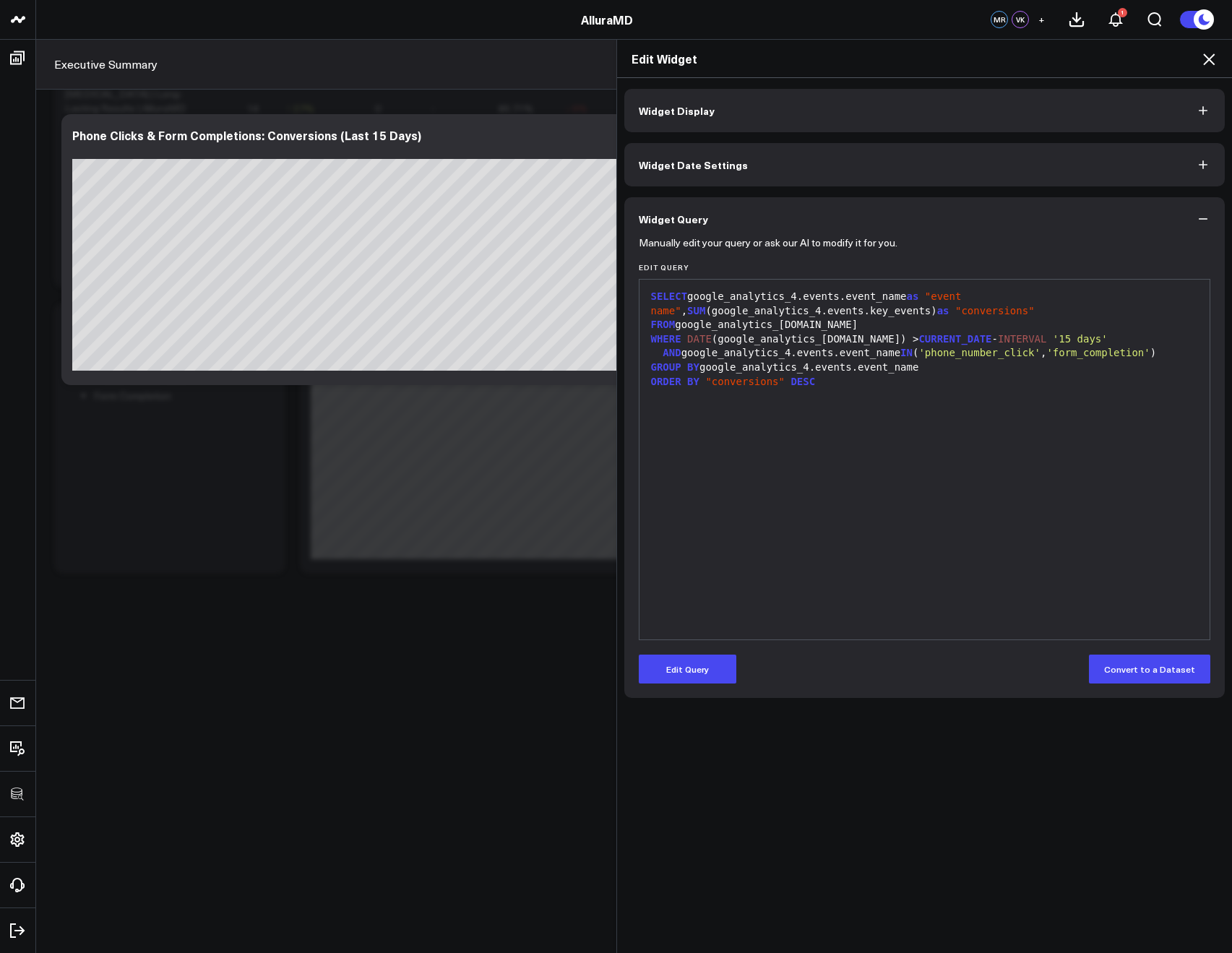
click at [1206, 51] on icon at bounding box center [1209, 59] width 18 height 18
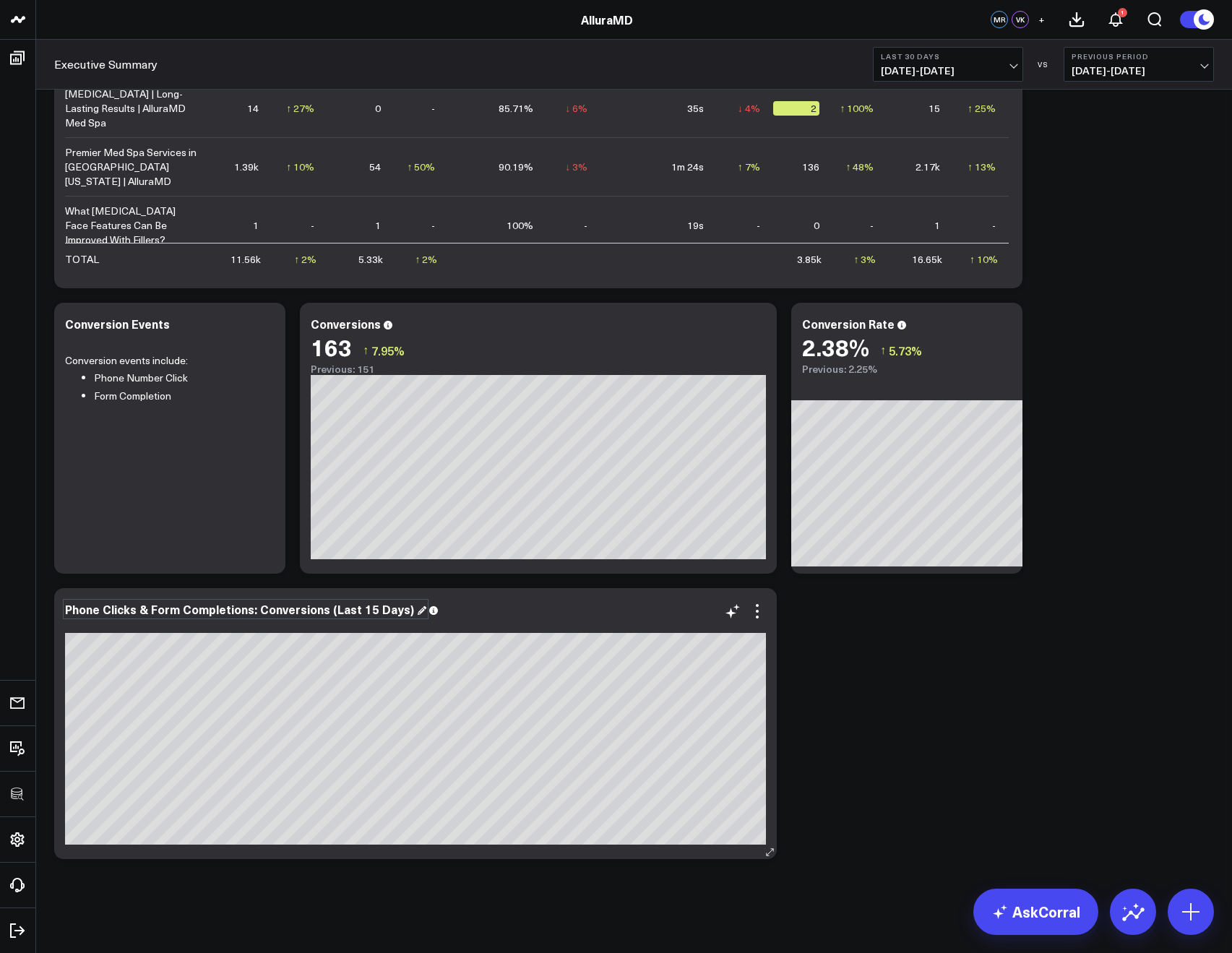
click at [369, 606] on div "Phone Clicks & Form Completions: Conversions (Last 15 Days)" at bounding box center [246, 609] width 361 height 16
drag, startPoint x: 250, startPoint y: 609, endPoint x: 398, endPoint y: 617, distance: 148.2
click at [398, 617] on div "Phone Clicks & Form Completions: Conversions (Last 15 Days)" at bounding box center [415, 618] width 701 height 30
drag, startPoint x: 248, startPoint y: 616, endPoint x: 22, endPoint y: 612, distance: 226.0
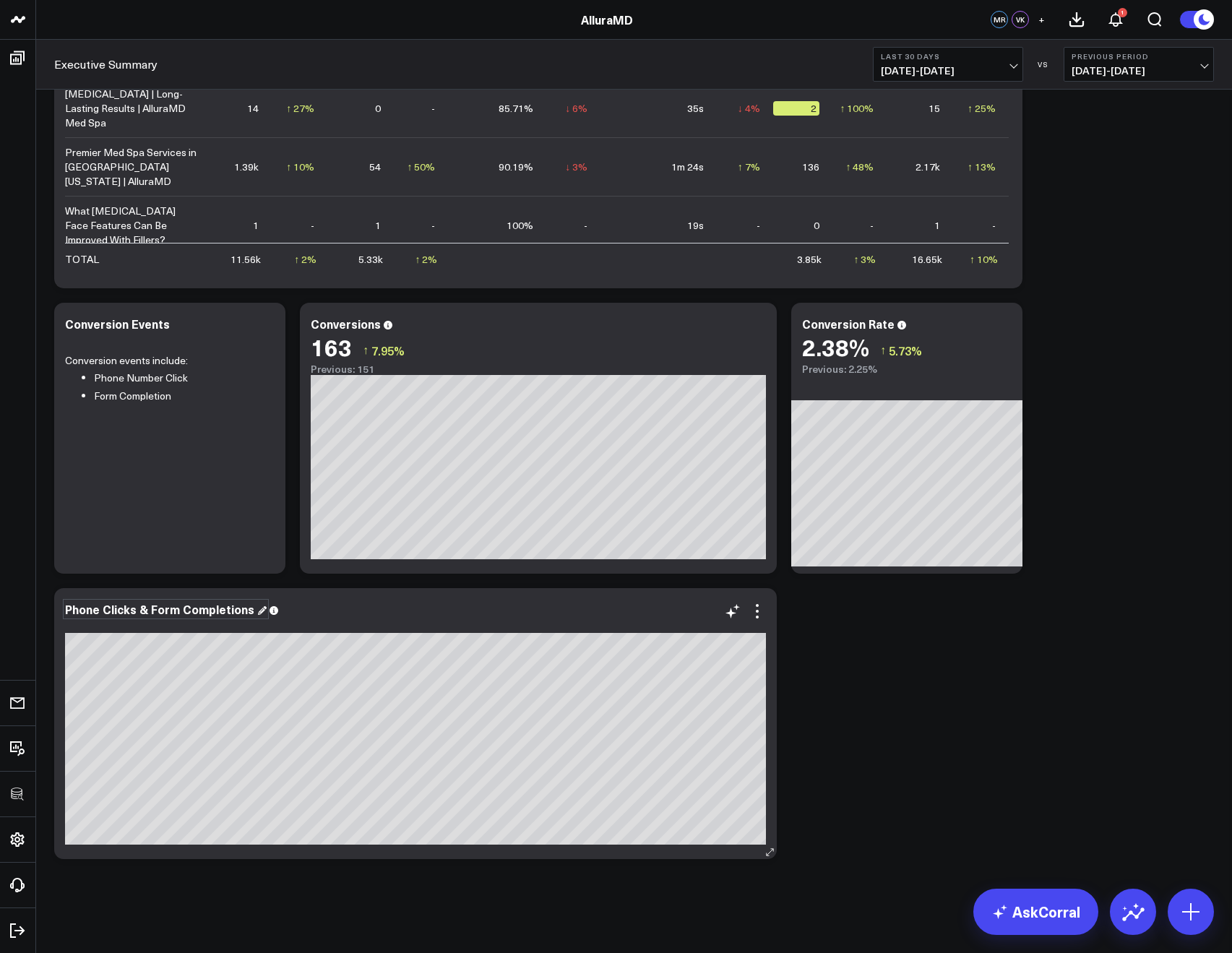
click at [225, 605] on div "Phone Clicks & Form Completions" at bounding box center [166, 609] width 202 height 16
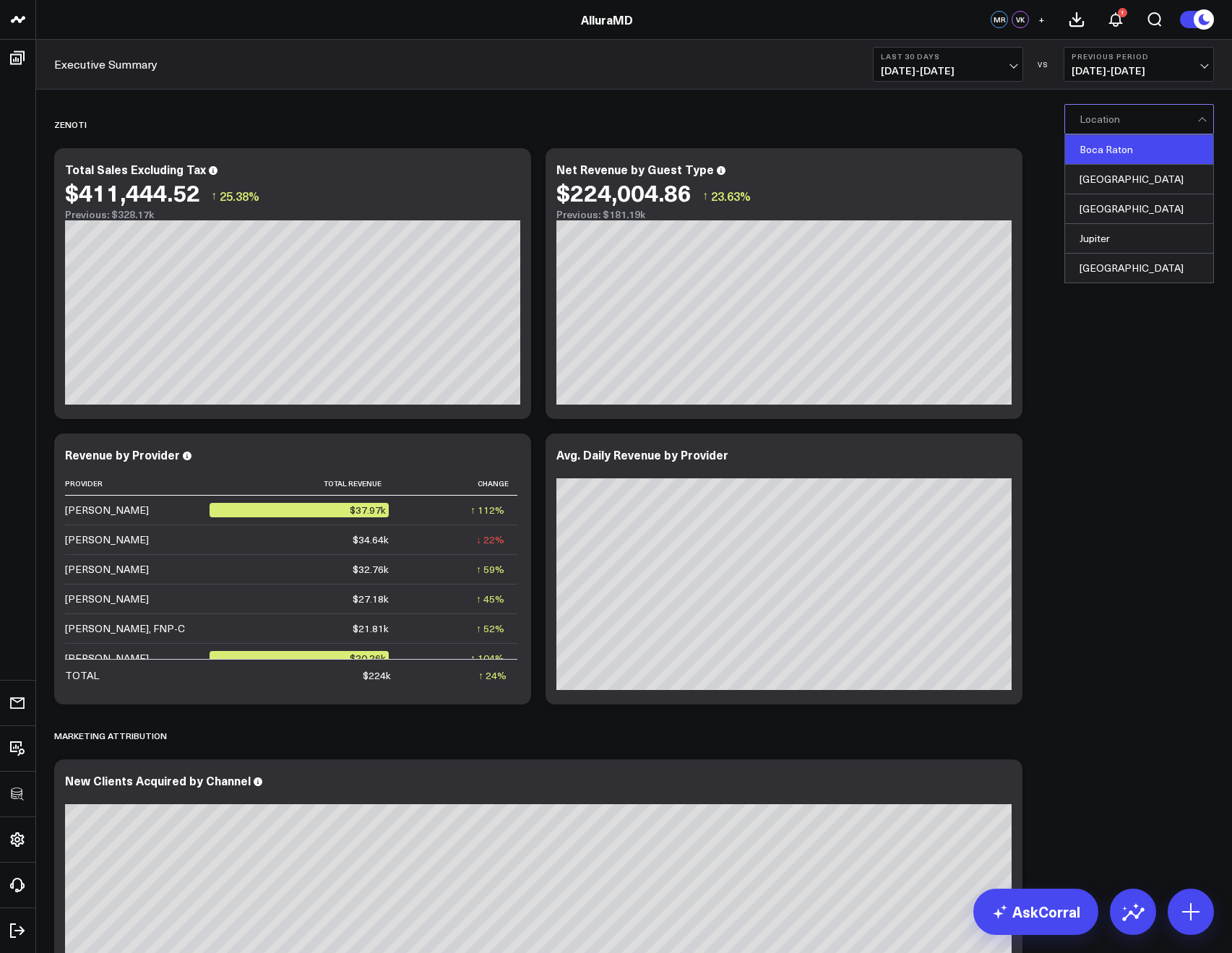
click at [1094, 161] on div "Boca Raton" at bounding box center [1140, 149] width 148 height 30
click at [1001, 115] on button "Clear Filters" at bounding box center [1010, 119] width 81 height 29
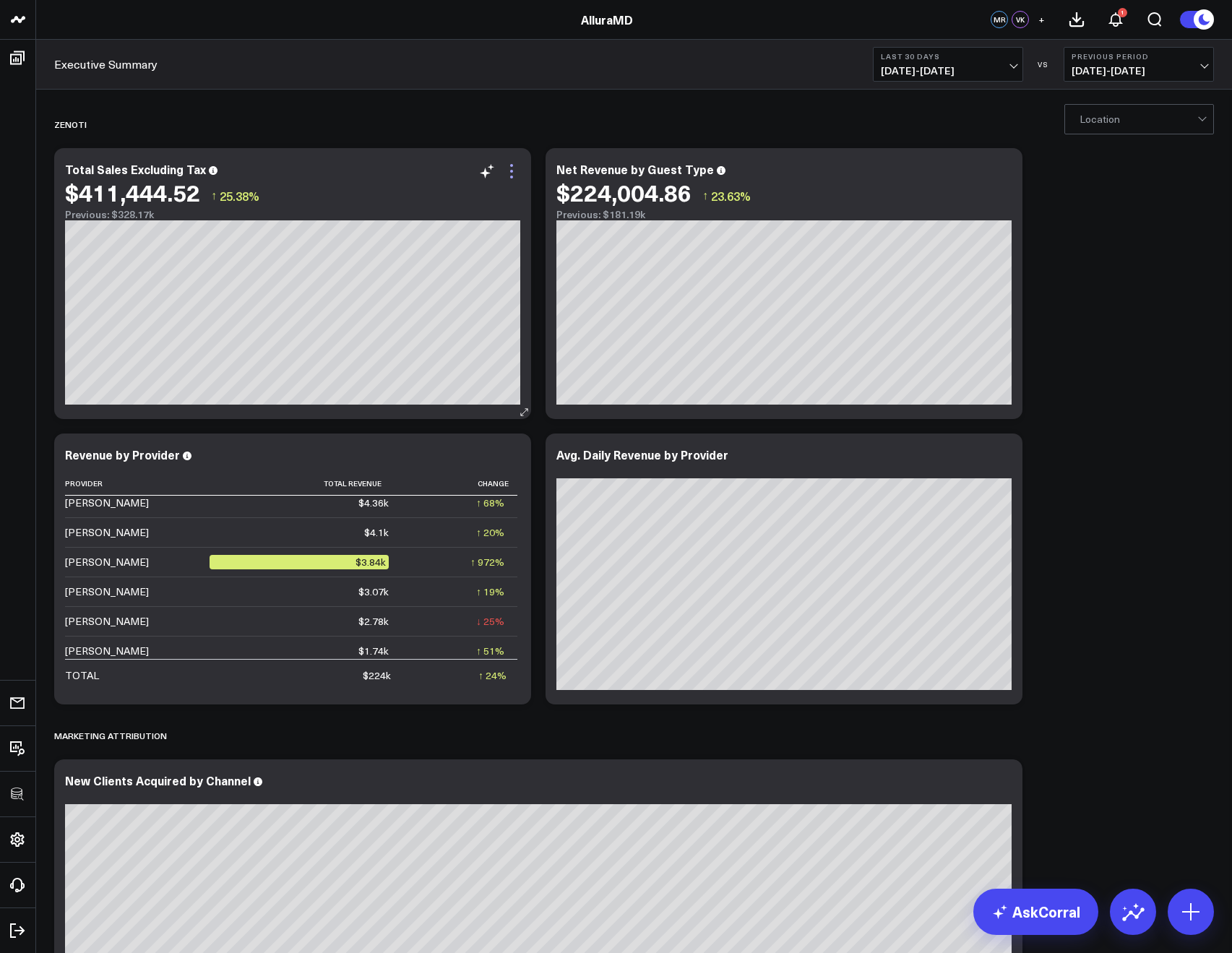
click at [510, 169] on icon at bounding box center [512, 171] width 18 height 18
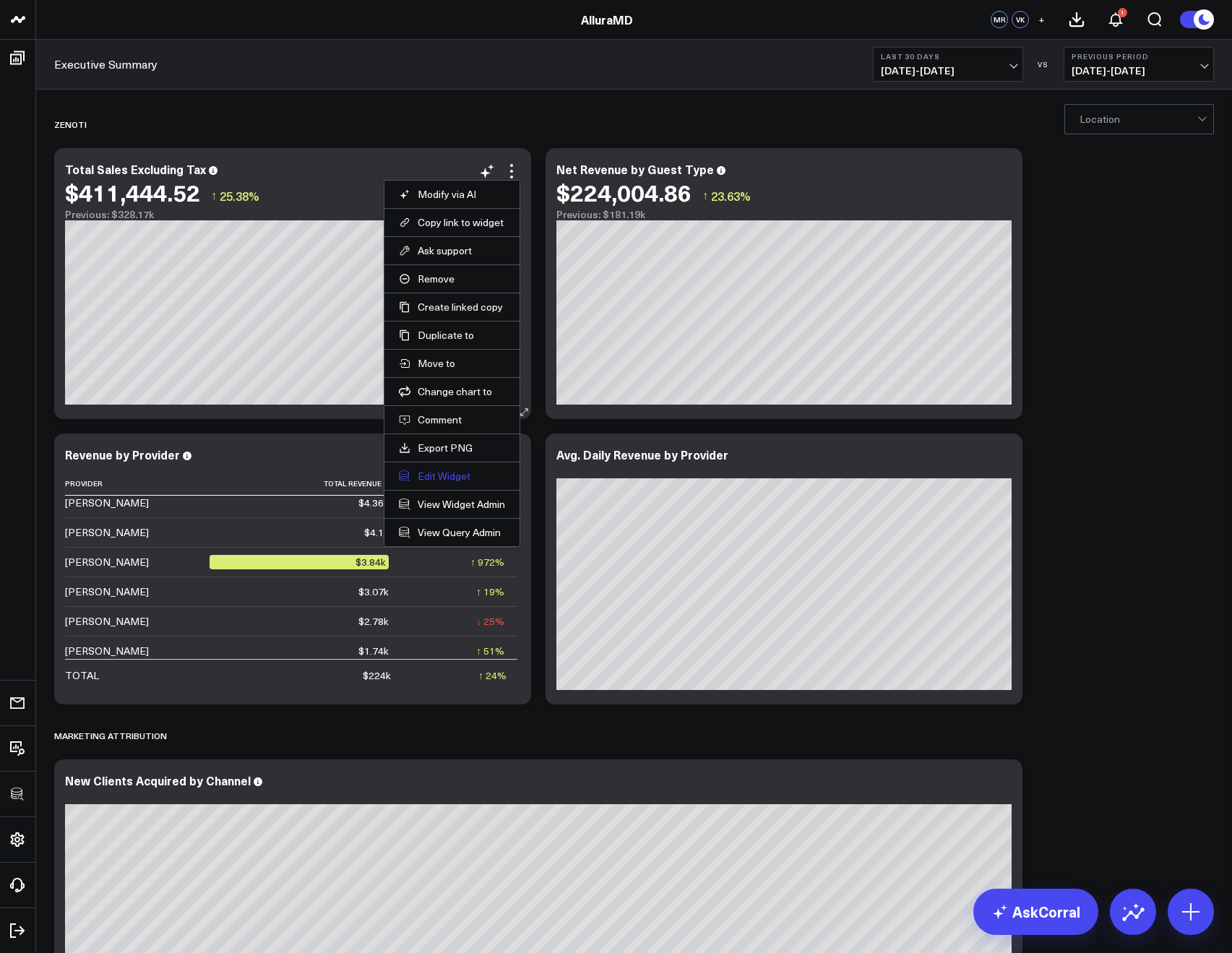
click at [447, 470] on button "Edit Widget" at bounding box center [451, 476] width 106 height 13
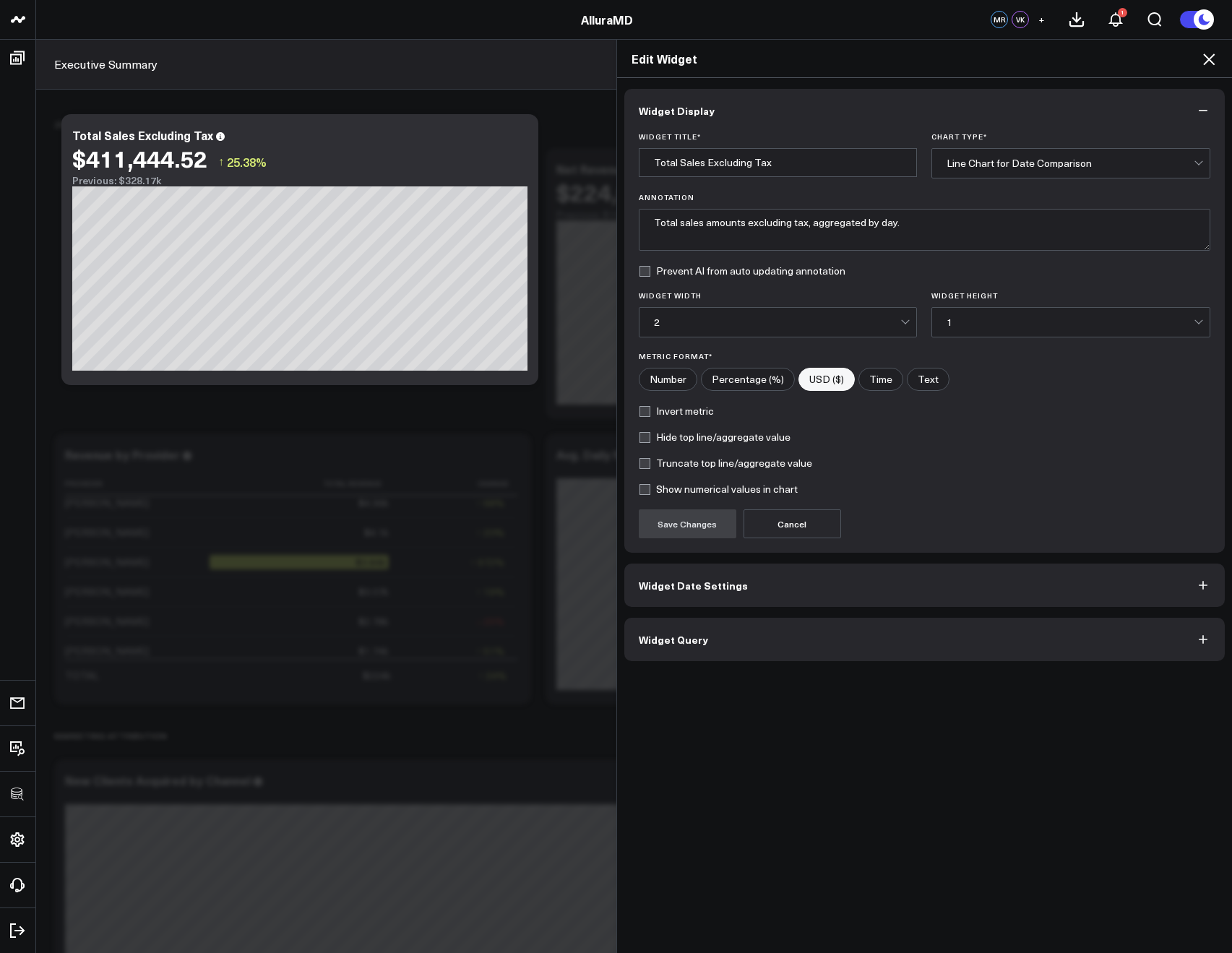
click at [691, 639] on span "Widget Query" at bounding box center [673, 640] width 69 height 12
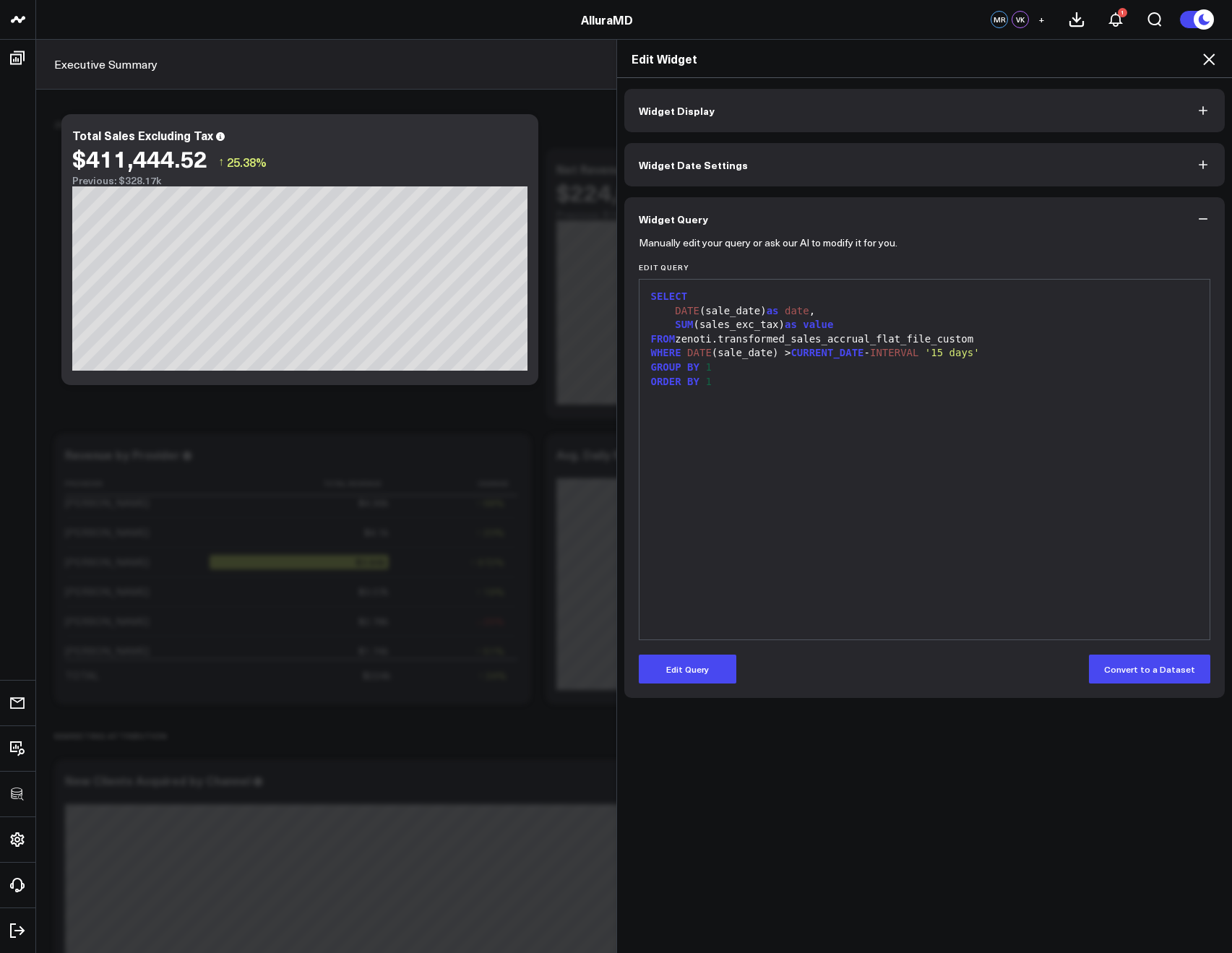
click at [1214, 59] on icon at bounding box center [1209, 59] width 18 height 18
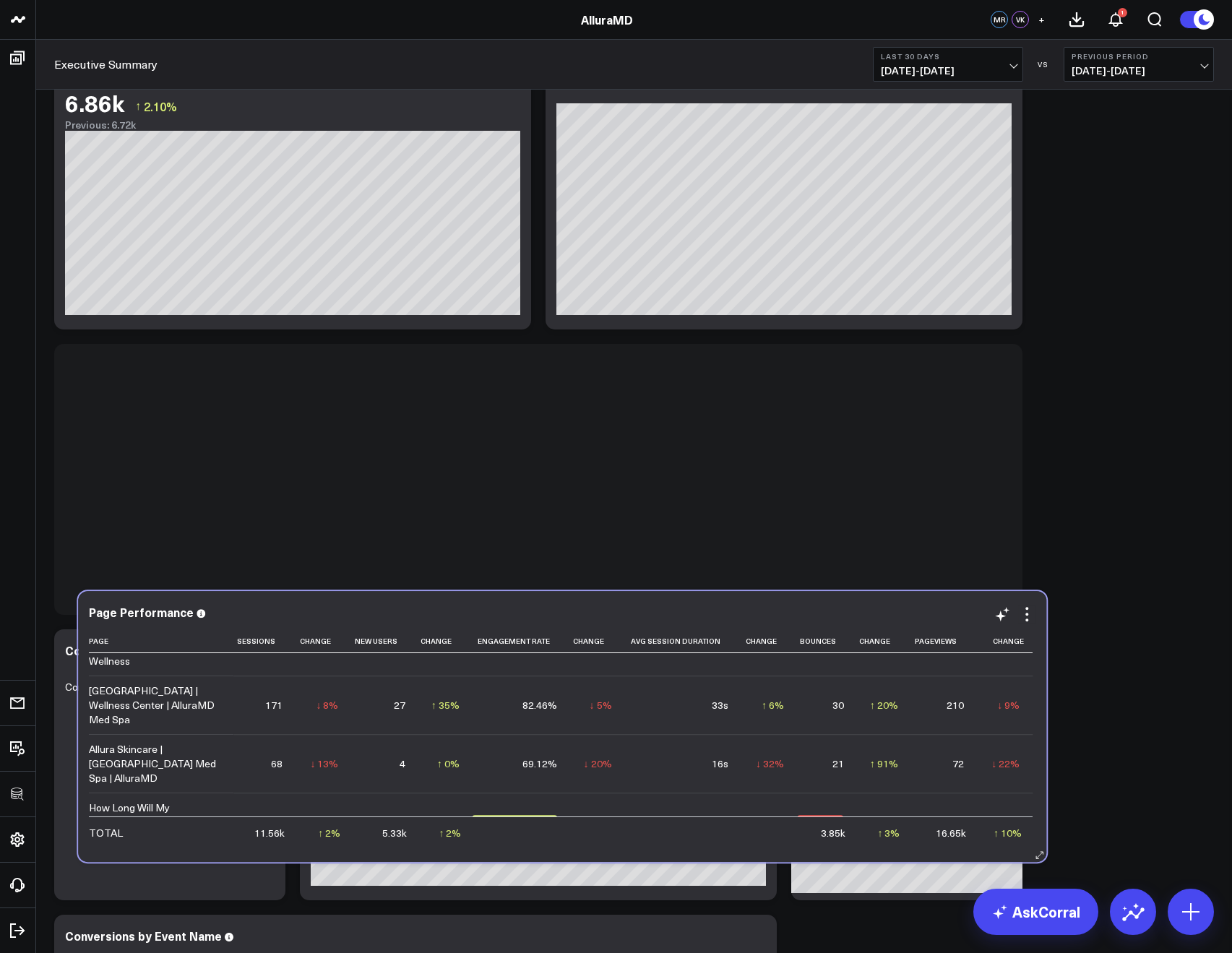
scroll to position [1628, 0]
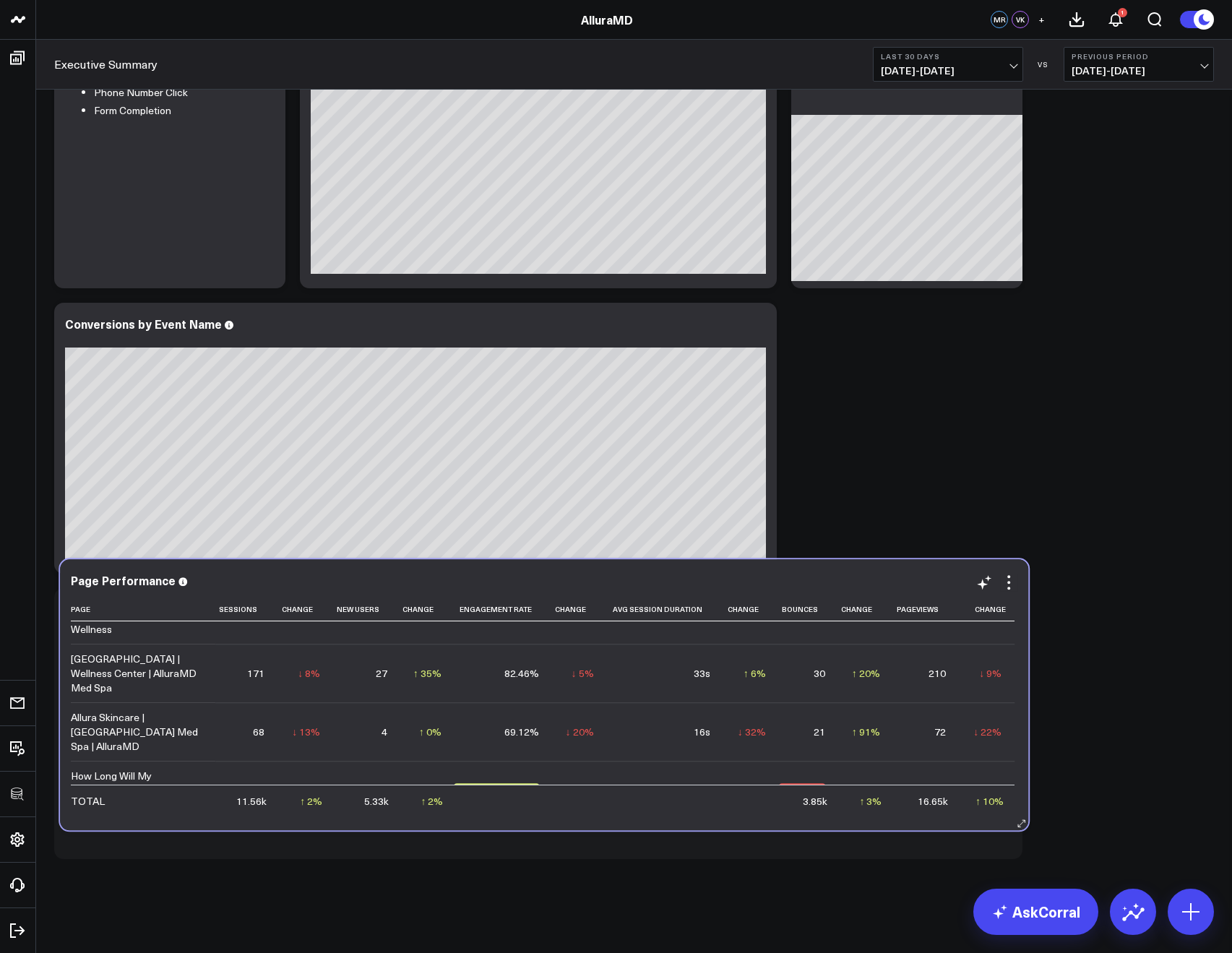
drag, startPoint x: 394, startPoint y: 359, endPoint x: 399, endPoint y: 574, distance: 215.1
click at [399, 574] on div "Page Performance" at bounding box center [544, 581] width 947 height 13
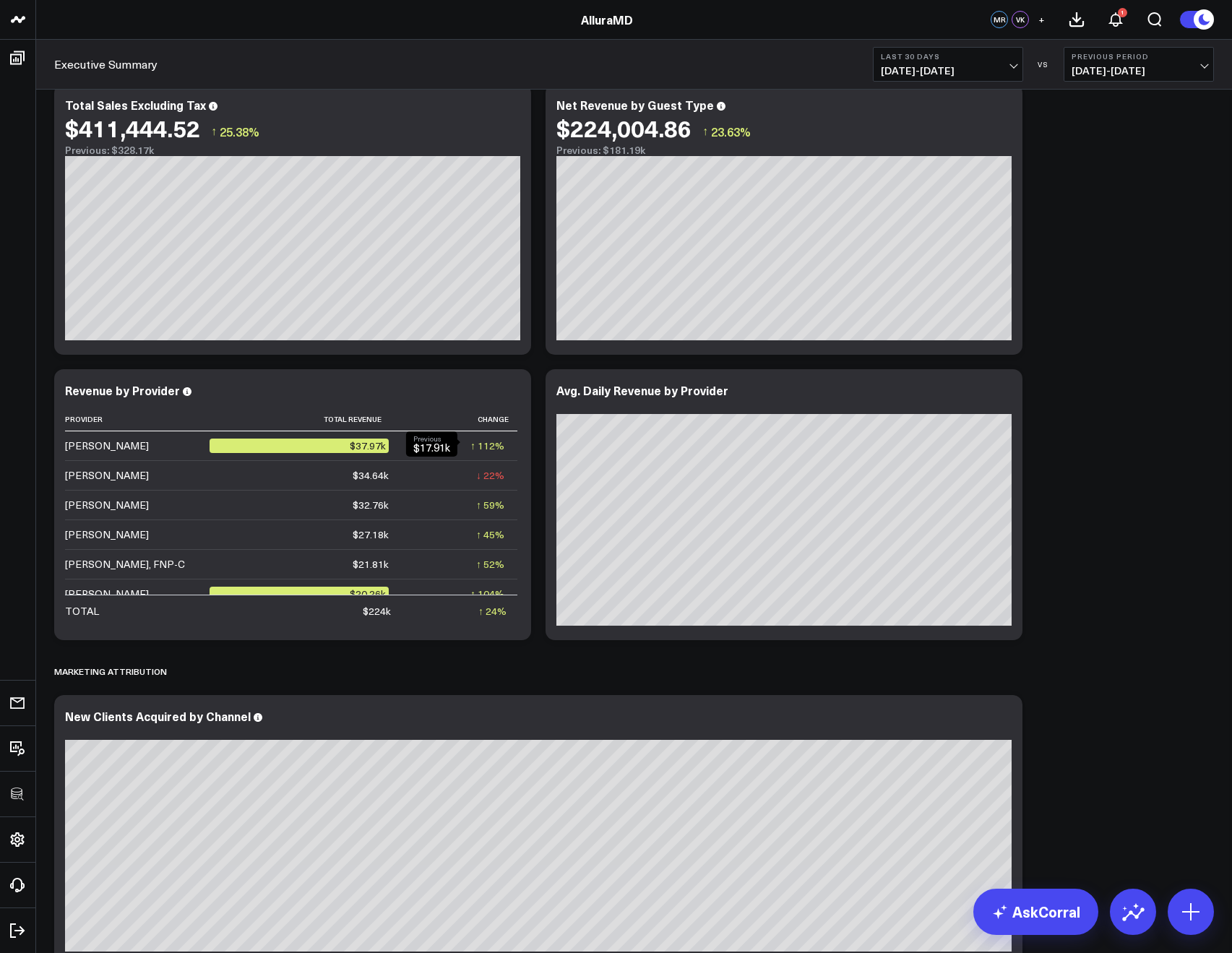
scroll to position [0, 0]
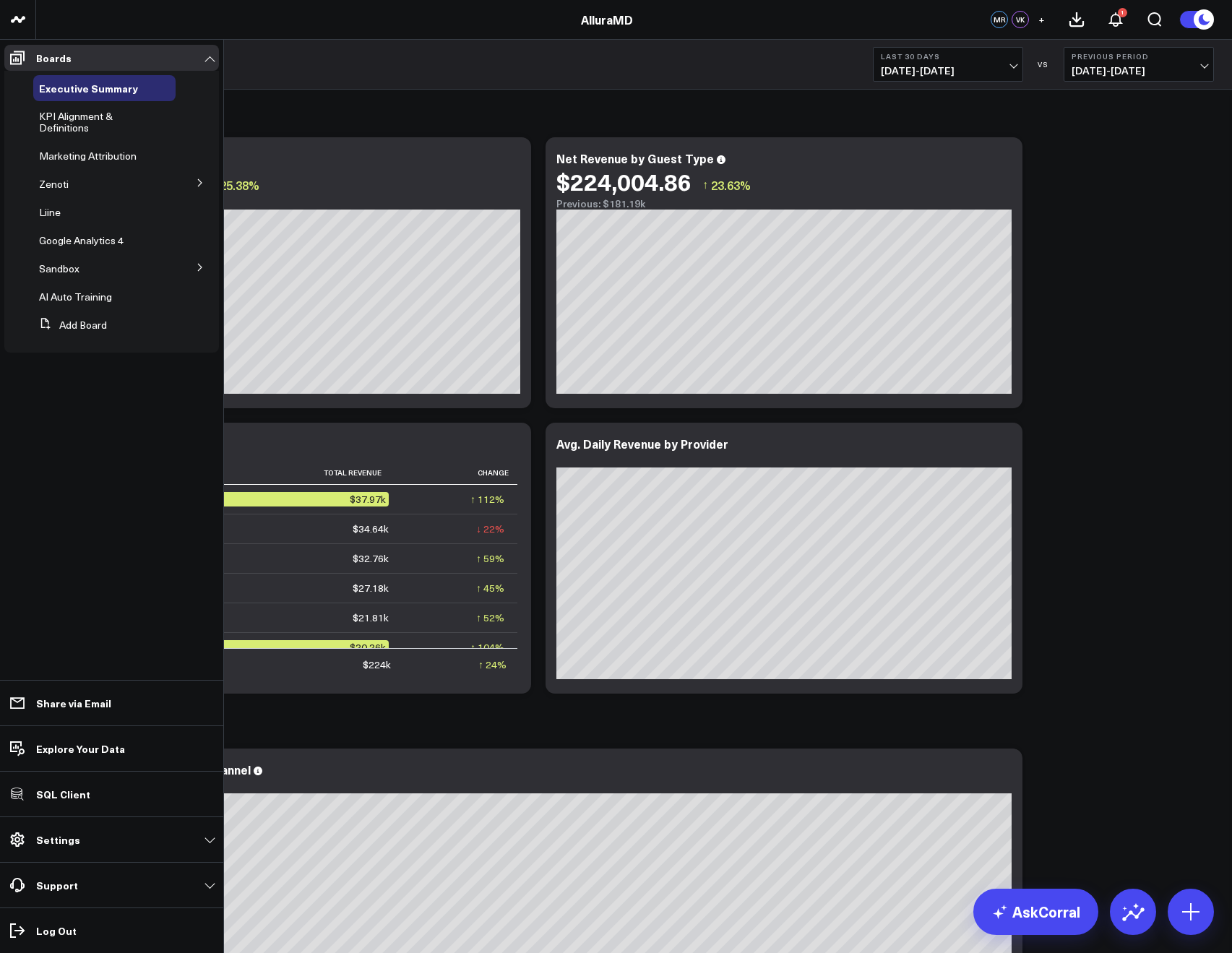
click at [197, 180] on icon at bounding box center [200, 183] width 9 height 9
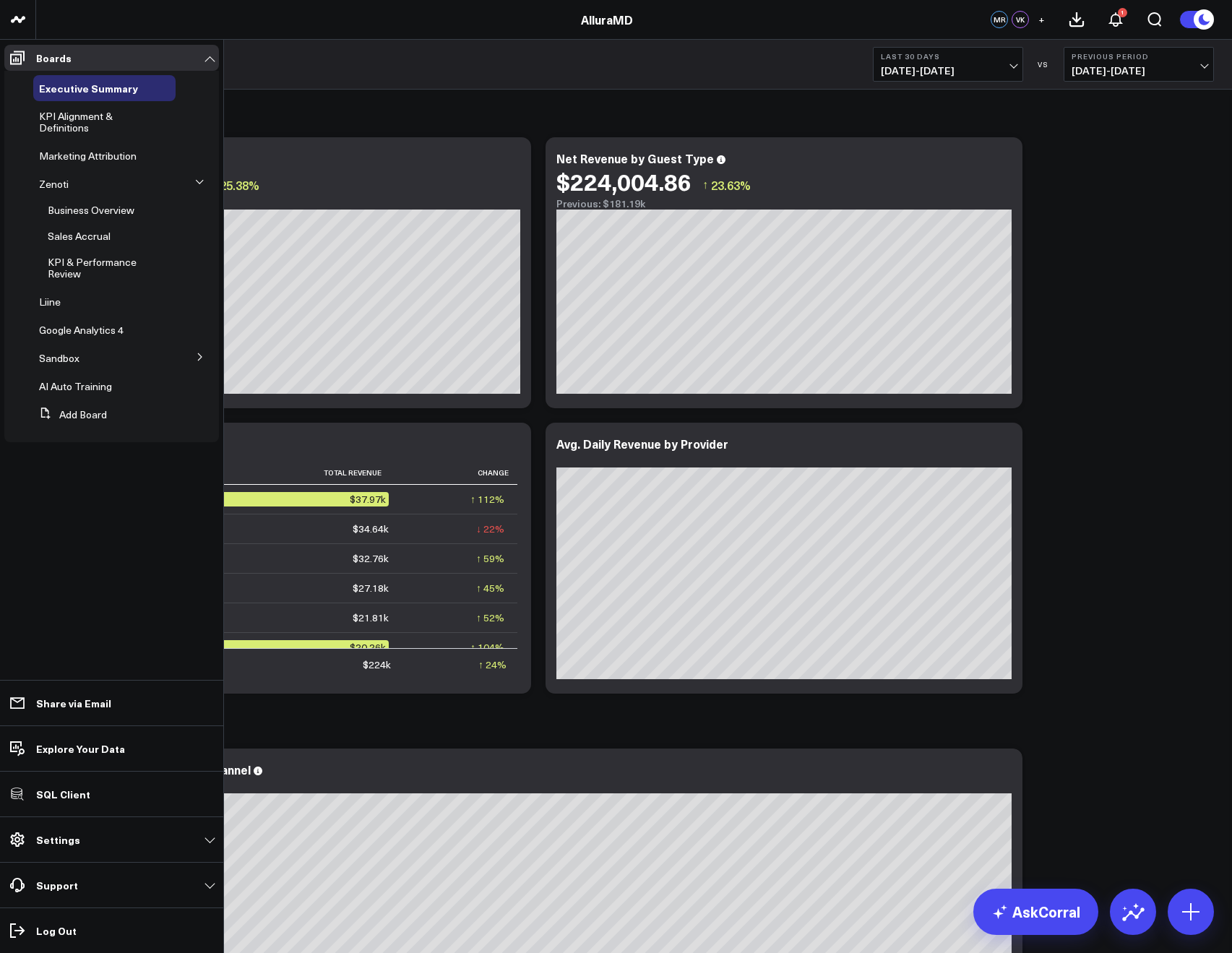
click at [197, 181] on icon at bounding box center [199, 182] width 7 height 4
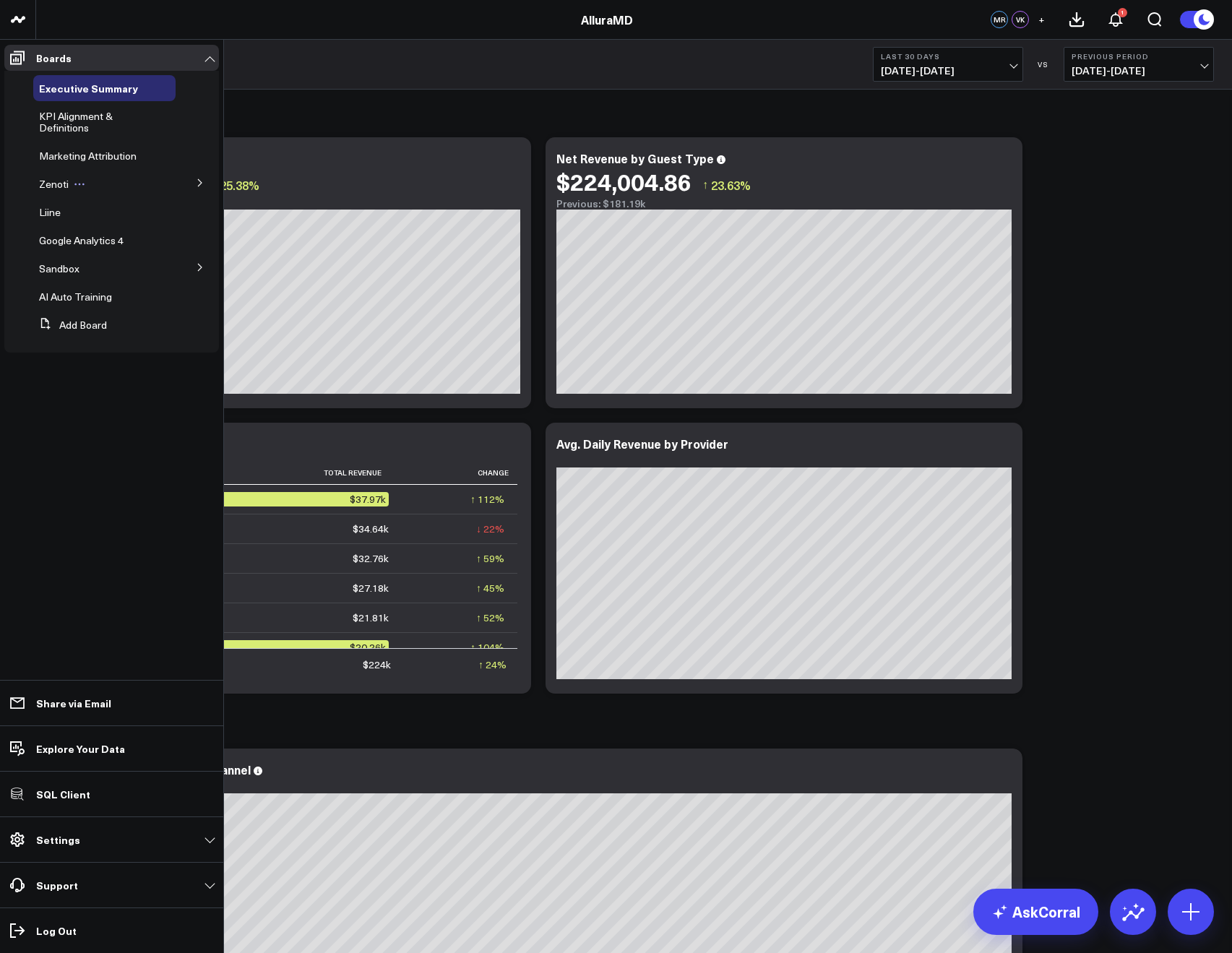
click at [57, 188] on span "Zenoti" at bounding box center [53, 183] width 30 height 14
click at [191, 177] on button at bounding box center [199, 182] width 37 height 22
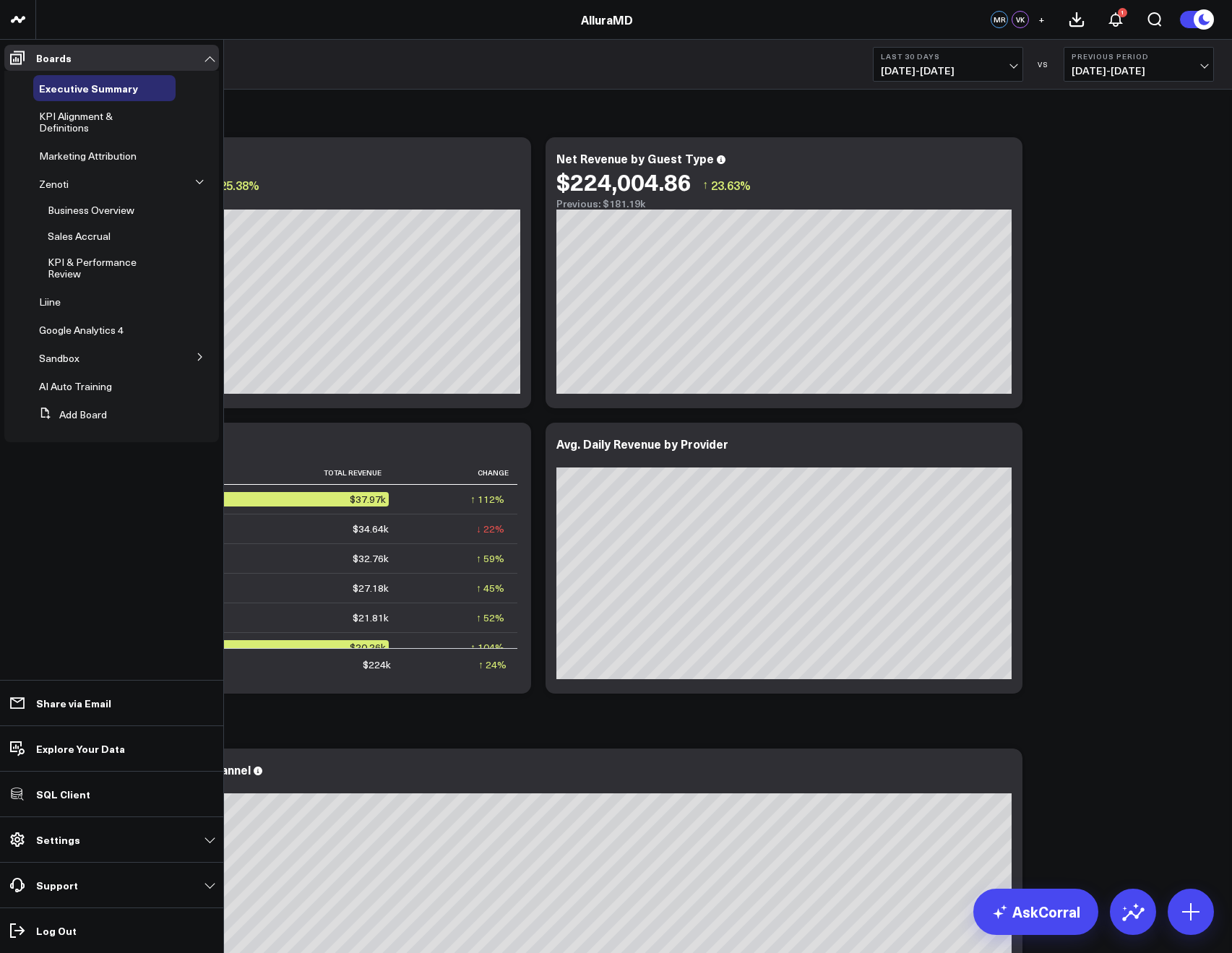
drag, startPoint x: 65, startPoint y: 207, endPoint x: 81, endPoint y: 207, distance: 16.0
click at [65, 207] on span "Business Overview" at bounding box center [91, 210] width 87 height 14
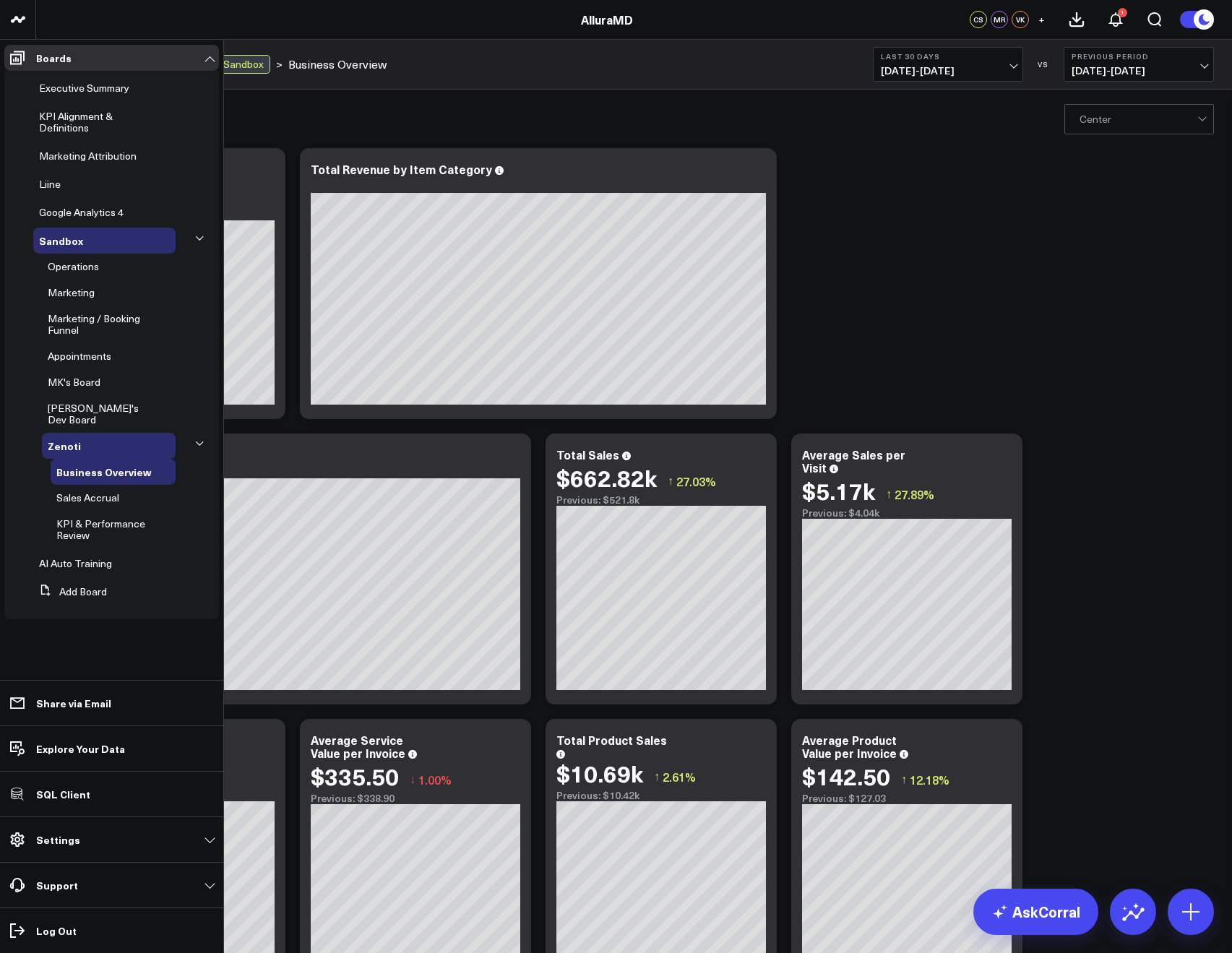
click at [195, 238] on icon at bounding box center [199, 238] width 9 height 9
click at [72, 216] on span "Google Analytics 4" at bounding box center [81, 211] width 85 height 14
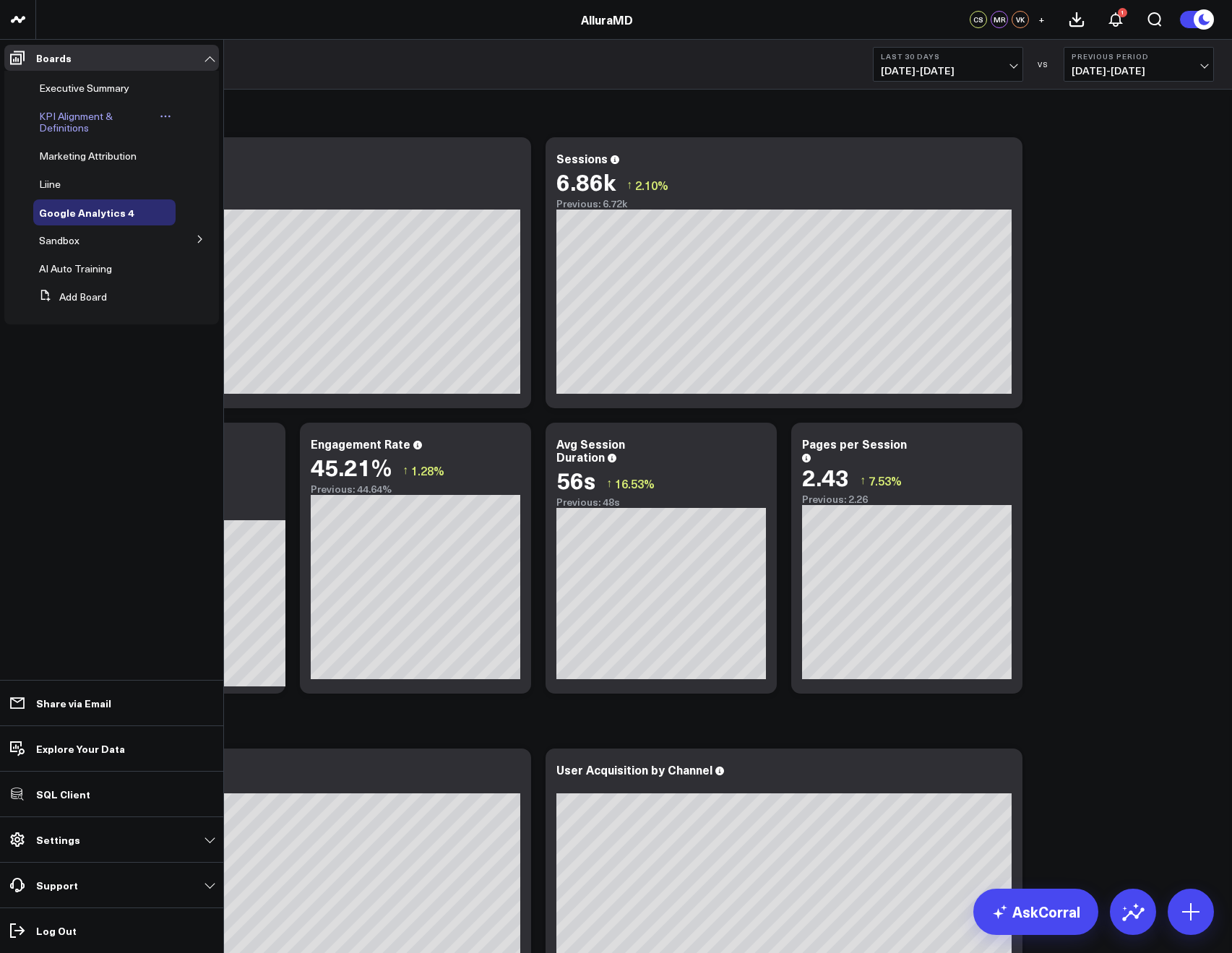
click at [53, 130] on span "KPI Alignment & Definitions" at bounding box center [76, 122] width 73 height 26
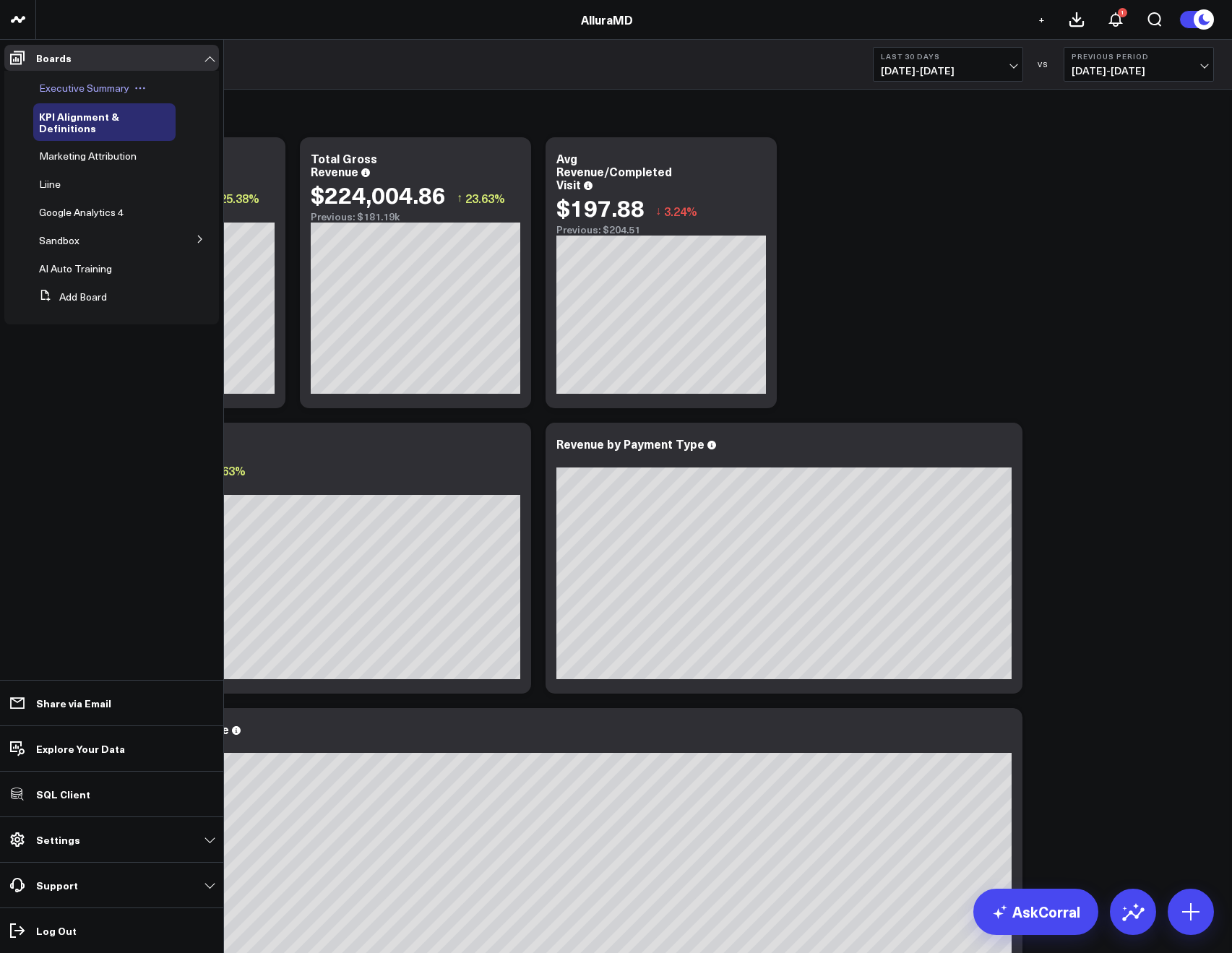
click at [53, 81] on span "Executive Summary" at bounding box center [84, 88] width 90 height 14
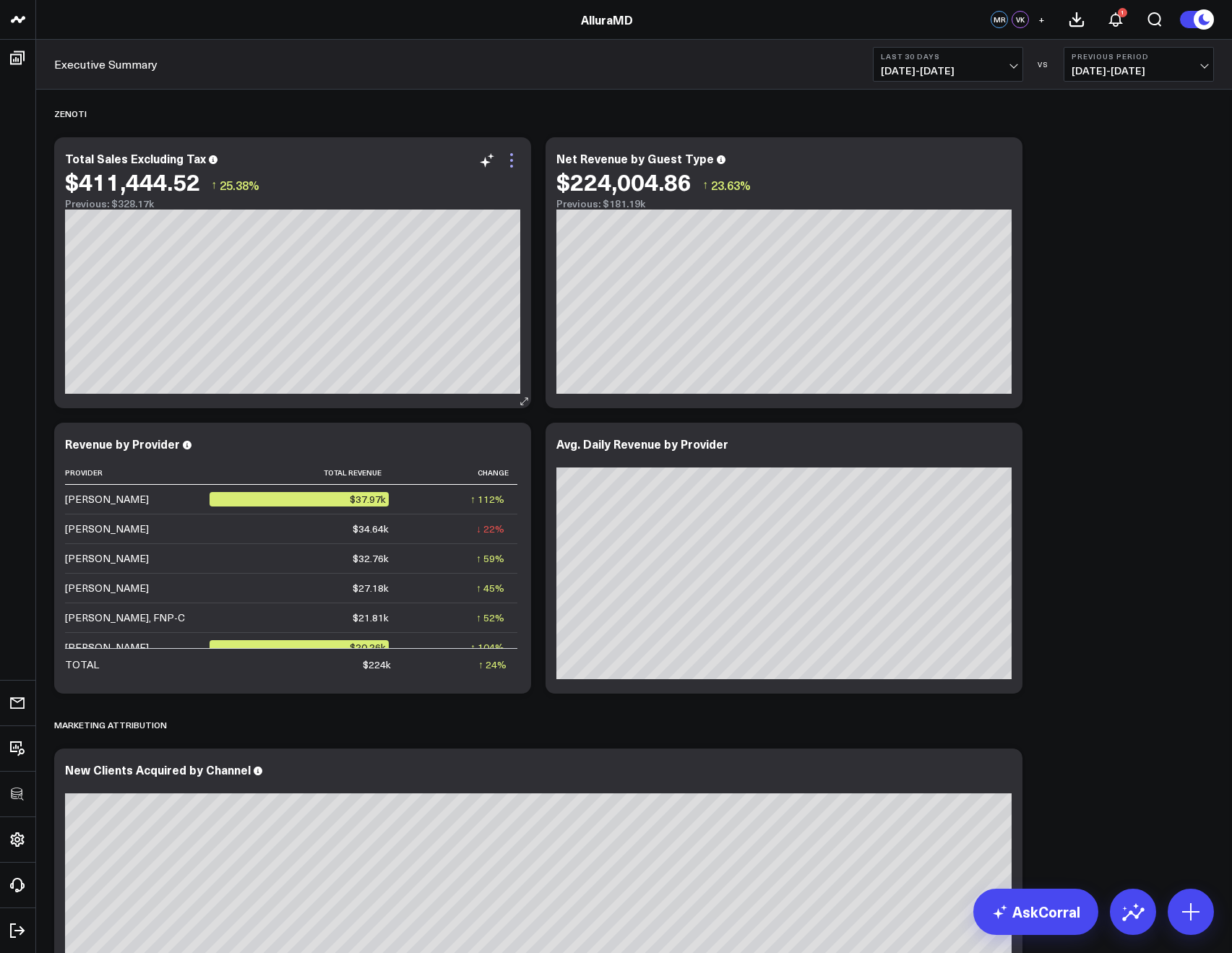
click at [511, 165] on icon at bounding box center [512, 167] width 3 height 3
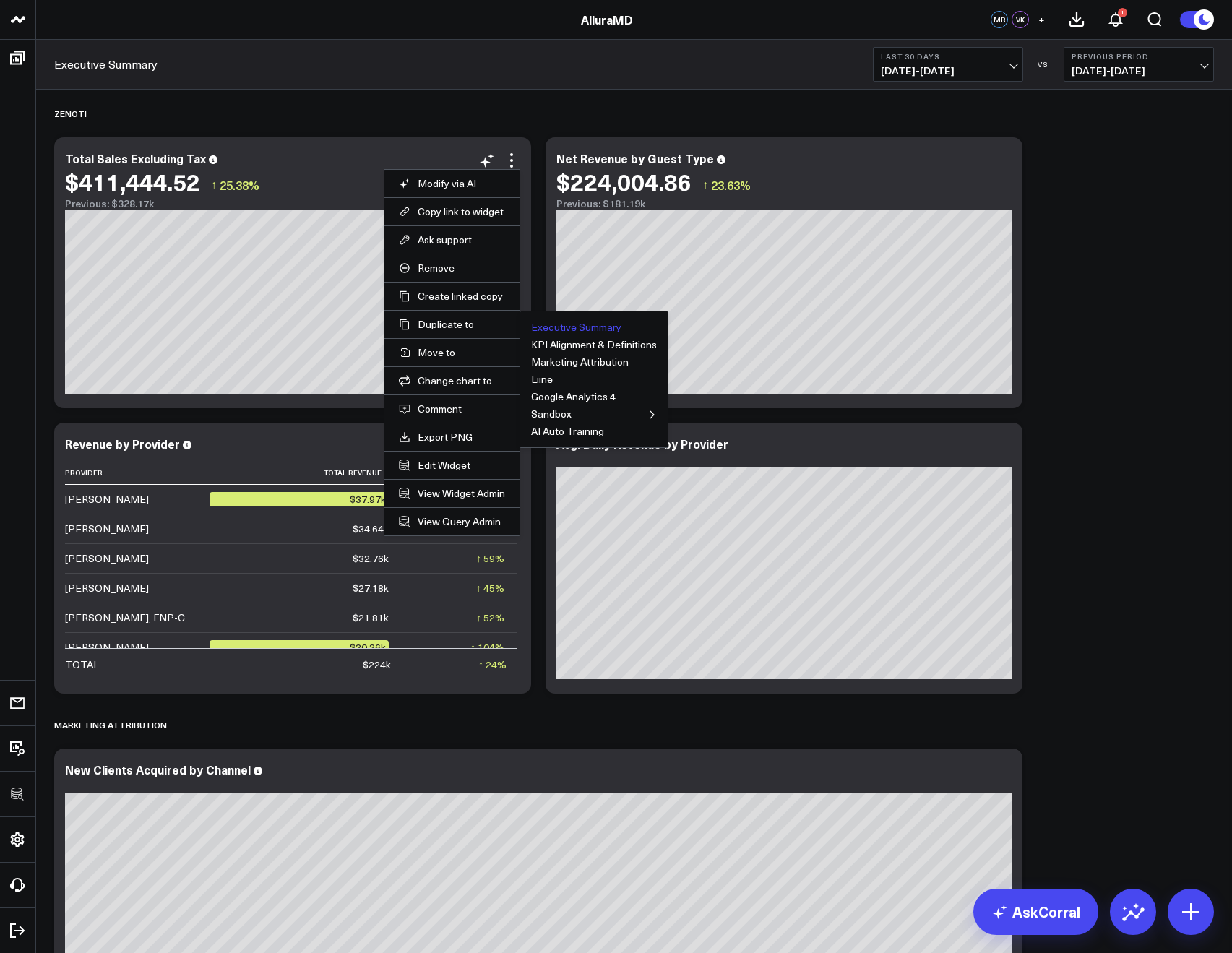
click at [565, 323] on button "Executive Summary" at bounding box center [576, 327] width 90 height 10
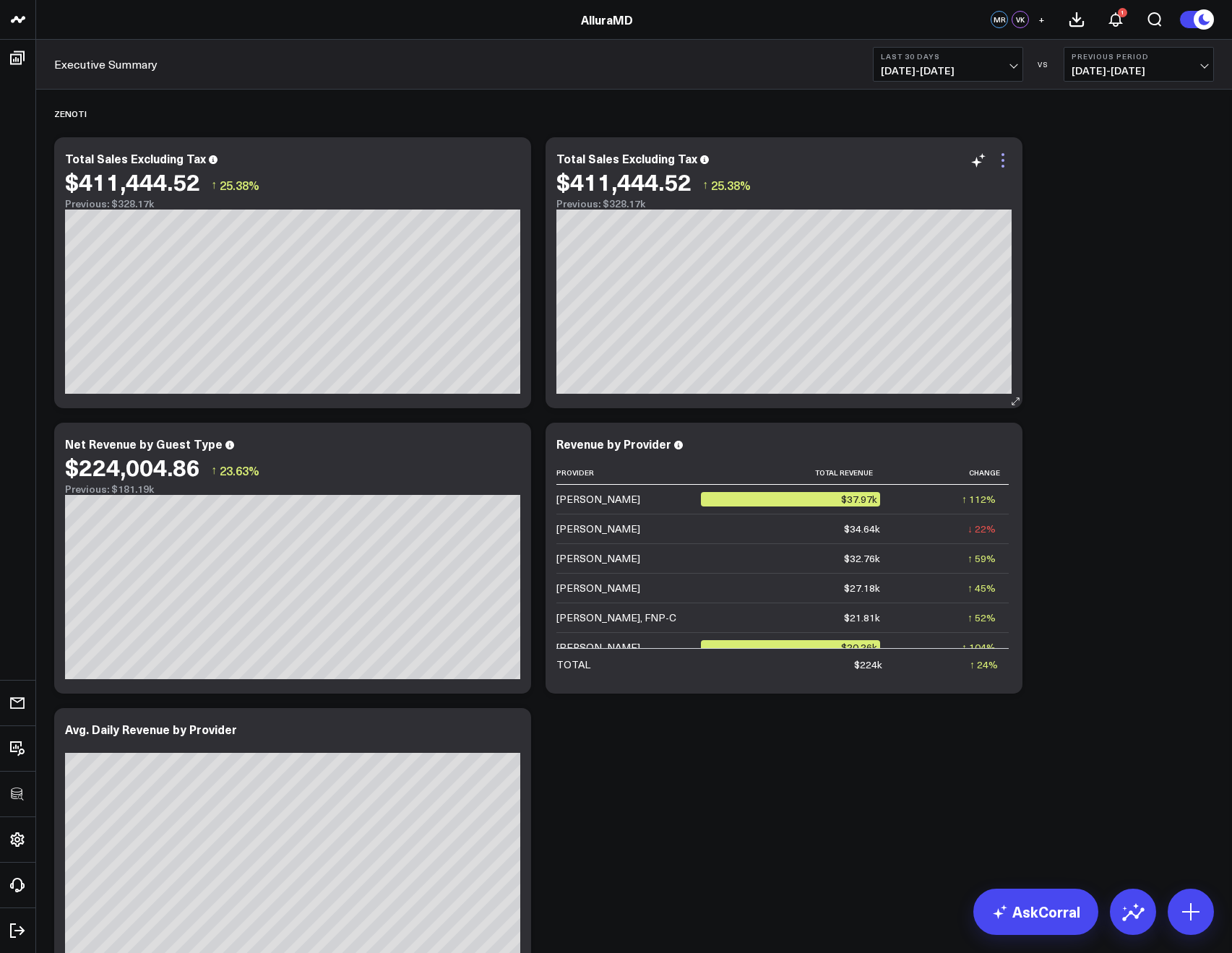
click at [1002, 160] on icon at bounding box center [1003, 160] width 3 height 3
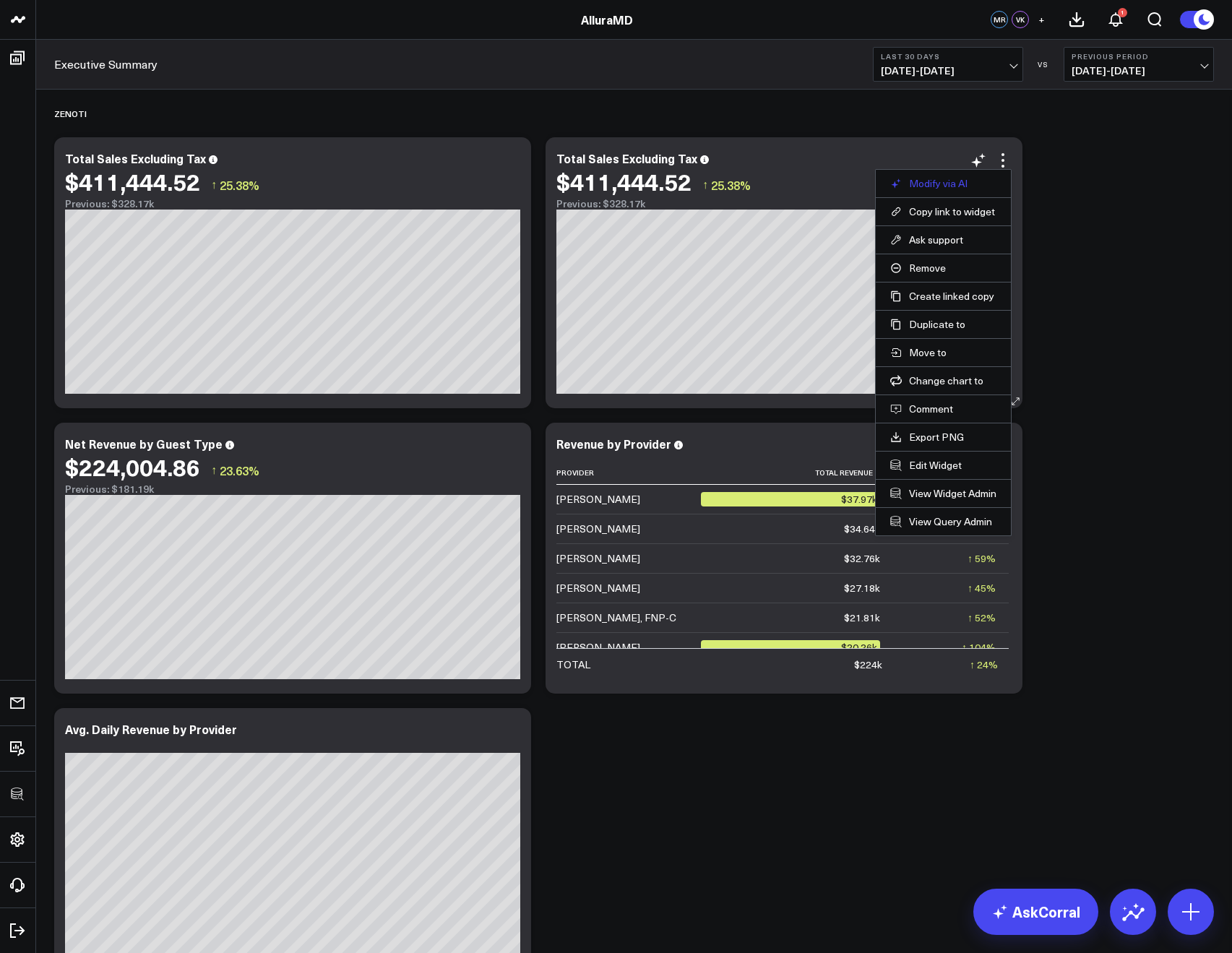
click at [914, 189] on button "Modify via AI" at bounding box center [943, 183] width 106 height 13
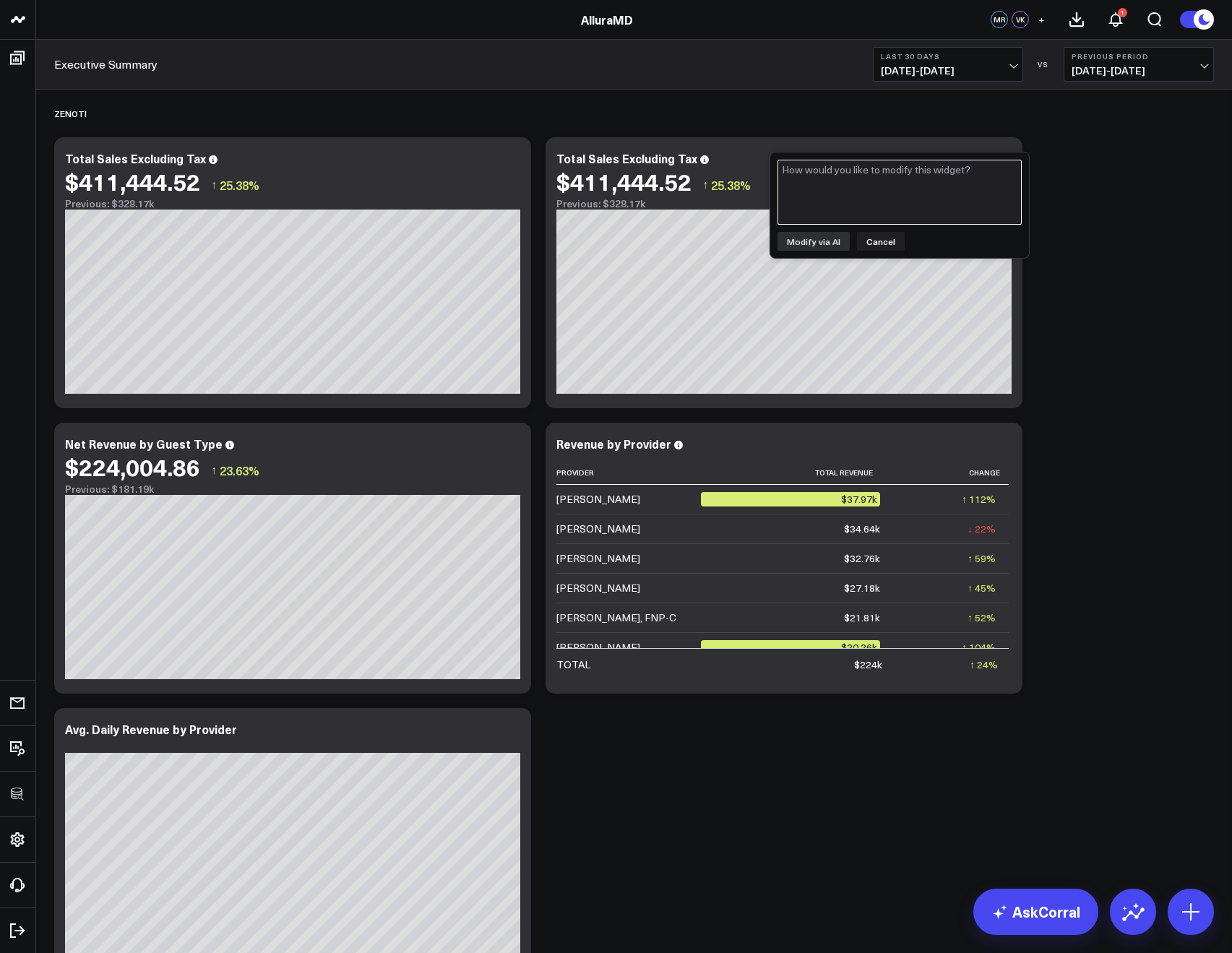
click at [903, 187] on textarea at bounding box center [899, 192] width 244 height 65
type textarea "can you group this by center?"
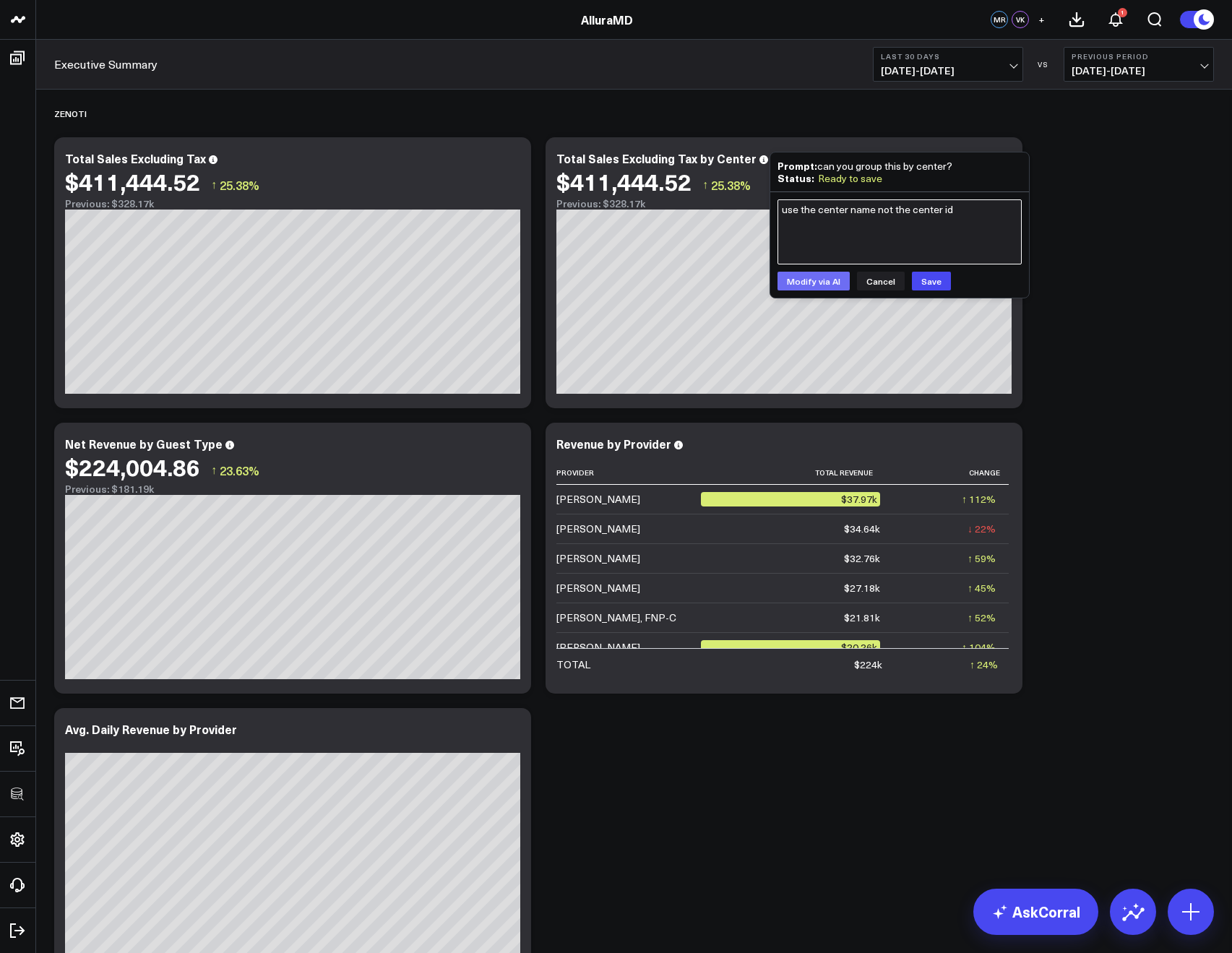
type textarea "use the center name not the center id"
click at [798, 279] on button "Modify via AI" at bounding box center [813, 282] width 73 height 19
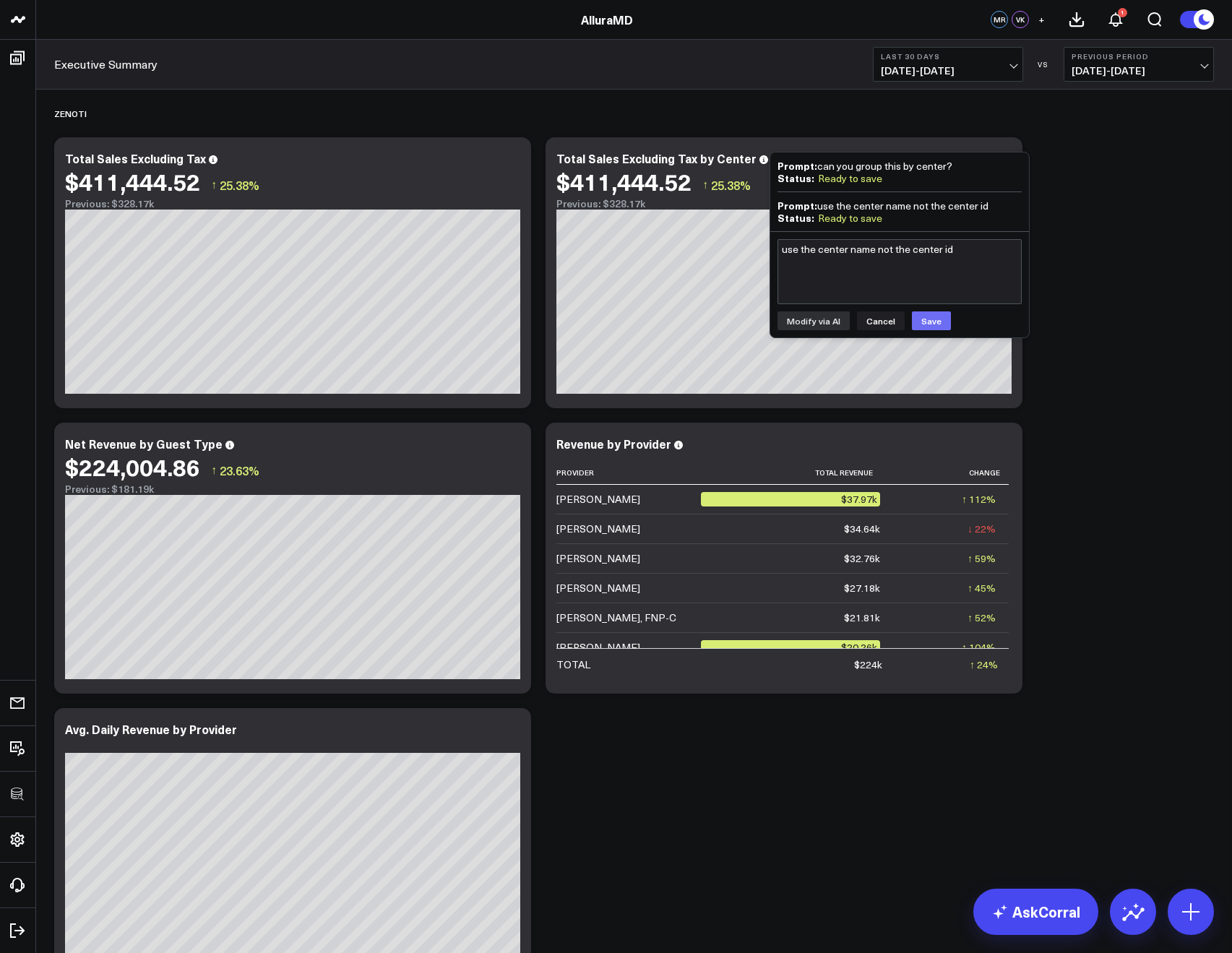
click at [941, 324] on button "Save" at bounding box center [931, 321] width 39 height 19
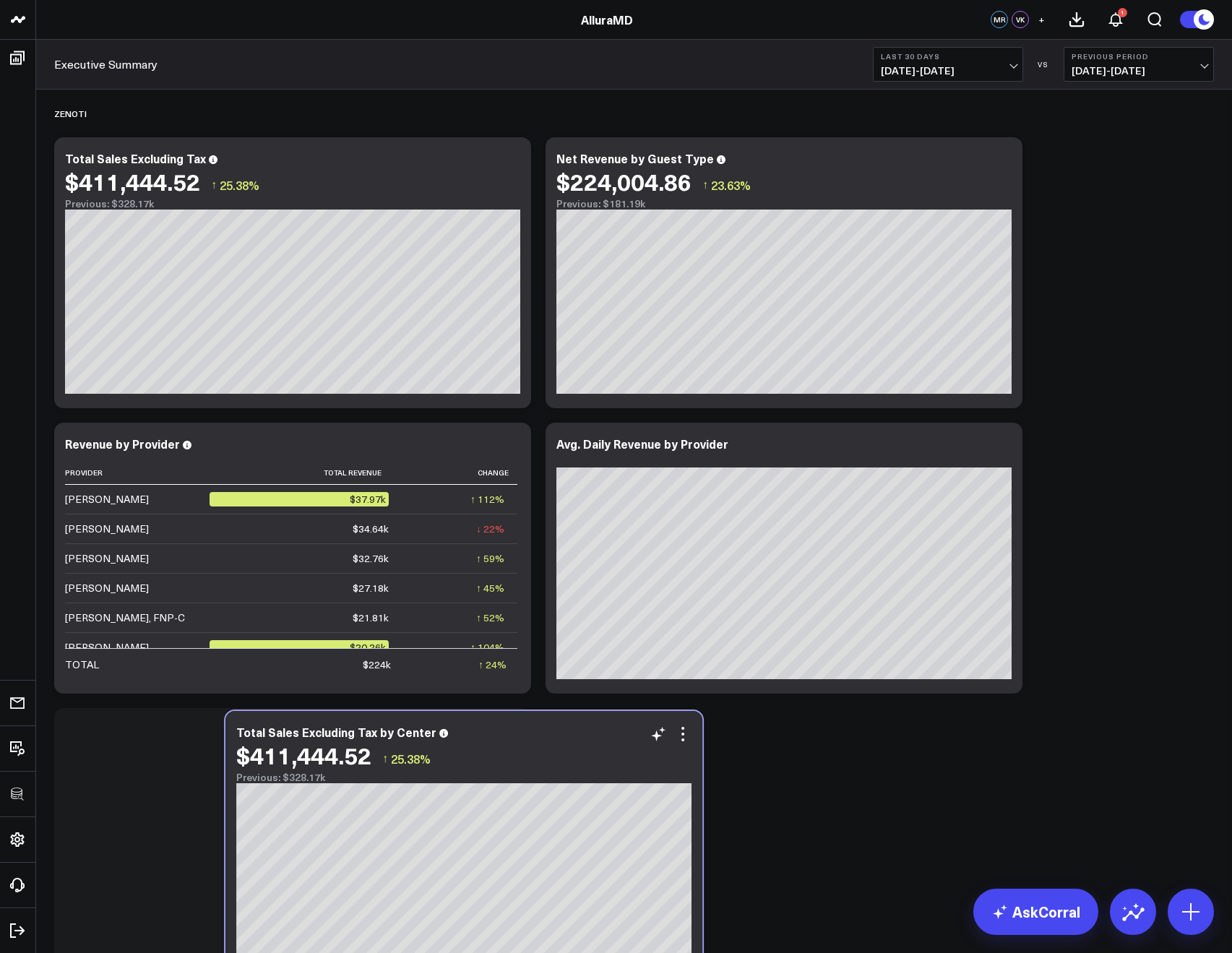
drag, startPoint x: 710, startPoint y: 167, endPoint x: 337, endPoint y: 751, distance: 693.0
click at [338, 751] on div "Total Sales Excluding Tax by Center $411,444.52 ↑ 25.38% Previous: $328.17k" at bounding box center [463, 754] width 455 height 58
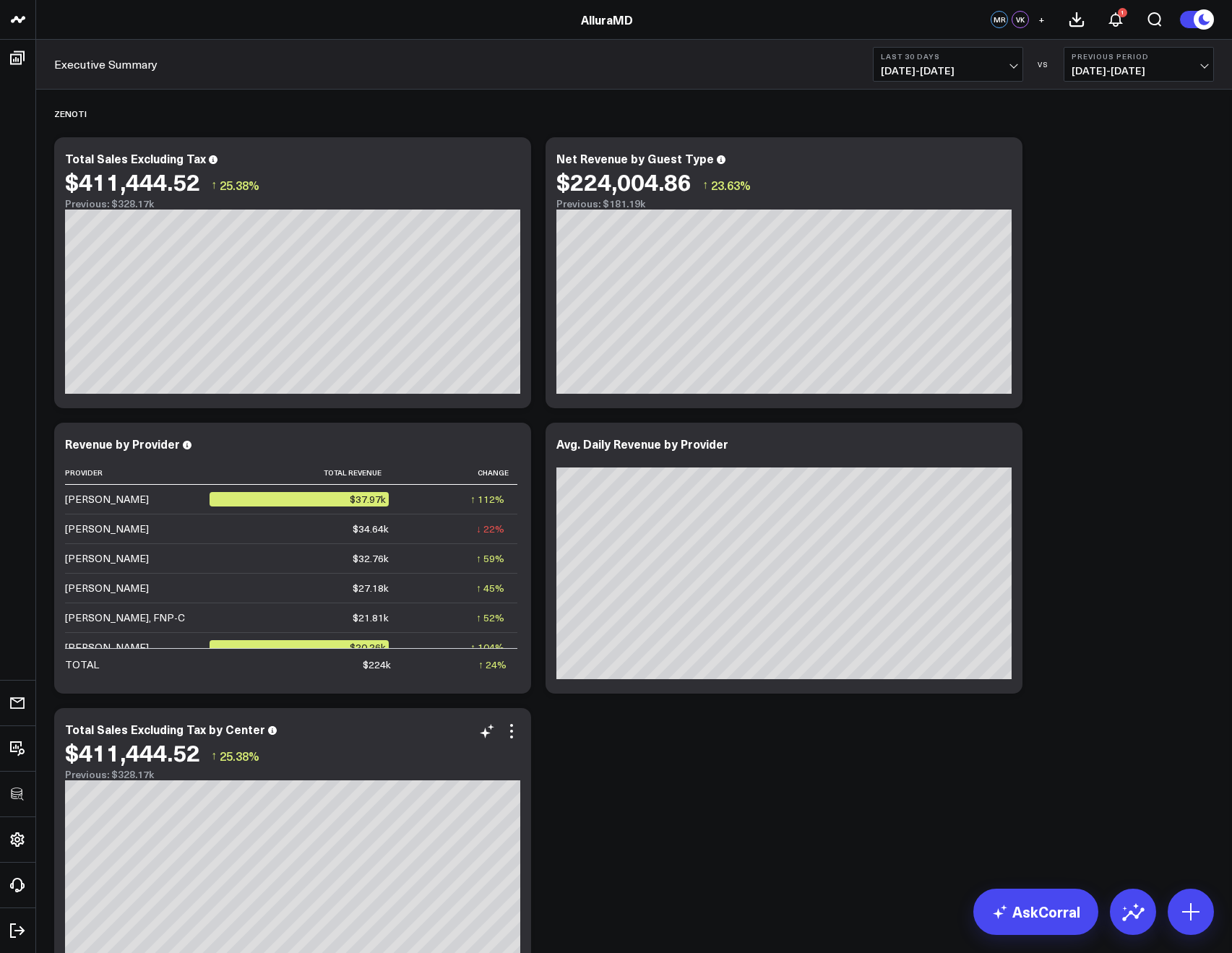
scroll to position [117, 0]
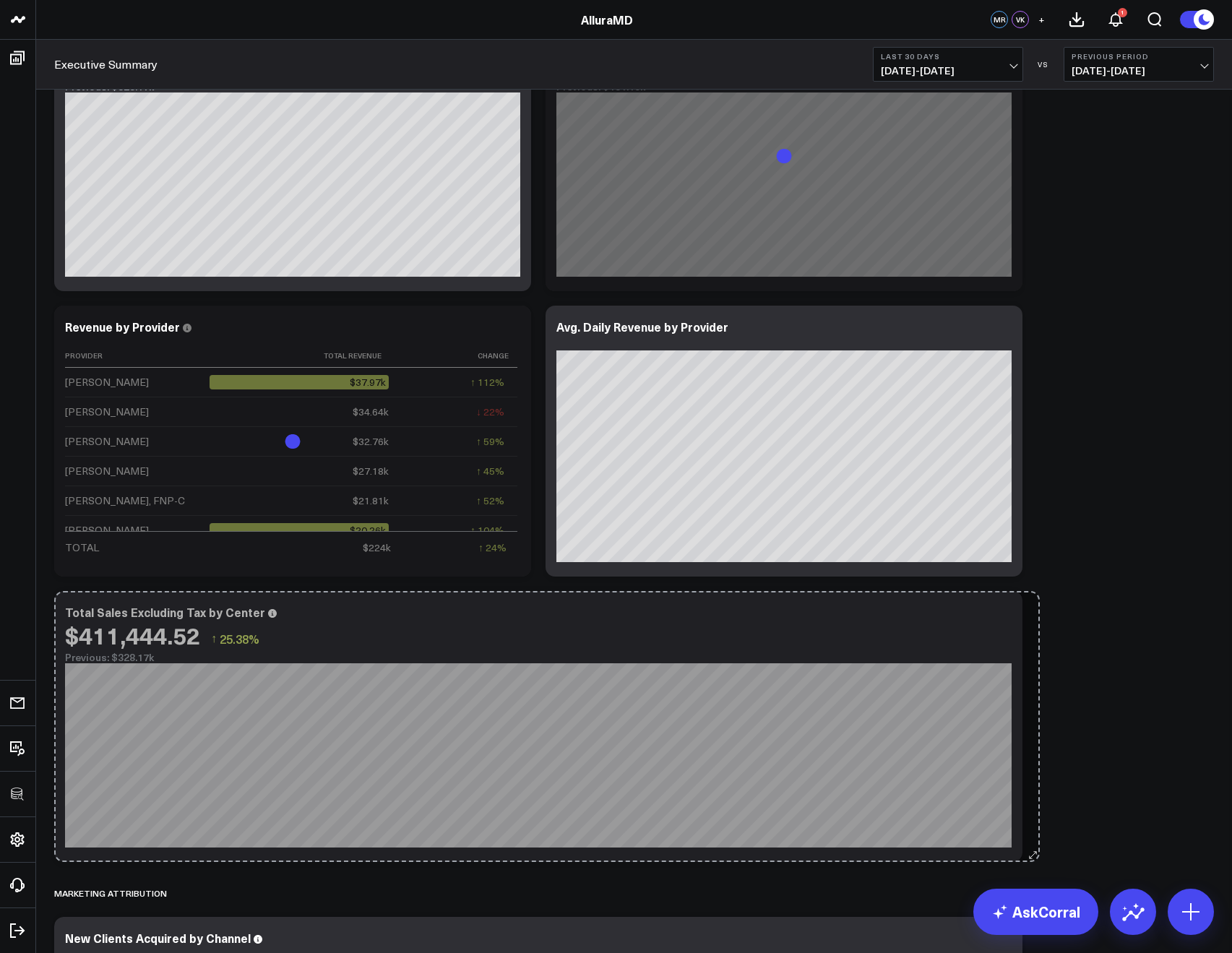
drag, startPoint x: 645, startPoint y: 863, endPoint x: 1030, endPoint y: 825, distance: 386.9
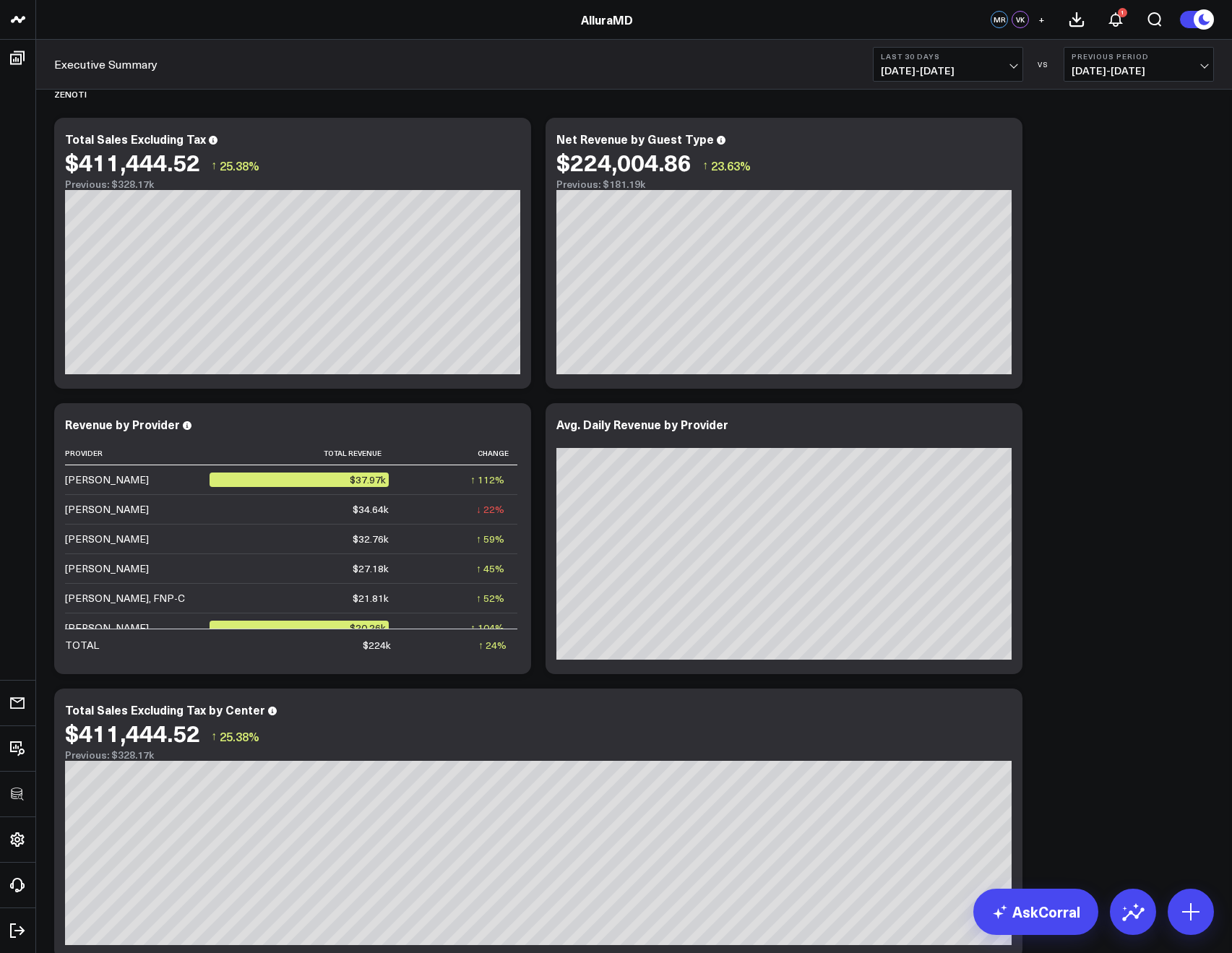
scroll to position [0, 0]
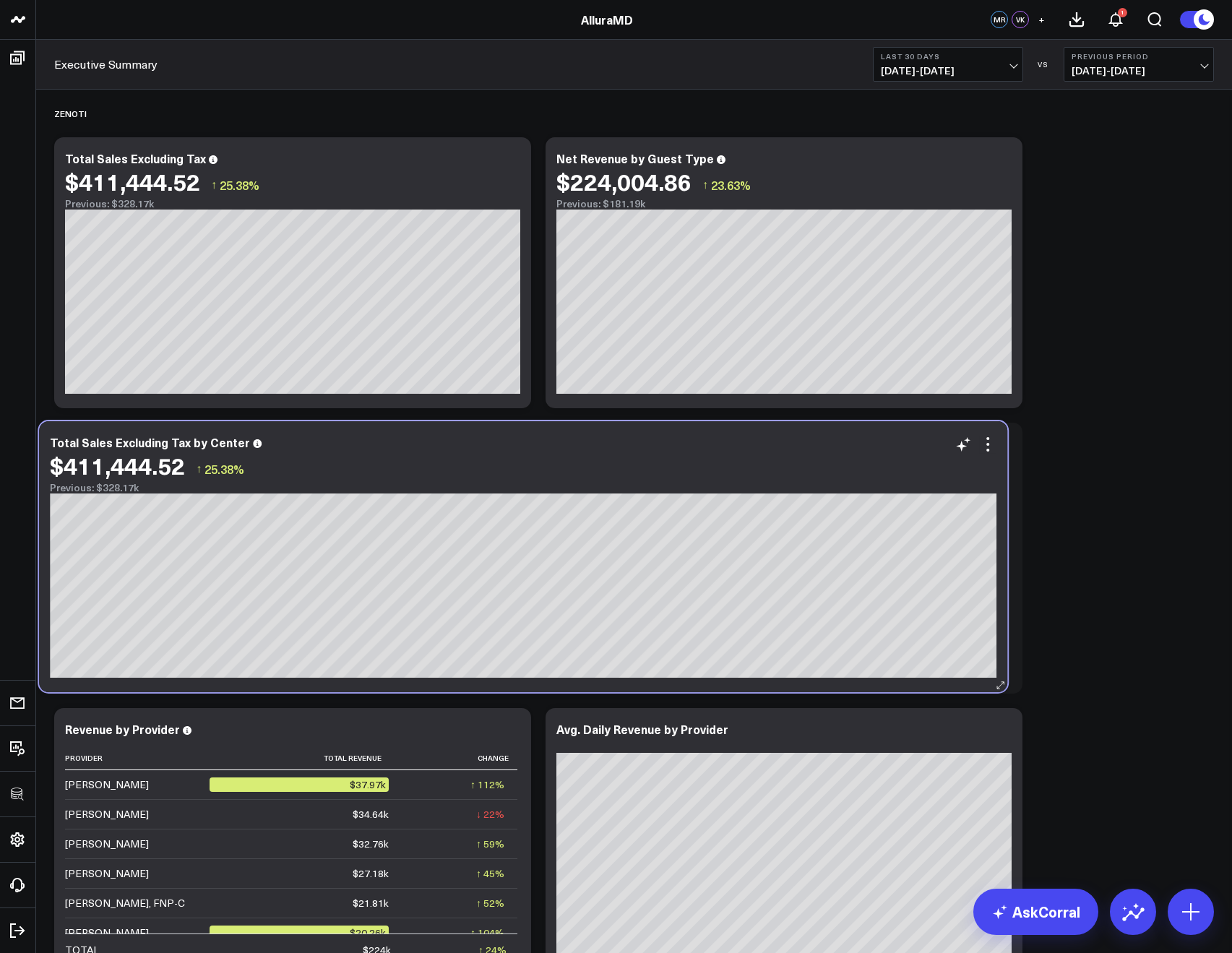
drag, startPoint x: 762, startPoint y: 734, endPoint x: 746, endPoint y: 447, distance: 287.4
click at [746, 447] on div "Total Sales Excluding Tax by Center" at bounding box center [523, 443] width 947 height 13
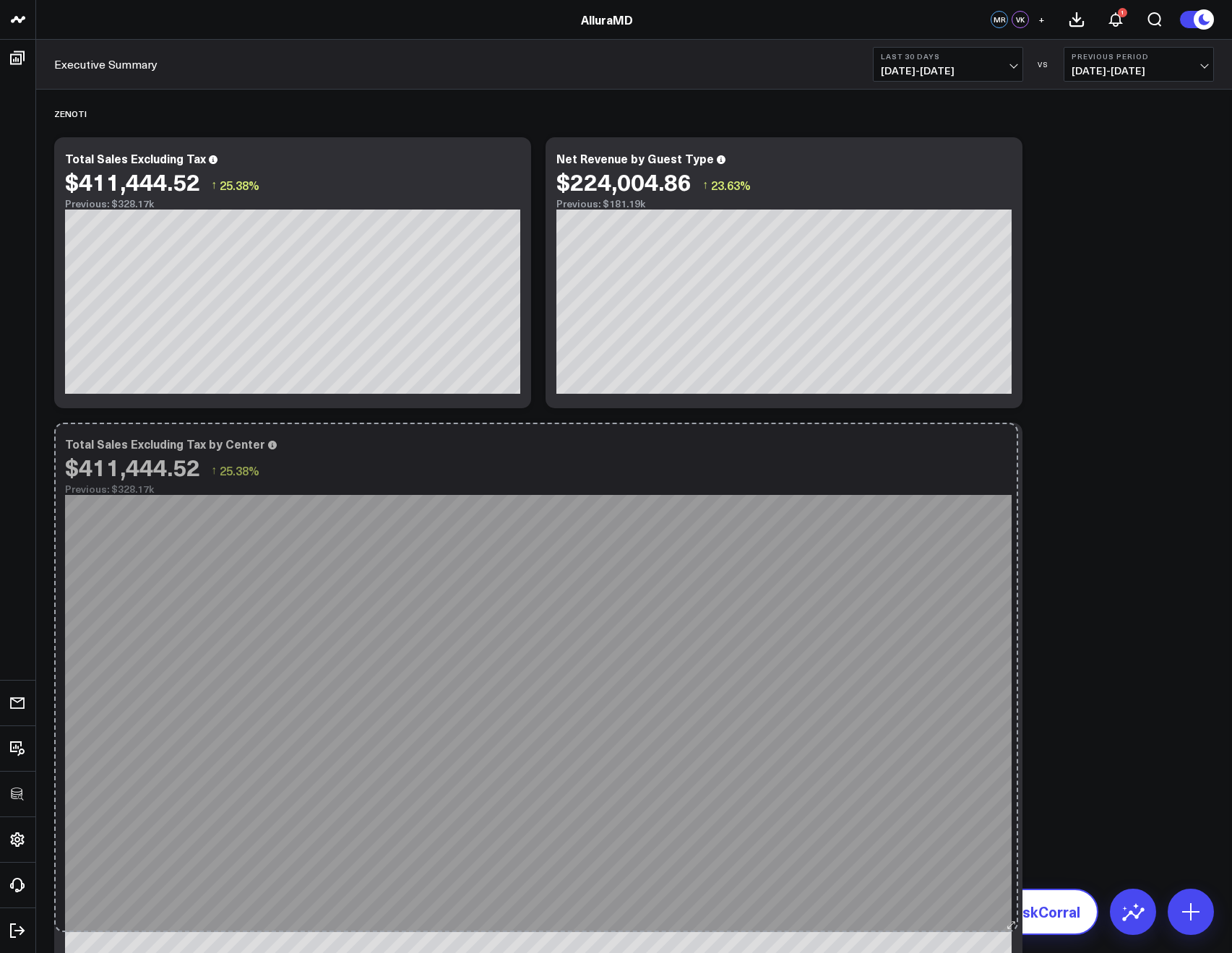
click at [1011, 928] on div "Total Sales Excluding Tax by Center $411,444.52 ↑ 25.38% Previous: $328.17k So …" at bounding box center [538, 701] width 968 height 557
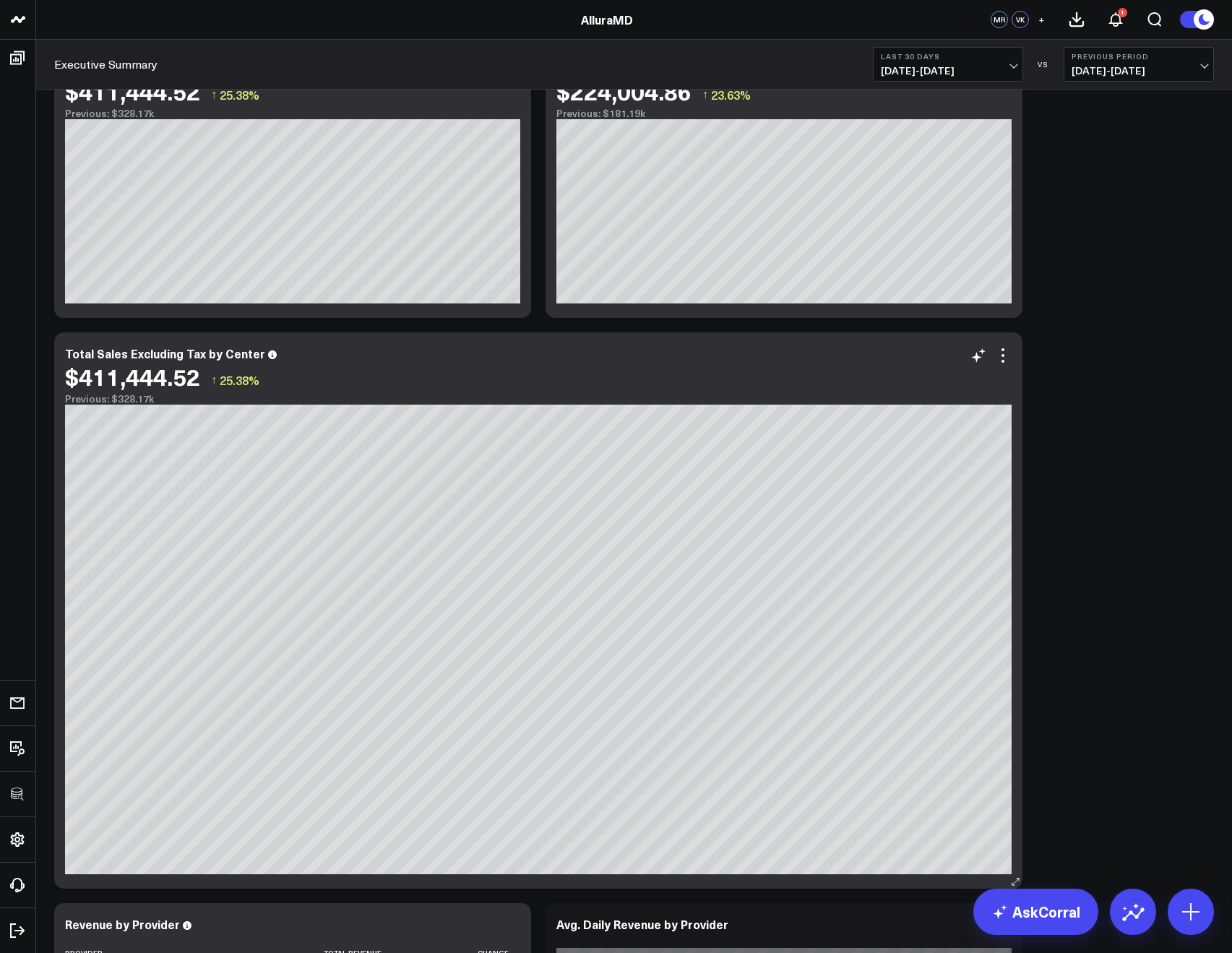
scroll to position [118, 0]
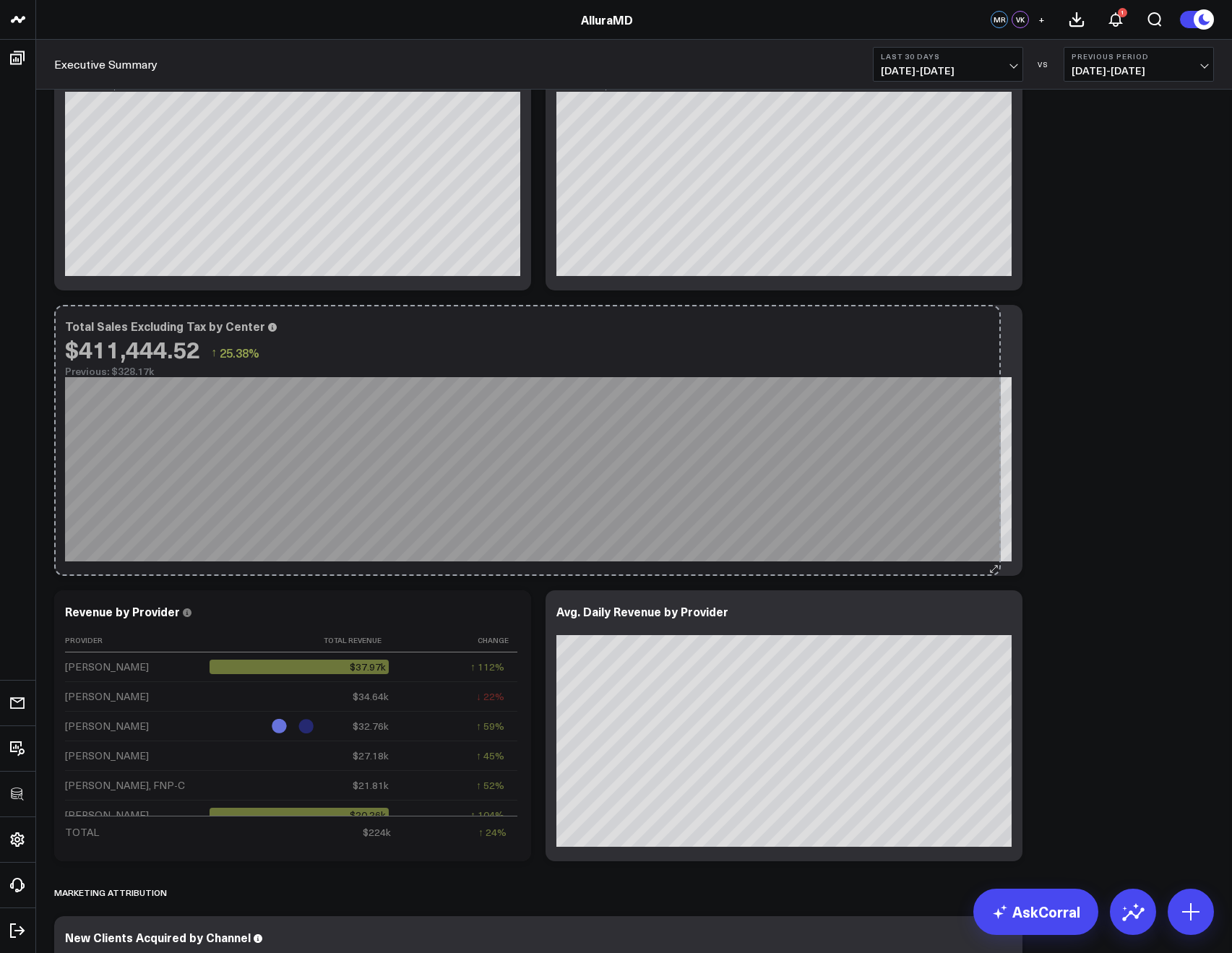
click at [1005, 513] on div "Total Sales Excluding Tax by Center $411,444.52 ↑ 25.38% Previous: $328.17k [fo…" at bounding box center [538, 440] width 968 height 271
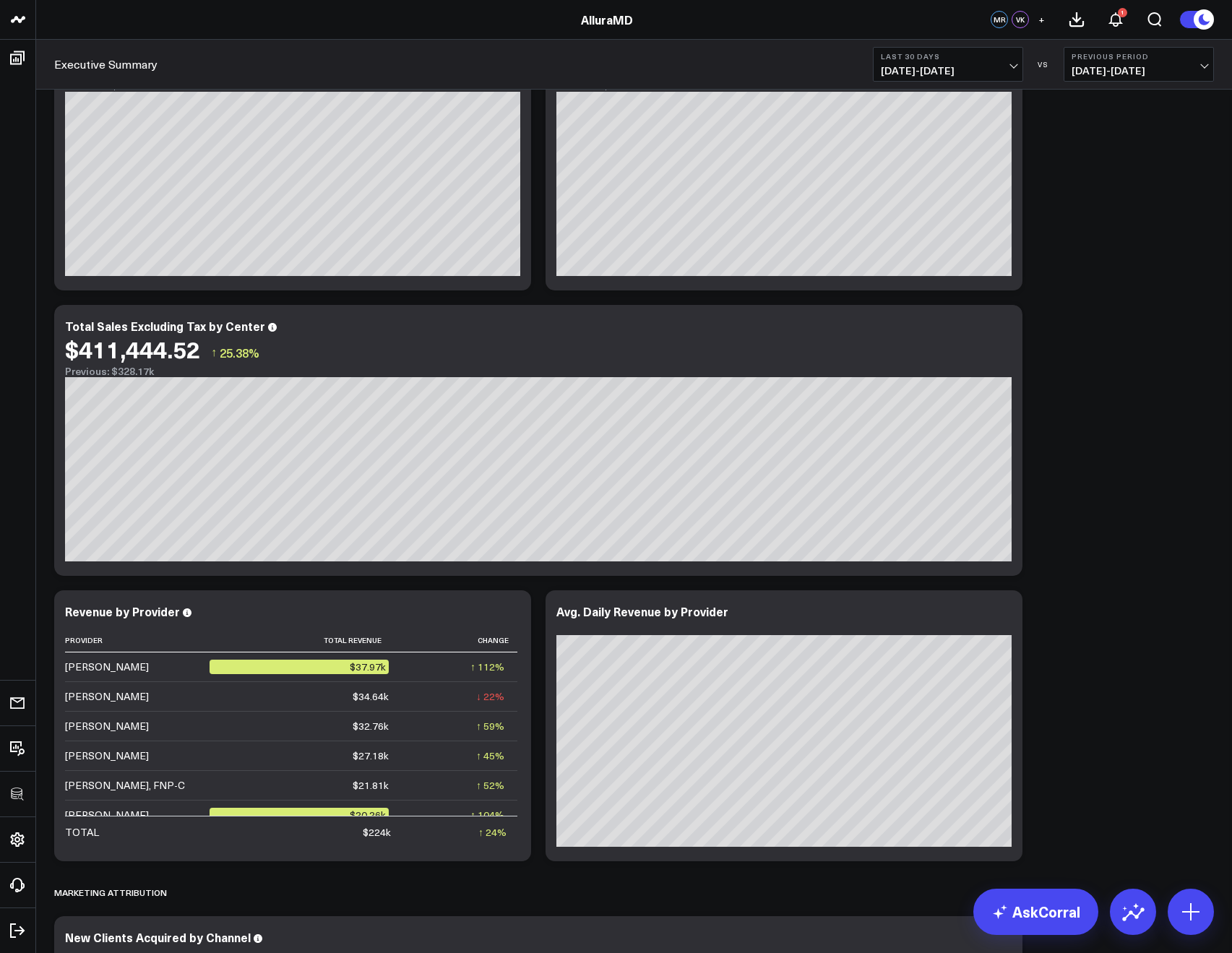
scroll to position [0, 0]
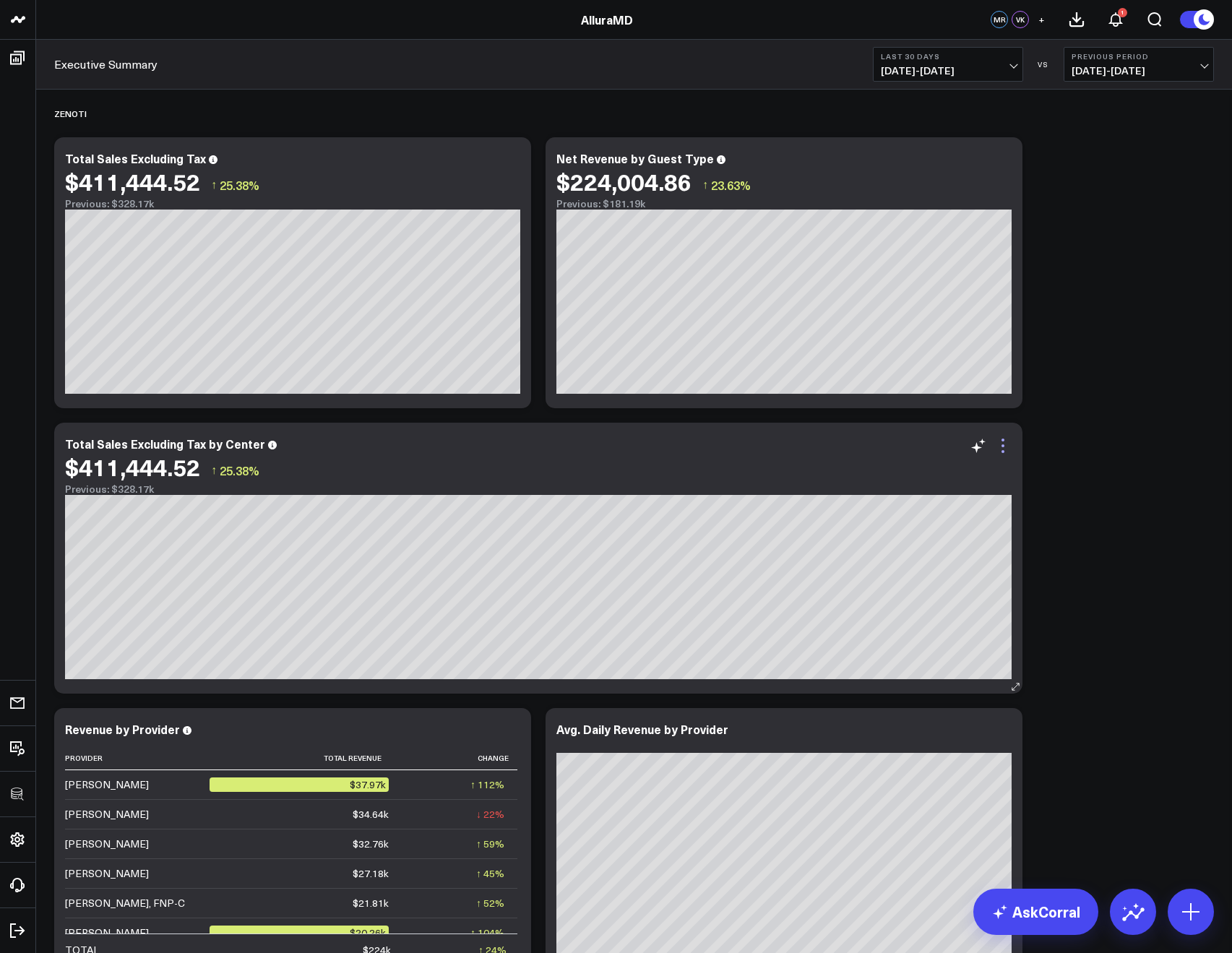
click at [1003, 448] on icon at bounding box center [1003, 446] width 18 height 18
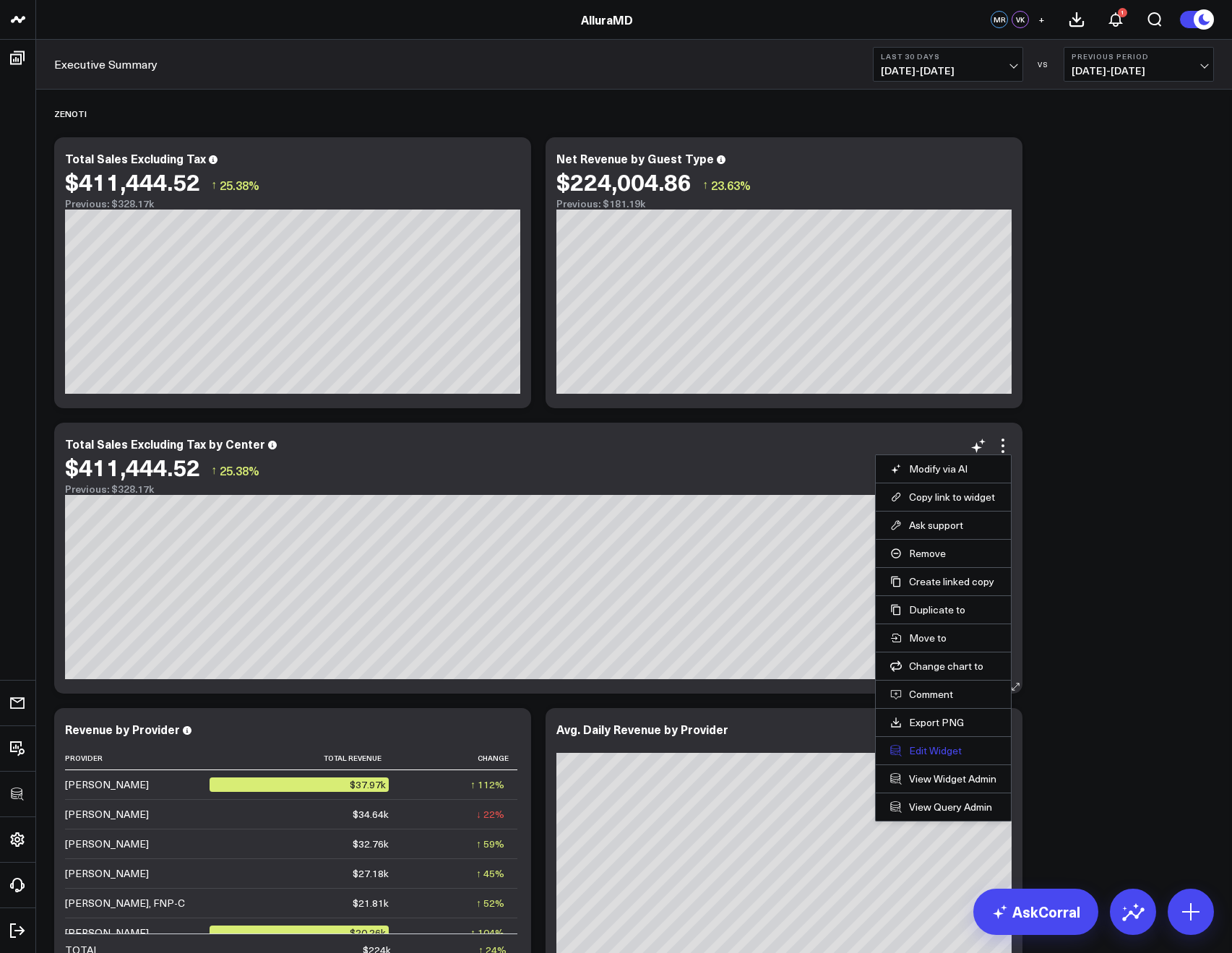
click at [919, 748] on button "Edit Widget" at bounding box center [943, 750] width 106 height 13
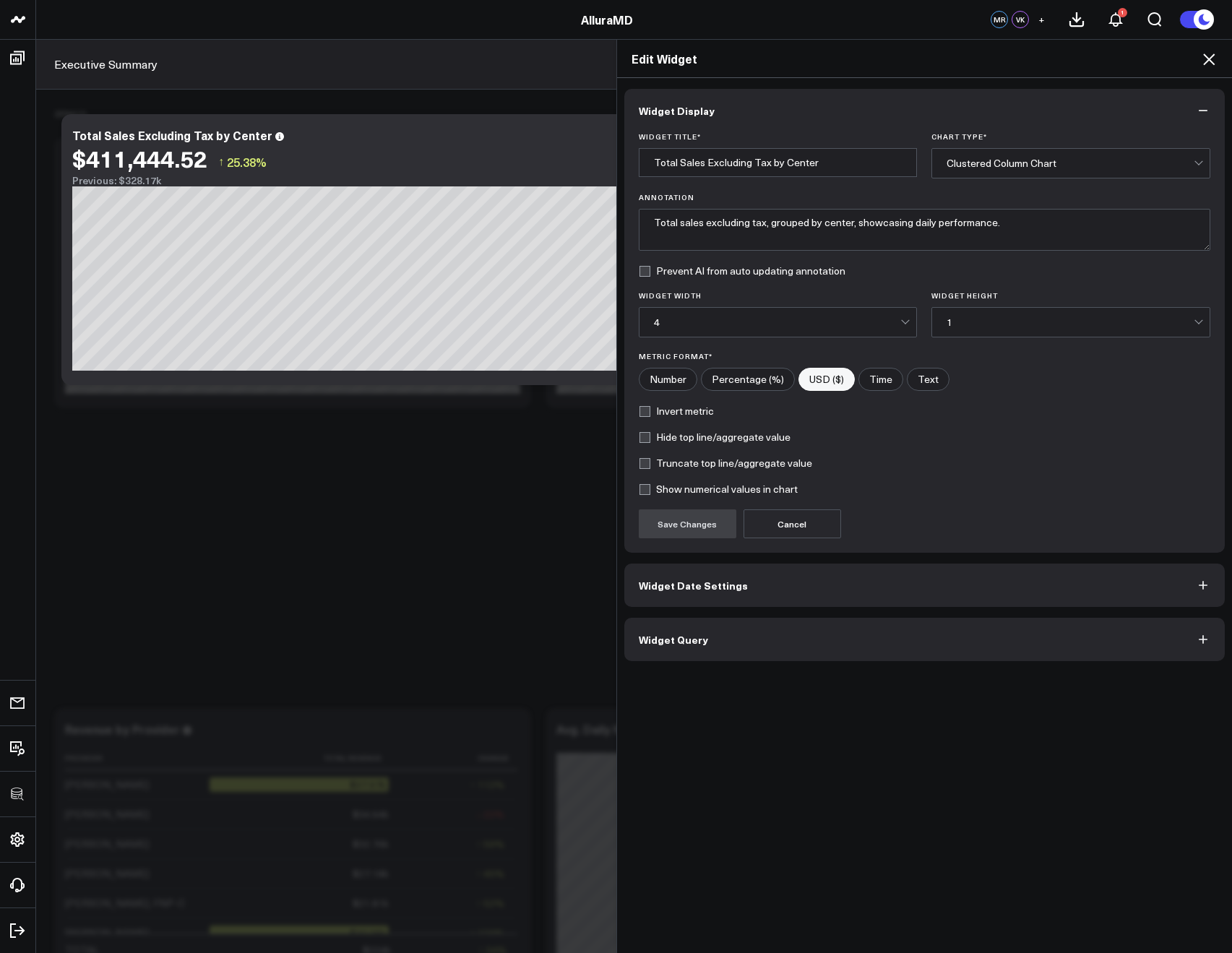
click at [658, 601] on button "Widget Date Settings" at bounding box center [925, 585] width 601 height 43
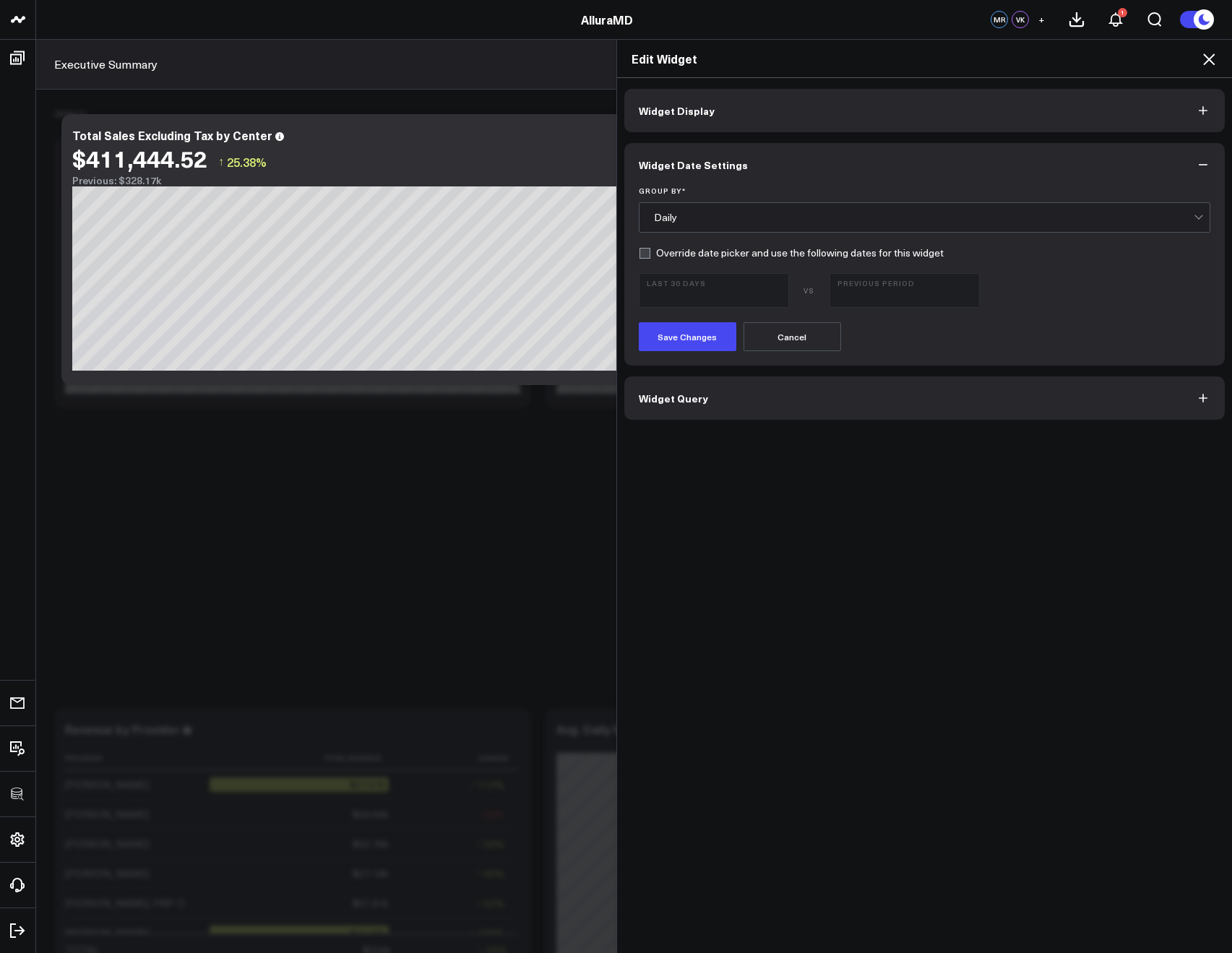
click at [688, 203] on div "Daily" at bounding box center [924, 218] width 541 height 29
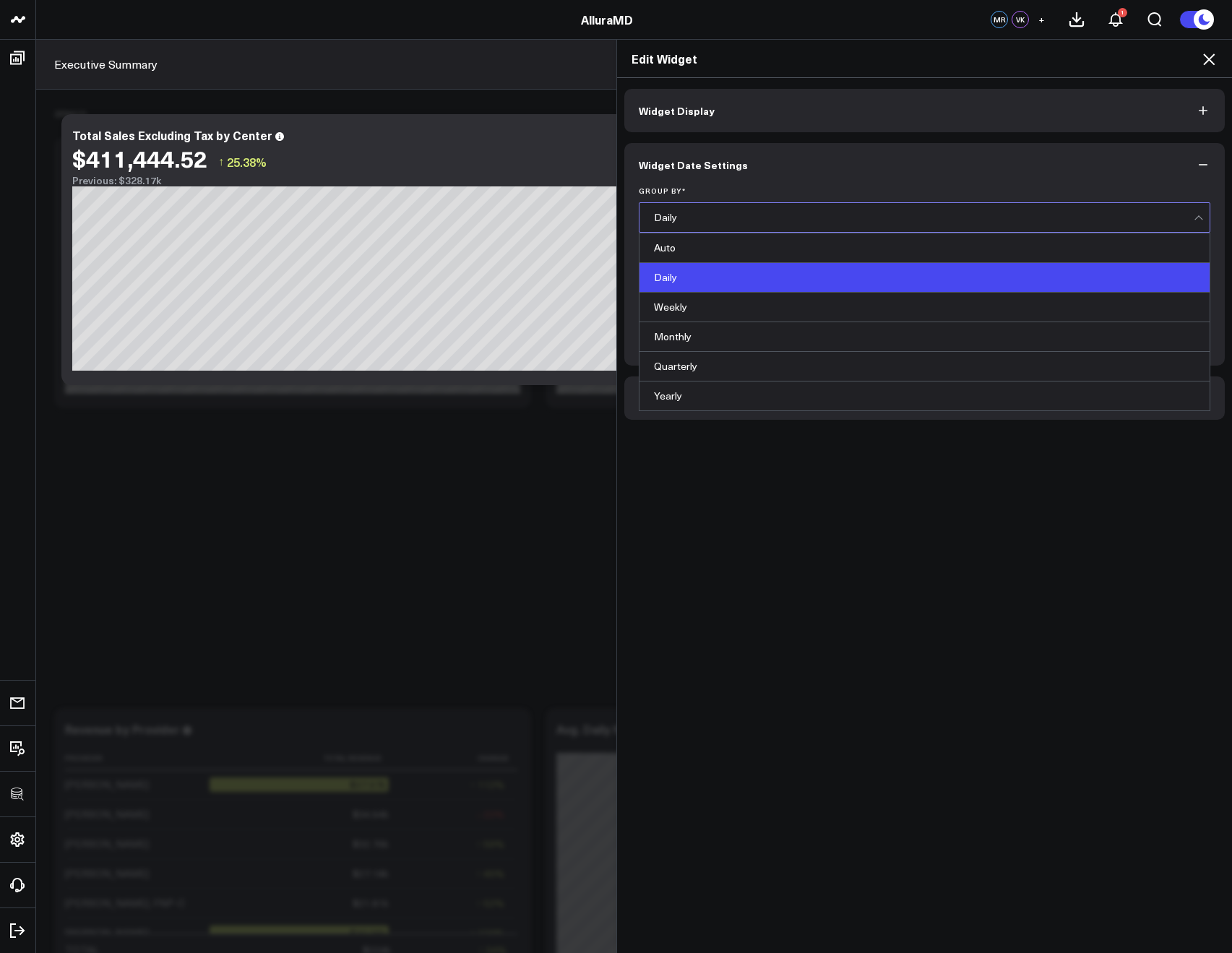
click at [685, 210] on div "Daily" at bounding box center [924, 218] width 541 height 29
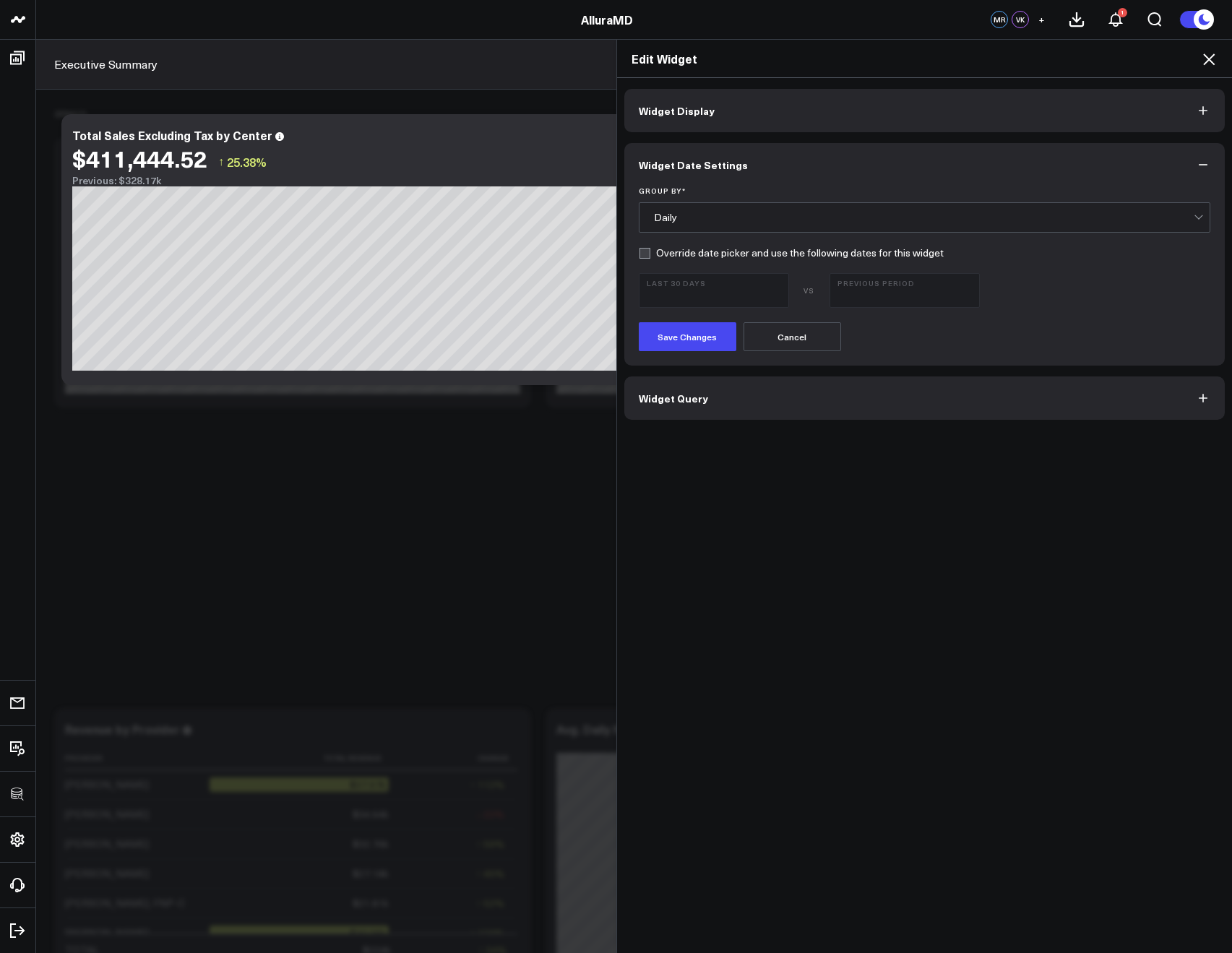
click at [686, 210] on div "Daily" at bounding box center [924, 218] width 541 height 29
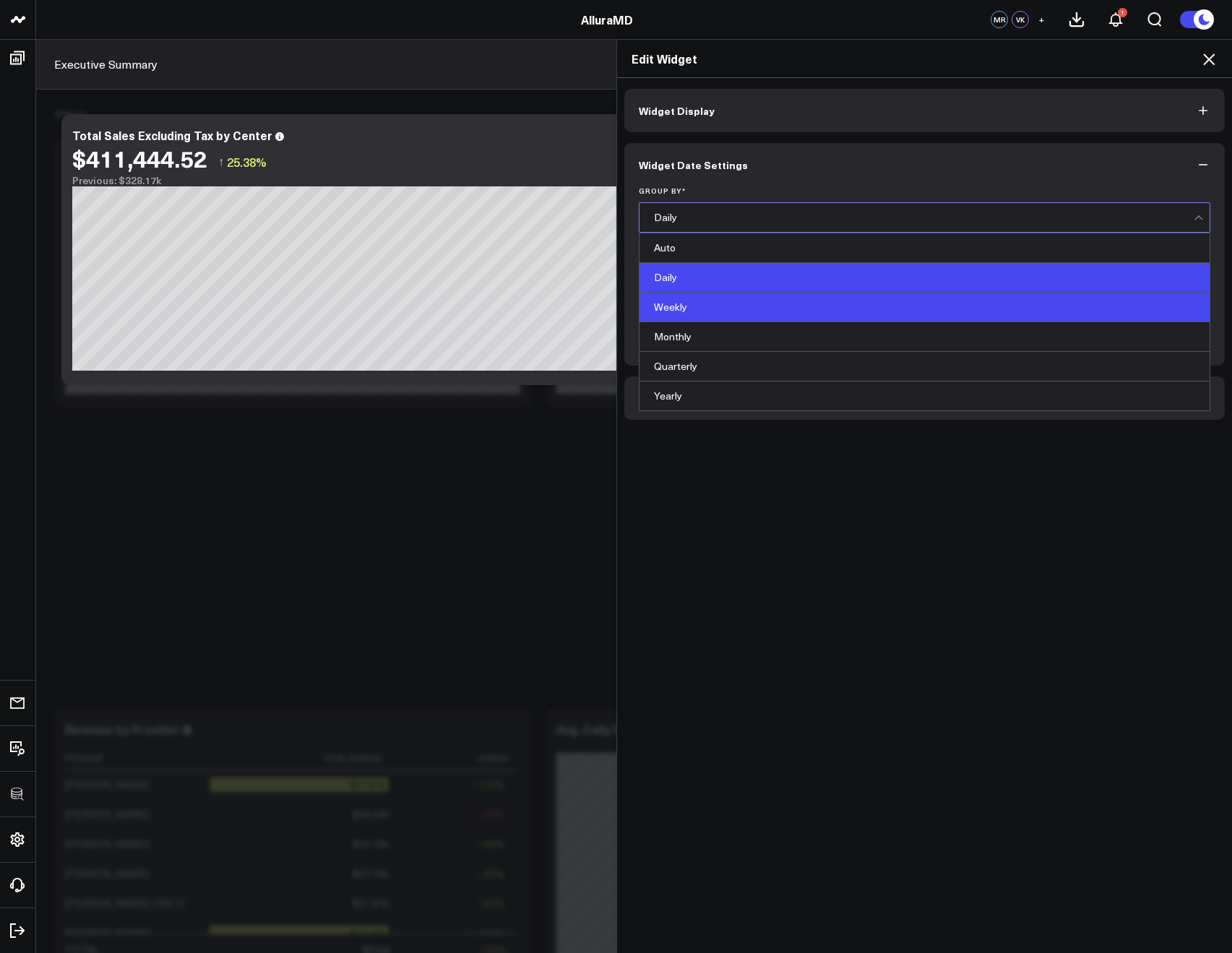
click at [669, 312] on div "Weekly" at bounding box center [925, 307] width 571 height 30
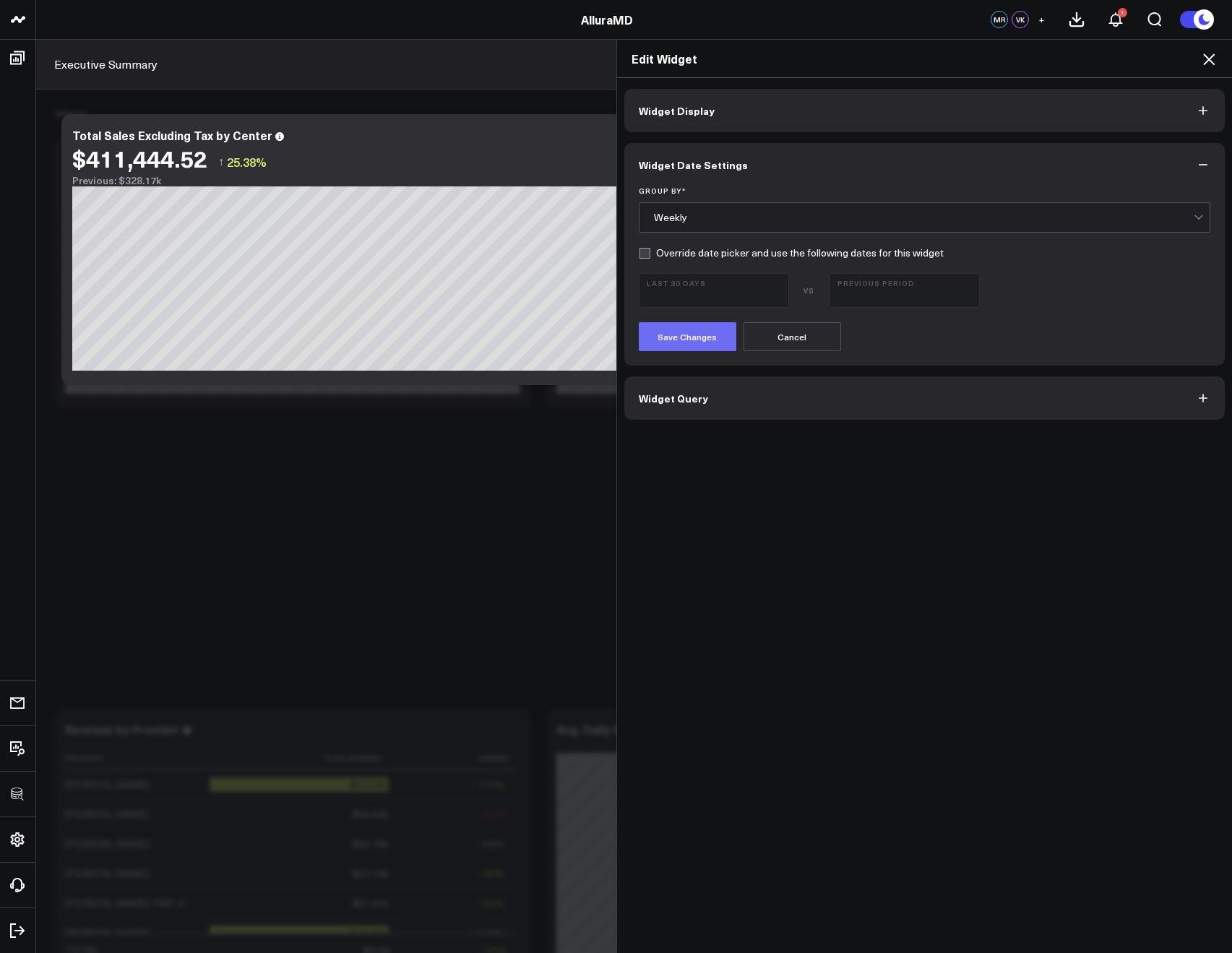
drag, startPoint x: 655, startPoint y: 318, endPoint x: 657, endPoint y: 328, distance: 10.2
click at [655, 319] on form "Group By * option Weekly, selected. Weekly Override date picker and use the fol…" at bounding box center [925, 269] width 573 height 165
click at [657, 328] on button "Save Changes" at bounding box center [687, 337] width 97 height 29
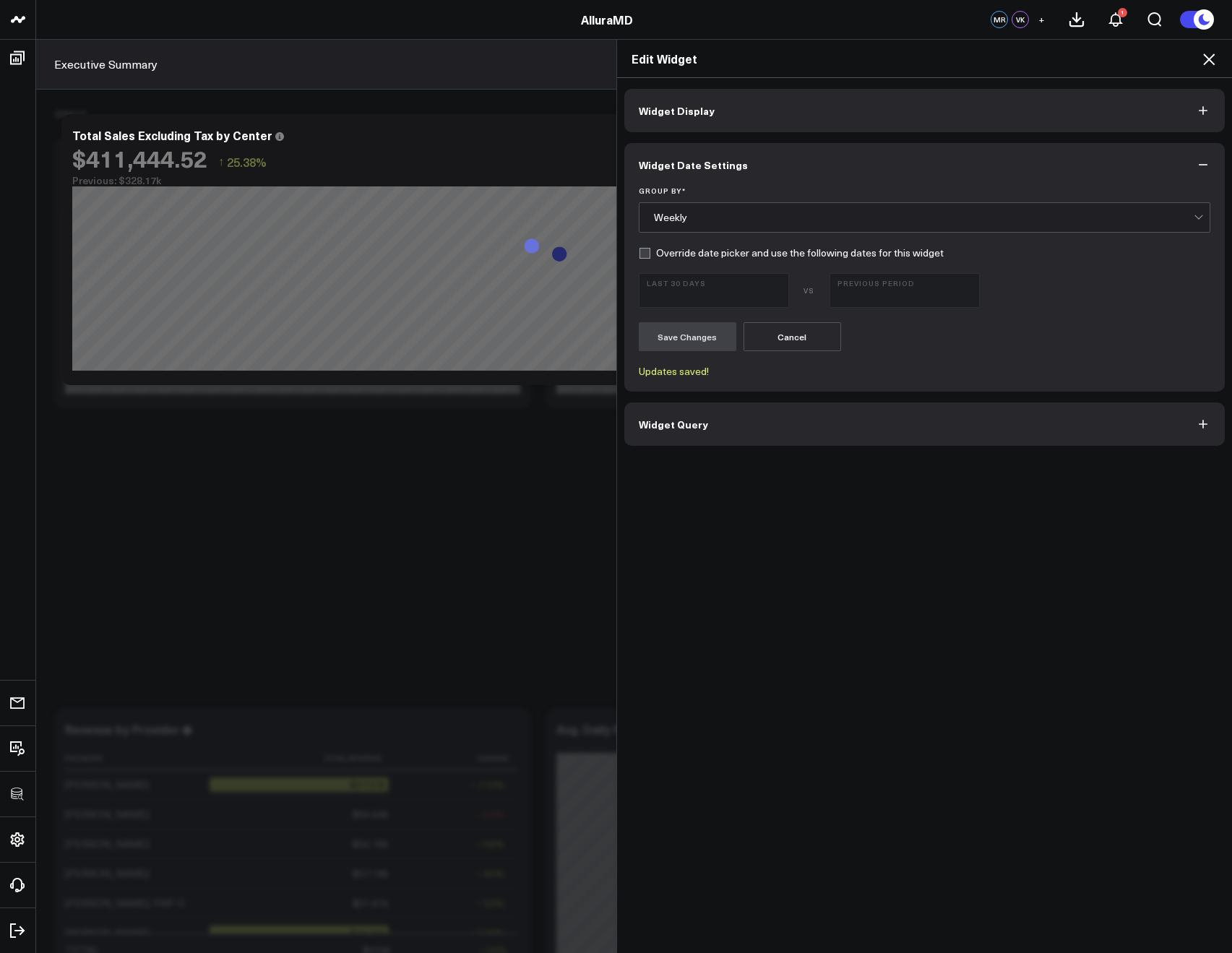
click at [1208, 62] on icon at bounding box center [1209, 59] width 18 height 18
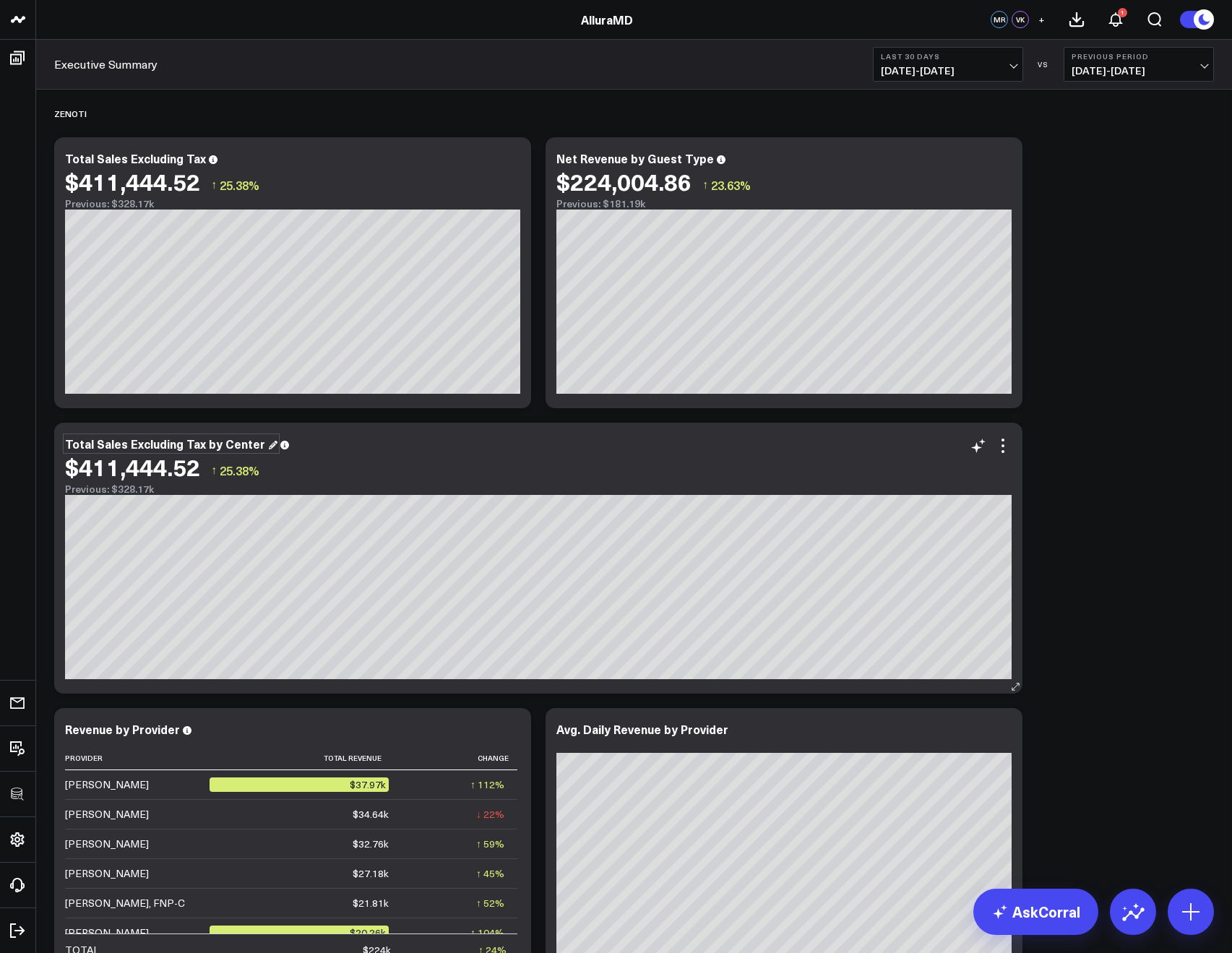
click at [208, 451] on div "Total Sales Excluding Tax by Center" at bounding box center [171, 444] width 212 height 16
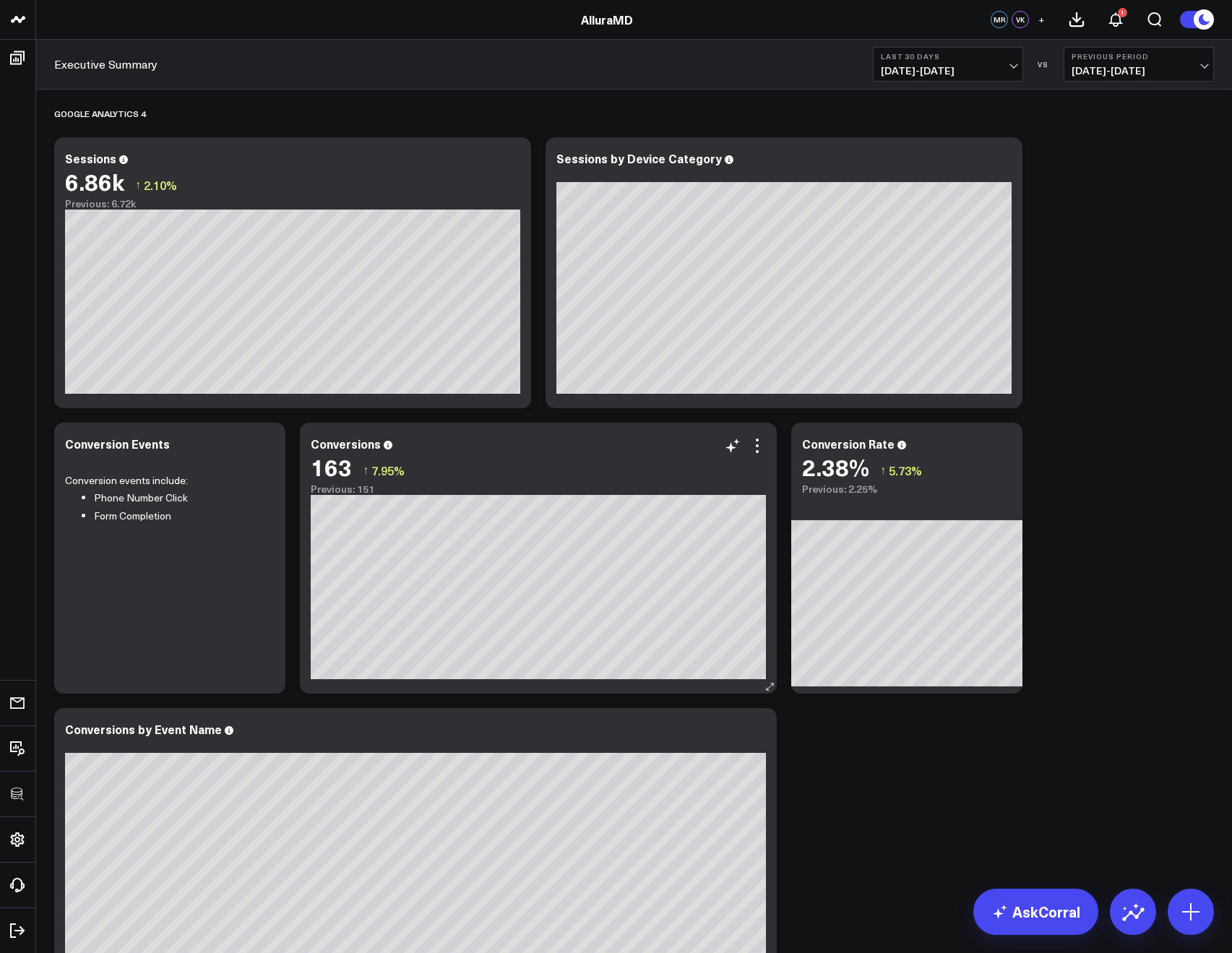
scroll to position [1554, 0]
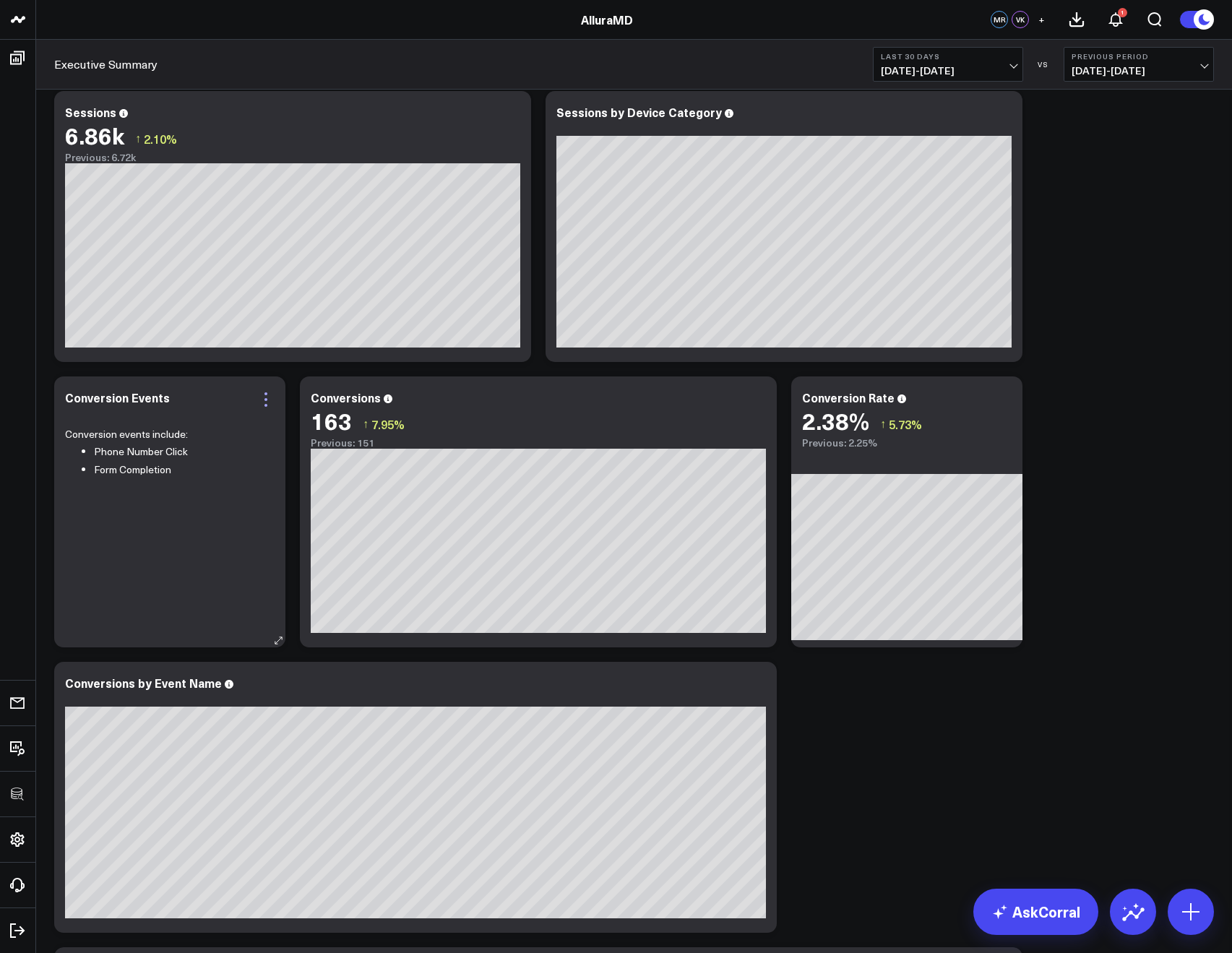
click at [270, 397] on icon at bounding box center [266, 400] width 18 height 18
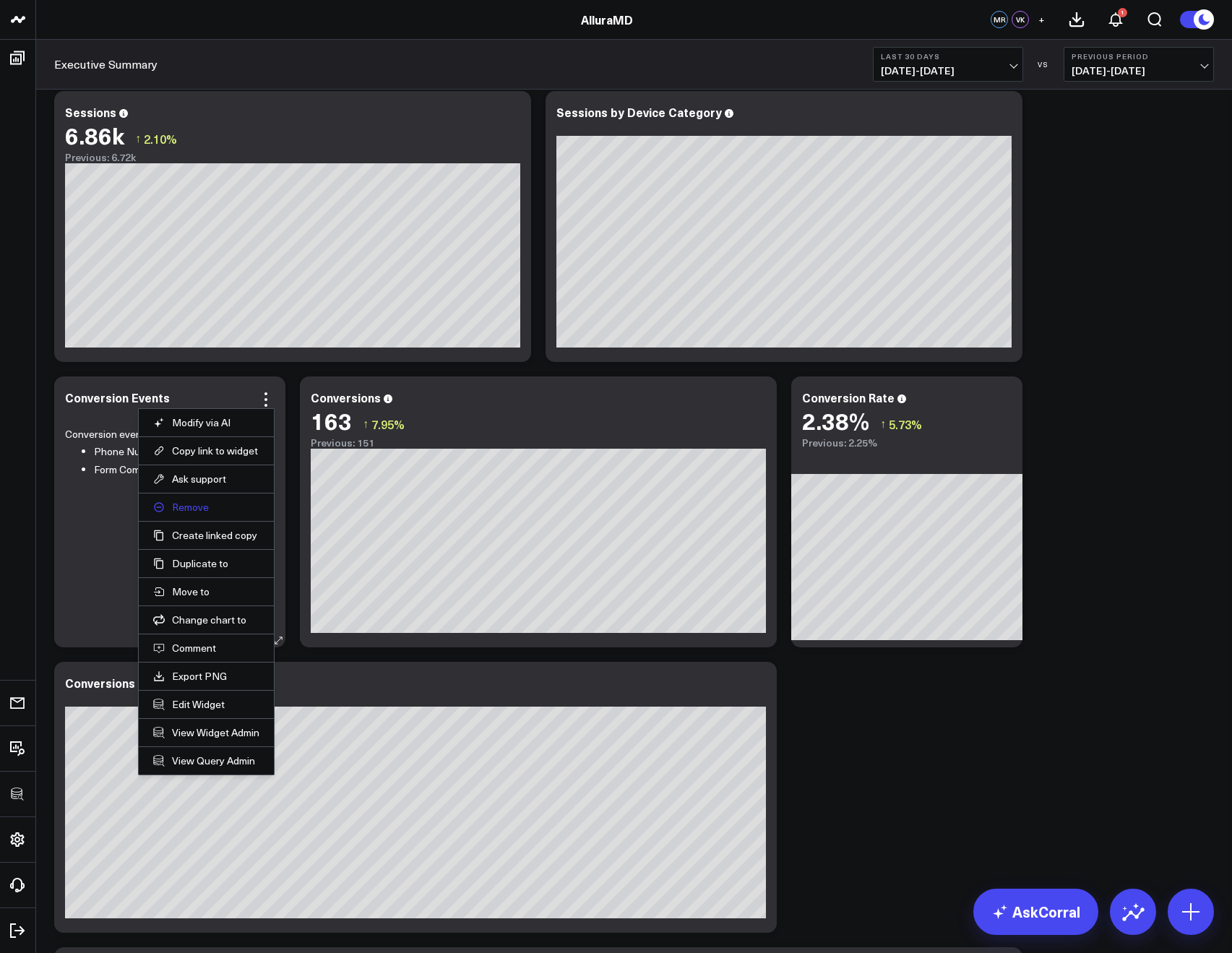
click at [183, 506] on button "Remove" at bounding box center [206, 507] width 106 height 13
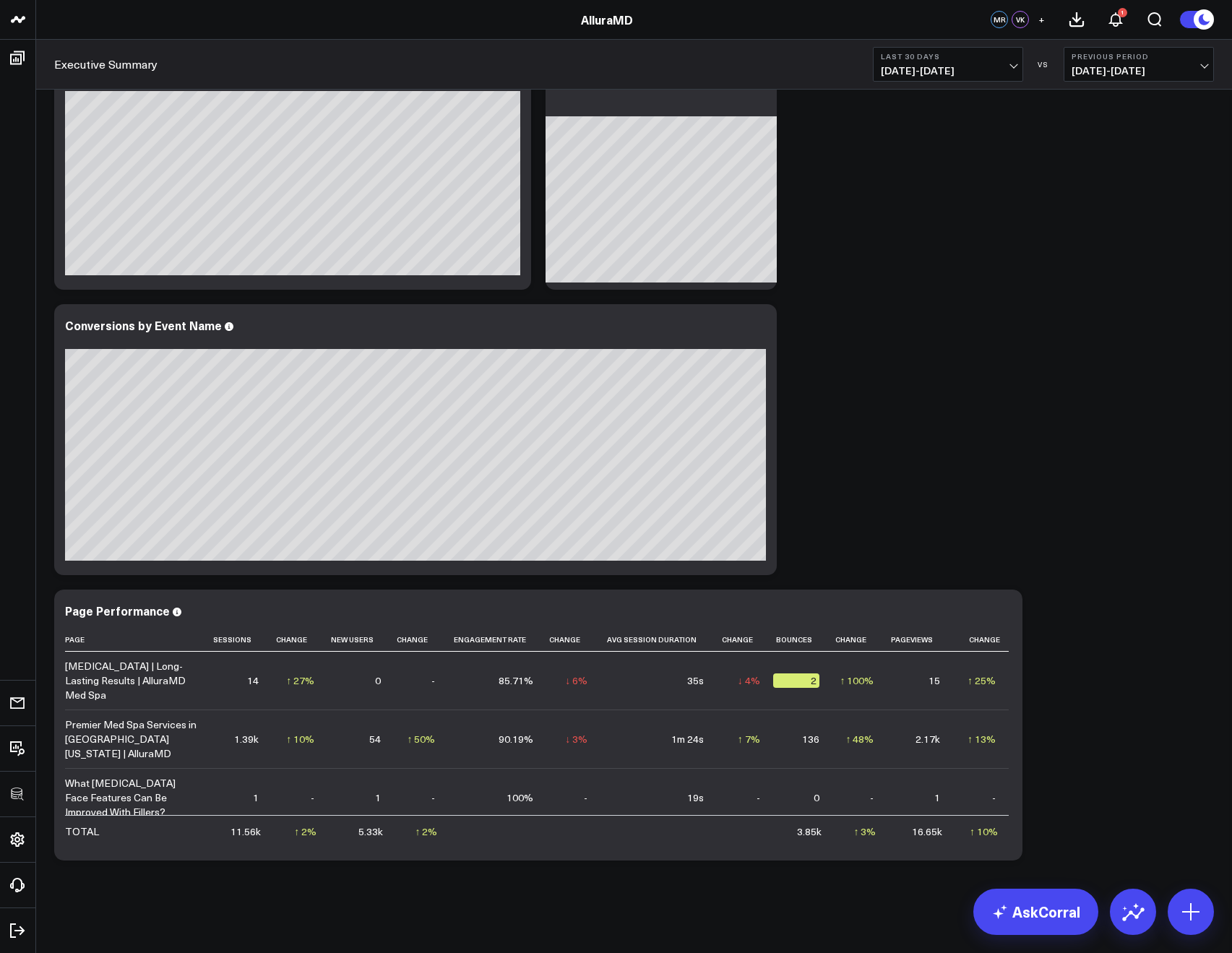
scroll to position [1911, 0]
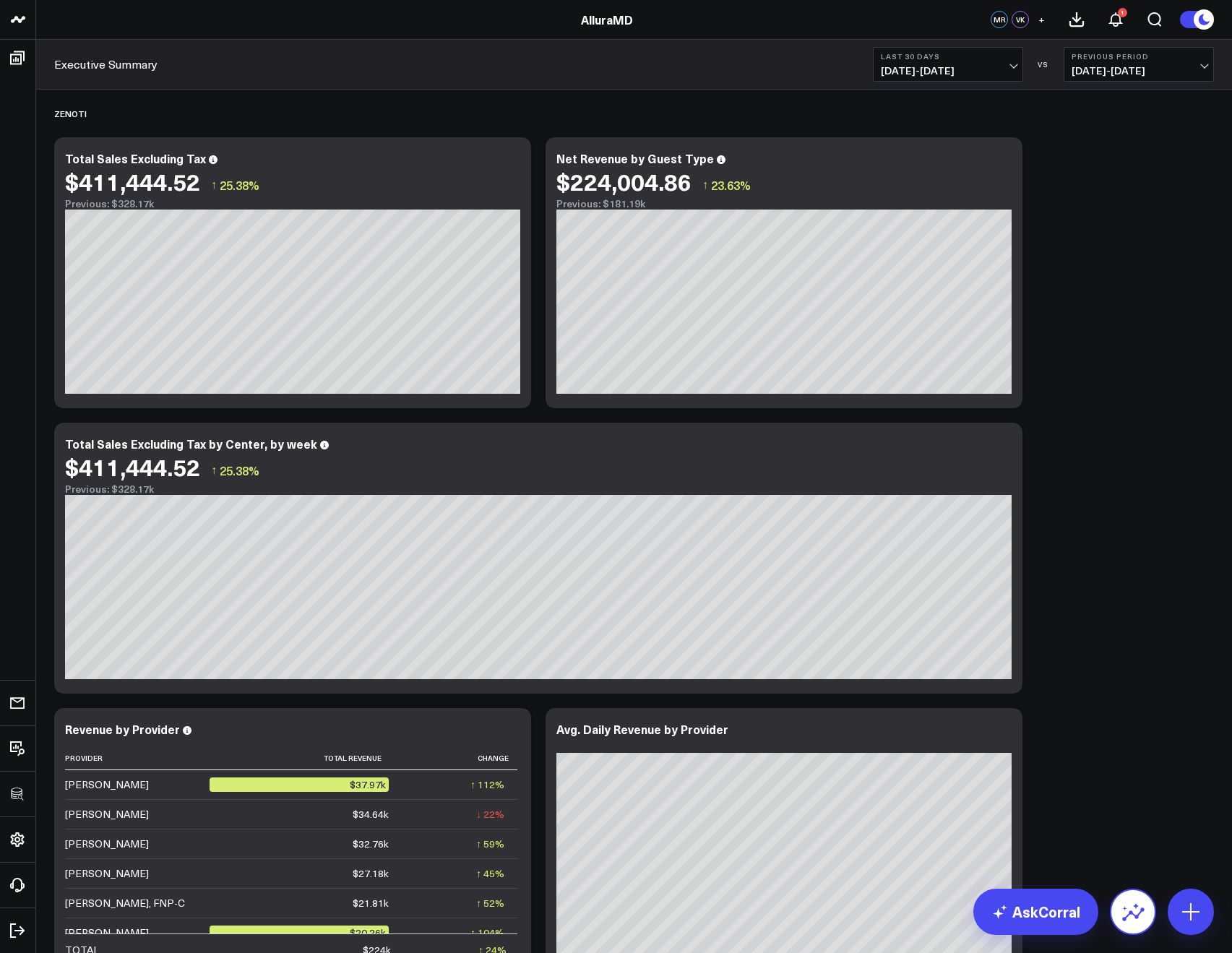
click at [1128, 901] on icon at bounding box center [1133, 912] width 23 height 23
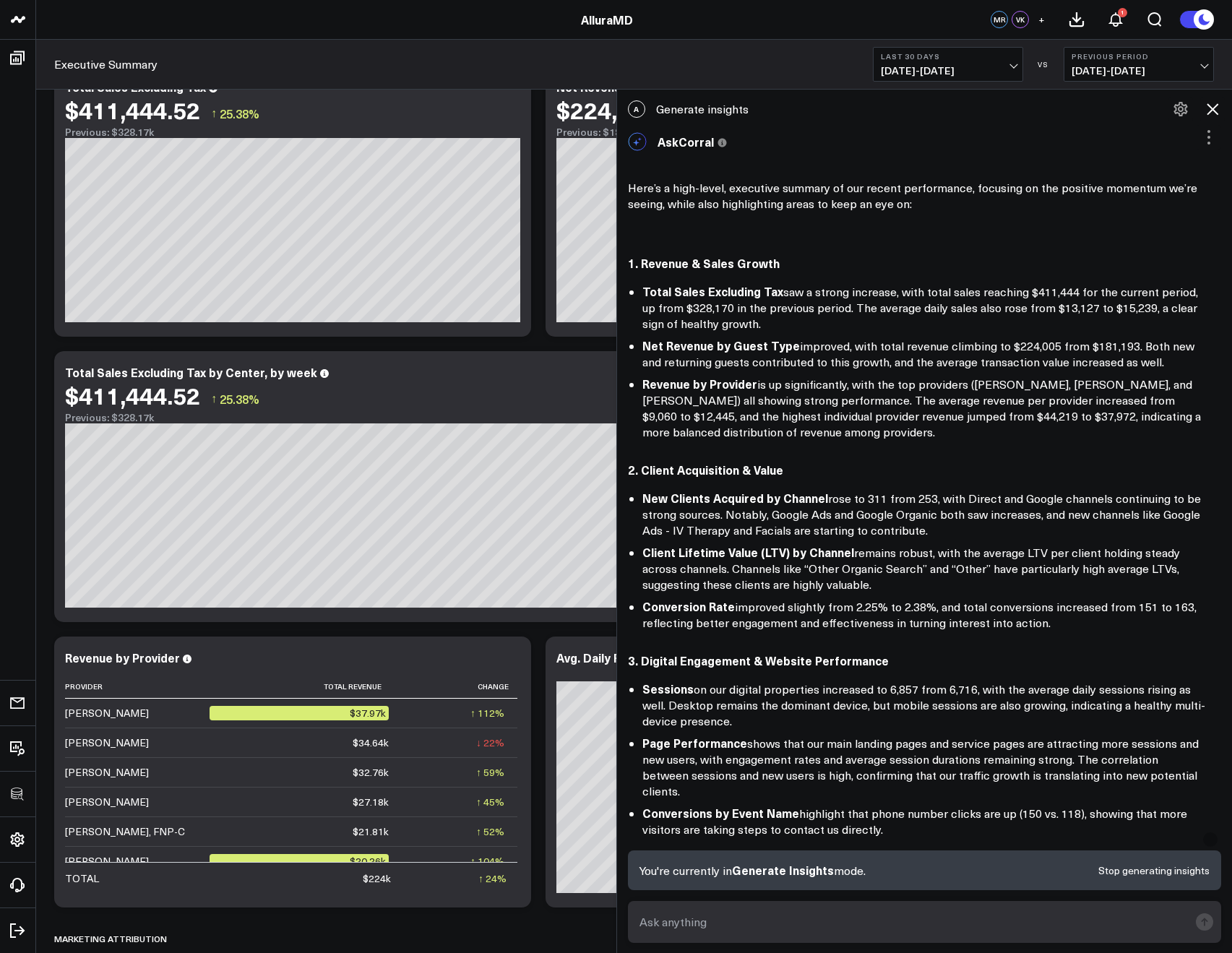
click at [1208, 114] on icon at bounding box center [1213, 109] width 18 height 18
